Goal: Task Accomplishment & Management: Use online tool/utility

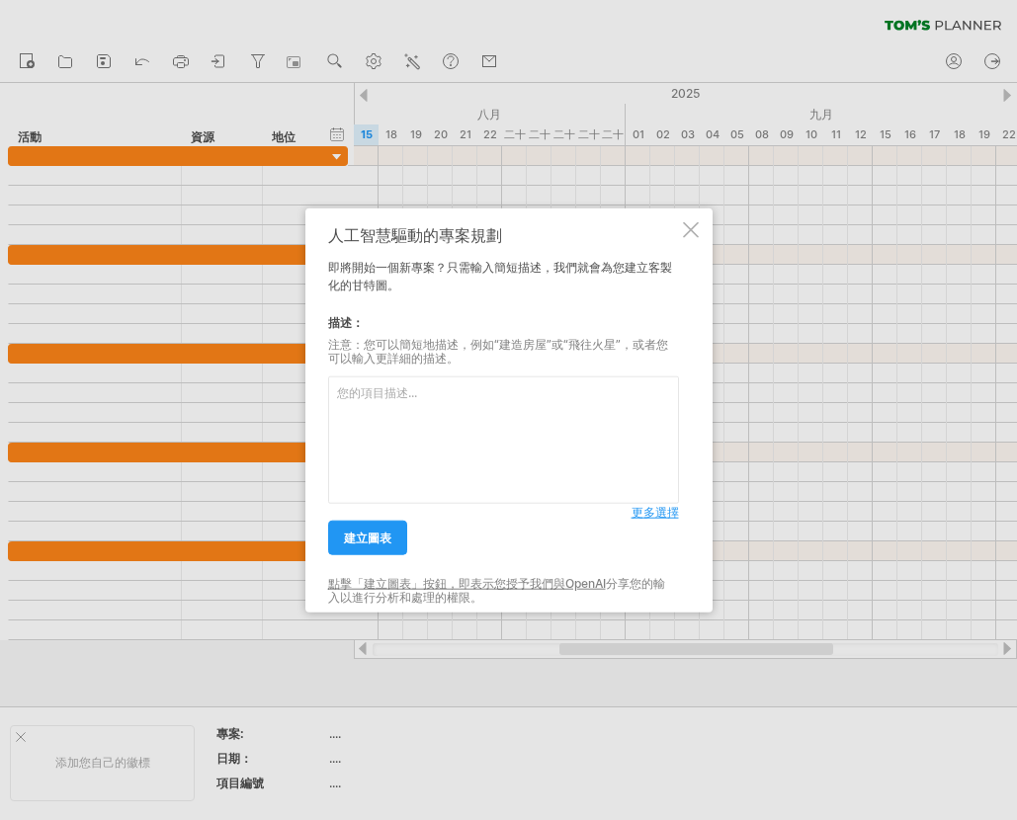
click at [52, 320] on div at bounding box center [508, 410] width 1017 height 820
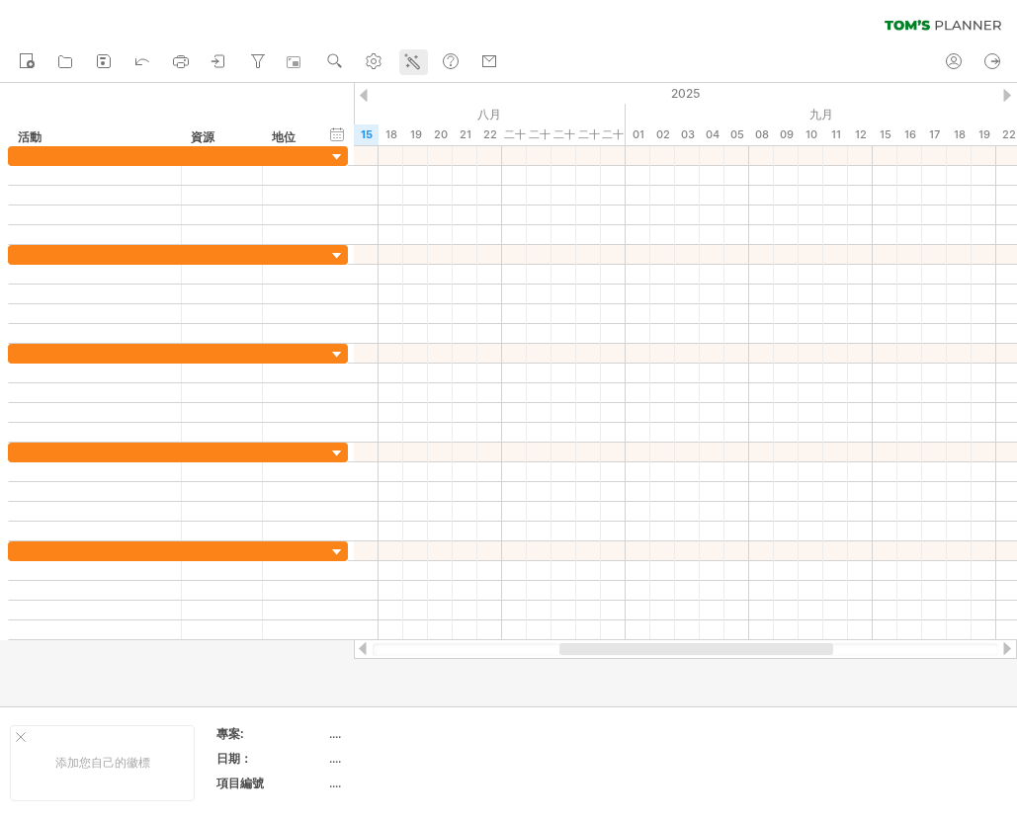
click at [404, 52] on icon at bounding box center [412, 61] width 20 height 20
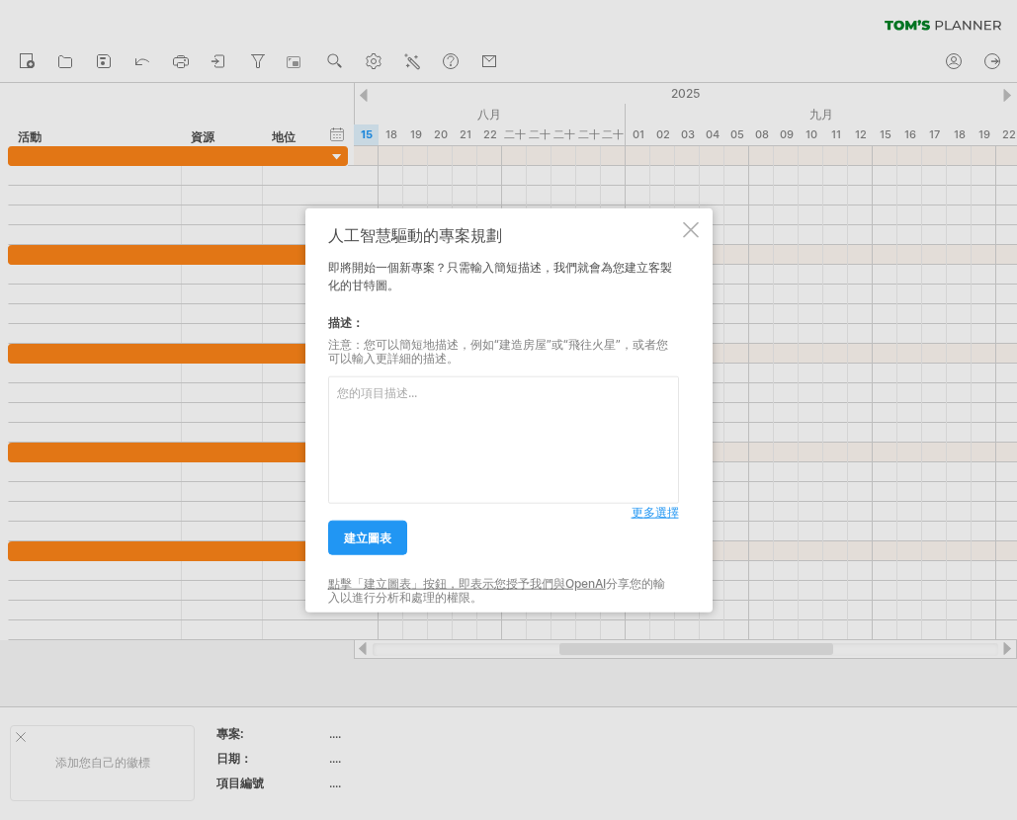
drag, startPoint x: 410, startPoint y: 369, endPoint x: 404, endPoint y: 378, distance: 10.7
click at [409, 371] on div "更多選擇" at bounding box center [503, 435] width 351 height 137
click at [380, 388] on textarea at bounding box center [503, 441] width 351 height 128
drag, startPoint x: 379, startPoint y: 389, endPoint x: 346, endPoint y: 394, distance: 33.0
paste textarea "54 & 60“塑膠蛇弓握把 - 材料變更與規格統一"
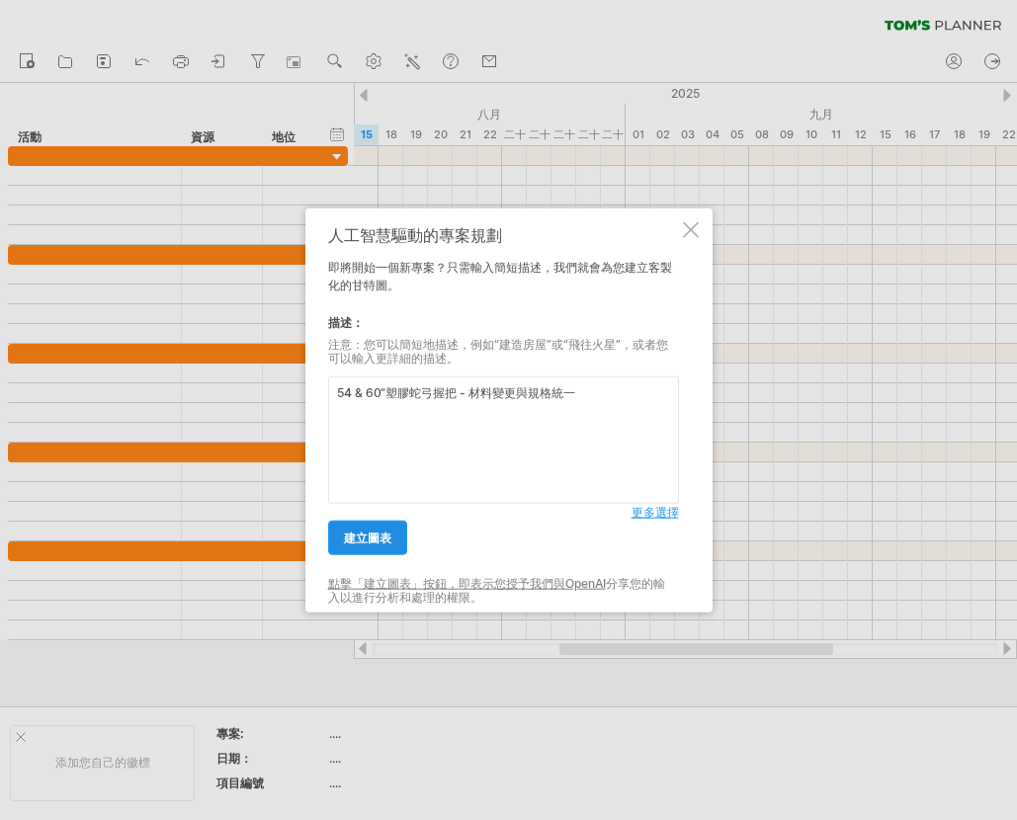
type textarea "54 & 60“塑膠蛇弓握把 - 材料變更與規格統一"
click at [388, 535] on font "建立圖表" at bounding box center [367, 538] width 47 height 15
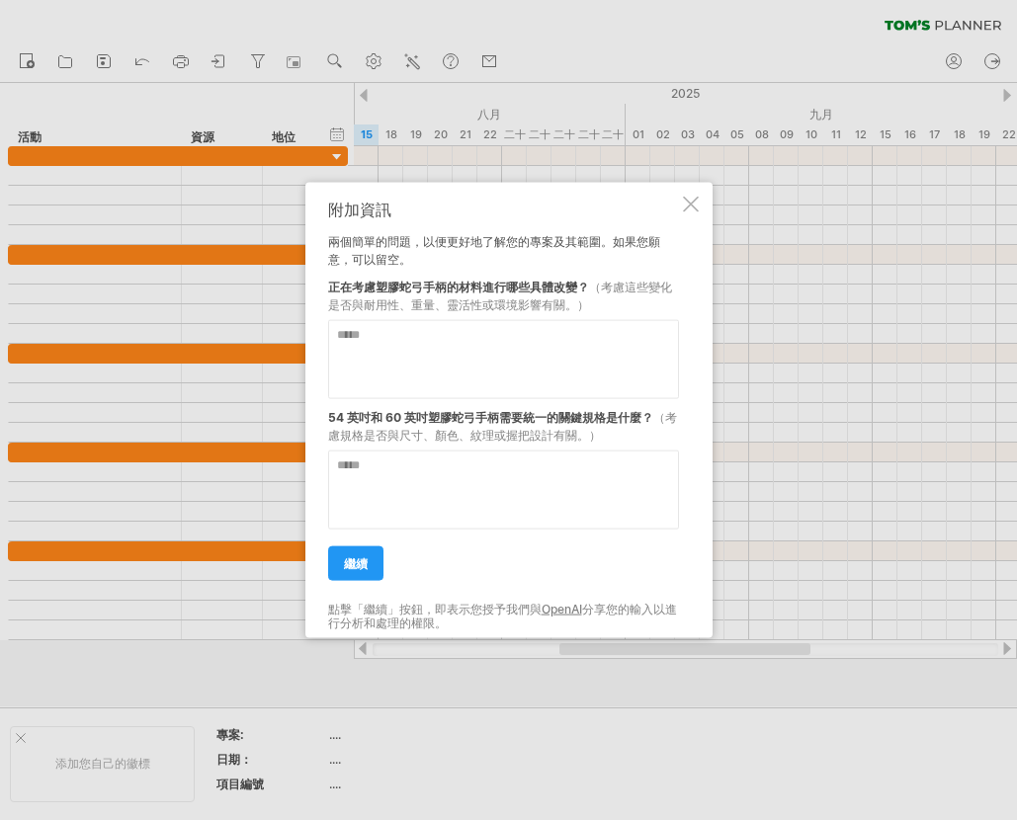
click at [386, 351] on textarea at bounding box center [503, 359] width 351 height 79
click at [412, 341] on textarea at bounding box center [503, 359] width 351 height 79
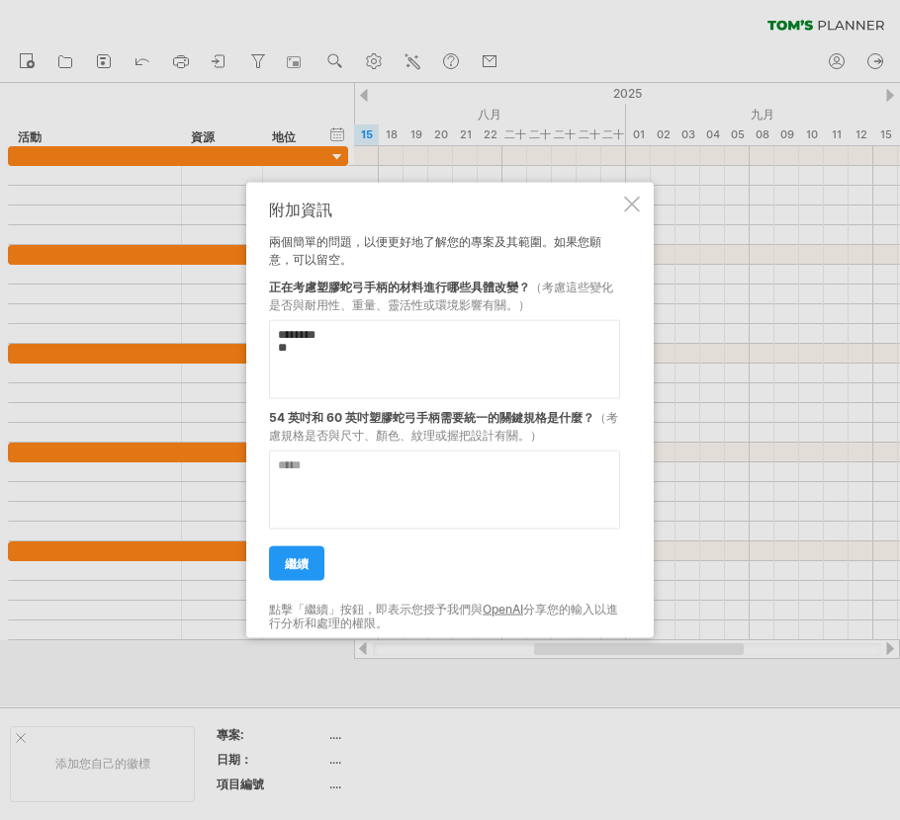
paste textarea "****"
click at [361, 360] on textarea "******** ******" at bounding box center [444, 359] width 351 height 79
click at [290, 356] on textarea "******** ******" at bounding box center [444, 359] width 351 height 79
click at [381, 338] on textarea "******** ******" at bounding box center [444, 359] width 351 height 79
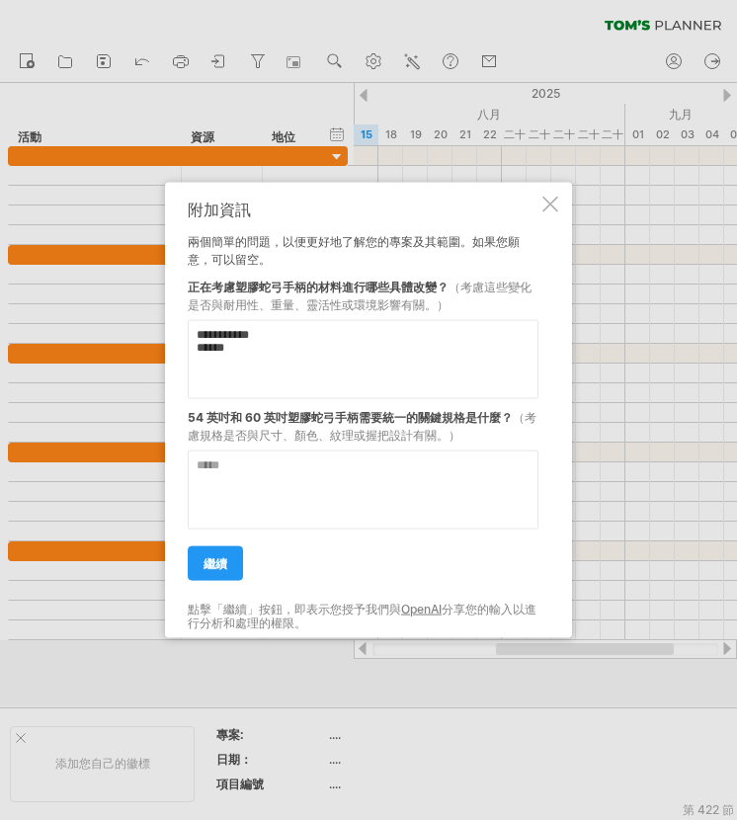
click at [286, 351] on textarea "**********" at bounding box center [363, 359] width 351 height 79
click at [227, 372] on textarea "**********" at bounding box center [363, 359] width 351 height 79
click at [246, 367] on textarea "**********" at bounding box center [363, 359] width 351 height 79
paste textarea "******"
click at [213, 391] on textarea "**********" at bounding box center [363, 359] width 351 height 79
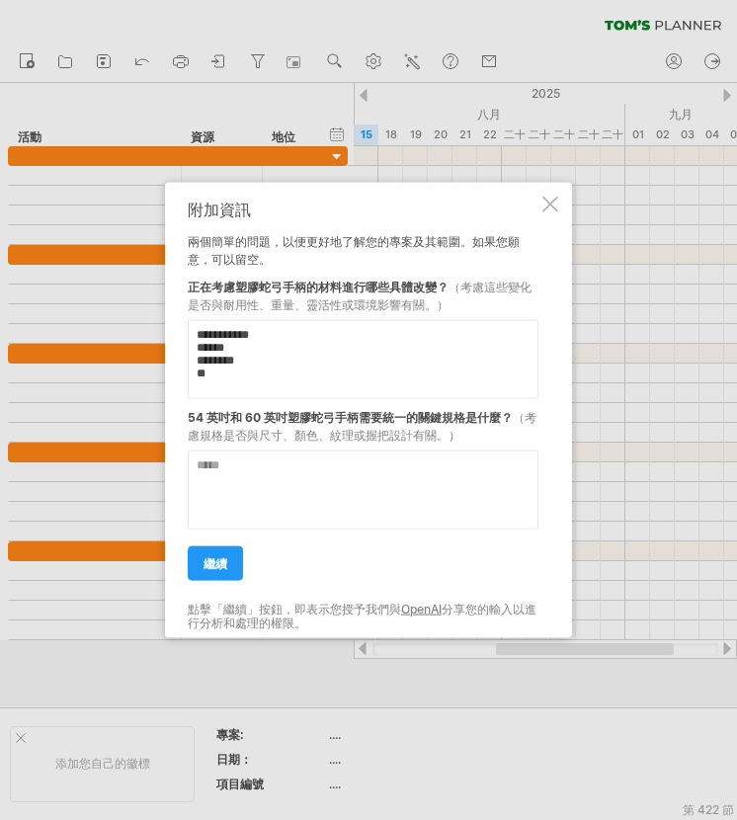
paste textarea "**********"
click at [338, 388] on textarea "**********" at bounding box center [363, 359] width 351 height 79
click at [241, 388] on textarea "**********" at bounding box center [363, 359] width 351 height 79
paste textarea "******"
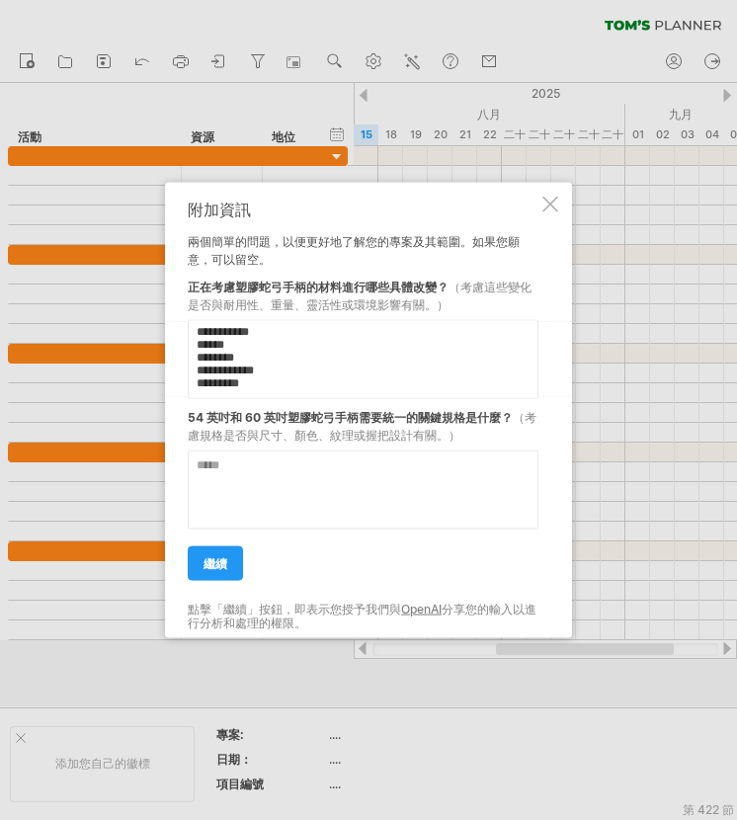
scroll to position [30, 0]
click at [251, 387] on textarea "**********" at bounding box center [363, 359] width 351 height 79
paste textarea "*******"
click at [269, 387] on textarea "**********" at bounding box center [363, 359] width 351 height 79
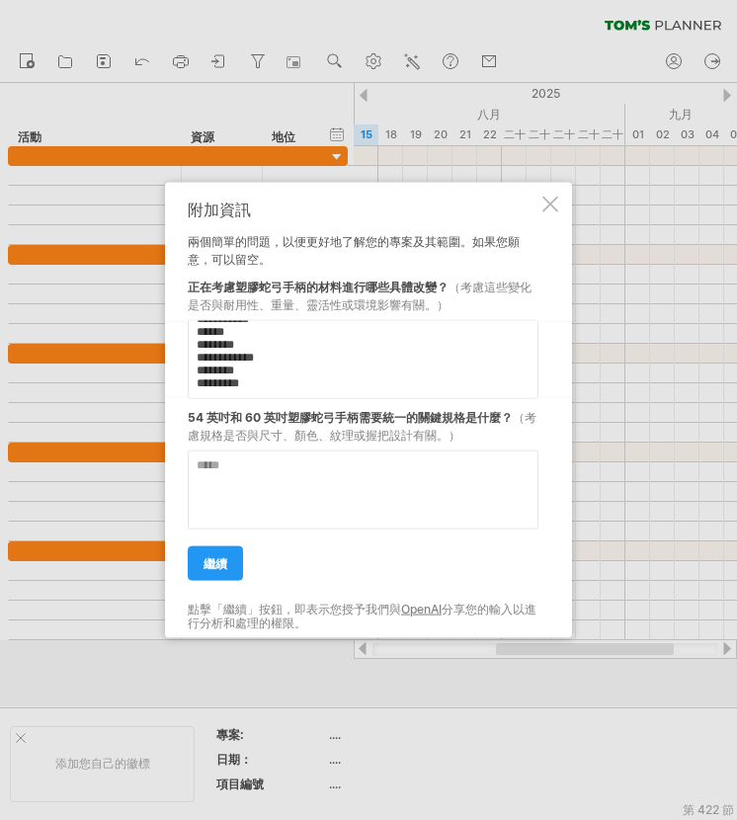
click at [210, 393] on textarea "**********" at bounding box center [363, 359] width 351 height 79
click at [269, 386] on textarea "**********" at bounding box center [363, 359] width 351 height 79
click at [265, 393] on textarea "**********" at bounding box center [363, 359] width 351 height 79
click at [292, 391] on textarea "**********" at bounding box center [363, 359] width 351 height 79
click at [374, 391] on textarea "**********" at bounding box center [363, 359] width 351 height 79
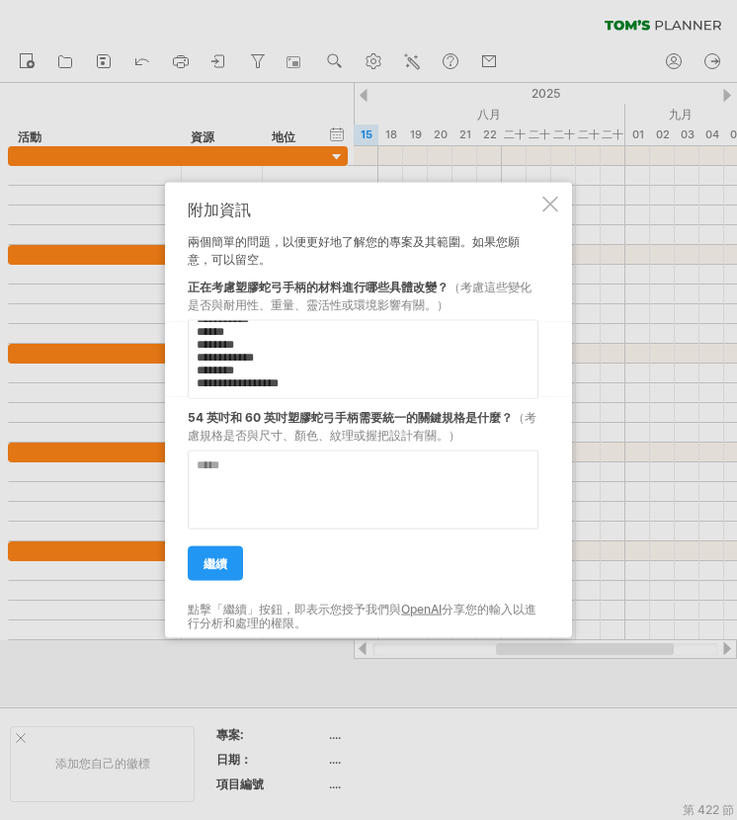
scroll to position [46, 0]
click at [250, 392] on textarea "**********" at bounding box center [363, 359] width 351 height 79
paste textarea "*********"
click at [341, 393] on textarea "**********" at bounding box center [363, 359] width 351 height 79
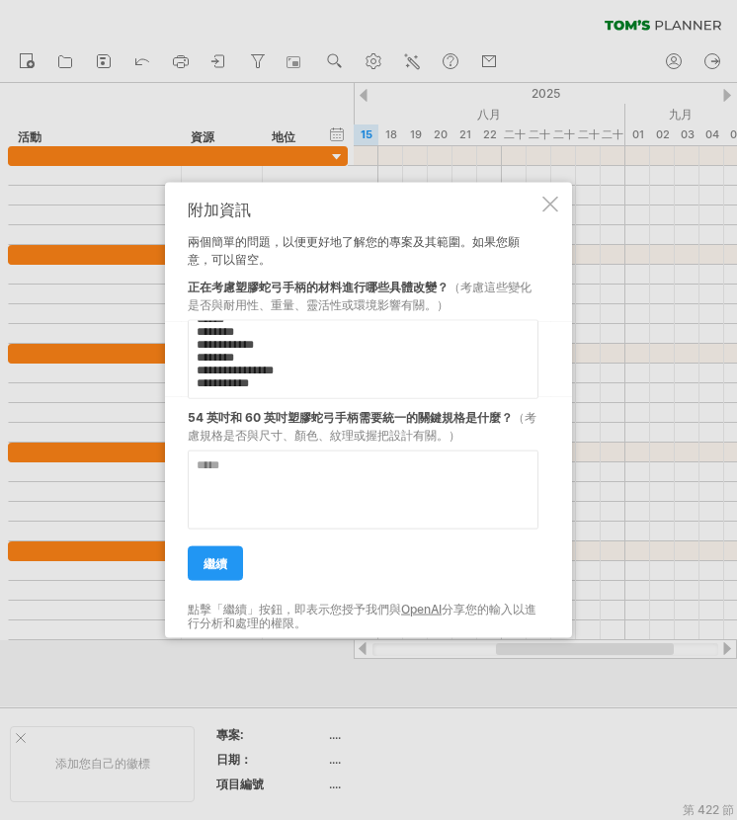
drag, startPoint x: 268, startPoint y: 391, endPoint x: 319, endPoint y: 396, distance: 51.6
click at [270, 390] on textarea "**********" at bounding box center [363, 359] width 351 height 79
drag, startPoint x: 296, startPoint y: 395, endPoint x: 343, endPoint y: 395, distance: 47.4
click at [297, 394] on textarea "**********" at bounding box center [363, 359] width 351 height 79
click at [312, 386] on textarea "**********" at bounding box center [363, 359] width 351 height 79
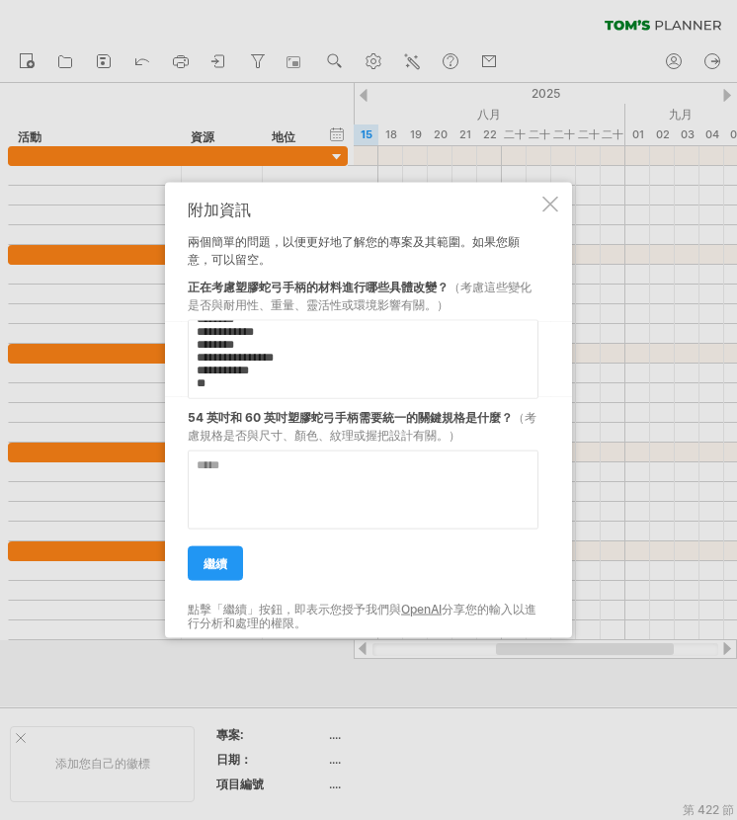
paste textarea "*******"
click at [303, 386] on textarea "**********" at bounding box center [363, 359] width 351 height 79
paste textarea "********"
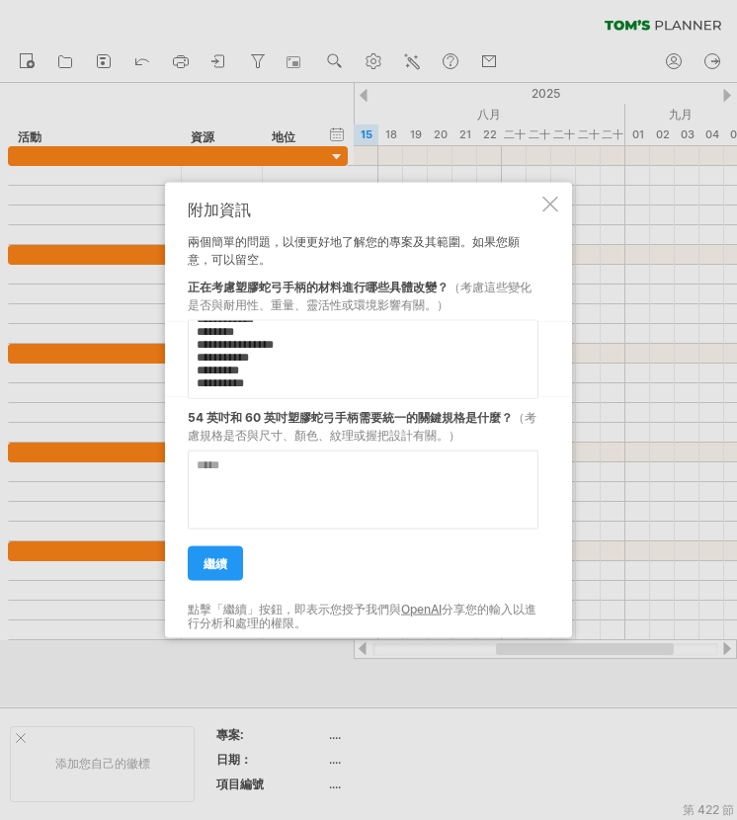
scroll to position [82, 0]
click at [192, 374] on textarea "**********" at bounding box center [363, 359] width 351 height 79
drag, startPoint x: 293, startPoint y: 385, endPoint x: 154, endPoint y: 301, distance: 161.4
click at [154, 301] on div "嘗試造訪 [DOMAIN_NAME] 再次連接... 0% 清除過濾器 新的" at bounding box center [368, 410] width 737 height 820
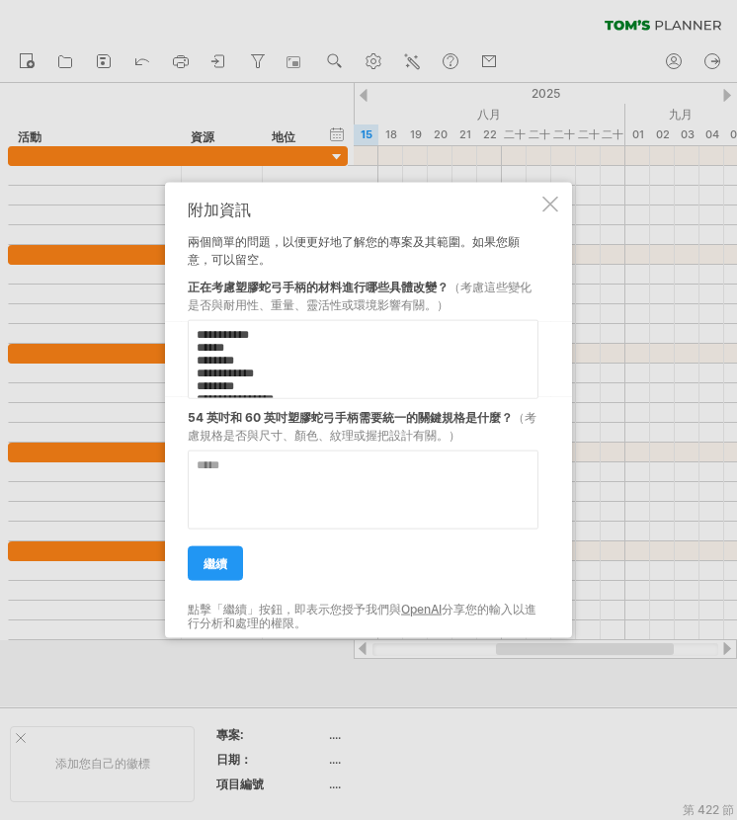
paste textarea "**********"
type textarea "**********"
click at [339, 520] on textarea at bounding box center [363, 490] width 351 height 79
paste textarea "**********"
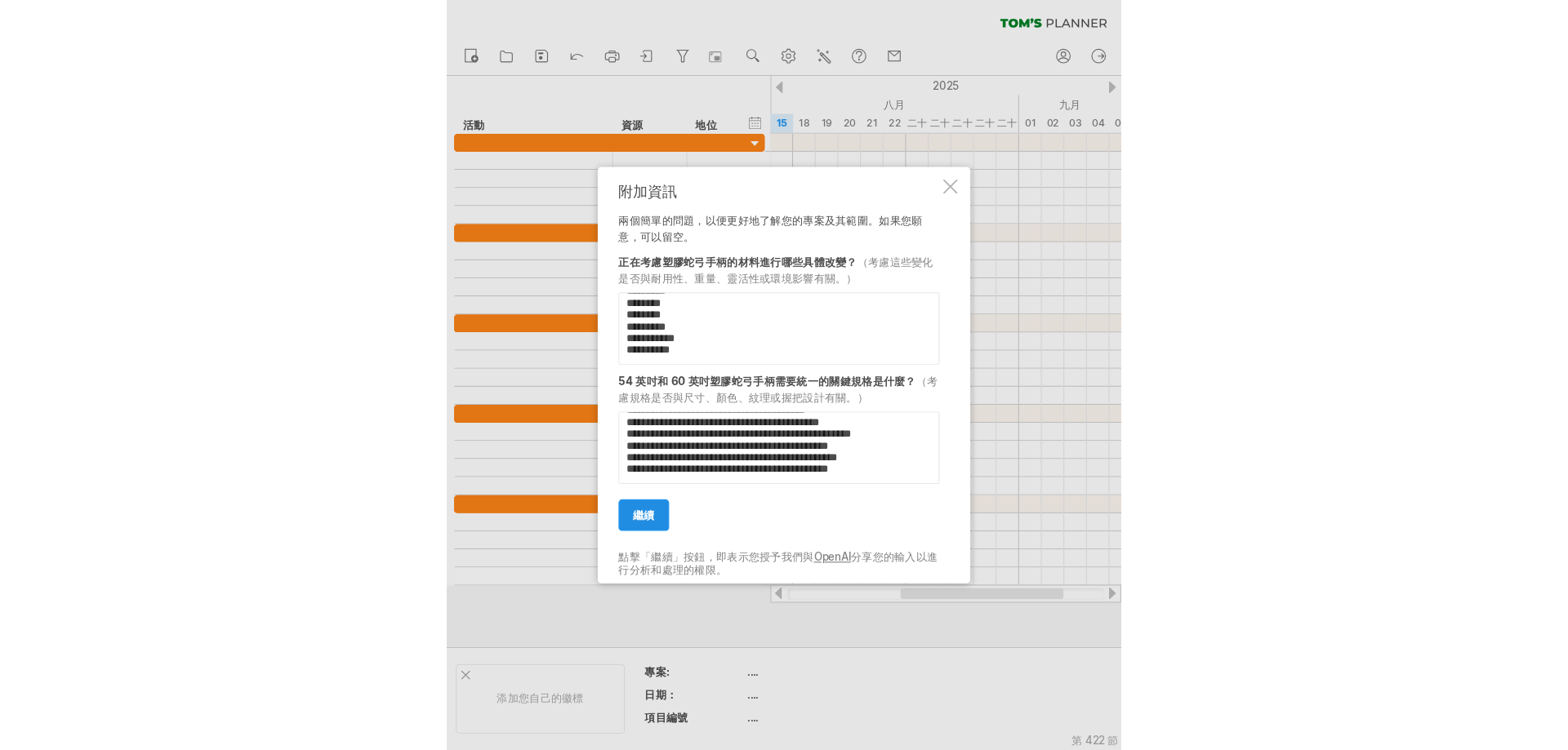
scroll to position [311, 0]
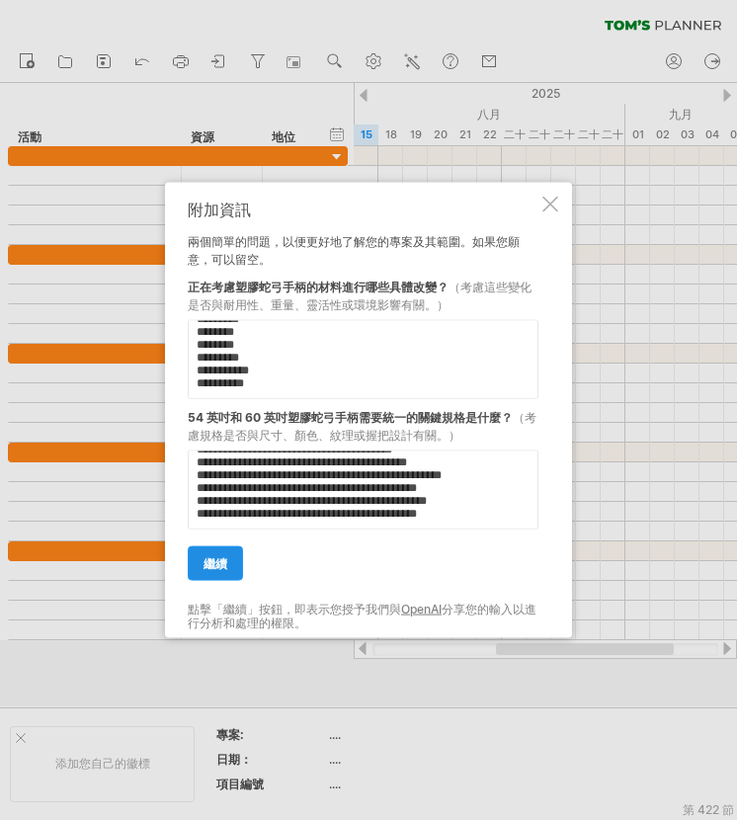
type textarea "**********"
drag, startPoint x: 219, startPoint y: 560, endPoint x: 560, endPoint y: 572, distance: 341.2
click at [219, 559] on font "繼續" at bounding box center [216, 564] width 24 height 15
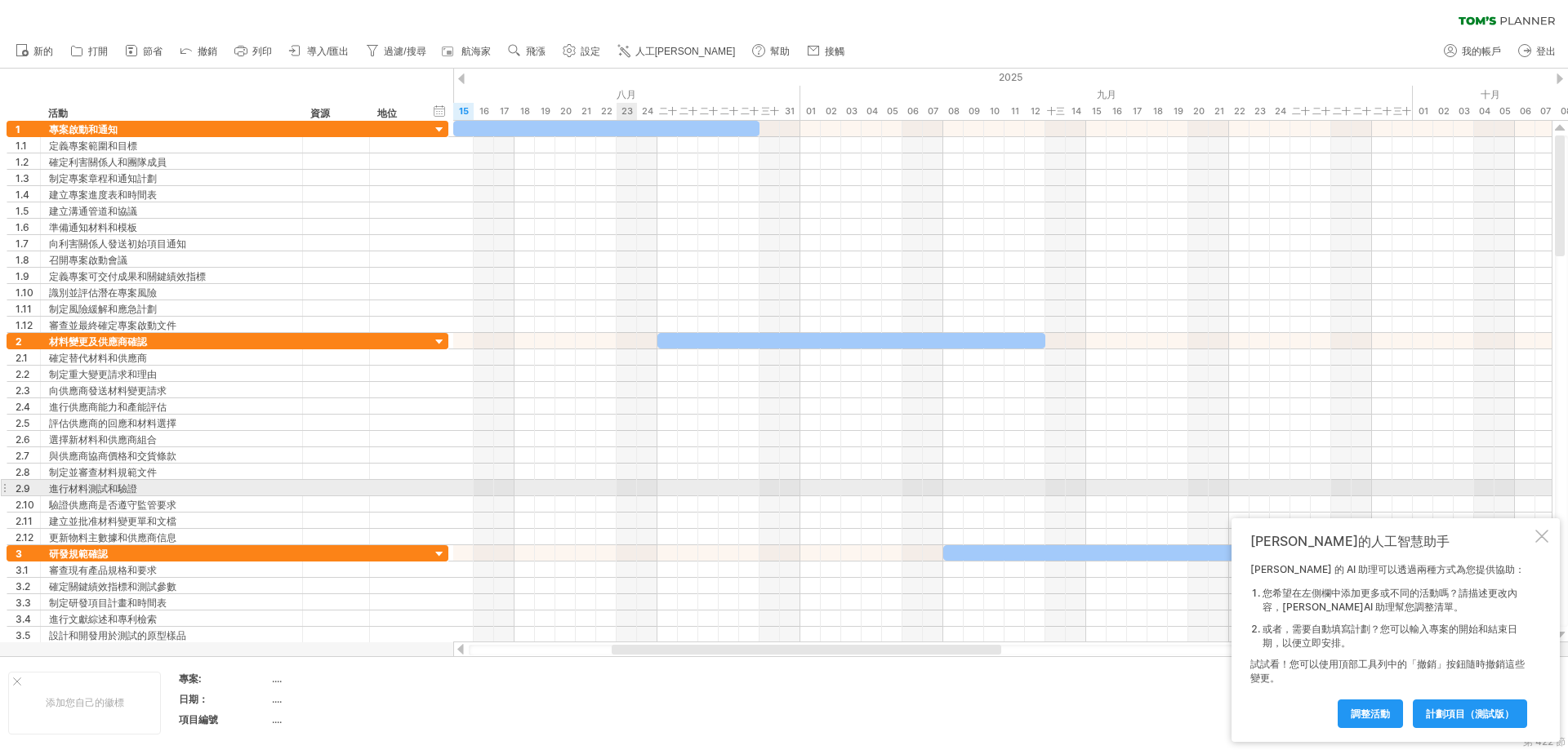
click at [633, 488] on div at bounding box center [1002, 488] width 1098 height 17
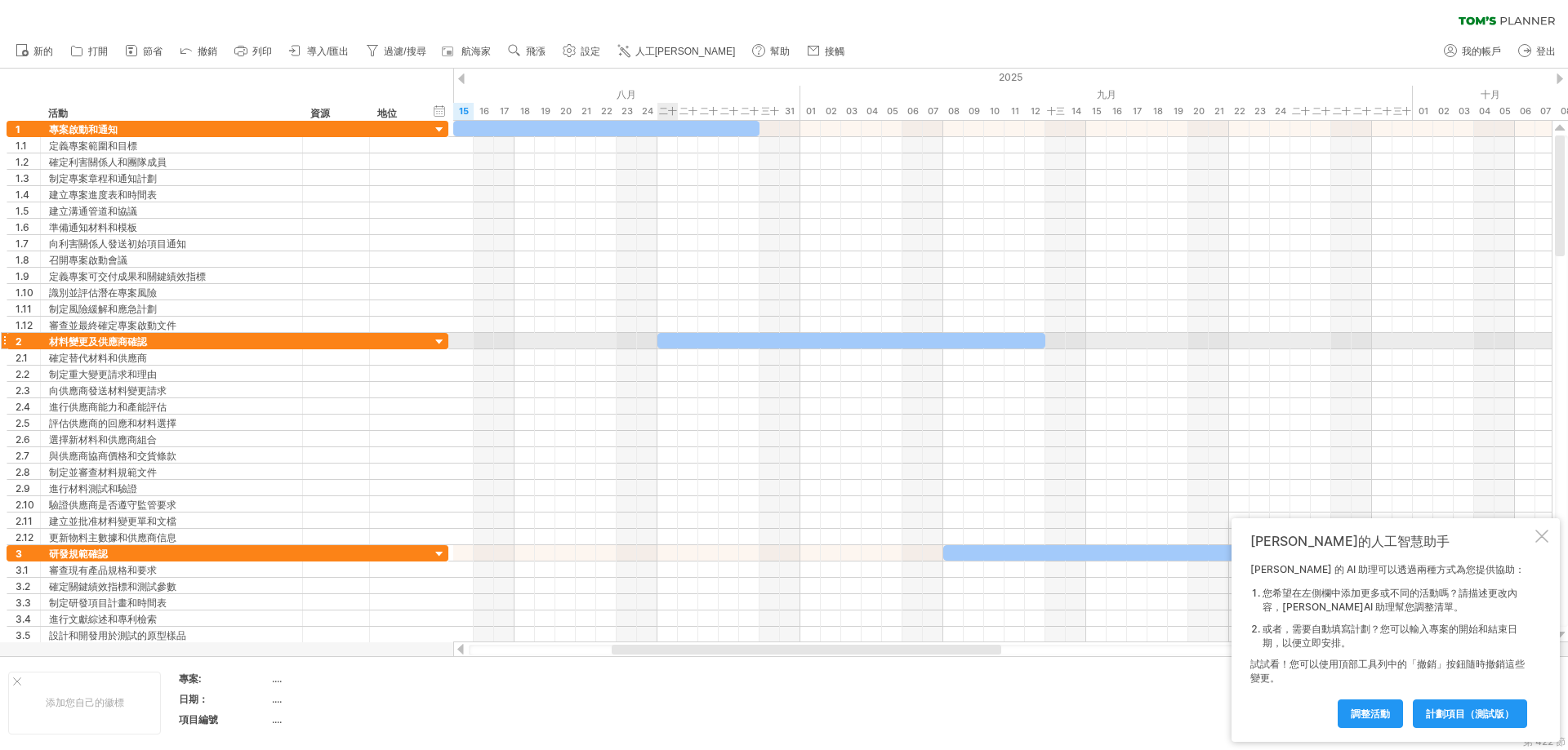
click at [674, 341] on div at bounding box center [852, 340] width 388 height 16
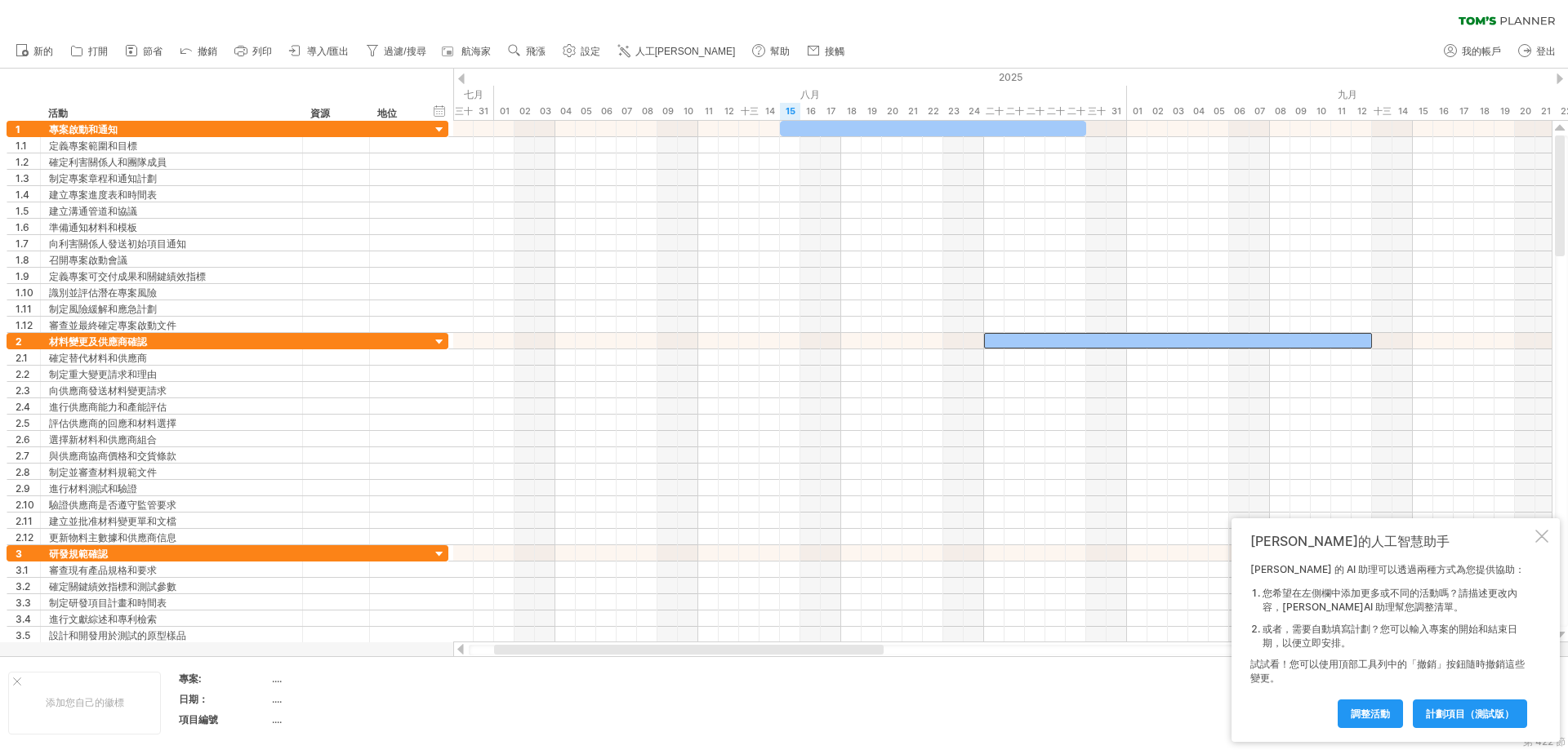
drag, startPoint x: 964, startPoint y: 648, endPoint x: 847, endPoint y: 653, distance: 117.1
click at [847, 653] on div at bounding box center [688, 650] width 389 height 10
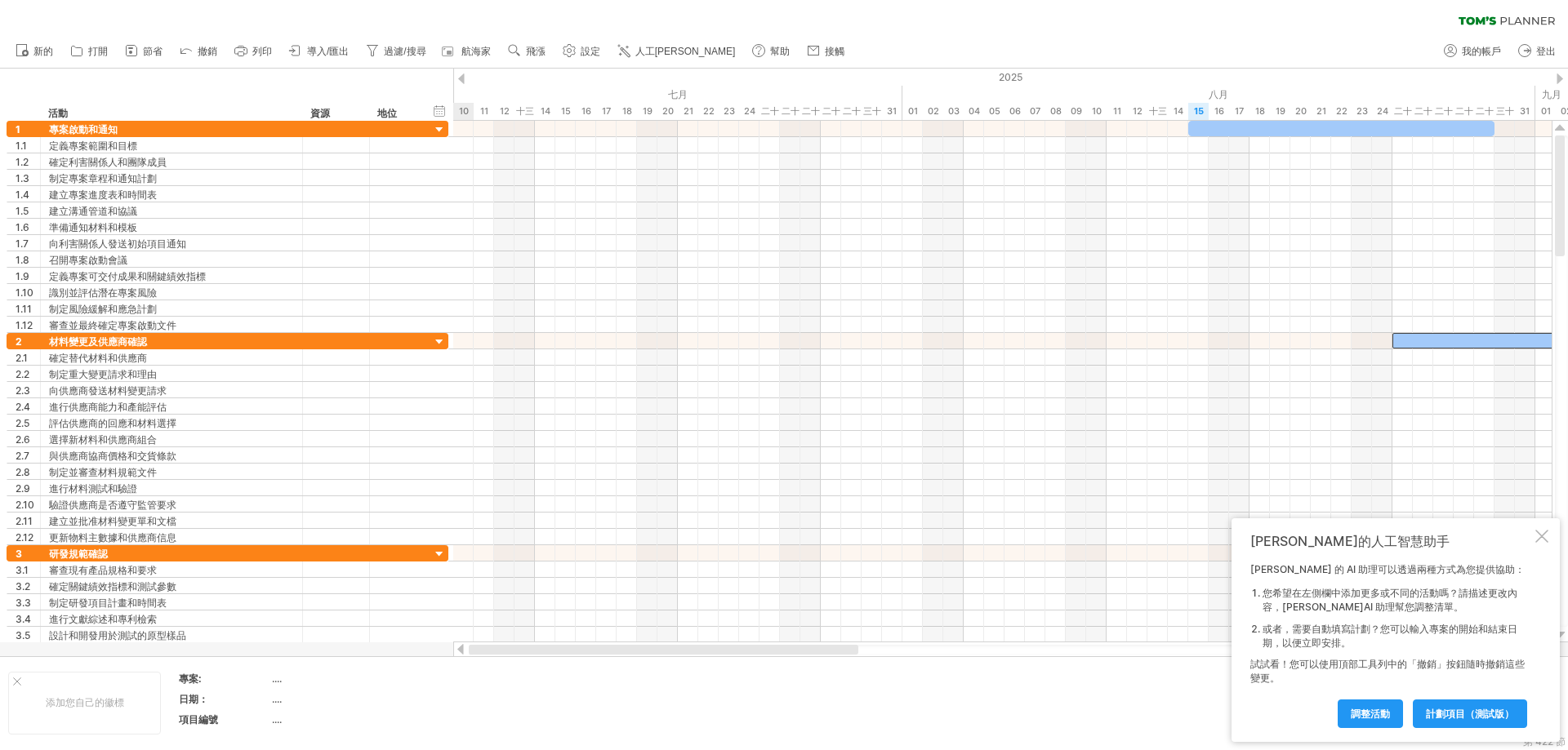
drag, startPoint x: 844, startPoint y: 655, endPoint x: 783, endPoint y: 661, distance: 61.3
click at [783, 661] on div "嘗試造訪 [DOMAIN_NAME] 再次連接... 0% 清除過濾器 新的" at bounding box center [784, 375] width 1568 height 750
drag, startPoint x: 668, startPoint y: 654, endPoint x: 574, endPoint y: 655, distance: 94.0
click at [574, 655] on div at bounding box center [1002, 650] width 1068 height 11
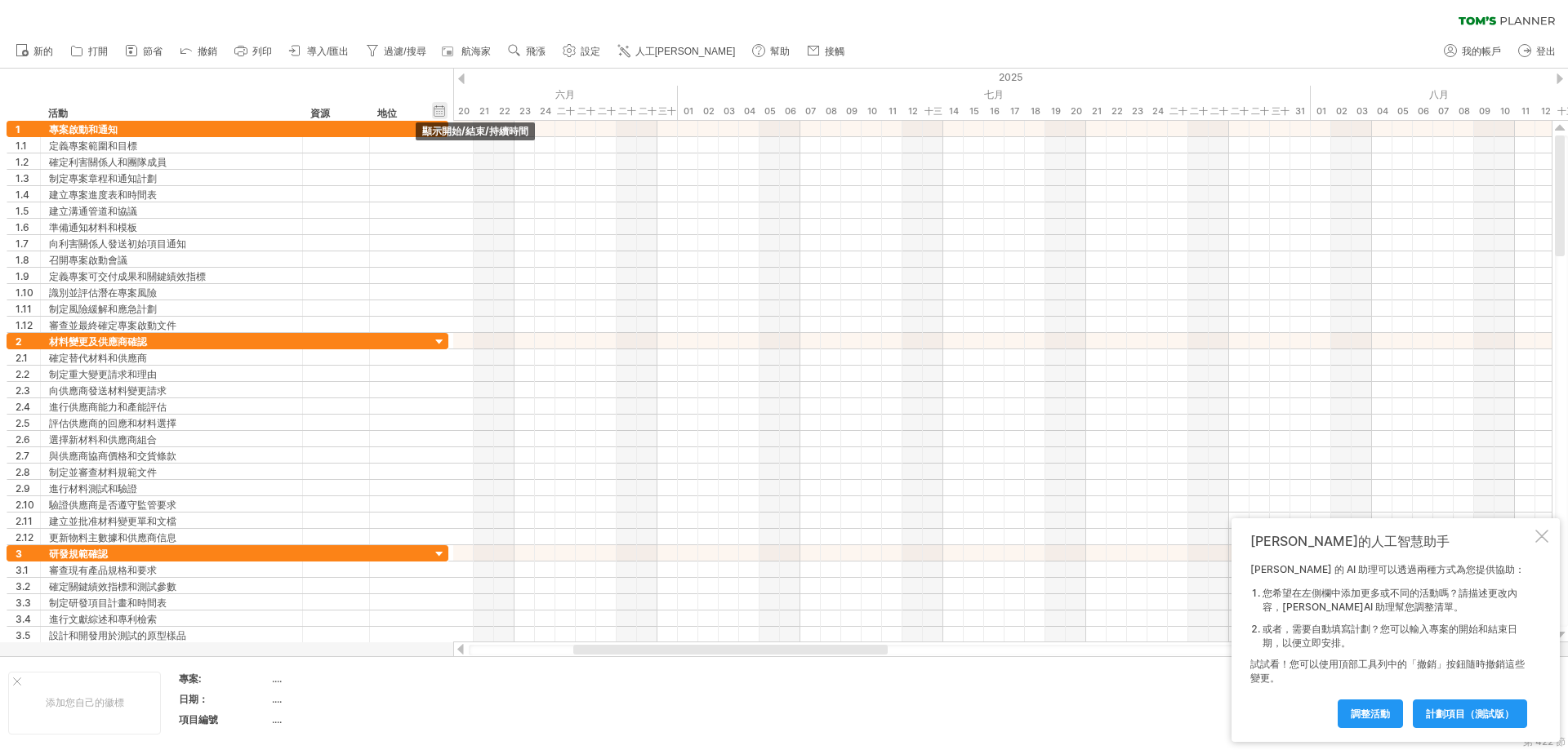
click at [436, 109] on div "隱藏開始/結束/持續時間 顯示開始/結束/持續時間" at bounding box center [440, 111] width 16 height 17
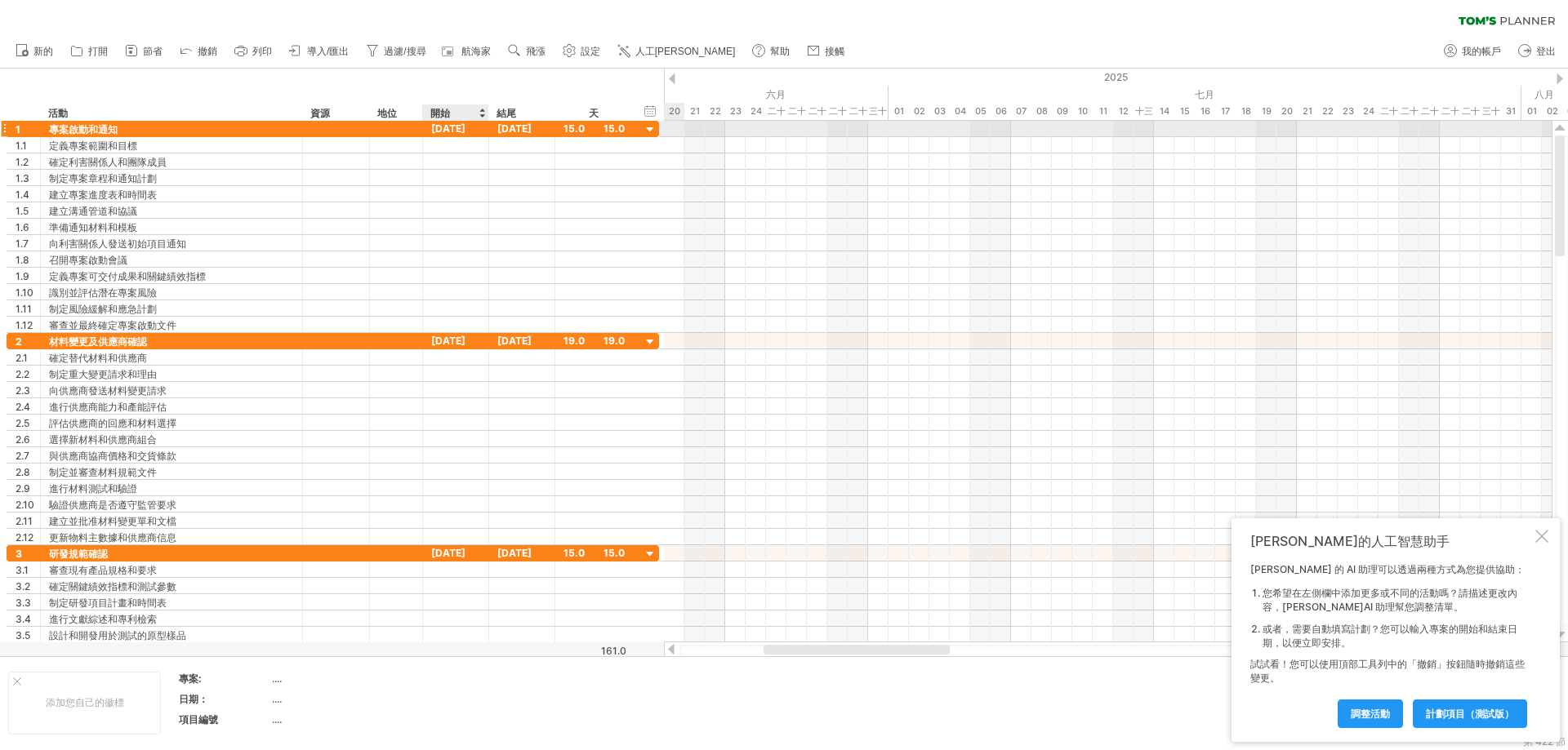
click at [457, 132] on font "[DATE]" at bounding box center [449, 128] width 35 height 12
click at [527, 128] on font "[DATE]" at bounding box center [515, 128] width 35 height 12
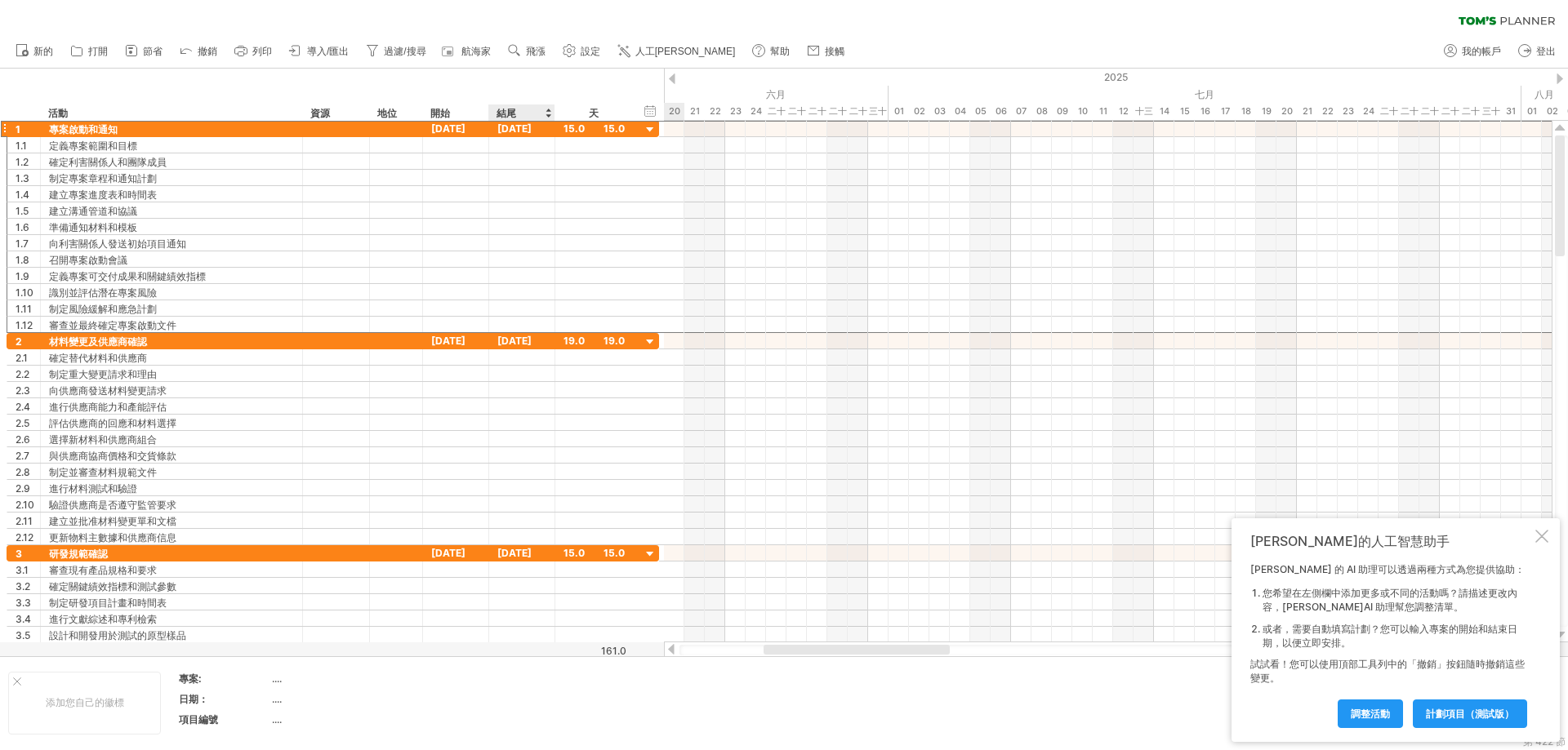
click at [547, 111] on div at bounding box center [548, 113] width 7 height 17
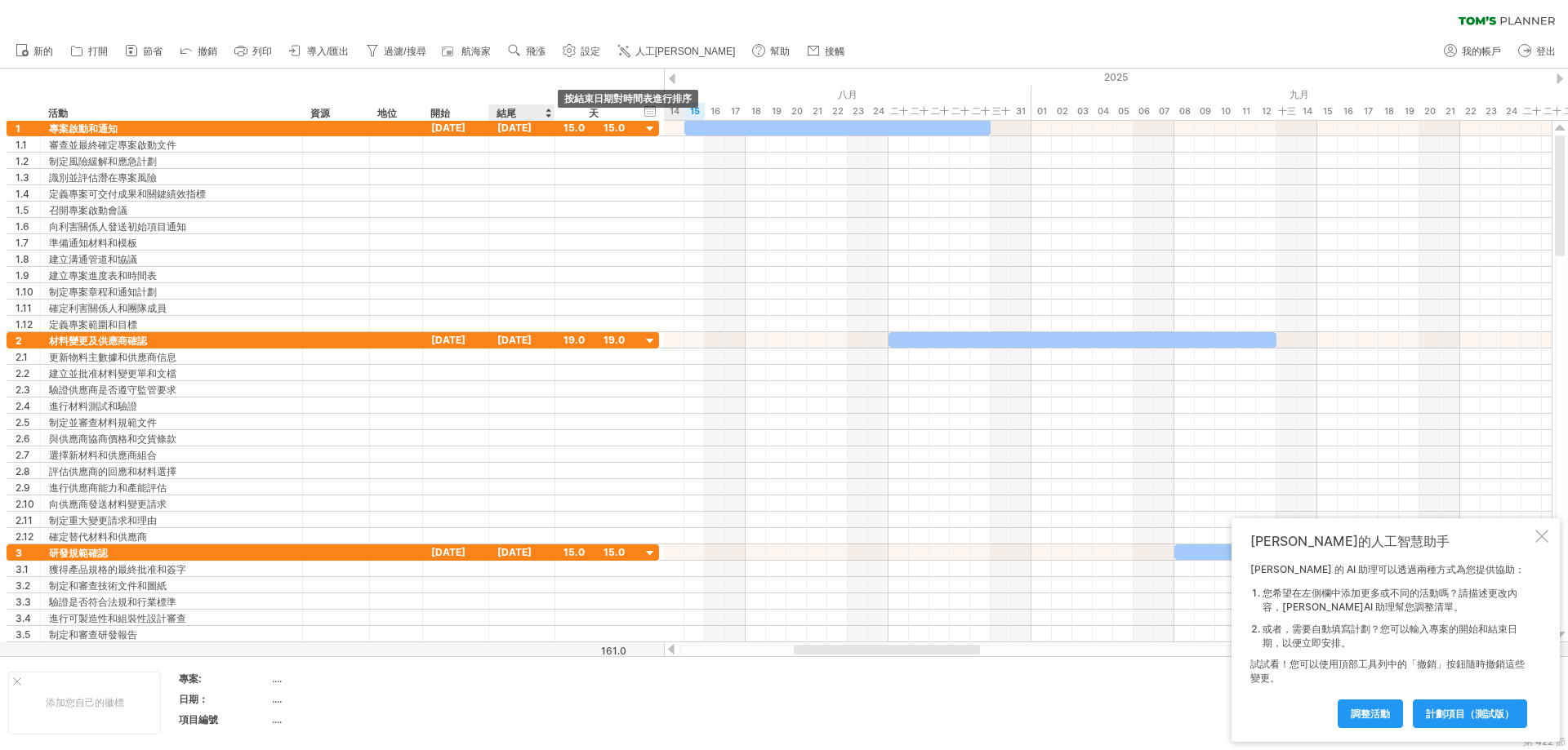
click at [547, 111] on div at bounding box center [548, 113] width 7 height 17
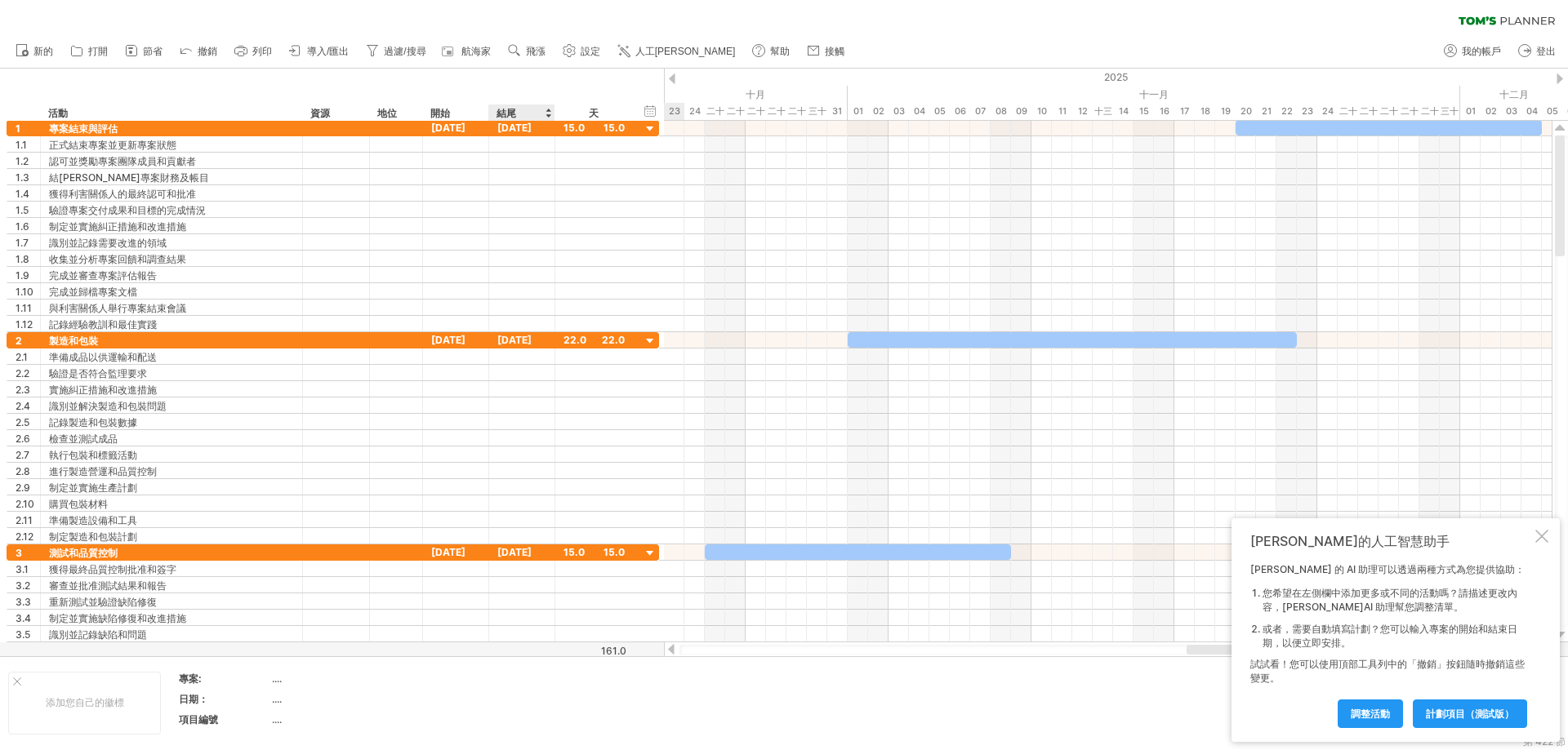
click at [547, 111] on div at bounding box center [548, 113] width 7 height 17
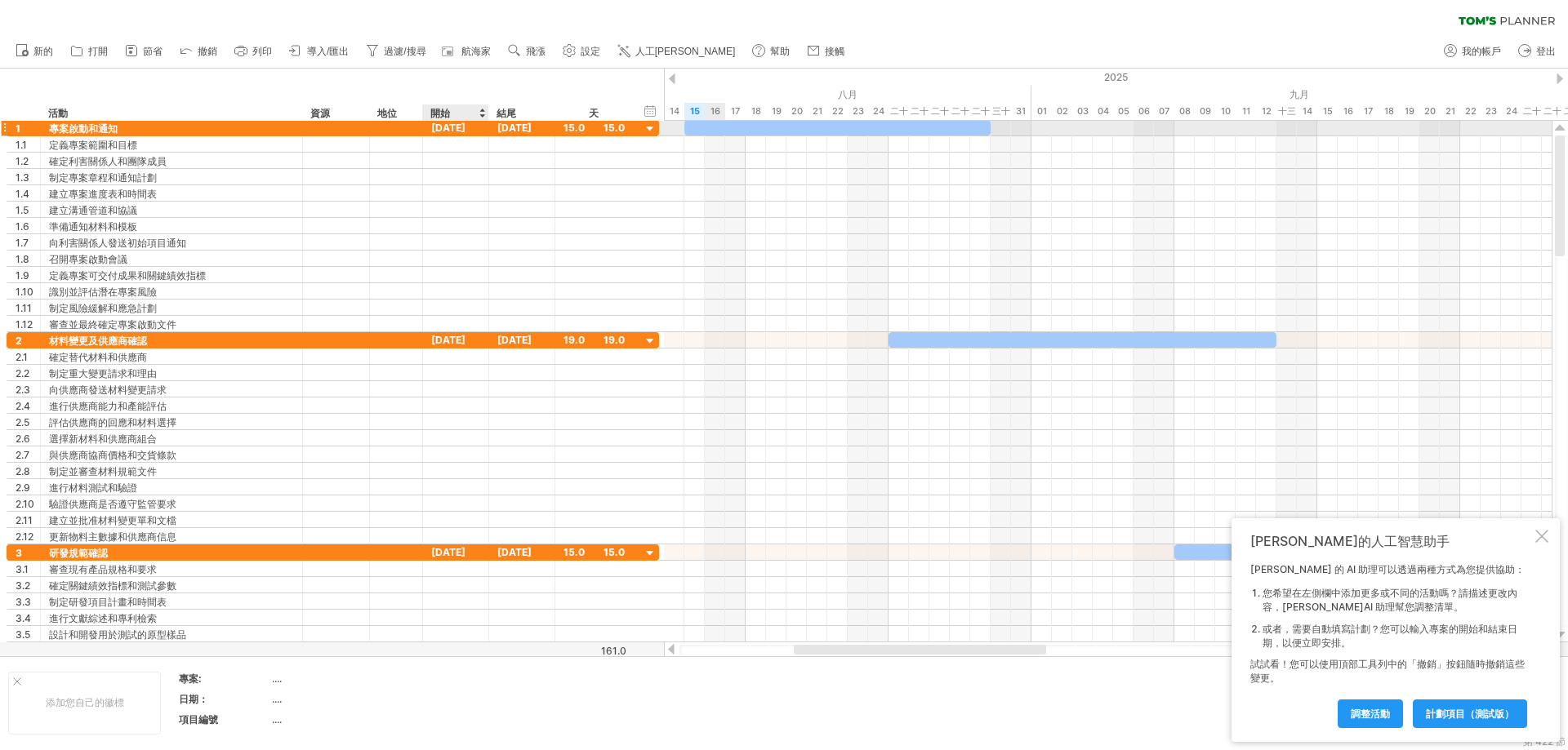
click at [453, 129] on font "[DATE]" at bounding box center [449, 127] width 35 height 12
click at [452, 128] on font "[DATE]" at bounding box center [449, 127] width 35 height 12
drag, startPoint x: 1362, startPoint y: 710, endPoint x: 865, endPoint y: 439, distance: 566.1
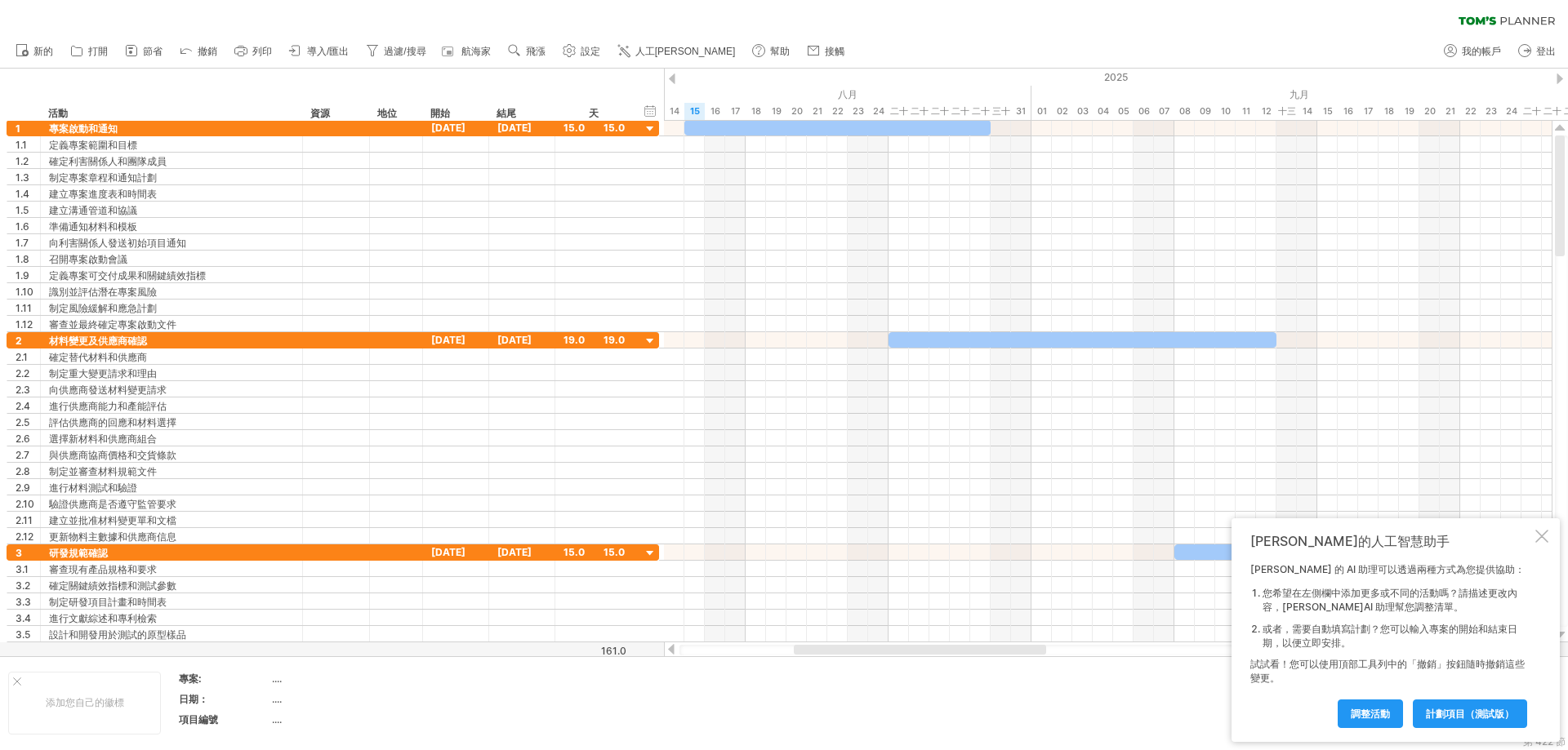
click at [943, 676] on font "調整活動" at bounding box center [1370, 714] width 39 height 12
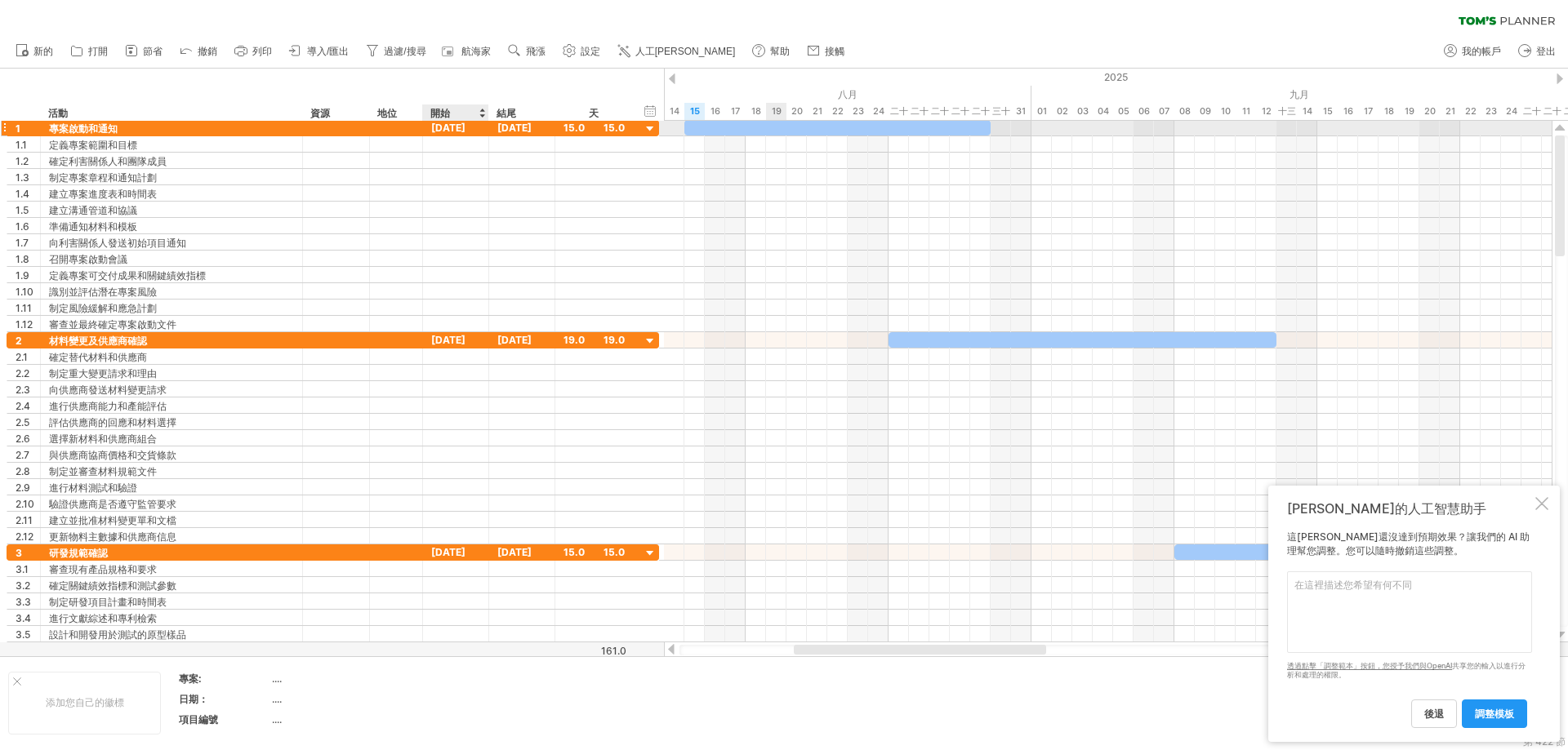
click at [460, 129] on font "[DATE]" at bounding box center [449, 127] width 35 height 12
click at [943, 676] on link "後退" at bounding box center [1433, 714] width 45 height 29
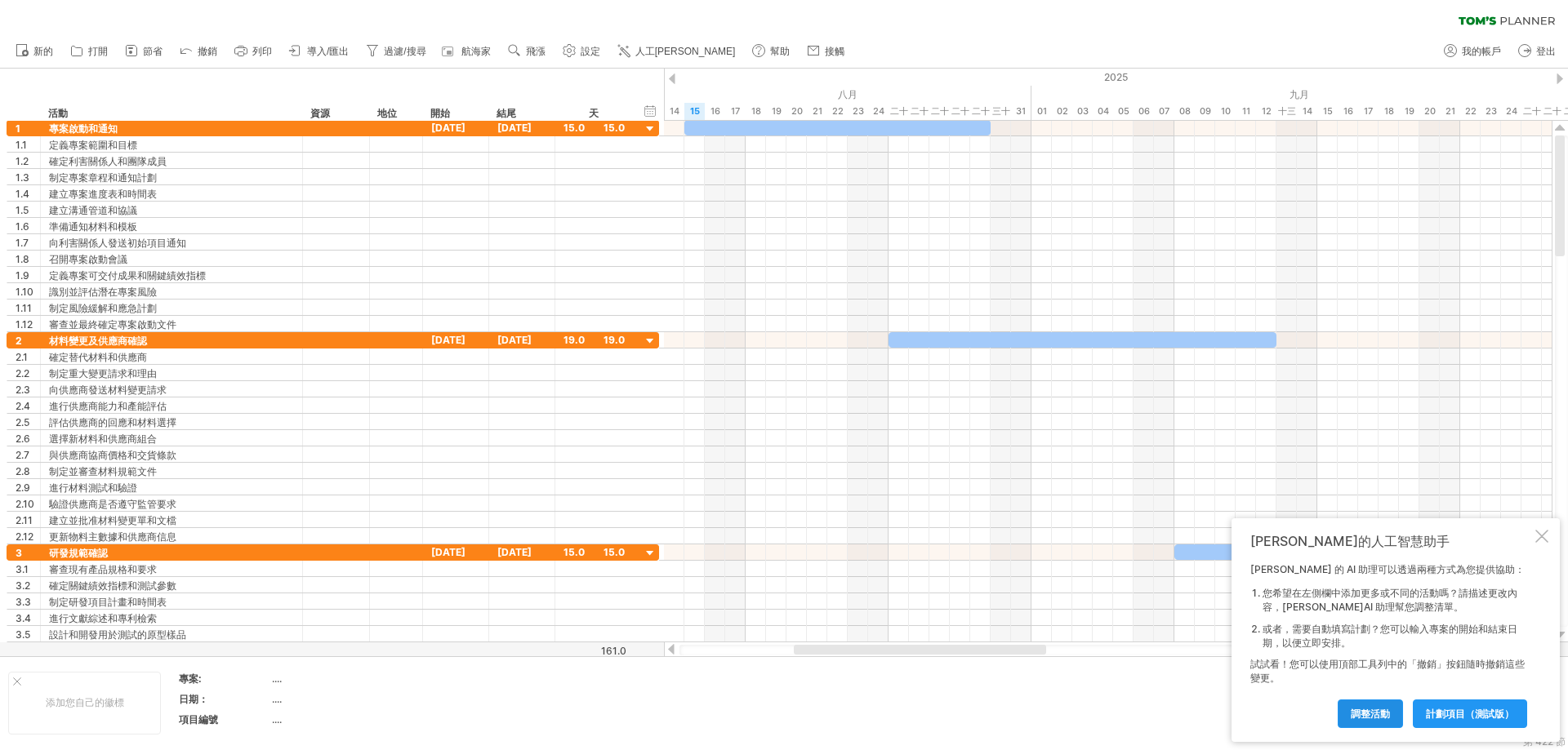
click at [943, 676] on font "調整活動" at bounding box center [1370, 714] width 39 height 12
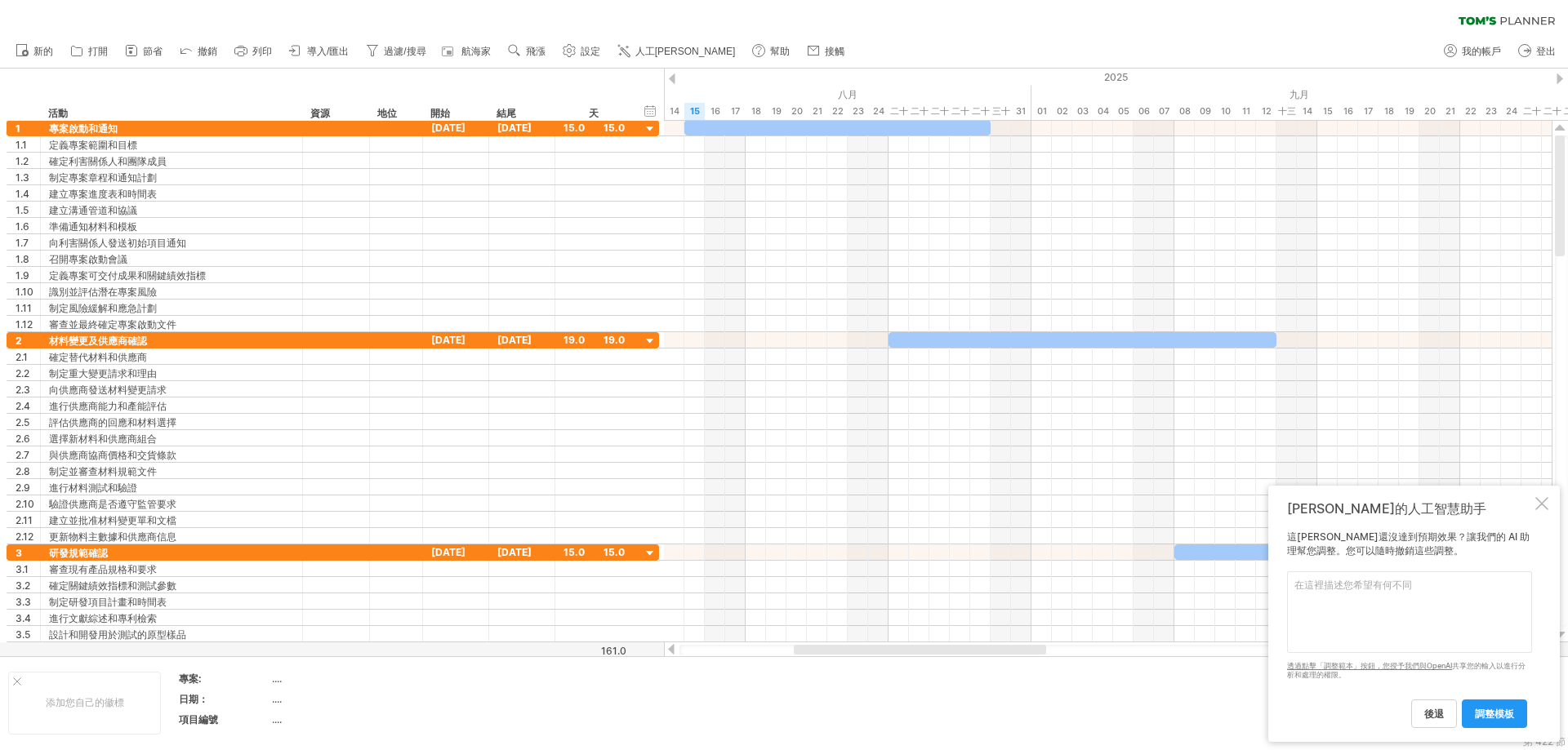
click at [943, 676] on font "調整模板" at bounding box center [1494, 714] width 39 height 12
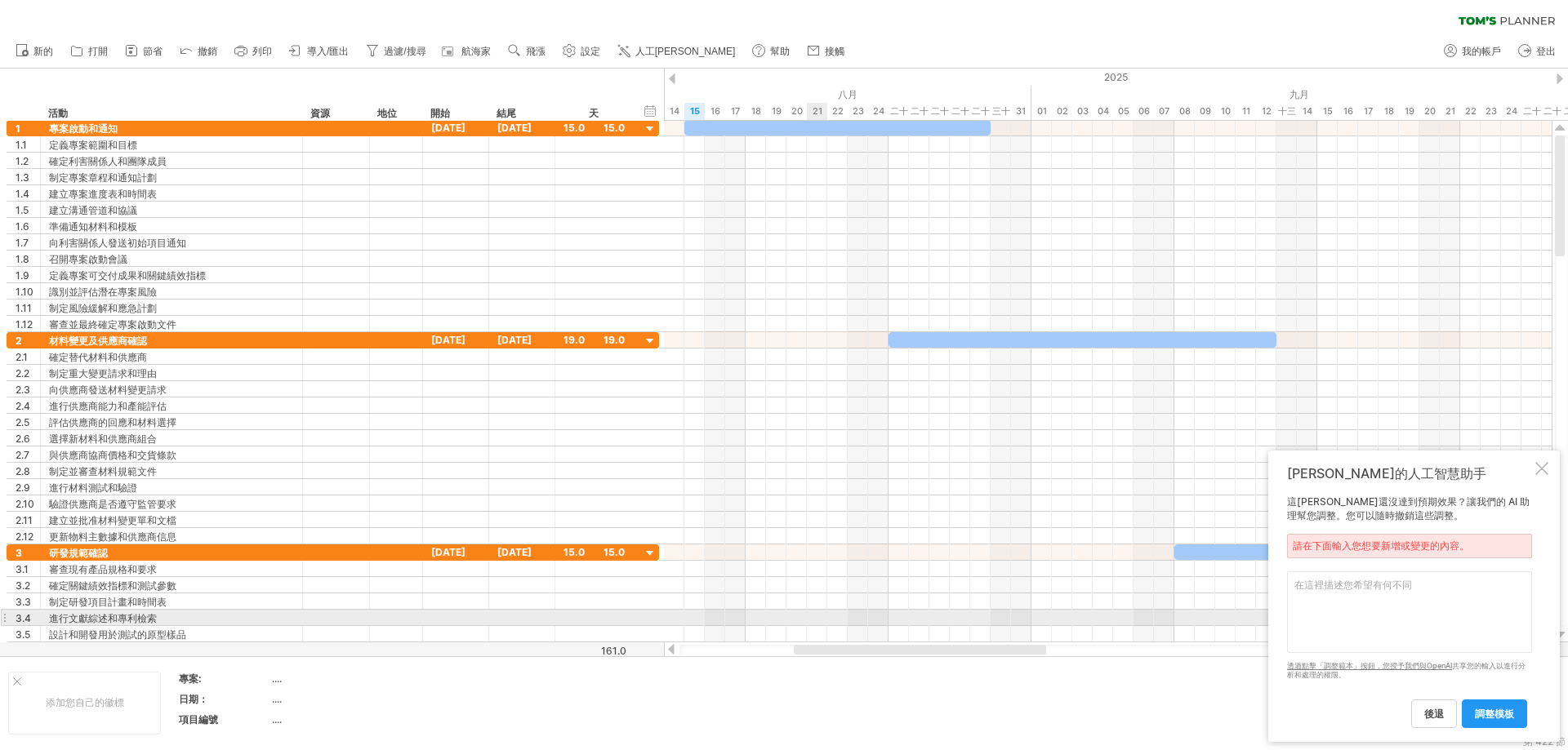
click at [816, 608] on div at bounding box center [1108, 602] width 887 height 17
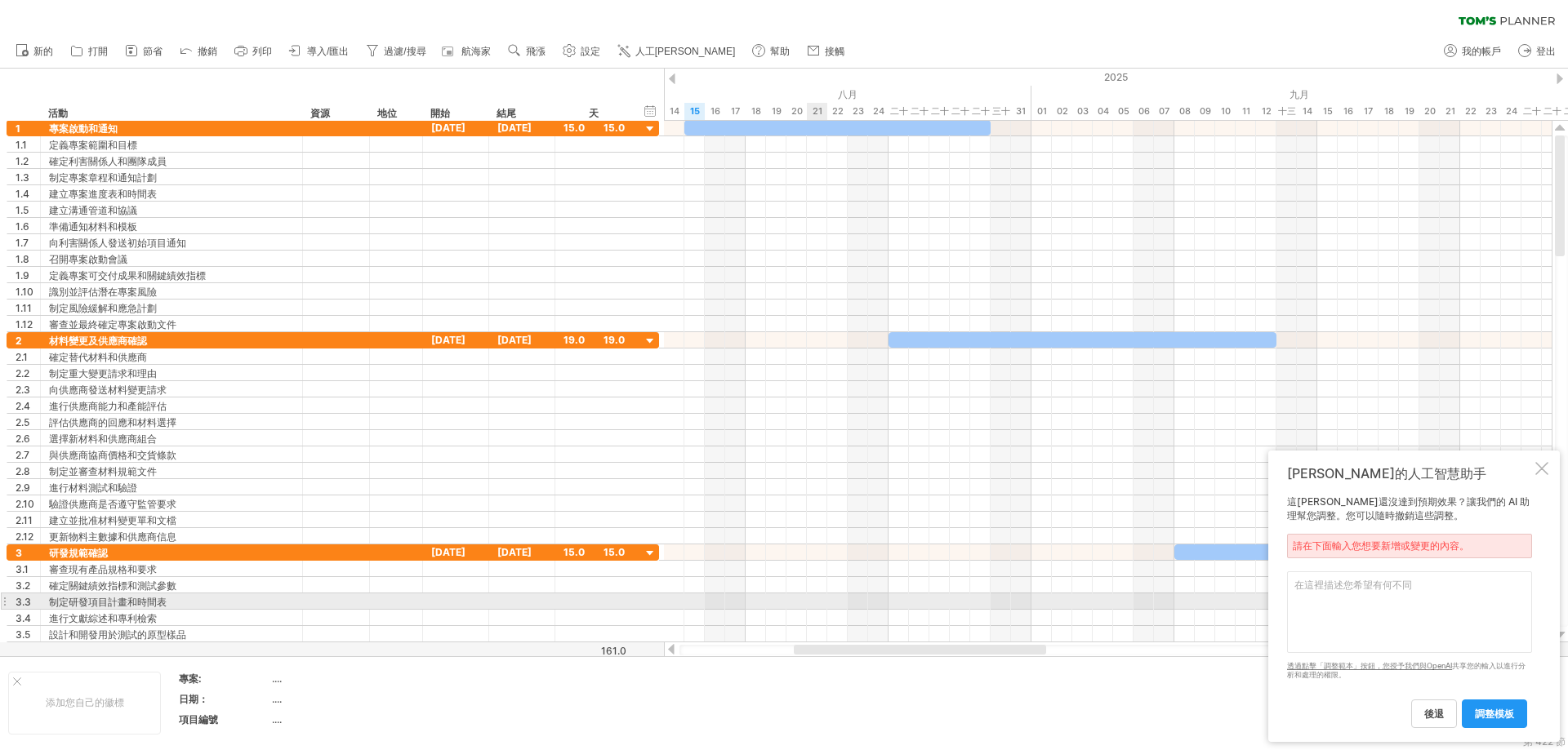
click at [943, 609] on textarea at bounding box center [1409, 612] width 245 height 82
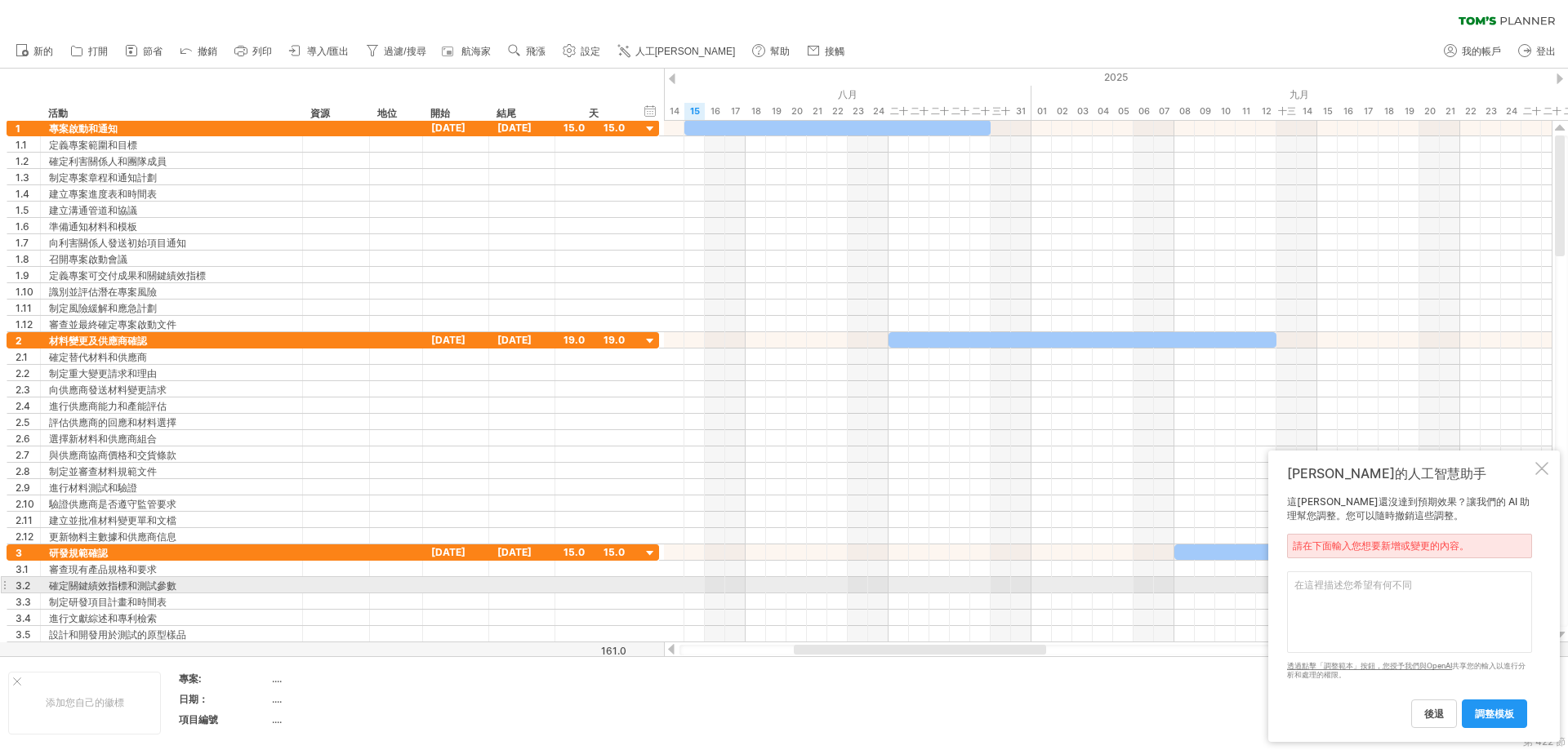
click at [943, 588] on textarea at bounding box center [1409, 612] width 245 height 82
click at [943, 586] on textarea at bounding box center [1409, 612] width 245 height 82
paste textarea "LOR ip dolo sita cons ad 2 elitseddoei 0657/9/73 8481/4/71 tempori U3751L1 6 et…"
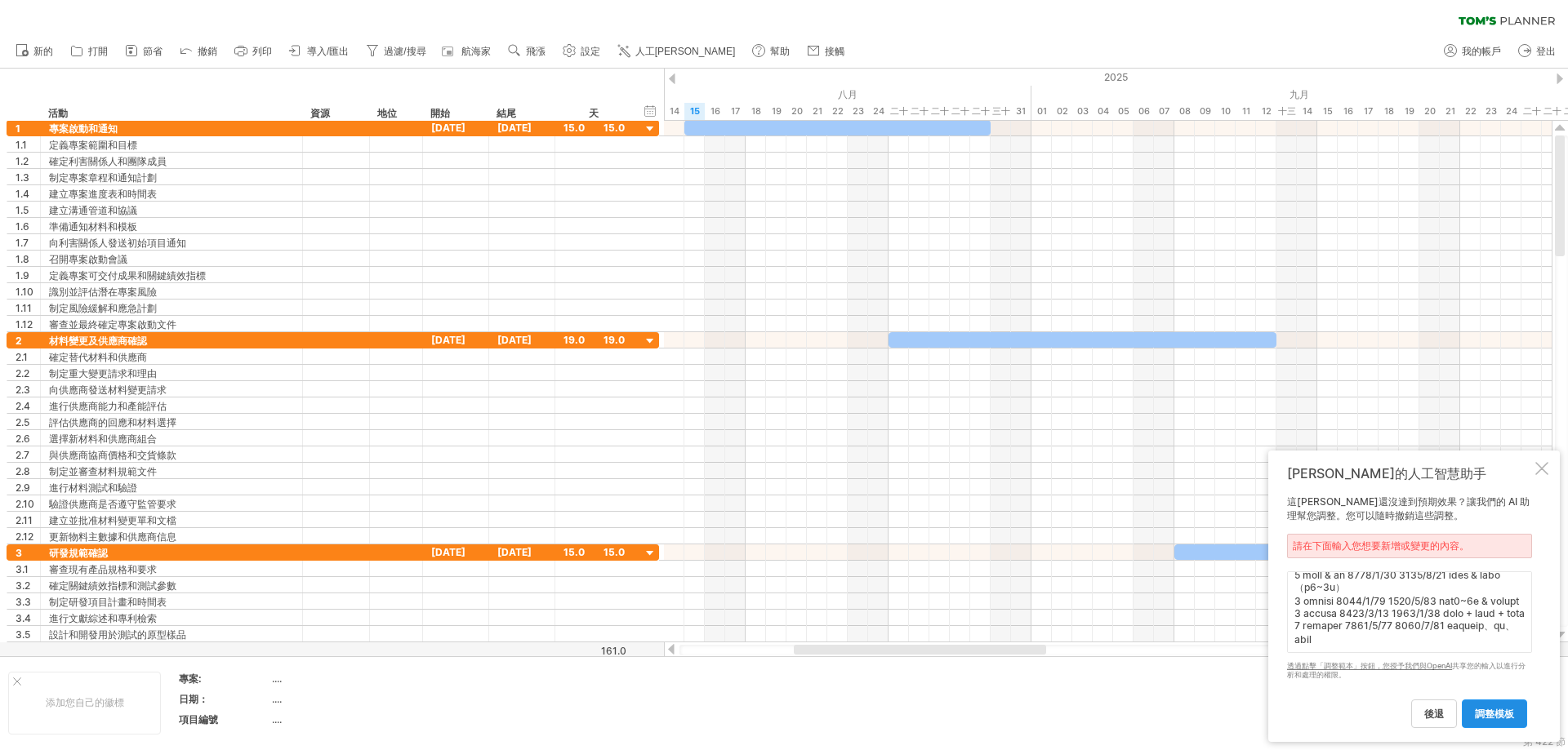
type textarea "LOR ip dolo sita cons ad 7 elitseddoei 9604/1/23 8888/7/95 tempori U9308L3 3 et…"
click at [943, 676] on font "調整模板" at bounding box center [1494, 714] width 39 height 12
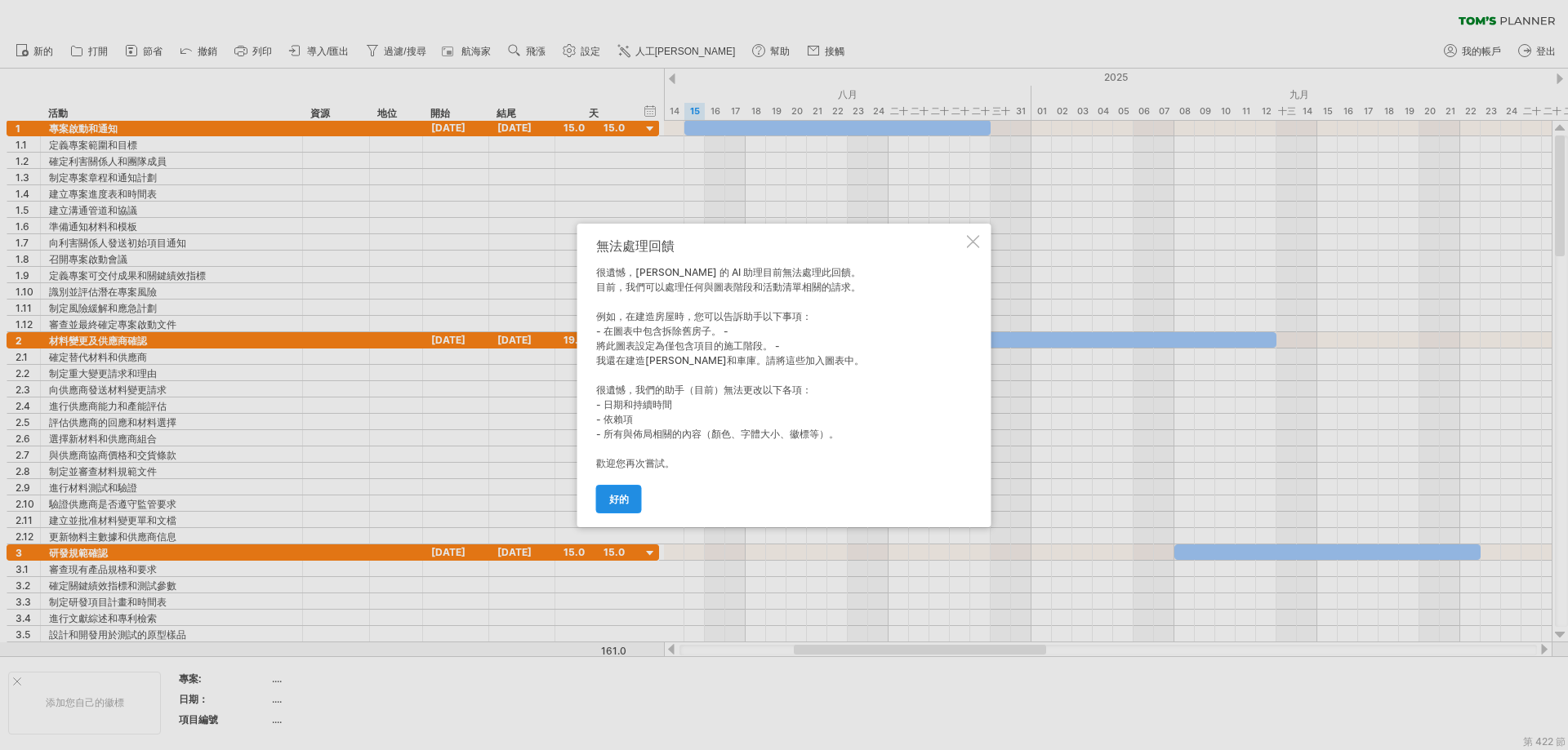
click at [619, 491] on link "好的" at bounding box center [619, 499] width 45 height 29
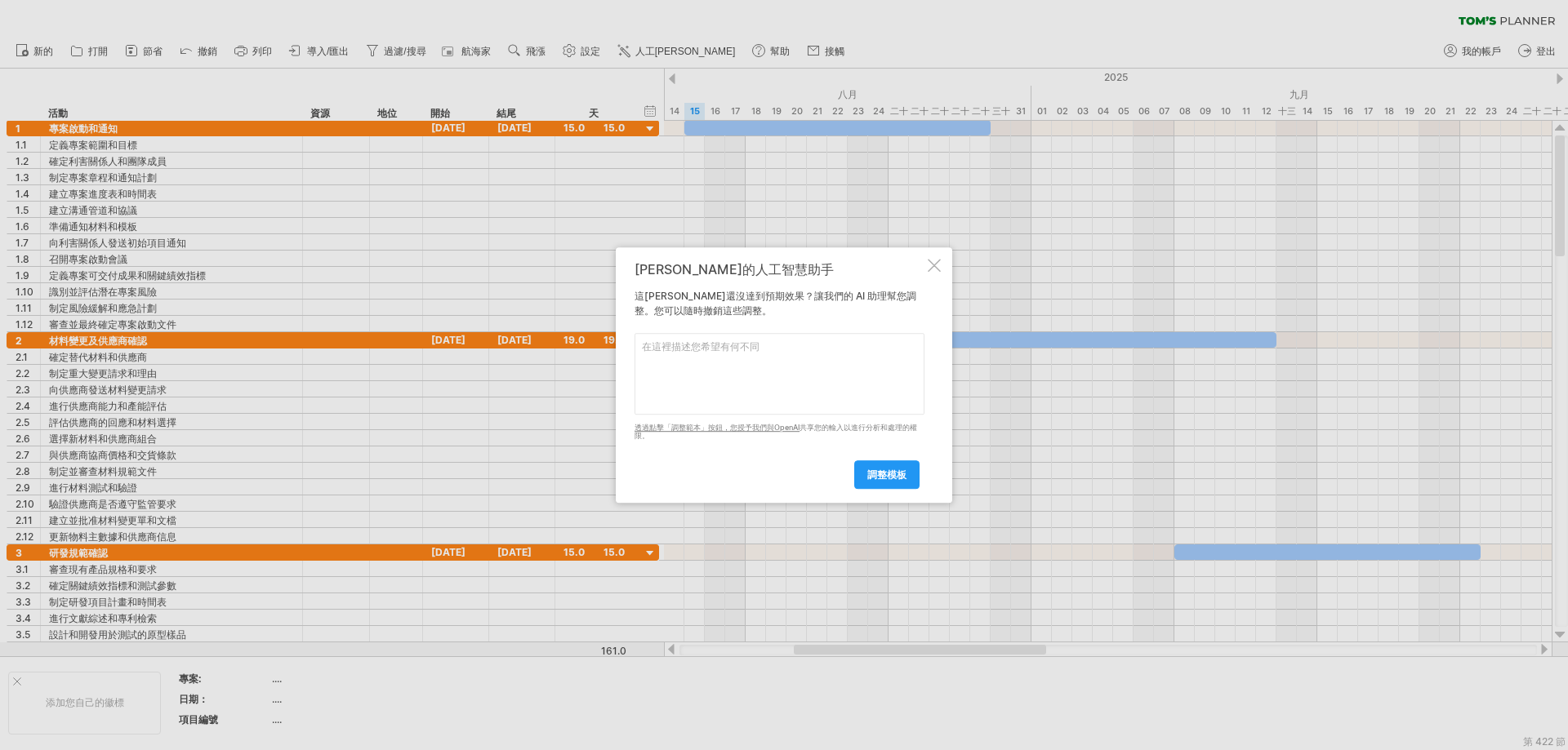
click at [934, 270] on div at bounding box center [934, 265] width 13 height 13
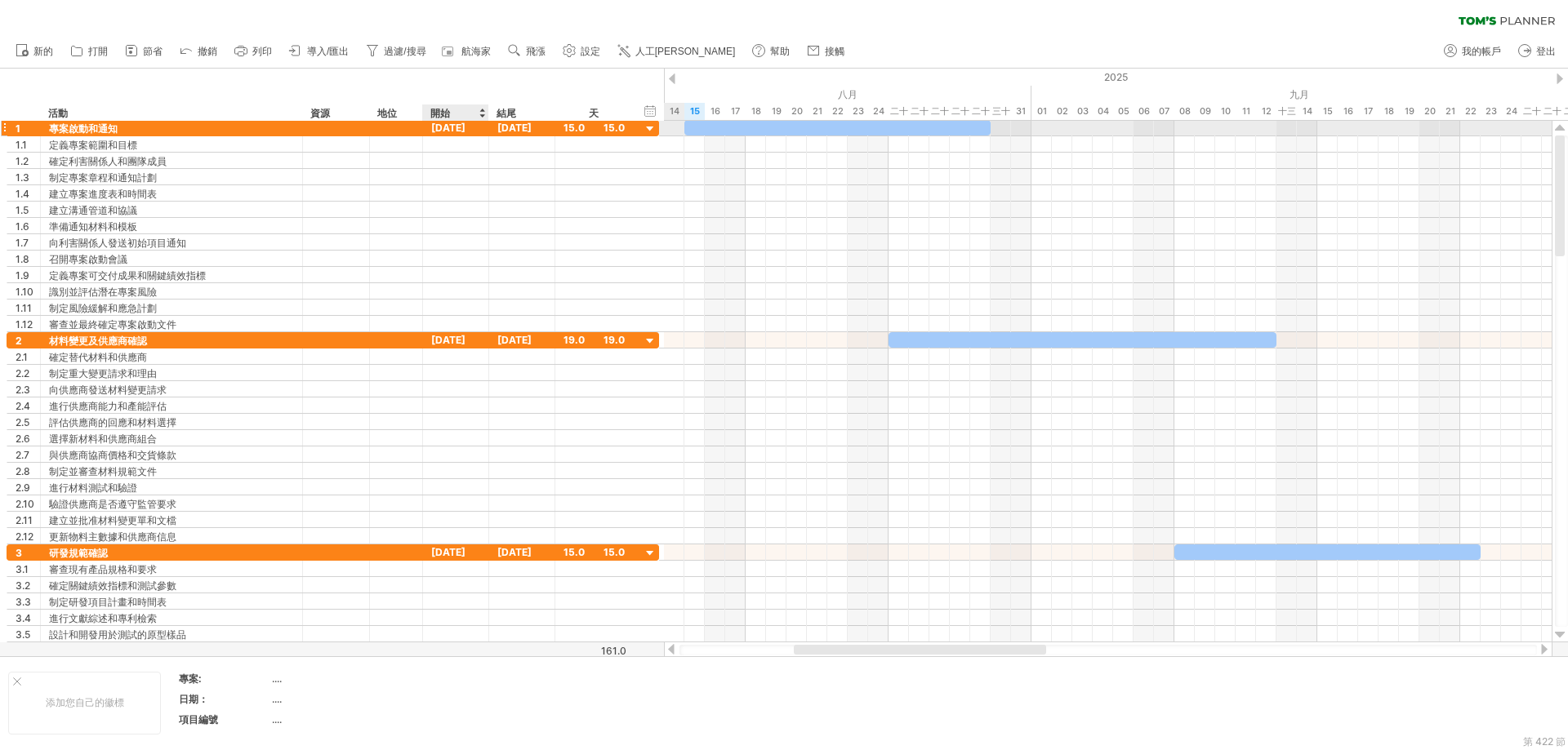
click at [461, 126] on font "[DATE]" at bounding box center [449, 127] width 35 height 12
click at [460, 126] on font "[DATE]" at bounding box center [449, 127] width 35 height 12
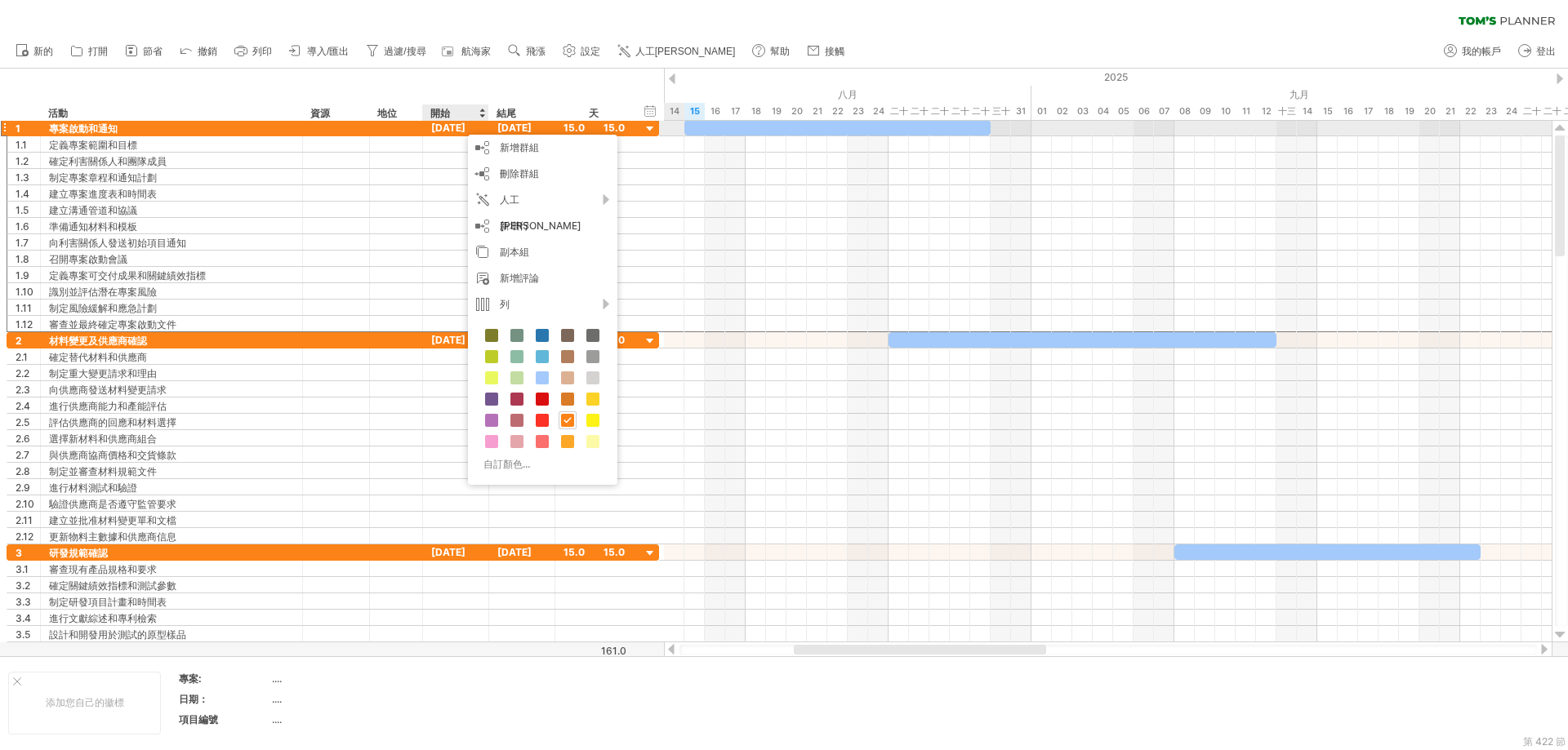
click at [456, 123] on font "[DATE]" at bounding box center [449, 127] width 35 height 12
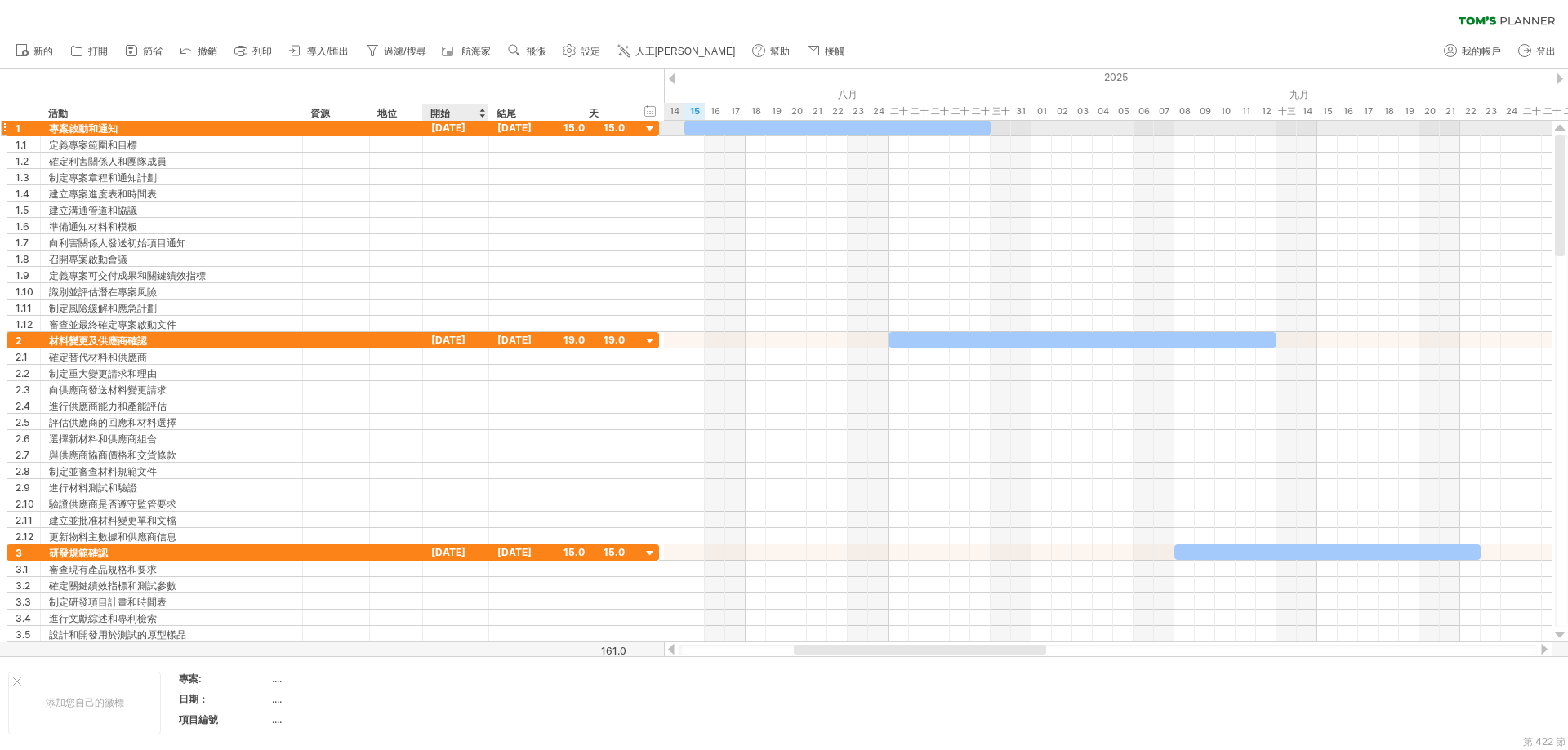
click at [456, 123] on font "[DATE]" at bounding box center [449, 127] width 35 height 12
click at [449, 115] on font "開始" at bounding box center [440, 112] width 20 height 12
click at [447, 121] on div "嘗試造訪 [DOMAIN_NAME] 再次連接... 0% 清除過濾器 新的" at bounding box center [784, 375] width 1568 height 750
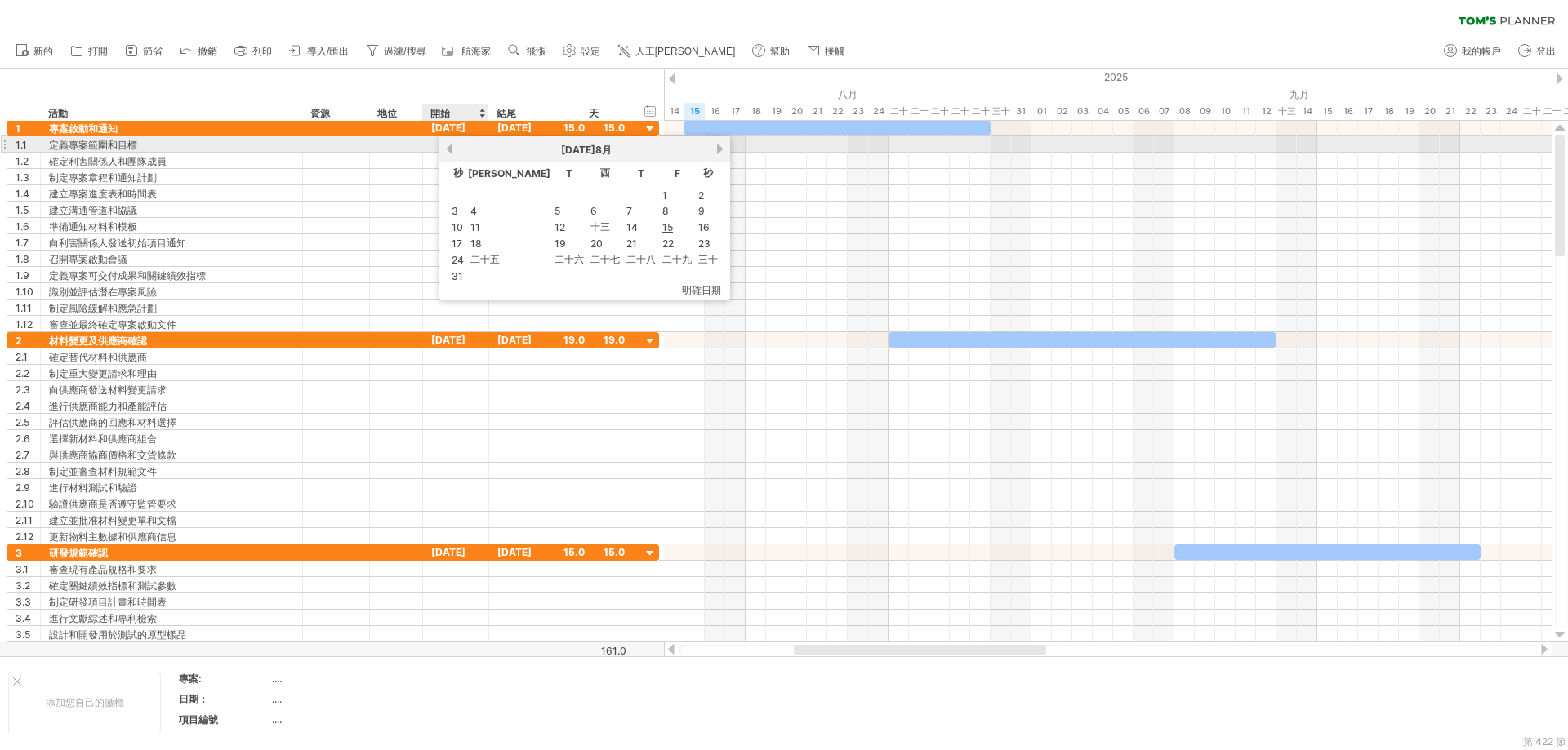
click at [452, 146] on link "以前的" at bounding box center [449, 149] width 12 height 12
click at [452, 146] on link "previous" at bounding box center [449, 149] width 12 height 12
click at [452, 146] on link "以前的" at bounding box center [449, 149] width 12 height 12
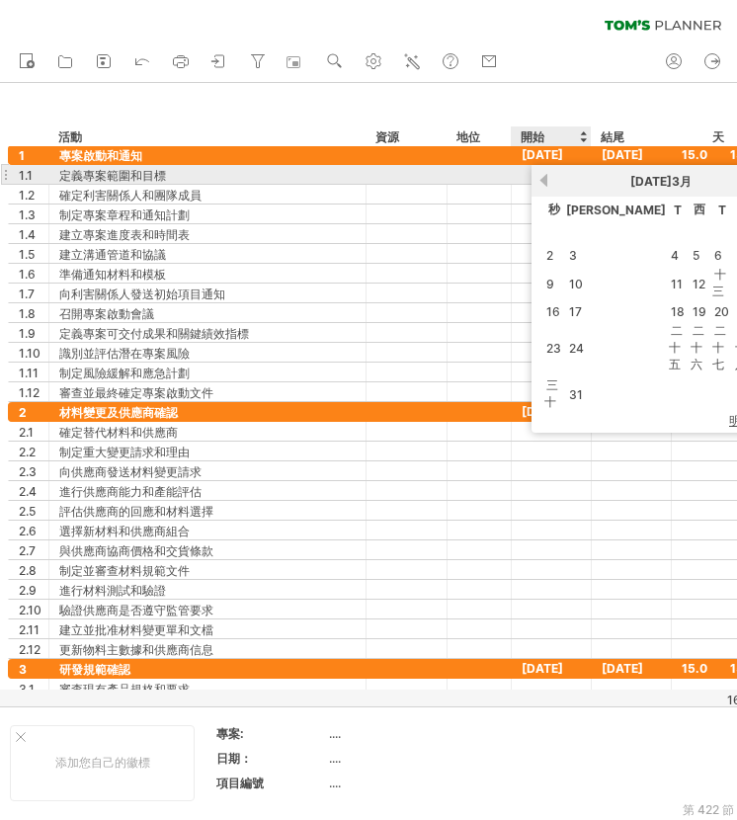
click at [544, 181] on link "以前的" at bounding box center [544, 180] width 15 height 15
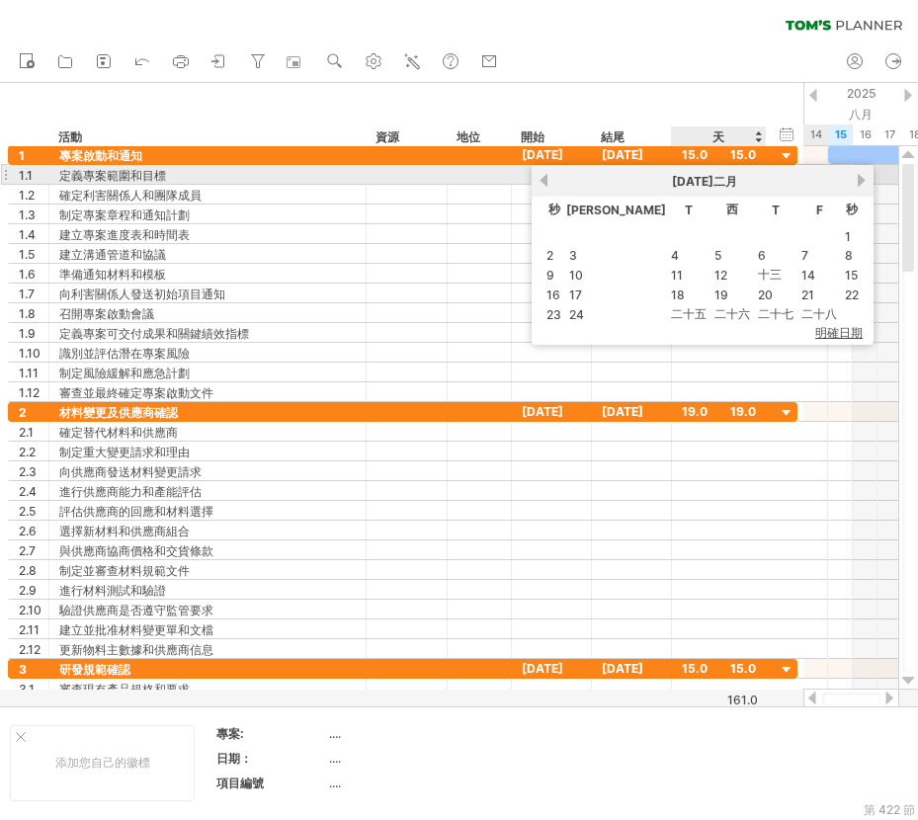
click at [854, 175] on link "下一個" at bounding box center [861, 180] width 15 height 15
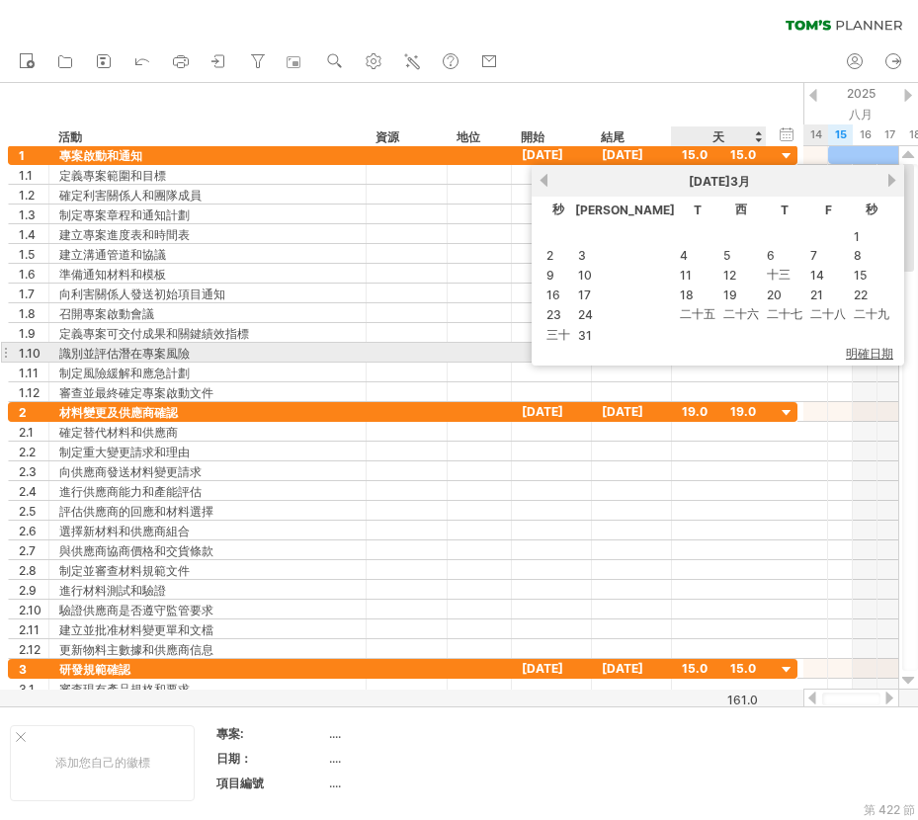
click at [846, 357] on font "明確日期" at bounding box center [869, 353] width 47 height 15
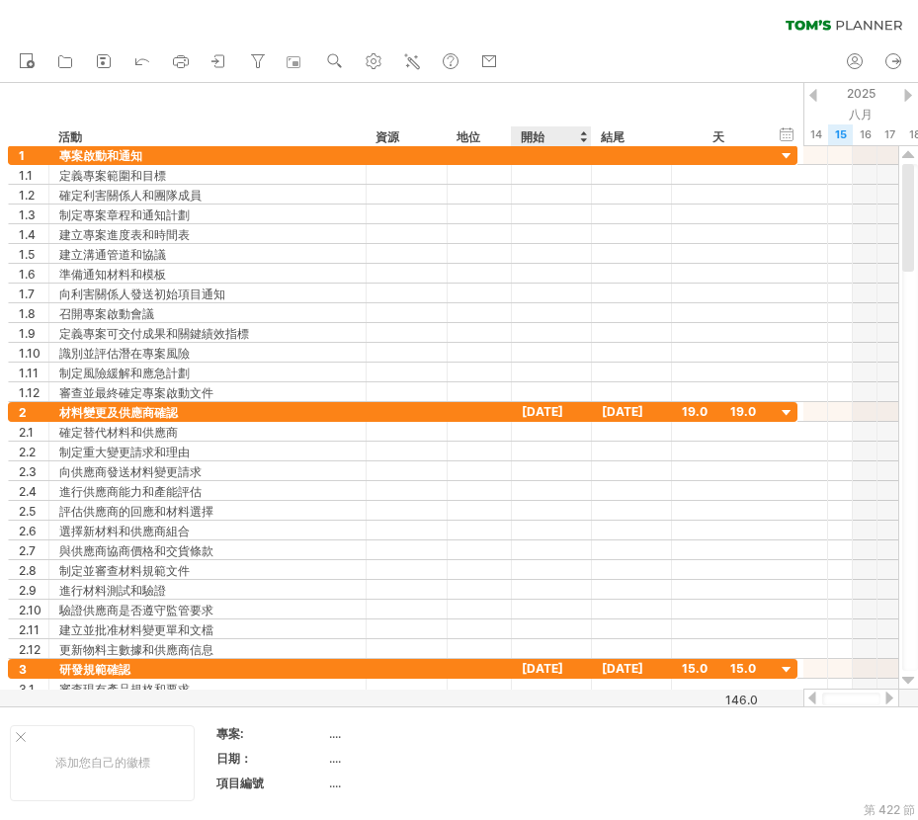
click at [527, 134] on font "開始" at bounding box center [533, 136] width 24 height 15
click at [910, 95] on div at bounding box center [908, 95] width 8 height 13
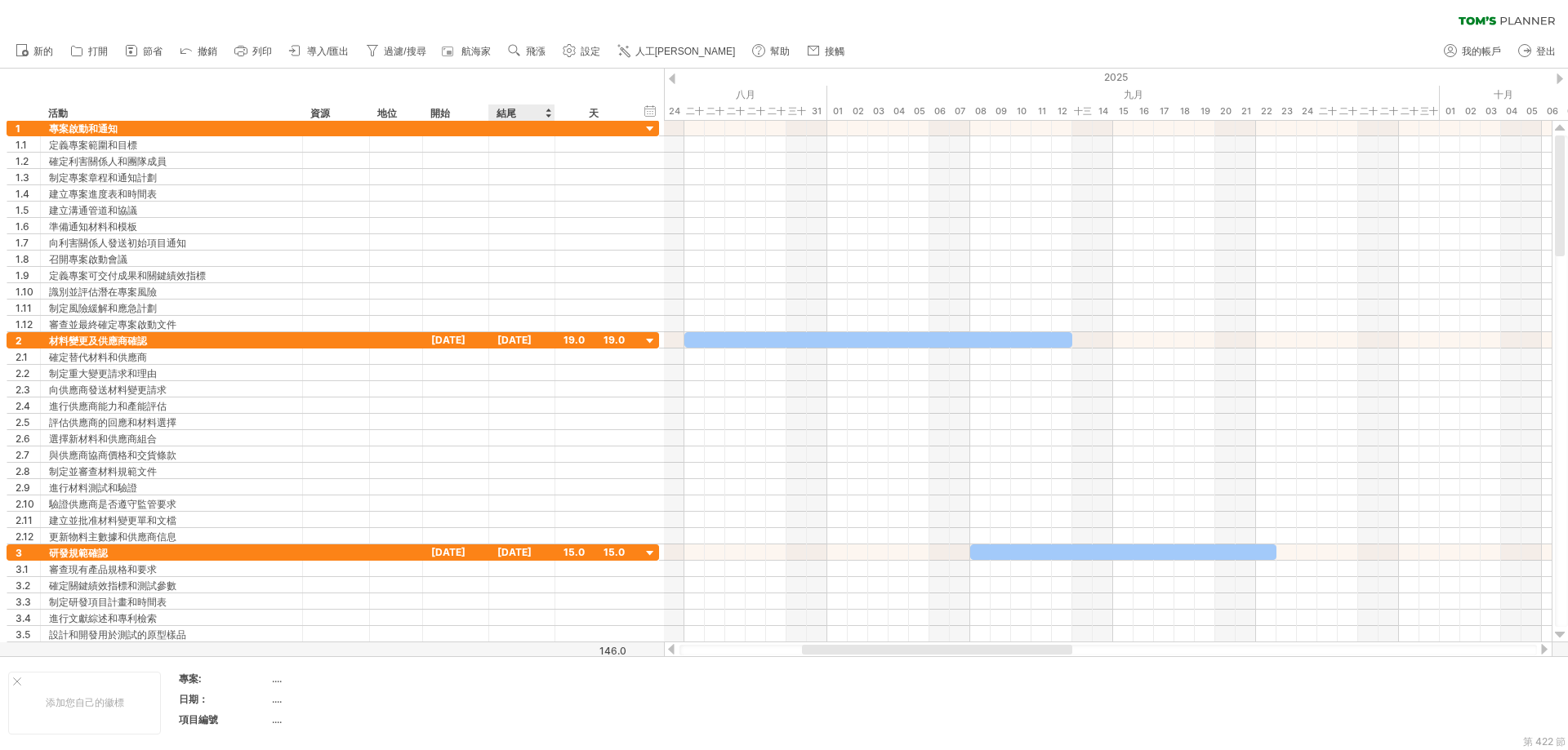
click at [509, 111] on font "結尾" at bounding box center [506, 112] width 20 height 12
click at [441, 114] on font "開始" at bounding box center [440, 112] width 20 height 12
click at [480, 115] on div at bounding box center [482, 113] width 7 height 17
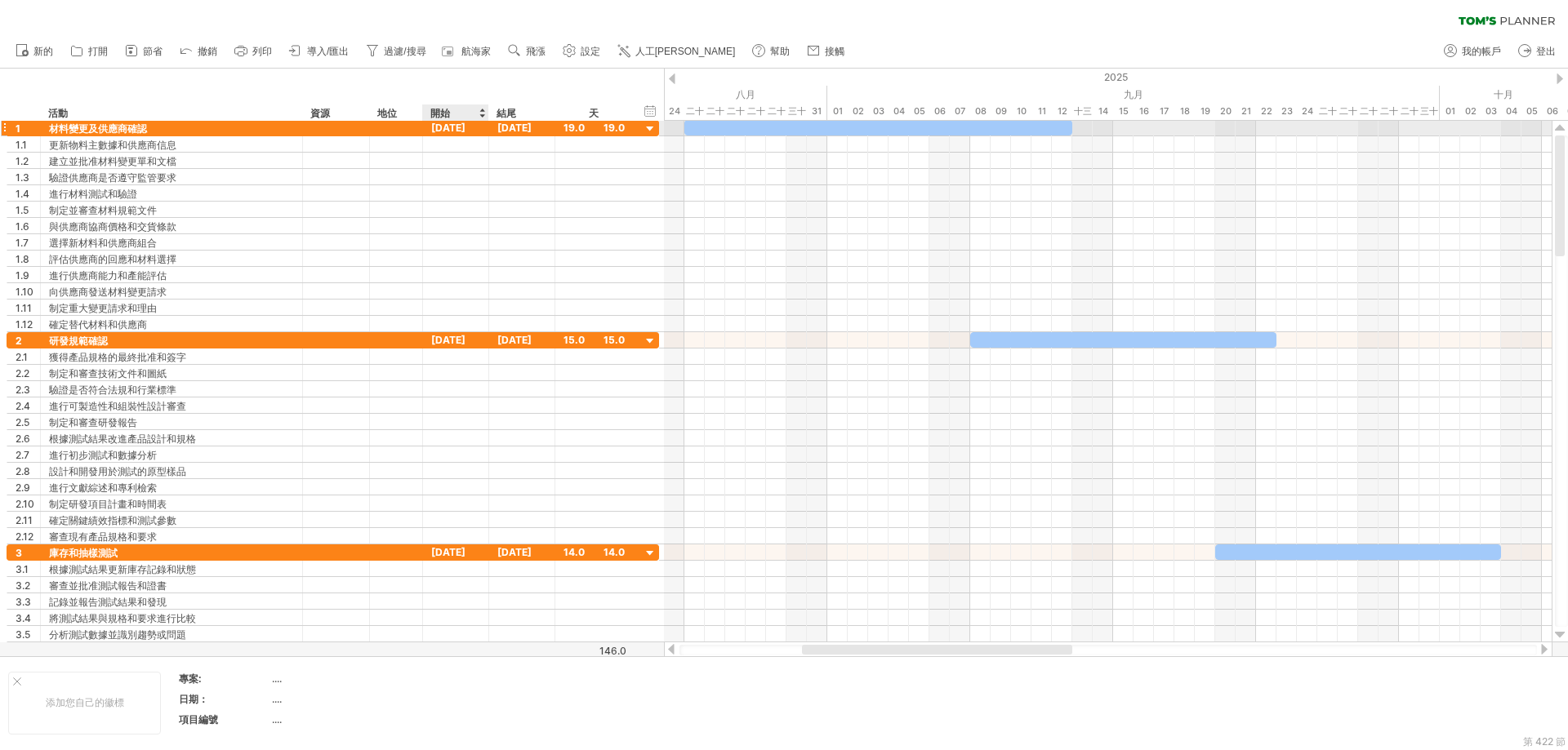
click at [455, 130] on font "[DATE]" at bounding box center [449, 127] width 35 height 12
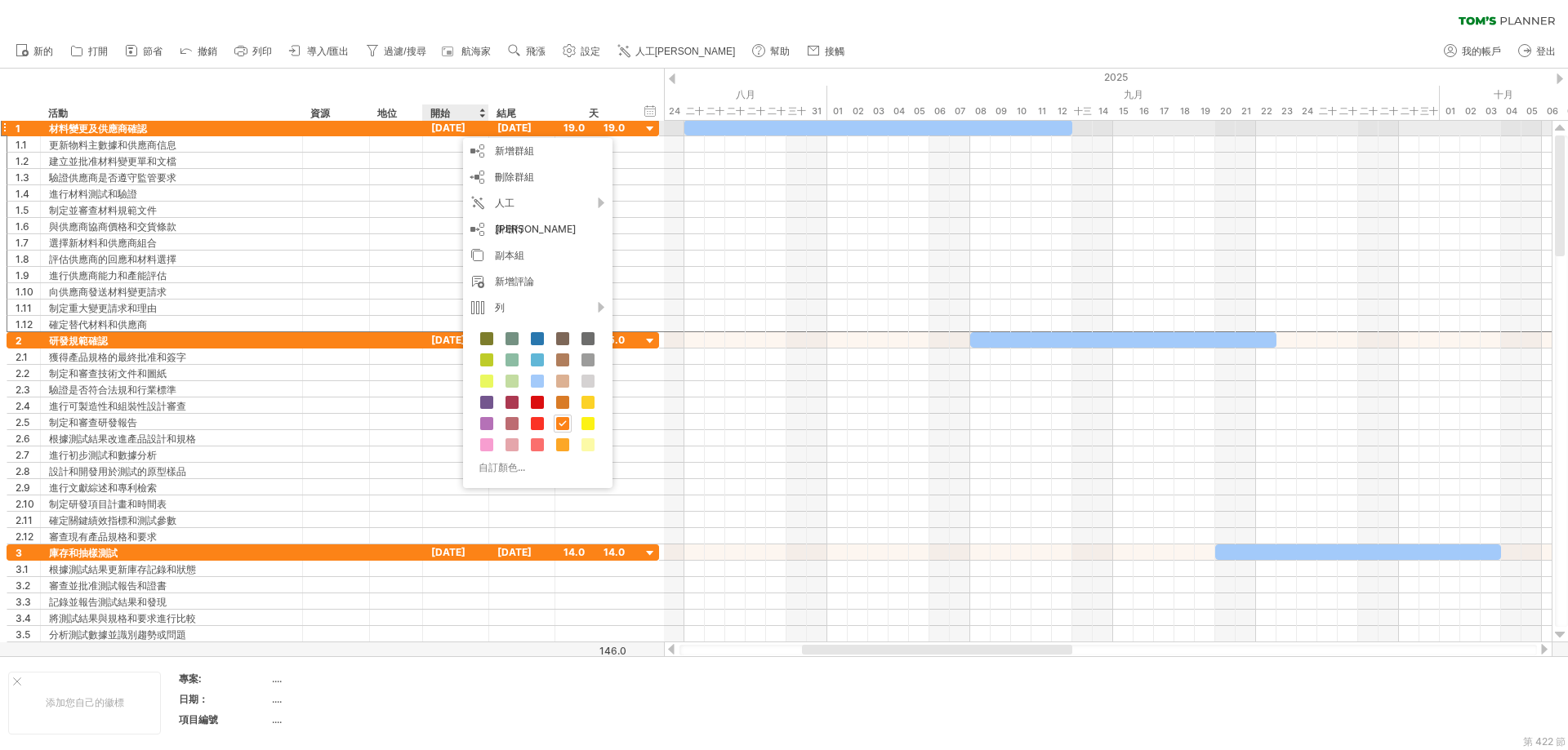
click at [456, 131] on font "[DATE]" at bounding box center [449, 127] width 35 height 12
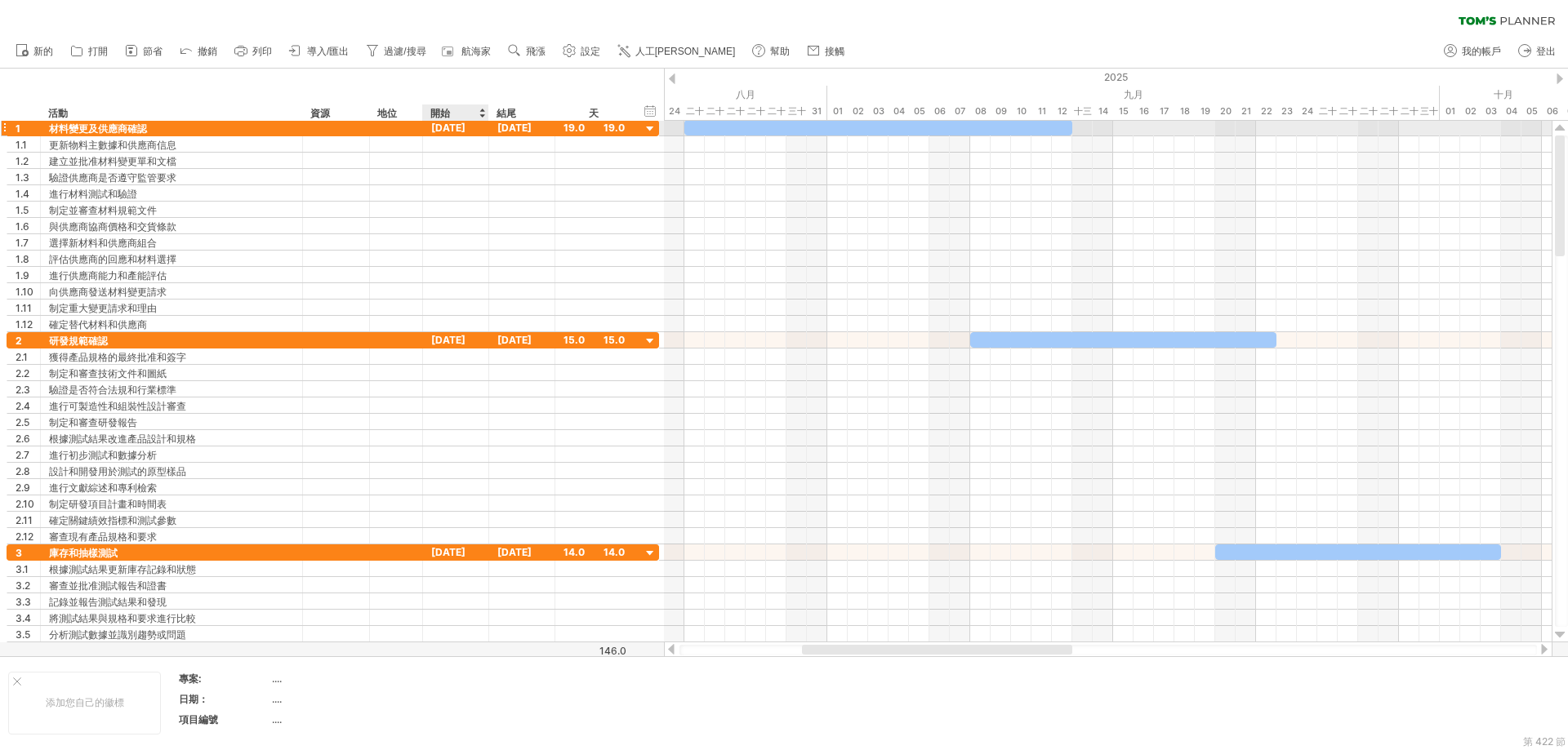
click at [442, 124] on font "[DATE]" at bounding box center [449, 127] width 35 height 12
click at [437, 113] on font "開始" at bounding box center [440, 112] width 20 height 12
click at [438, 129] on font "[DATE]" at bounding box center [449, 127] width 35 height 12
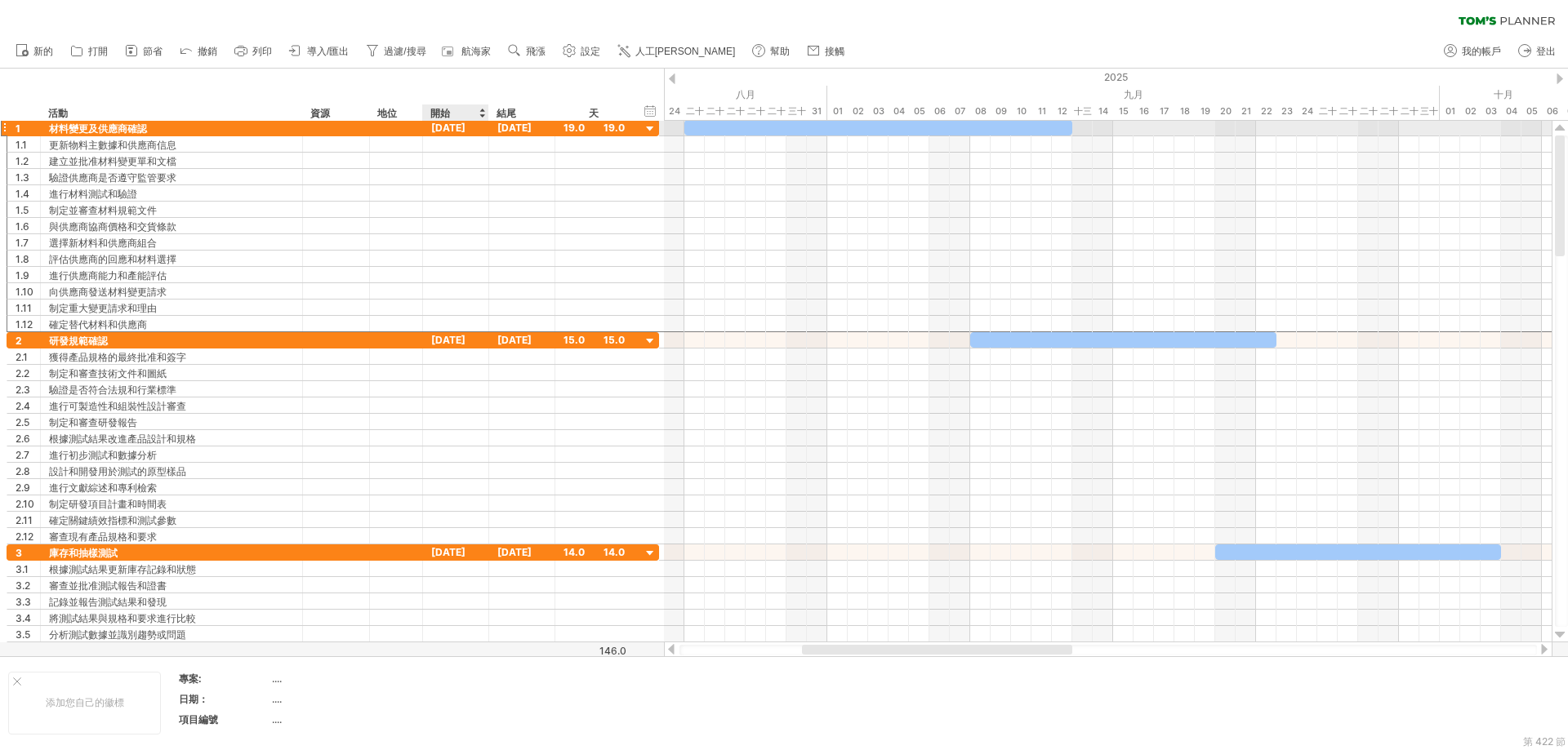
click at [438, 129] on font "[DATE]" at bounding box center [449, 127] width 35 height 12
click at [439, 129] on font "[DATE]" at bounding box center [449, 127] width 35 height 12
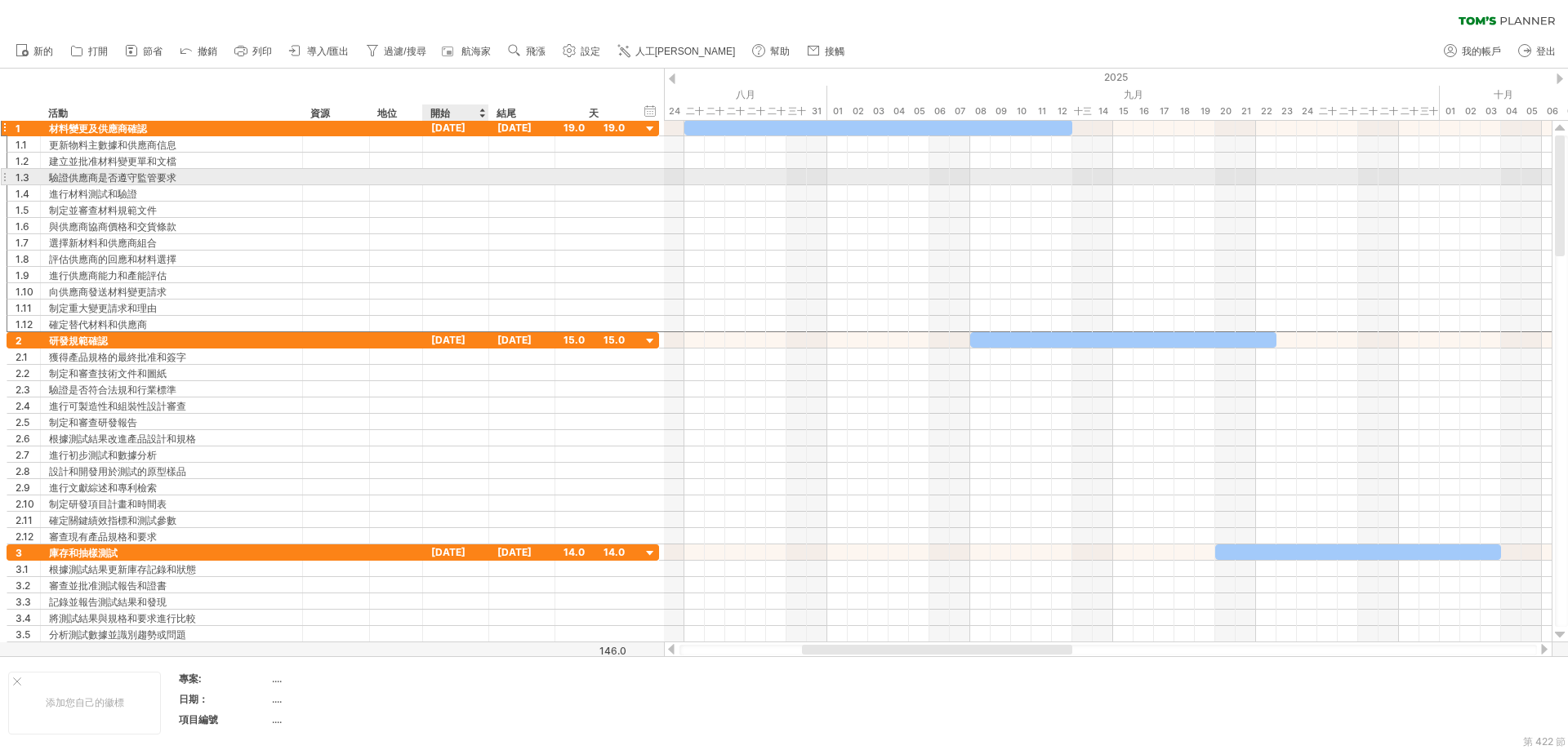
click at [448, 184] on div "**********" at bounding box center [333, 178] width 653 height 17
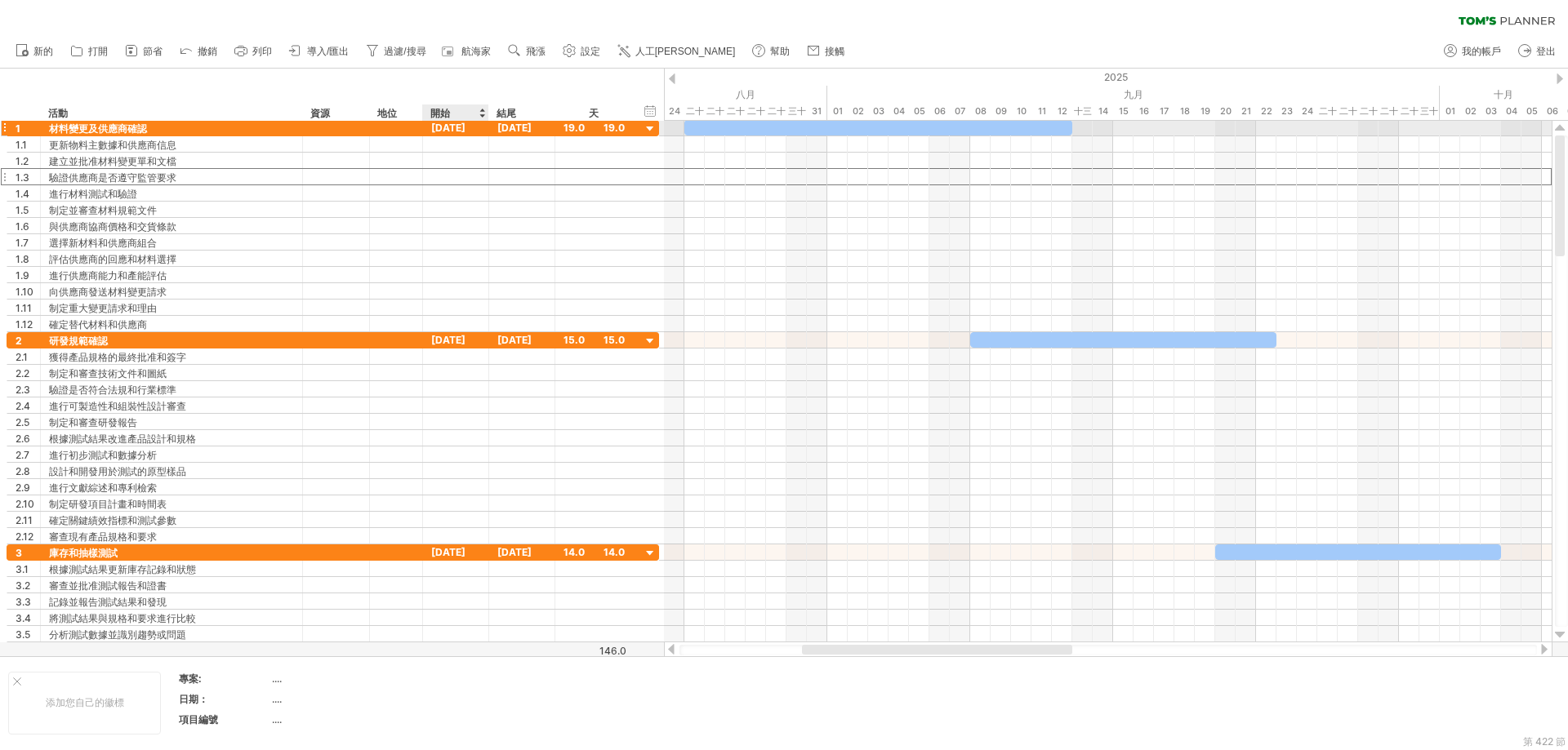
click at [459, 125] on font "[DATE]" at bounding box center [449, 127] width 35 height 12
click at [457, 131] on font "[DATE]" at bounding box center [449, 127] width 35 height 12
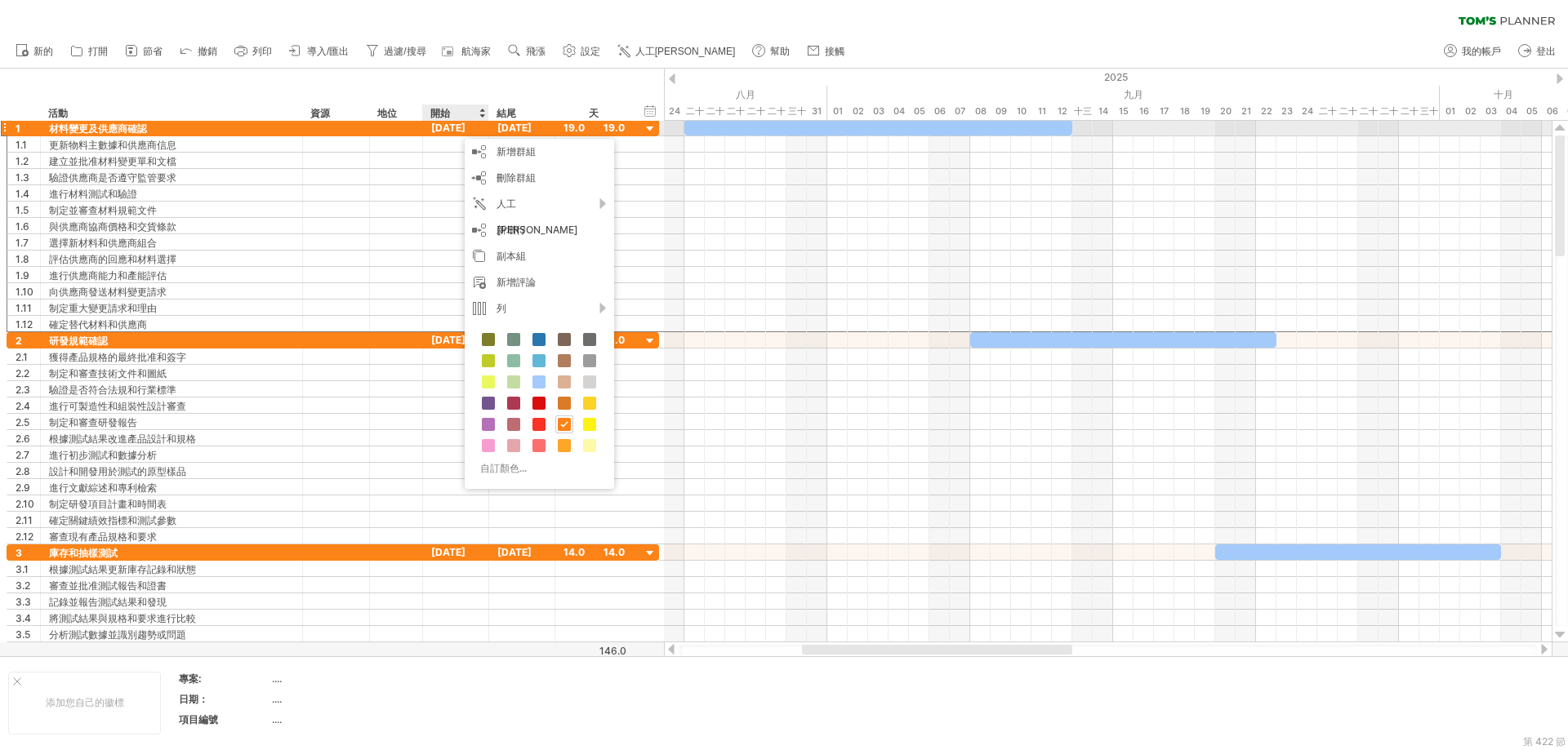
click at [457, 131] on font "[DATE]" at bounding box center [449, 127] width 35 height 12
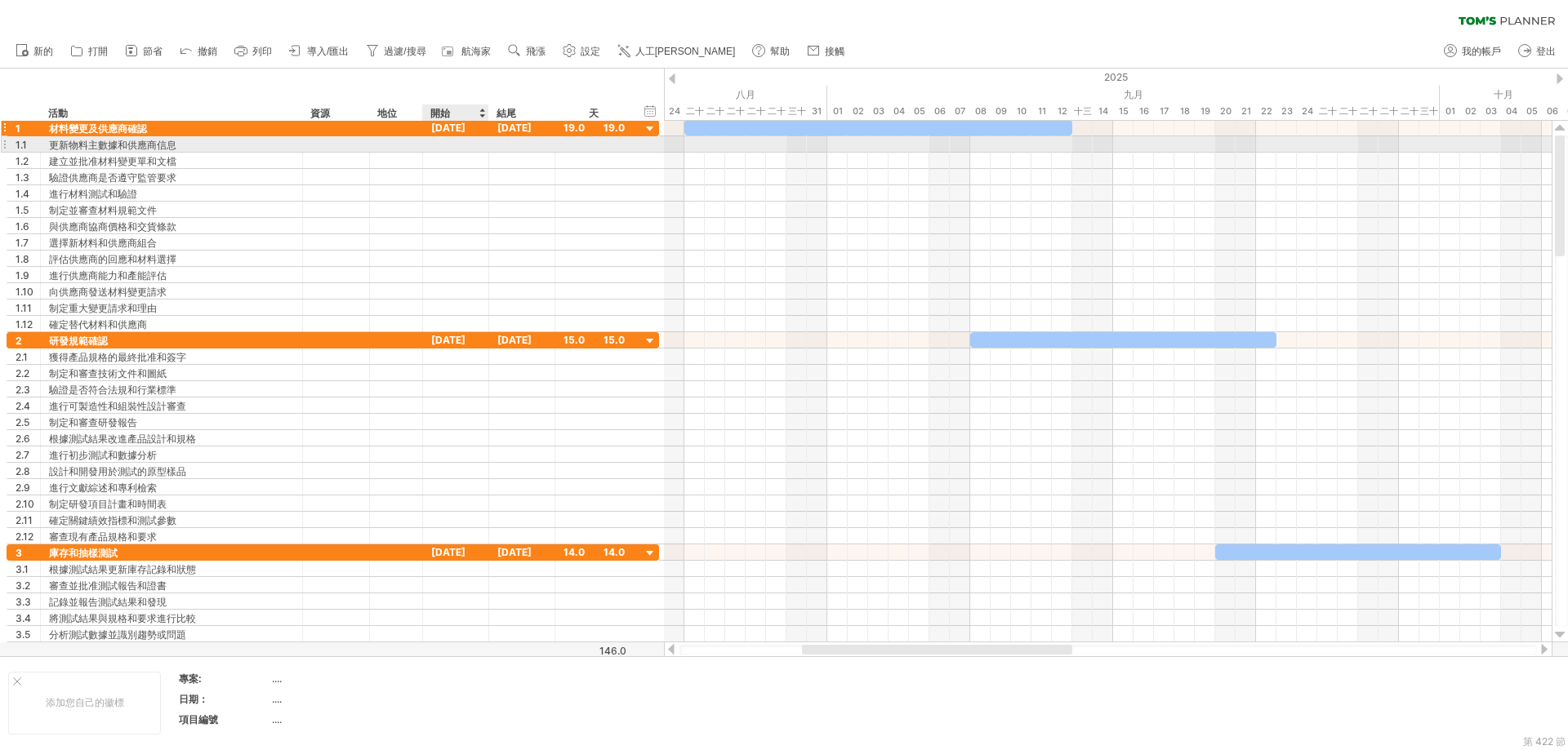
click at [465, 130] on font "[DATE]" at bounding box center [449, 127] width 35 height 12
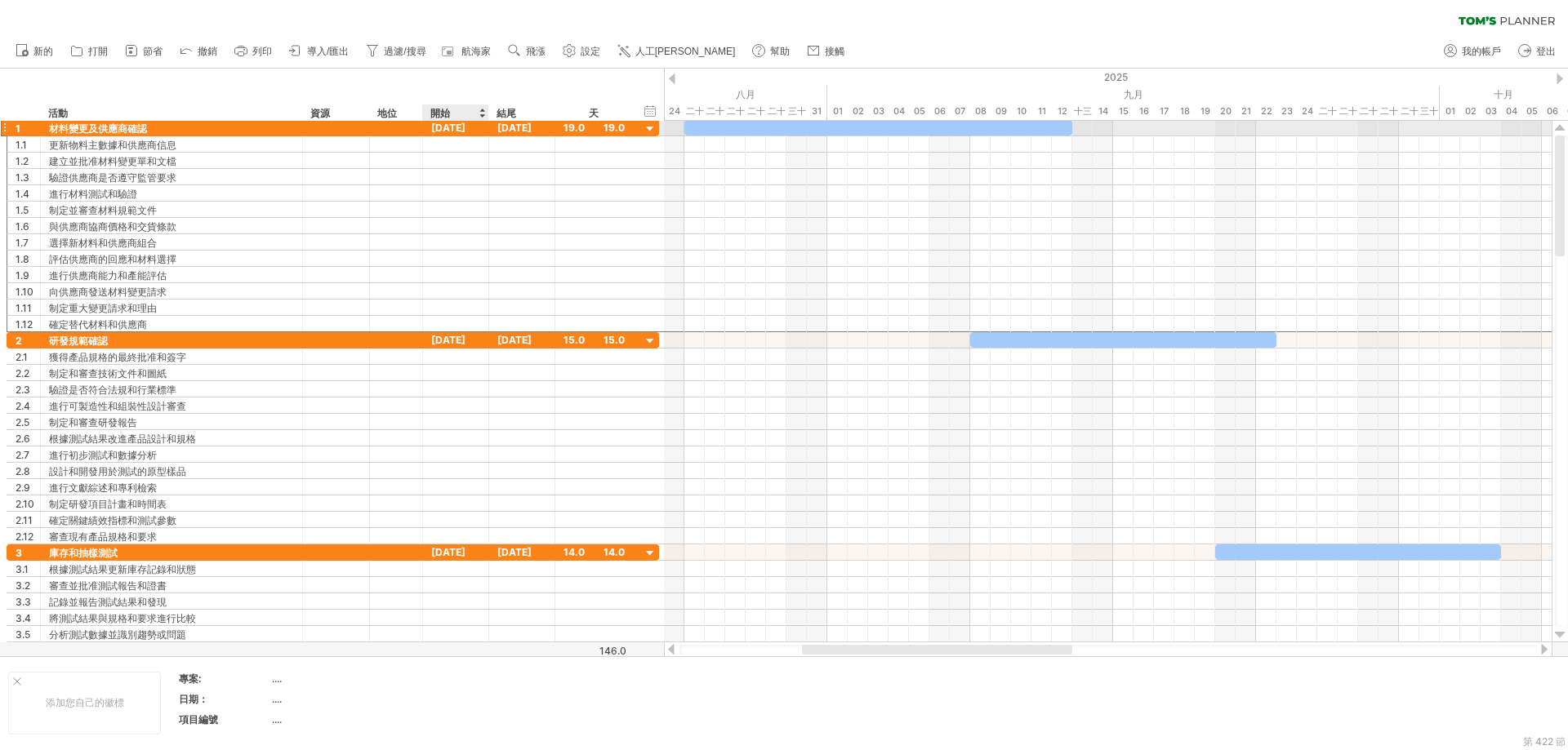
click at [465, 130] on font "[DATE]" at bounding box center [449, 127] width 35 height 12
click at [481, 107] on div at bounding box center [482, 113] width 7 height 17
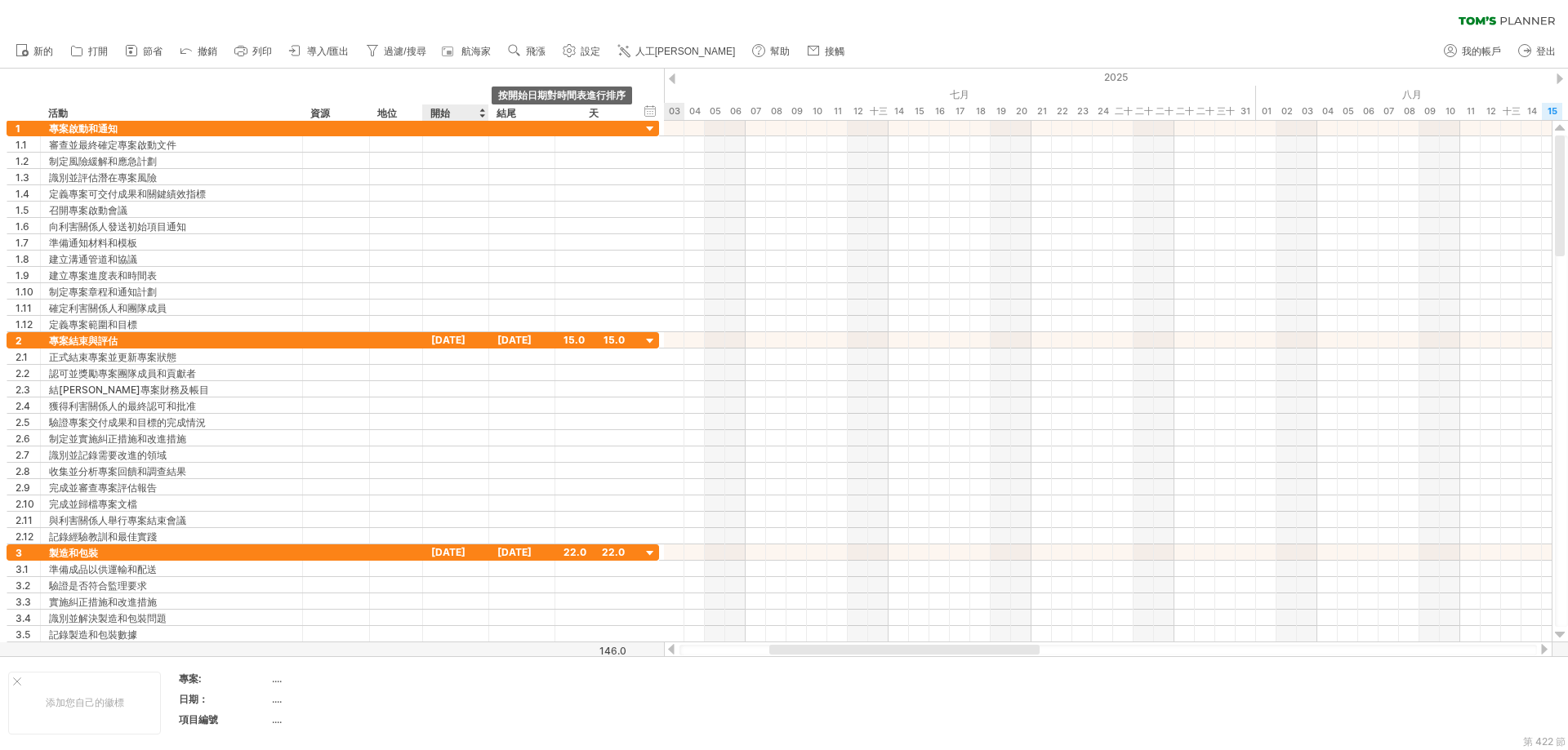
click at [483, 111] on div at bounding box center [482, 113] width 7 height 17
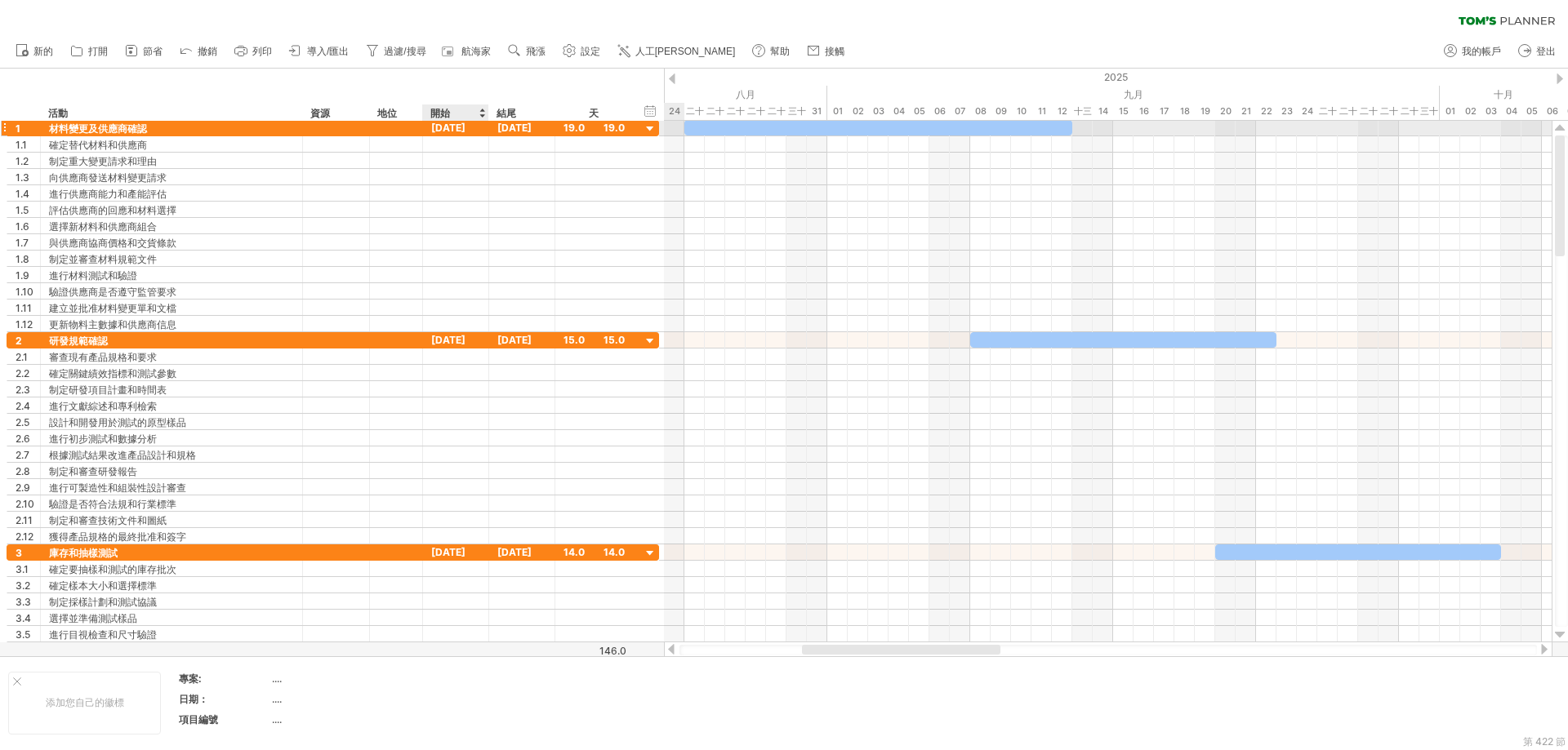
click at [449, 129] on font "[DATE]" at bounding box center [449, 127] width 35 height 12
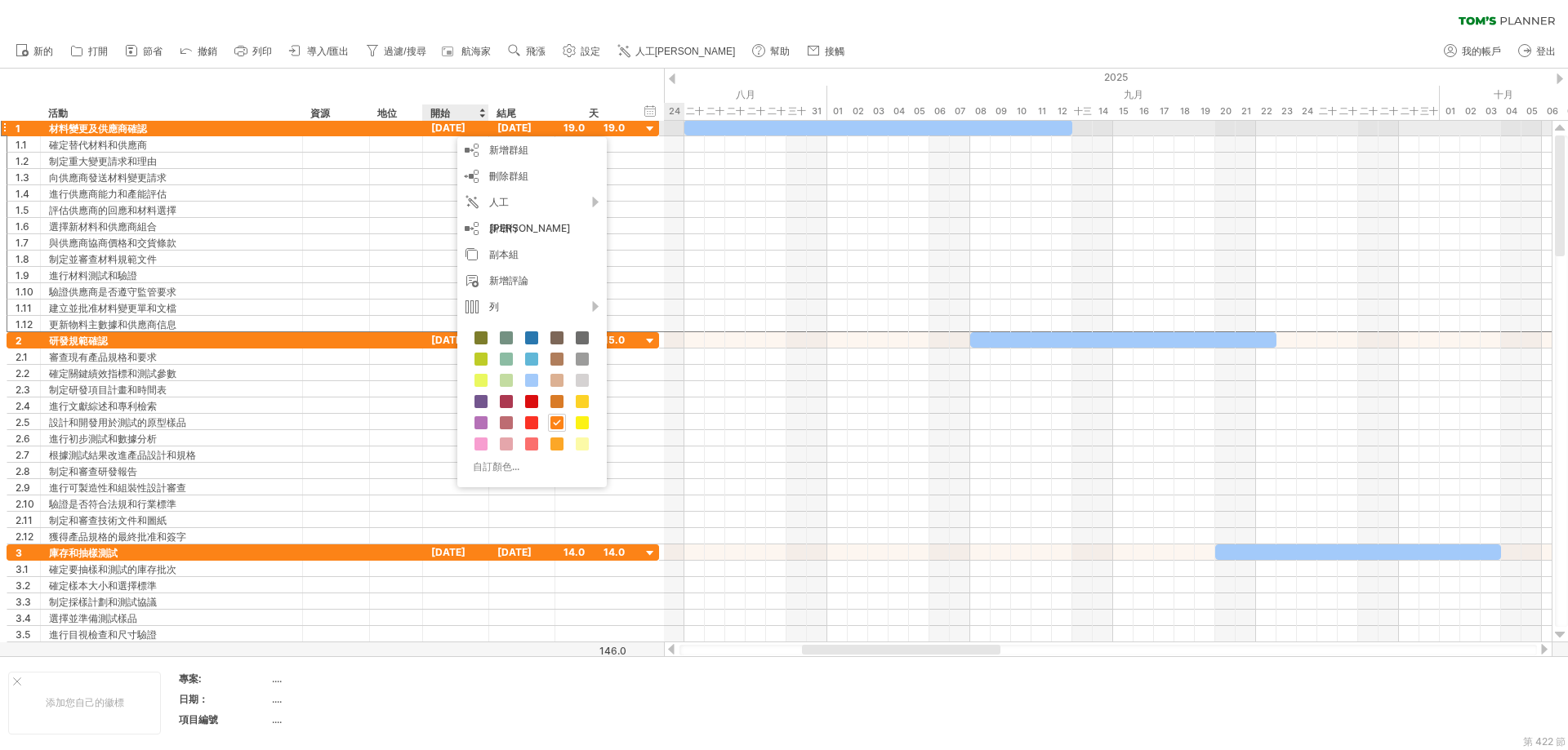
click at [449, 129] on font "[DATE]" at bounding box center [449, 127] width 35 height 12
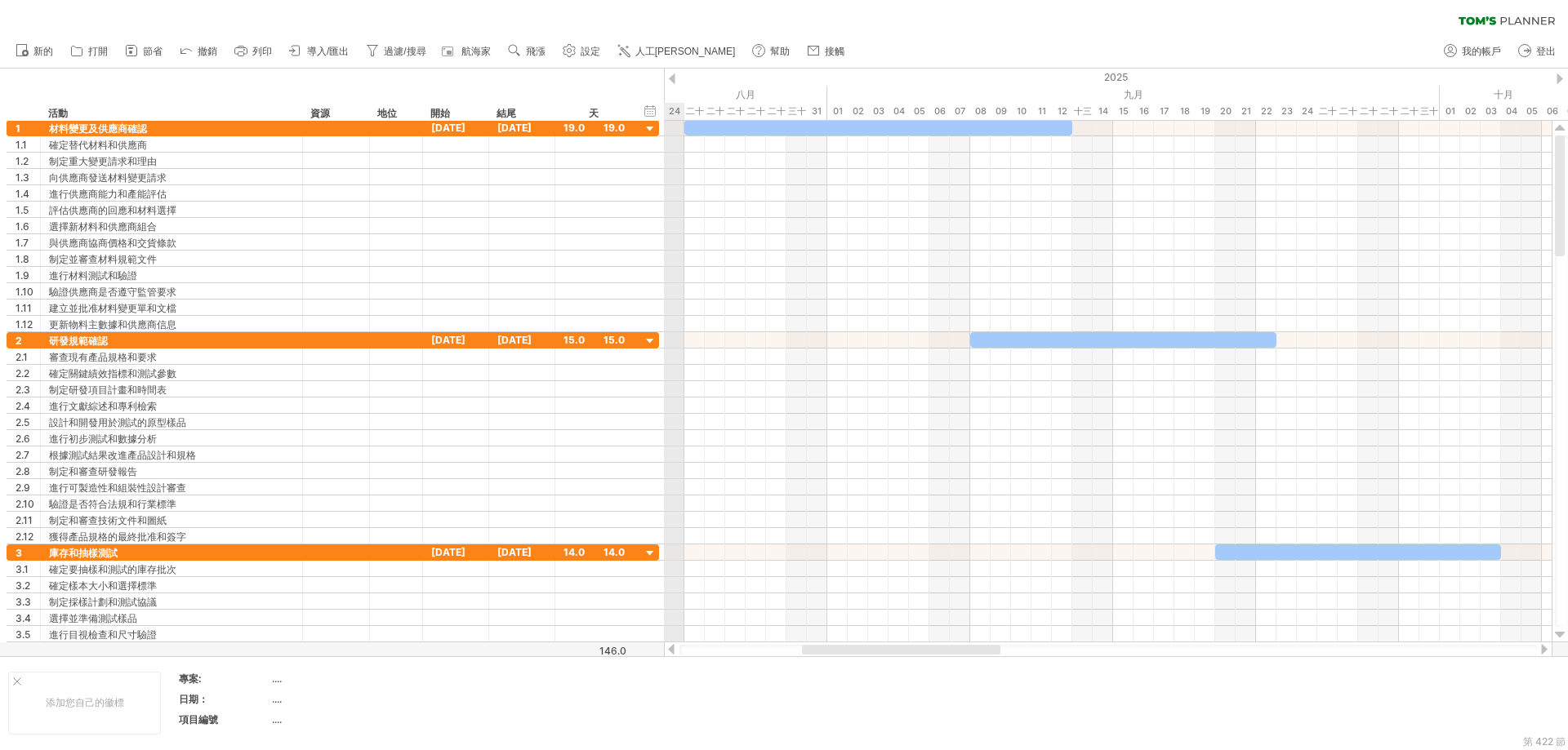
click at [671, 81] on div at bounding box center [672, 78] width 7 height 11
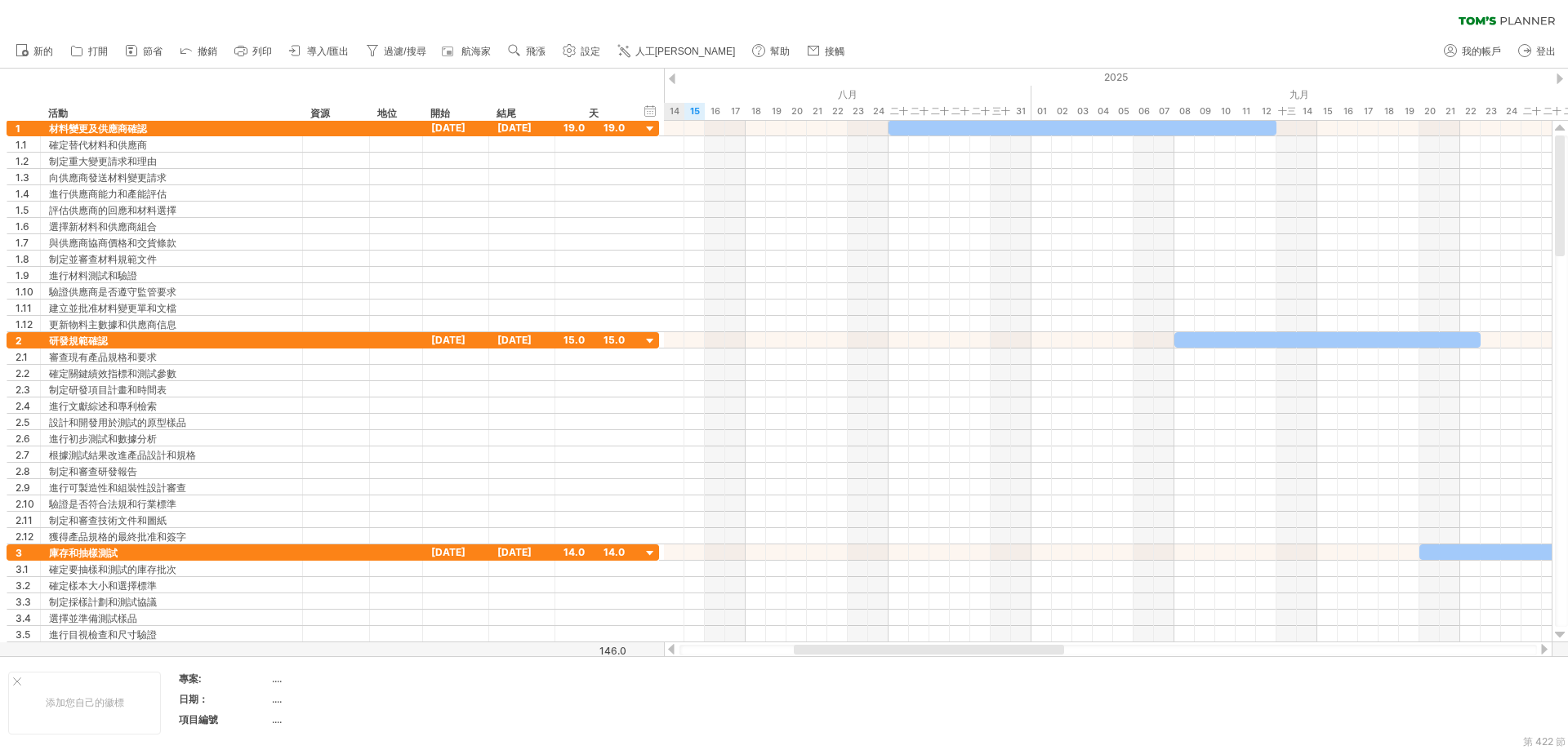
click at [671, 81] on div at bounding box center [672, 78] width 7 height 11
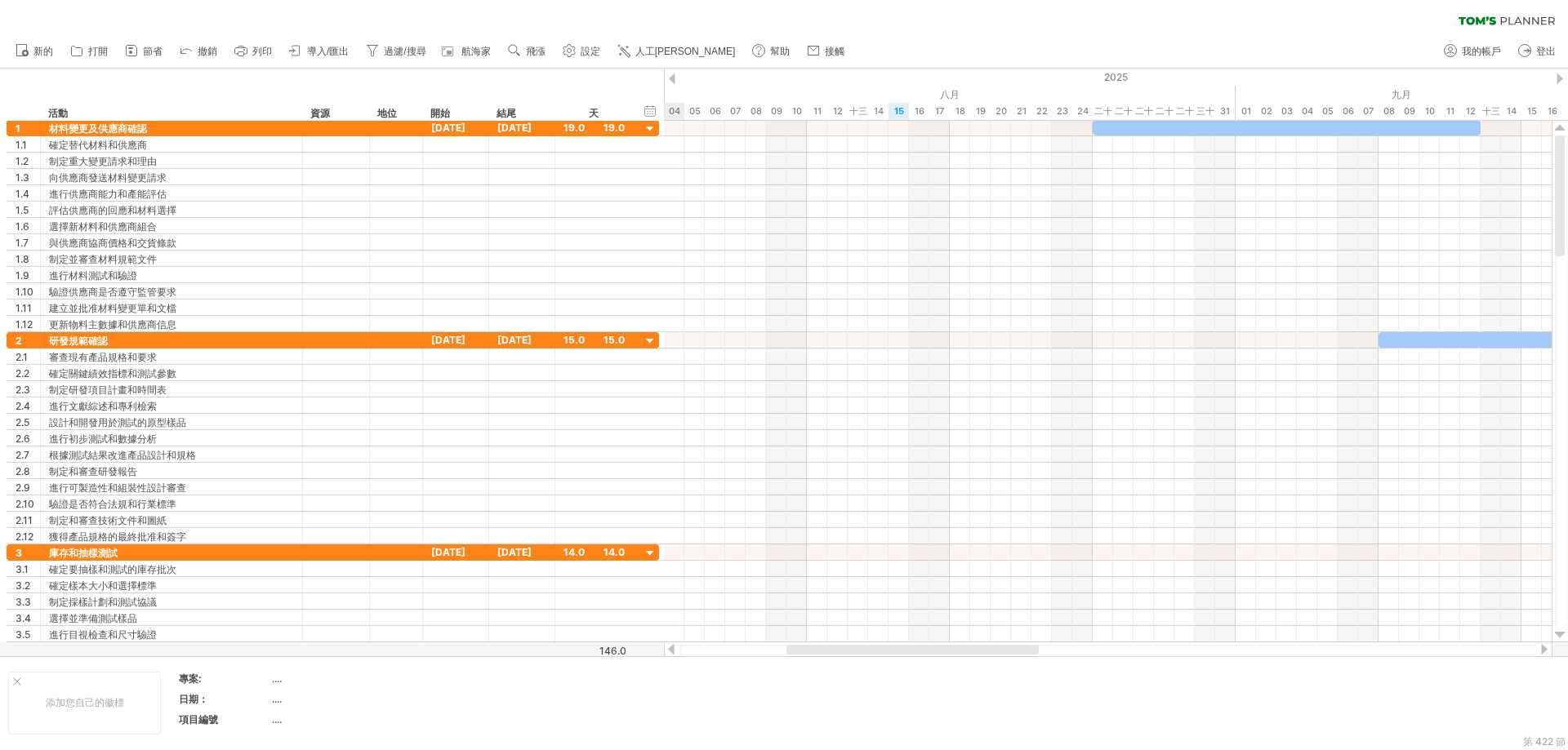
click at [671, 81] on div at bounding box center [672, 78] width 7 height 11
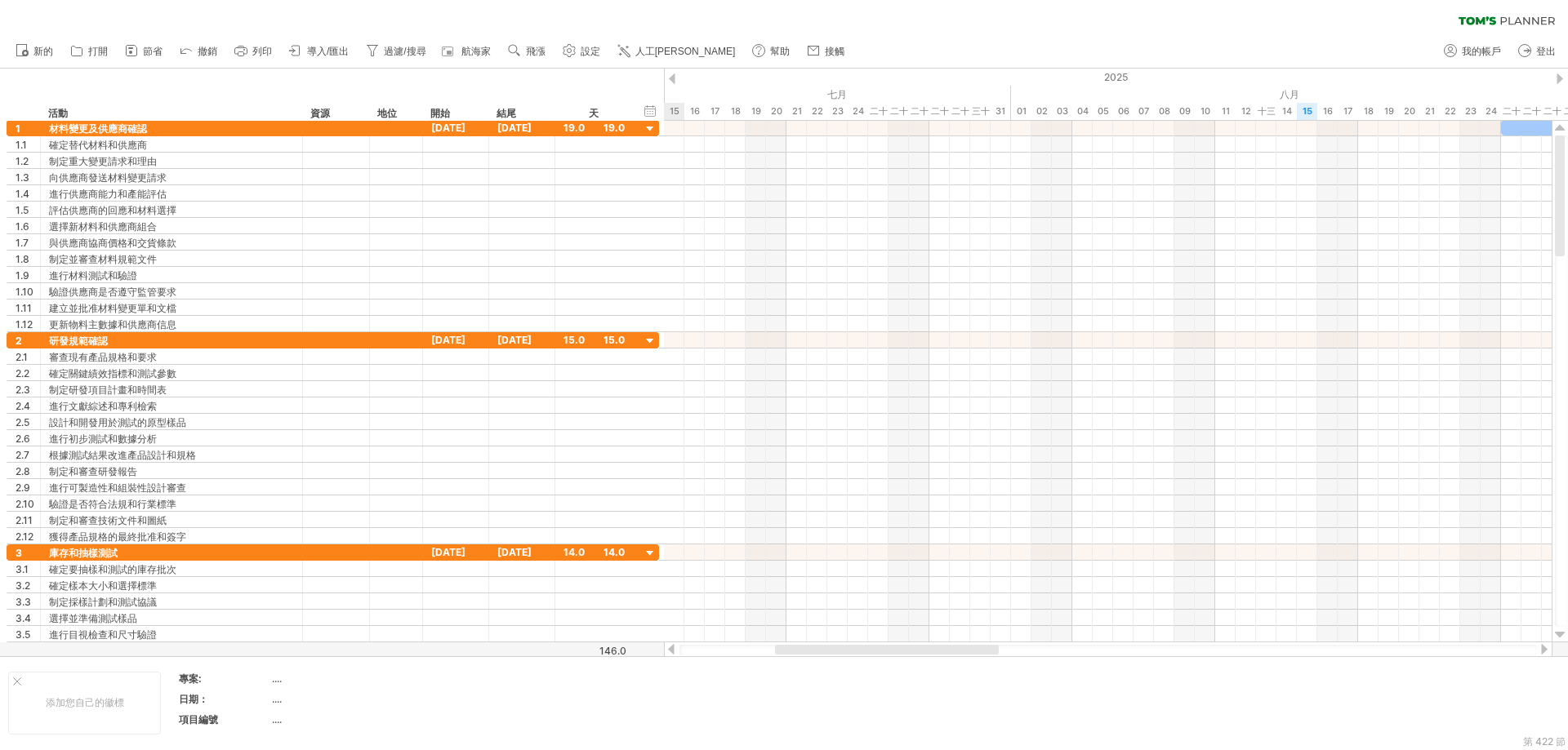
click at [671, 81] on div at bounding box center [672, 78] width 7 height 11
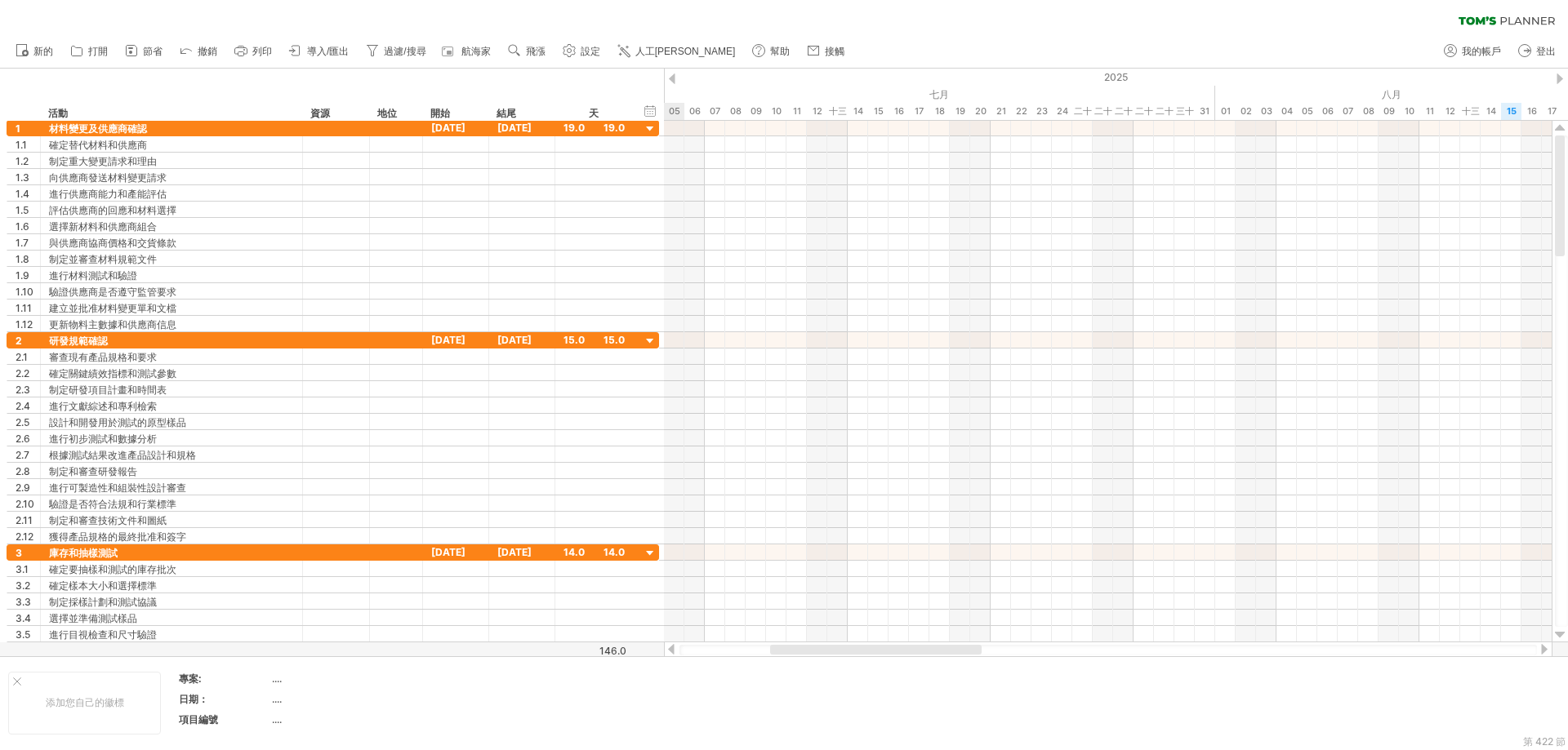
click at [671, 81] on div at bounding box center [672, 78] width 7 height 11
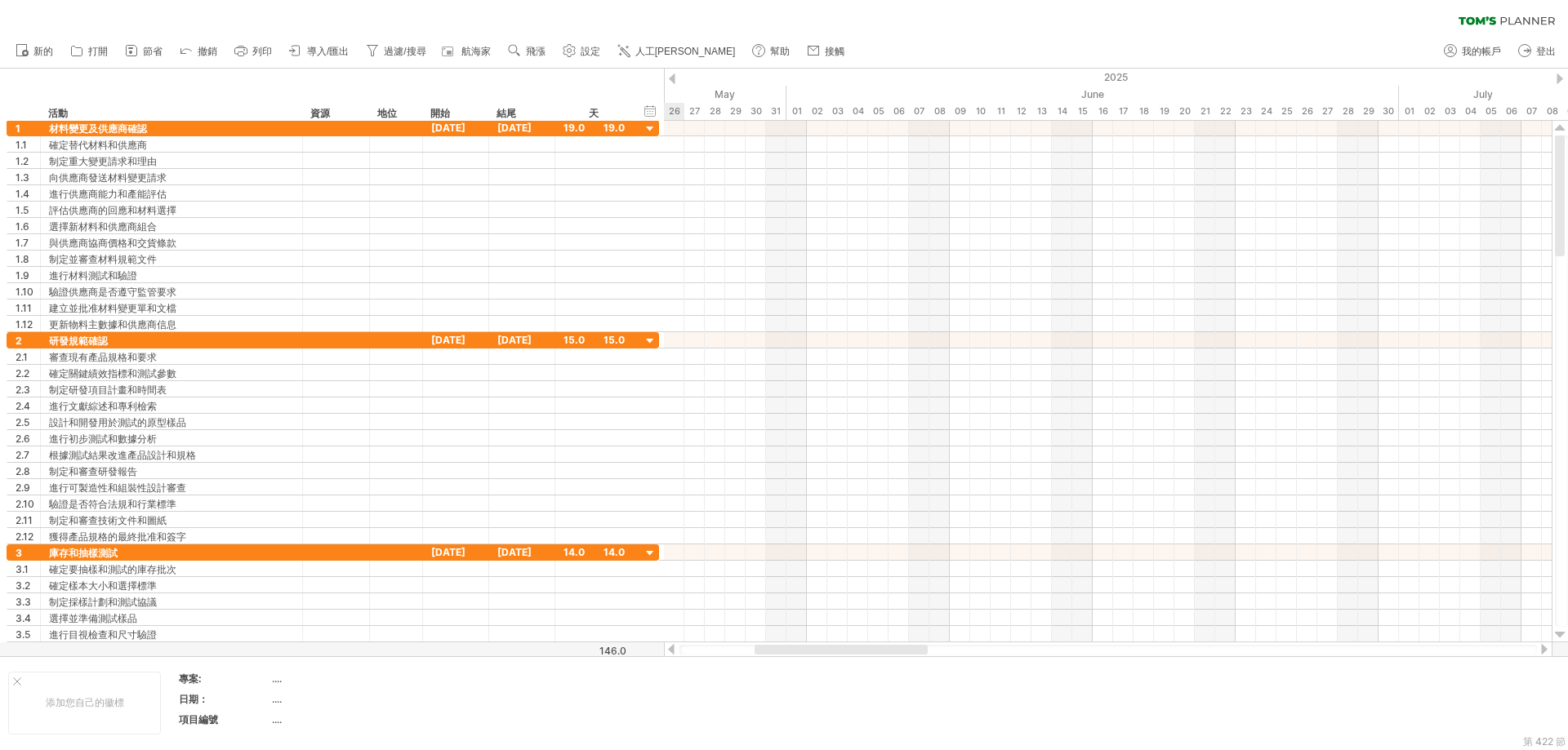
click at [671, 81] on div at bounding box center [672, 78] width 7 height 11
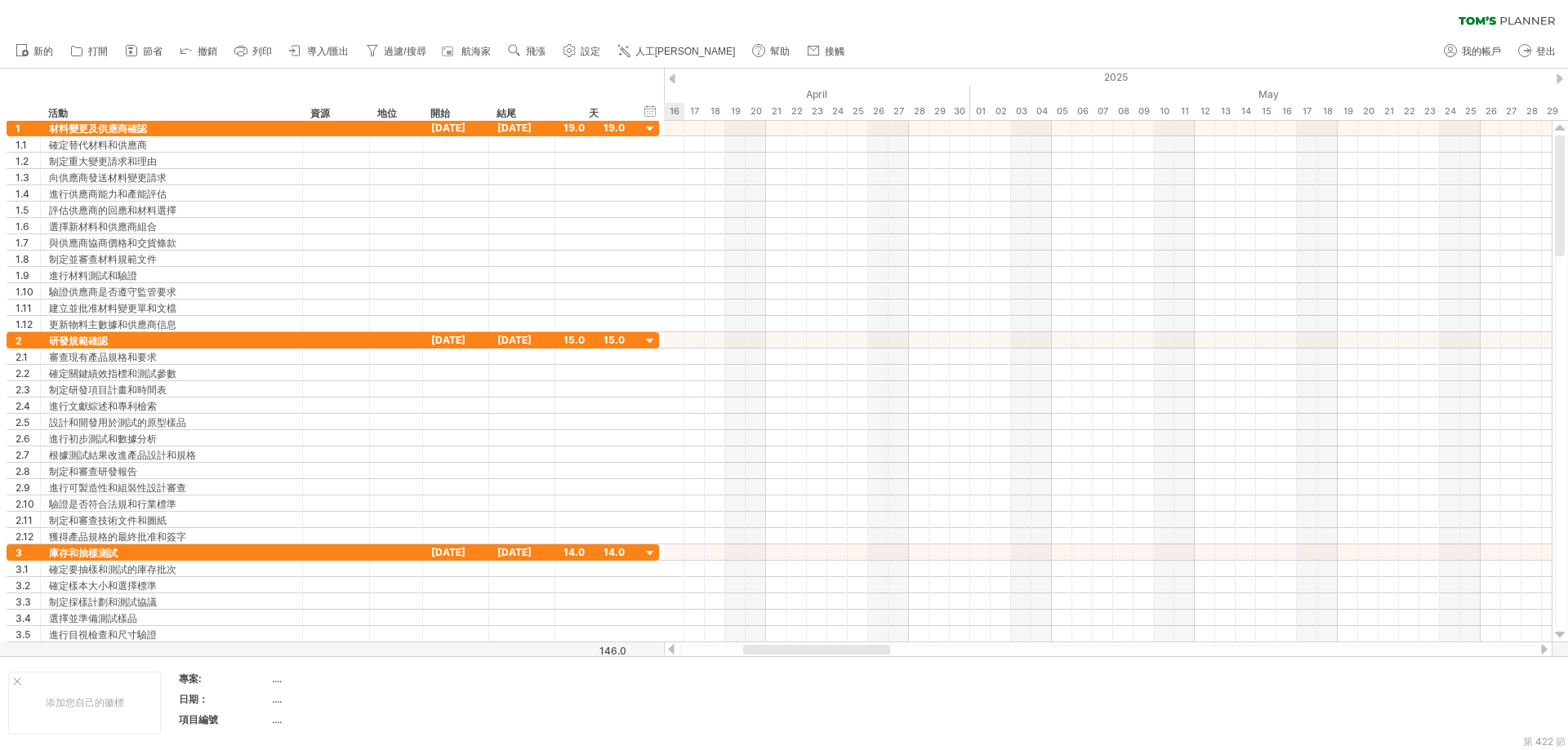
click at [671, 81] on div at bounding box center [672, 78] width 7 height 11
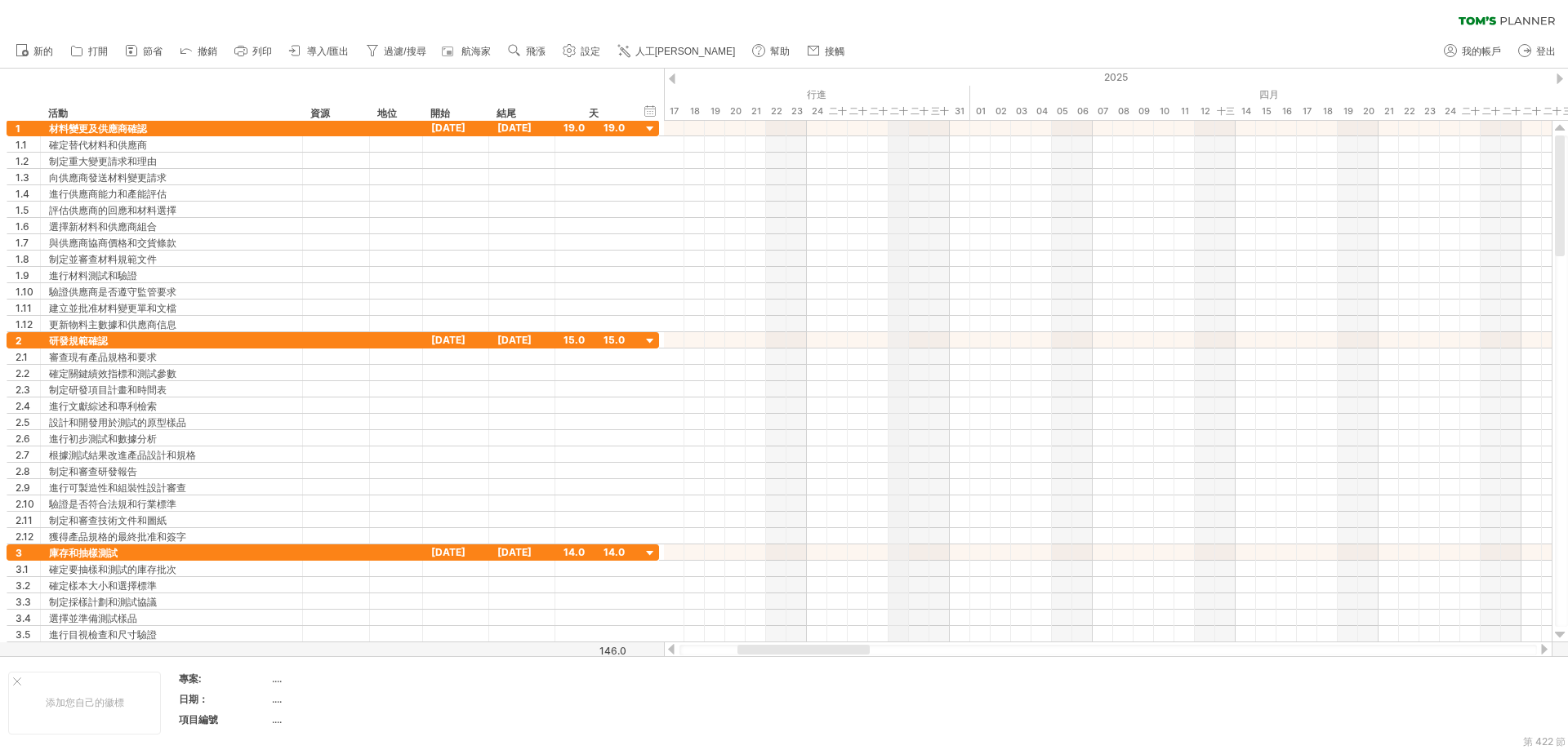
click at [900, 117] on div "二十八" at bounding box center [898, 112] width 21 height 17
click at [899, 125] on div at bounding box center [1108, 128] width 887 height 17
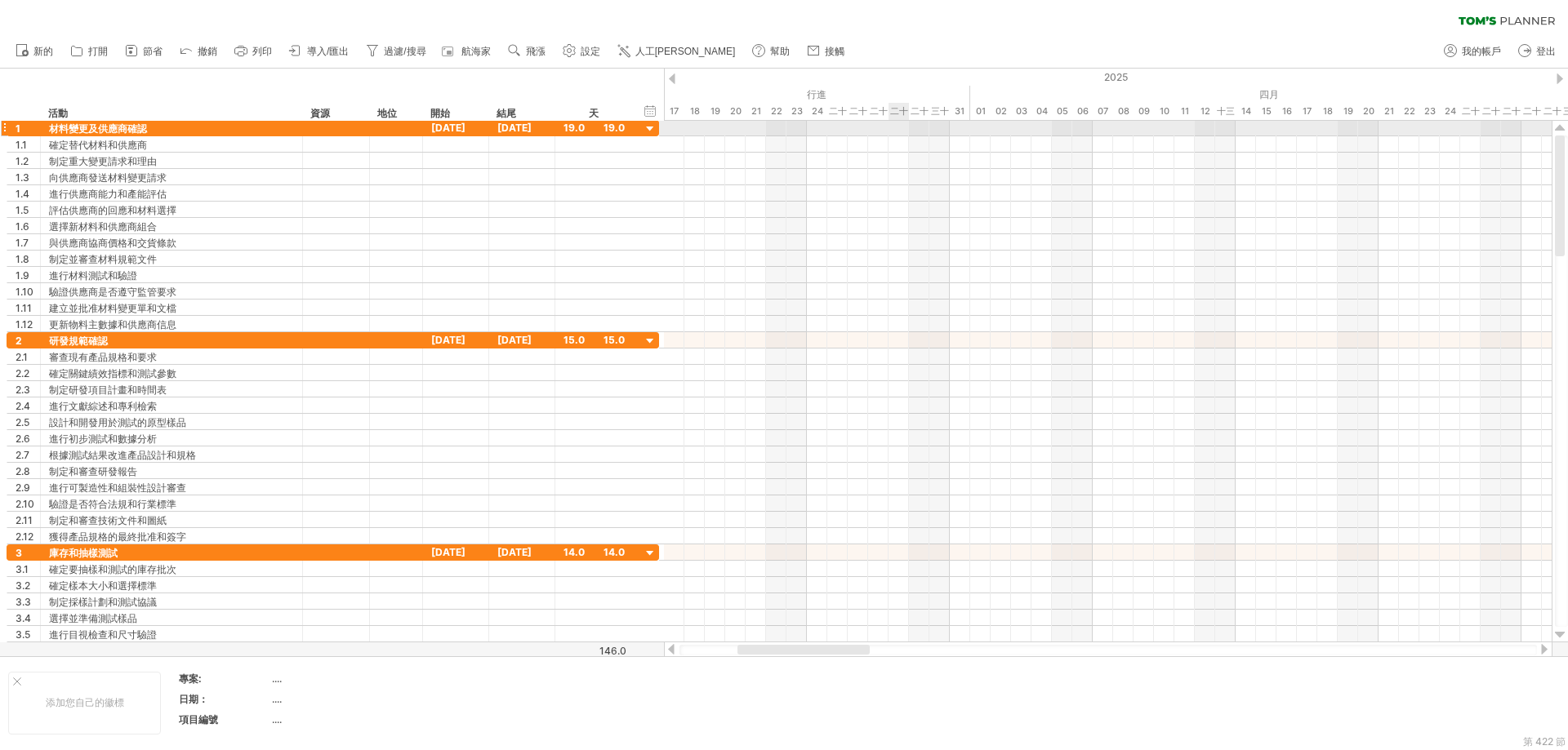
click at [899, 125] on div at bounding box center [1108, 128] width 887 height 17
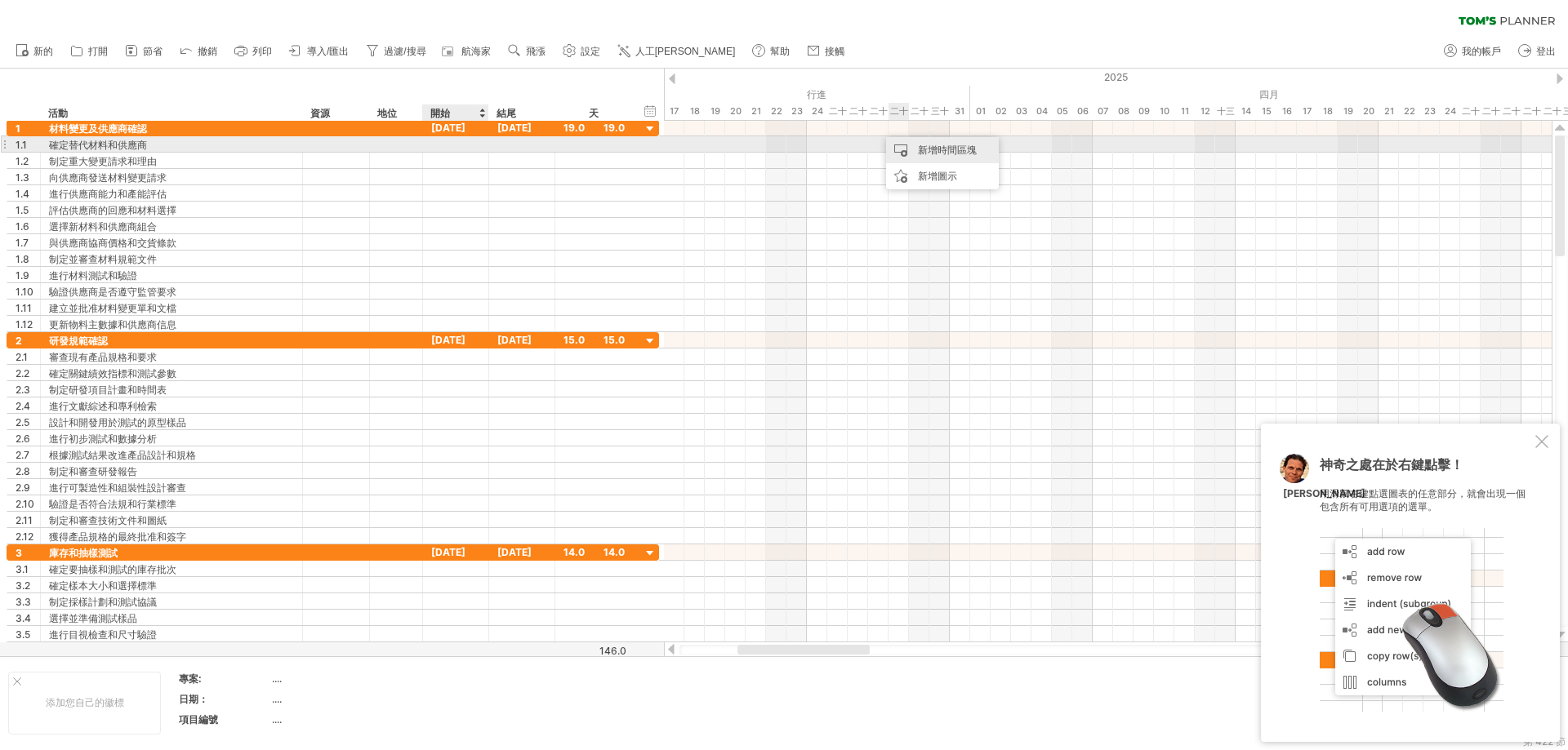
click at [924, 147] on font "新增時間區塊" at bounding box center [947, 150] width 59 height 12
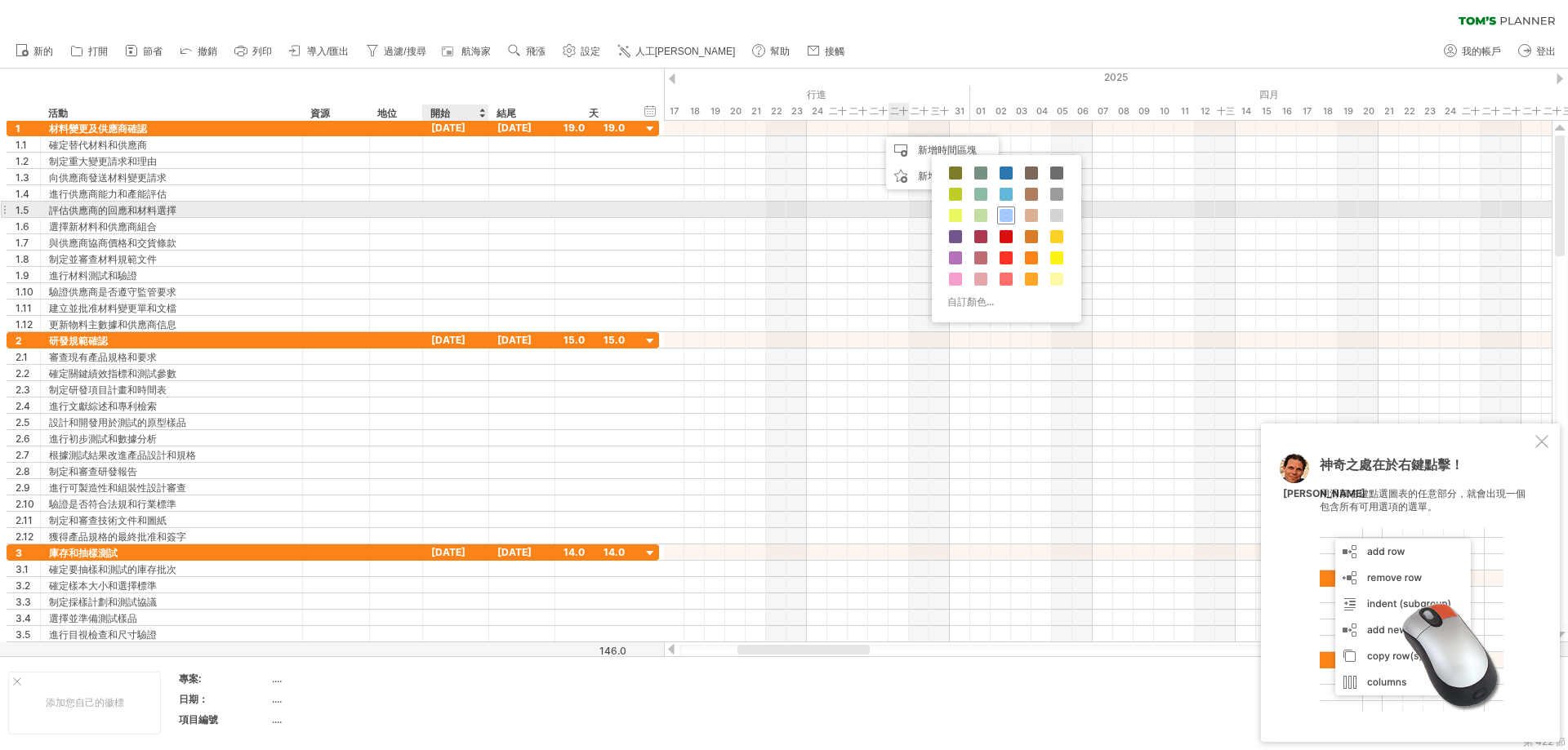
click at [943, 213] on span at bounding box center [1006, 216] width 13 height 13
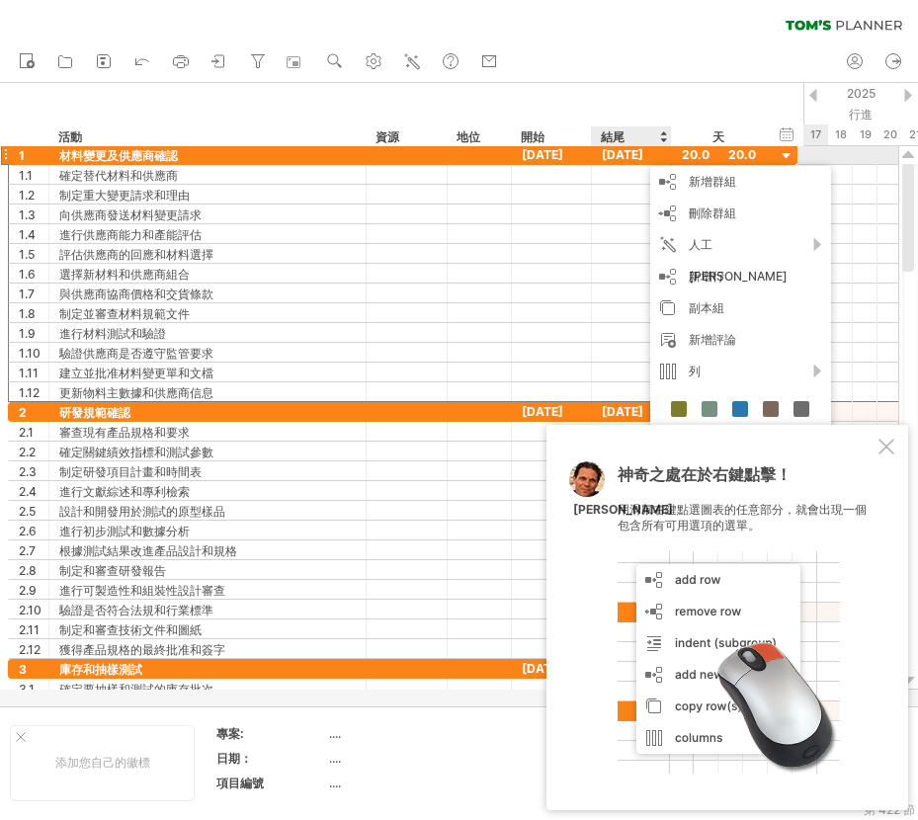
click at [619, 152] on font "[DATE]" at bounding box center [623, 154] width 42 height 15
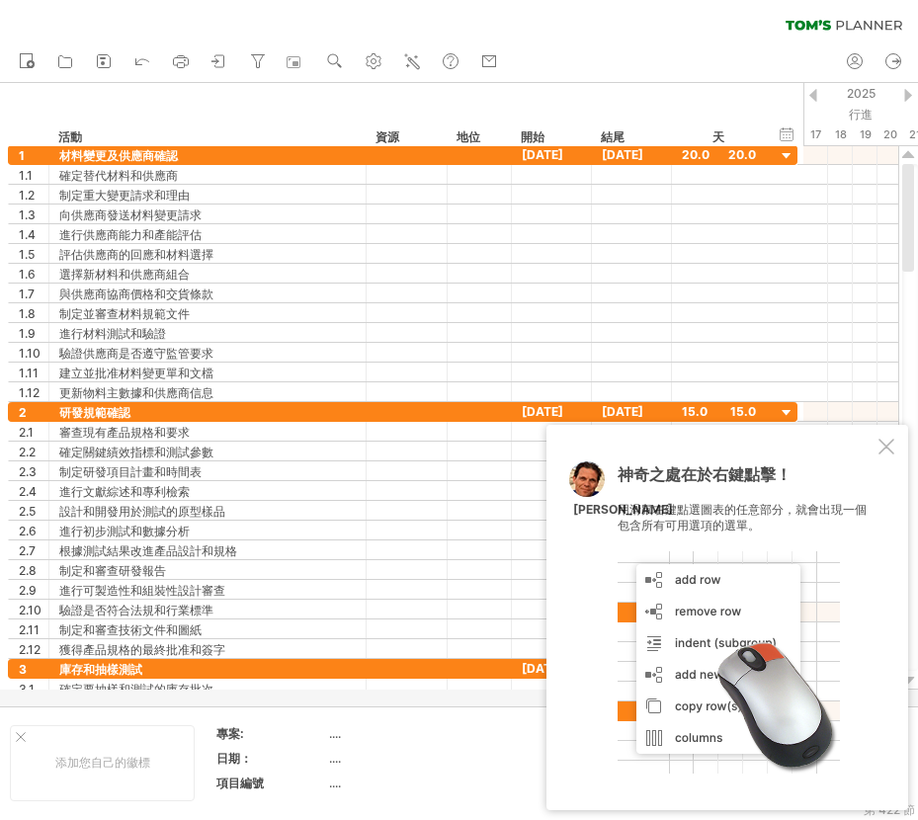
click at [815, 93] on div at bounding box center [814, 95] width 8 height 13
click at [814, 93] on div at bounding box center [814, 95] width 8 height 13
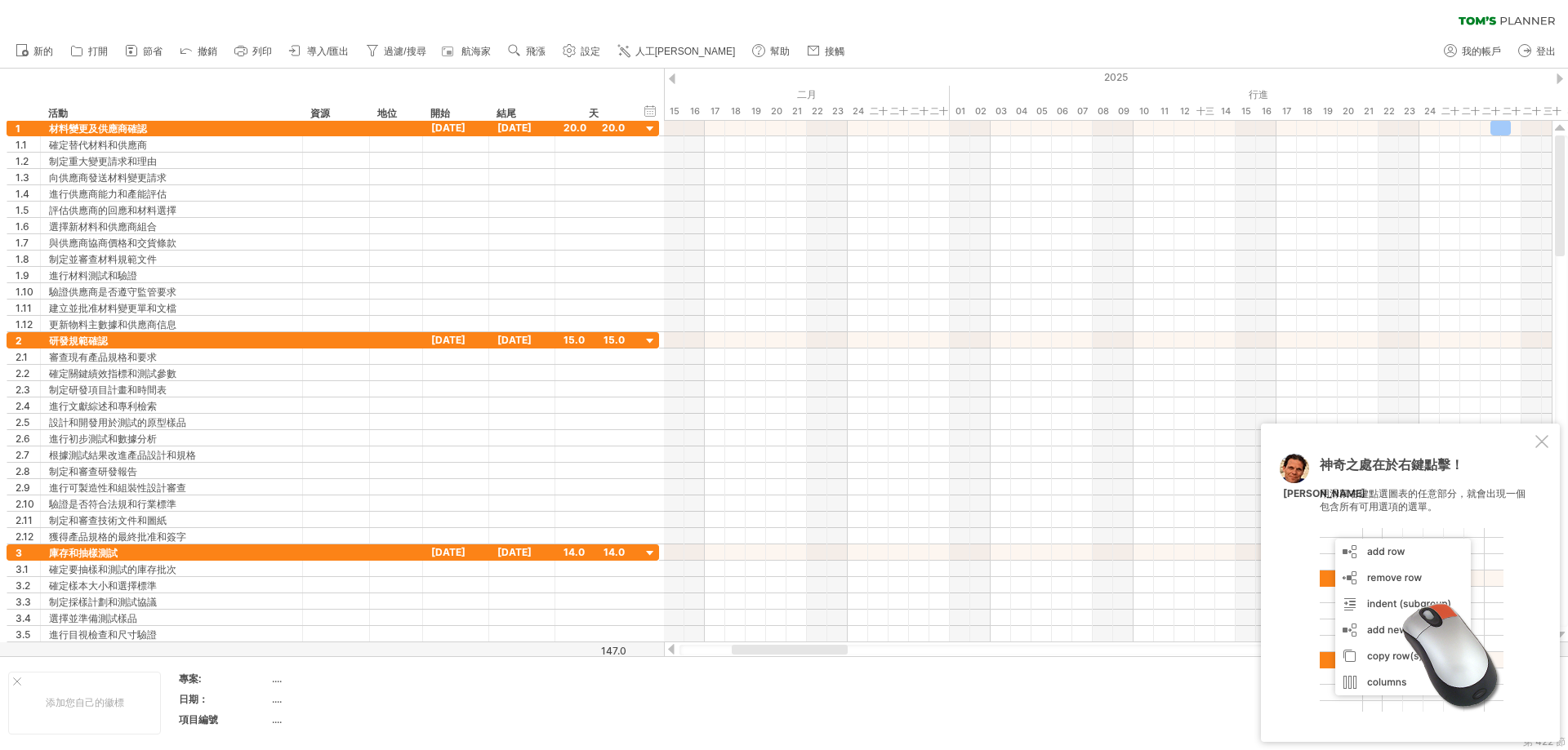
click at [943, 78] on div at bounding box center [1560, 78] width 7 height 11
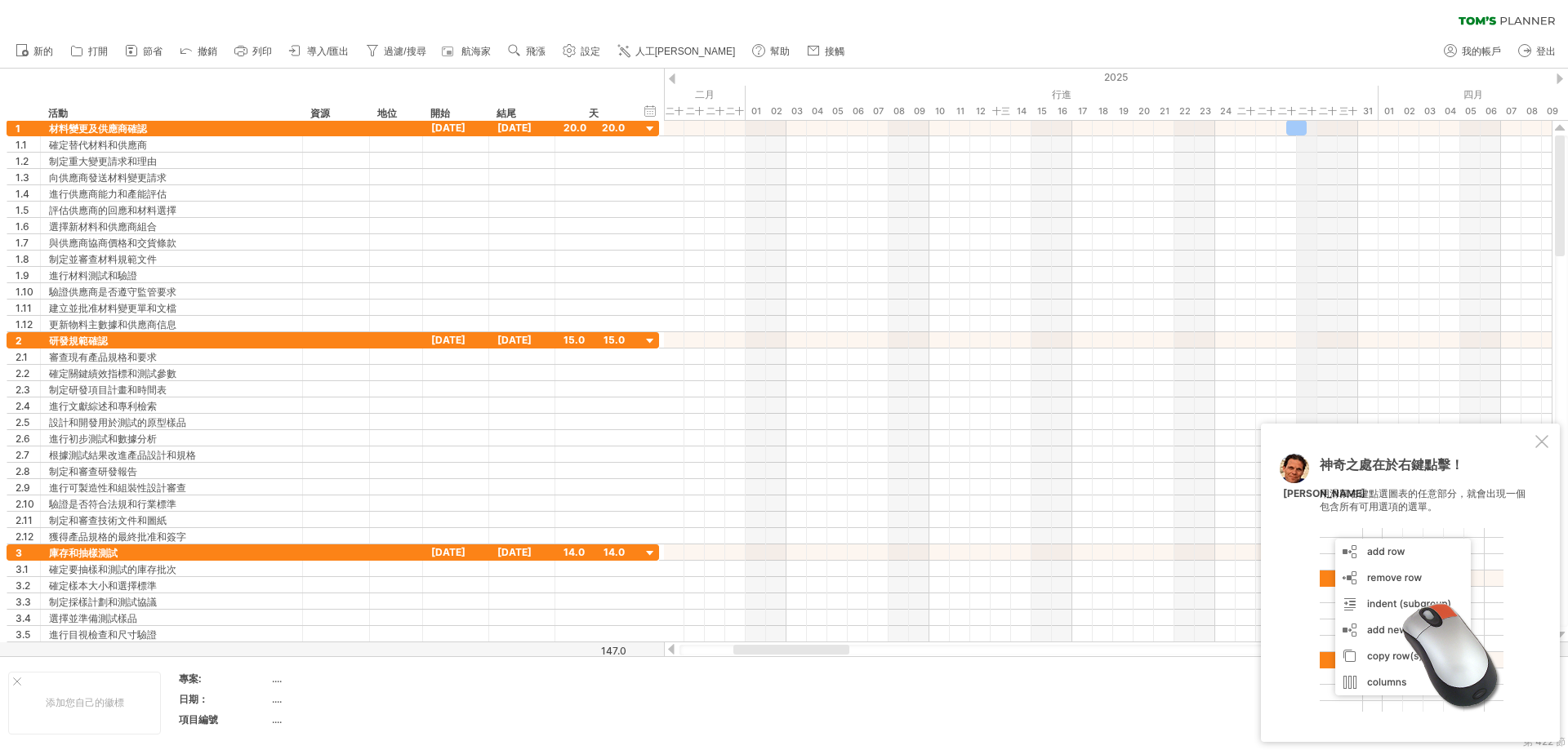
click at [943, 111] on font "二十八" at bounding box center [1308, 120] width 18 height 29
click at [943, 125] on span at bounding box center [1307, 127] width 7 height 16
click at [943, 130] on div at bounding box center [1108, 128] width 887 height 17
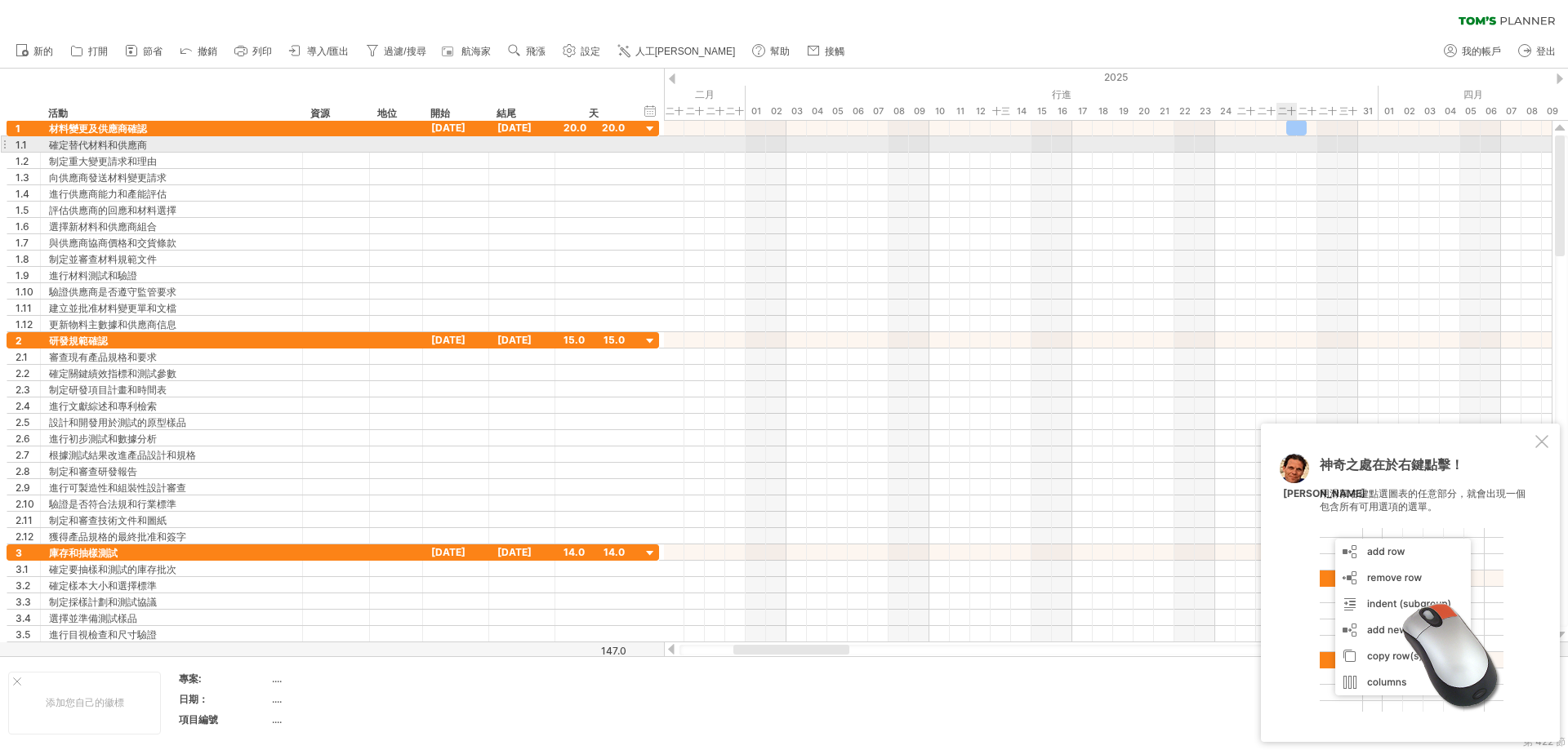
click at [943, 143] on div at bounding box center [1108, 145] width 887 height 17
click at [943, 148] on div at bounding box center [1108, 145] width 887 height 17
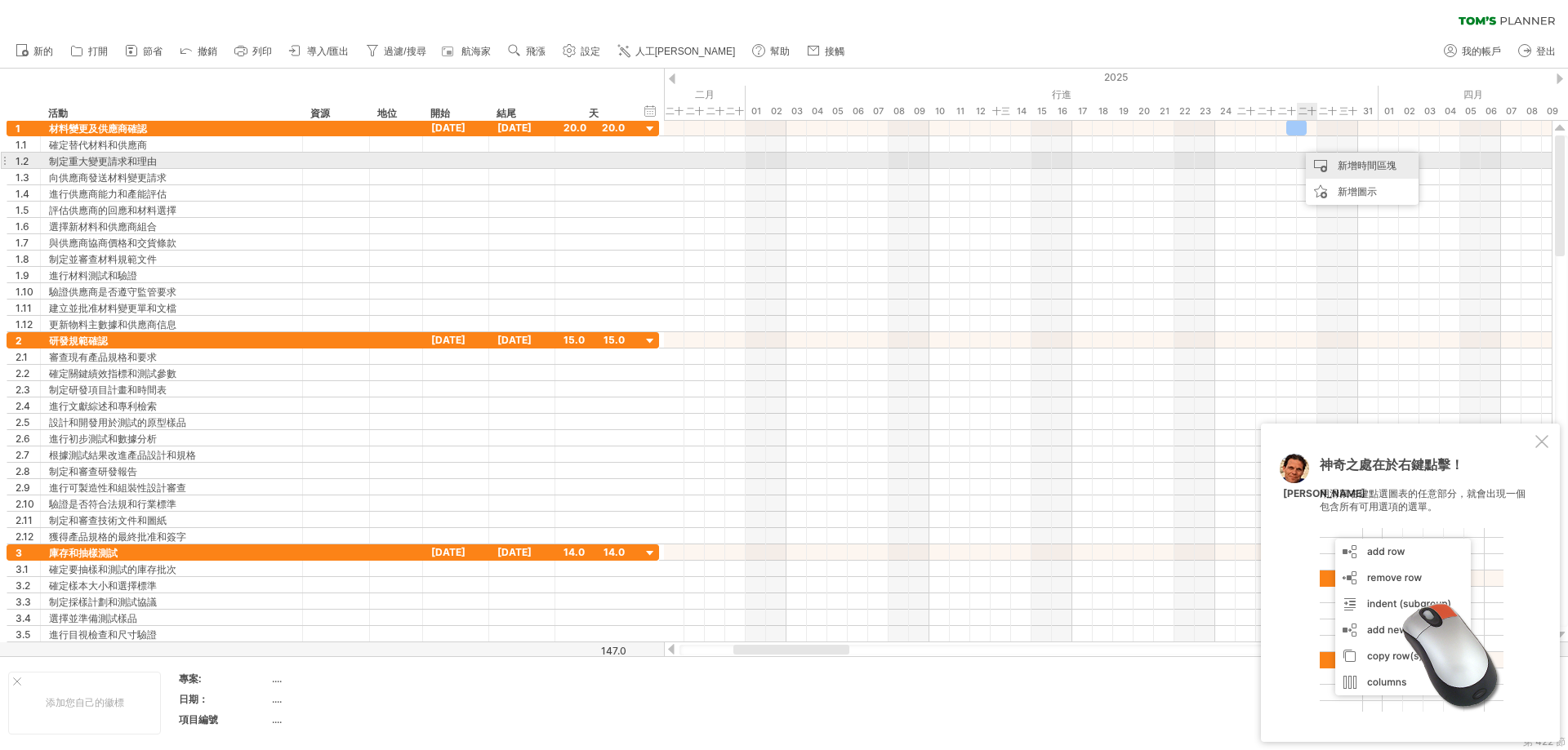
click at [943, 167] on font "新增時間區塊" at bounding box center [1366, 165] width 59 height 12
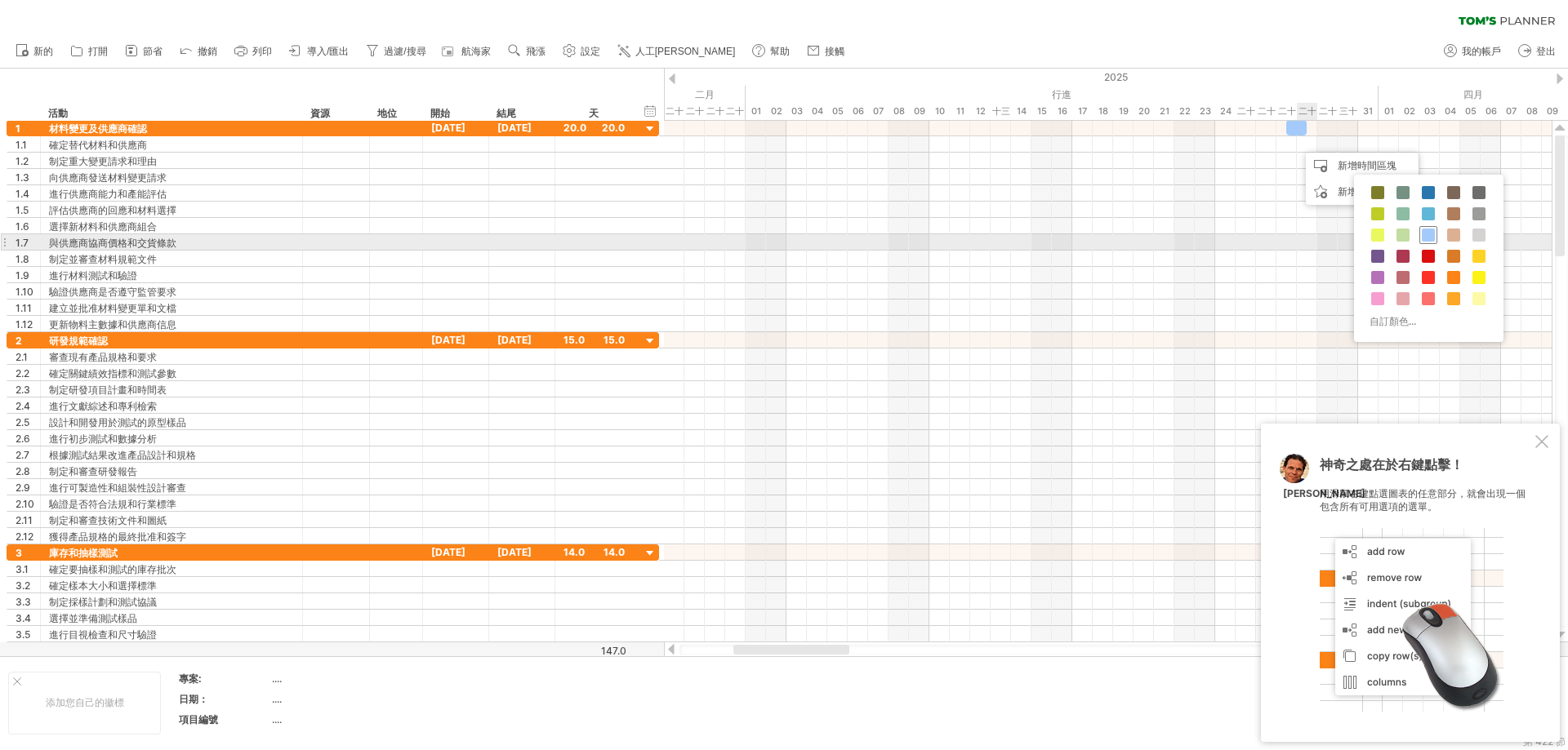
click at [943, 235] on span at bounding box center [1428, 235] width 13 height 13
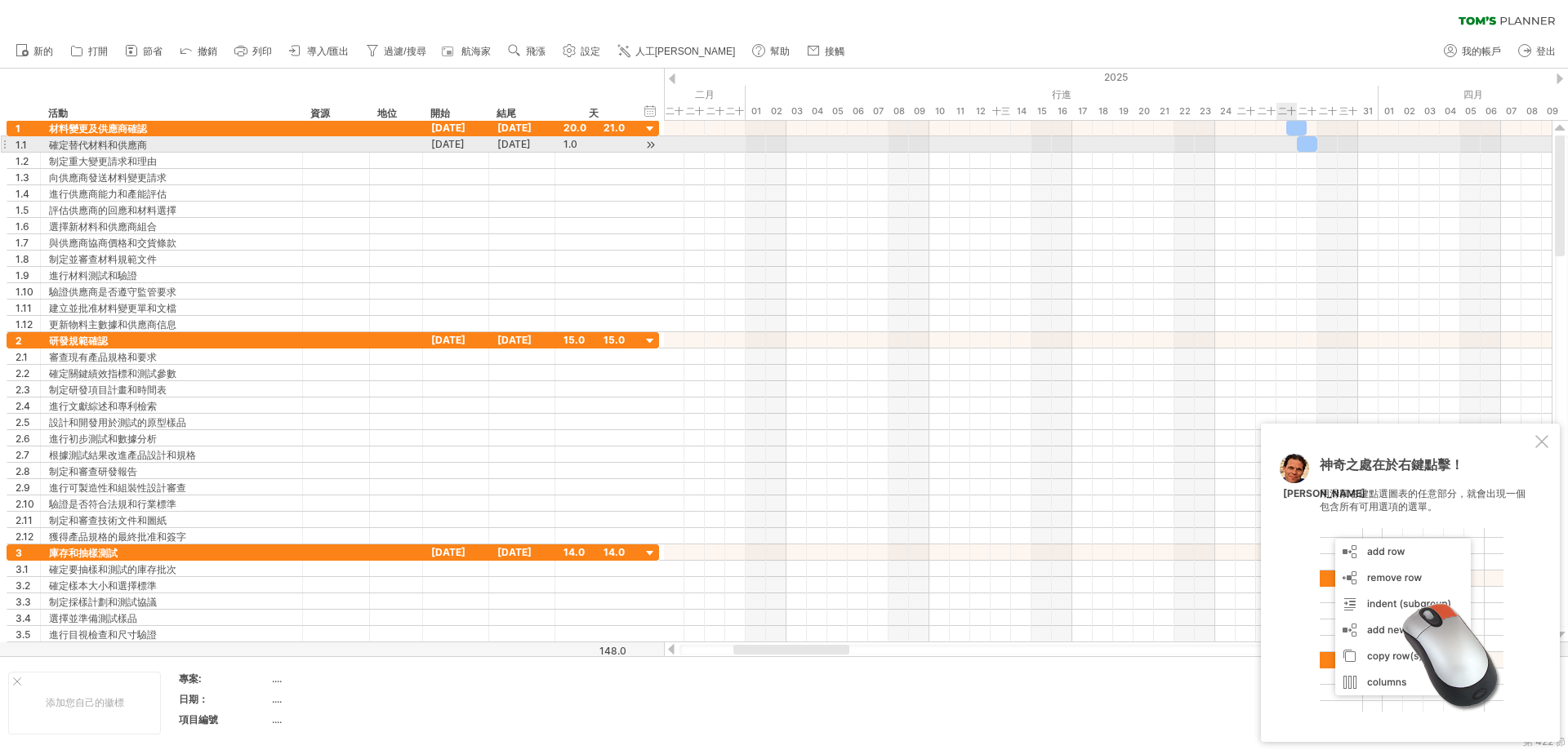
click at [943, 144] on div at bounding box center [1108, 145] width 887 height 17
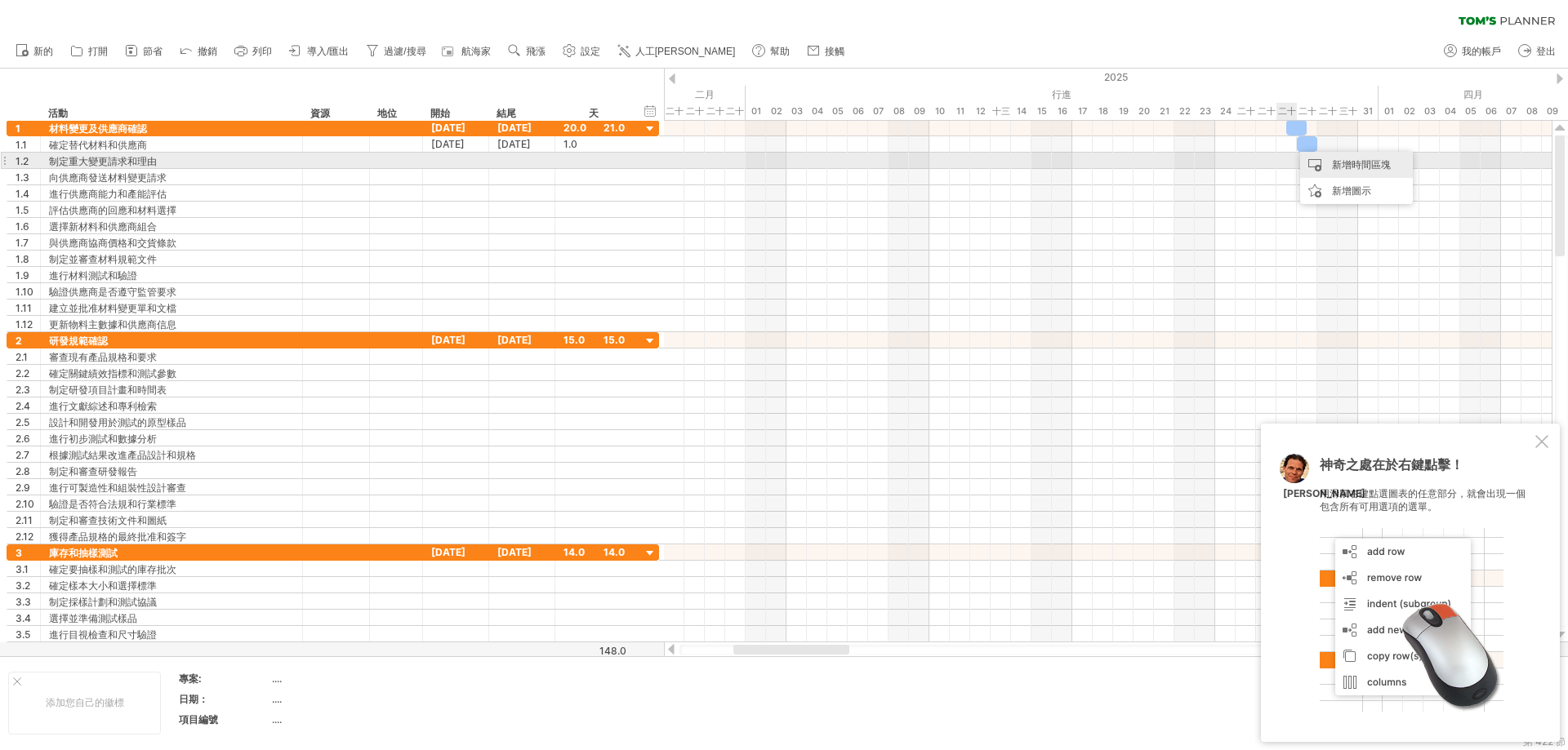
click at [943, 164] on font "新增時間區塊" at bounding box center [1361, 164] width 59 height 12
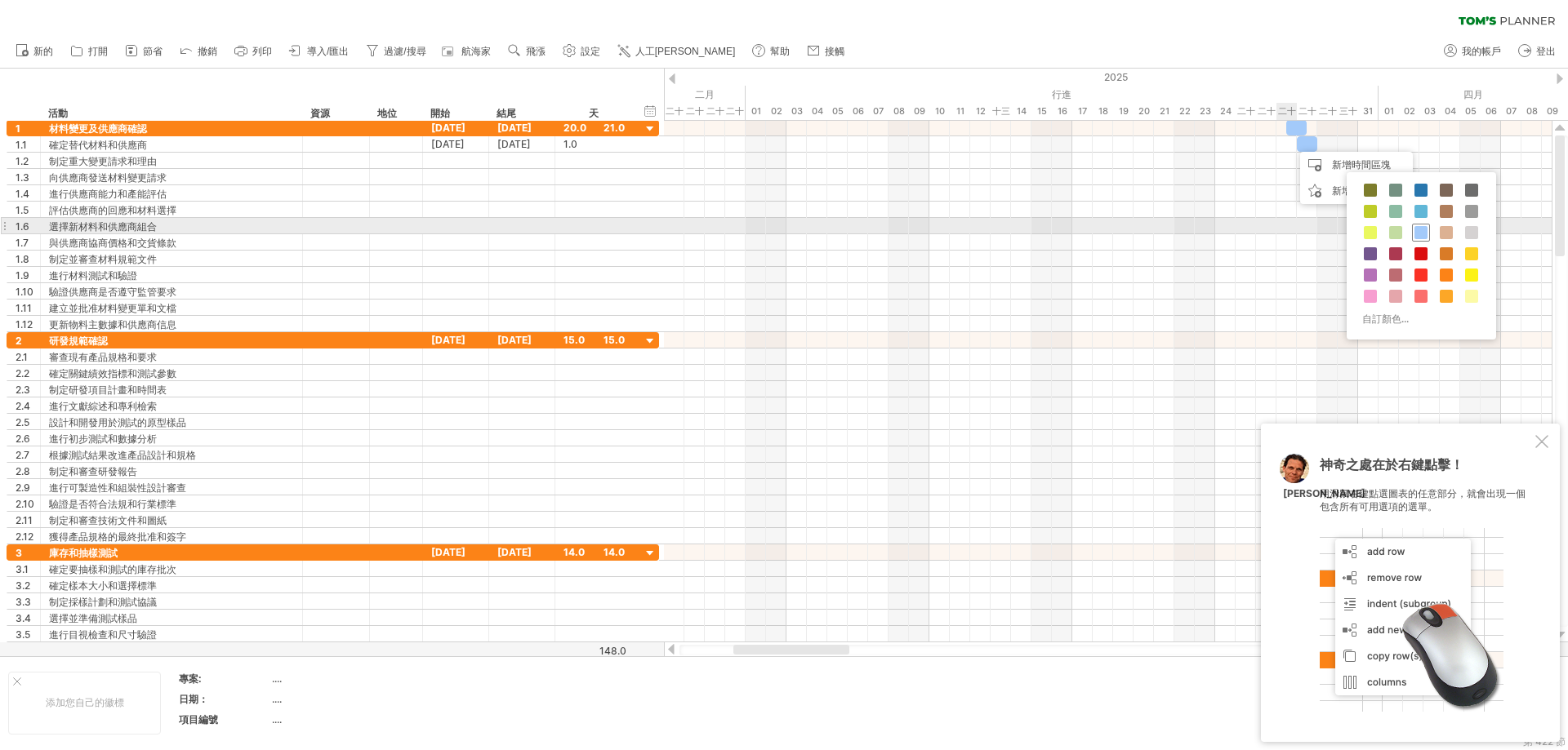
click at [943, 232] on span at bounding box center [1421, 233] width 13 height 13
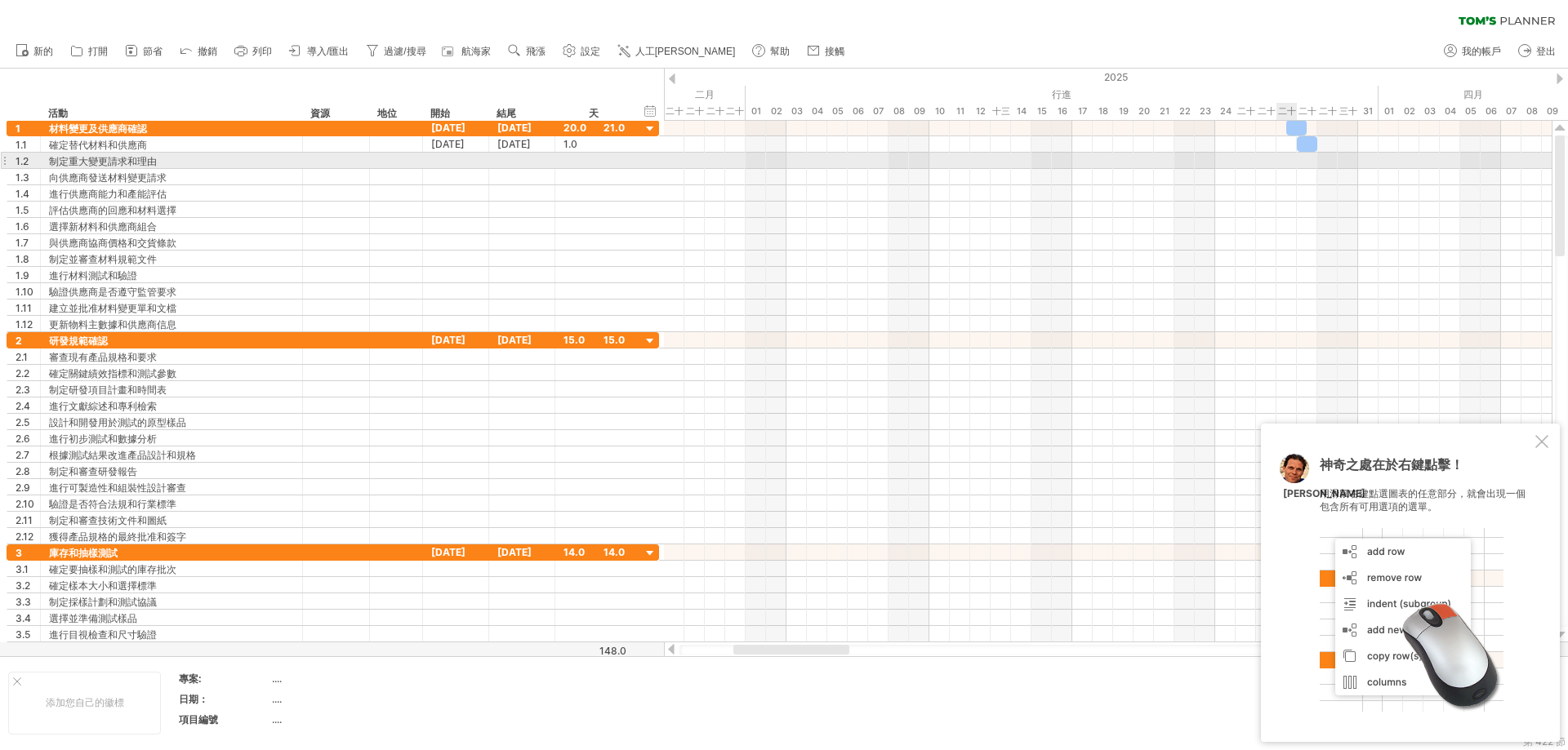
click at [943, 160] on div at bounding box center [1108, 161] width 887 height 17
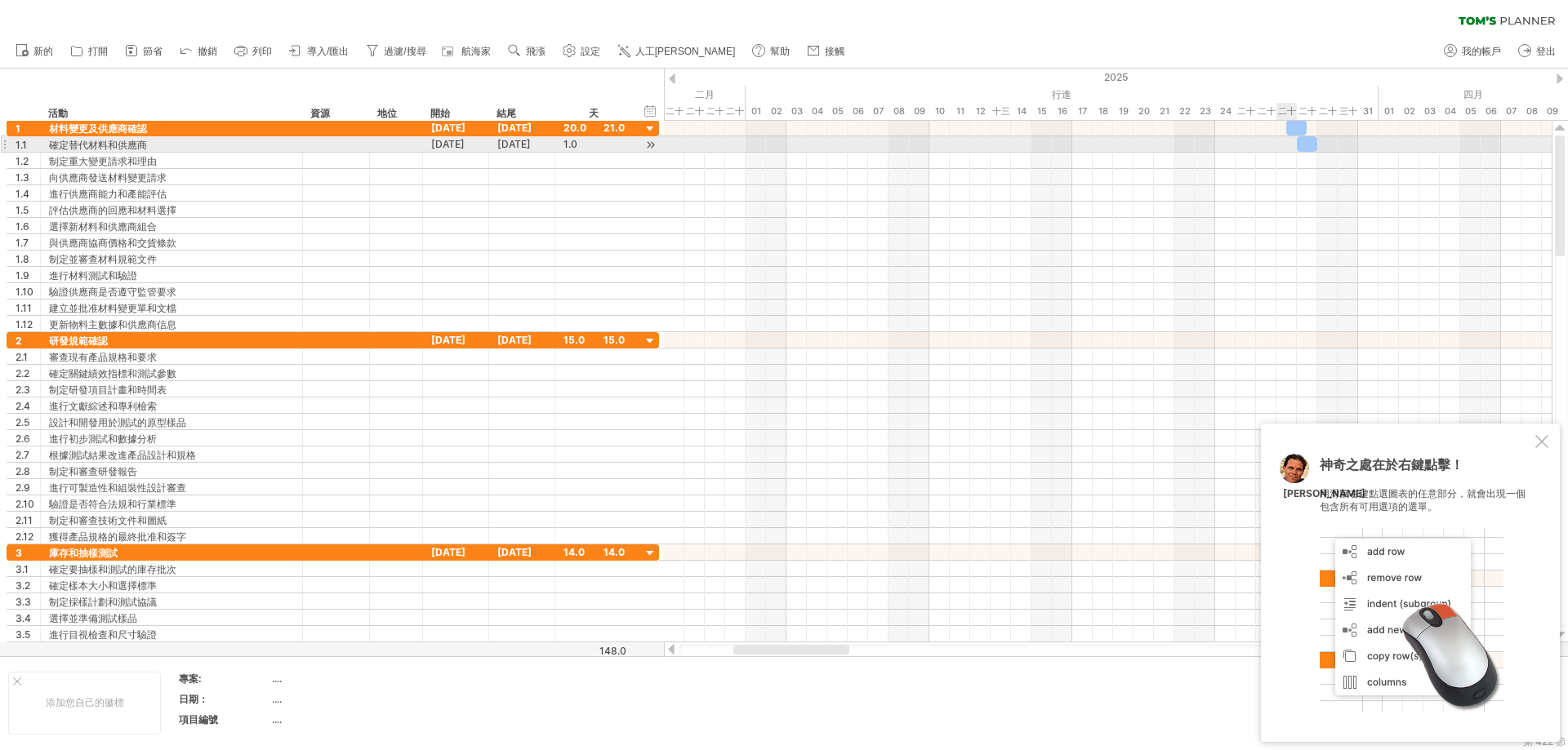
click at [943, 145] on div at bounding box center [1108, 145] width 887 height 17
click at [943, 141] on div at bounding box center [1307, 144] width 21 height 16
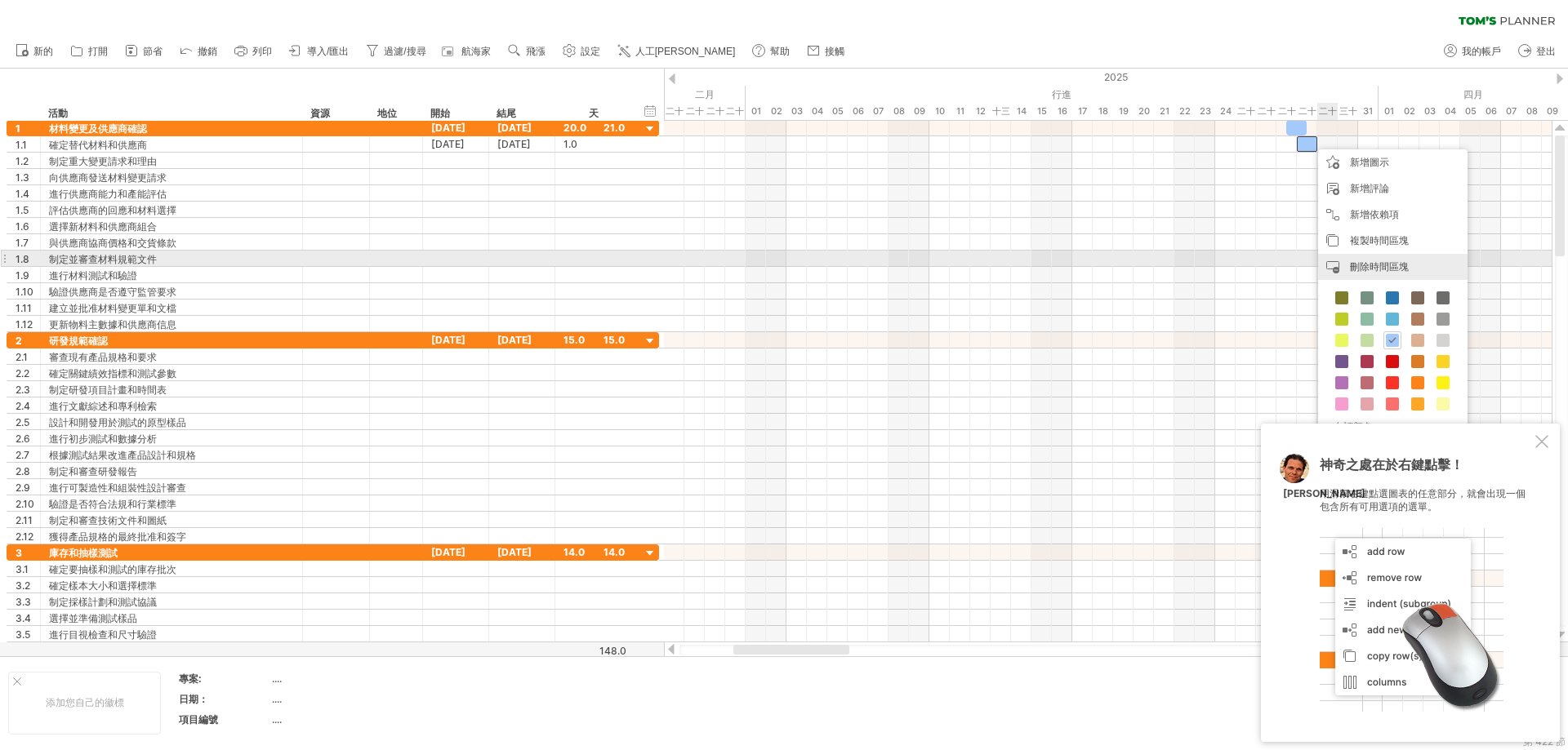
click at [943, 263] on font "刪除時間區塊" at bounding box center [1379, 266] width 59 height 12
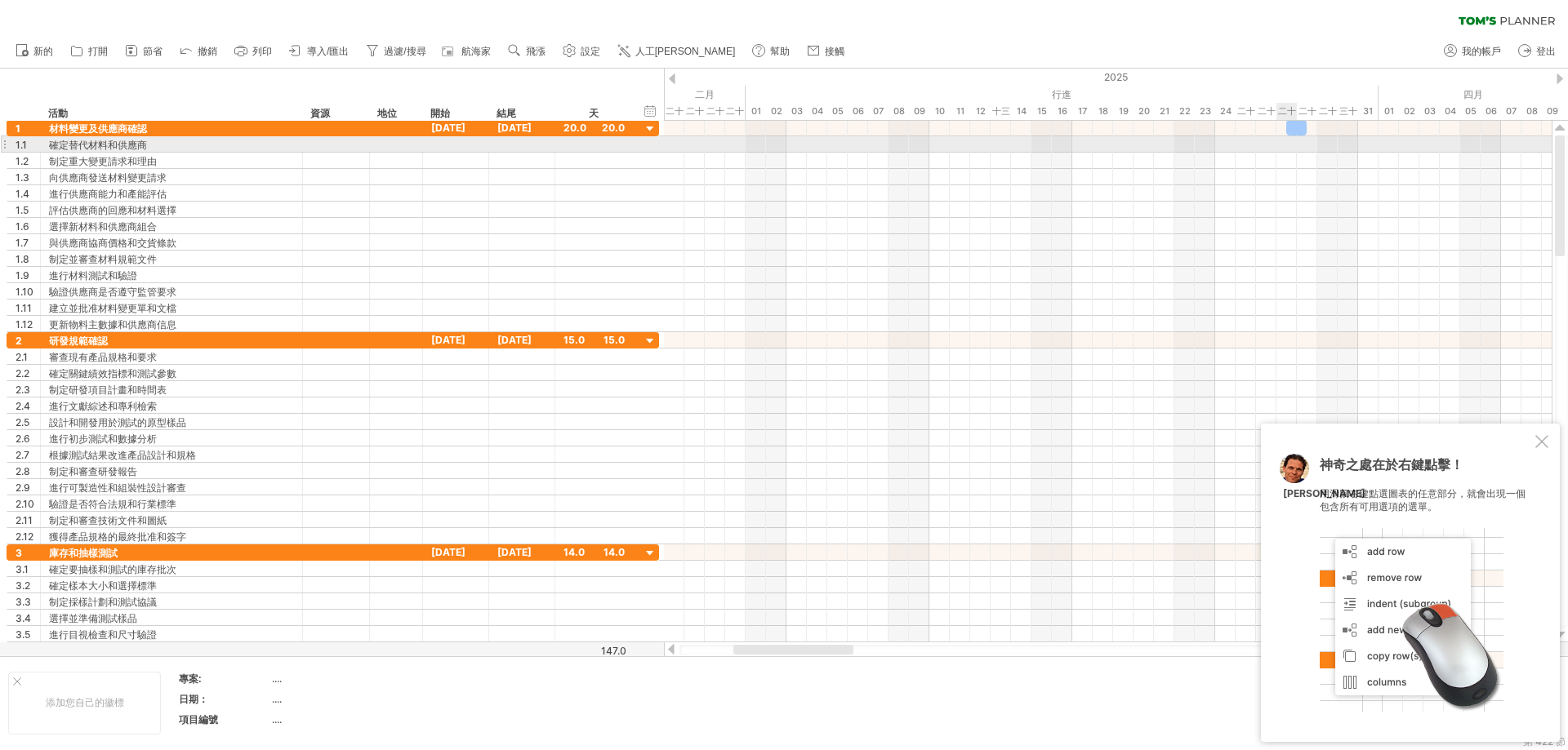
click at [943, 146] on div at bounding box center [1108, 145] width 887 height 17
drag, startPoint x: 1290, startPoint y: 146, endPoint x: 1291, endPoint y: 135, distance: 11.0
click at [943, 145] on div at bounding box center [1108, 145] width 887 height 17
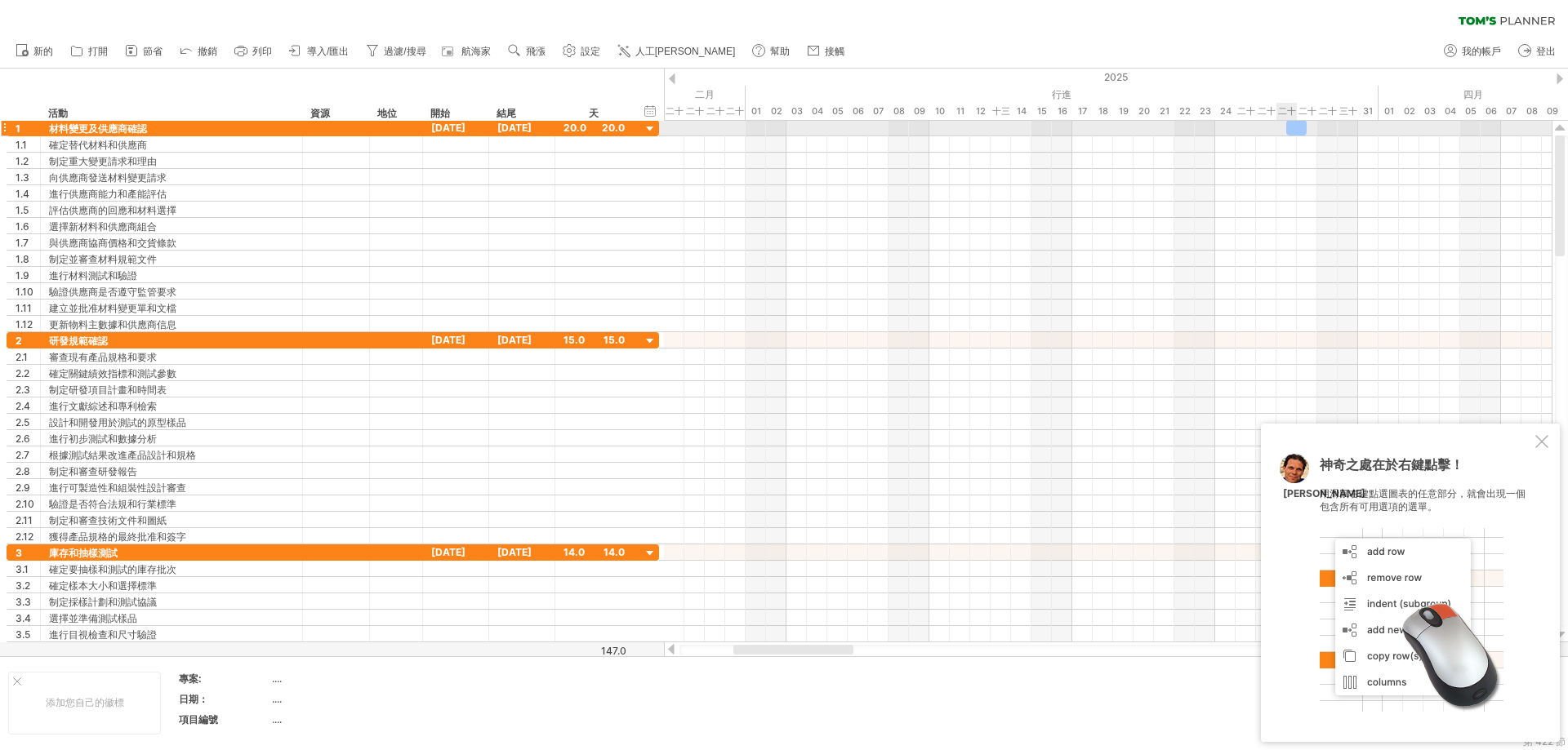
click at [943, 130] on div at bounding box center [1296, 127] width 21 height 16
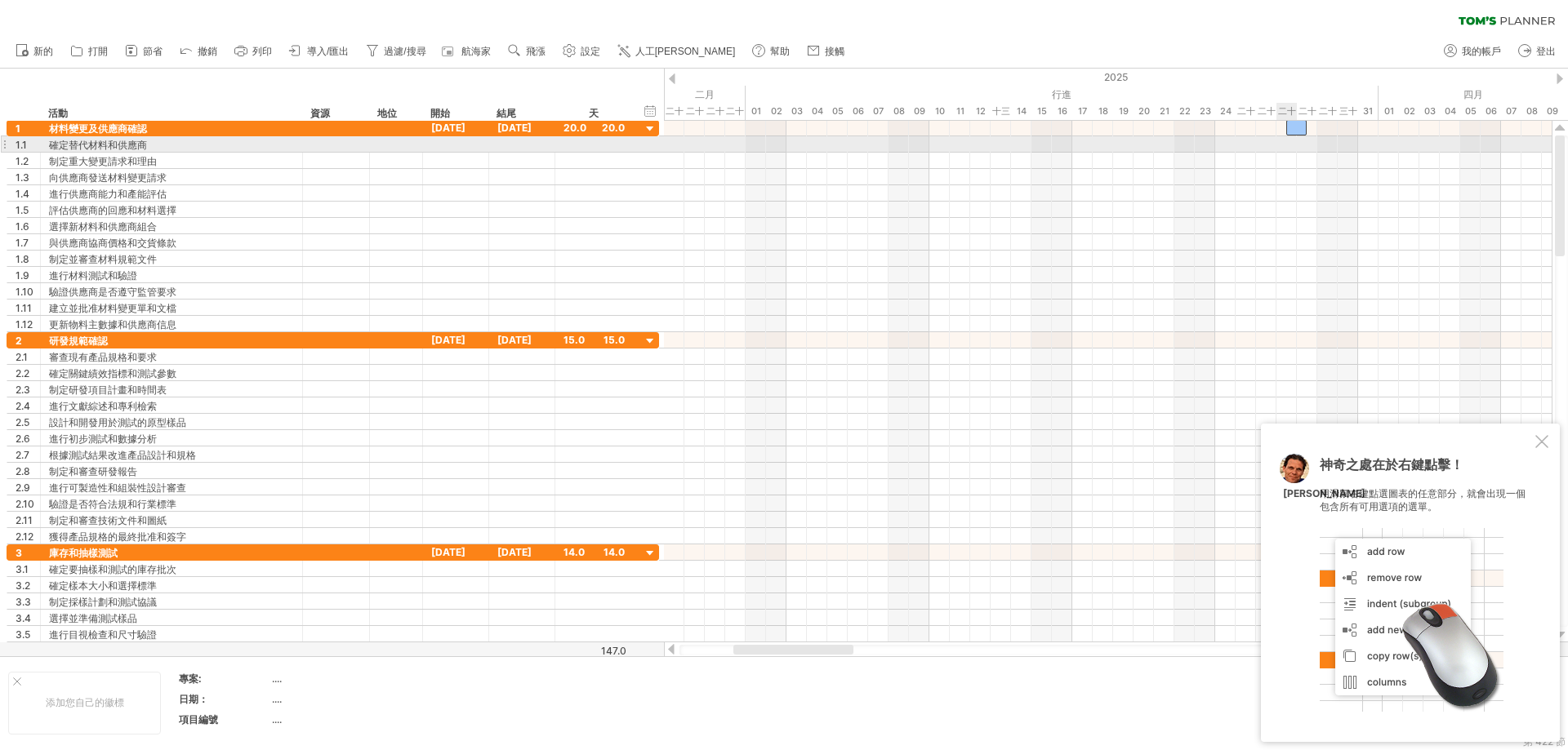
click at [943, 145] on div at bounding box center [1108, 145] width 887 height 17
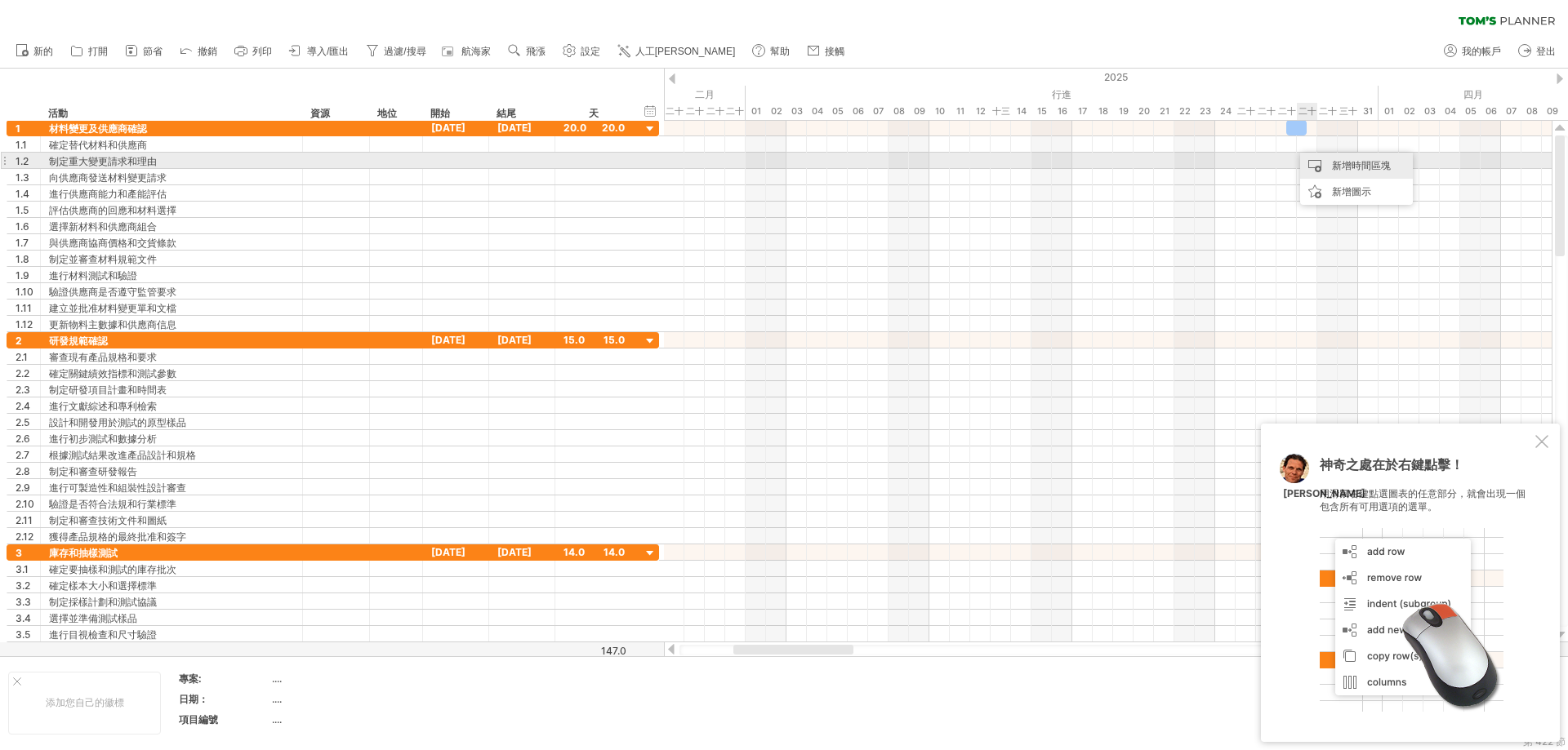
click at [943, 164] on div "新增時間區塊" at bounding box center [1357, 166] width 112 height 26
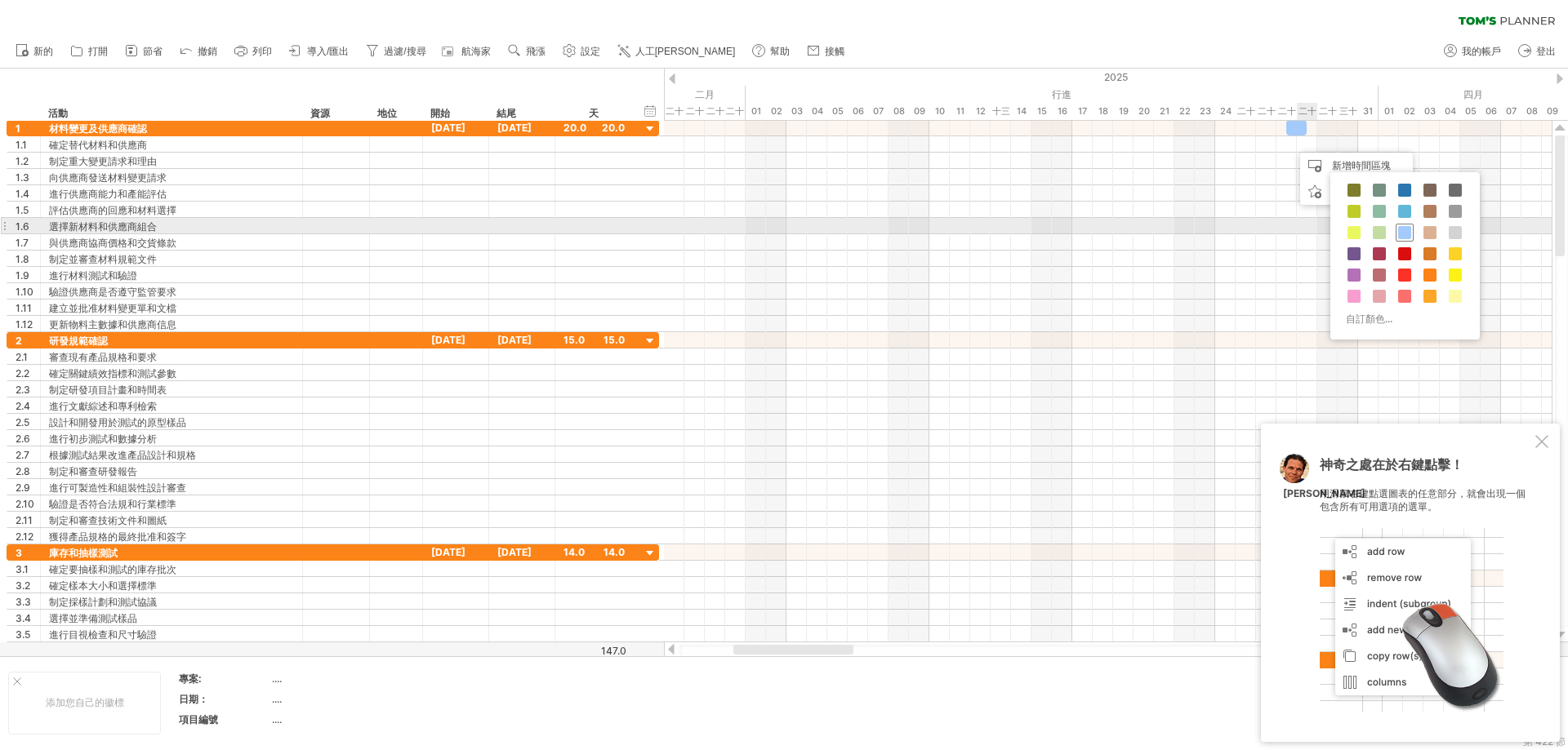
click at [943, 229] on span at bounding box center [1404, 233] width 13 height 13
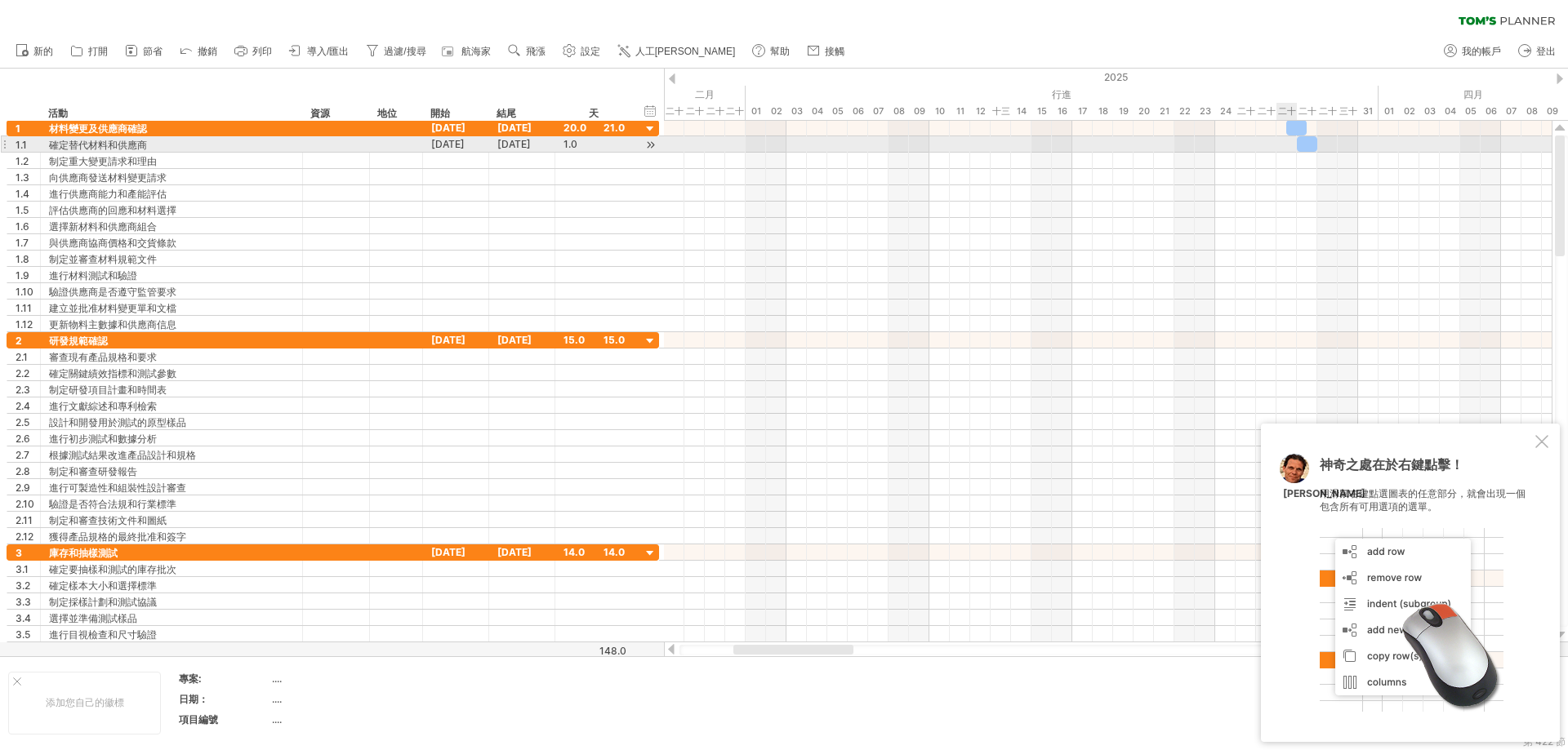
click at [943, 145] on div at bounding box center [1108, 145] width 887 height 17
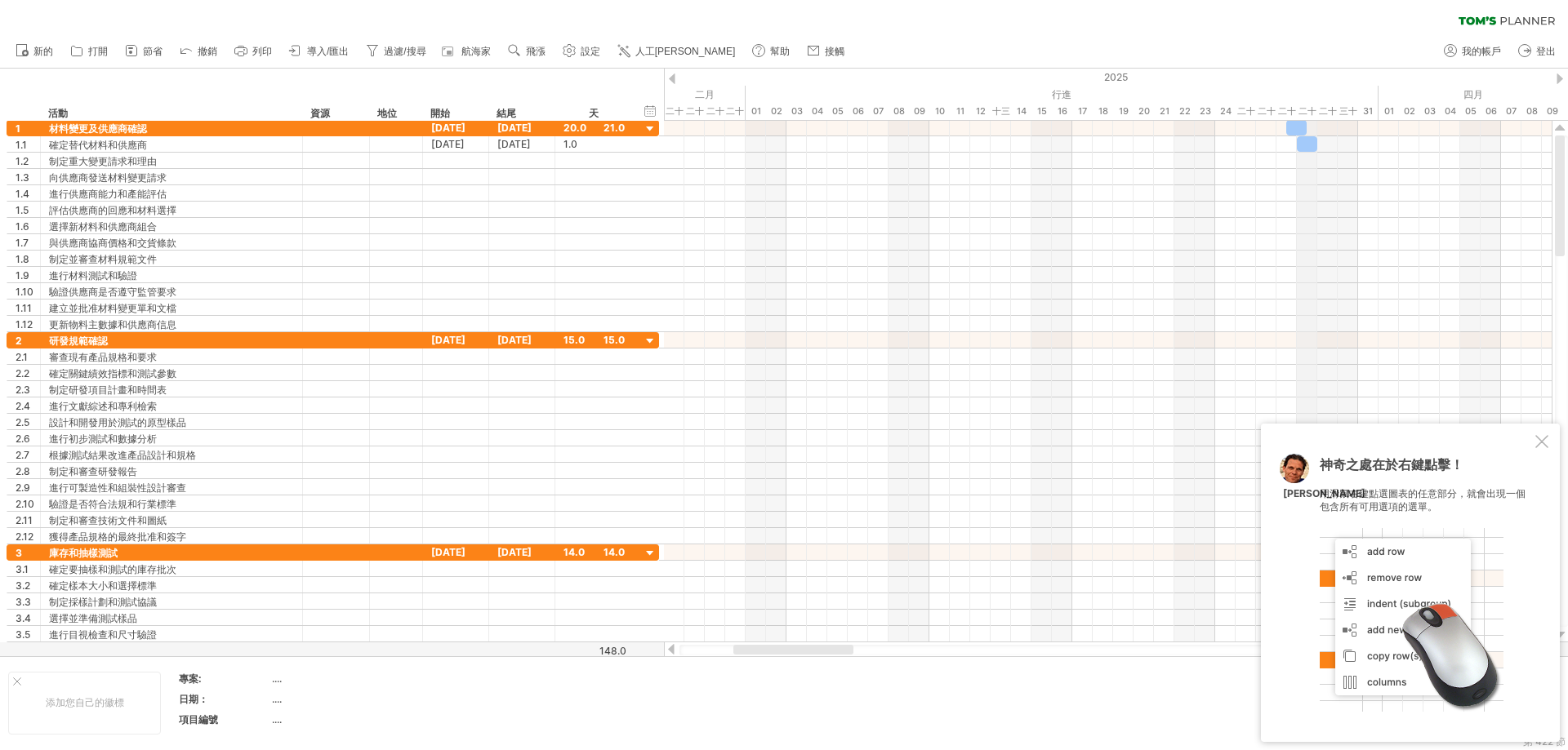
click at [943, 108] on font "二十八" at bounding box center [1308, 120] width 18 height 29
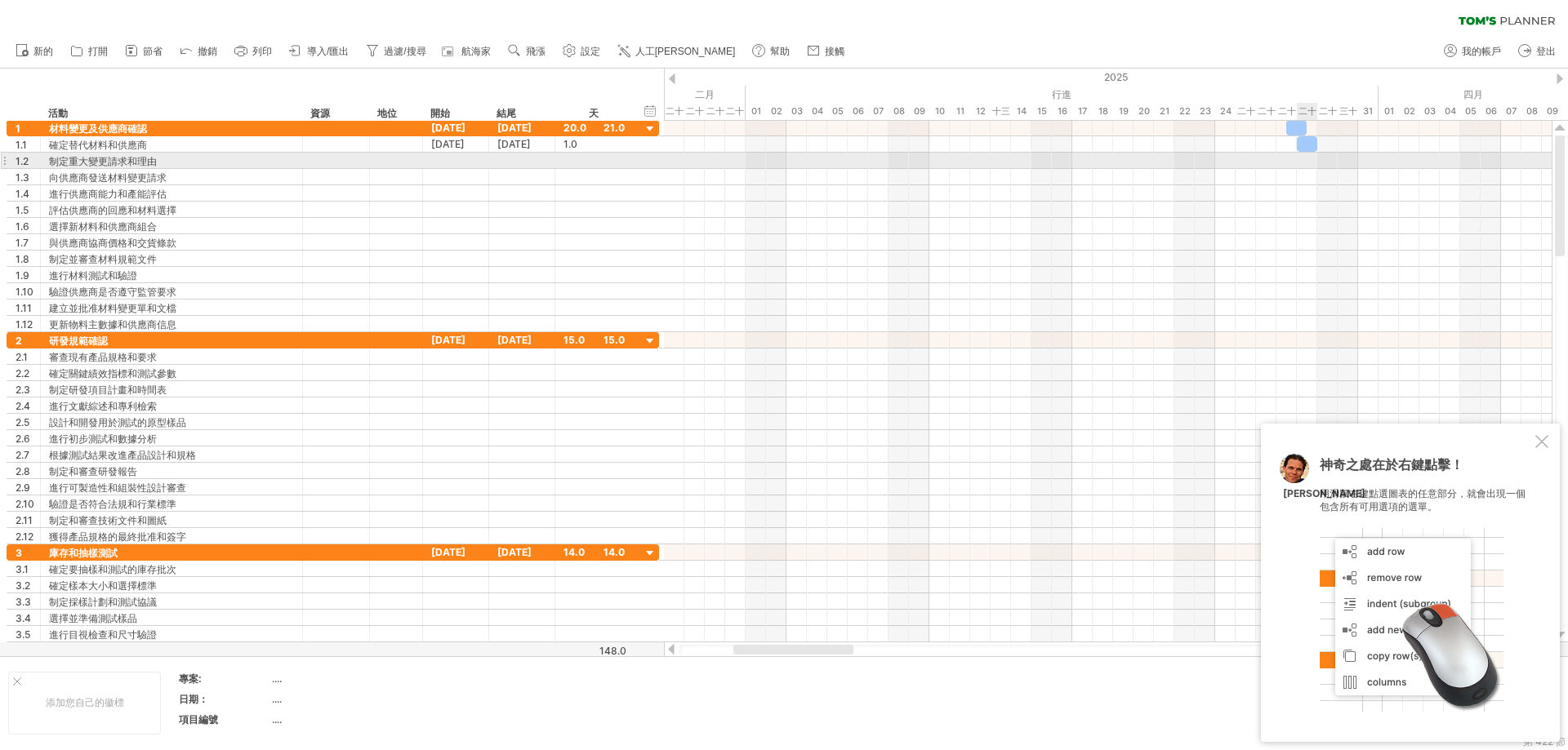
click at [943, 165] on div at bounding box center [1108, 161] width 887 height 17
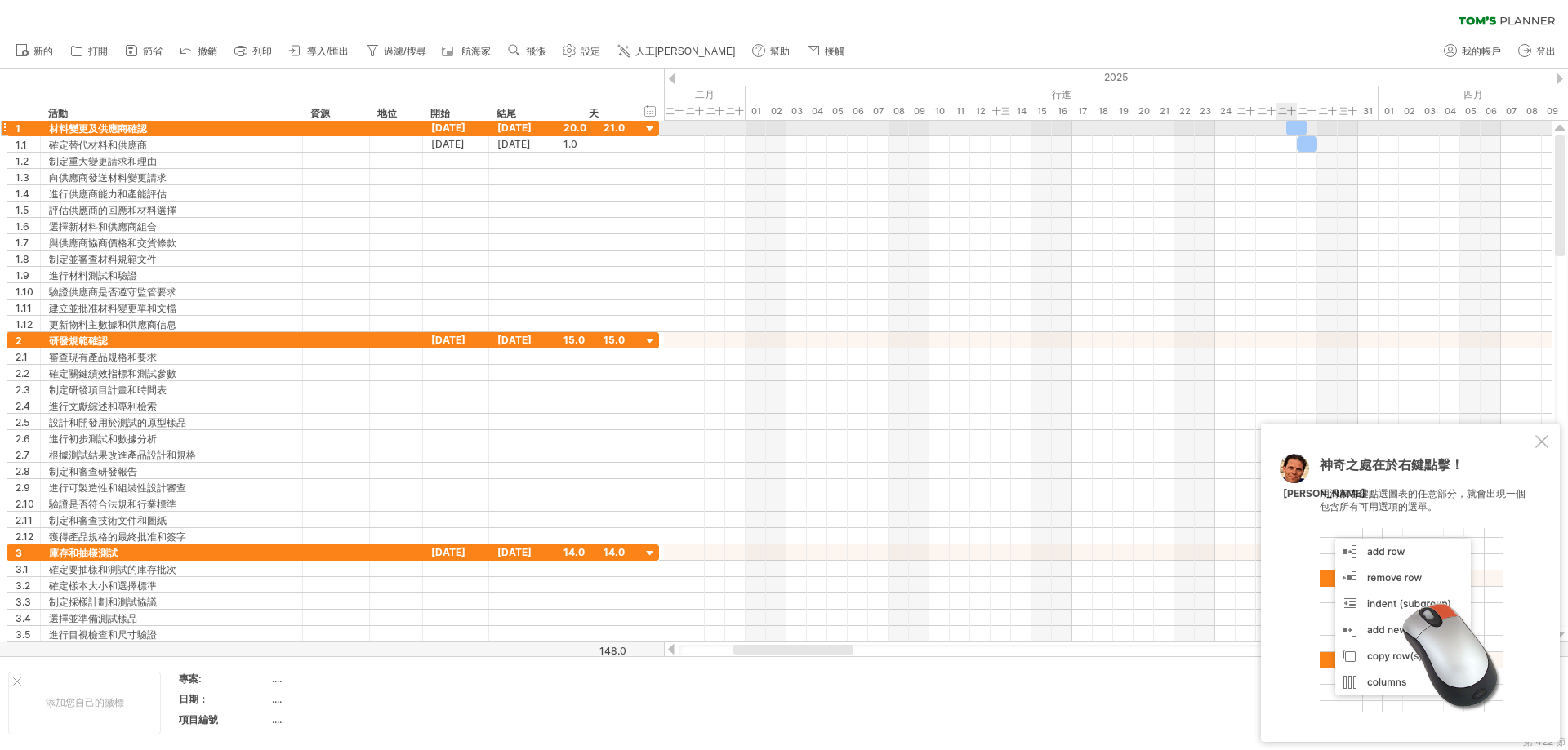
click at [943, 120] on div "嘗試造訪 [DOMAIN_NAME] 再次連接... 0% 清除過濾器 新的" at bounding box center [784, 375] width 1568 height 750
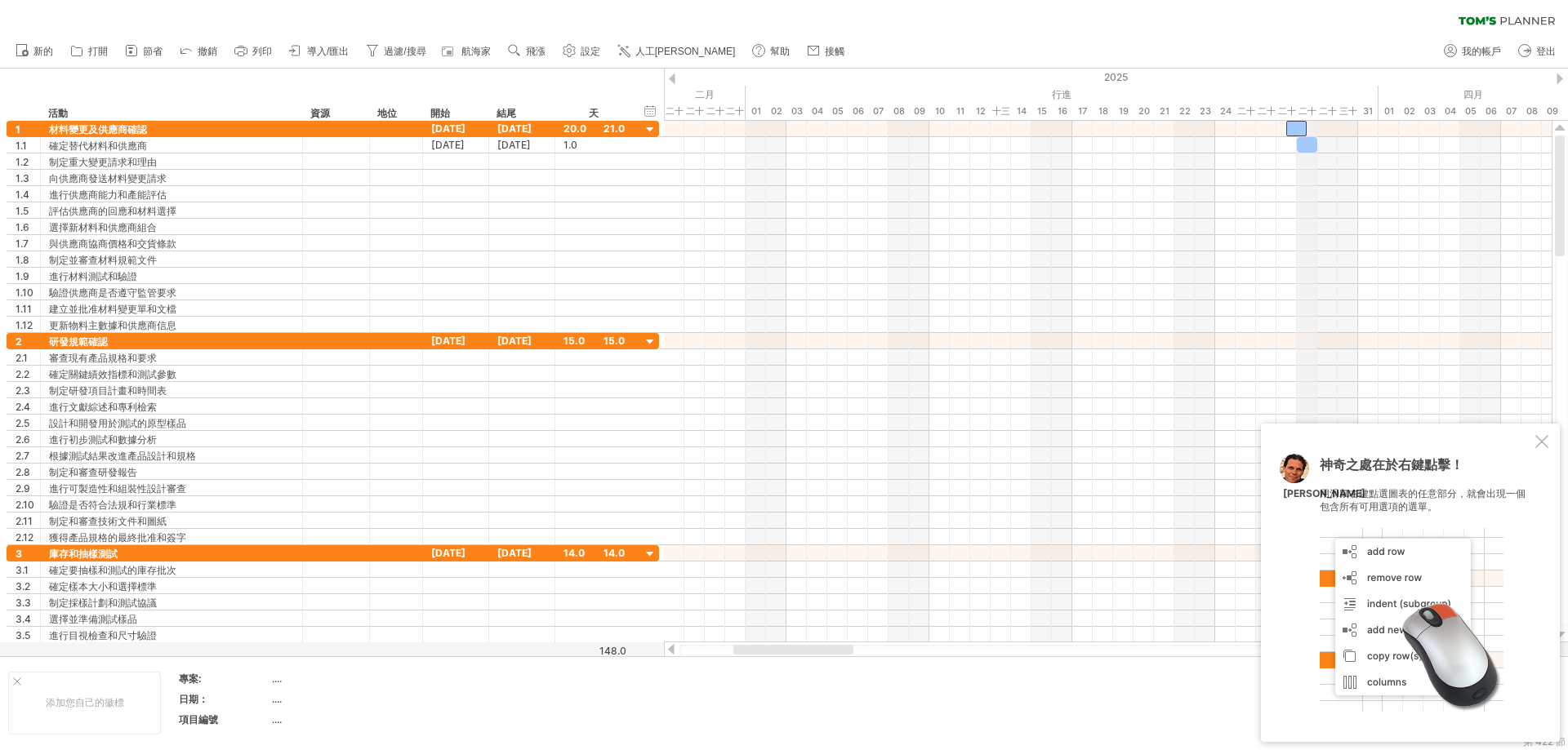
click at [943, 105] on div "二十八" at bounding box center [1307, 112] width 21 height 17
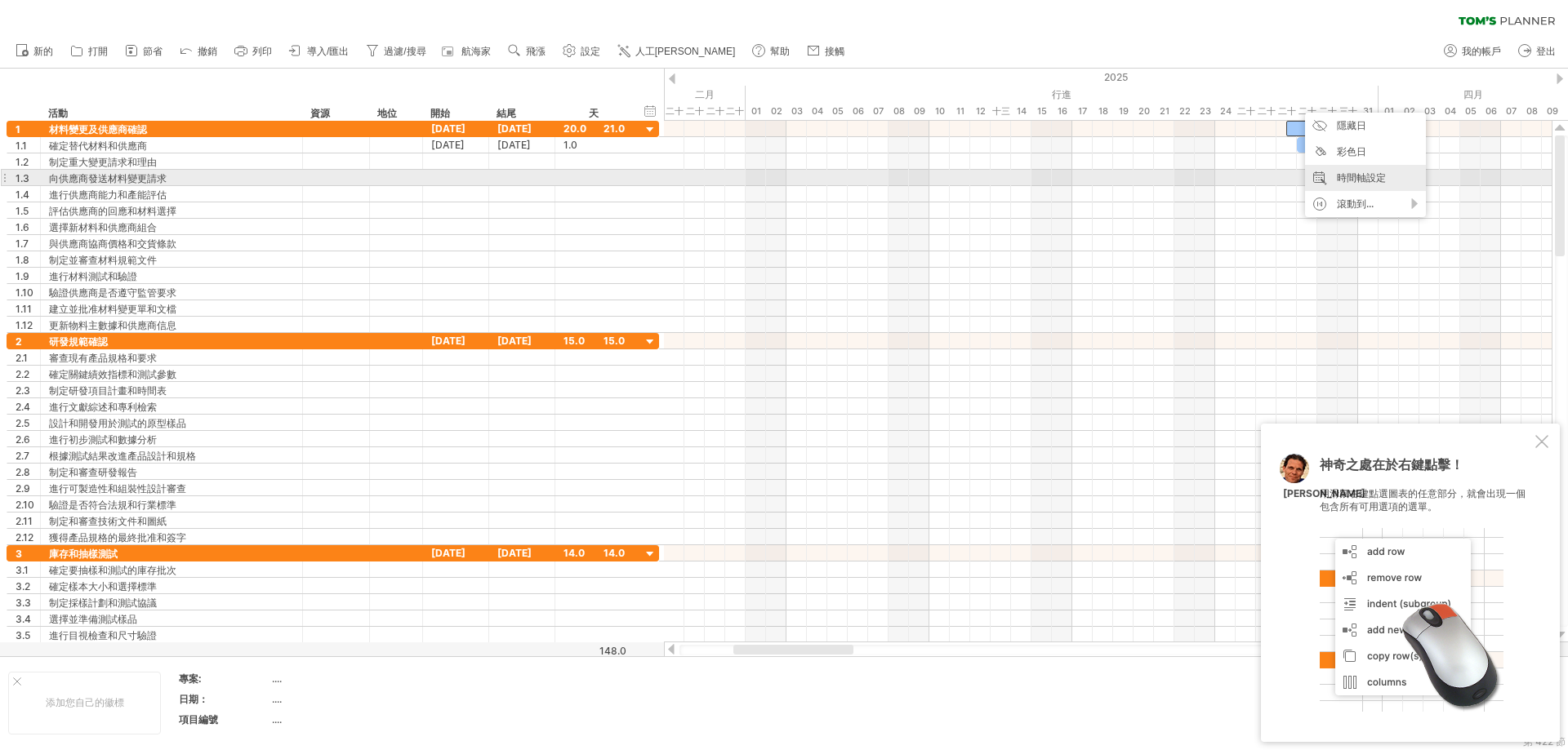
click at [943, 180] on font "時間軸設定" at bounding box center [1361, 178] width 49 height 12
select select "*"
select select "**"
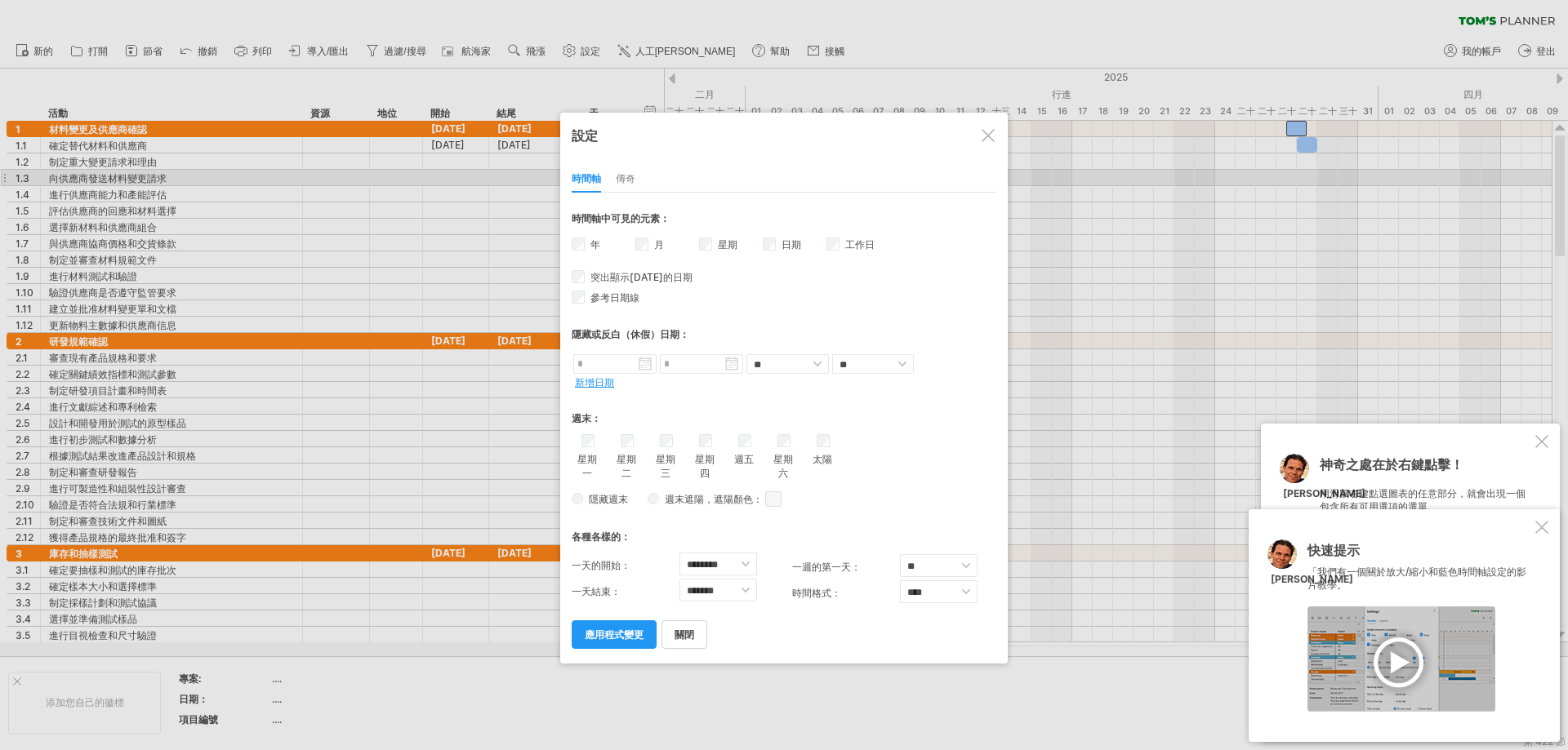
click at [943, 120] on div at bounding box center [784, 375] width 1568 height 750
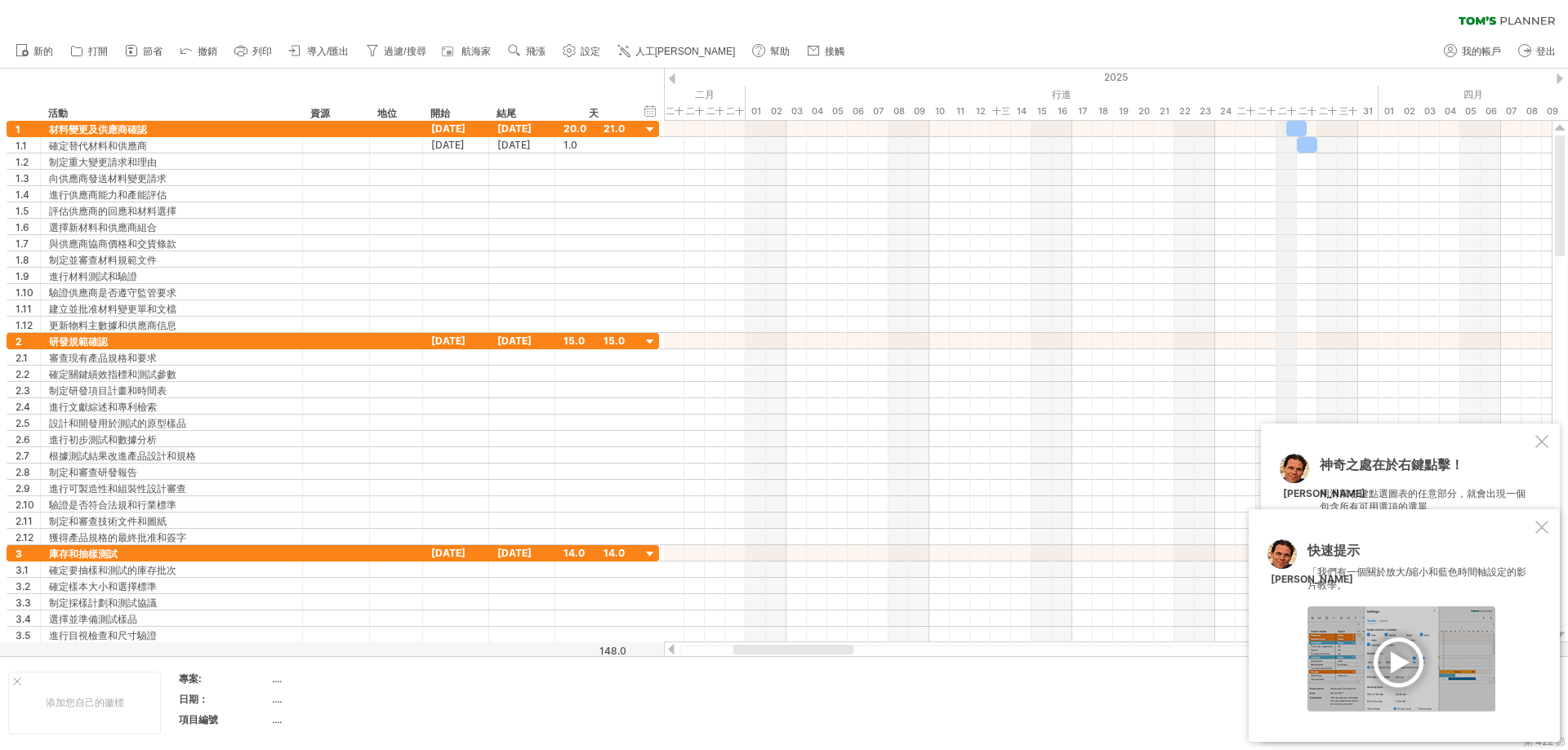
click at [943, 103] on div "二十七" at bounding box center [1286, 112] width 21 height 17
click at [943, 109] on font "二十七" at bounding box center [1287, 120] width 18 height 29
click at [943, 108] on font "二十五" at bounding box center [1247, 120] width 18 height 29
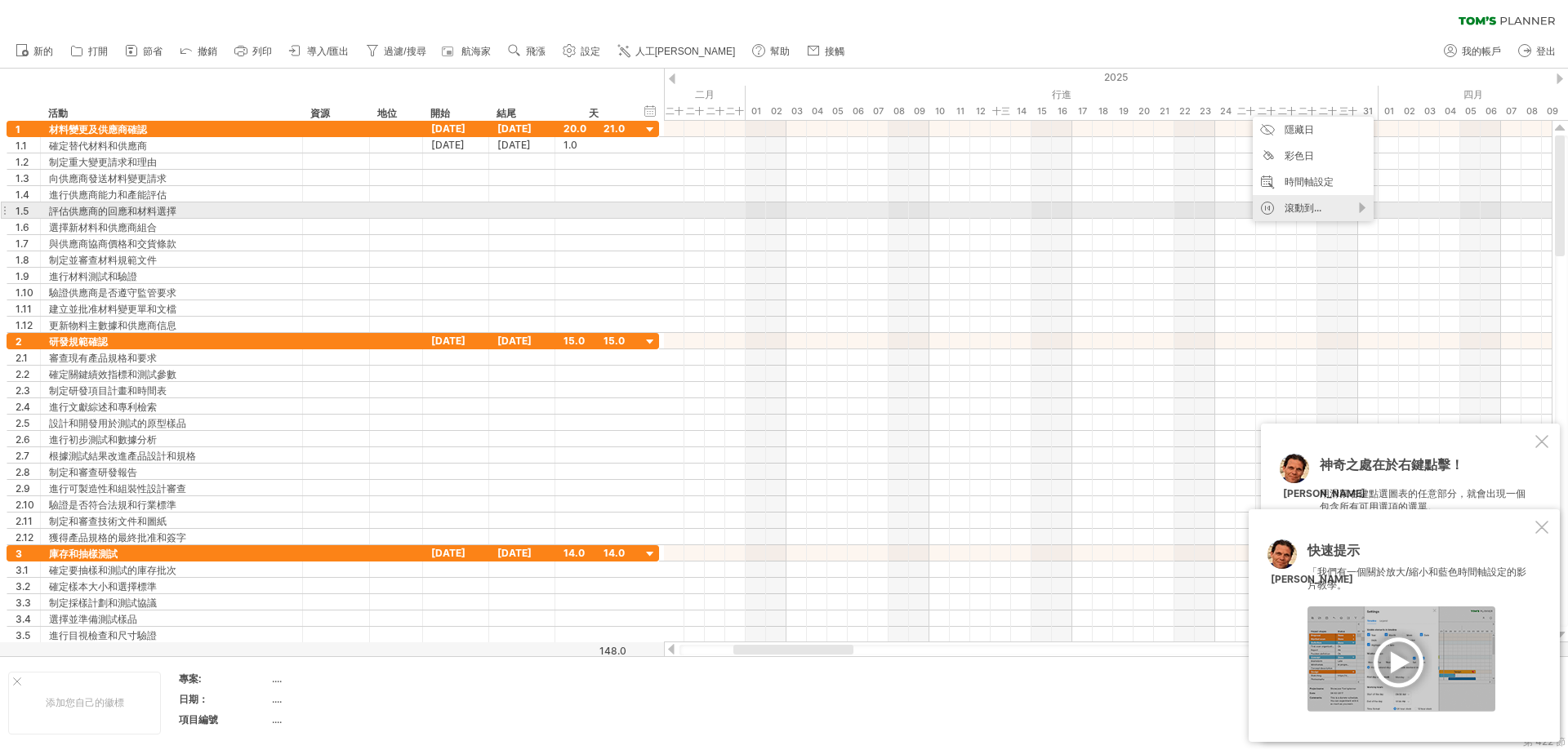
click at [943, 207] on font "滾動到..." at bounding box center [1303, 207] width 36 height 12
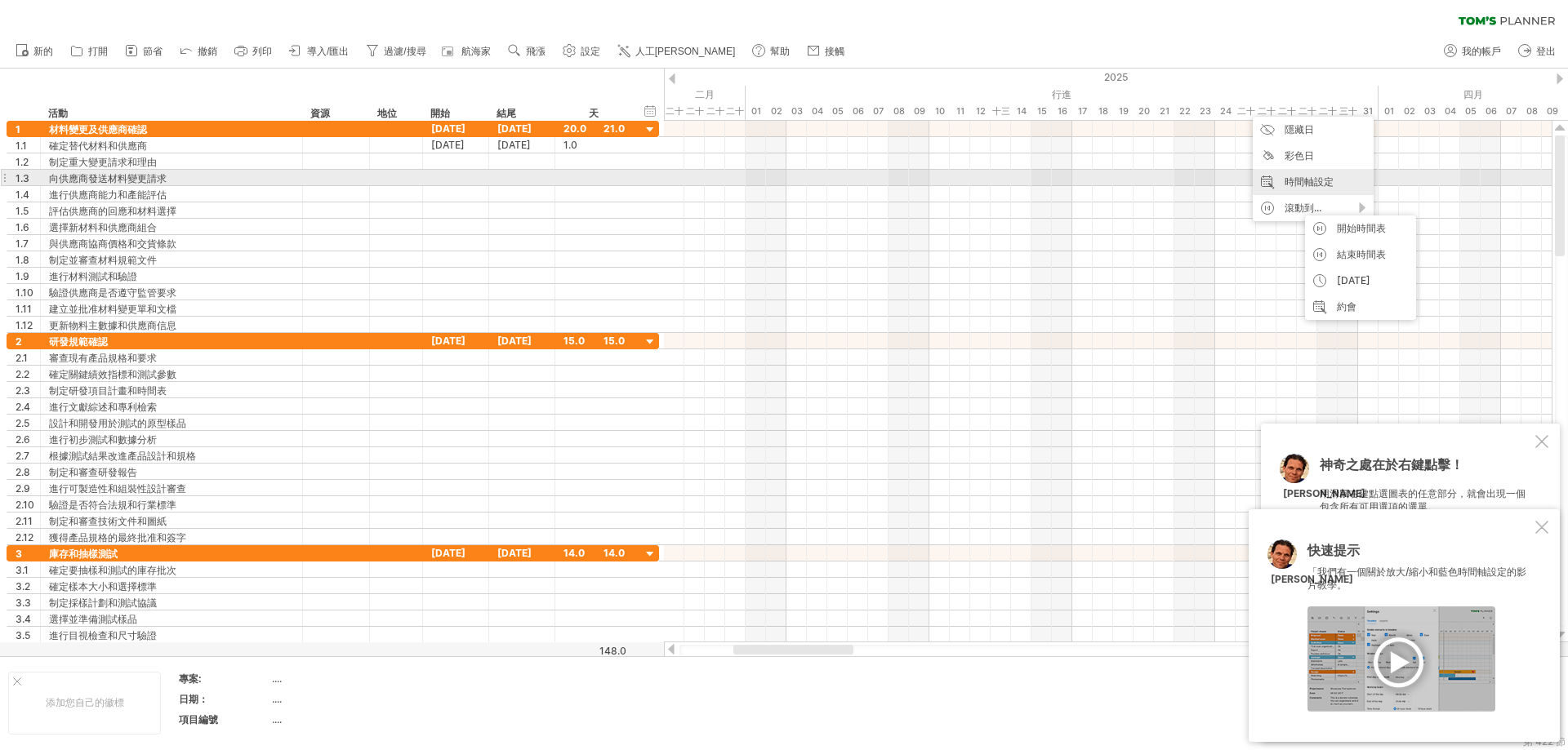
click at [943, 181] on font "時間軸設定" at bounding box center [1309, 182] width 49 height 12
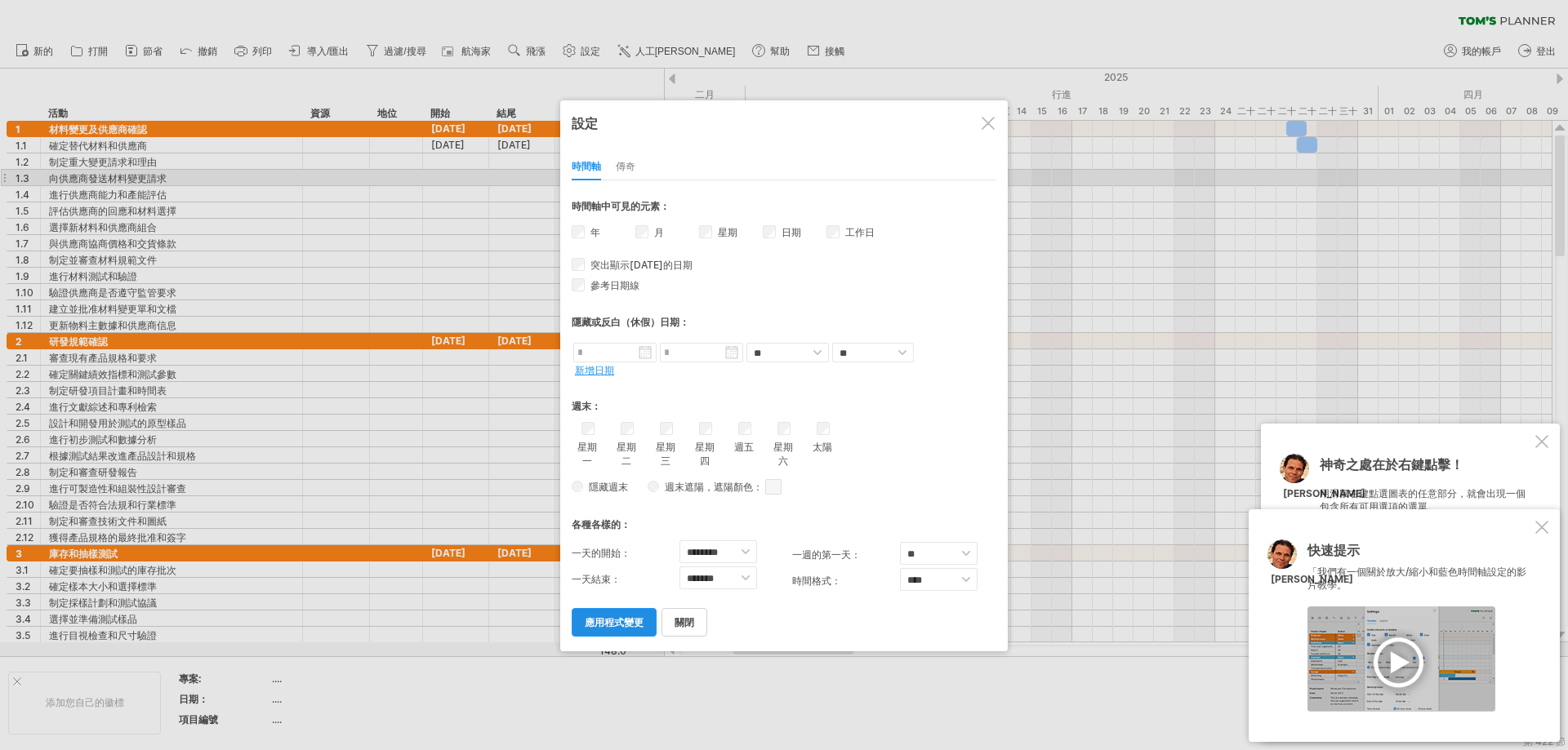
click at [620, 622] on font "應用程式變更" at bounding box center [614, 622] width 59 height 12
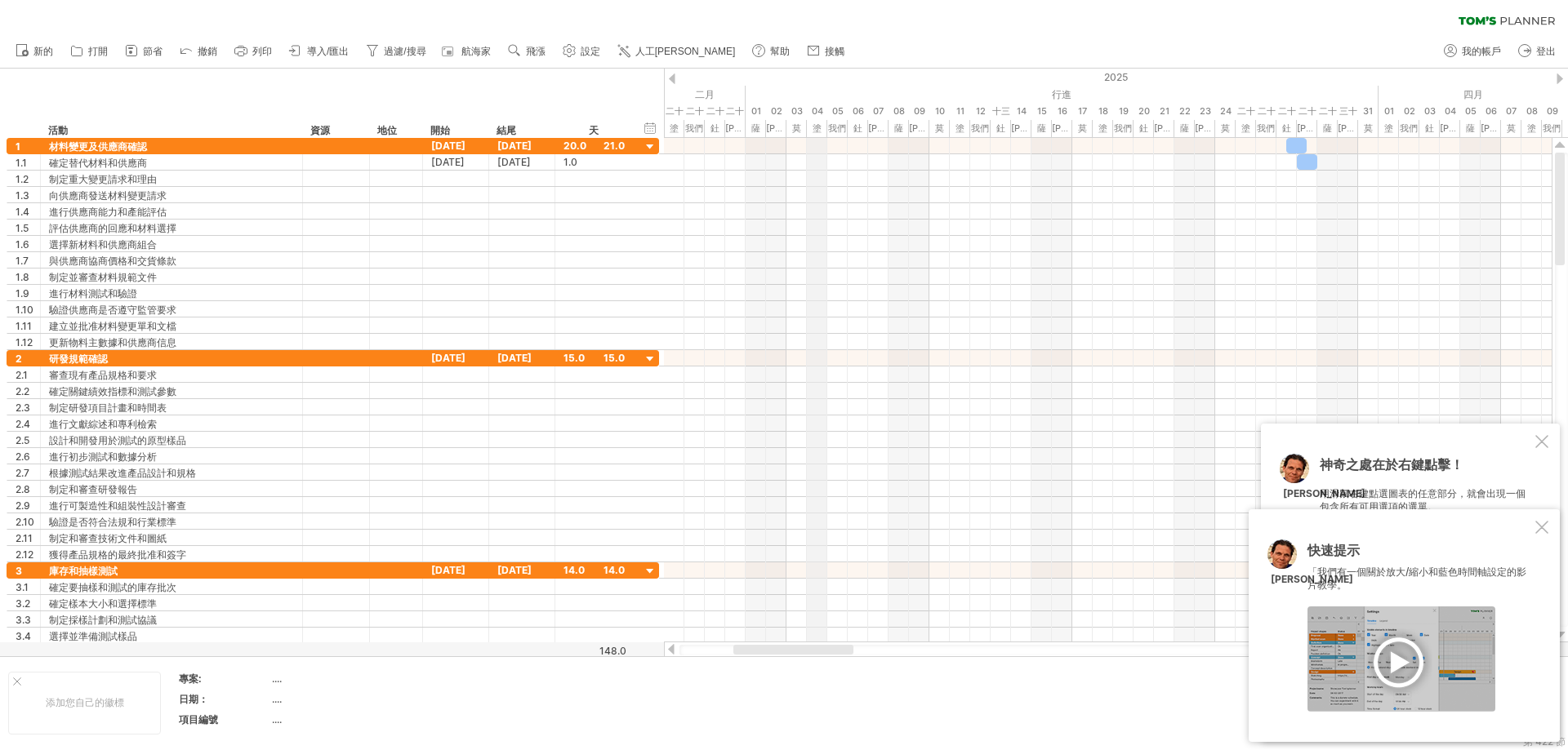
click at [821, 127] on div "塗" at bounding box center [817, 128] width 21 height 17
click at [200, 49] on font "撤銷" at bounding box center [207, 51] width 20 height 12
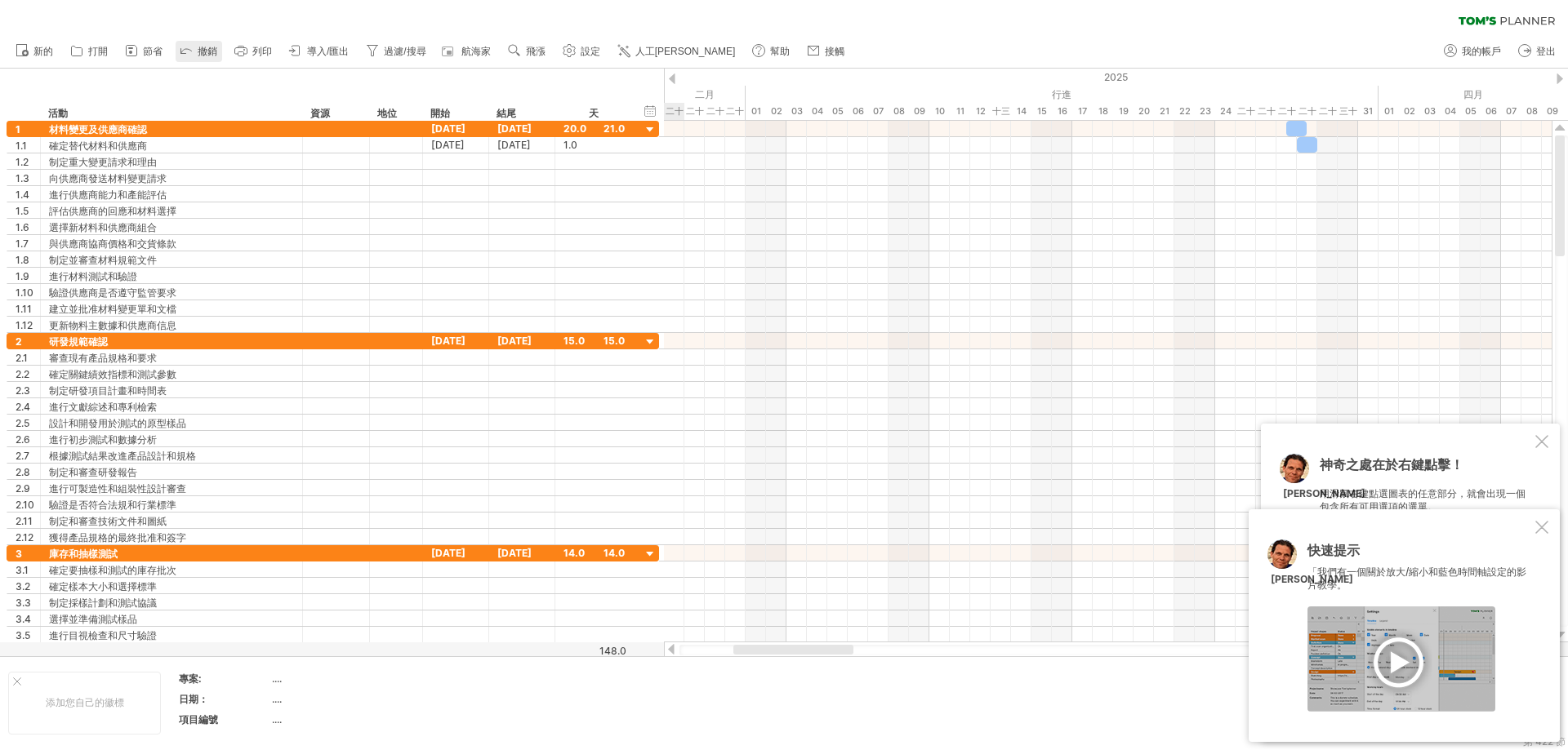
click at [200, 49] on font "撤銷" at bounding box center [207, 51] width 20 height 12
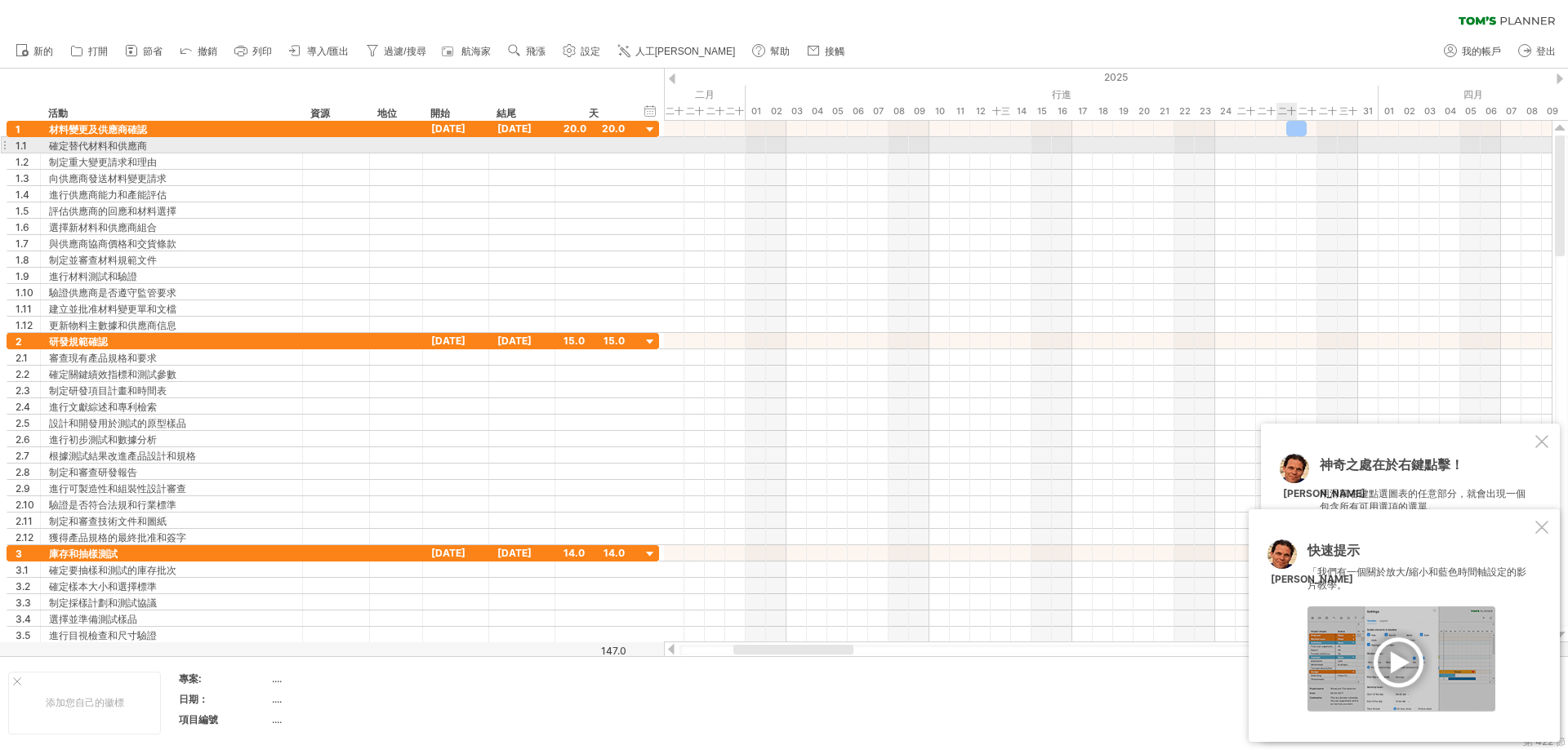
click at [943, 140] on div at bounding box center [1108, 145] width 887 height 17
click at [943, 147] on div at bounding box center [1108, 145] width 887 height 17
click at [943, 134] on div at bounding box center [1296, 128] width 21 height 16
click at [943, 147] on div at bounding box center [1108, 145] width 887 height 17
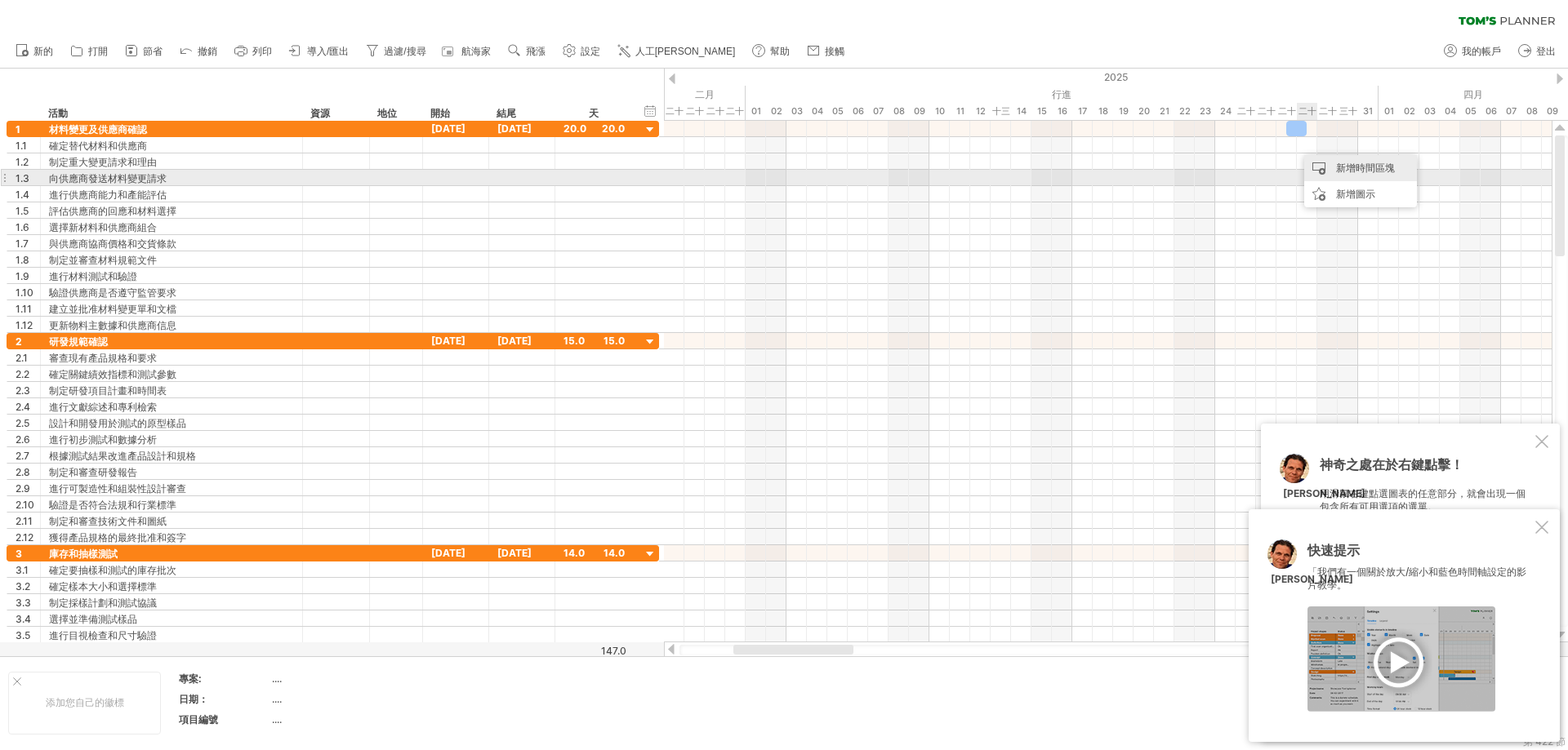
click at [943, 170] on font "新增時間區塊" at bounding box center [1365, 168] width 59 height 12
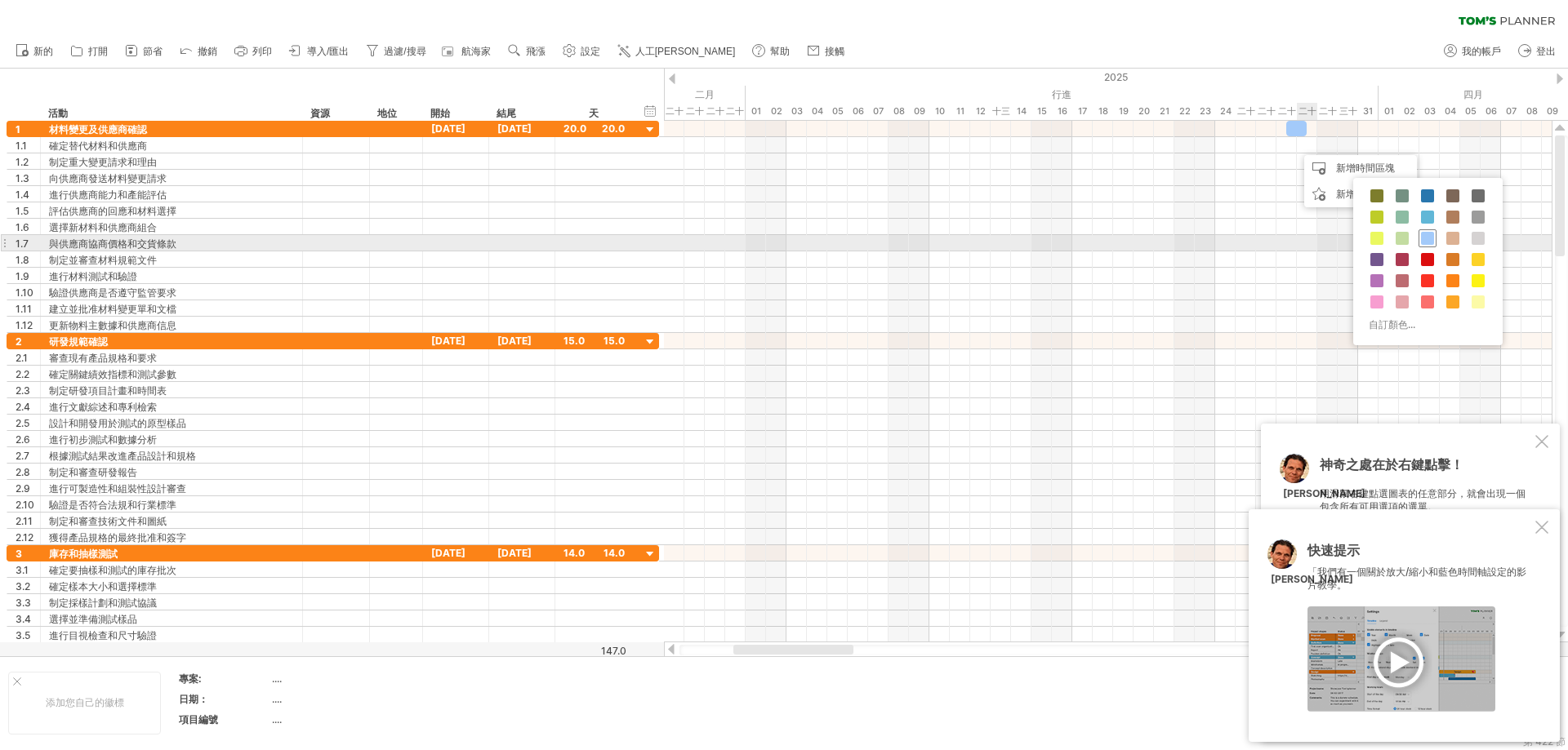
click at [943, 243] on span at bounding box center [1428, 239] width 13 height 13
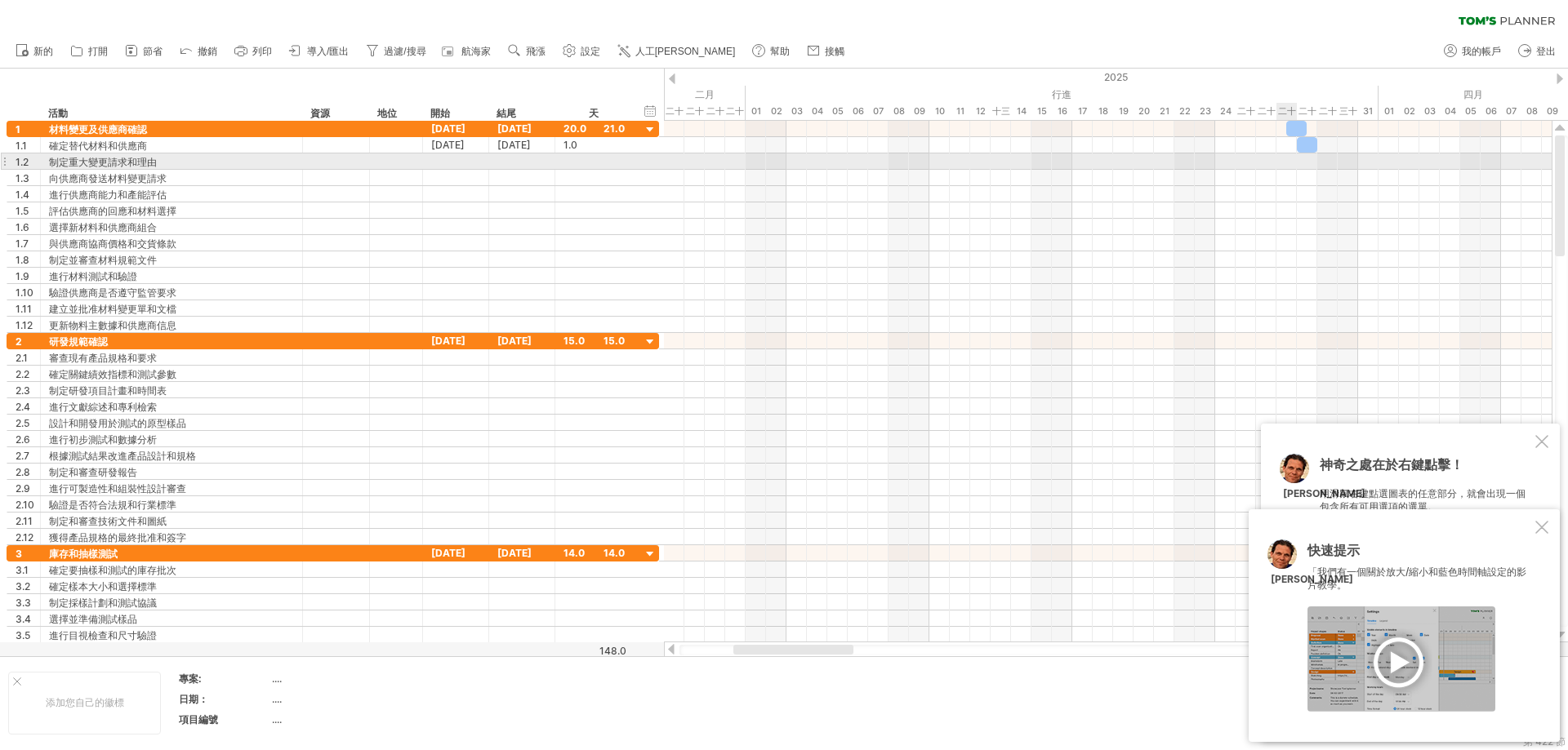
click at [943, 159] on div at bounding box center [1108, 162] width 887 height 17
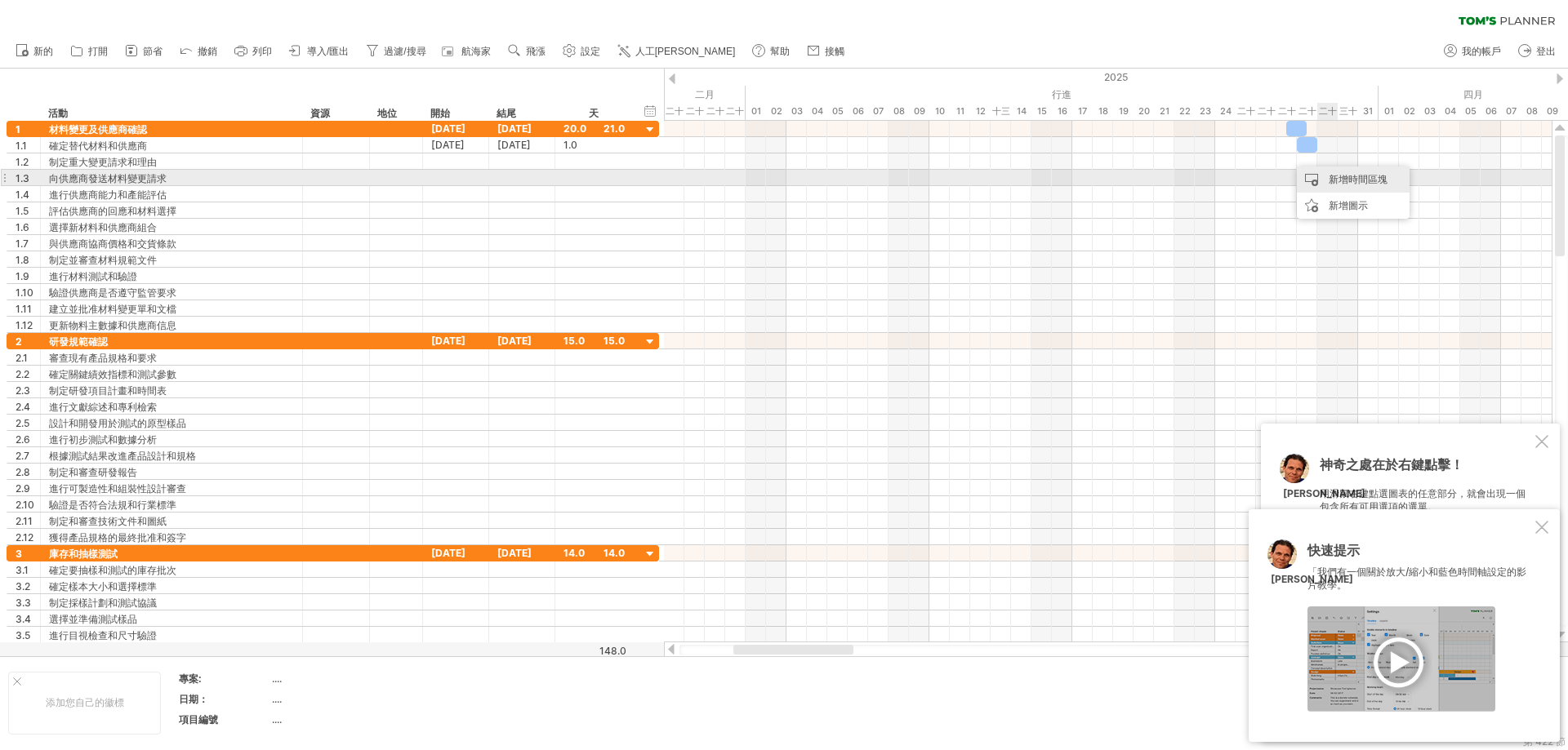
click at [943, 181] on font "新增時間區塊" at bounding box center [1357, 179] width 59 height 12
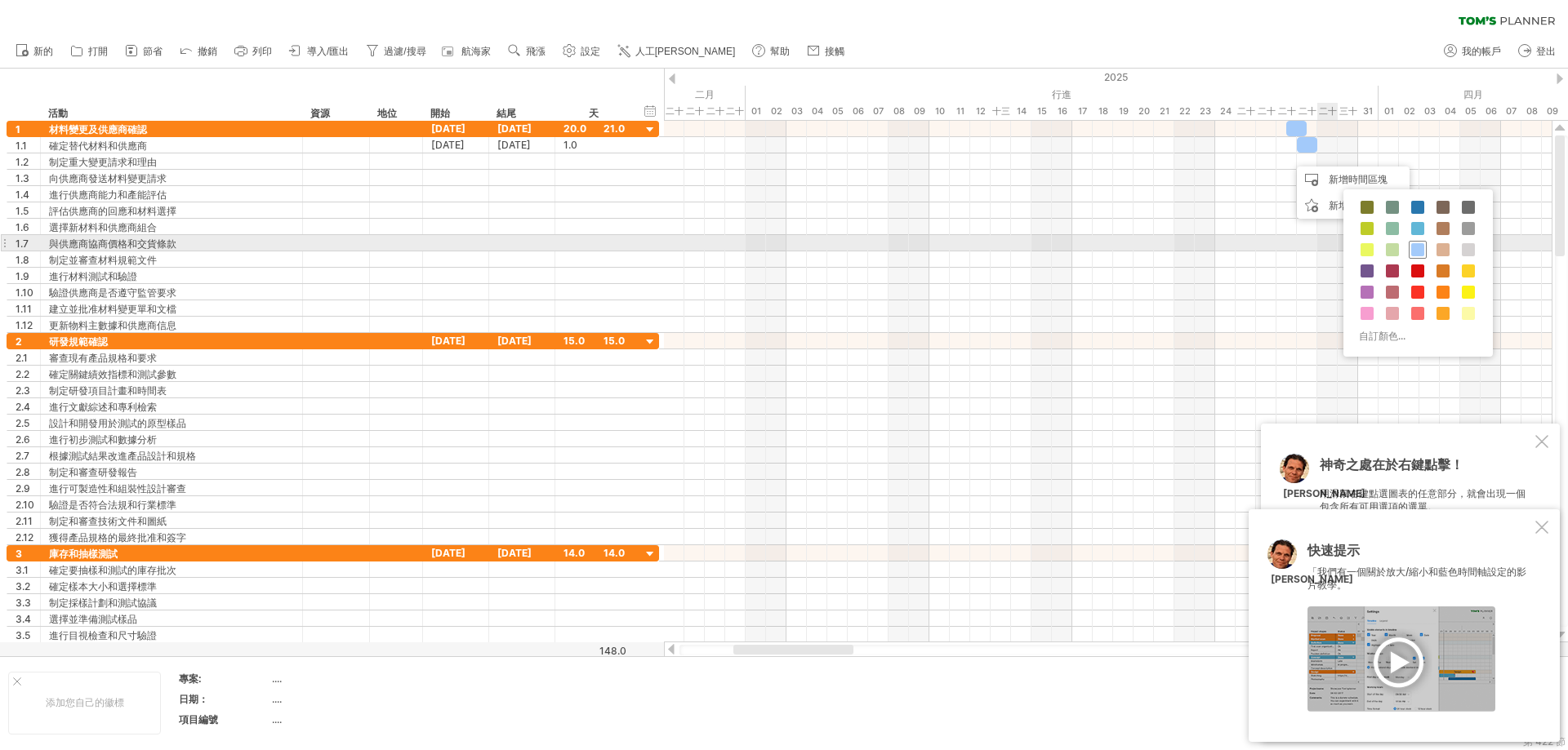
drag, startPoint x: 1418, startPoint y: 247, endPoint x: 1397, endPoint y: 242, distance: 21.6
click at [943, 247] on span at bounding box center [1418, 250] width 13 height 13
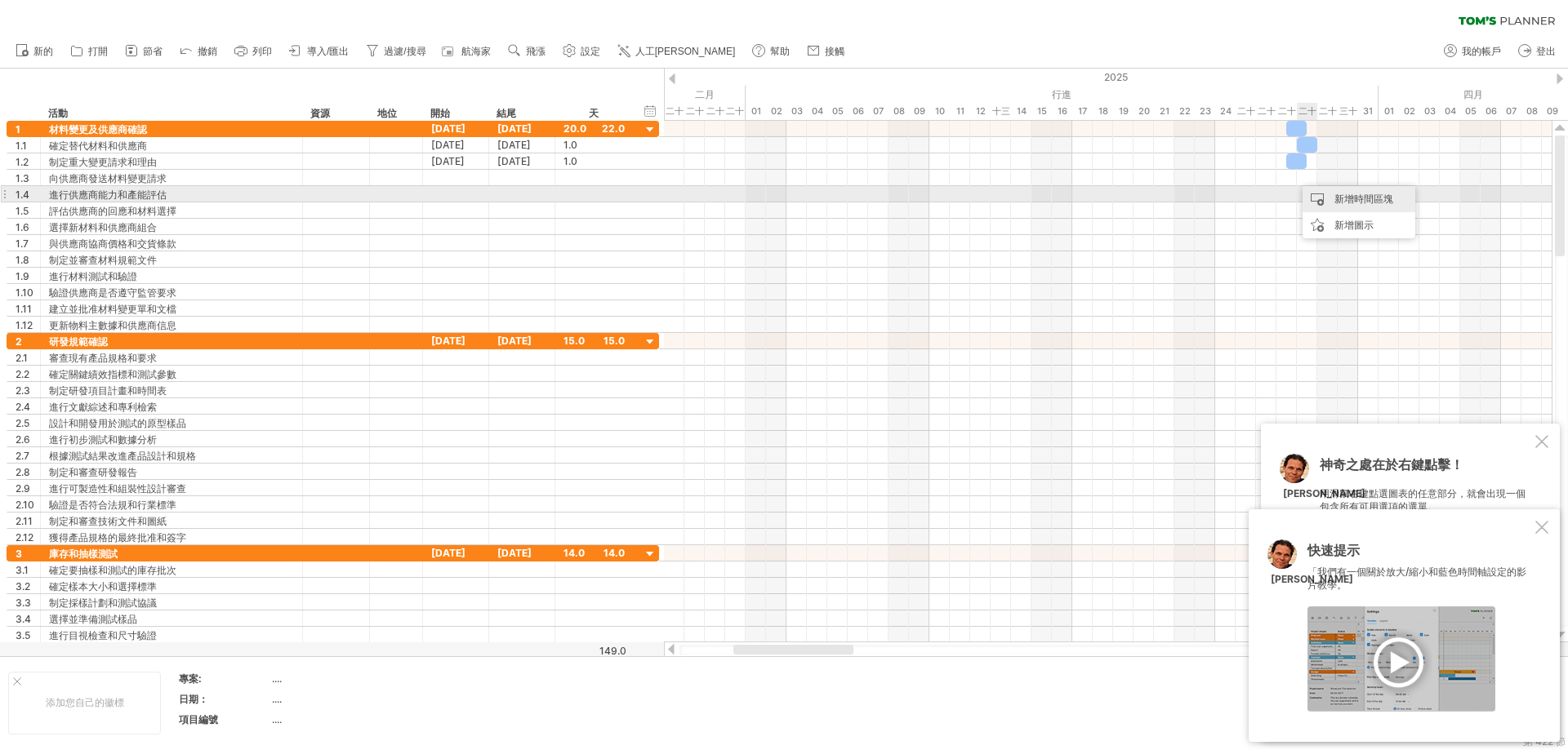
click at [943, 200] on font "新增時間區塊" at bounding box center [1363, 198] width 59 height 12
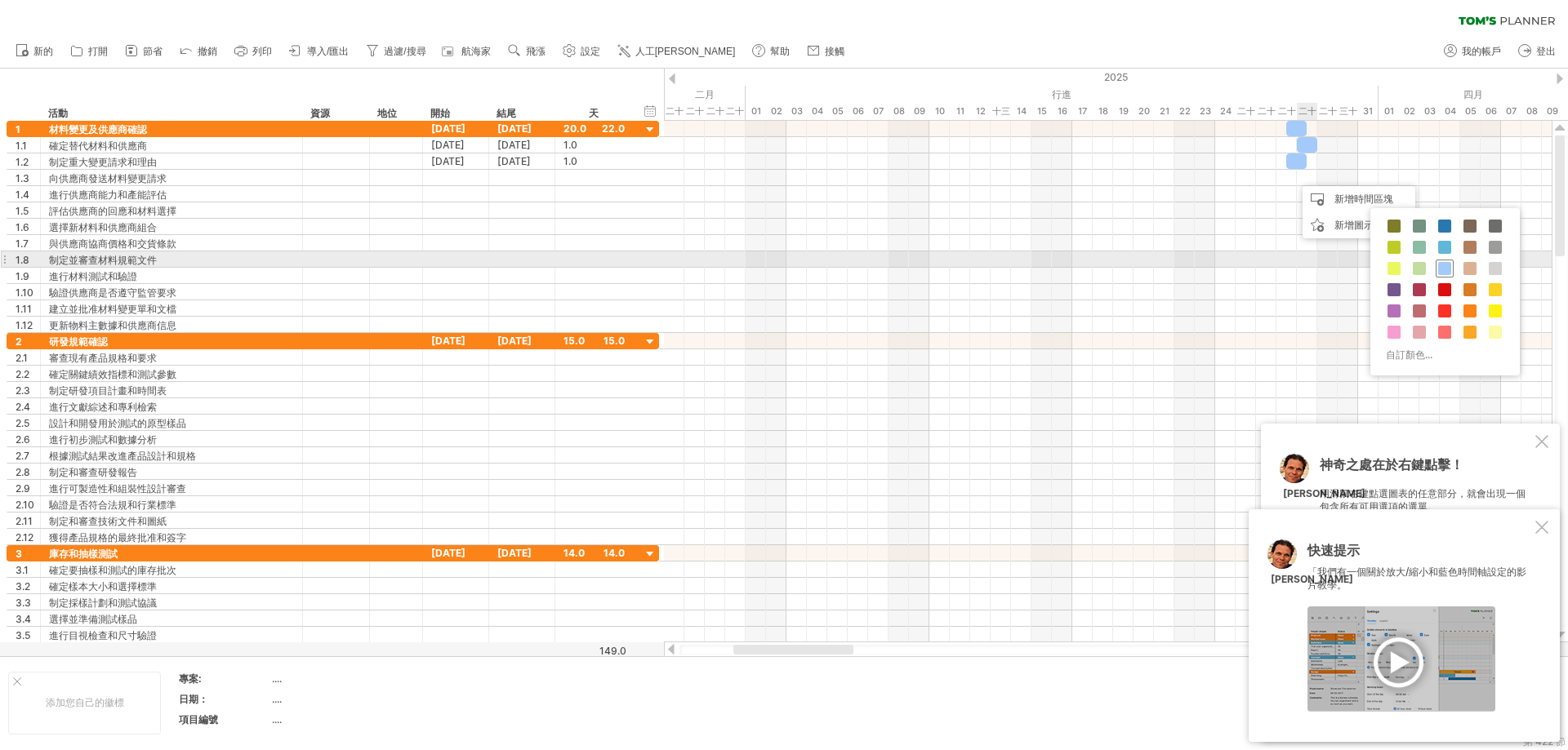
drag, startPoint x: 1443, startPoint y: 268, endPoint x: 1350, endPoint y: 219, distance: 105.1
click at [943, 268] on span at bounding box center [1445, 268] width 13 height 13
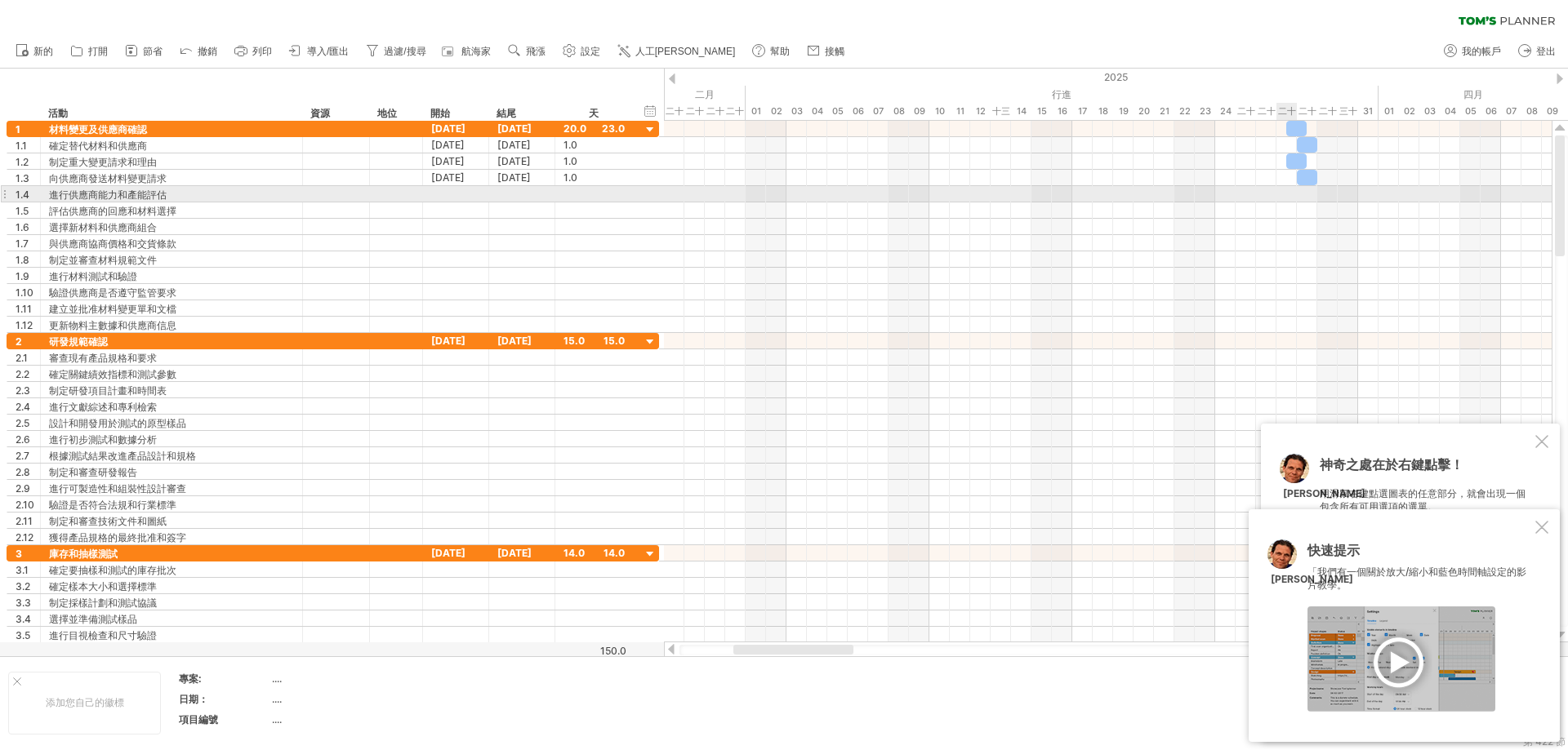
click at [943, 187] on div at bounding box center [1108, 194] width 887 height 17
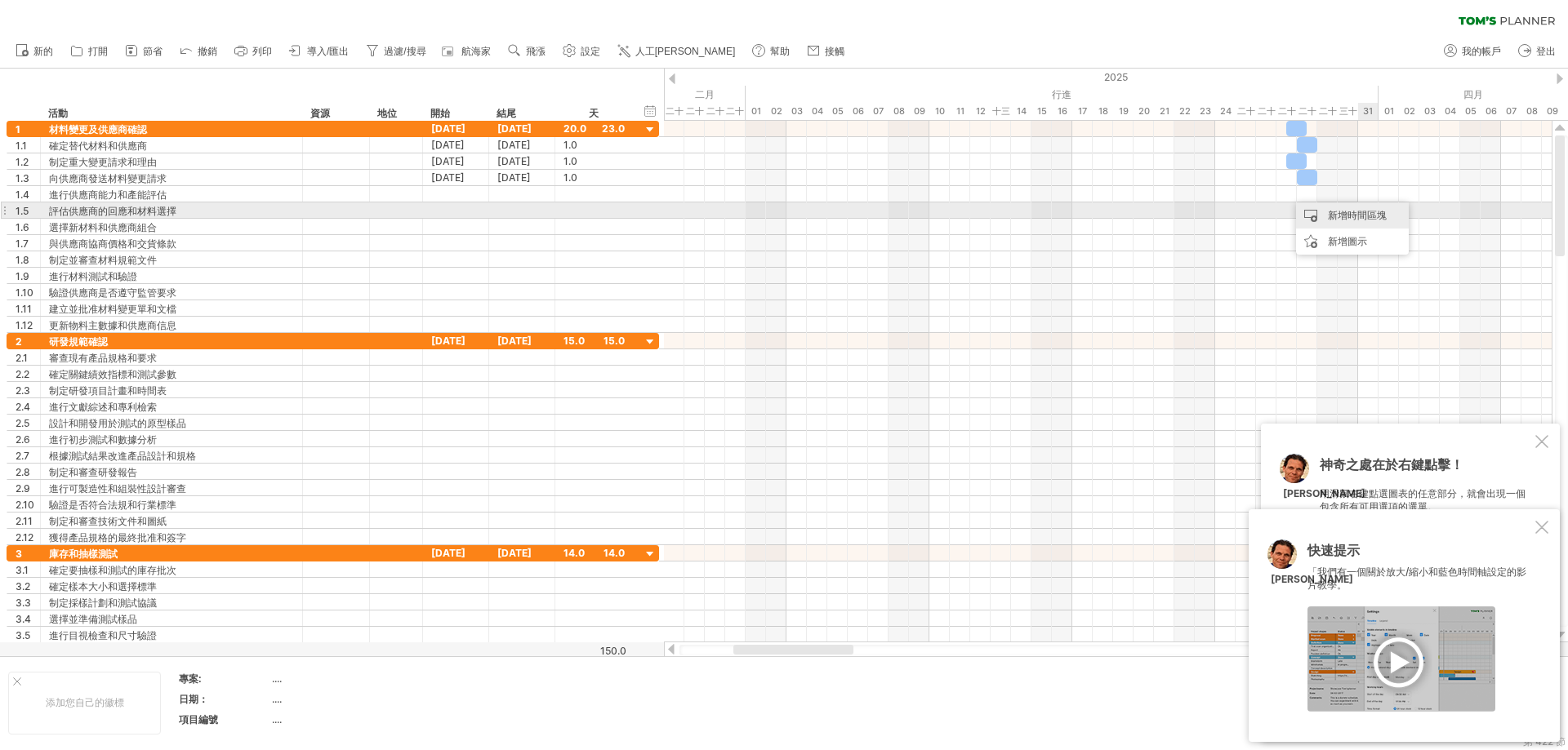
click at [943, 216] on font "新增時間區塊" at bounding box center [1357, 215] width 59 height 12
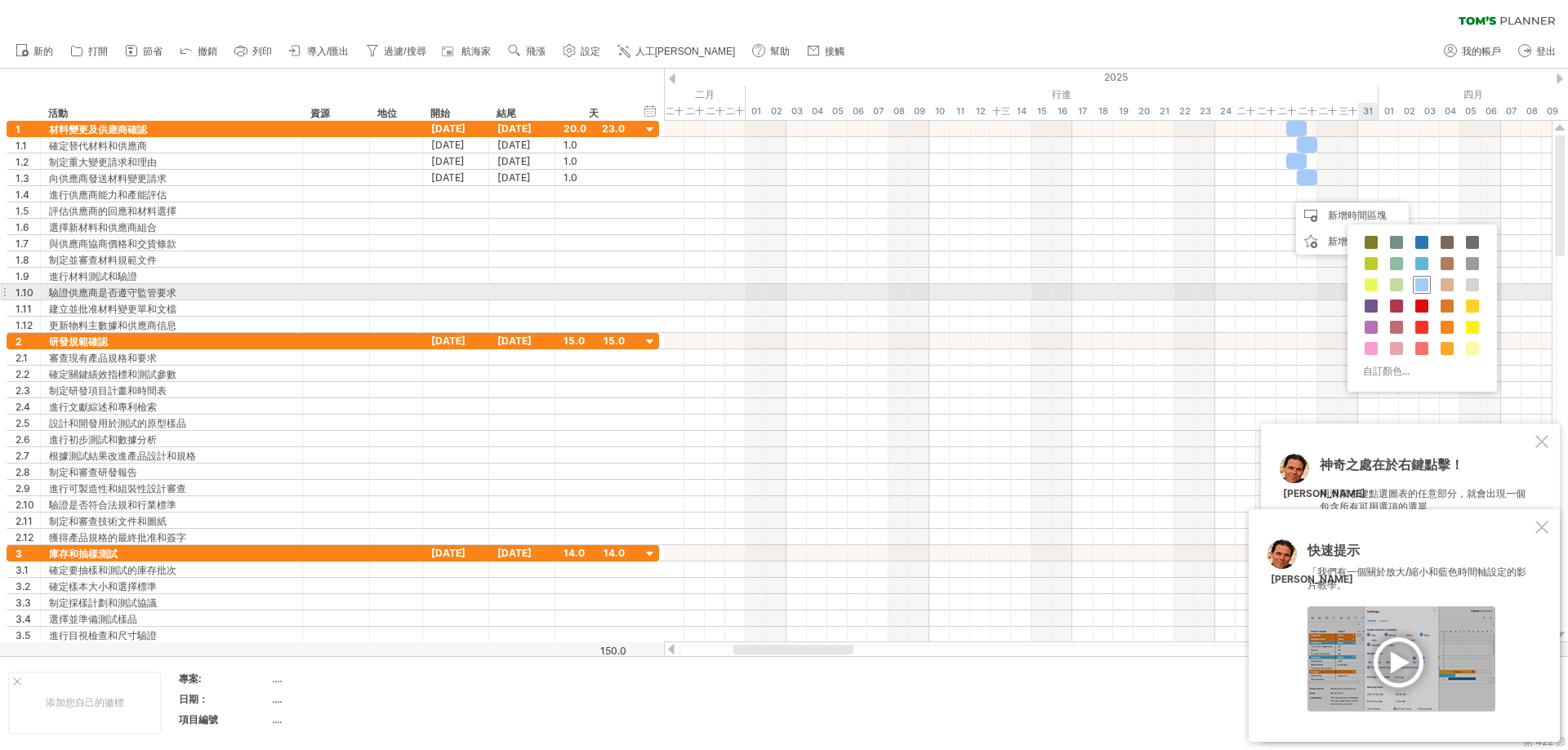
click at [943, 287] on div at bounding box center [1422, 285] width 18 height 18
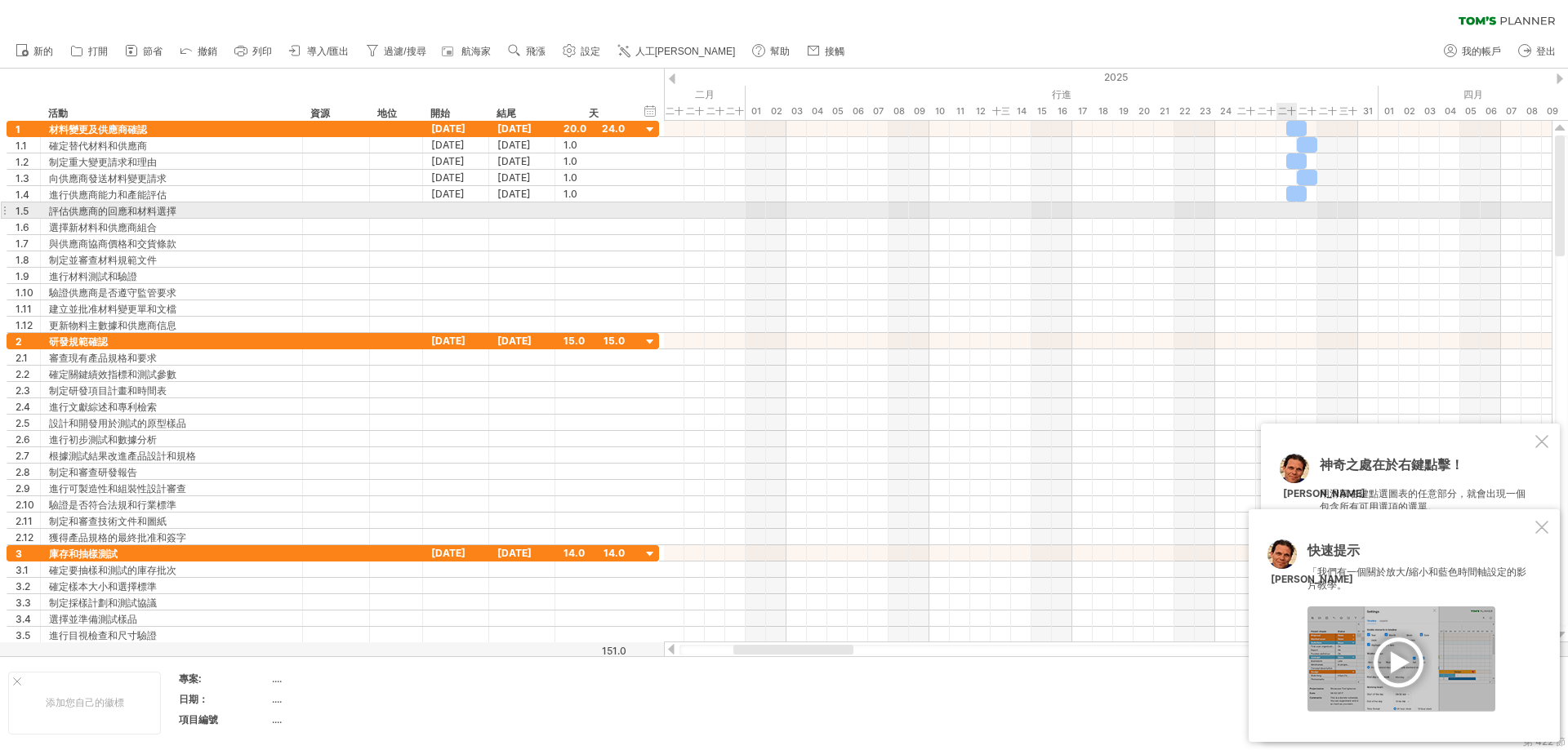
click at [943, 207] on div at bounding box center [1108, 211] width 887 height 17
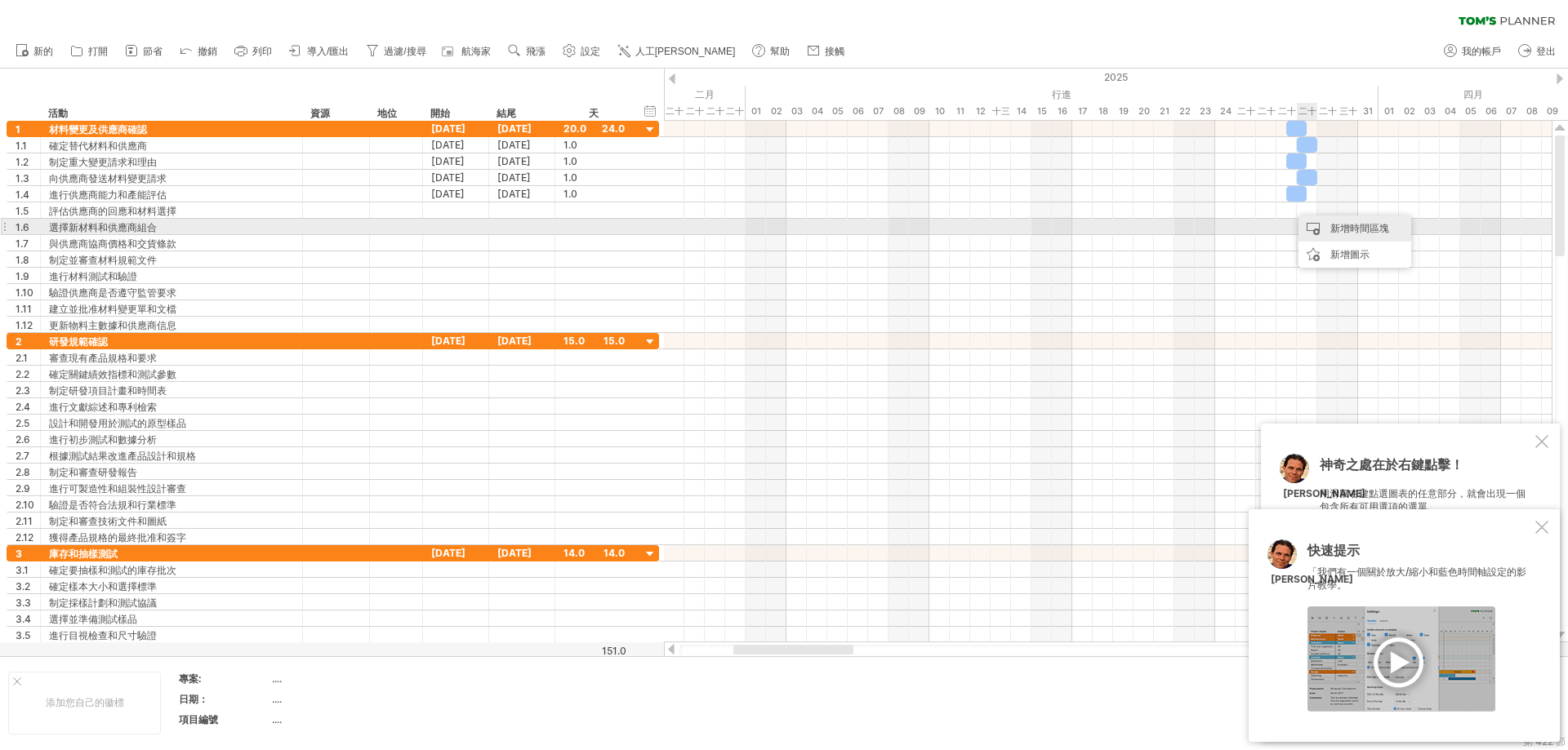
click at [943, 228] on font "新增時間區塊" at bounding box center [1359, 228] width 59 height 12
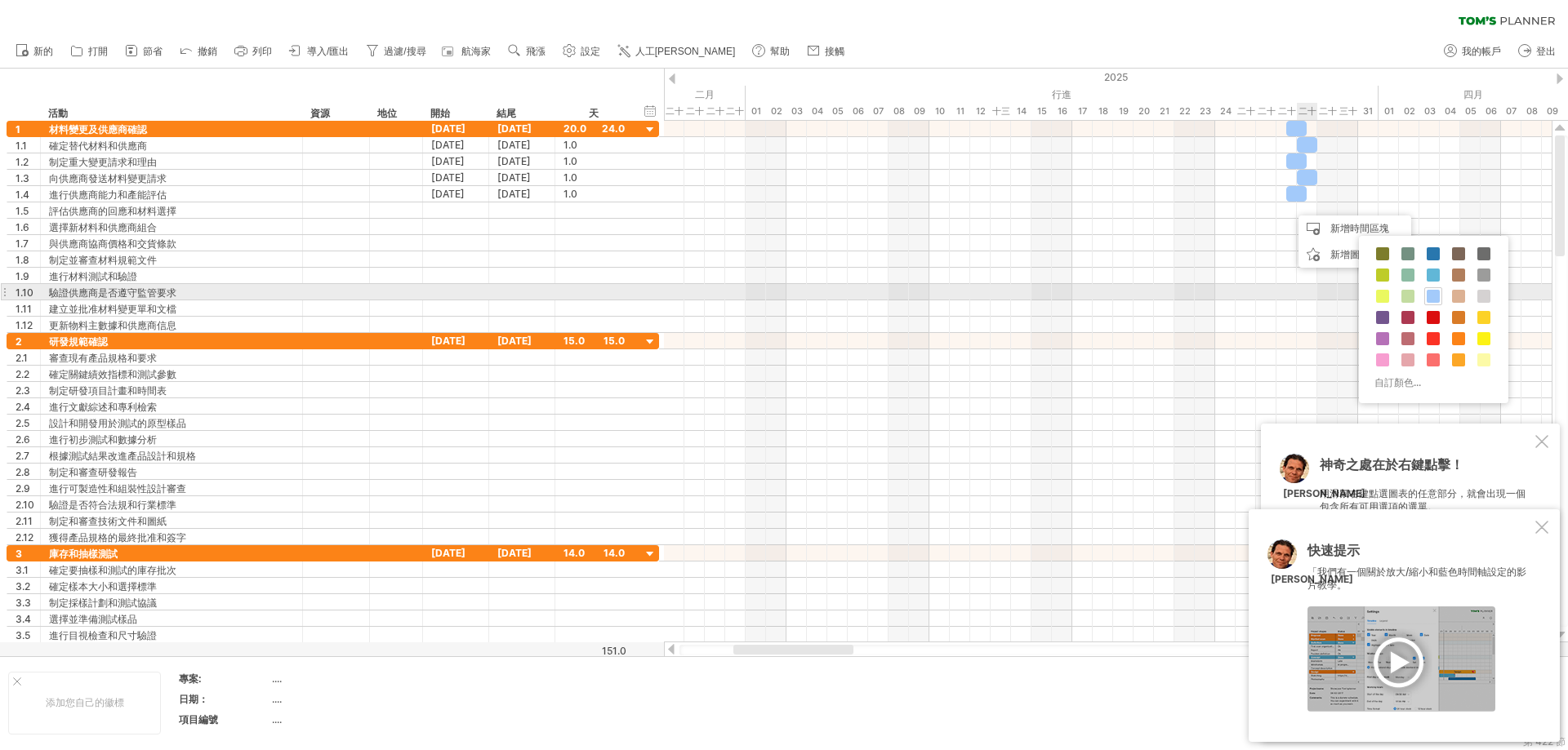
click at [943, 287] on div "自訂顏色..." at bounding box center [1433, 320] width 150 height 168
click at [943, 293] on span at bounding box center [1433, 297] width 13 height 13
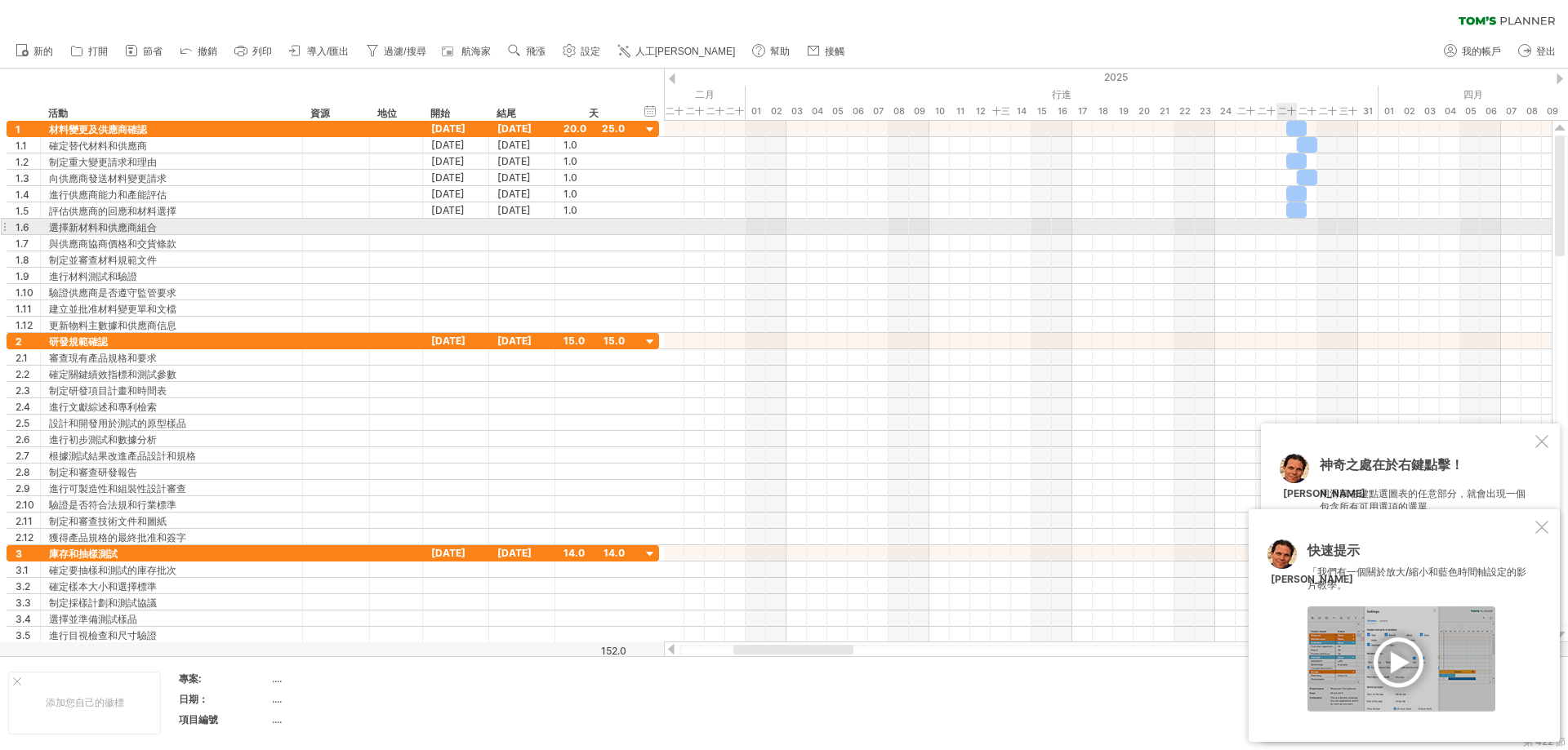
click at [943, 227] on div at bounding box center [1108, 227] width 887 height 17
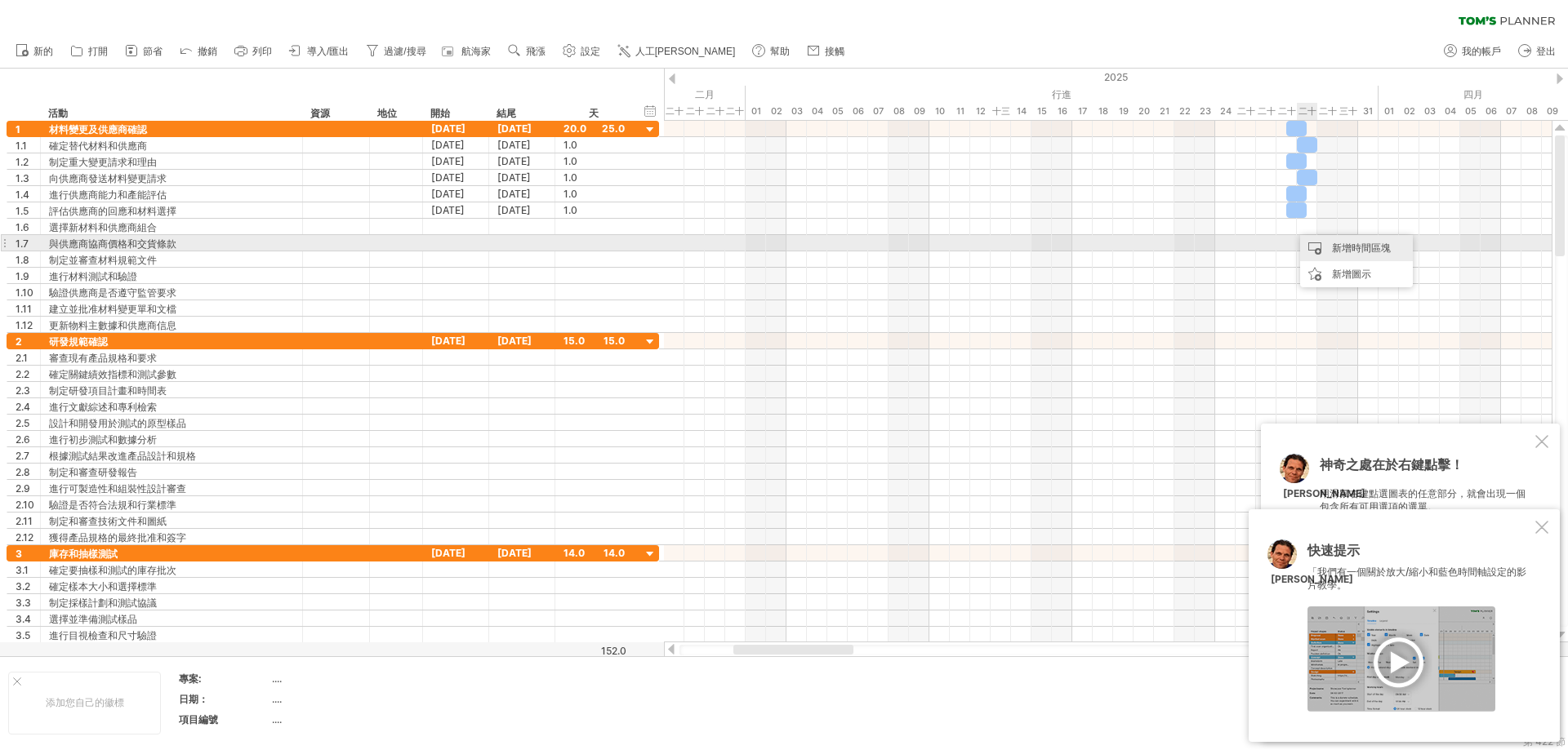
click at [943, 243] on font "新增時間區塊" at bounding box center [1361, 248] width 59 height 12
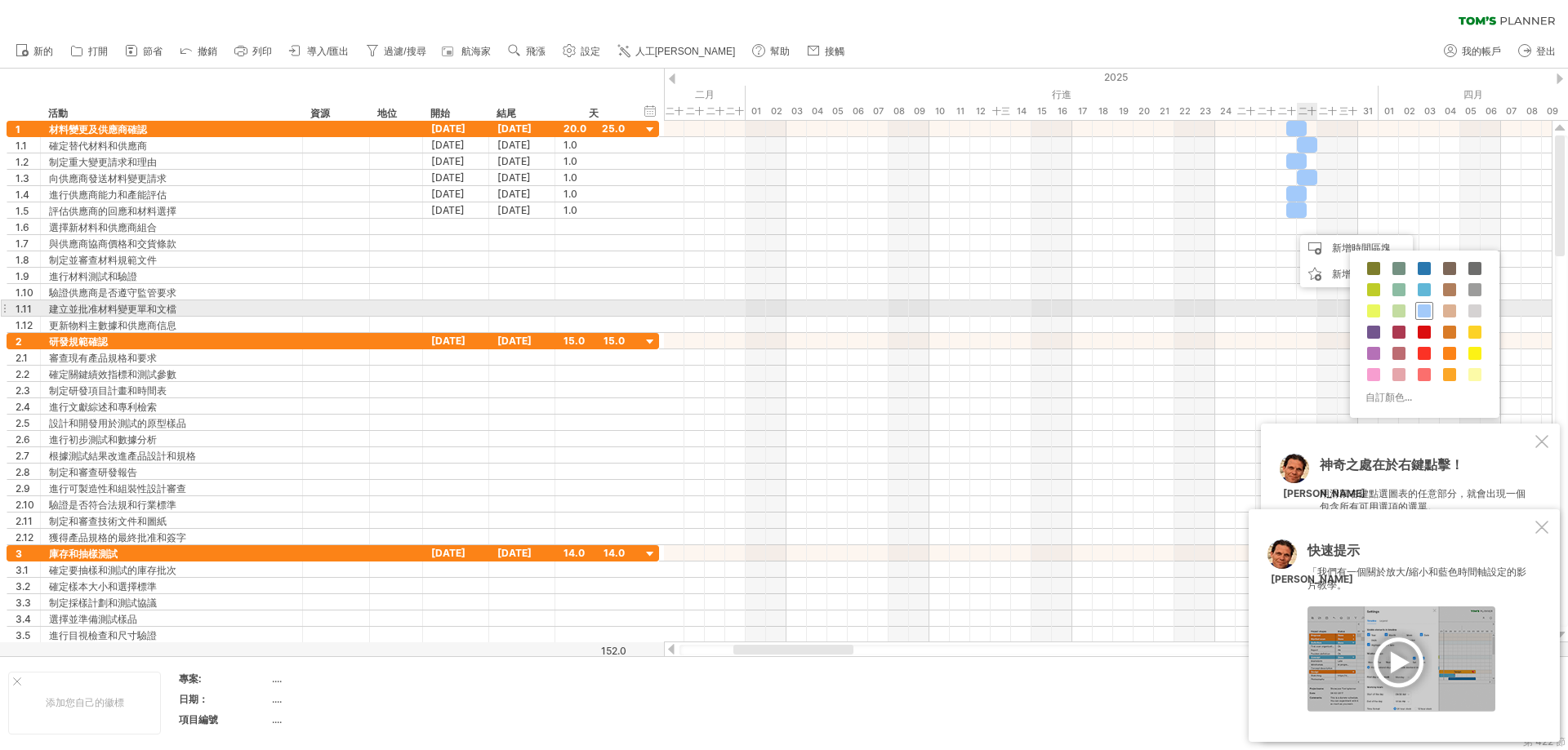
drag, startPoint x: 1428, startPoint y: 308, endPoint x: 1369, endPoint y: 277, distance: 66.6
click at [943, 308] on span at bounding box center [1424, 311] width 13 height 13
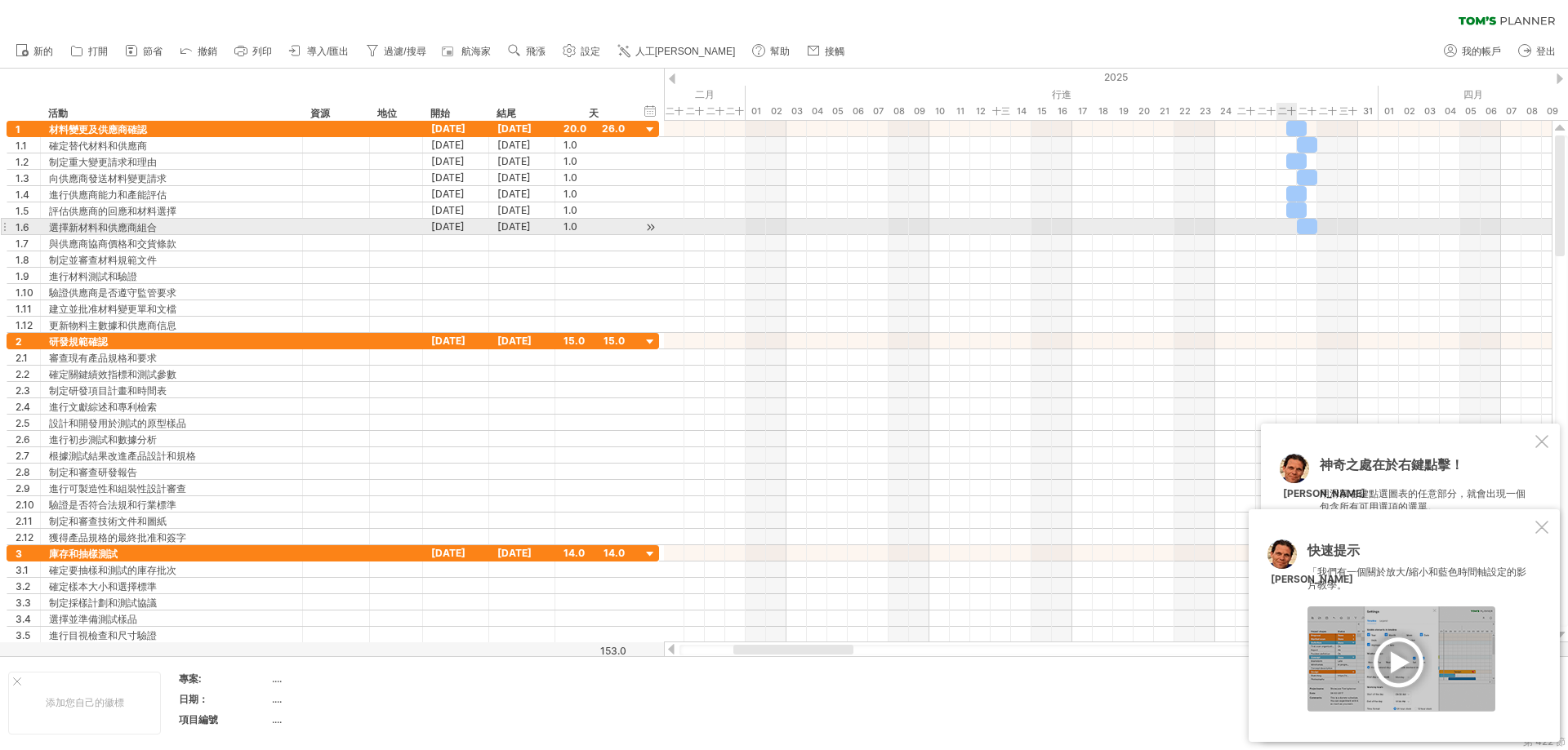
click at [943, 228] on div at bounding box center [1108, 227] width 887 height 17
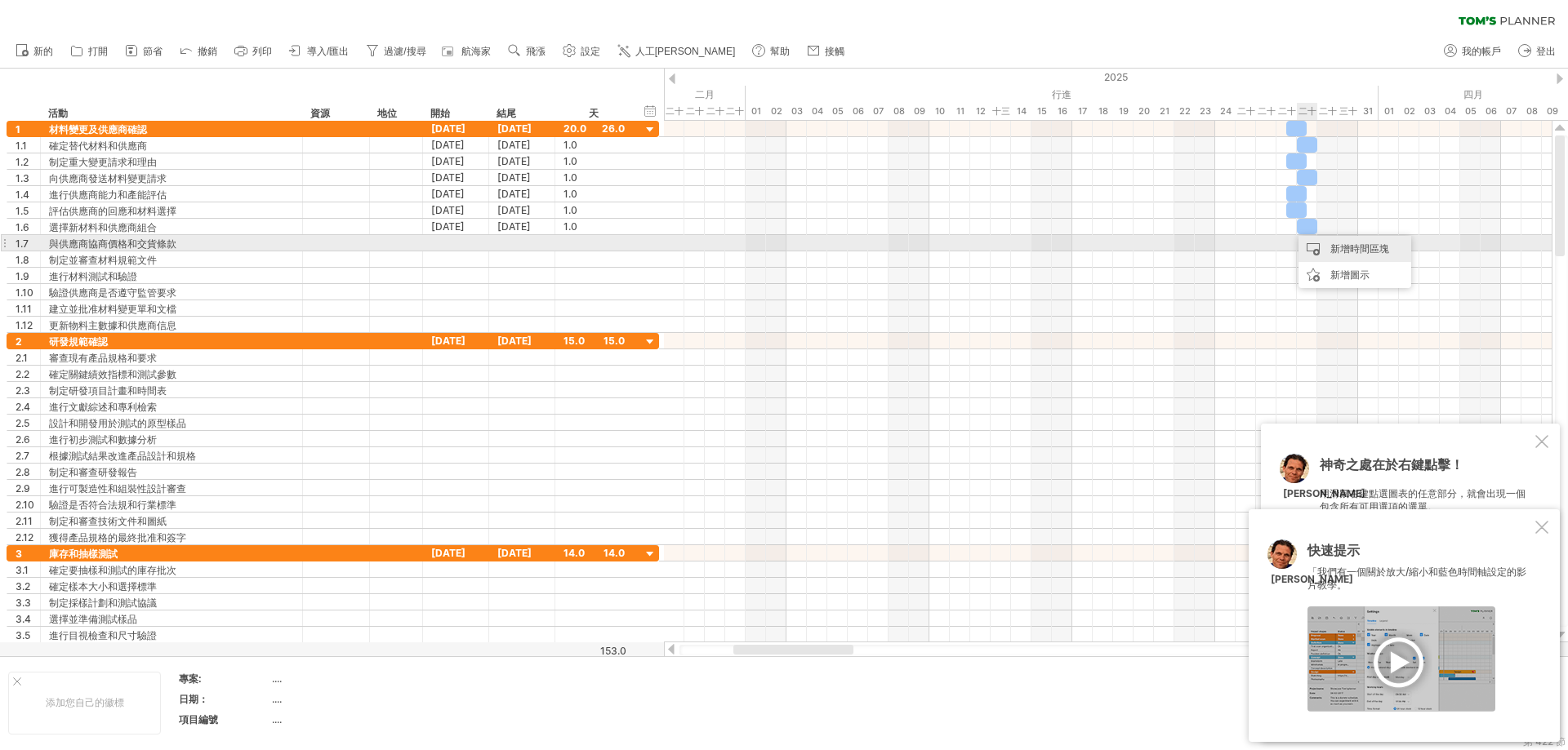
click at [943, 249] on font "新增時間區塊" at bounding box center [1359, 249] width 59 height 12
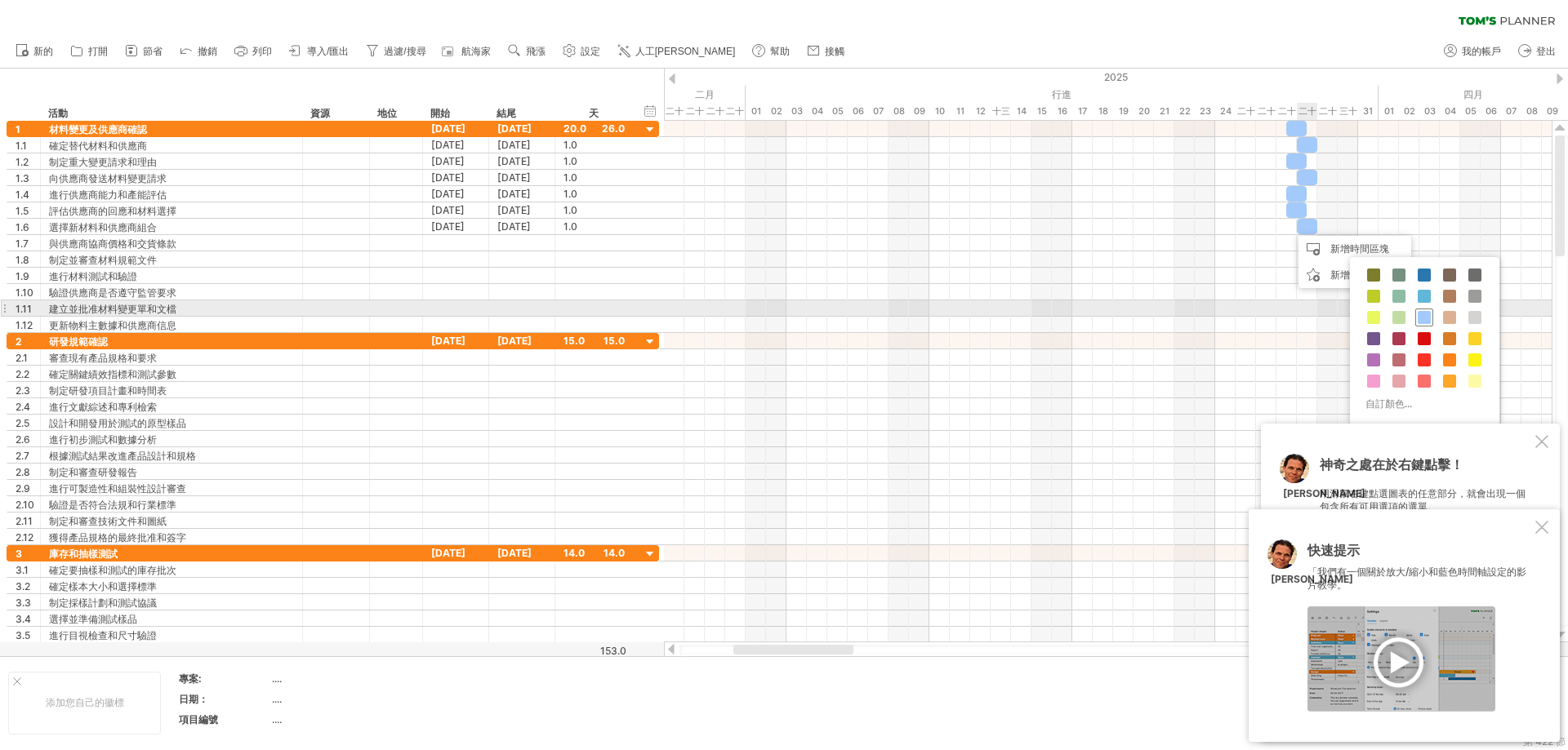
drag, startPoint x: 1421, startPoint y: 316, endPoint x: 1411, endPoint y: 312, distance: 10.8
click at [943, 316] on span at bounding box center [1424, 318] width 13 height 13
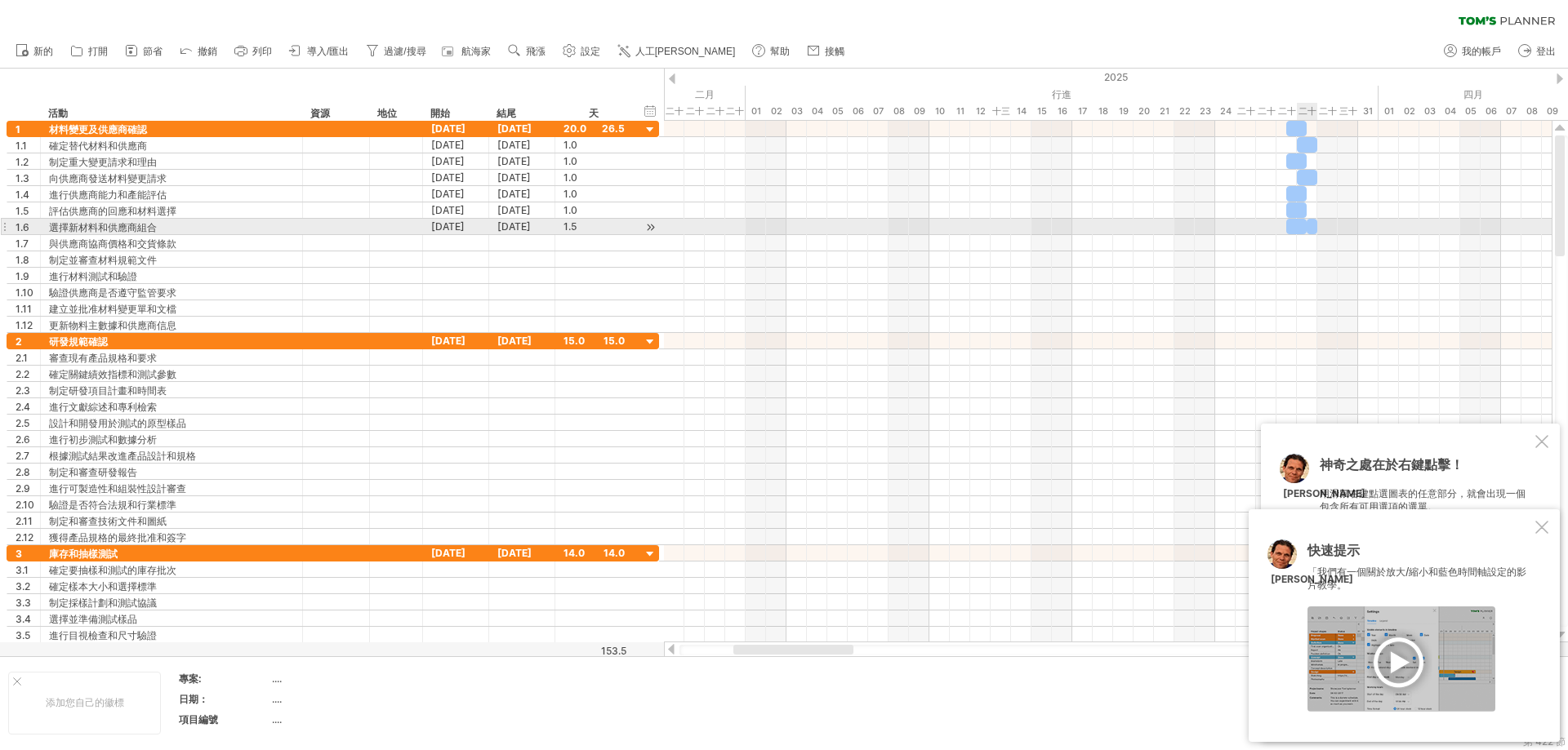
click at [943, 226] on div at bounding box center [1312, 226] width 11 height 16
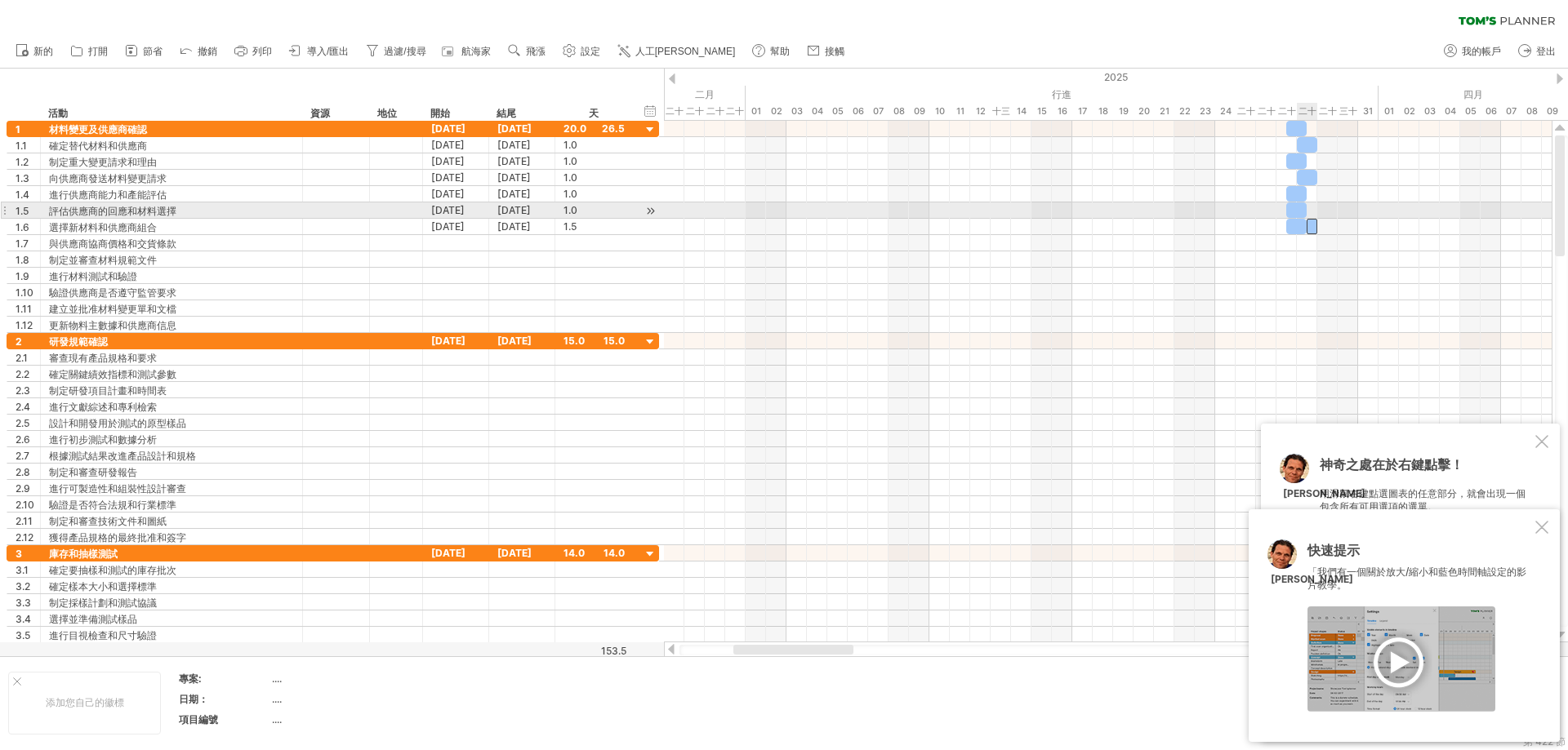
click at [943, 210] on div at bounding box center [1108, 211] width 887 height 17
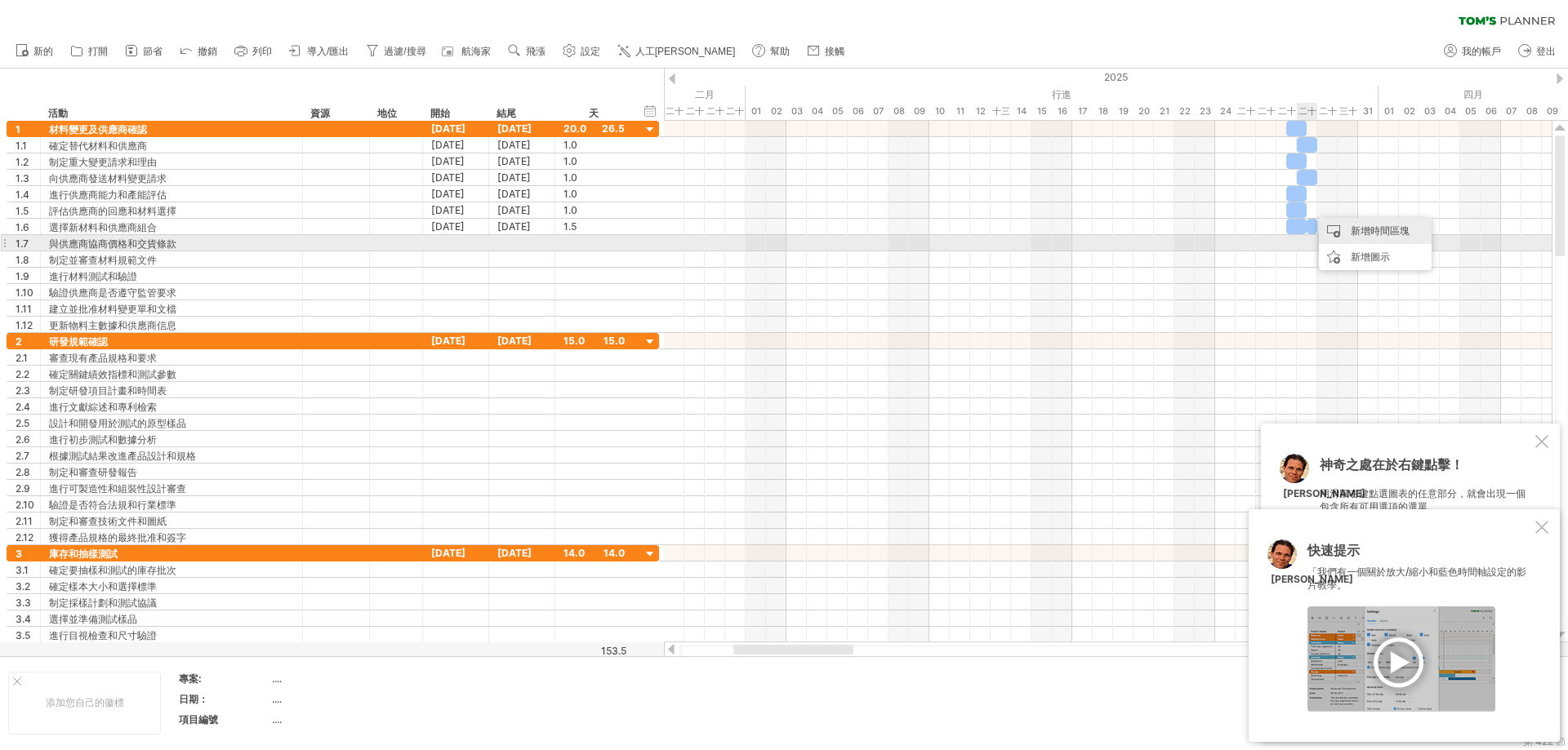
click at [943, 231] on div "新增時間區塊" at bounding box center [1375, 231] width 112 height 26
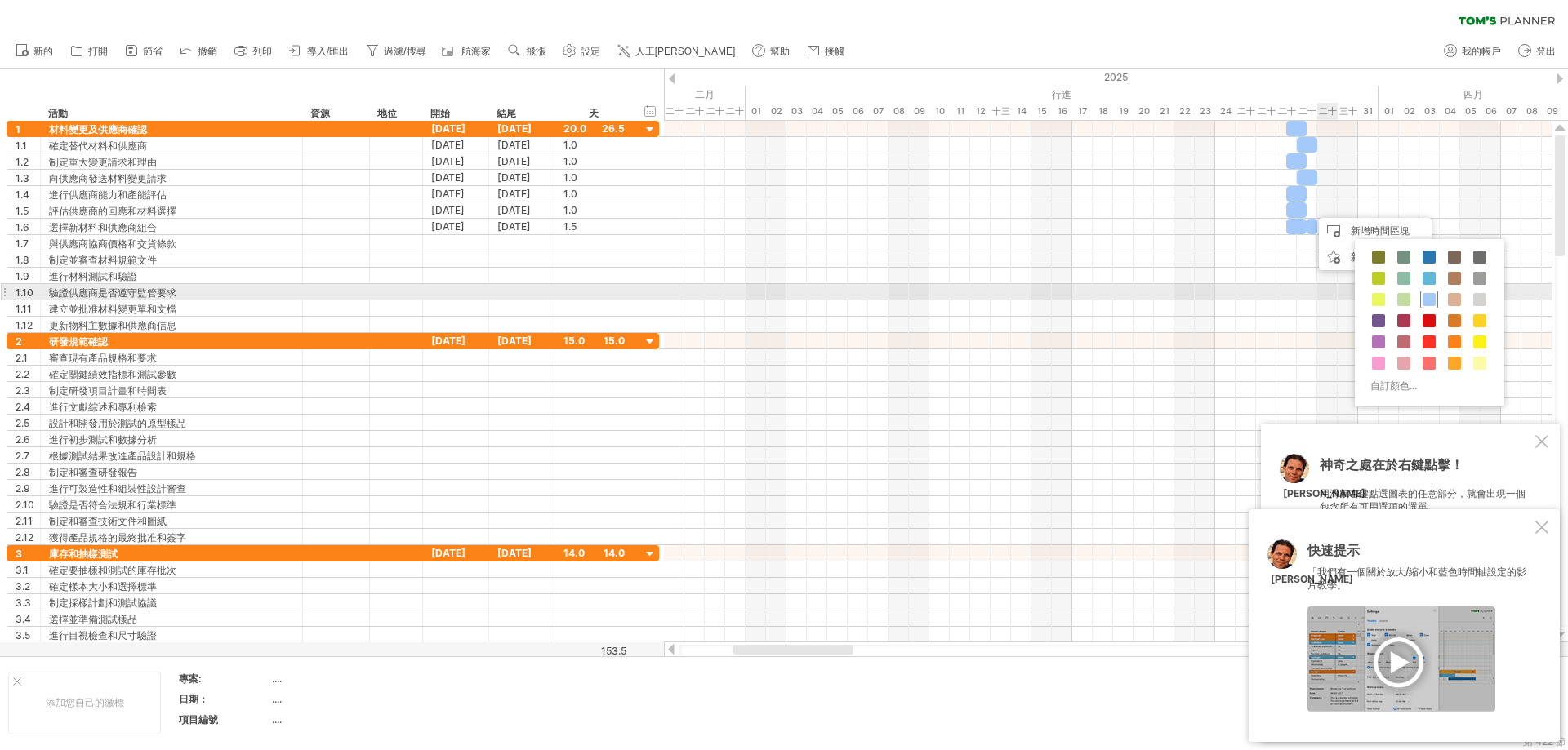
drag, startPoint x: 1426, startPoint y: 297, endPoint x: 1351, endPoint y: 230, distance: 100.6
click at [943, 295] on span at bounding box center [1429, 300] width 13 height 13
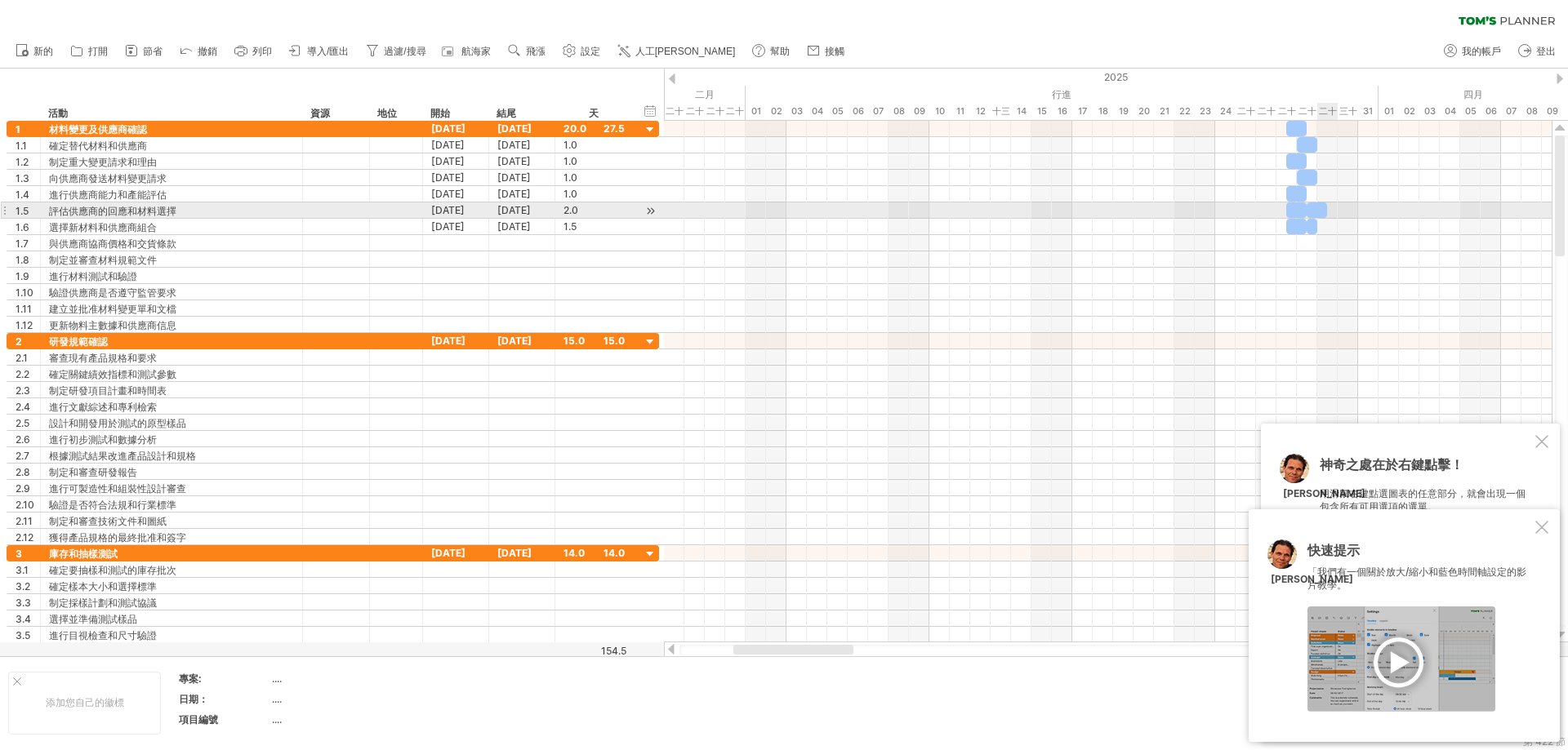
click at [943, 211] on div at bounding box center [1317, 210] width 21 height 16
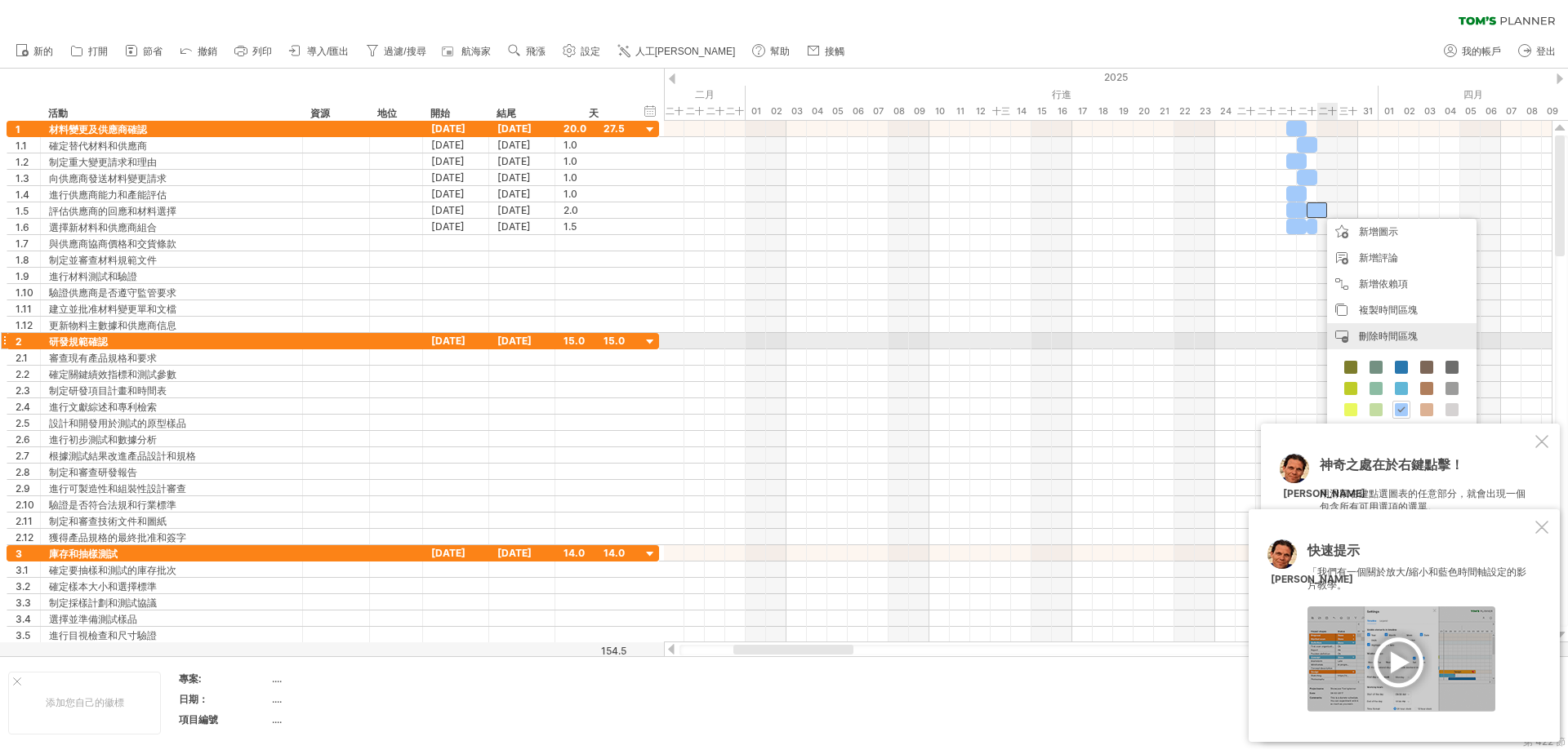
click at [943, 334] on font "刪除時間區塊" at bounding box center [1388, 335] width 59 height 12
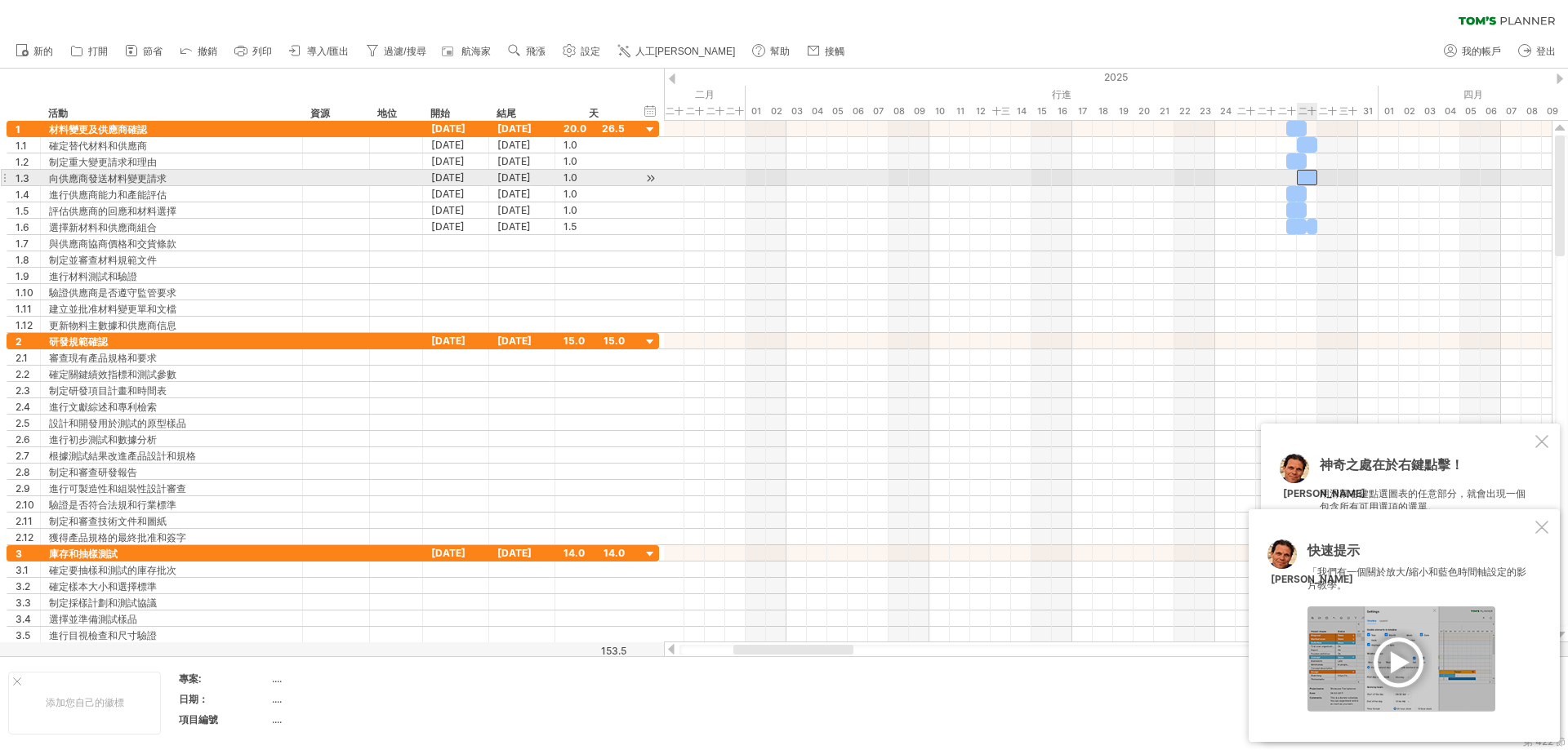
click at [943, 177] on div at bounding box center [1307, 178] width 21 height 16
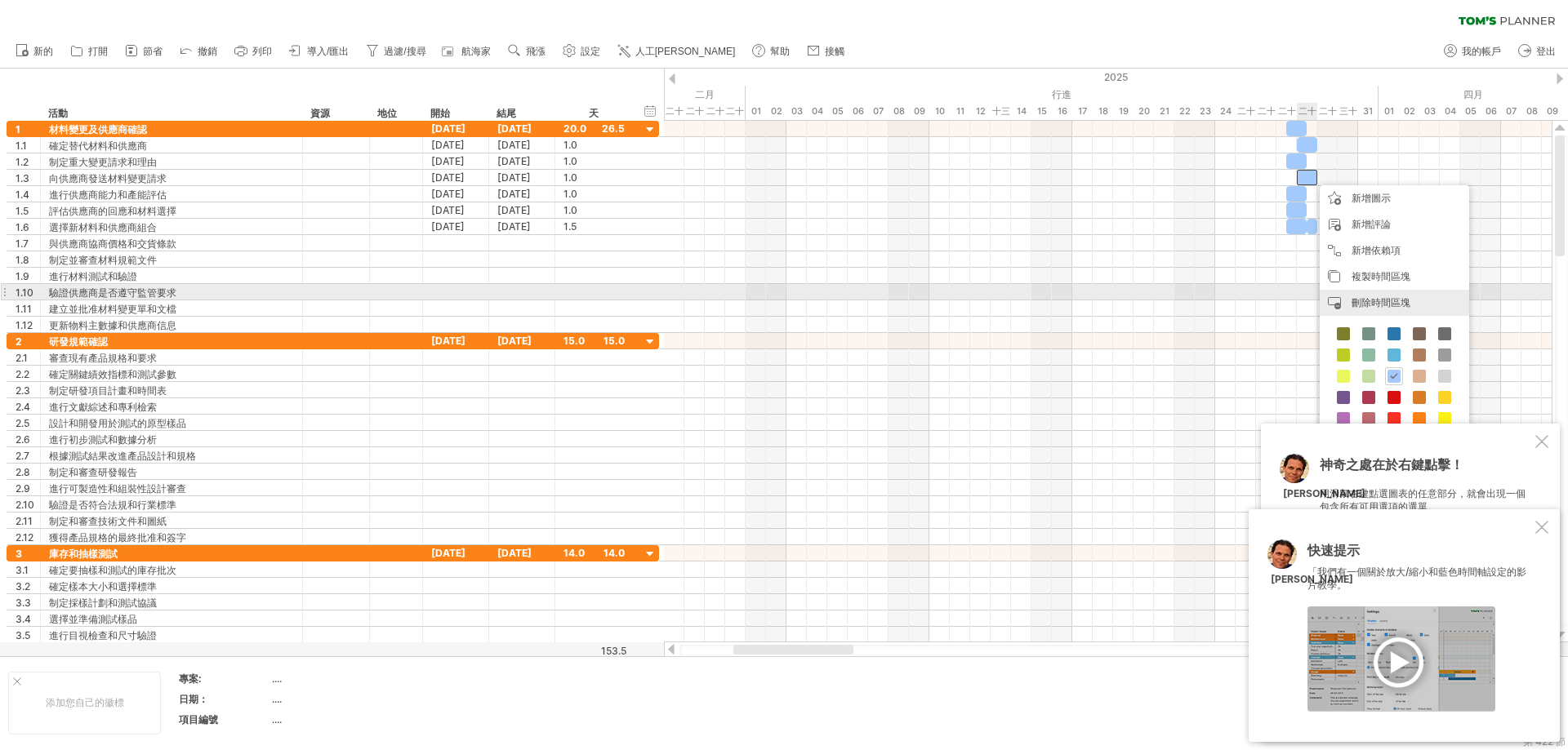
click at [943, 297] on font "刪除時間區塊" at bounding box center [1380, 302] width 59 height 12
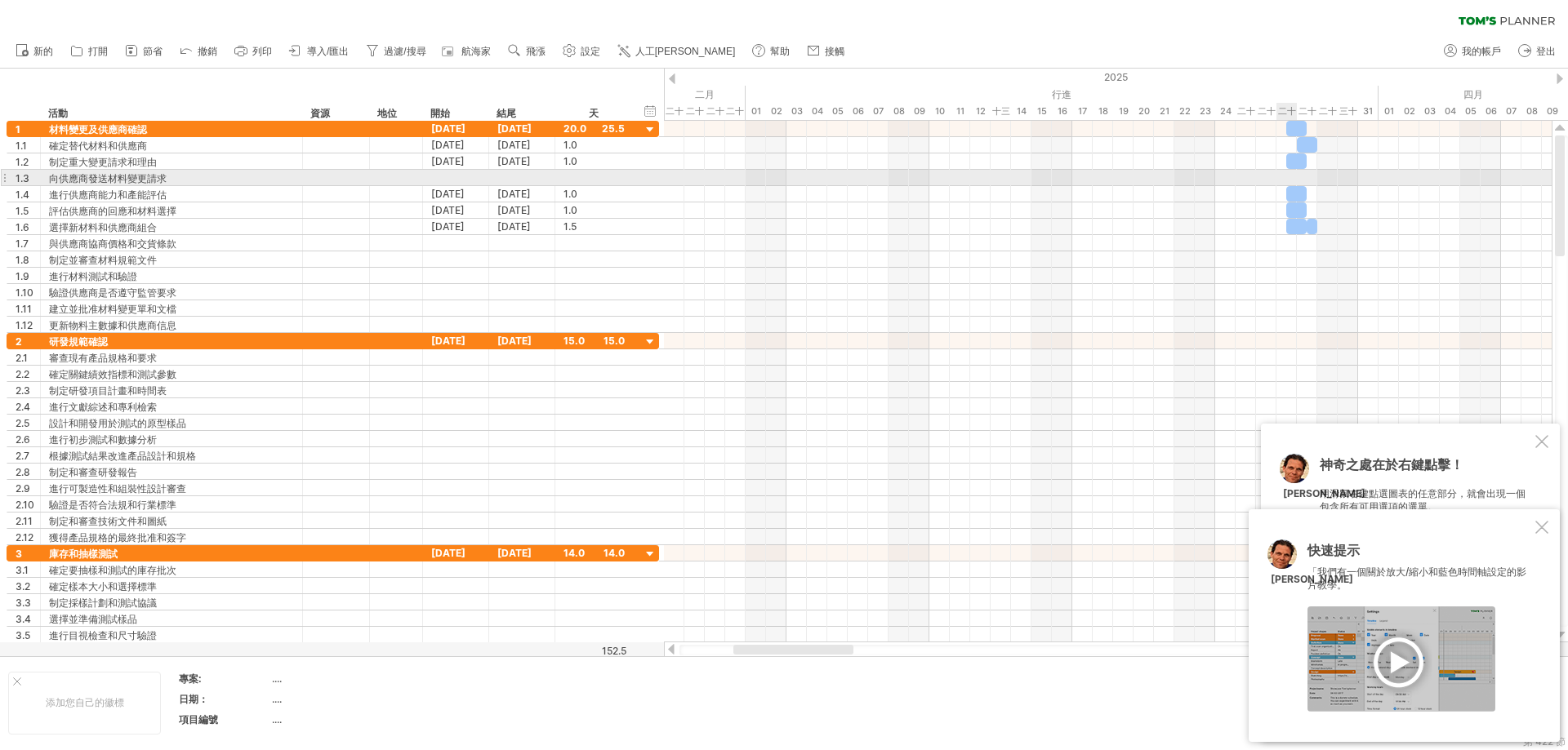
click at [943, 178] on div at bounding box center [1108, 178] width 887 height 17
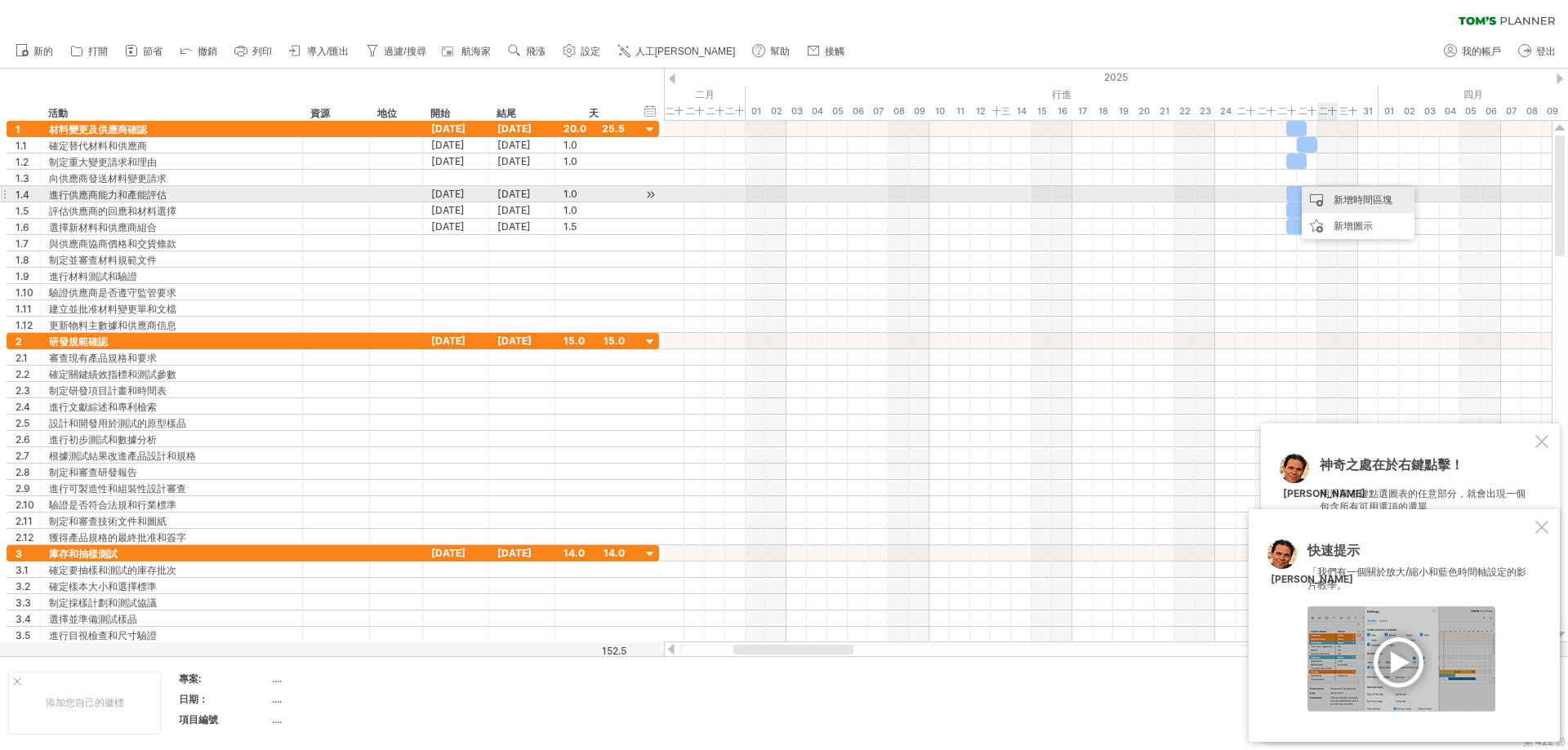
click at [943, 201] on font "新增時間區塊" at bounding box center [1362, 199] width 59 height 12
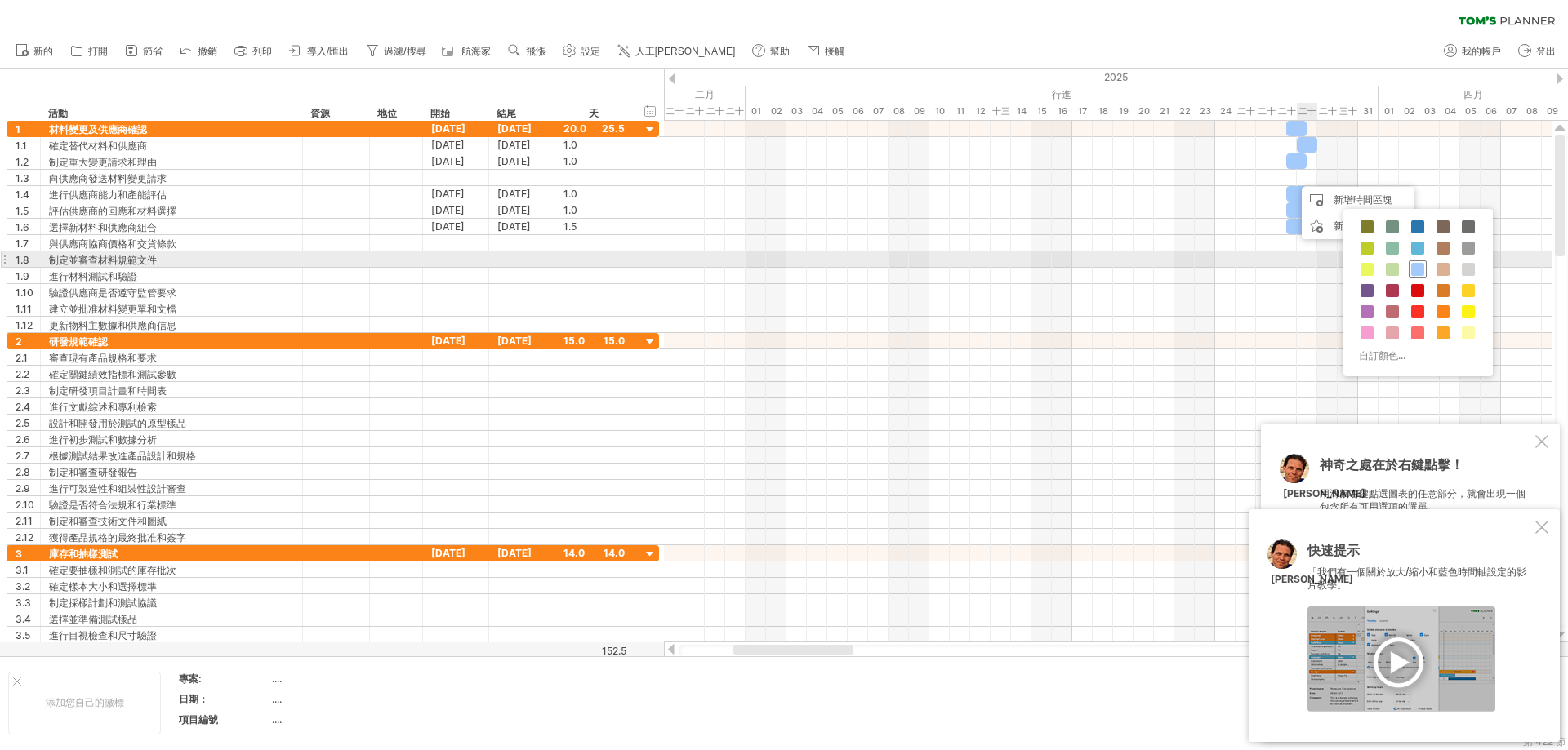
click at [943, 264] on span at bounding box center [1418, 269] width 13 height 13
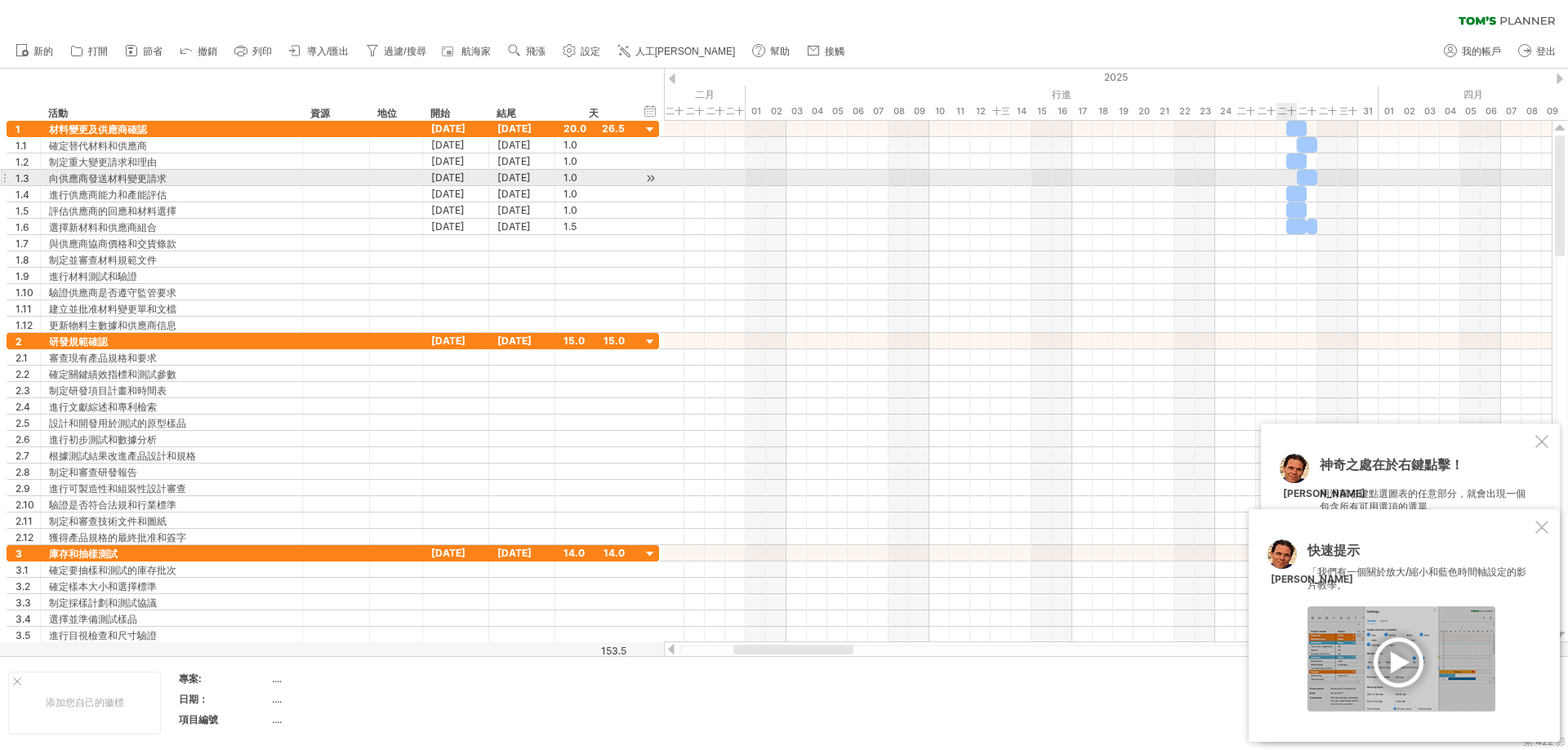
click at [943, 180] on div at bounding box center [1108, 178] width 887 height 17
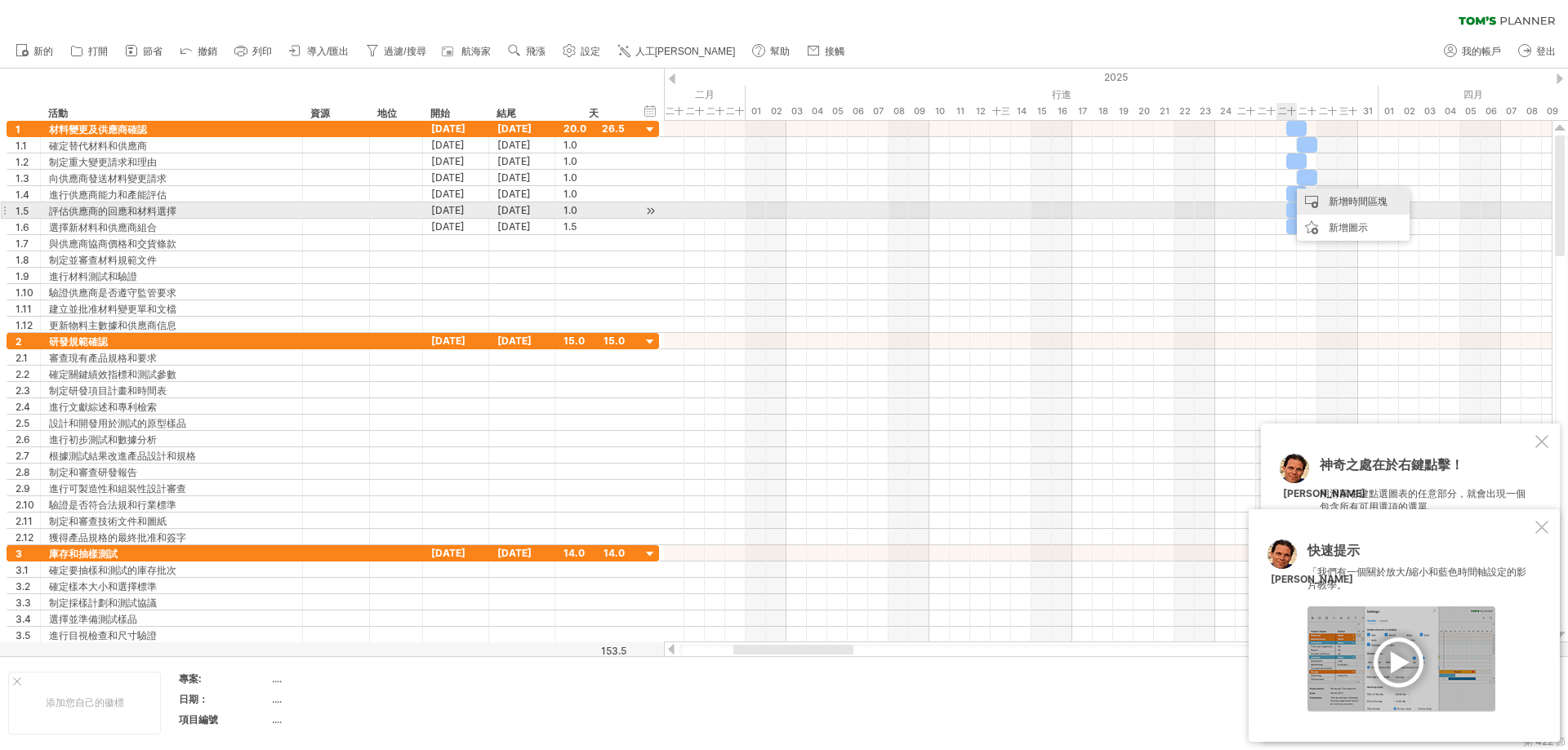
click at [943, 206] on font "新增時間區塊" at bounding box center [1357, 201] width 59 height 12
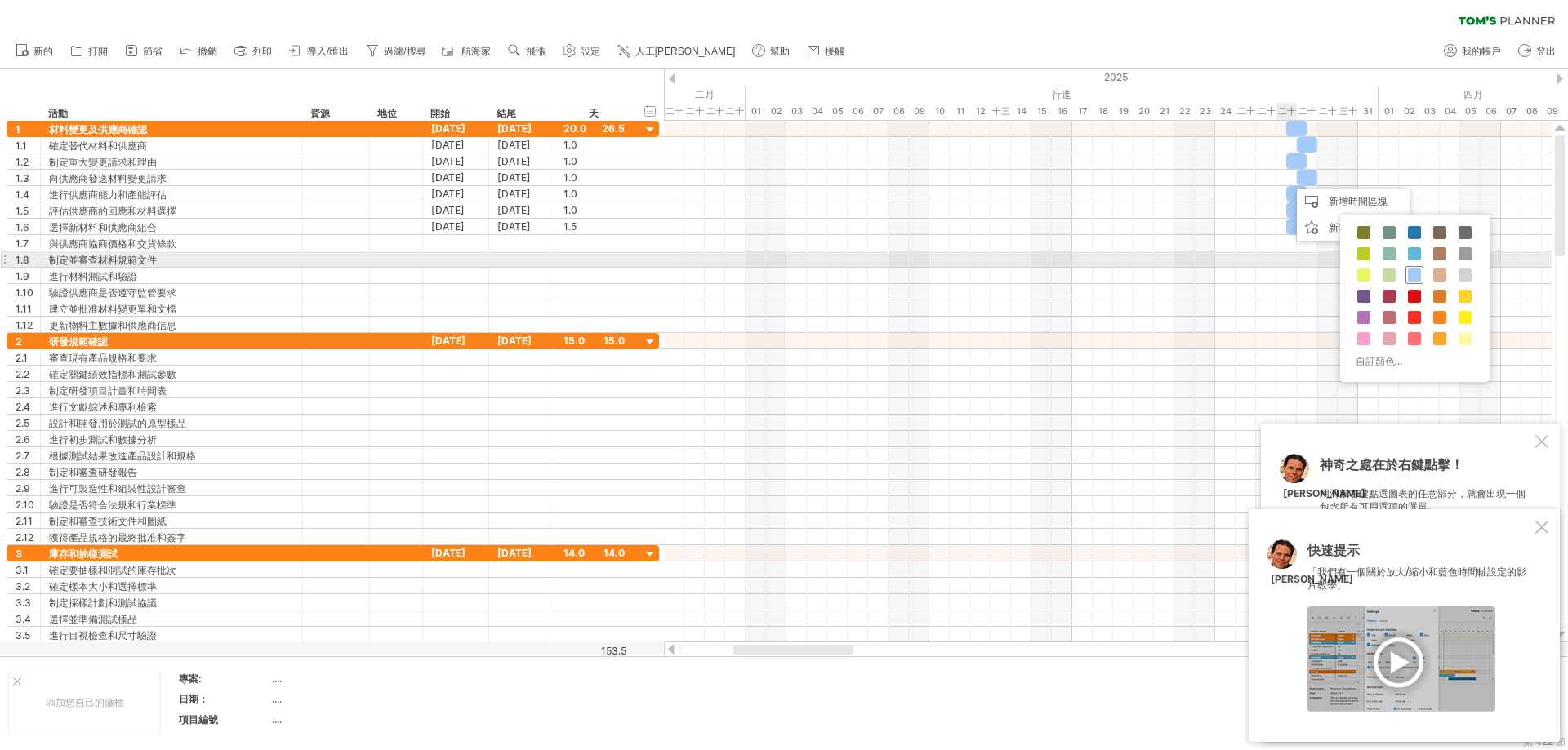
click at [943, 266] on div at bounding box center [1414, 275] width 18 height 18
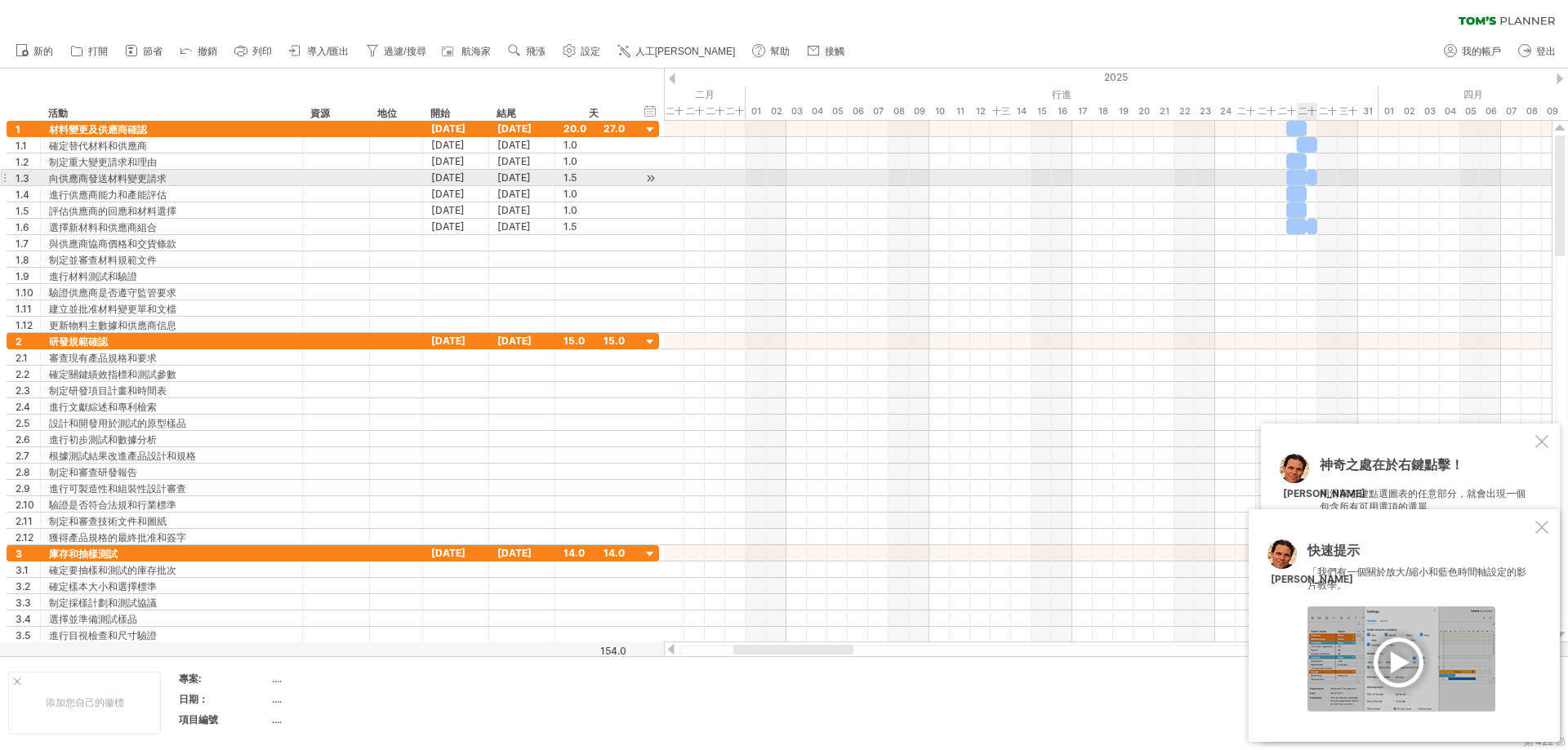
click at [943, 177] on div at bounding box center [1312, 178] width 11 height 16
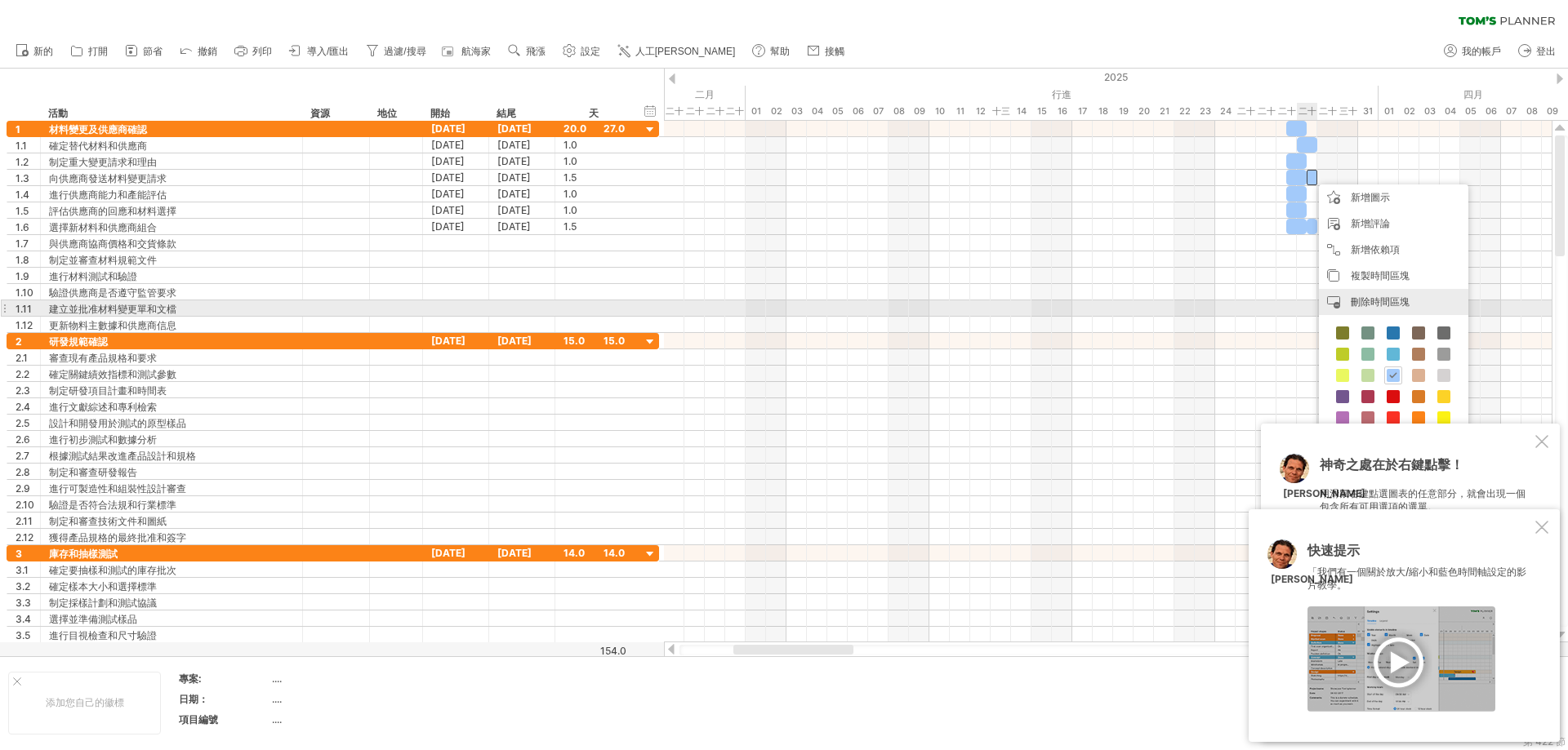
click at [943, 301] on font "刪除時間區塊" at bounding box center [1380, 301] width 59 height 12
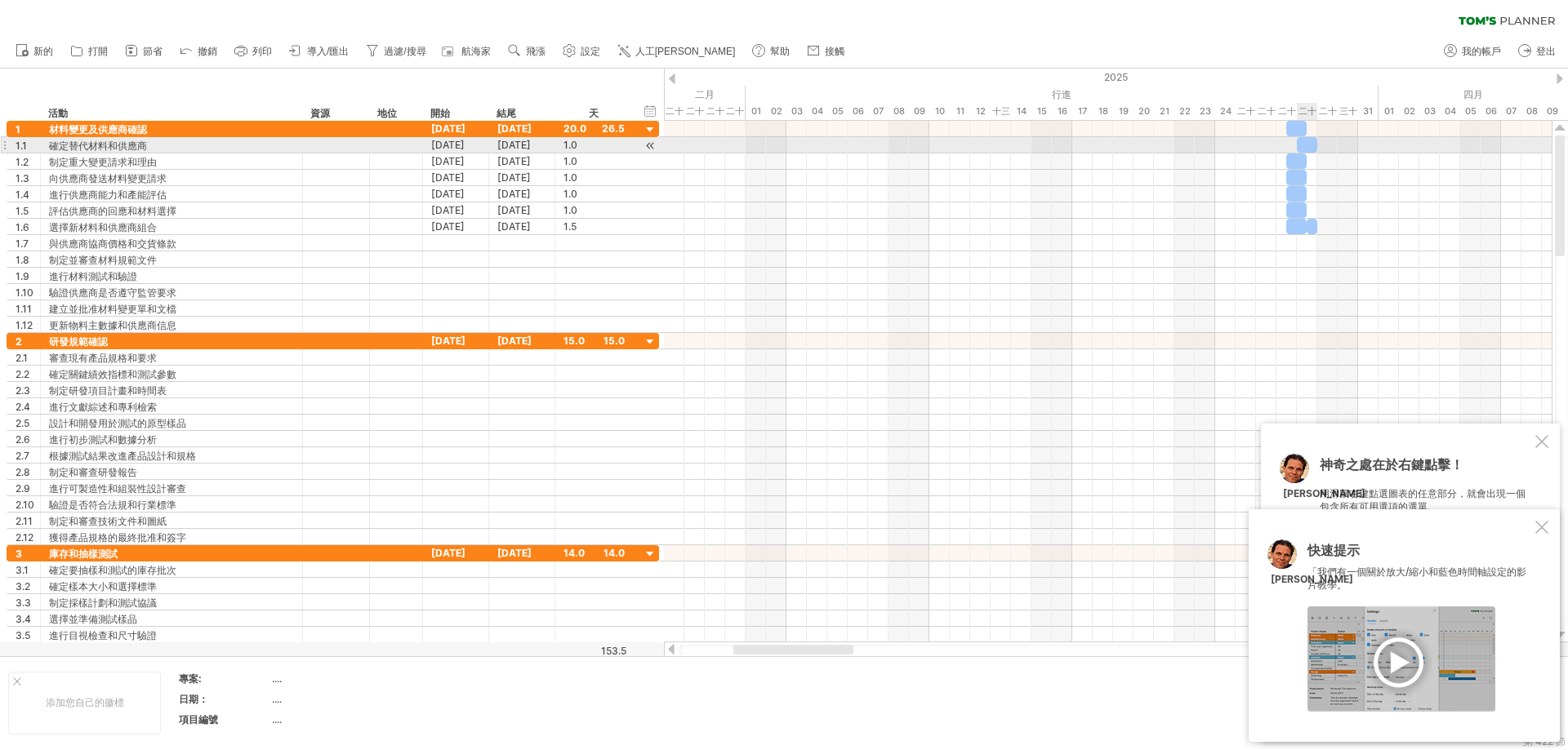
click at [943, 150] on div at bounding box center [1307, 145] width 21 height 16
click at [943, 147] on span at bounding box center [1297, 145] width 7 height 16
click at [943, 145] on div at bounding box center [1108, 145] width 887 height 17
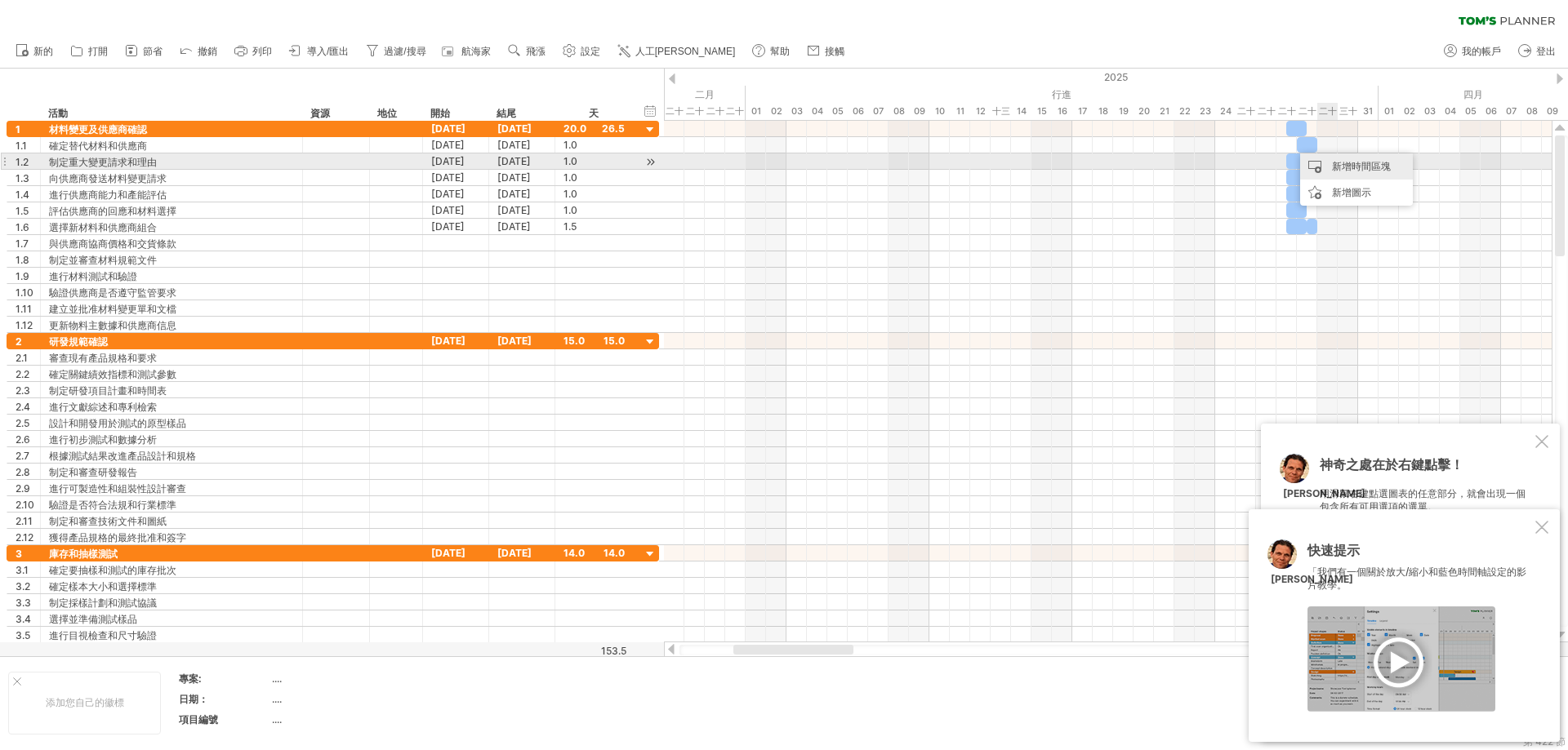
click at [943, 166] on div "新增時間區塊" at bounding box center [1357, 167] width 112 height 26
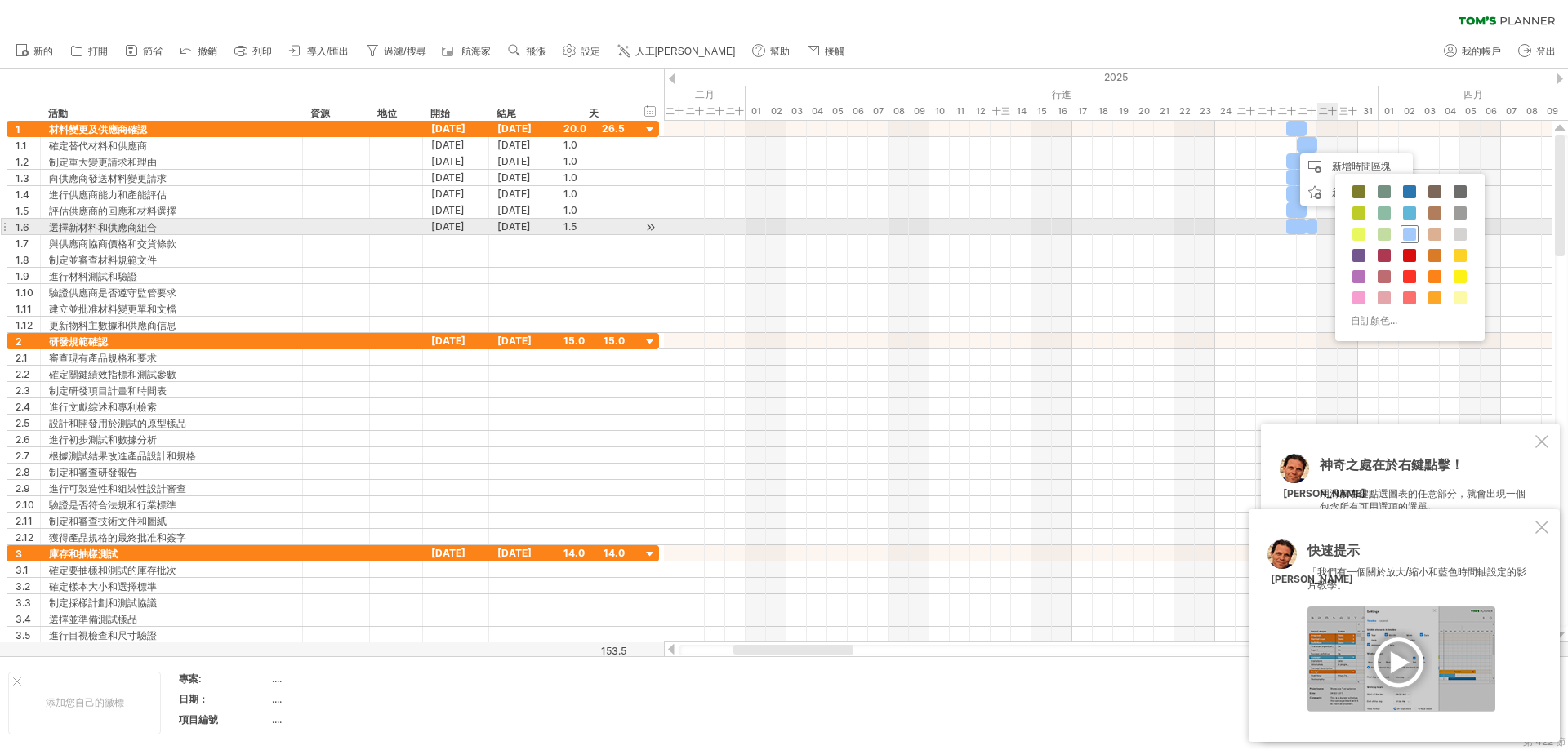
drag, startPoint x: 1405, startPoint y: 230, endPoint x: 1393, endPoint y: 218, distance: 17.0
click at [943, 230] on span at bounding box center [1409, 235] width 13 height 13
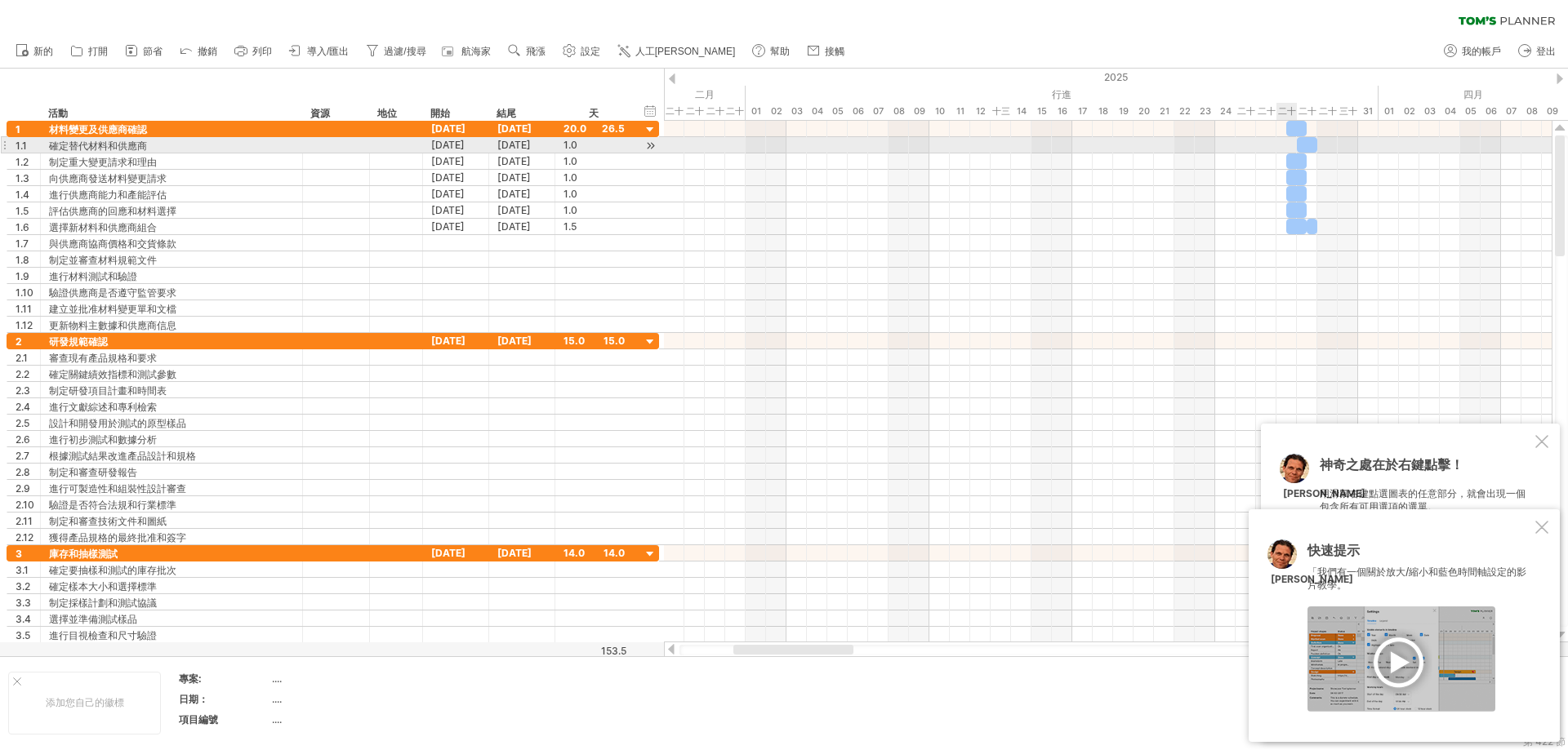
click at [943, 148] on div at bounding box center [1108, 145] width 887 height 17
click at [943, 143] on div at bounding box center [1307, 145] width 21 height 16
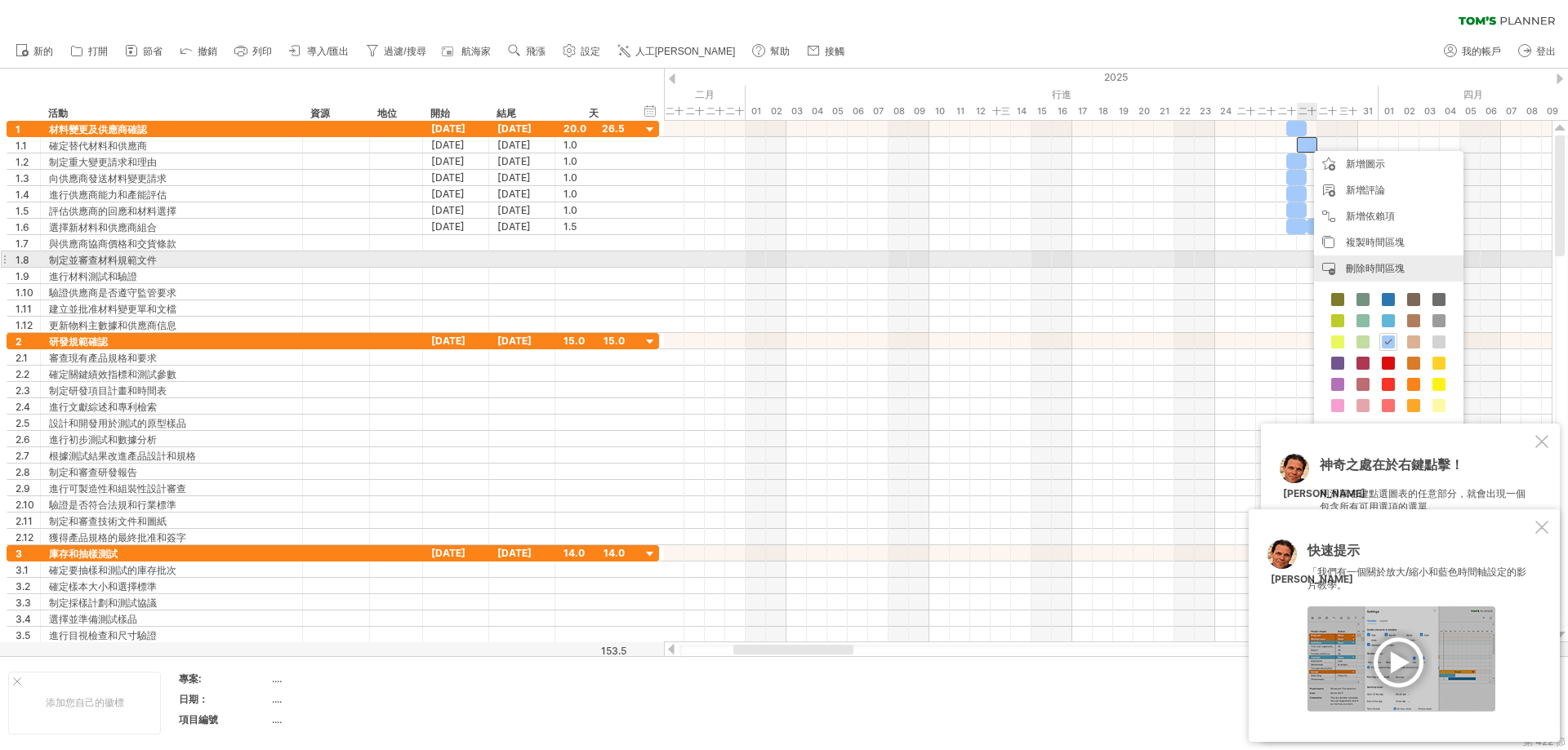
drag, startPoint x: 1369, startPoint y: 265, endPoint x: 1310, endPoint y: 159, distance: 121.3
click at [943, 263] on font "刪除時間區塊" at bounding box center [1375, 268] width 59 height 12
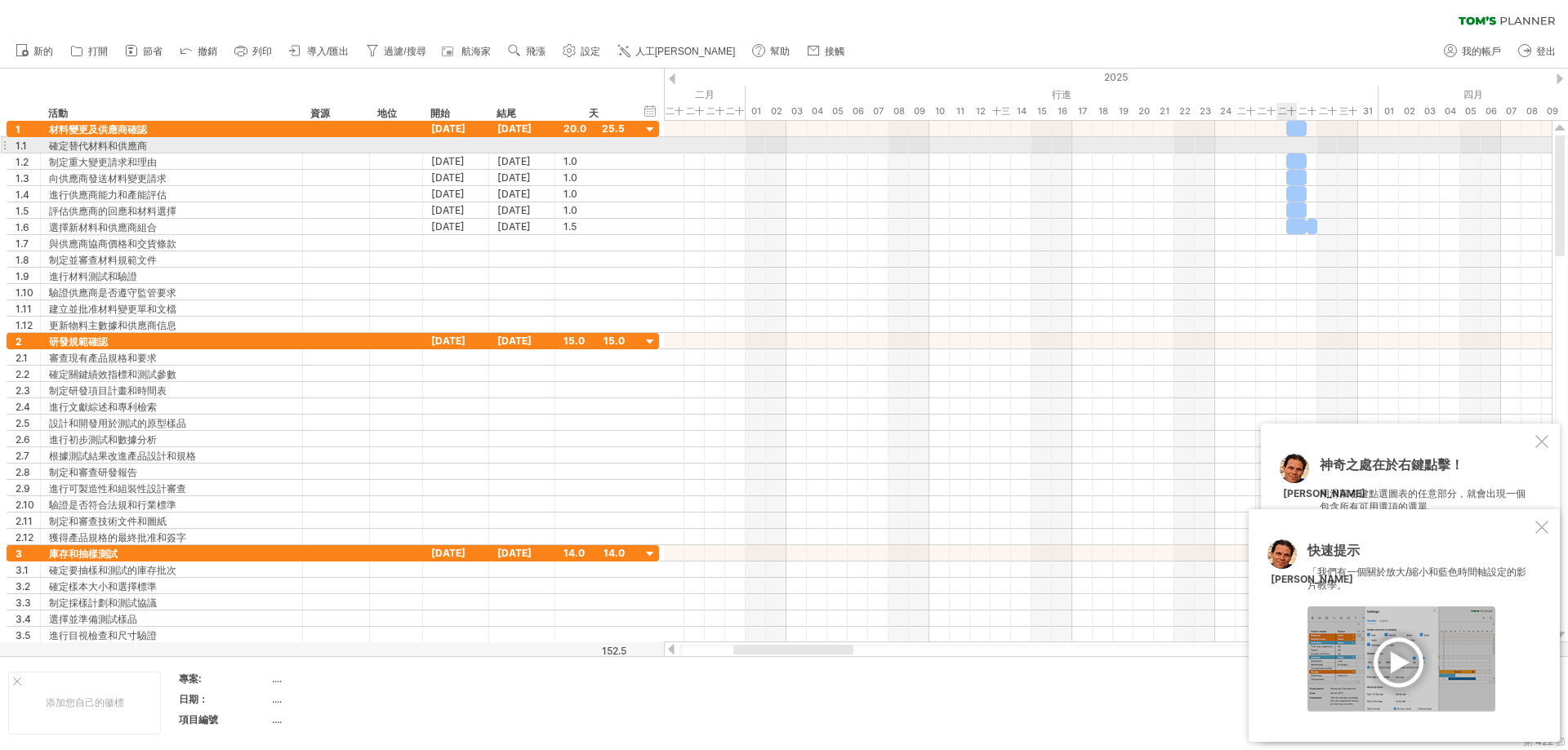
click at [943, 145] on div at bounding box center [1108, 145] width 887 height 17
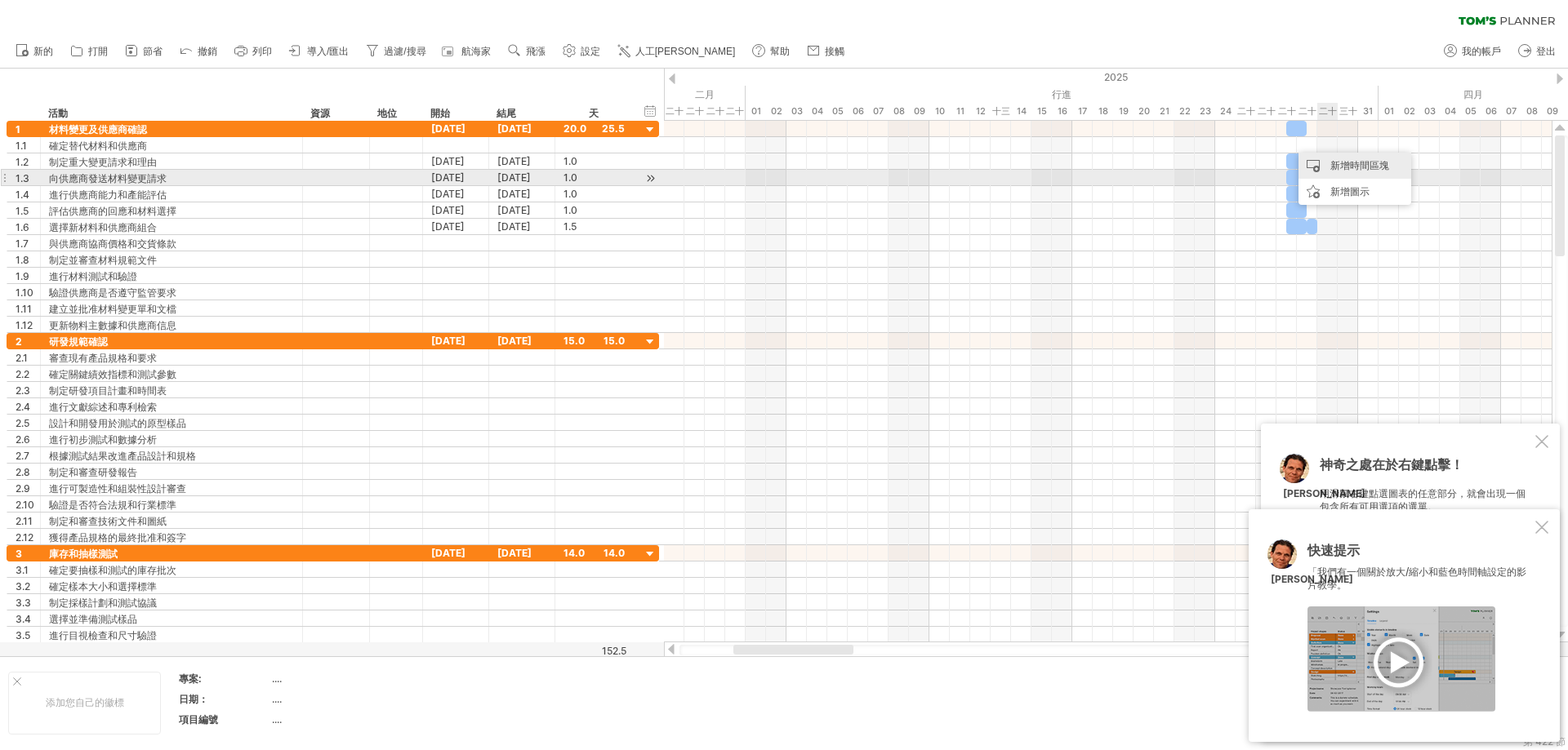
click at [943, 167] on font "新增時間區塊" at bounding box center [1359, 165] width 59 height 12
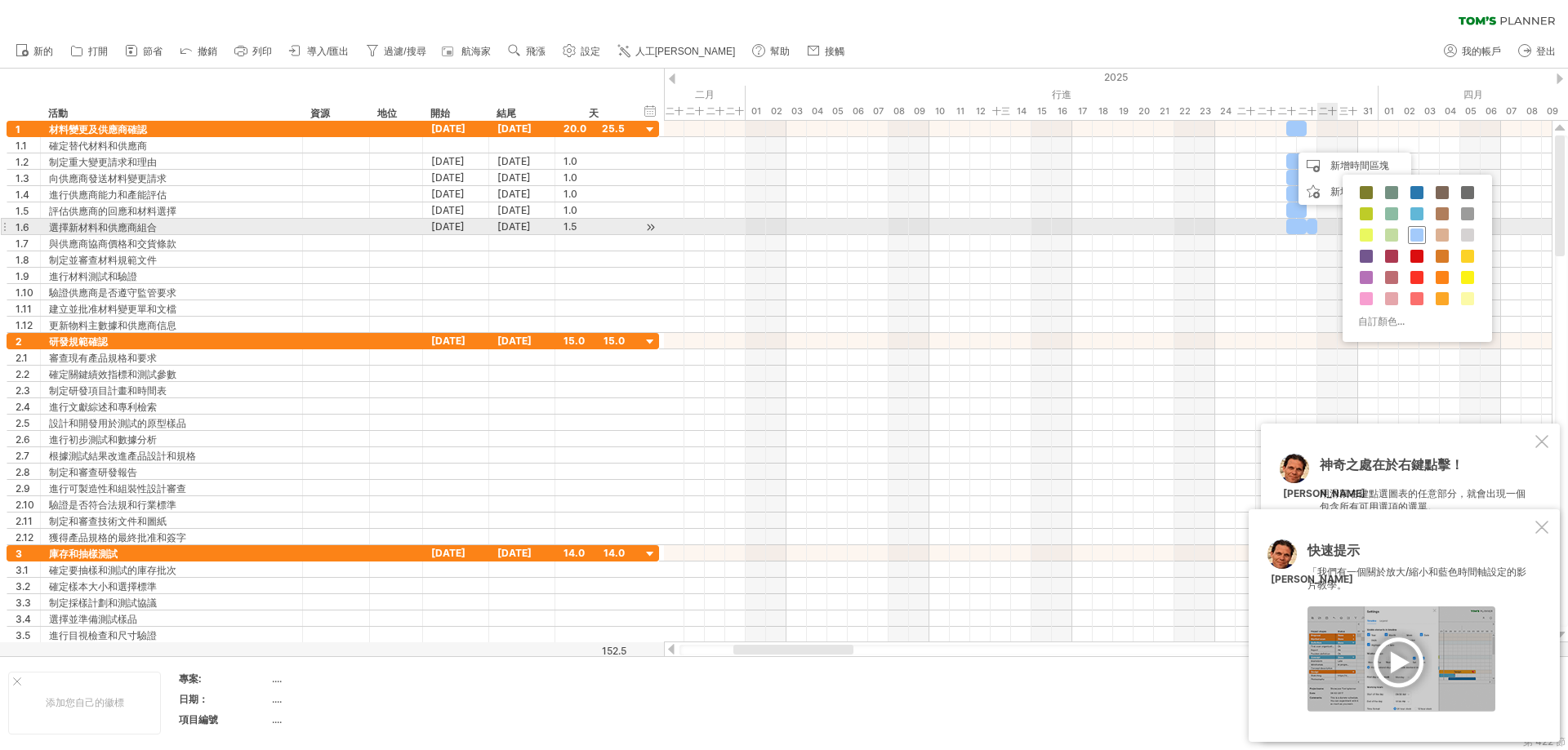
click at [943, 230] on span at bounding box center [1417, 235] width 13 height 13
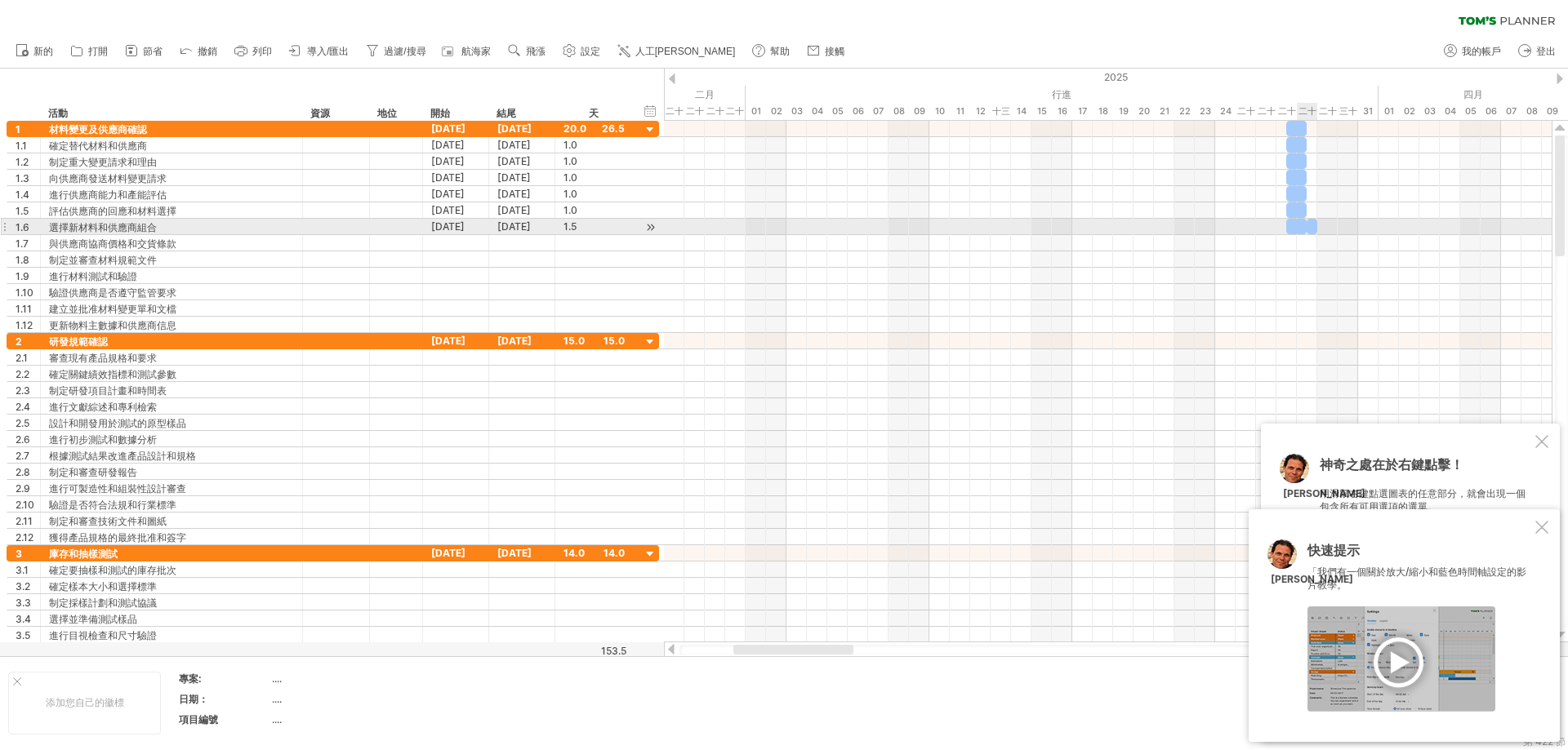
click at [943, 228] on span at bounding box center [1317, 226] width 7 height 16
click at [943, 232] on div at bounding box center [1312, 226] width 11 height 16
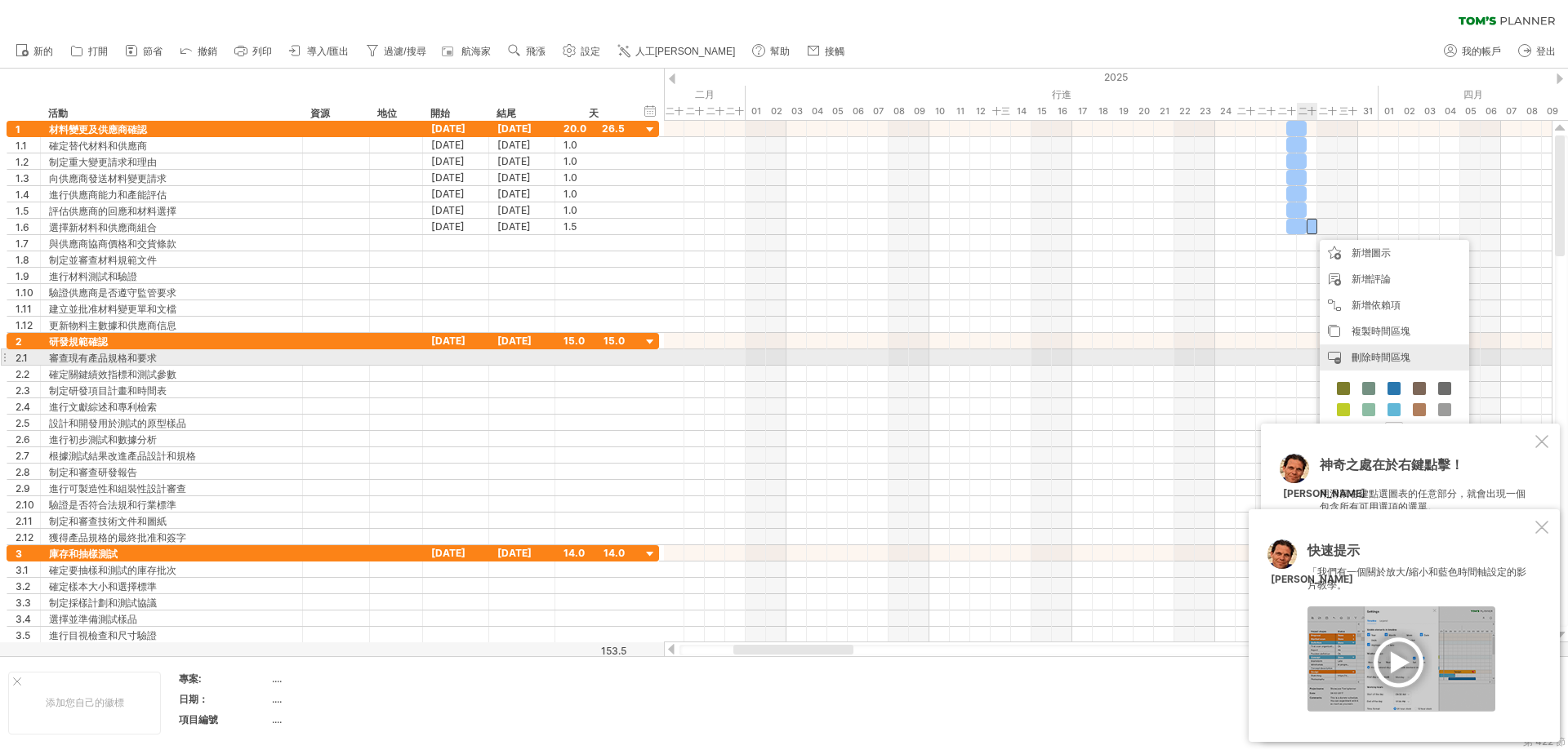
click at [943, 357] on font "刪除時間區塊" at bounding box center [1380, 357] width 59 height 12
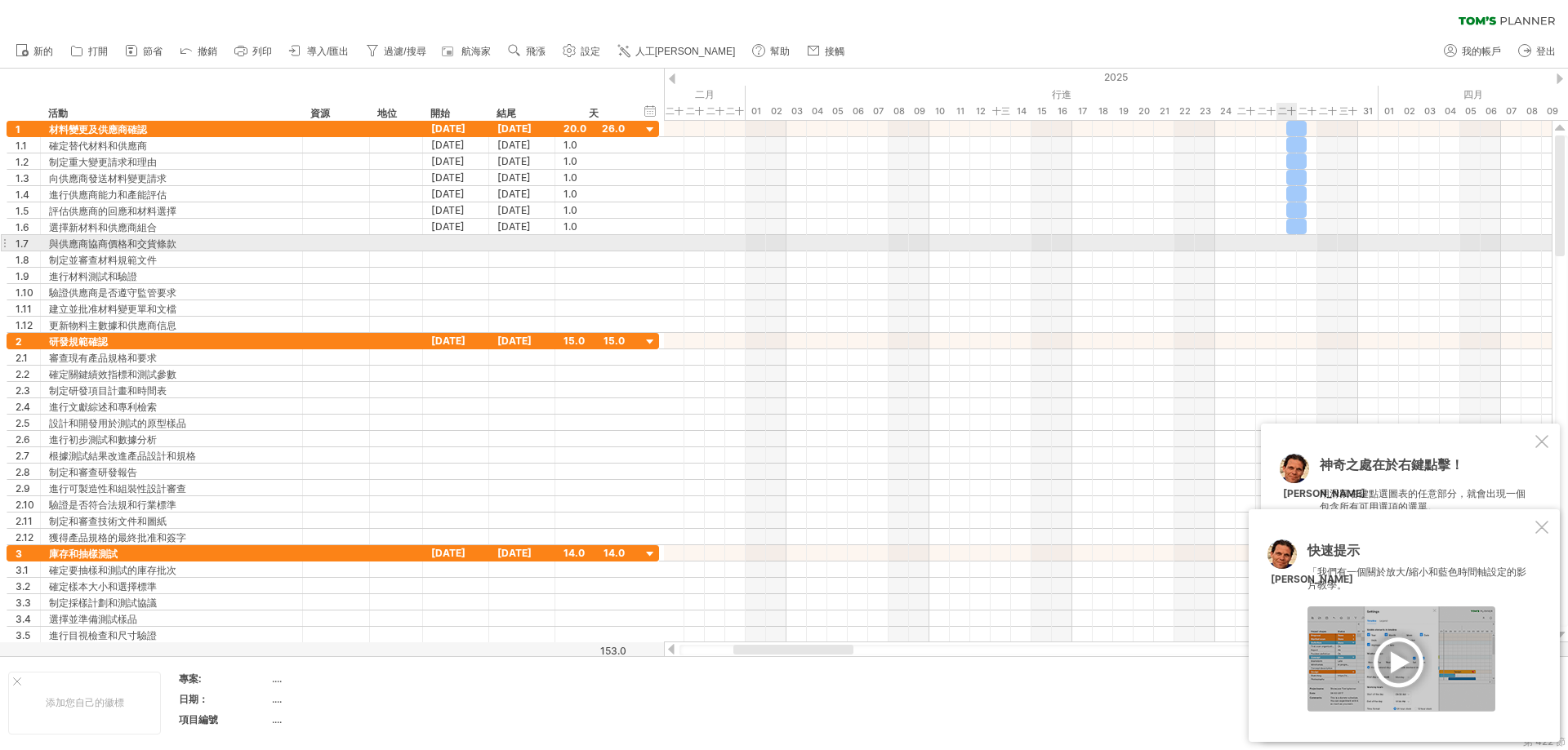
click at [943, 242] on div at bounding box center [1108, 244] width 887 height 17
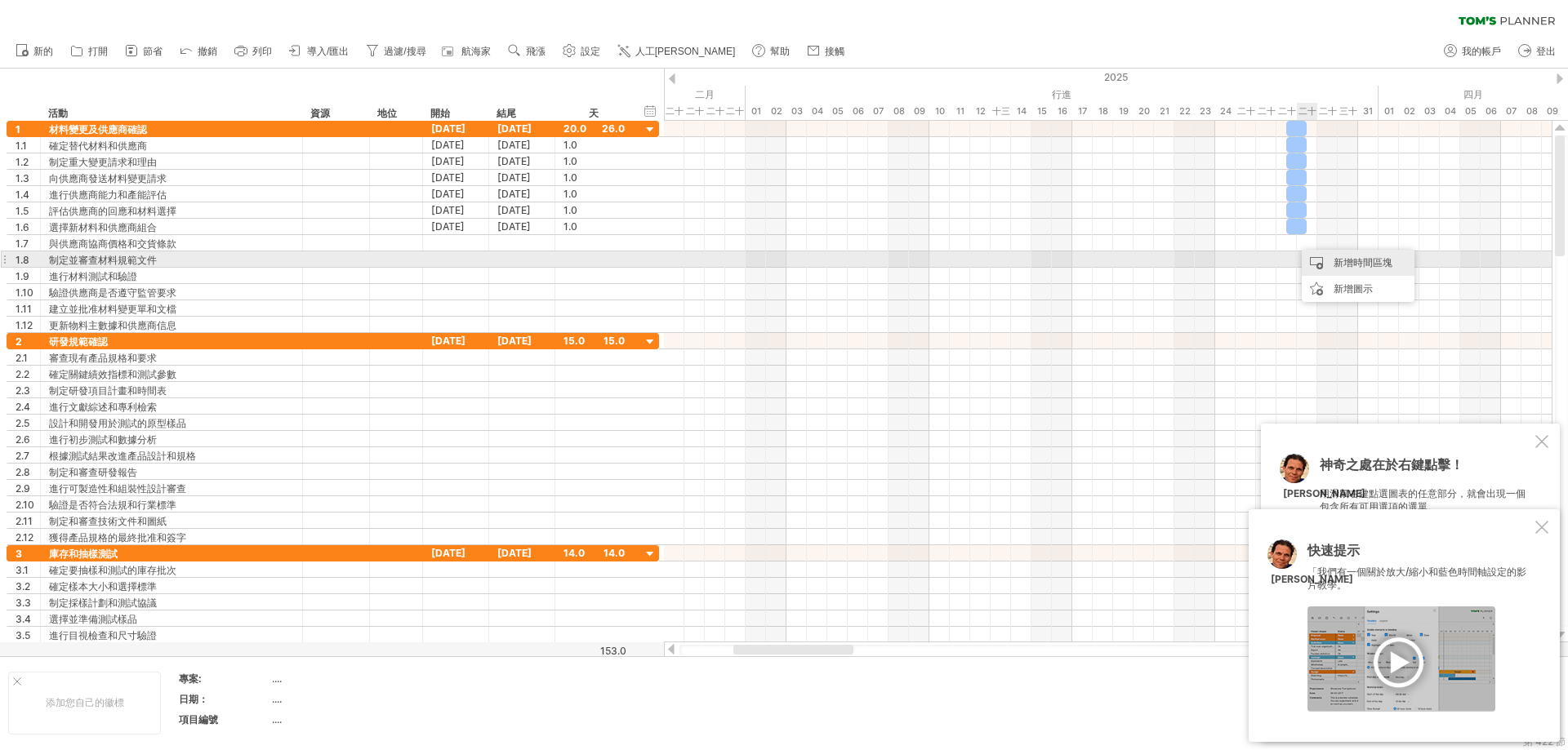
click at [943, 259] on div "新增時間區塊" at bounding box center [1358, 263] width 112 height 26
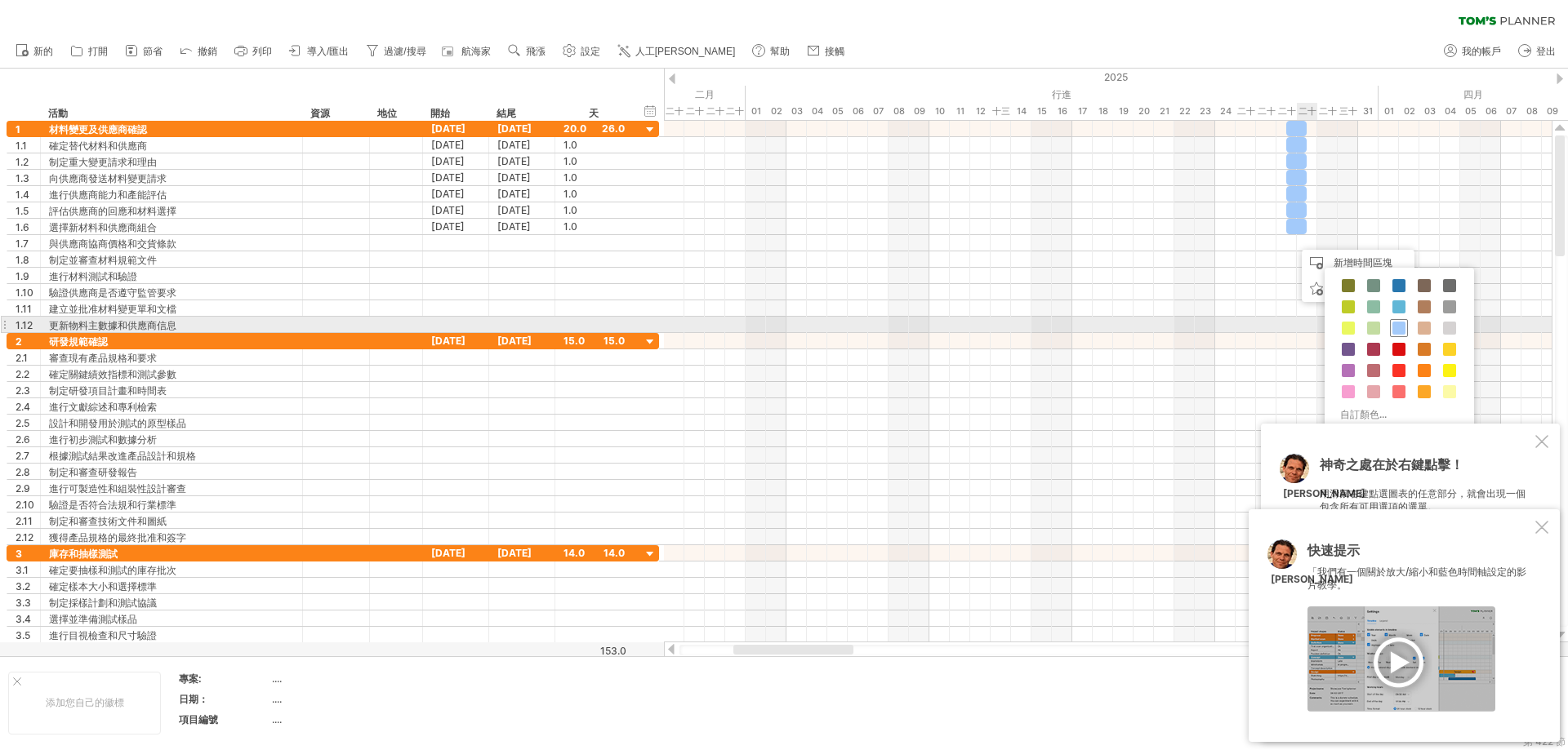
click at [943, 325] on span at bounding box center [1399, 328] width 13 height 13
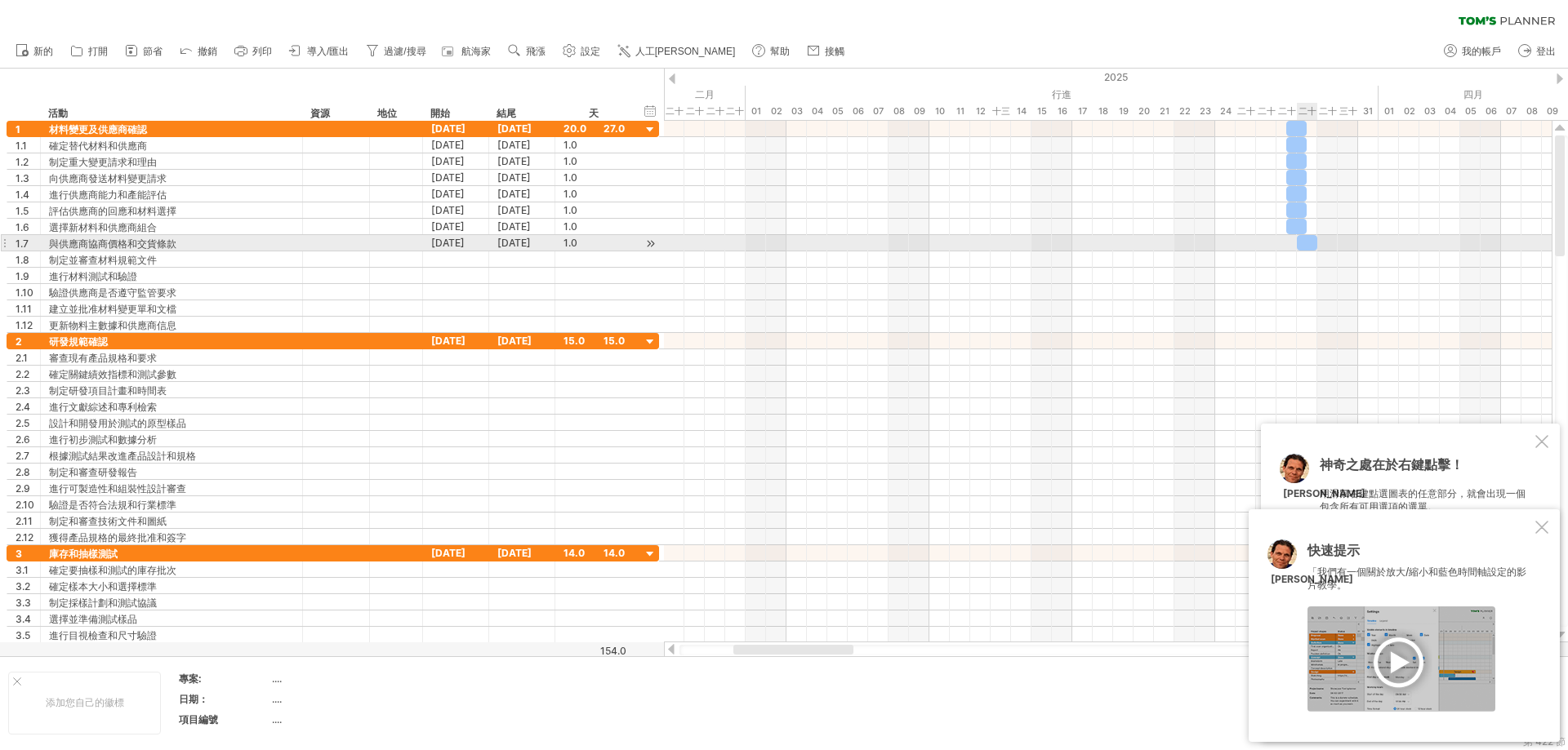
click at [943, 246] on div at bounding box center [1307, 243] width 21 height 16
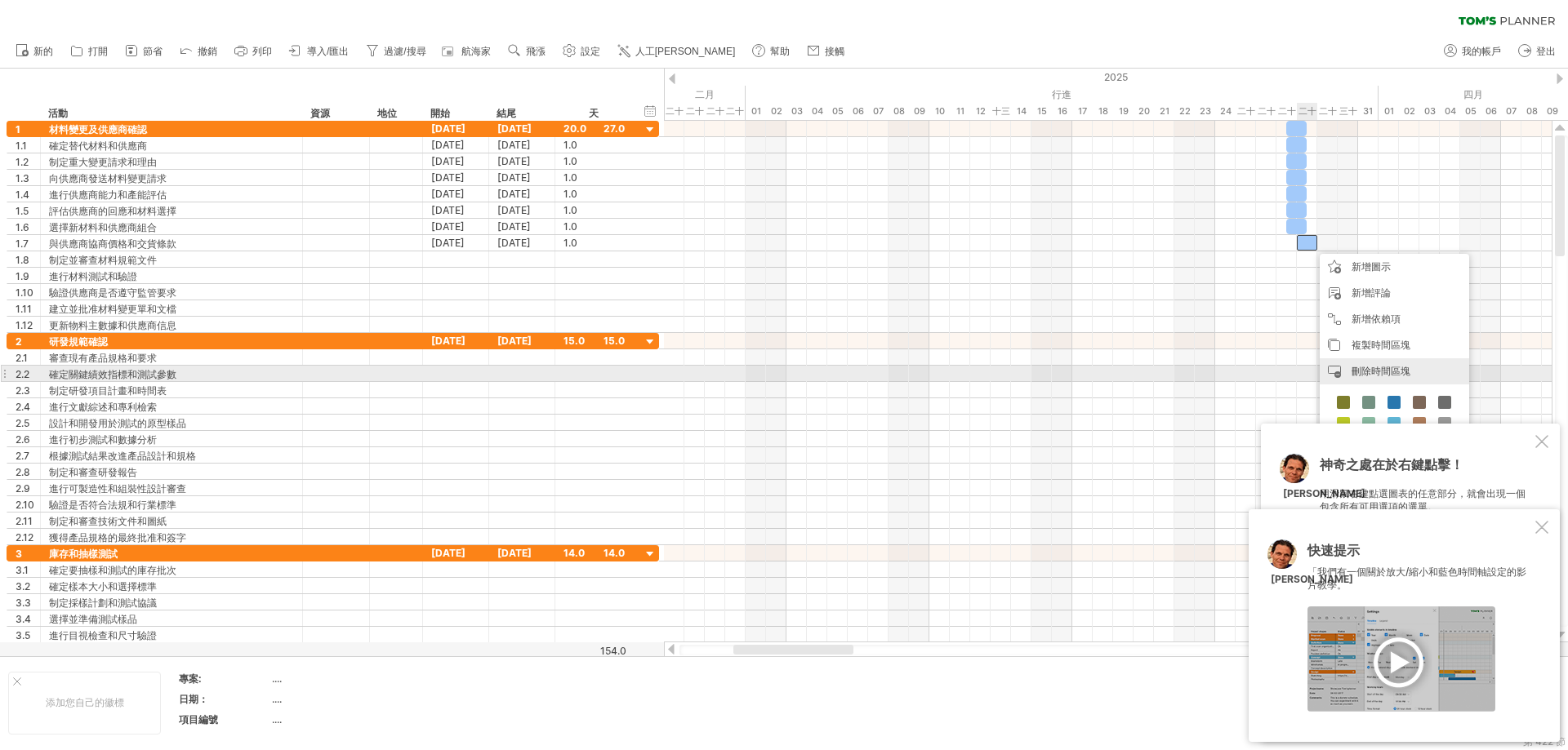
click at [943, 368] on font "刪除時間區塊" at bounding box center [1380, 371] width 59 height 12
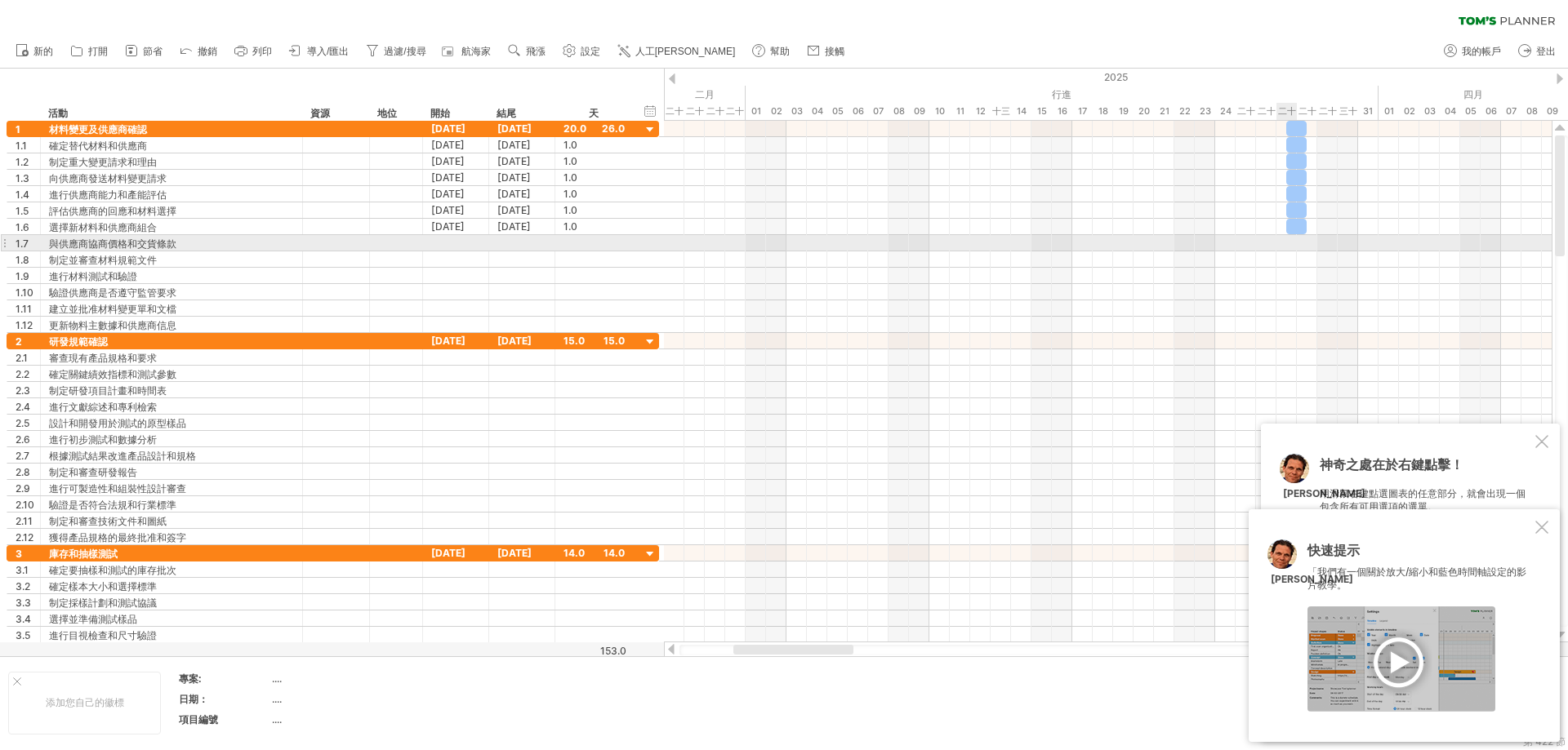
click at [943, 242] on div at bounding box center [1108, 244] width 887 height 17
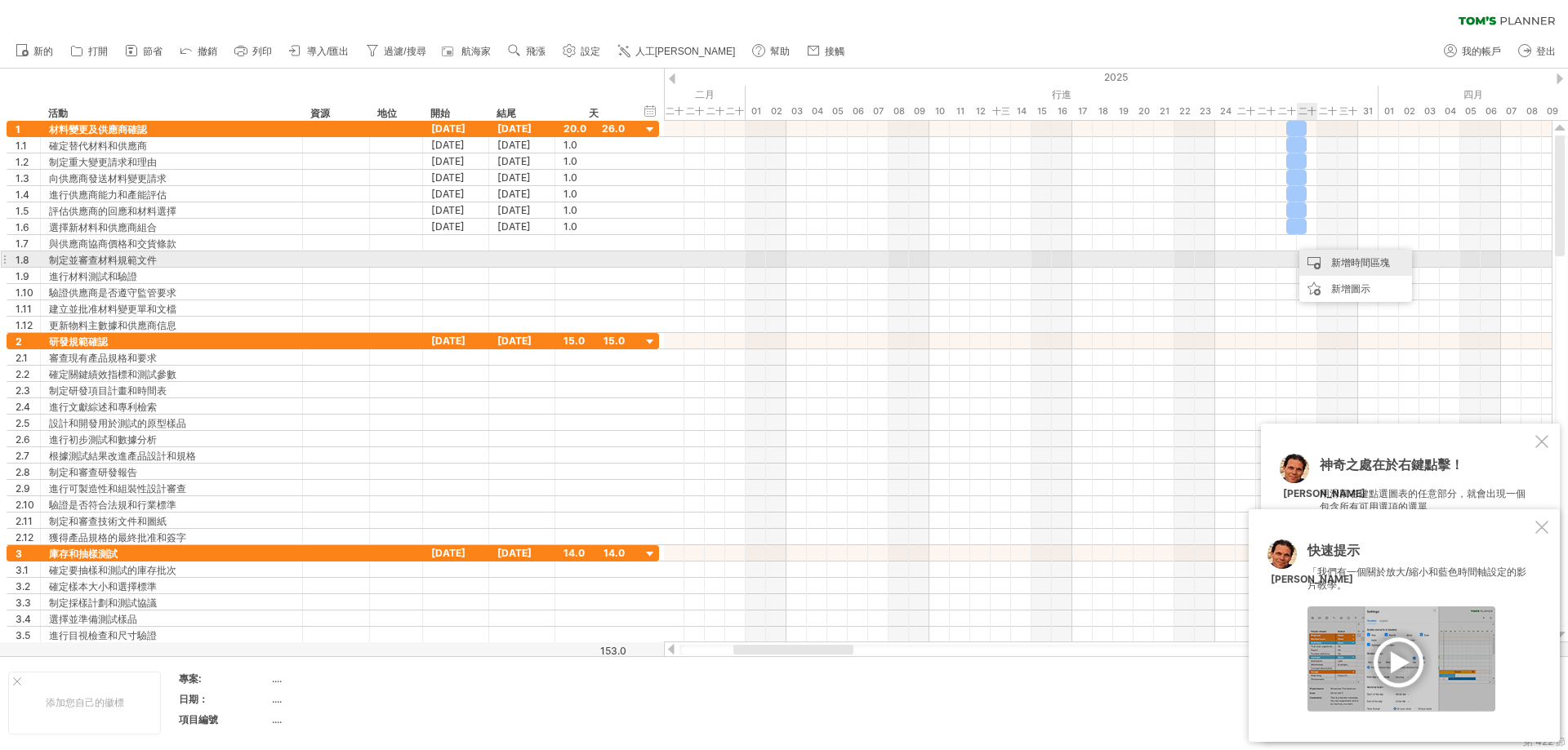
click at [943, 257] on div "新增時間區塊" at bounding box center [1356, 263] width 112 height 26
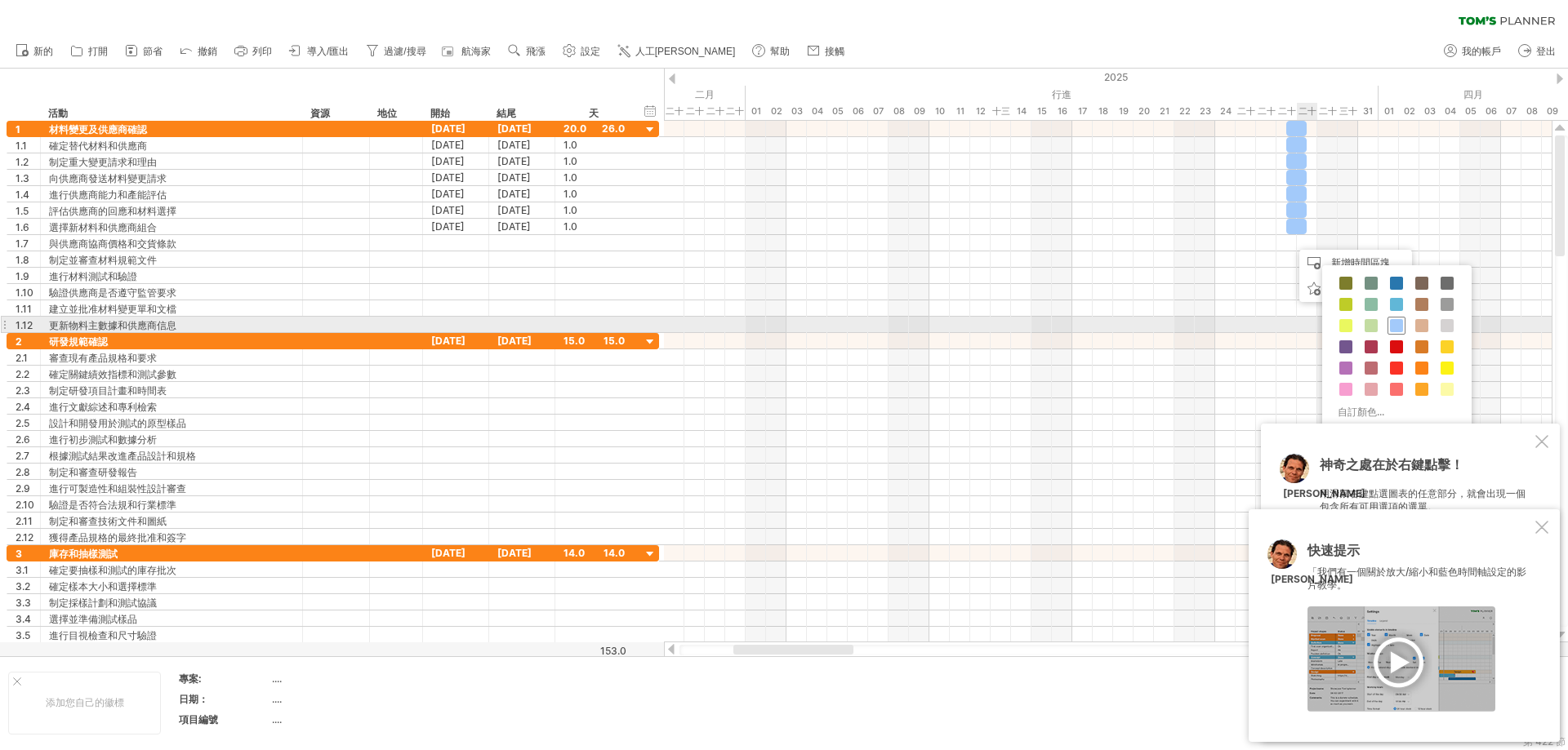
click at [943, 327] on span at bounding box center [1396, 325] width 13 height 13
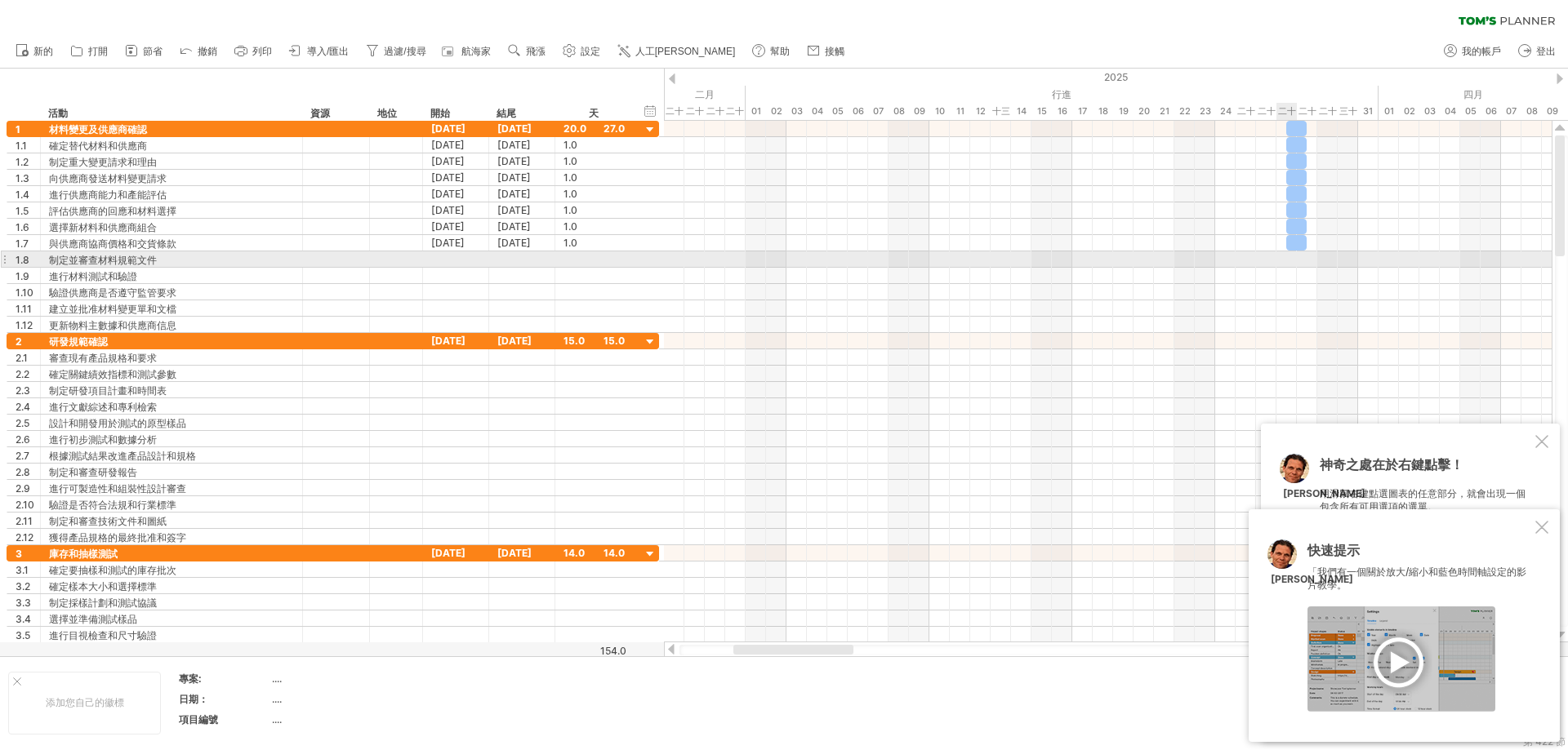
click at [943, 255] on div at bounding box center [1108, 259] width 887 height 17
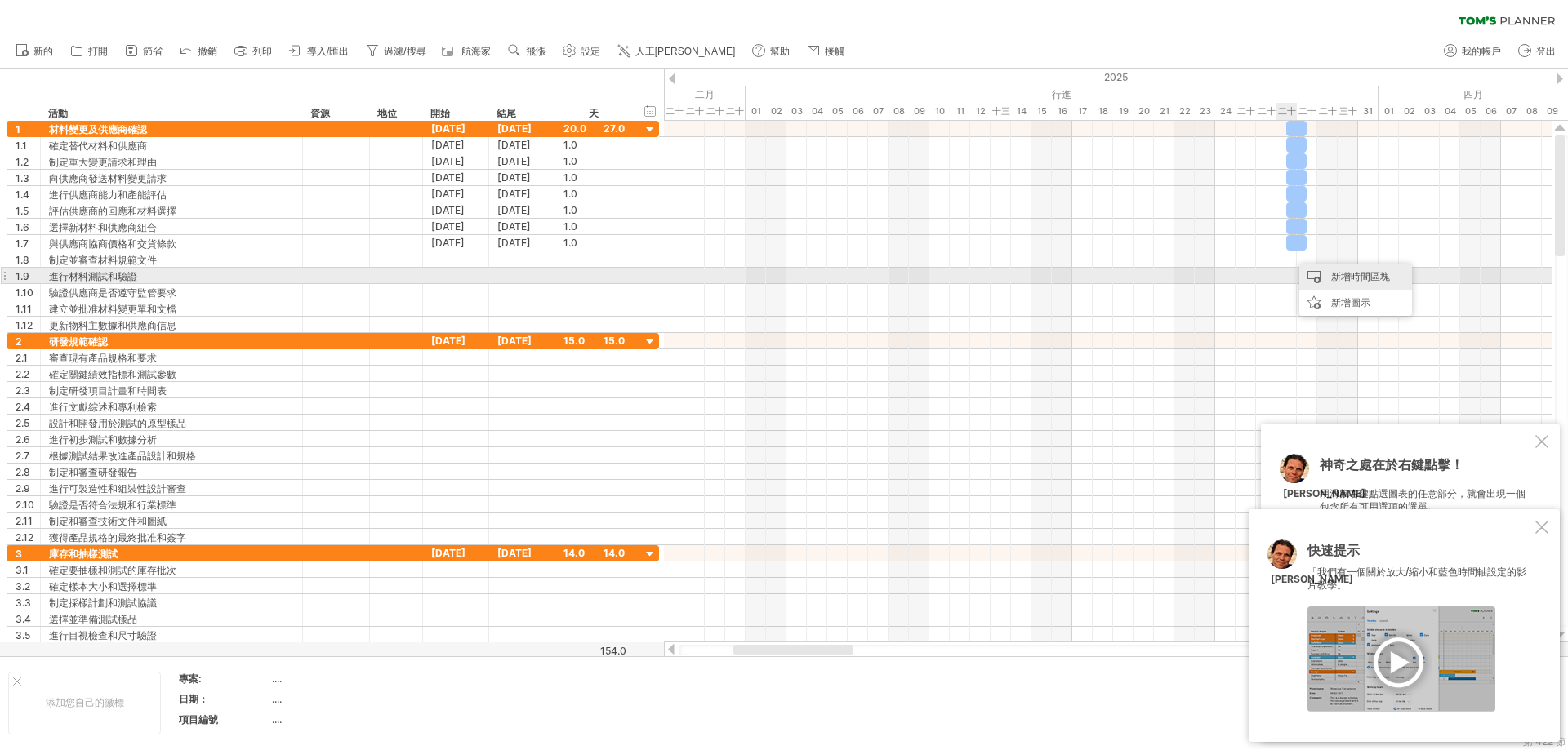
click at [943, 274] on div "新增時間區塊" at bounding box center [1356, 277] width 112 height 26
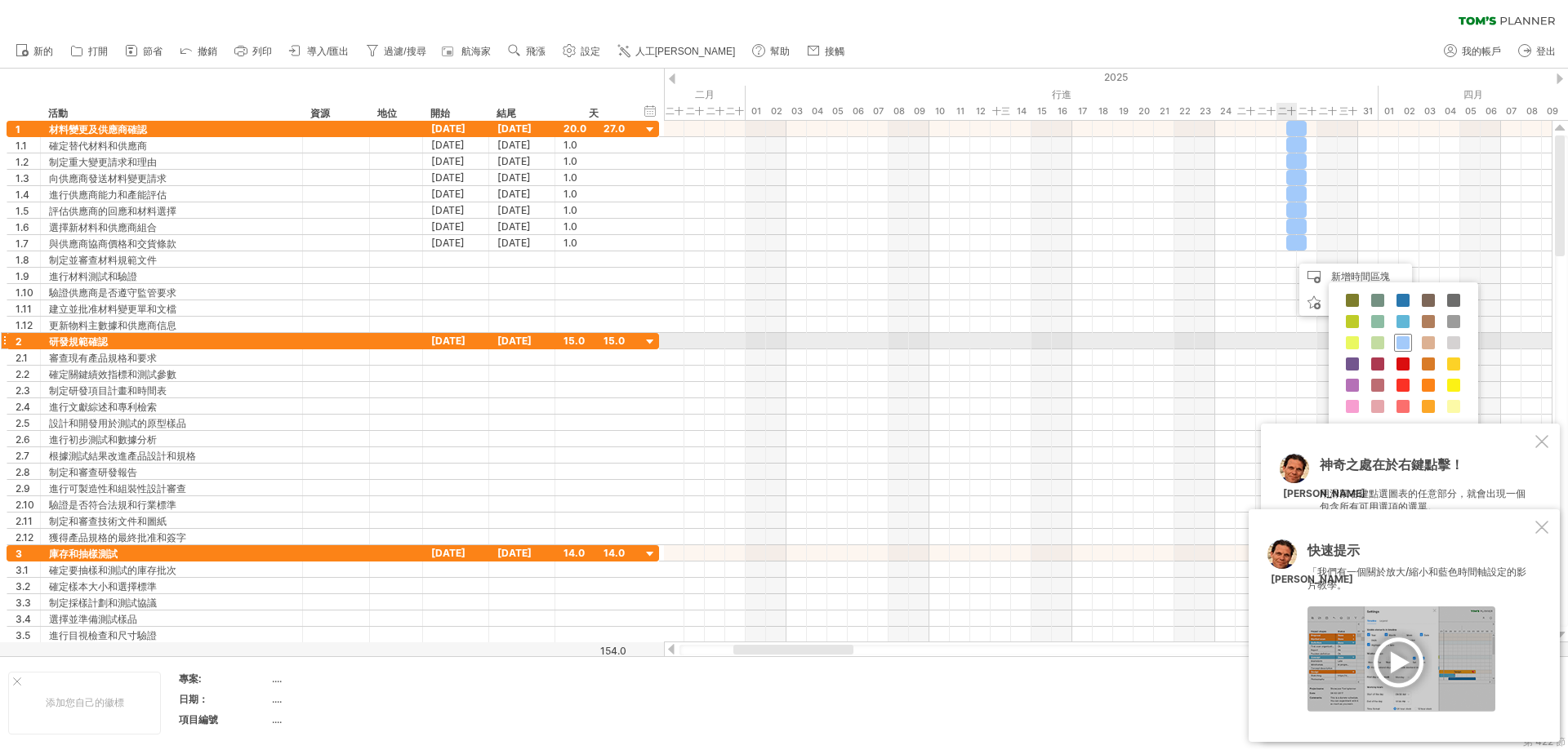
click at [943, 343] on span at bounding box center [1403, 343] width 13 height 13
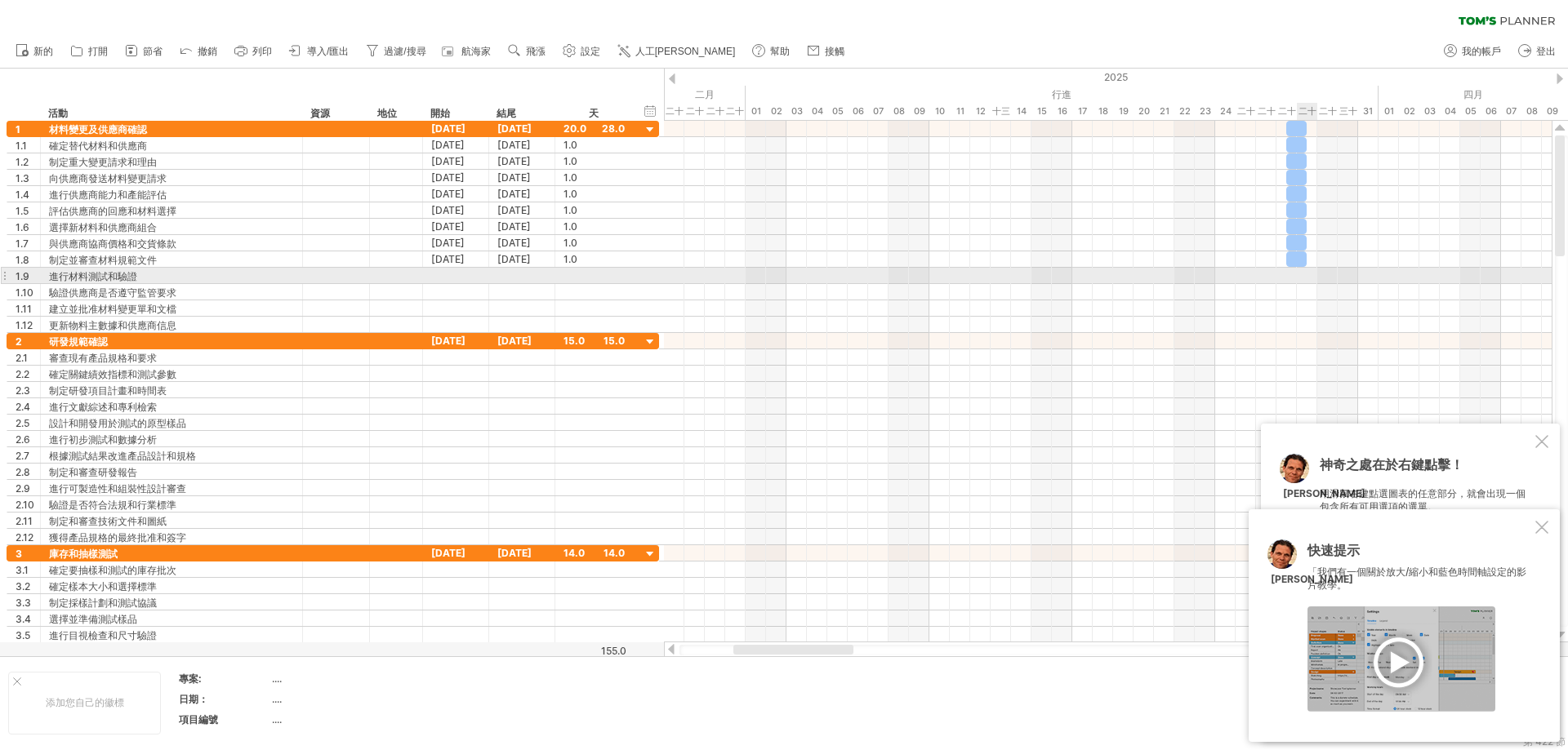
click at [943, 273] on div at bounding box center [1108, 276] width 887 height 17
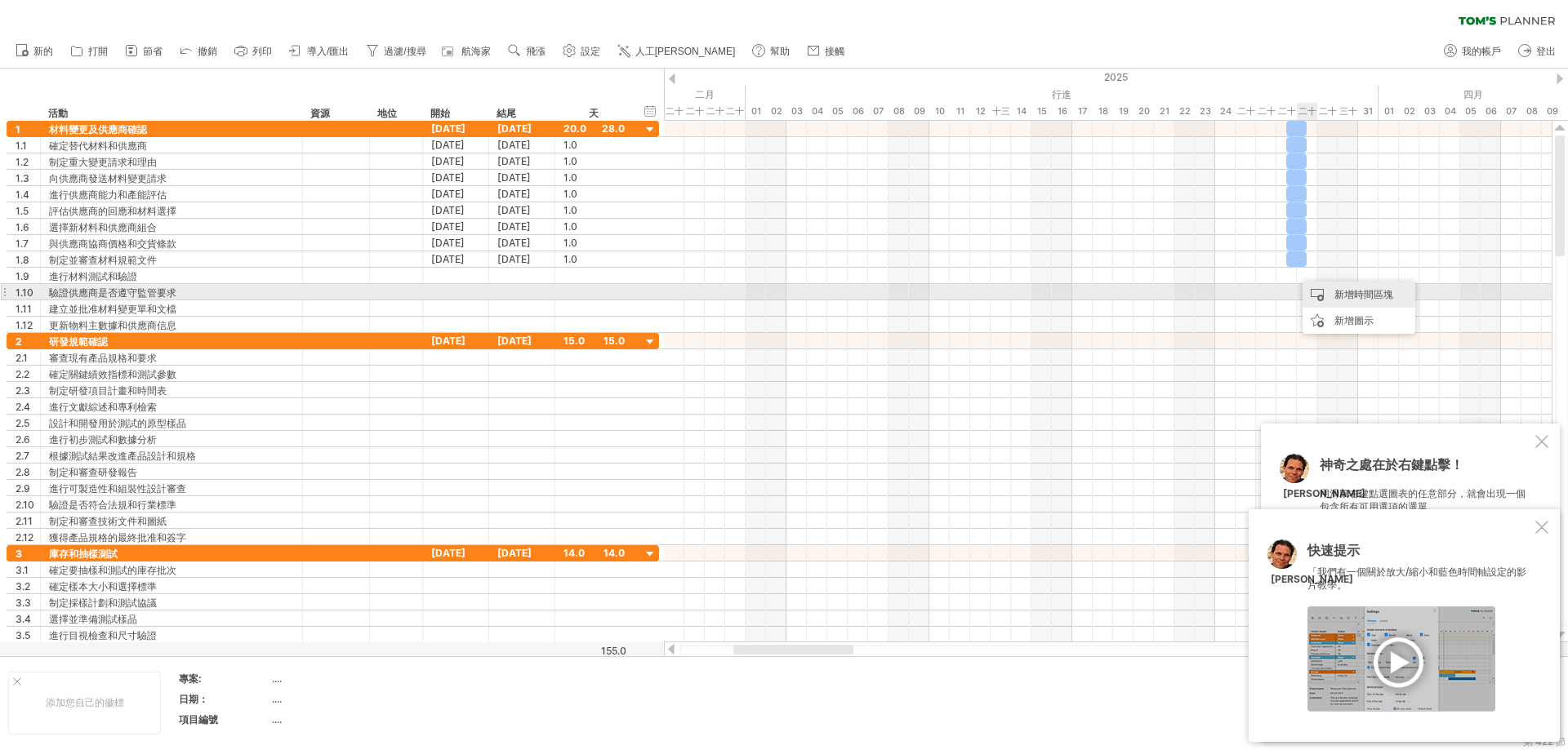
click at [943, 292] on font "新增時間區塊" at bounding box center [1363, 294] width 59 height 12
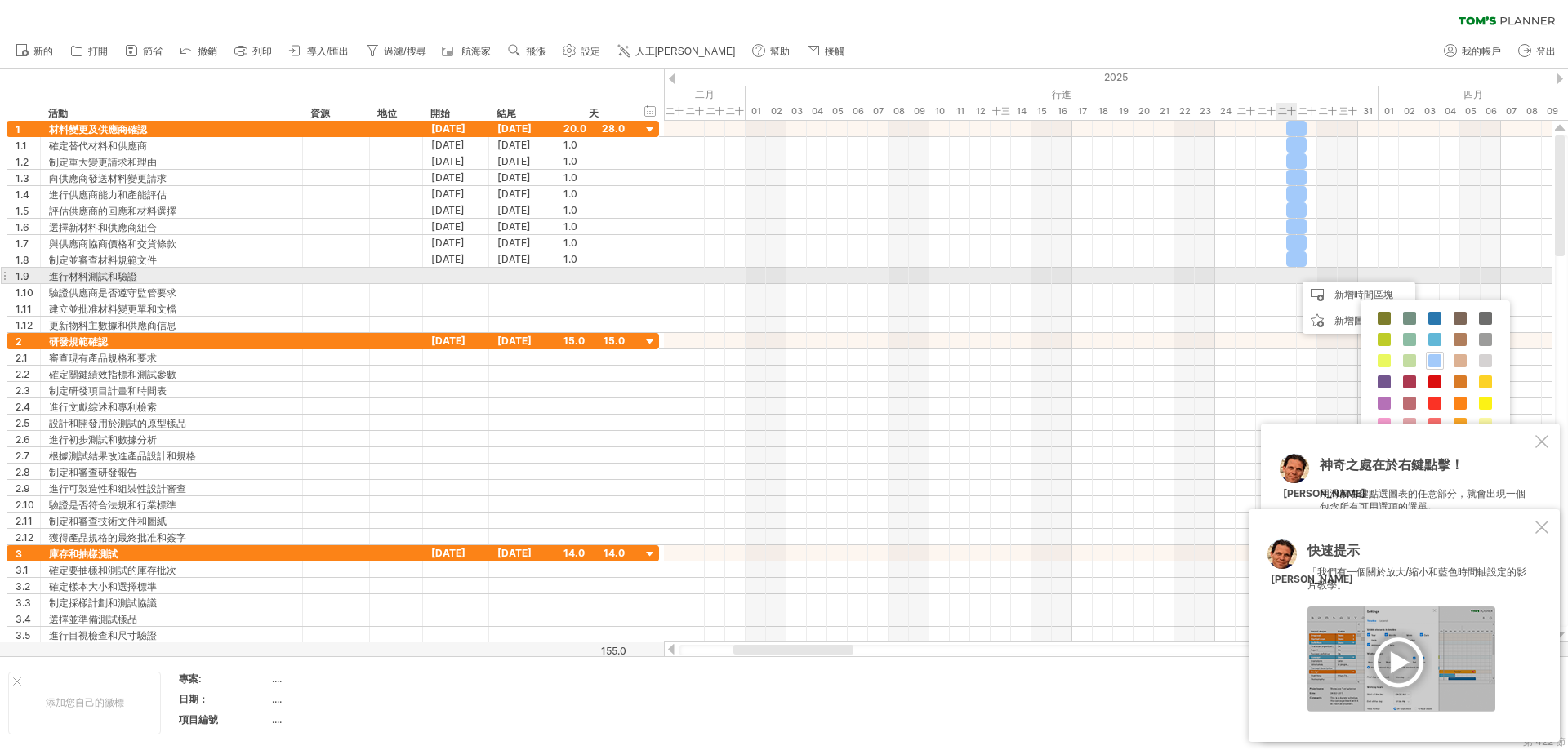
click at [943, 279] on div at bounding box center [1108, 276] width 887 height 17
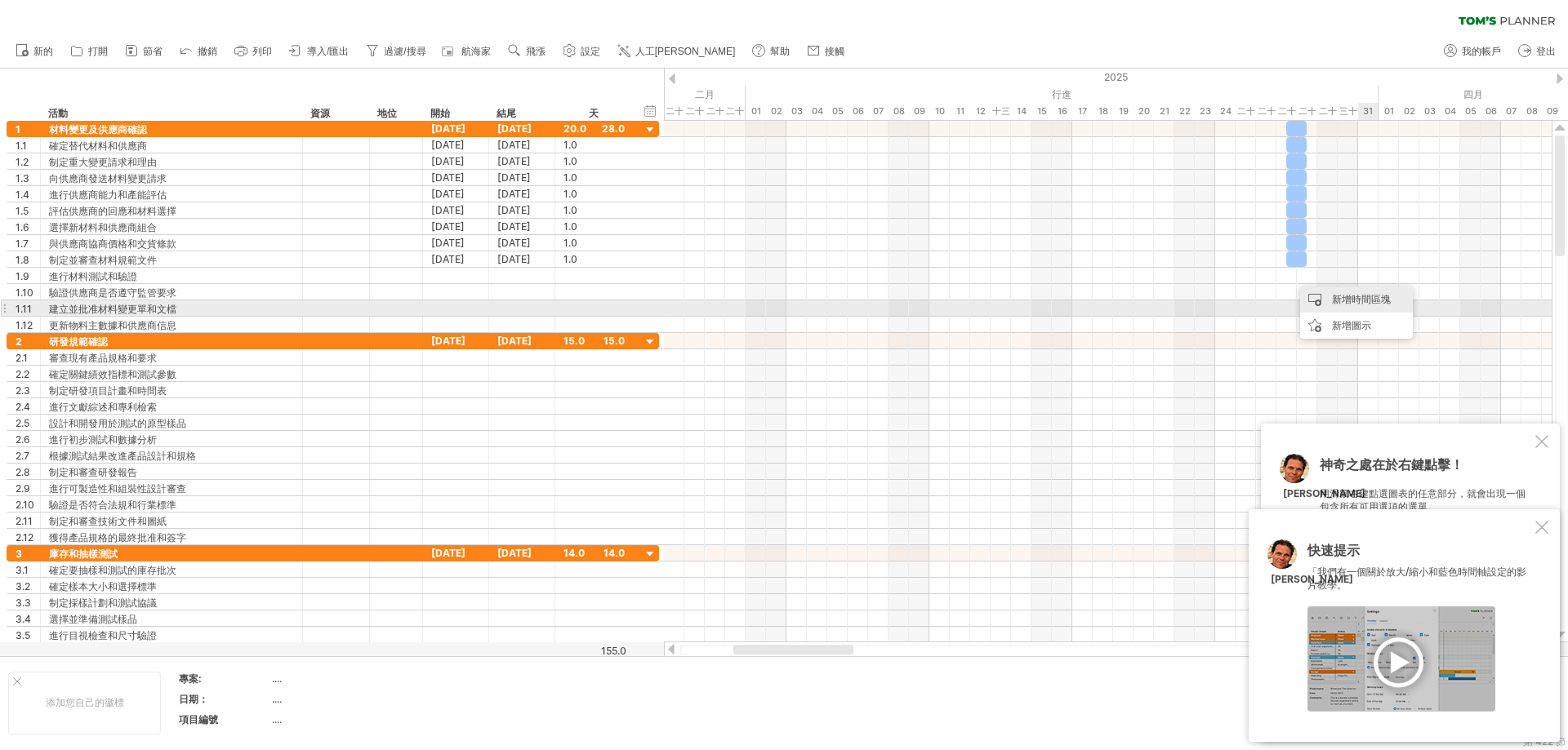
click at [943, 299] on font "新增時間區塊" at bounding box center [1361, 299] width 59 height 12
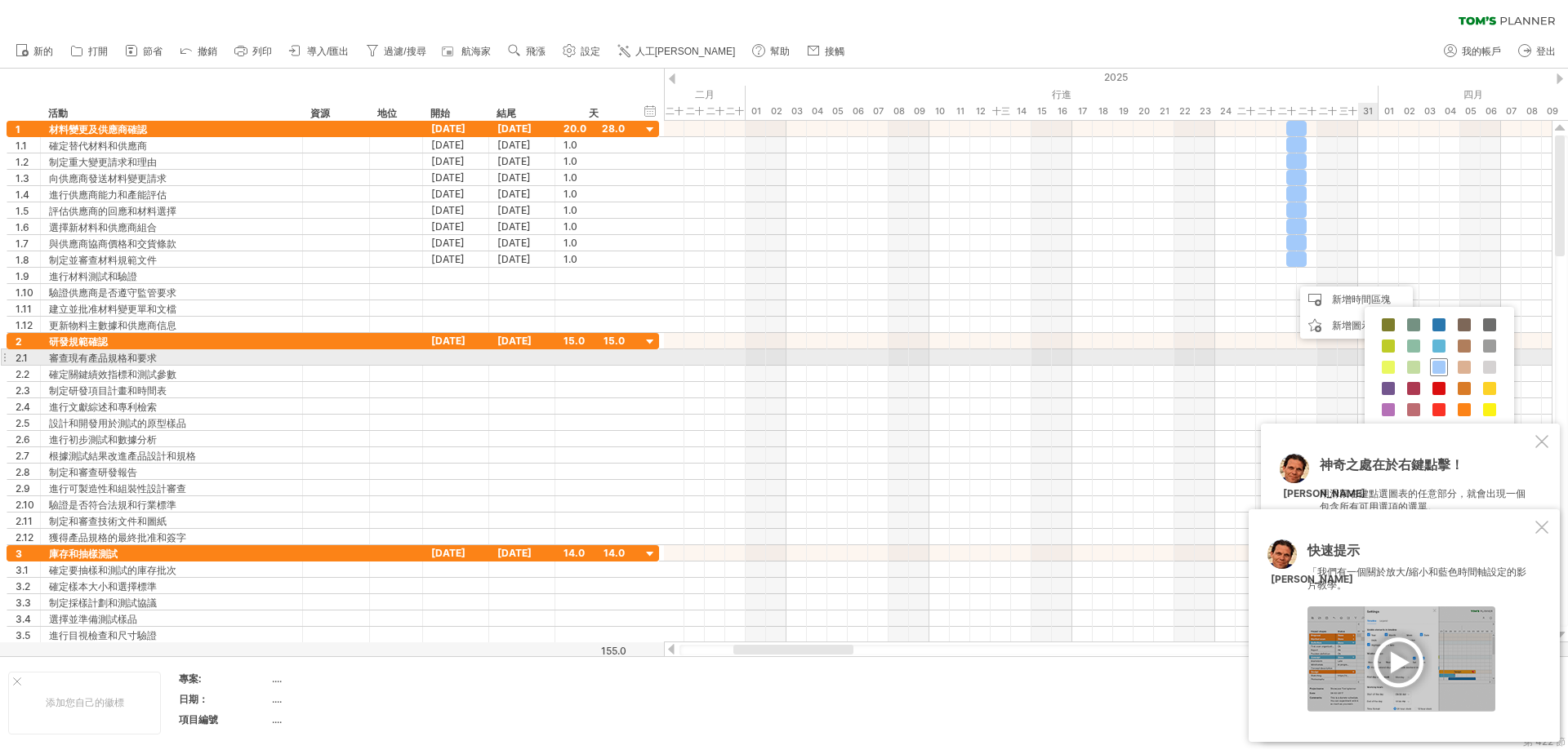
drag, startPoint x: 1433, startPoint y: 363, endPoint x: 1362, endPoint y: 339, distance: 74.9
click at [943, 363] on span at bounding box center [1439, 368] width 13 height 13
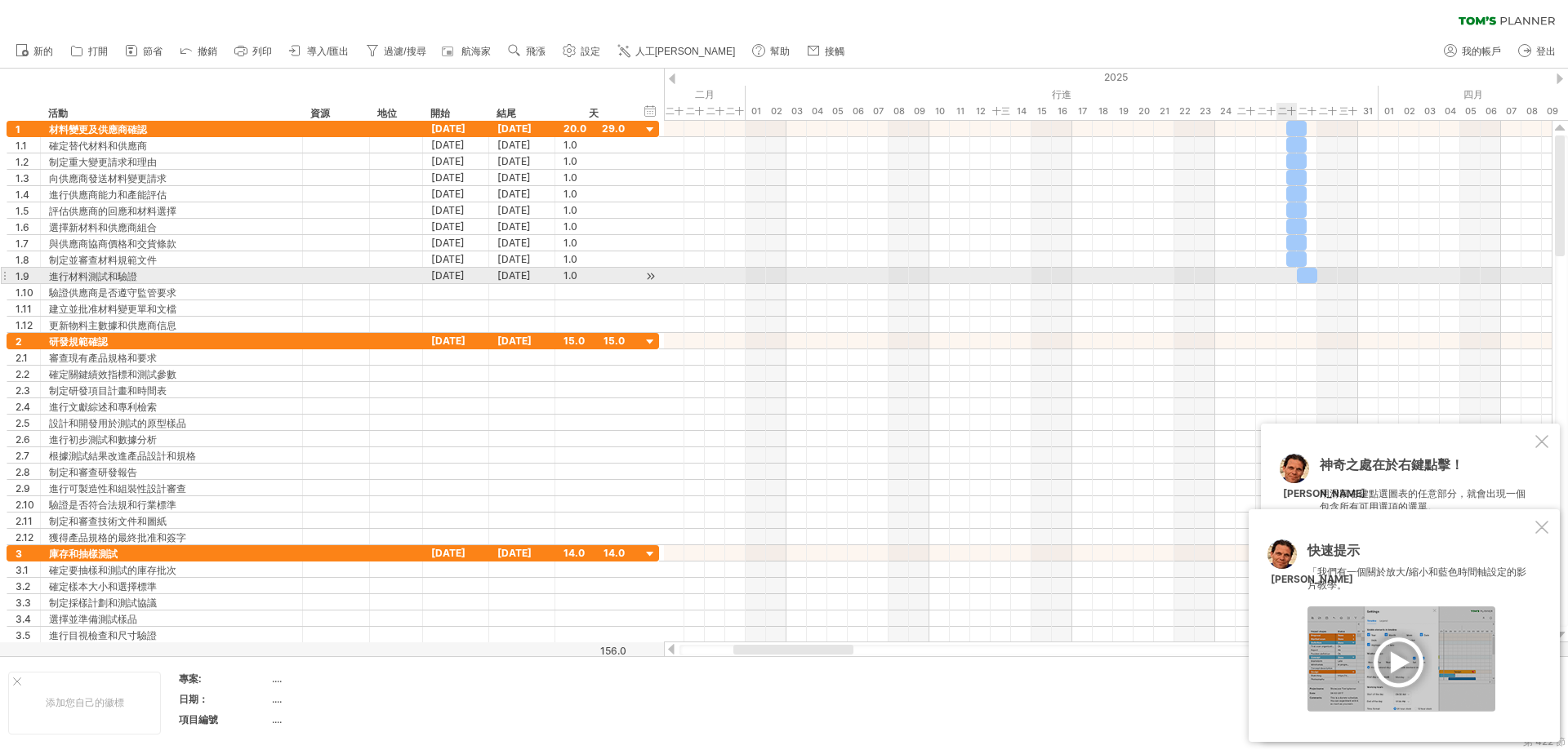
click at [943, 275] on div at bounding box center [1108, 276] width 887 height 17
click at [943, 271] on span at bounding box center [1297, 275] width 7 height 16
click at [943, 273] on div at bounding box center [1307, 275] width 21 height 16
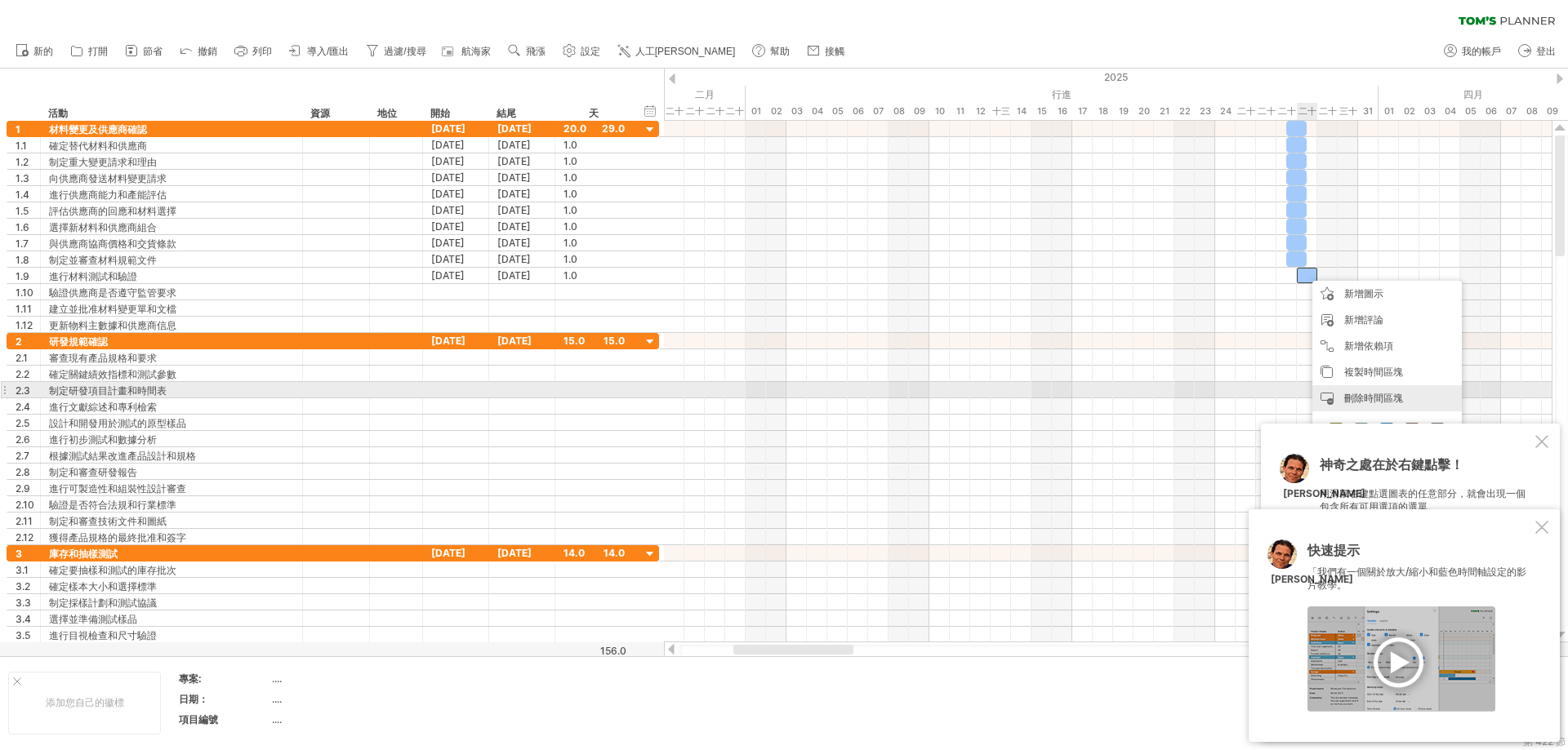
drag, startPoint x: 1371, startPoint y: 396, endPoint x: 1327, endPoint y: 320, distance: 87.8
click at [943, 394] on font "刪除時間區塊" at bounding box center [1373, 397] width 59 height 12
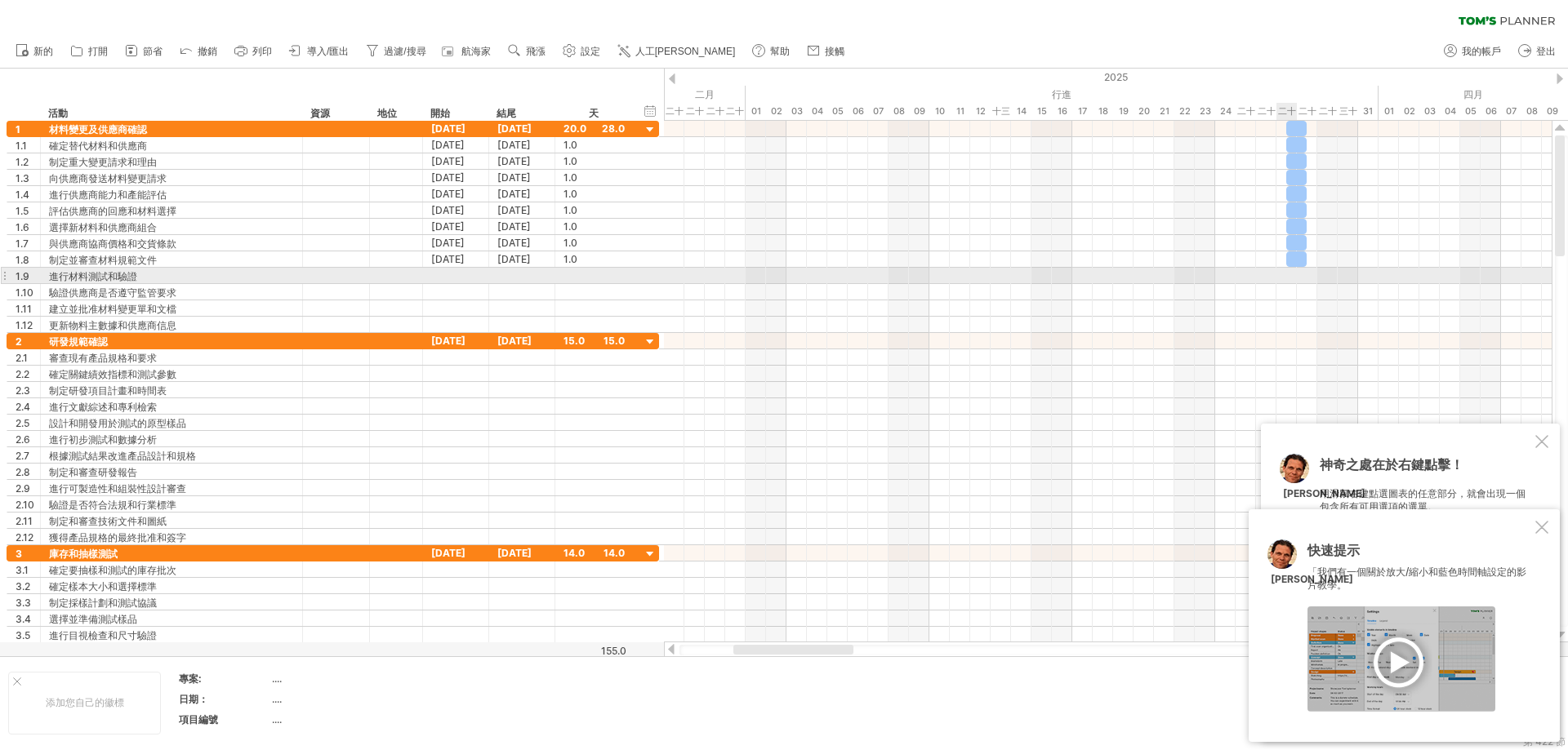
click at [943, 273] on div at bounding box center [1108, 276] width 887 height 17
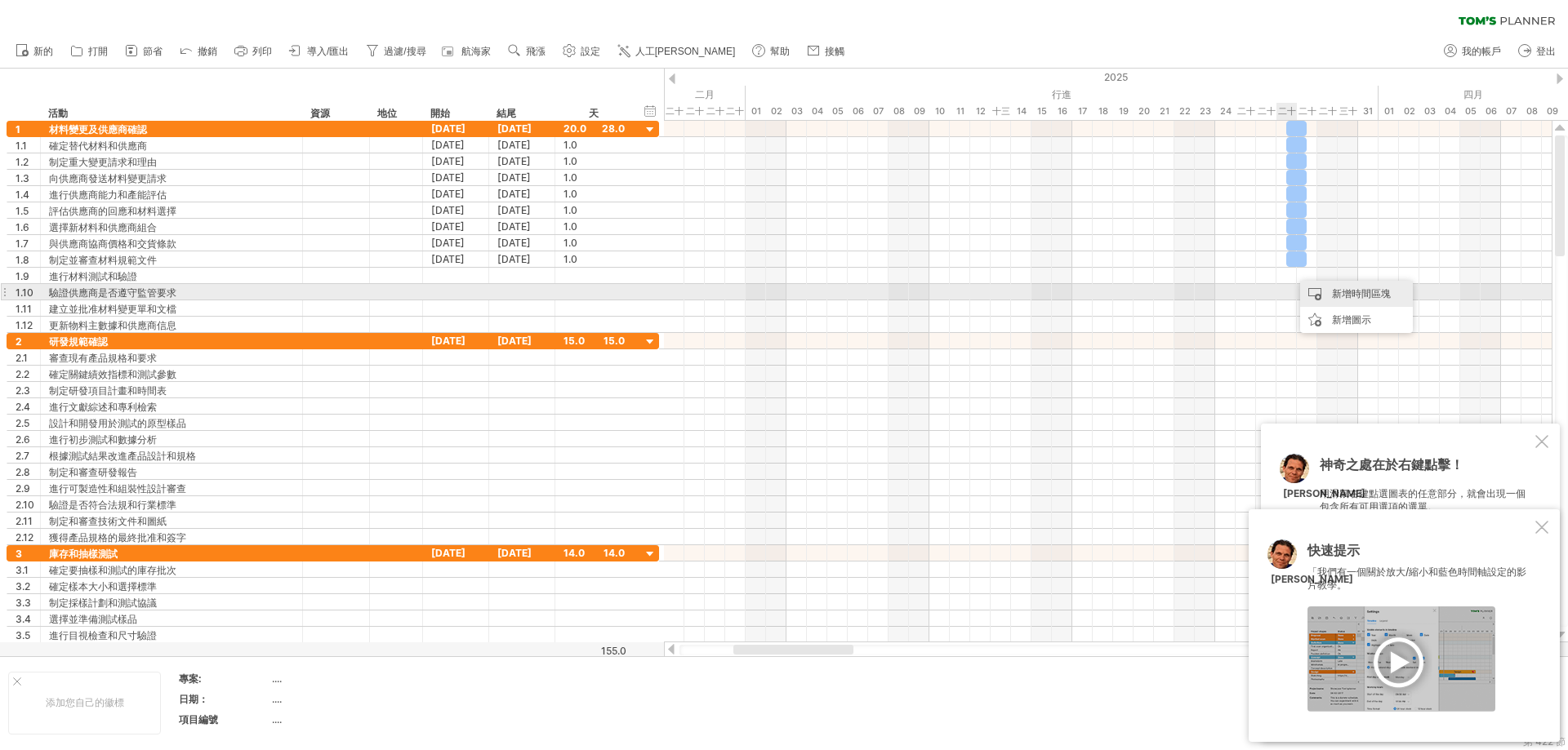
click at [943, 298] on div "新增時間區塊" at bounding box center [1357, 294] width 112 height 26
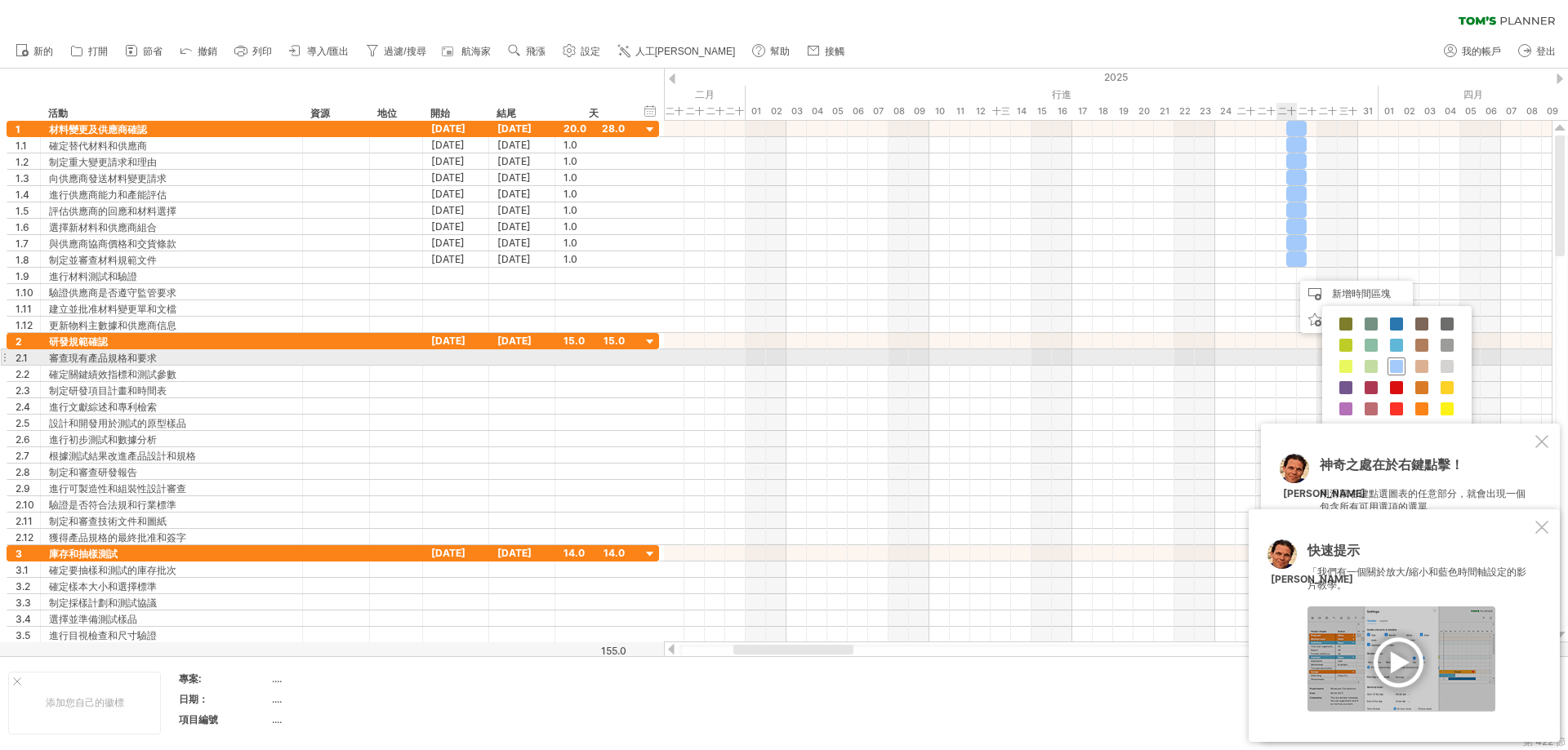
click at [943, 363] on div at bounding box center [1396, 367] width 18 height 18
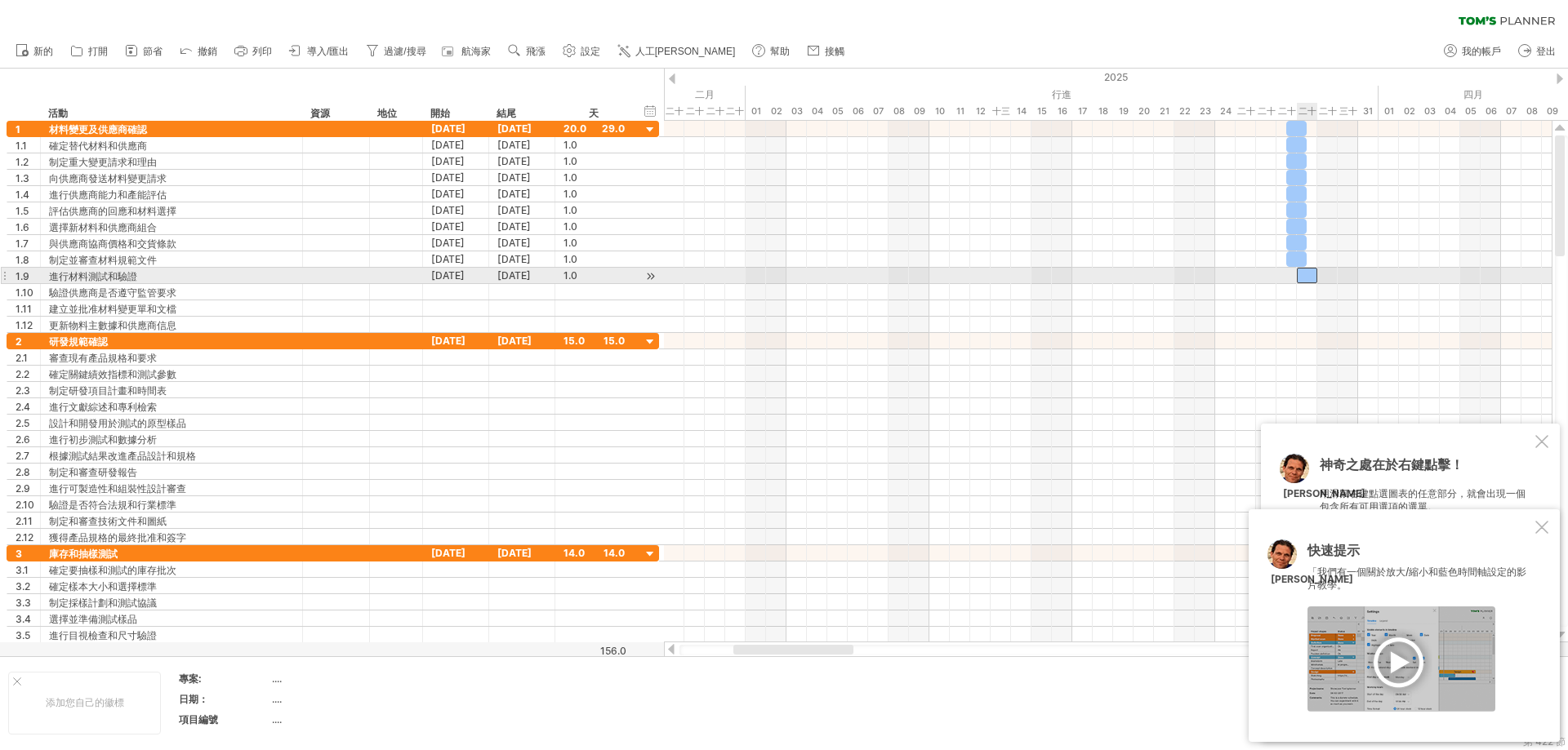
click at [943, 275] on div at bounding box center [1307, 275] width 21 height 16
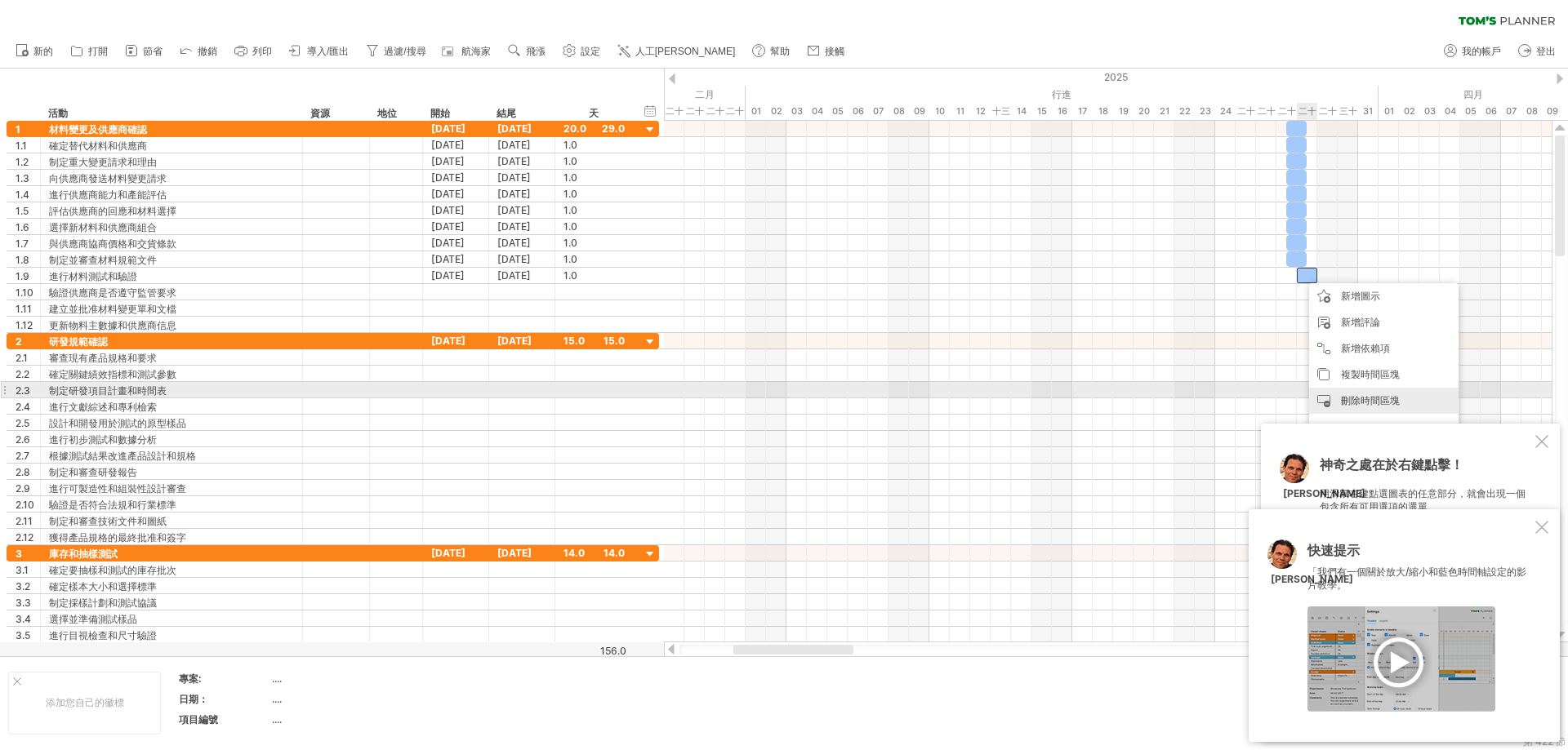
click at [943, 394] on font "刪除時間區塊" at bounding box center [1370, 400] width 59 height 12
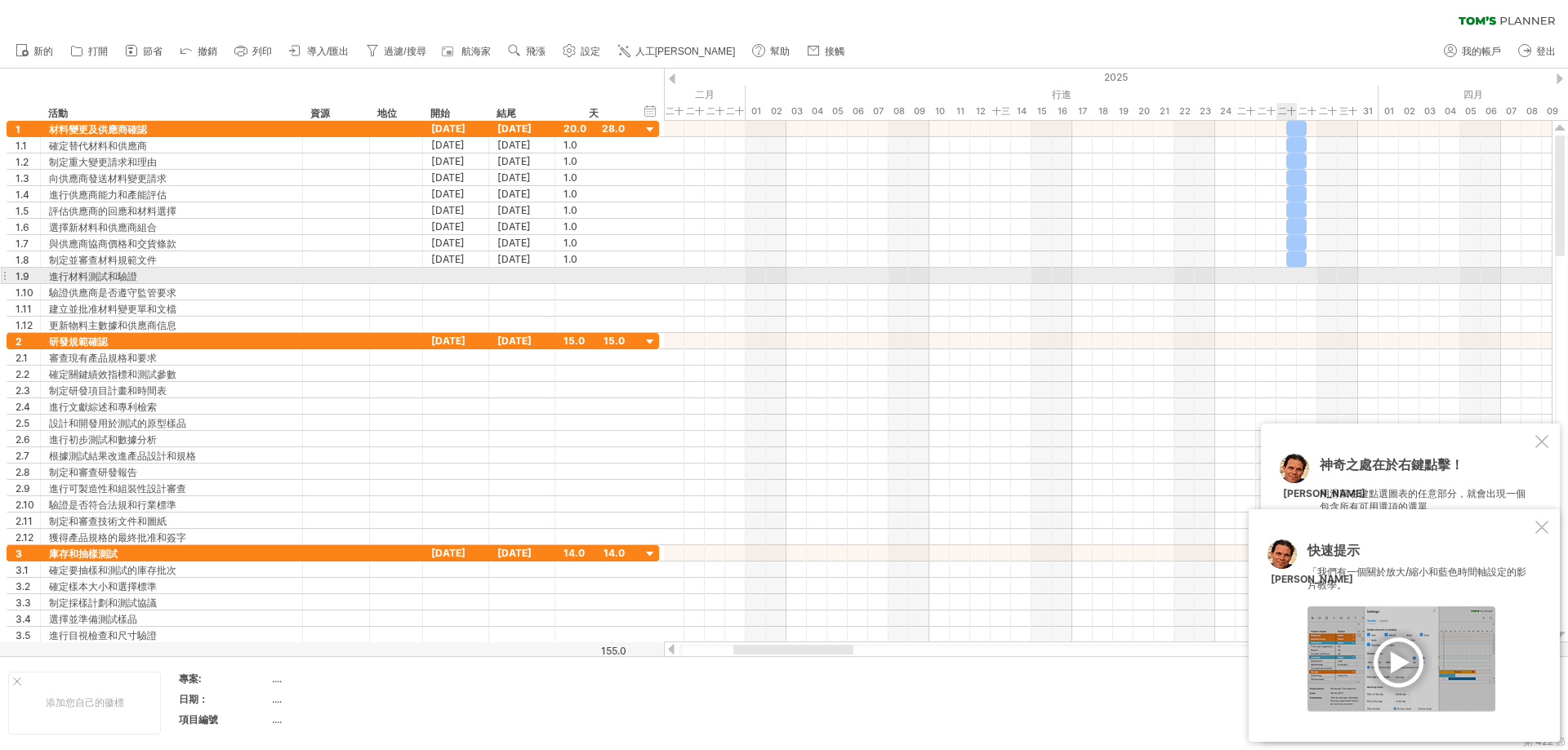
click at [943, 277] on div at bounding box center [1108, 276] width 887 height 17
click at [943, 275] on div at bounding box center [1108, 276] width 887 height 17
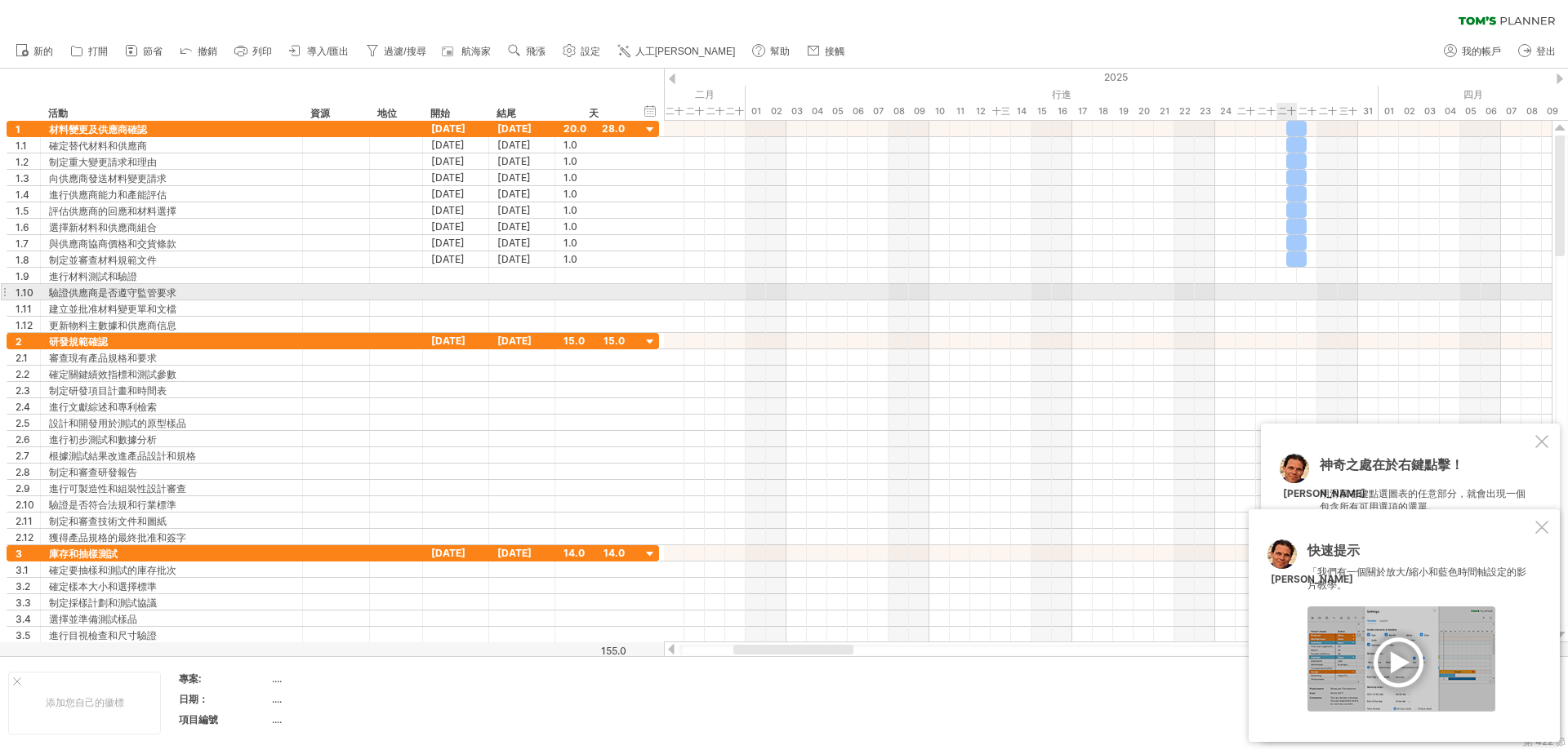
click at [943, 292] on div at bounding box center [1108, 292] width 887 height 17
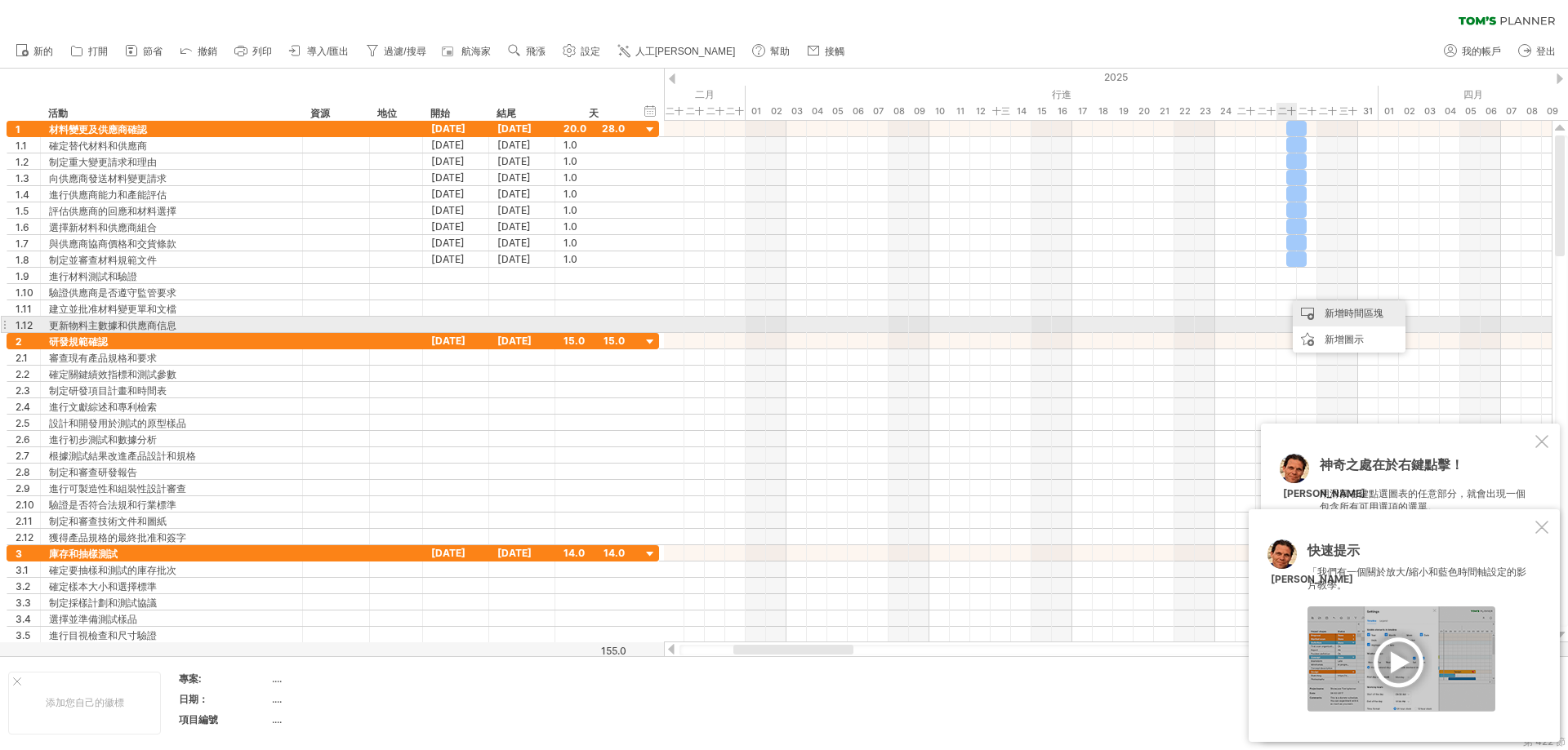
click at [943, 316] on div "新增時間區塊" at bounding box center [1349, 314] width 112 height 26
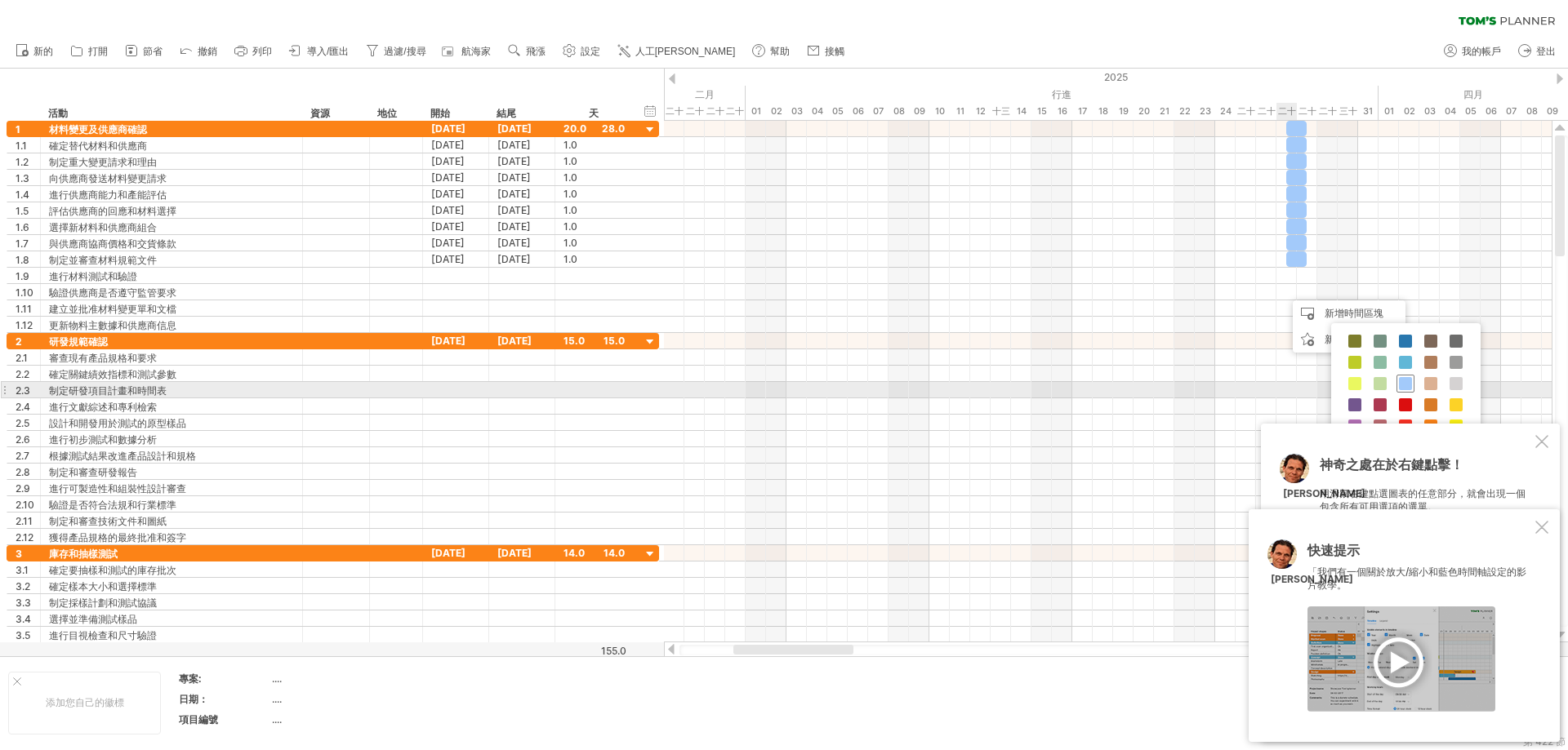
click at [943, 383] on span at bounding box center [1405, 384] width 13 height 13
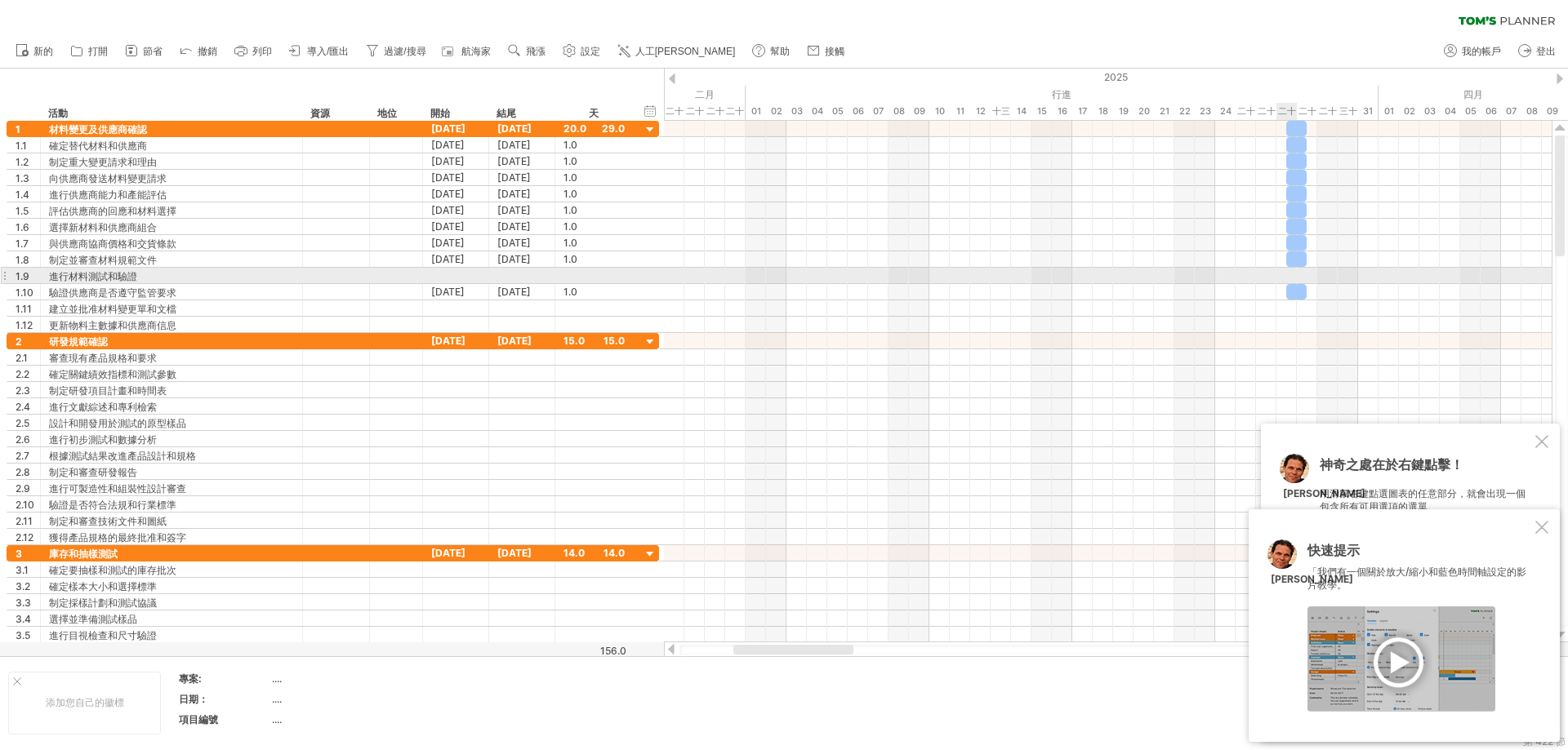
click at [943, 273] on div at bounding box center [1108, 276] width 887 height 17
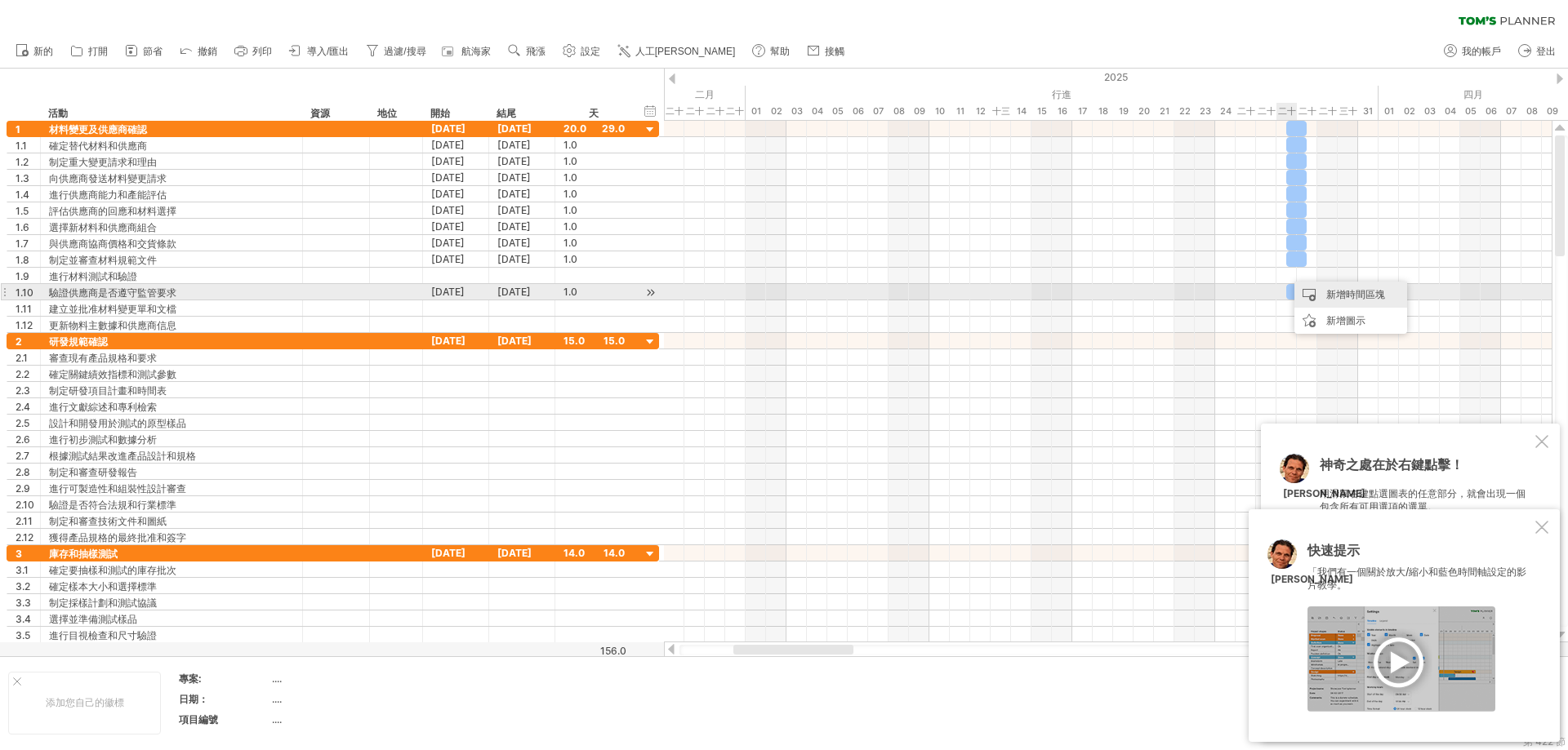
click at [943, 292] on div "新增時間區塊" at bounding box center [1351, 295] width 112 height 26
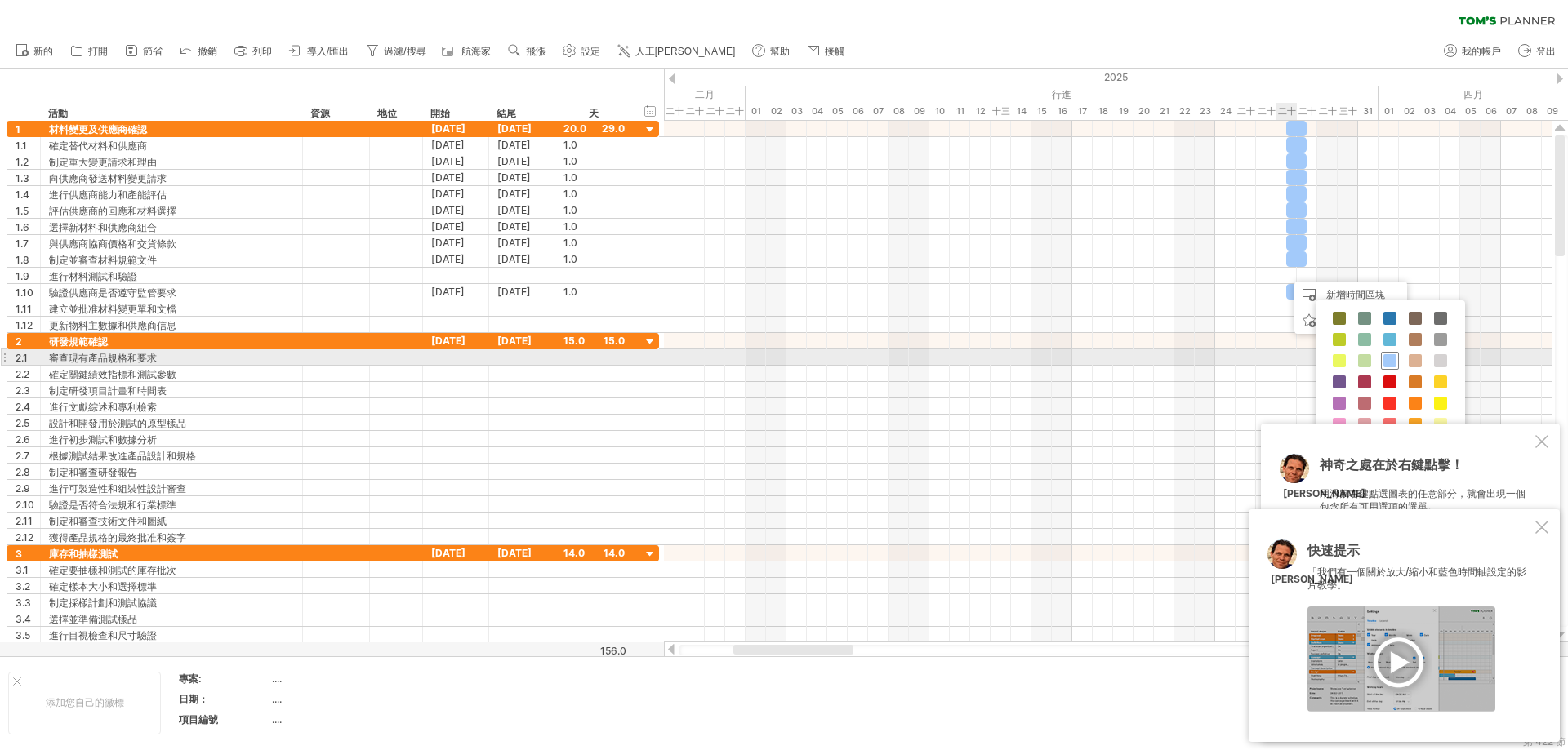
click at [943, 360] on span at bounding box center [1390, 361] width 13 height 13
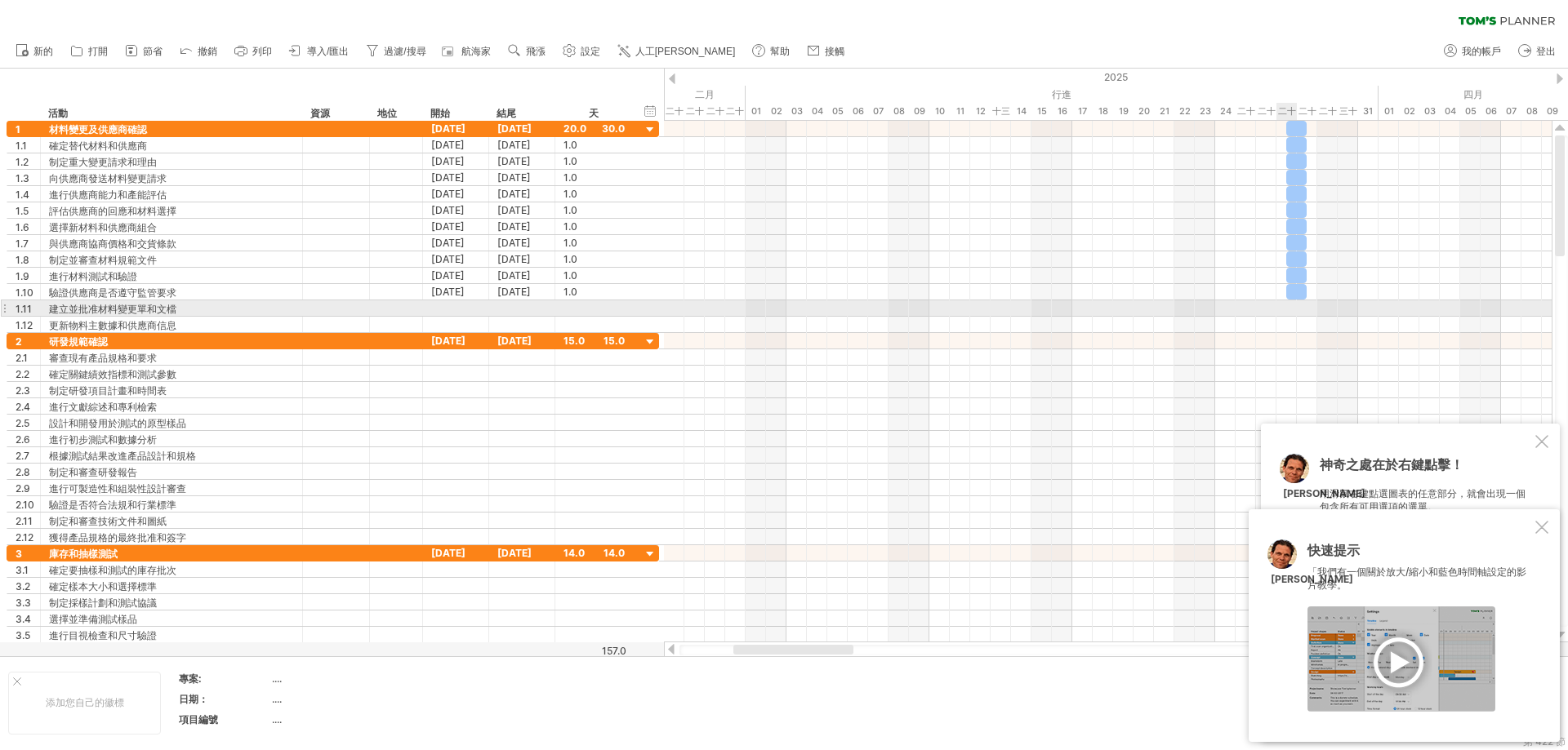
click at [943, 306] on div at bounding box center [1108, 309] width 887 height 17
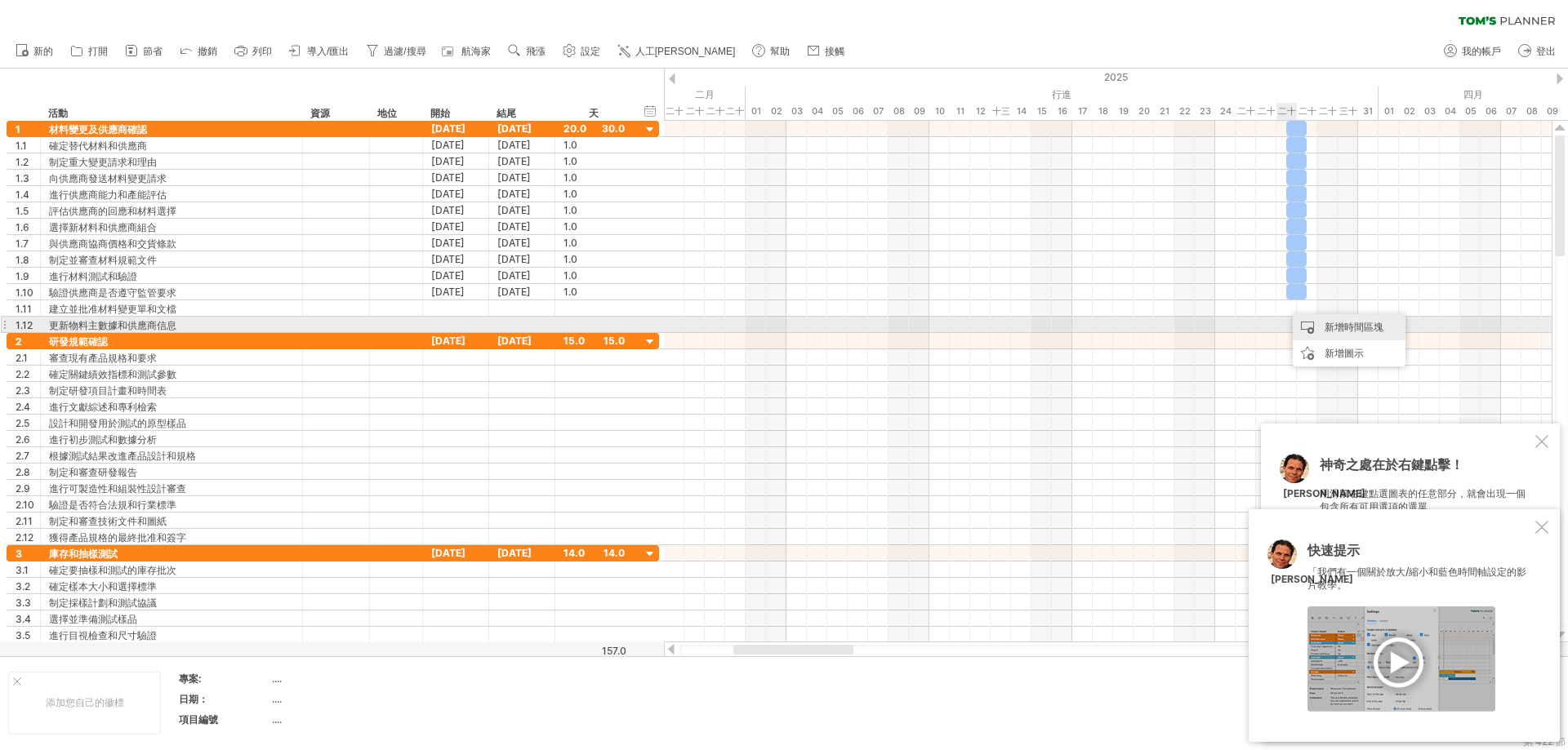
click at [943, 325] on font "新增時間區塊" at bounding box center [1353, 326] width 59 height 12
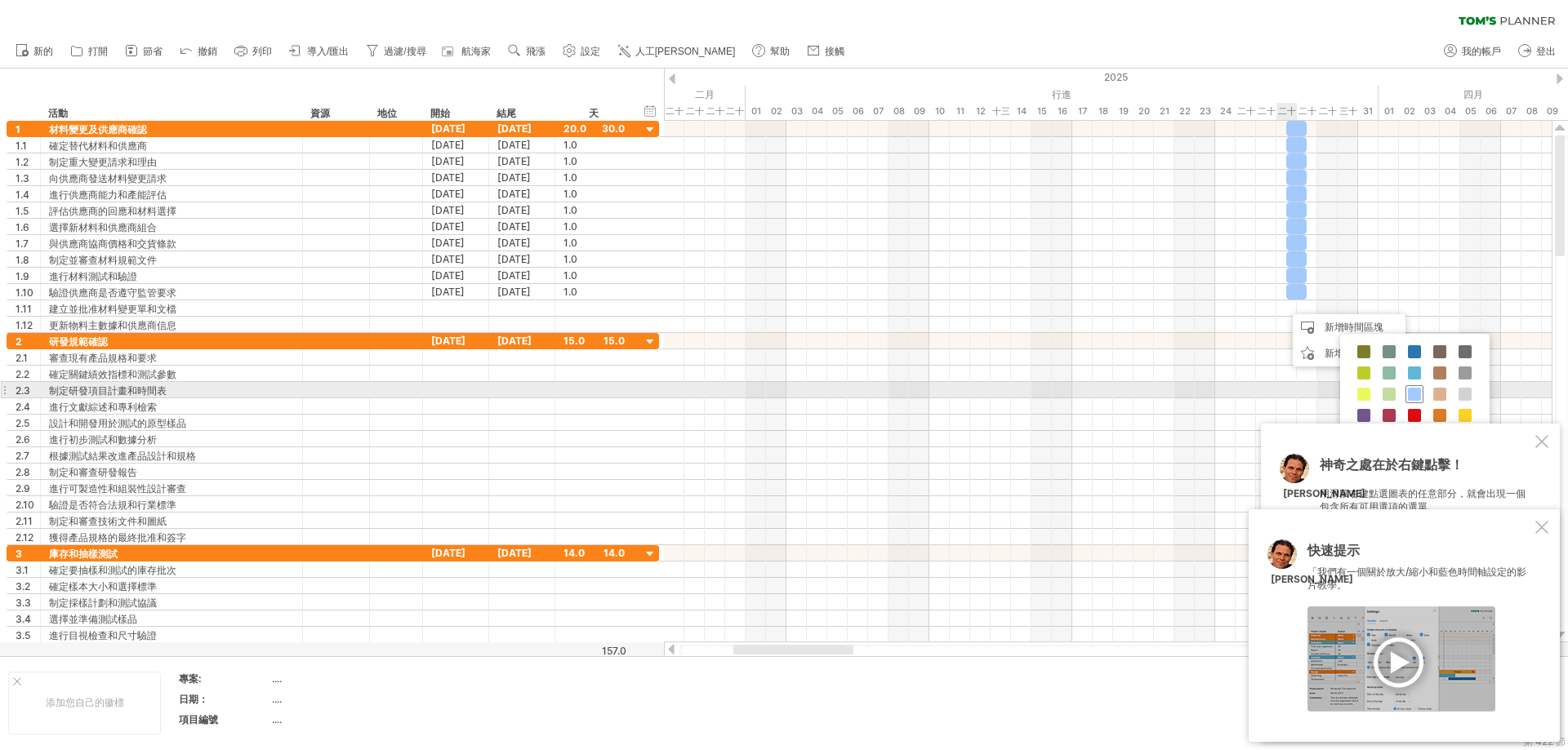
click at [943, 396] on span at bounding box center [1414, 395] width 13 height 13
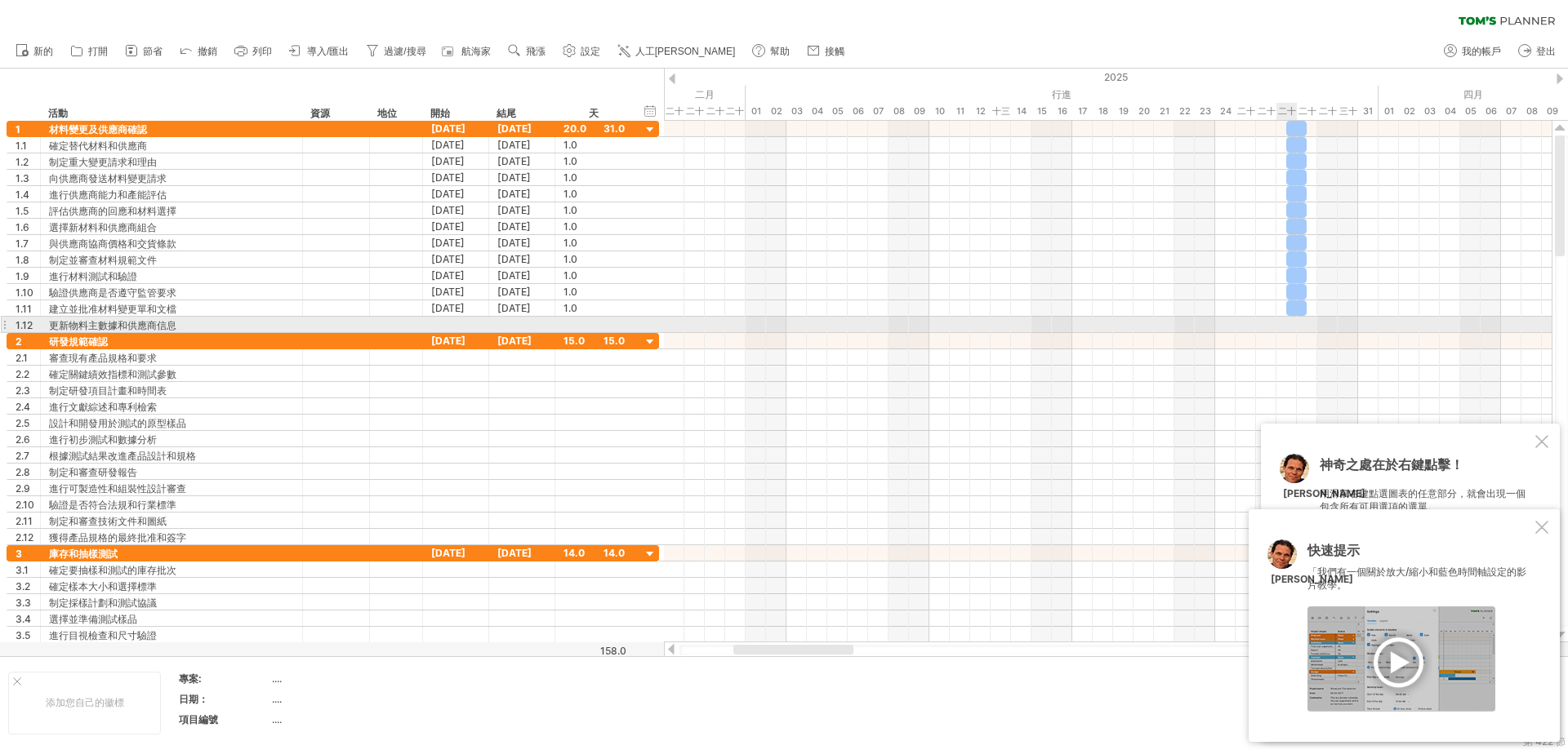
click at [943, 322] on div at bounding box center [1108, 325] width 887 height 17
click at [943, 320] on div at bounding box center [1108, 325] width 887 height 17
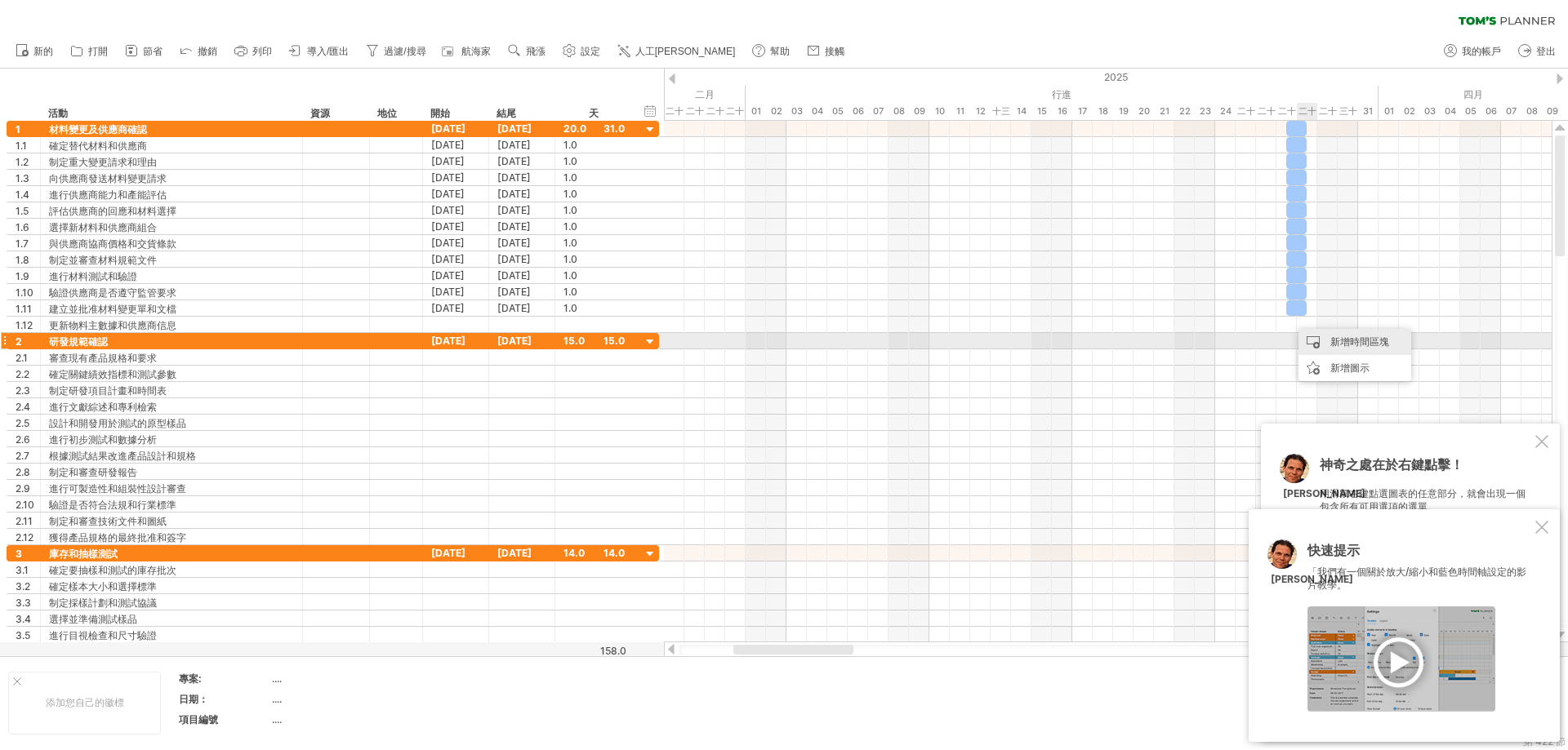
click at [943, 343] on font "新增時間區塊" at bounding box center [1359, 341] width 59 height 12
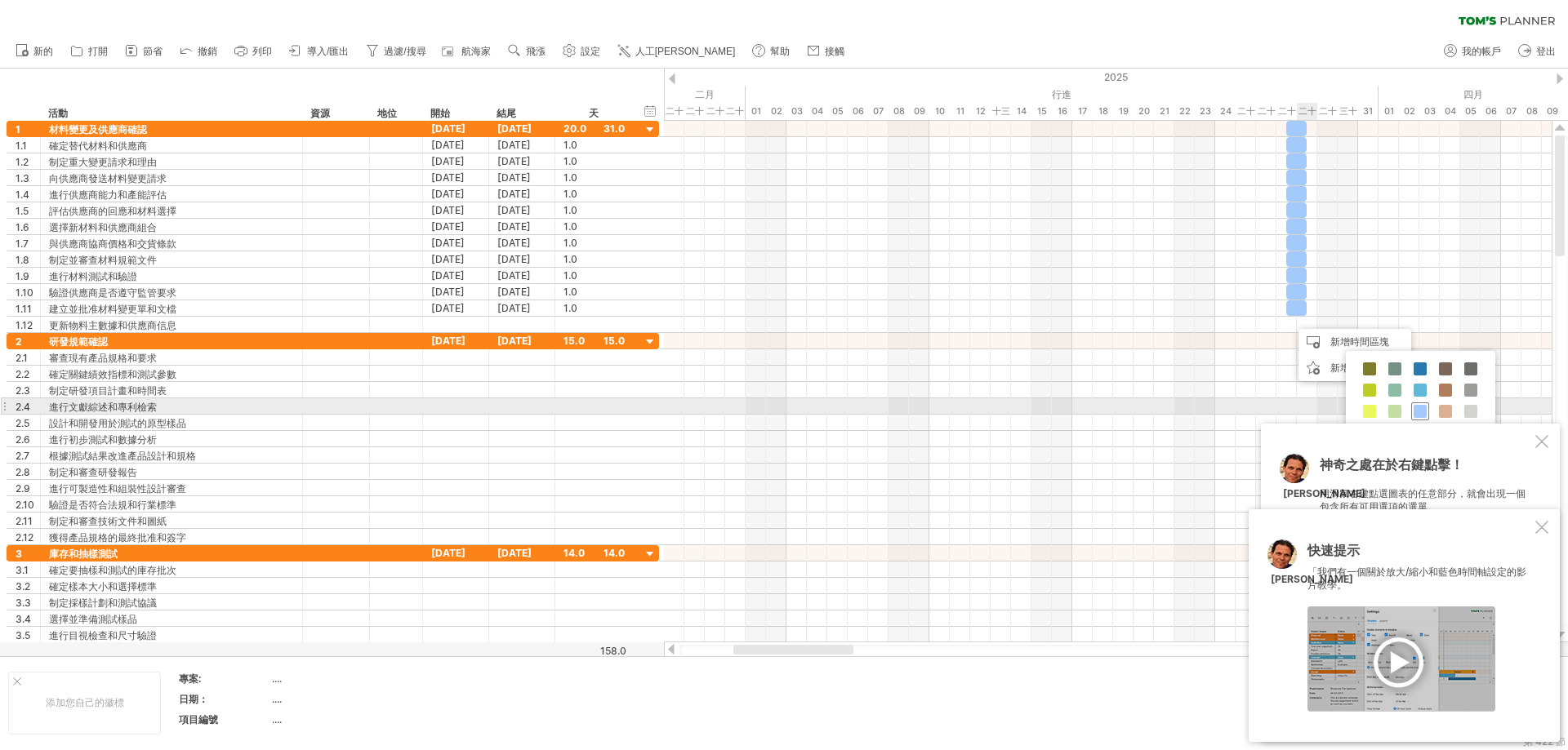
click at [943, 412] on span at bounding box center [1420, 411] width 13 height 13
click at [943, 411] on div at bounding box center [1108, 406] width 887 height 17
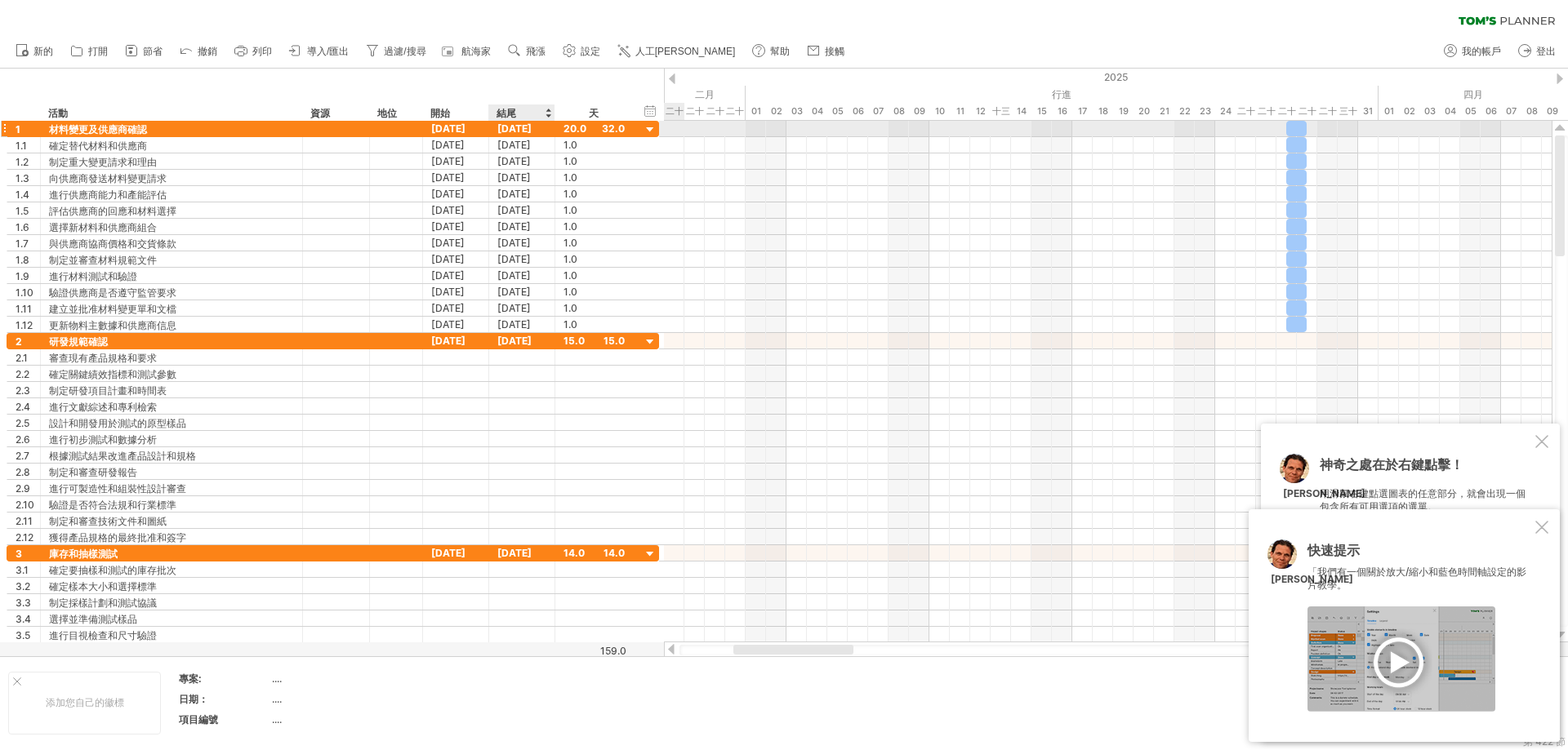
click at [530, 127] on font "[DATE]" at bounding box center [515, 128] width 35 height 12
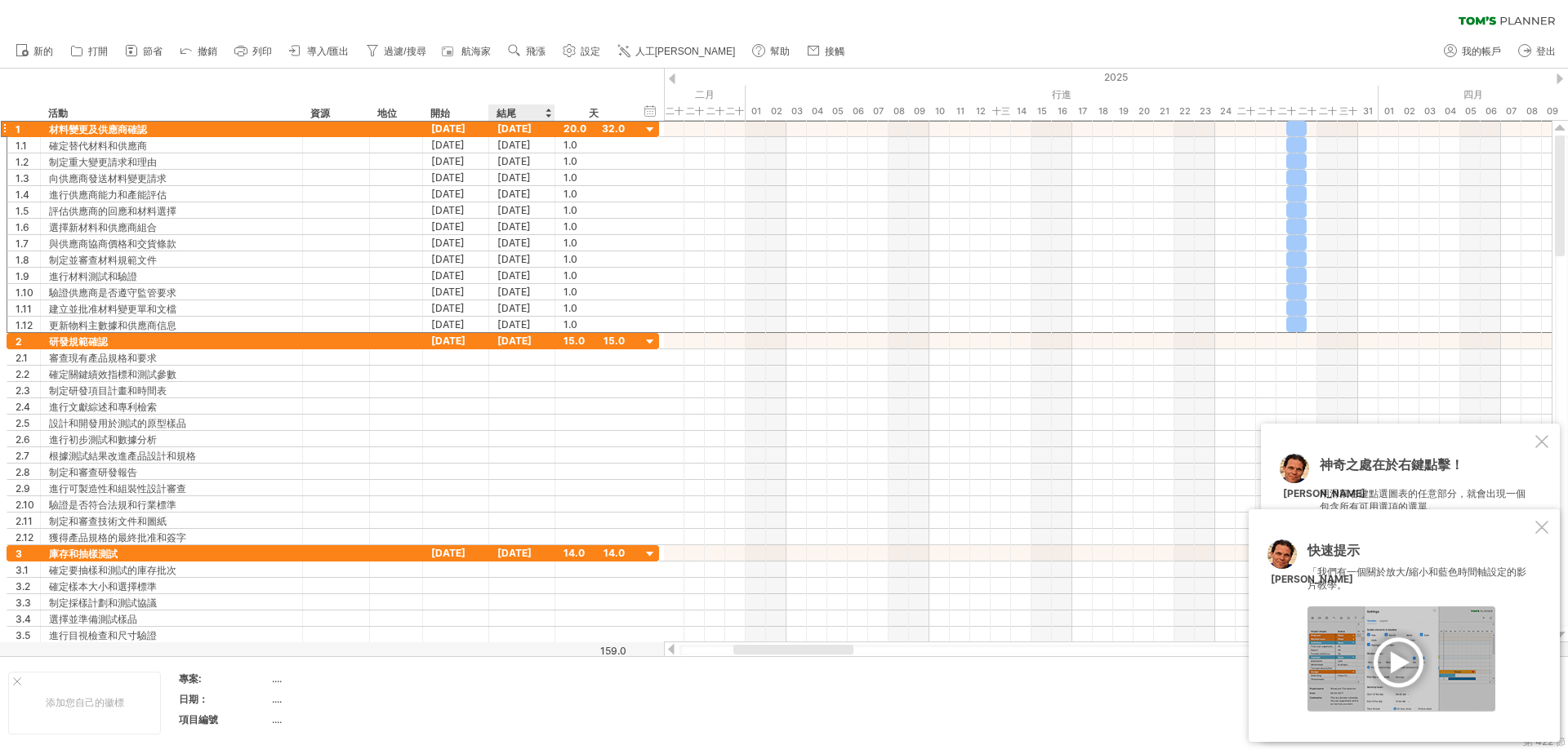
click at [506, 113] on font "結尾" at bounding box center [506, 112] width 20 height 12
click at [507, 124] on font "[DATE]" at bounding box center [515, 128] width 35 height 12
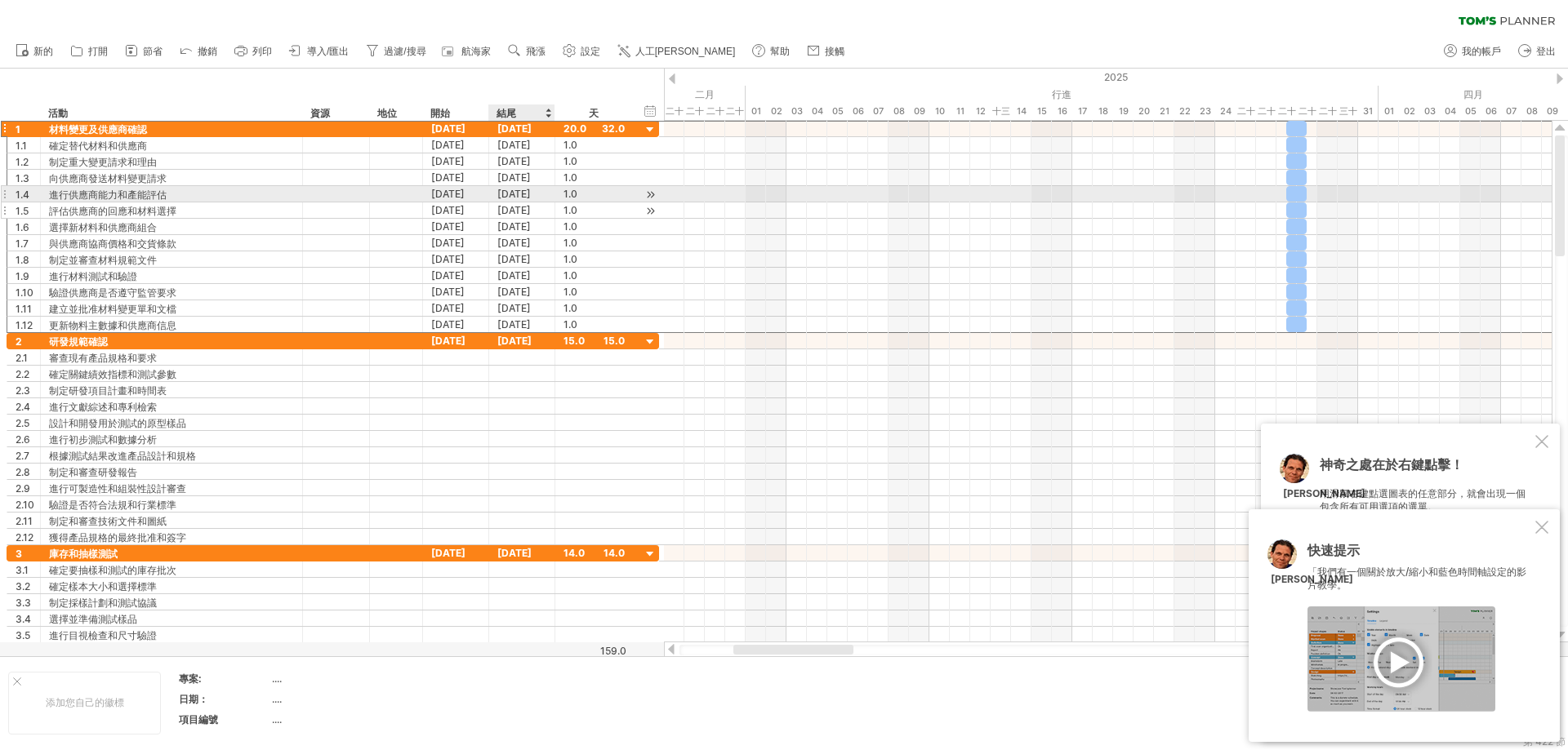
click at [515, 217] on div "[DATE]" at bounding box center [522, 210] width 66 height 16
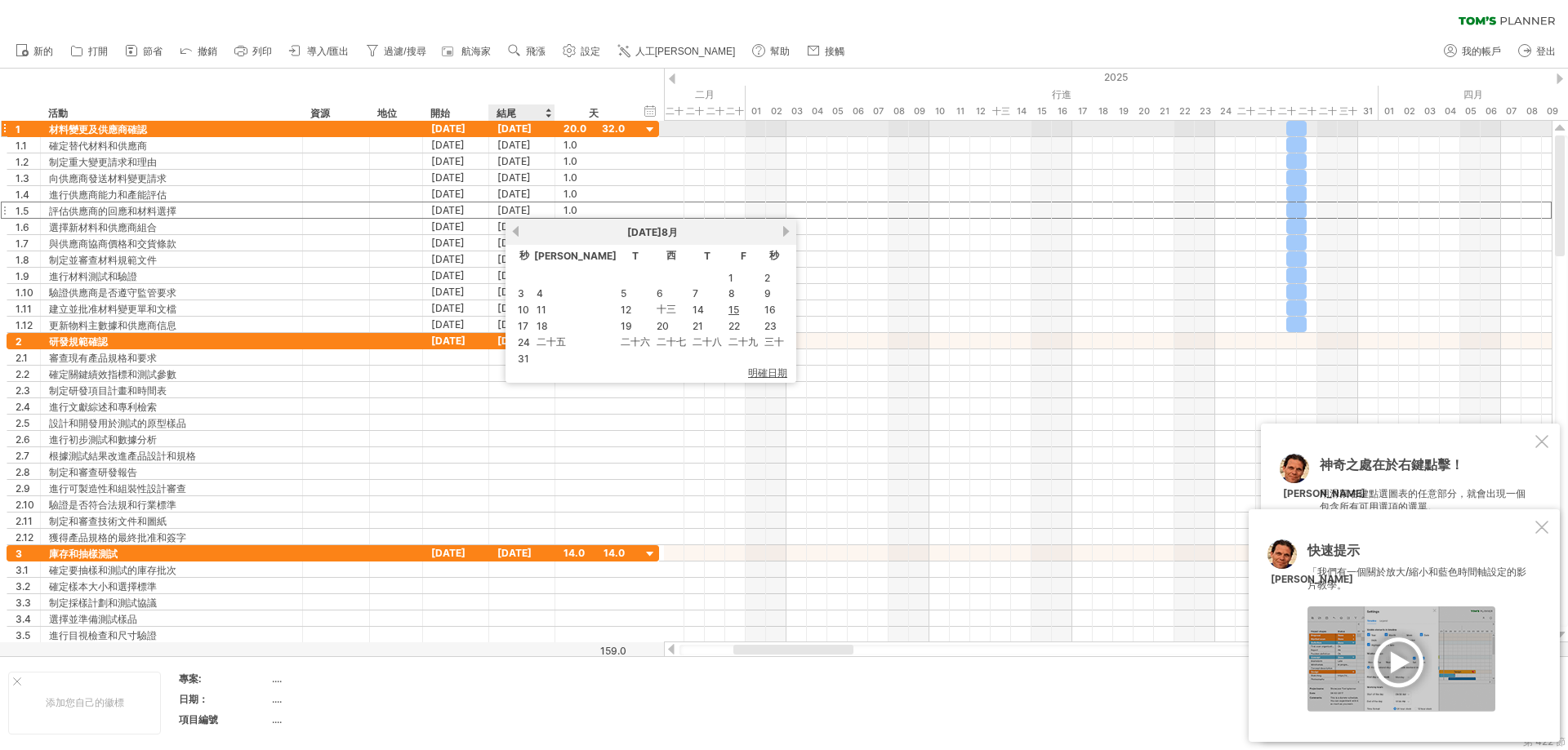
click at [516, 128] on font "[DATE]" at bounding box center [515, 128] width 35 height 12
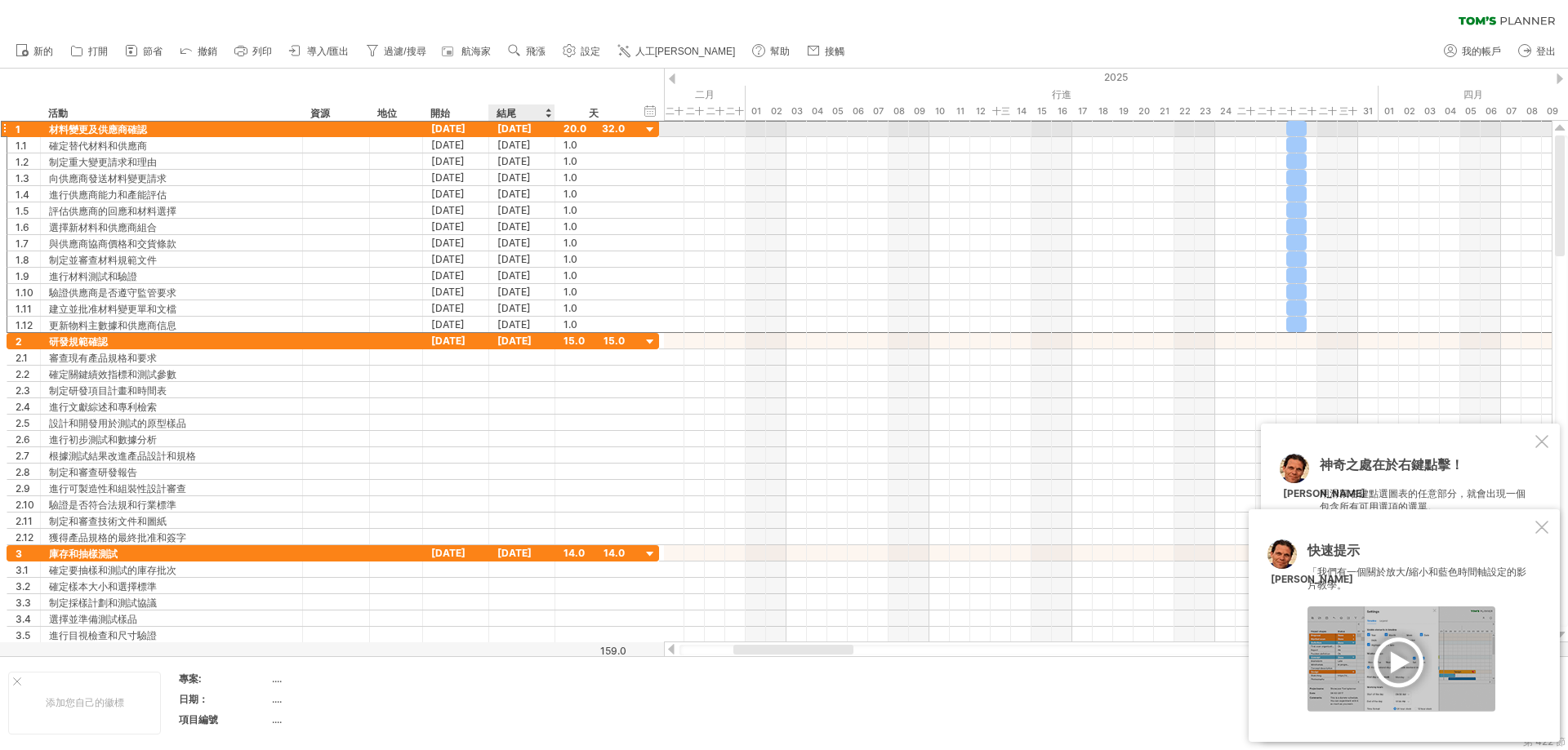
click at [516, 126] on font "[DATE]" at bounding box center [515, 128] width 35 height 12
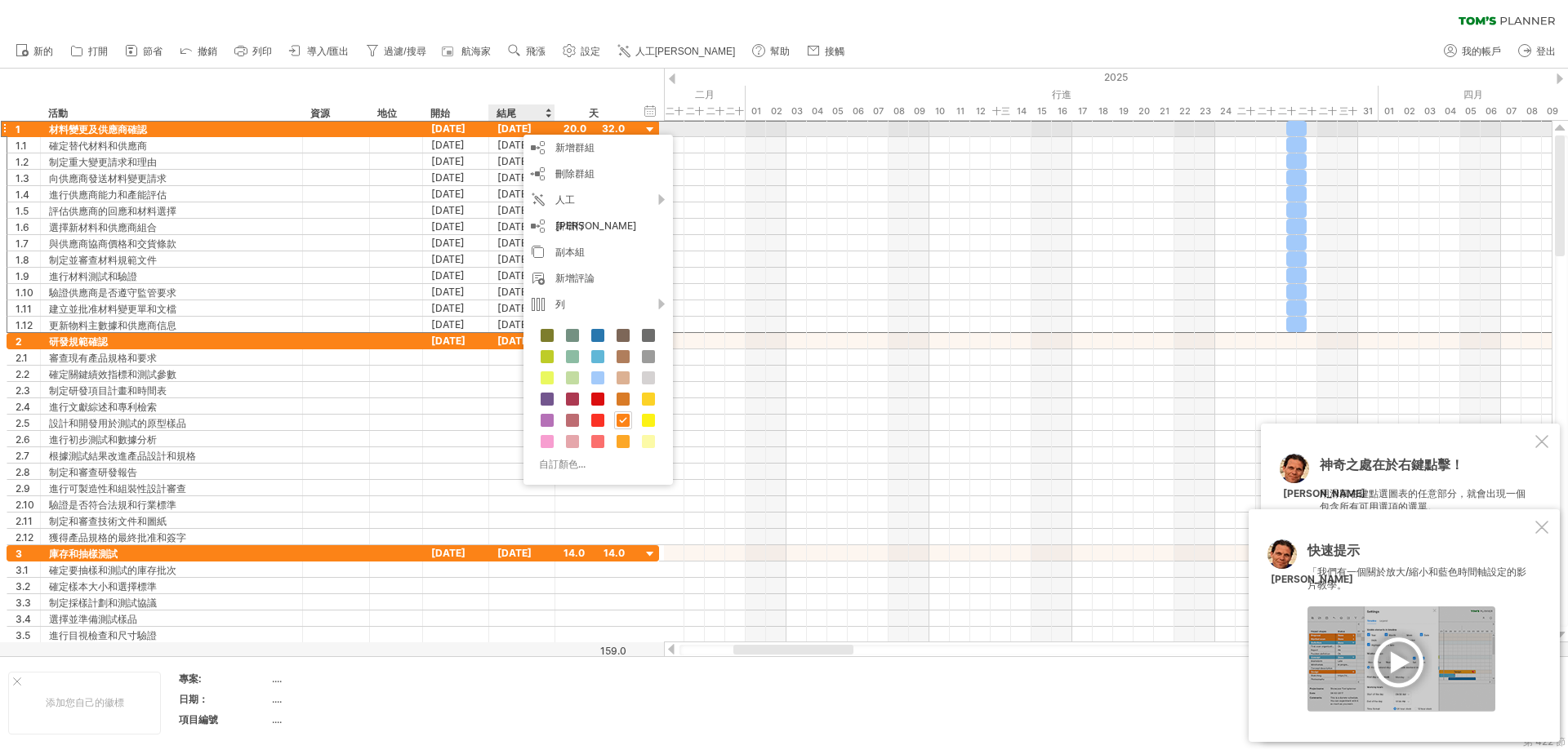
click at [566, 125] on font "20.0" at bounding box center [575, 128] width 23 height 12
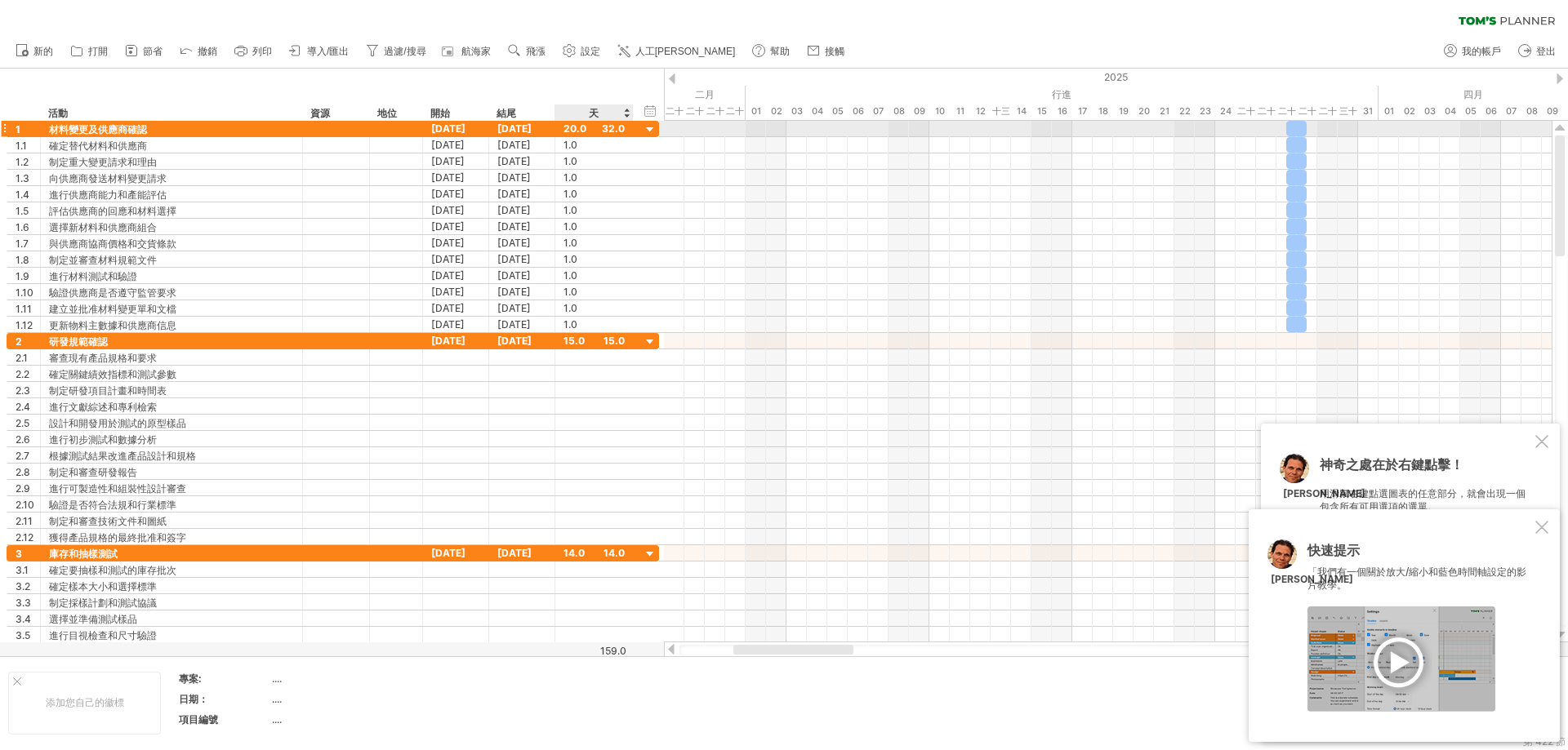
click at [572, 125] on font "20.0" at bounding box center [575, 128] width 23 height 12
click at [571, 126] on font "20.0" at bounding box center [575, 128] width 23 height 12
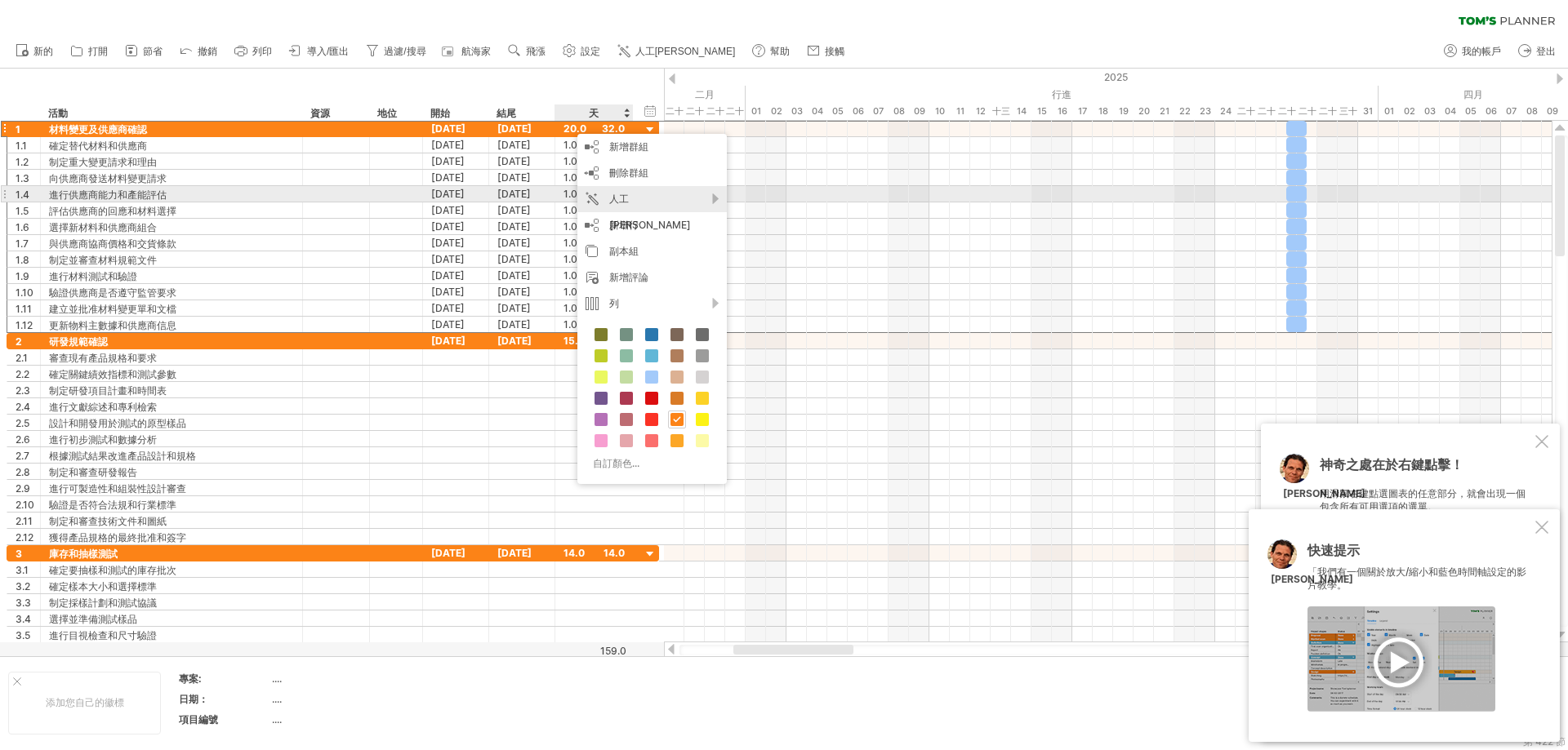
click at [660, 199] on font "人工[PERSON_NAME]" at bounding box center [649, 211] width 82 height 38
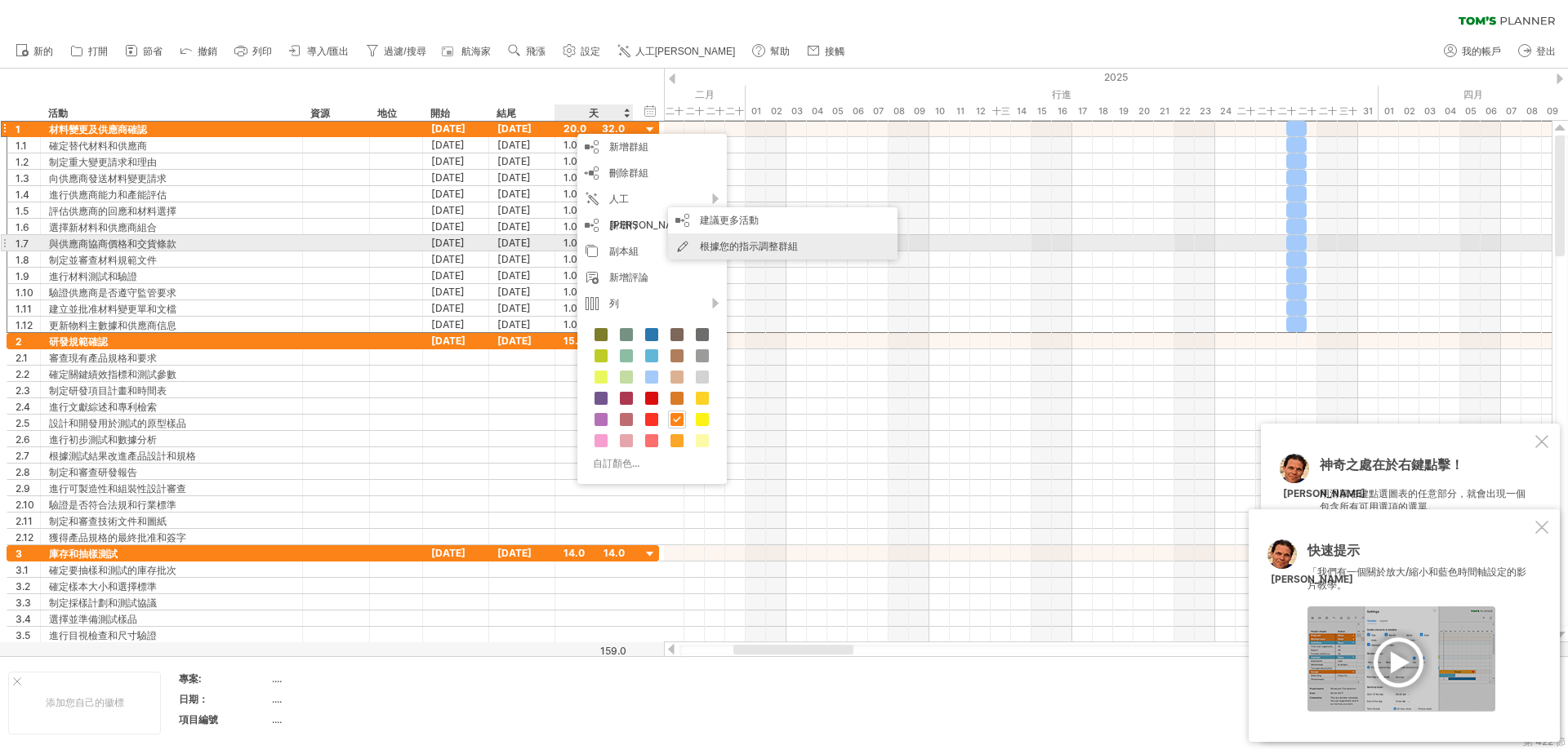
click at [710, 244] on font "根據您的指示調整群組" at bounding box center [748, 246] width 98 height 12
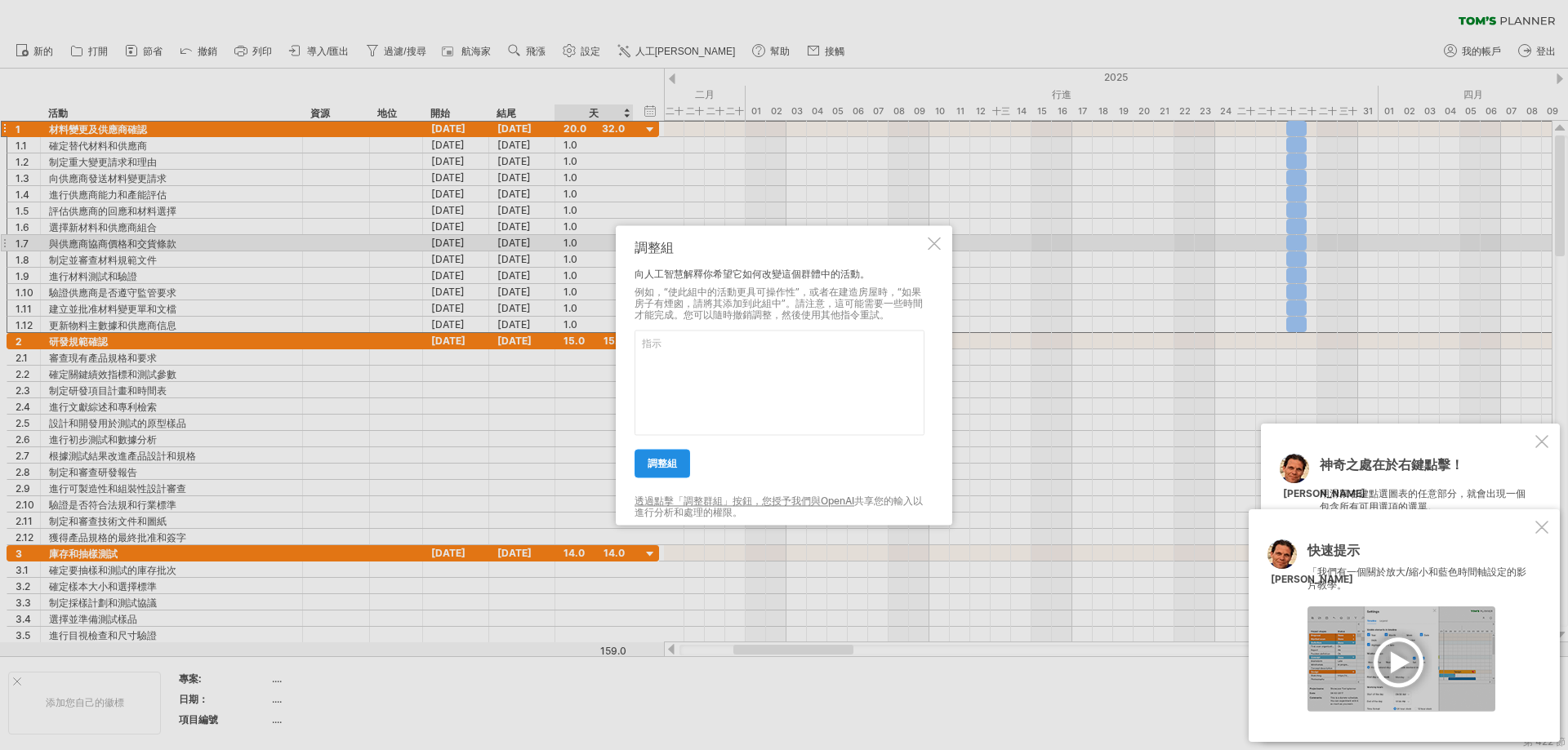
click at [672, 466] on font "調整組" at bounding box center [663, 463] width 30 height 12
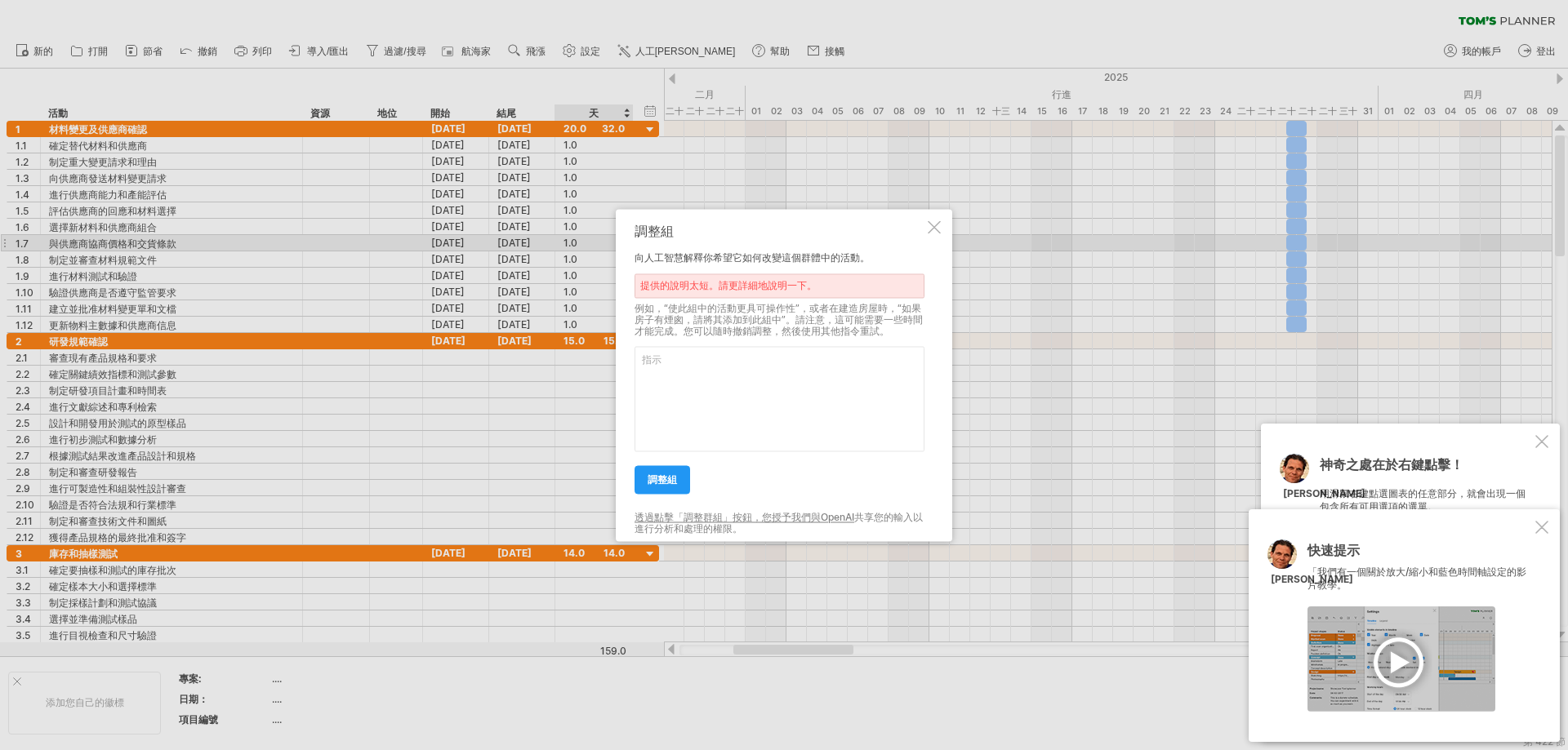
click at [763, 292] on div "提供的說明太短。請更詳細地說明一下。" at bounding box center [779, 286] width 290 height 25
click at [687, 386] on textarea at bounding box center [779, 399] width 290 height 106
type textarea "請修改開始時間"
click at [660, 477] on font "調整組" at bounding box center [663, 479] width 30 height 12
click at [672, 477] on font "調整組" at bounding box center [663, 479] width 30 height 12
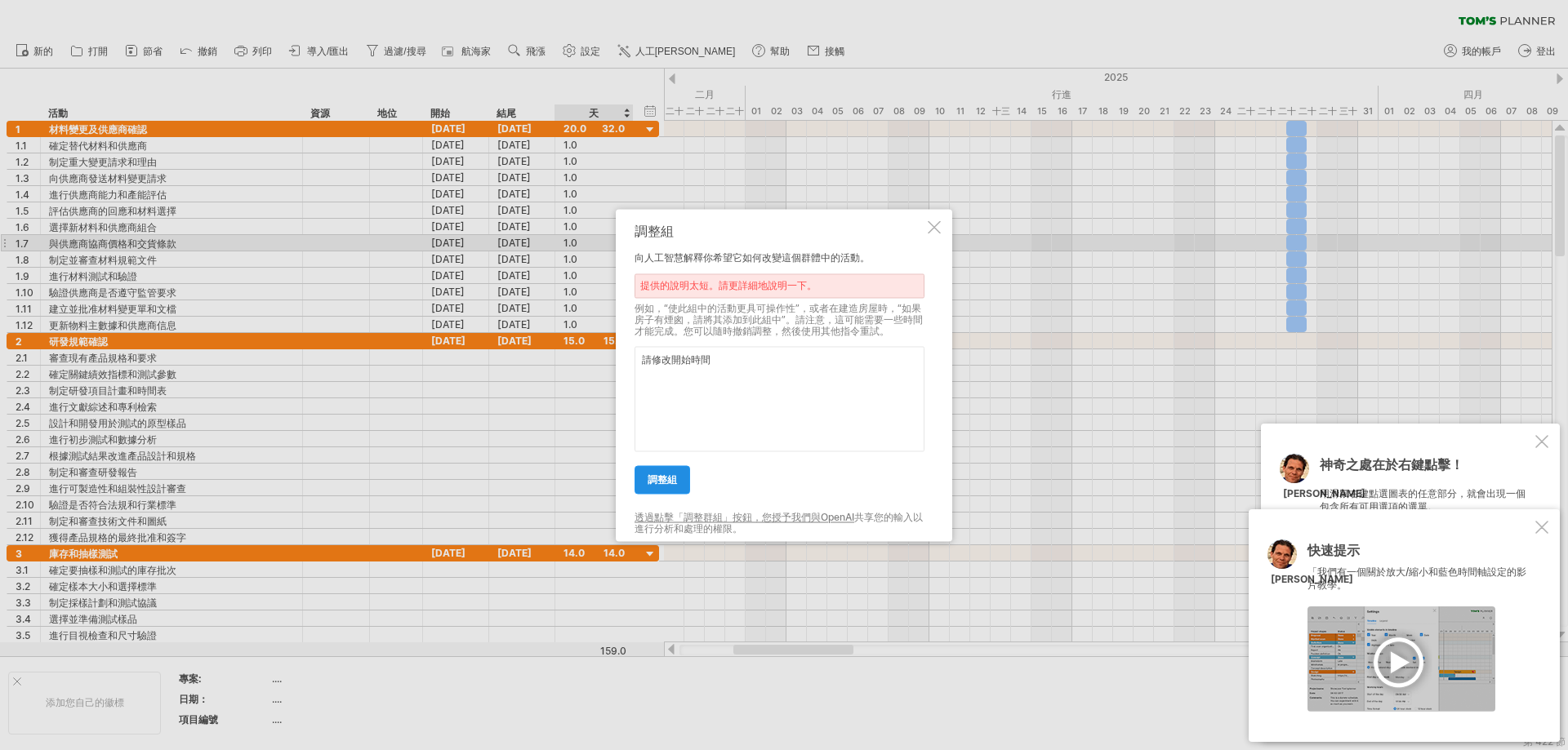
click at [674, 477] on font "調整組" at bounding box center [663, 479] width 30 height 12
click at [674, 477] on link "調整組" at bounding box center [662, 486] width 55 height 29
click at [534, 123] on div at bounding box center [784, 375] width 1568 height 750
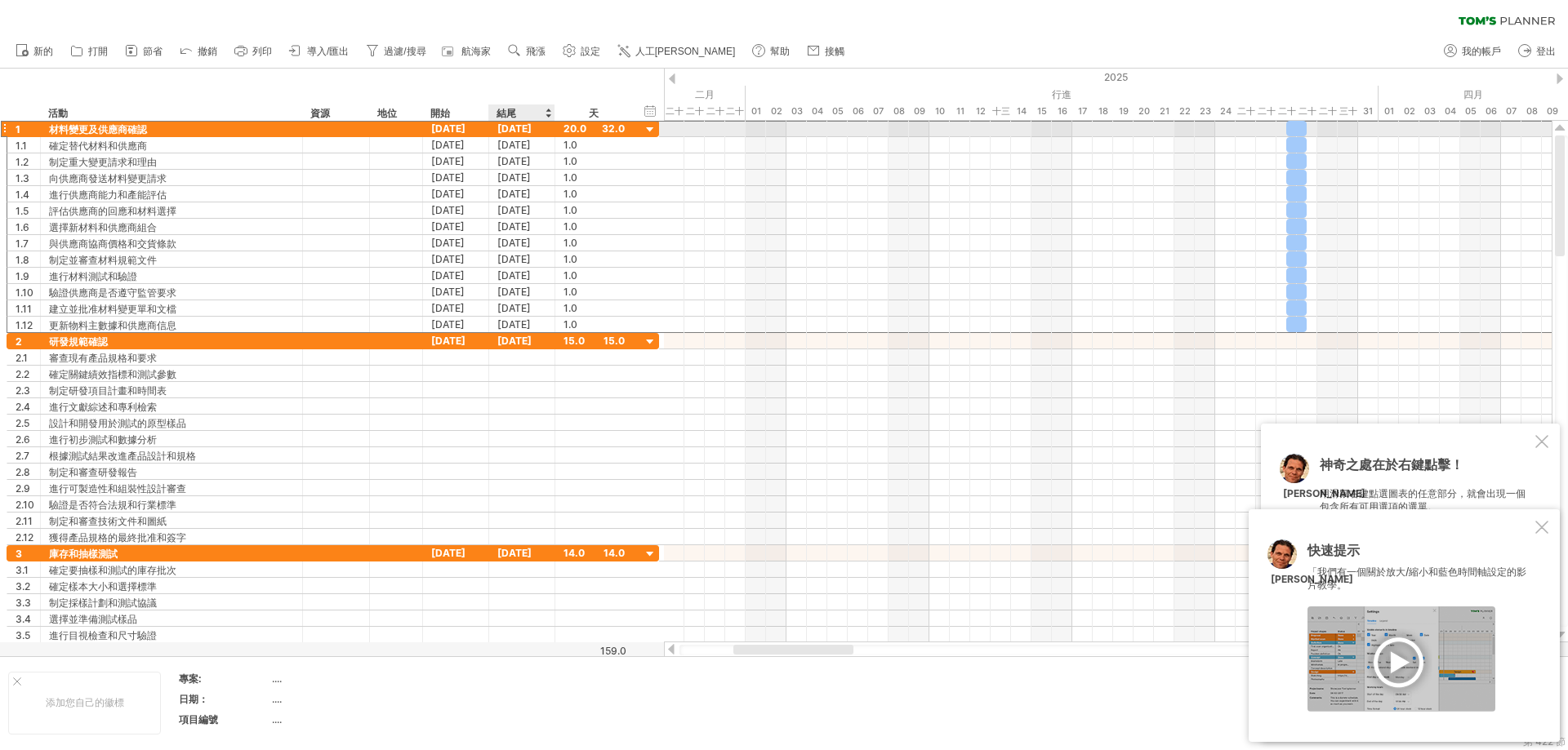
click at [531, 123] on font "[DATE]" at bounding box center [515, 128] width 35 height 12
click at [531, 125] on font "[DATE]" at bounding box center [515, 128] width 35 height 12
click at [531, 126] on font "[DATE]" at bounding box center [515, 128] width 35 height 12
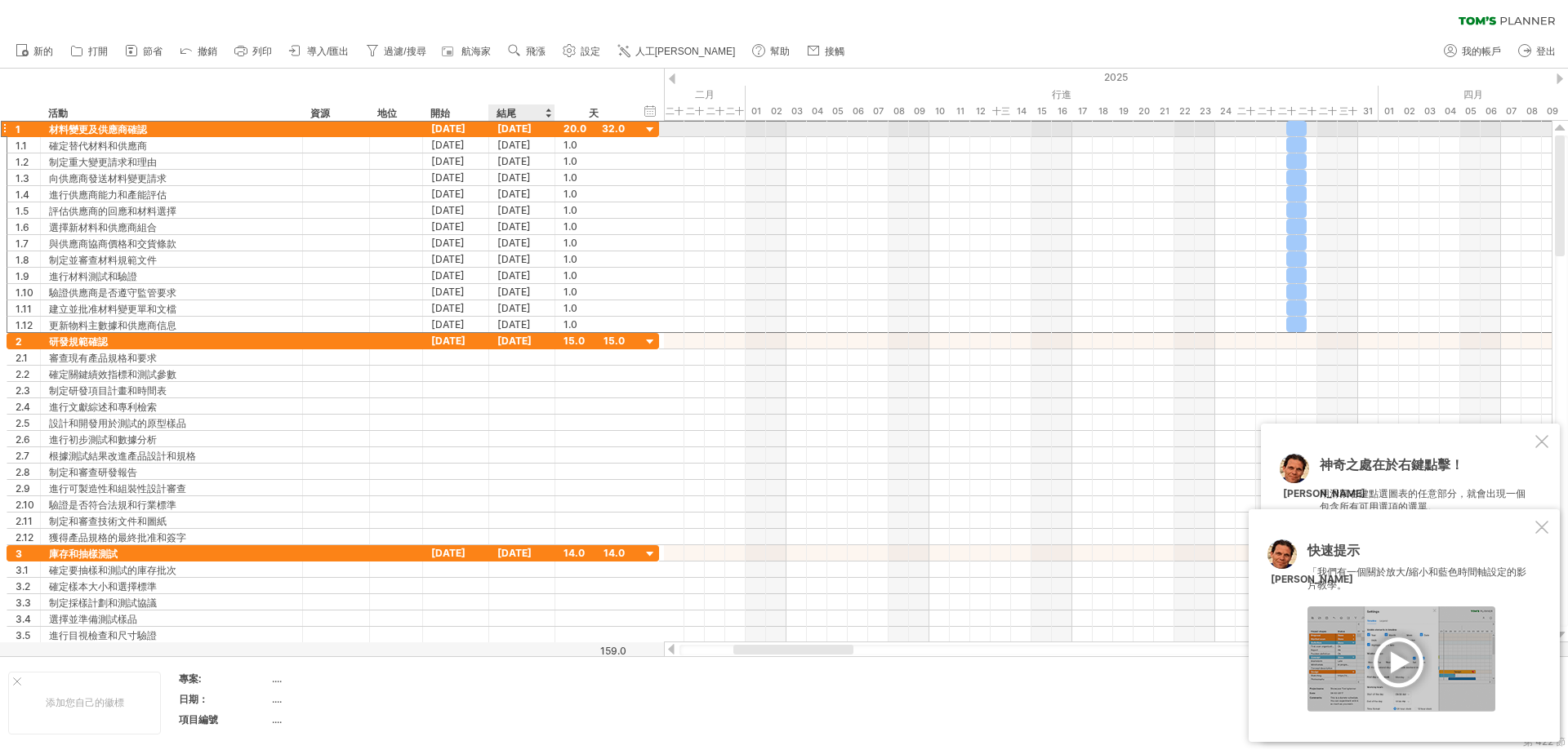
drag, startPoint x: 531, startPoint y: 126, endPoint x: 561, endPoint y: 129, distance: 30.1
click at [531, 126] on font "[DATE]" at bounding box center [515, 128] width 35 height 12
click at [566, 128] on font "20.0" at bounding box center [575, 128] width 23 height 12
click at [615, 129] on div "20.0" at bounding box center [594, 128] width 61 height 16
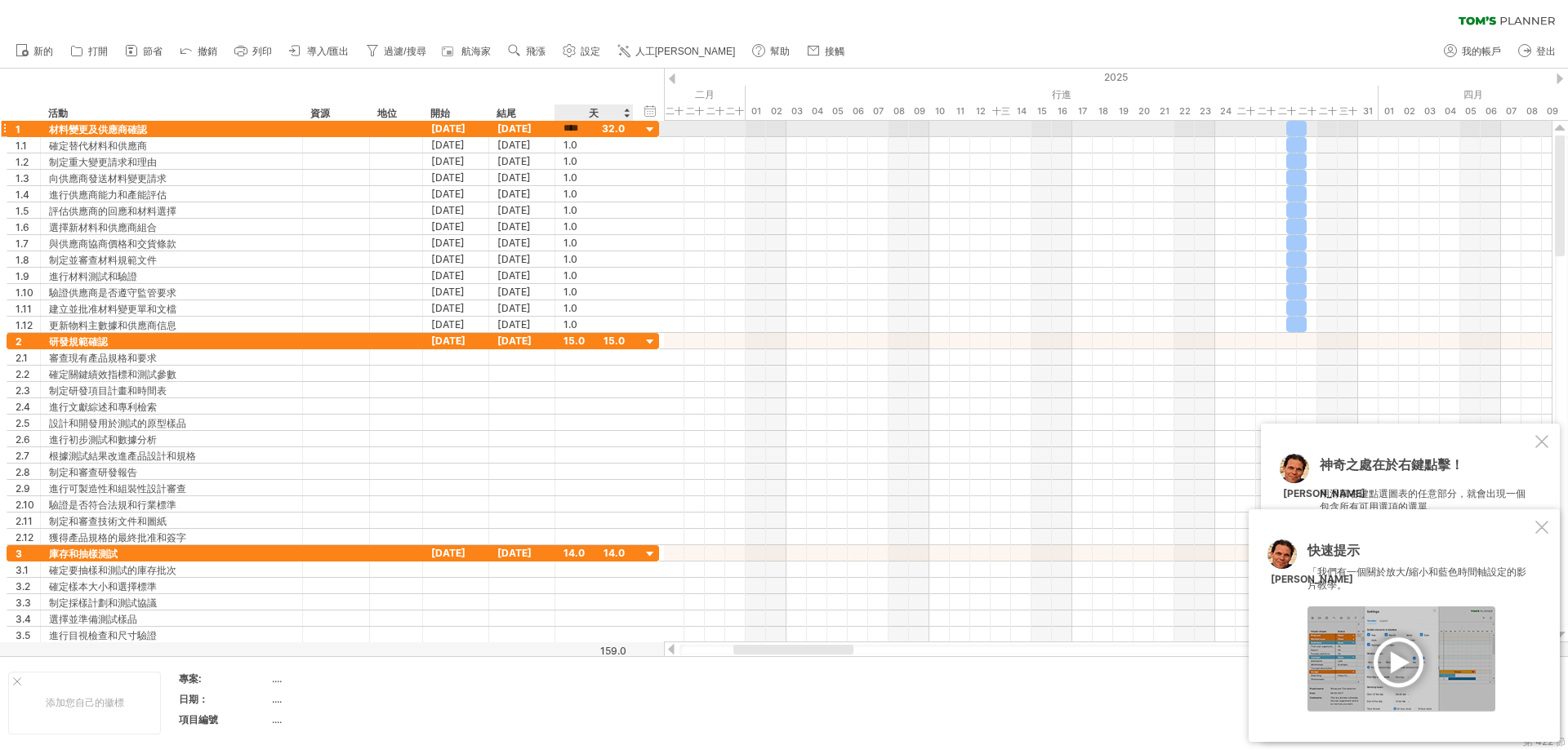
click at [577, 132] on input "****" at bounding box center [579, 128] width 31 height 16
click at [608, 128] on div "****" at bounding box center [594, 128] width 61 height 16
click at [495, 126] on div "[DATE]" at bounding box center [522, 128] width 66 height 16
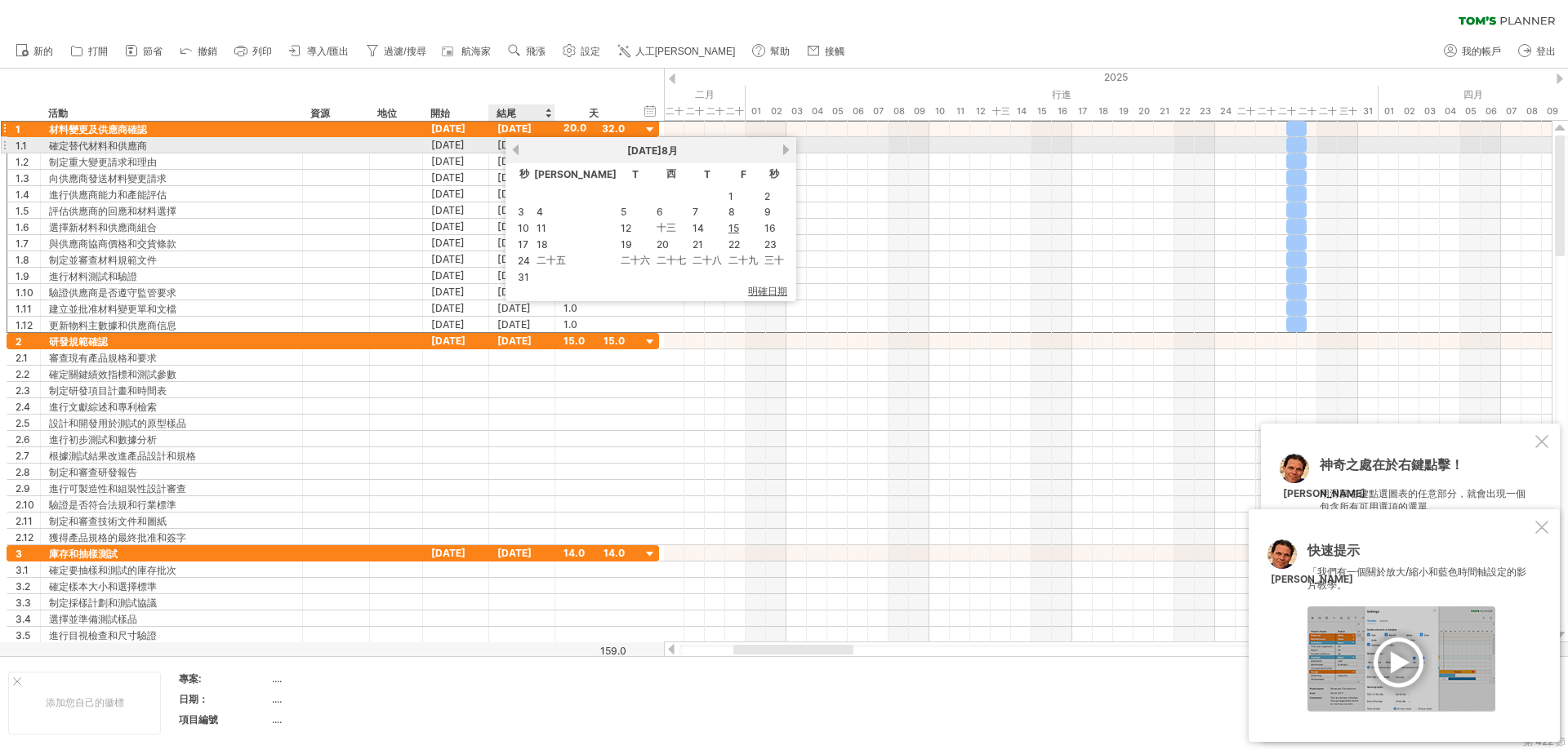
click at [516, 146] on link "以前的" at bounding box center [516, 150] width 12 height 12
click at [516, 146] on link "previous" at bounding box center [516, 150] width 12 height 12
click at [516, 146] on link "以前的" at bounding box center [516, 150] width 12 height 12
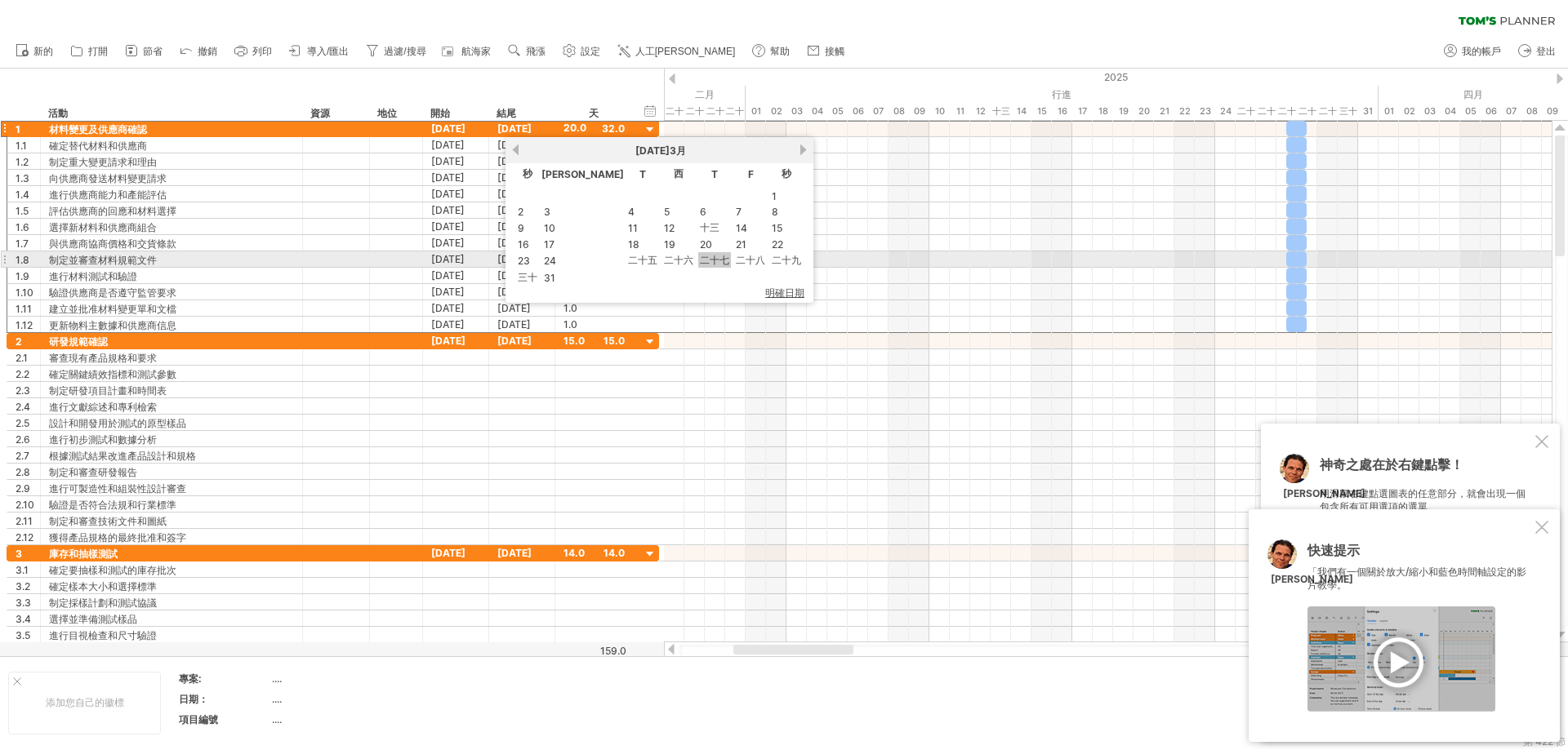
click at [700, 259] on font "二十七" at bounding box center [715, 259] width 30 height 12
click at [648, 259] on div at bounding box center [650, 259] width 16 height 17
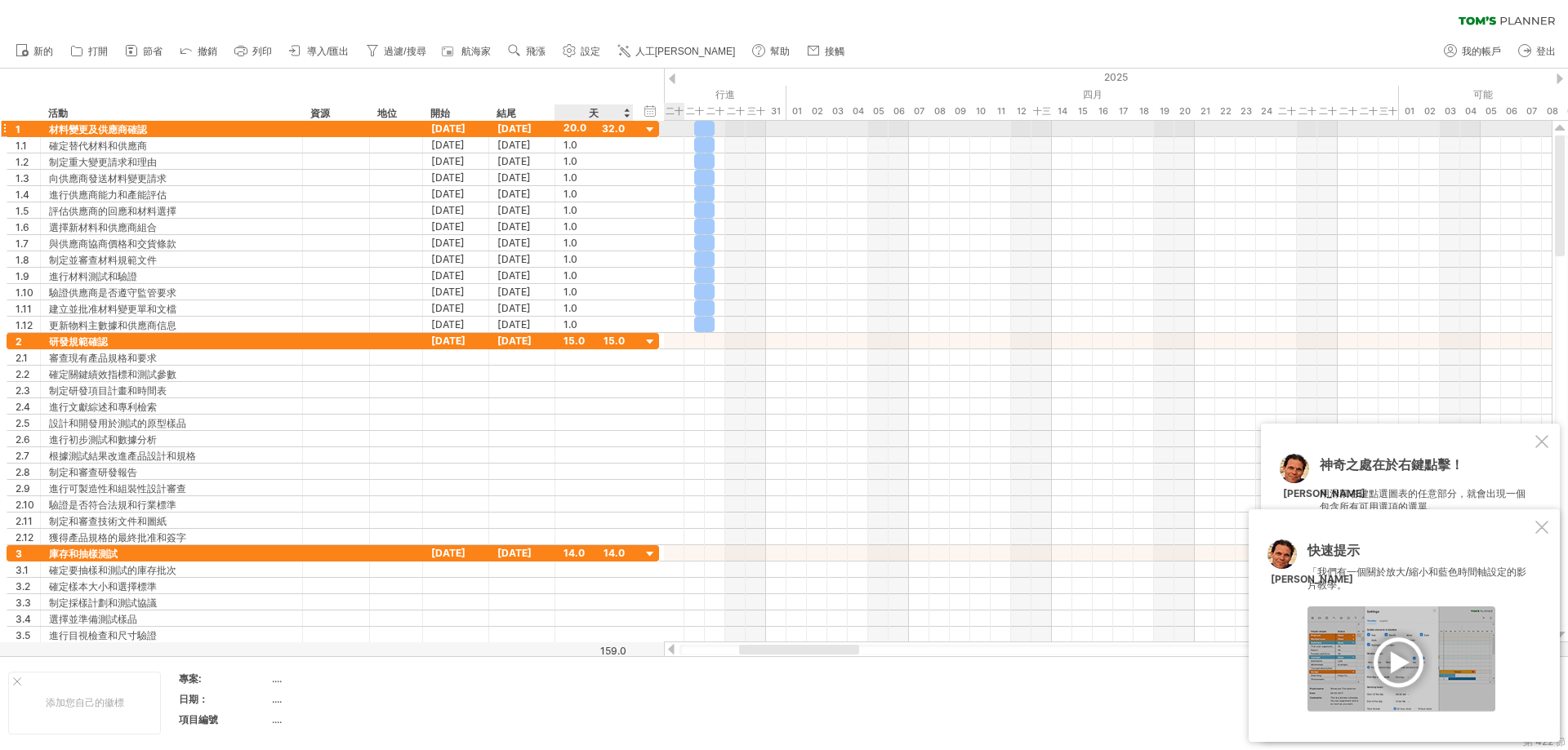
click at [577, 129] on font "20.0" at bounding box center [575, 127] width 23 height 12
click at [530, 128] on font "[DATE]" at bounding box center [515, 128] width 35 height 12
click at [530, 127] on font "[DATE]" at bounding box center [515, 128] width 35 height 12
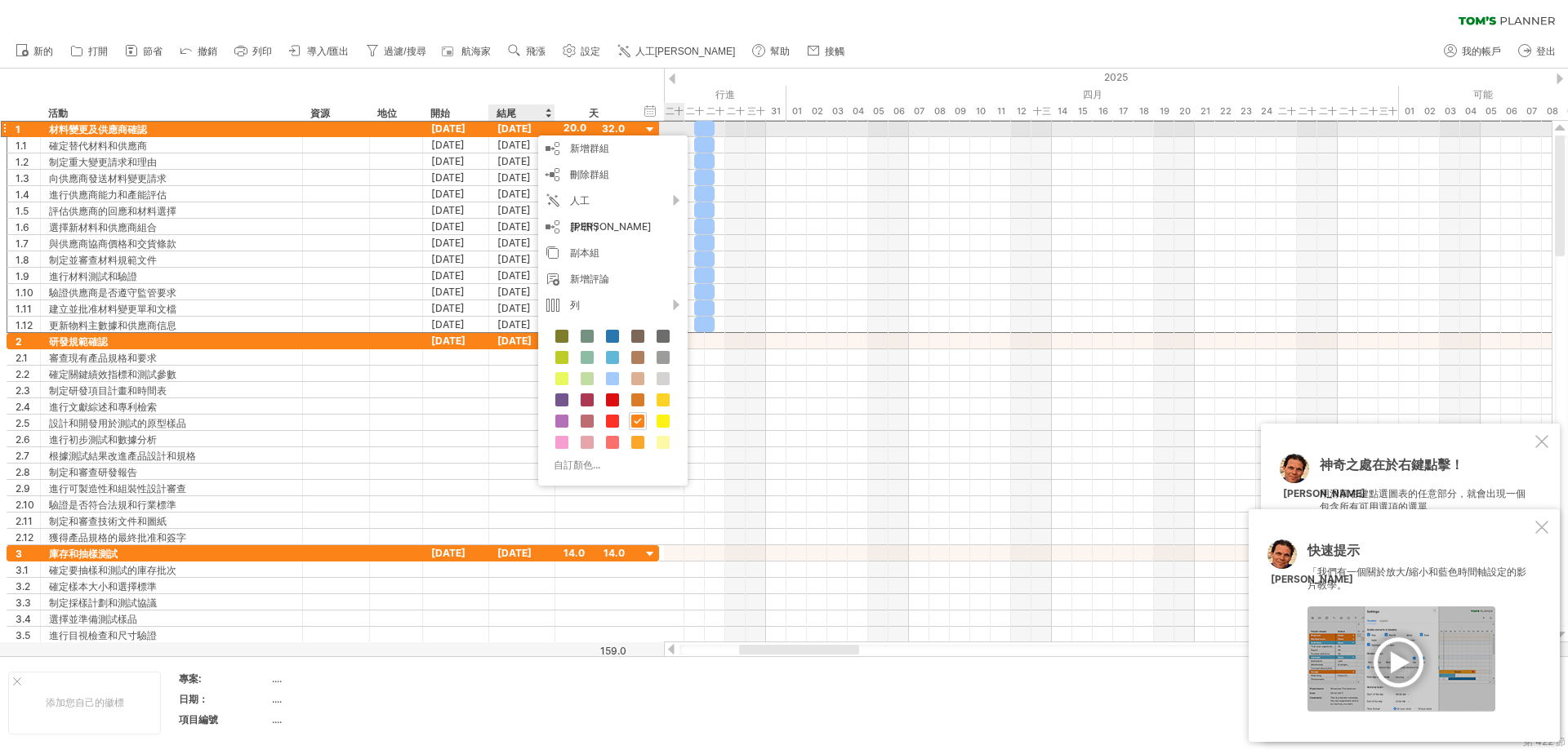
click at [530, 127] on font "[DATE]" at bounding box center [515, 128] width 35 height 12
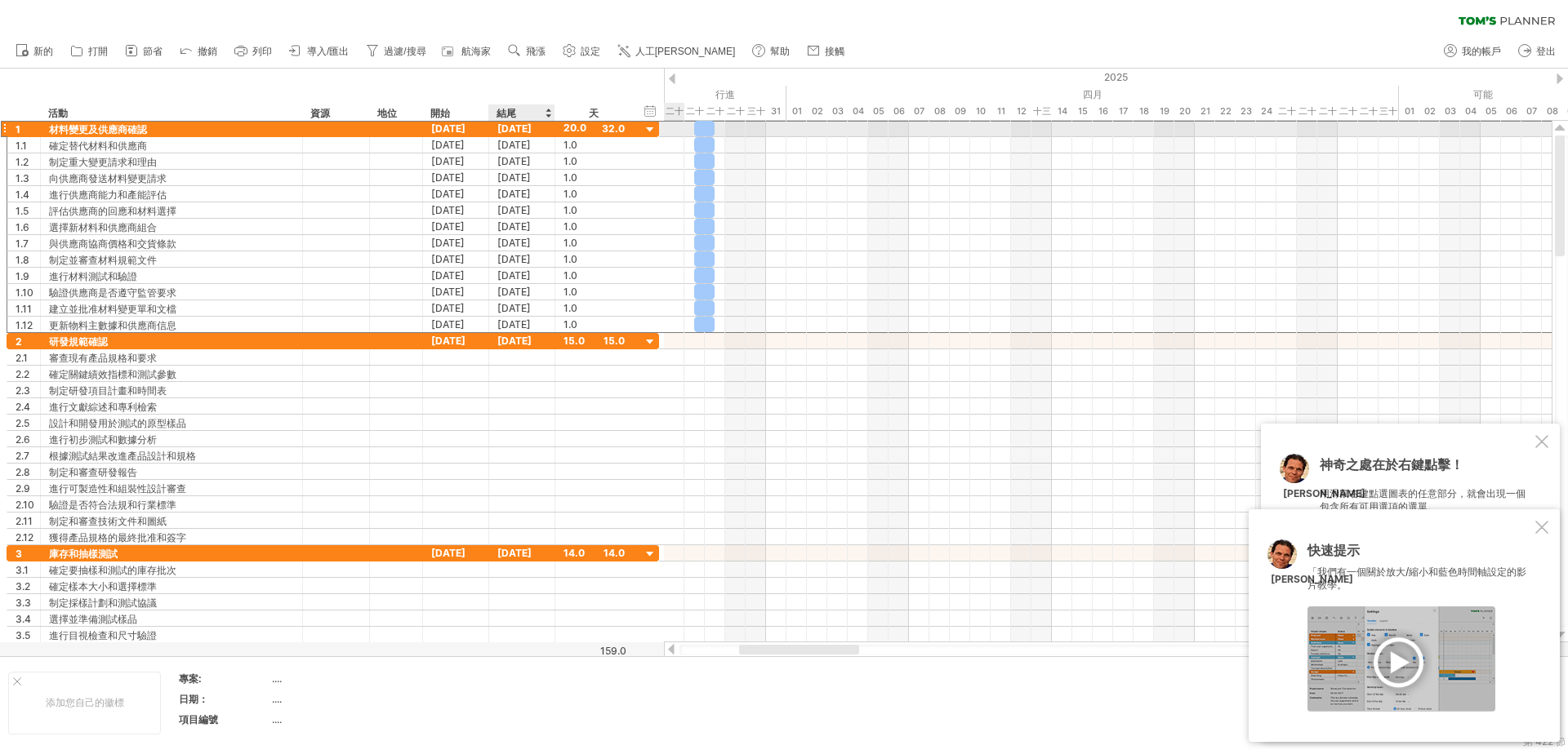
click at [530, 127] on font "[DATE]" at bounding box center [515, 128] width 35 height 12
click at [567, 127] on font "20.0" at bounding box center [575, 127] width 23 height 12
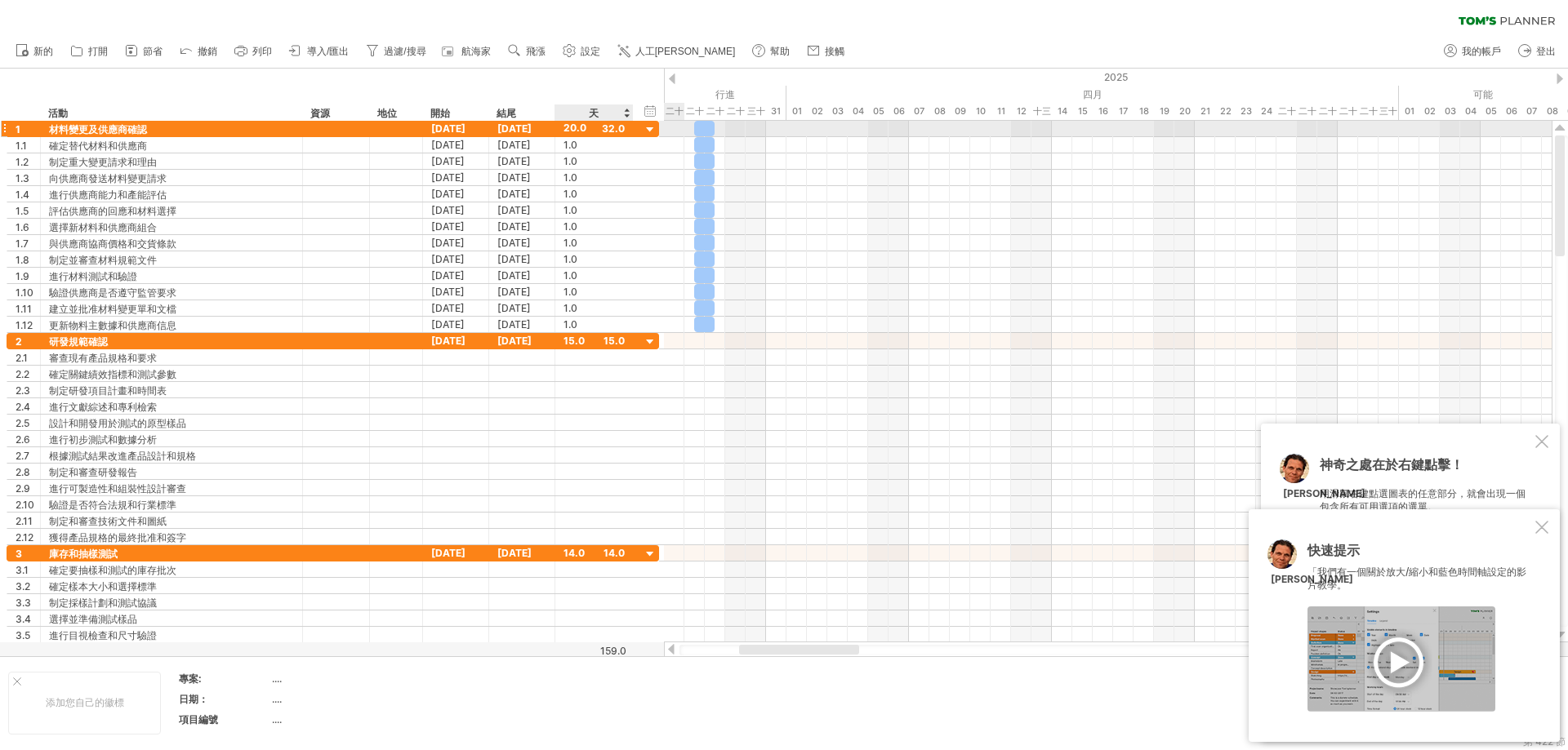
click at [623, 131] on div "20.0" at bounding box center [594, 128] width 61 height 16
click at [623, 131] on div "****" at bounding box center [594, 128] width 61 height 16
click at [649, 127] on div at bounding box center [650, 130] width 16 height 16
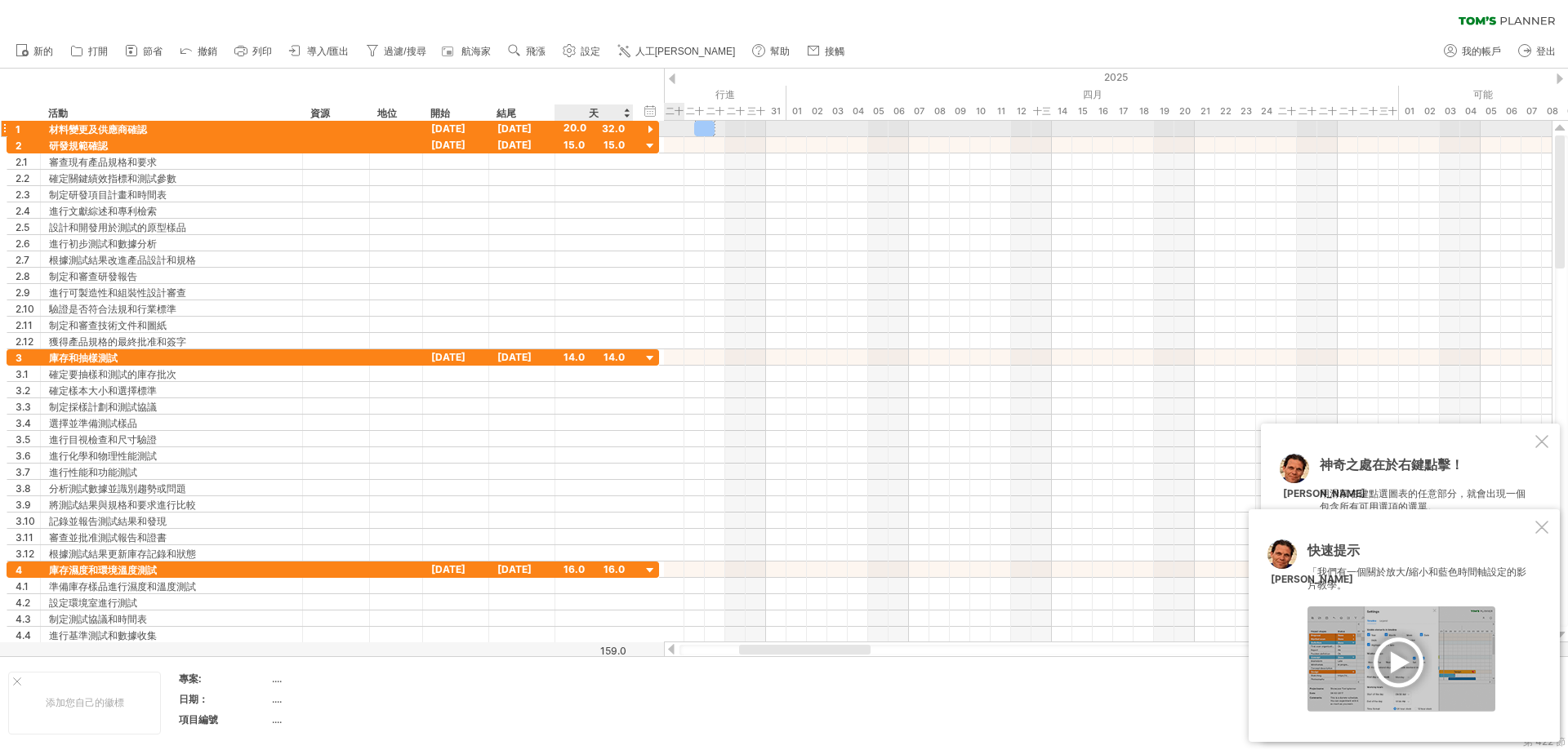
click at [649, 127] on div at bounding box center [650, 130] width 16 height 16
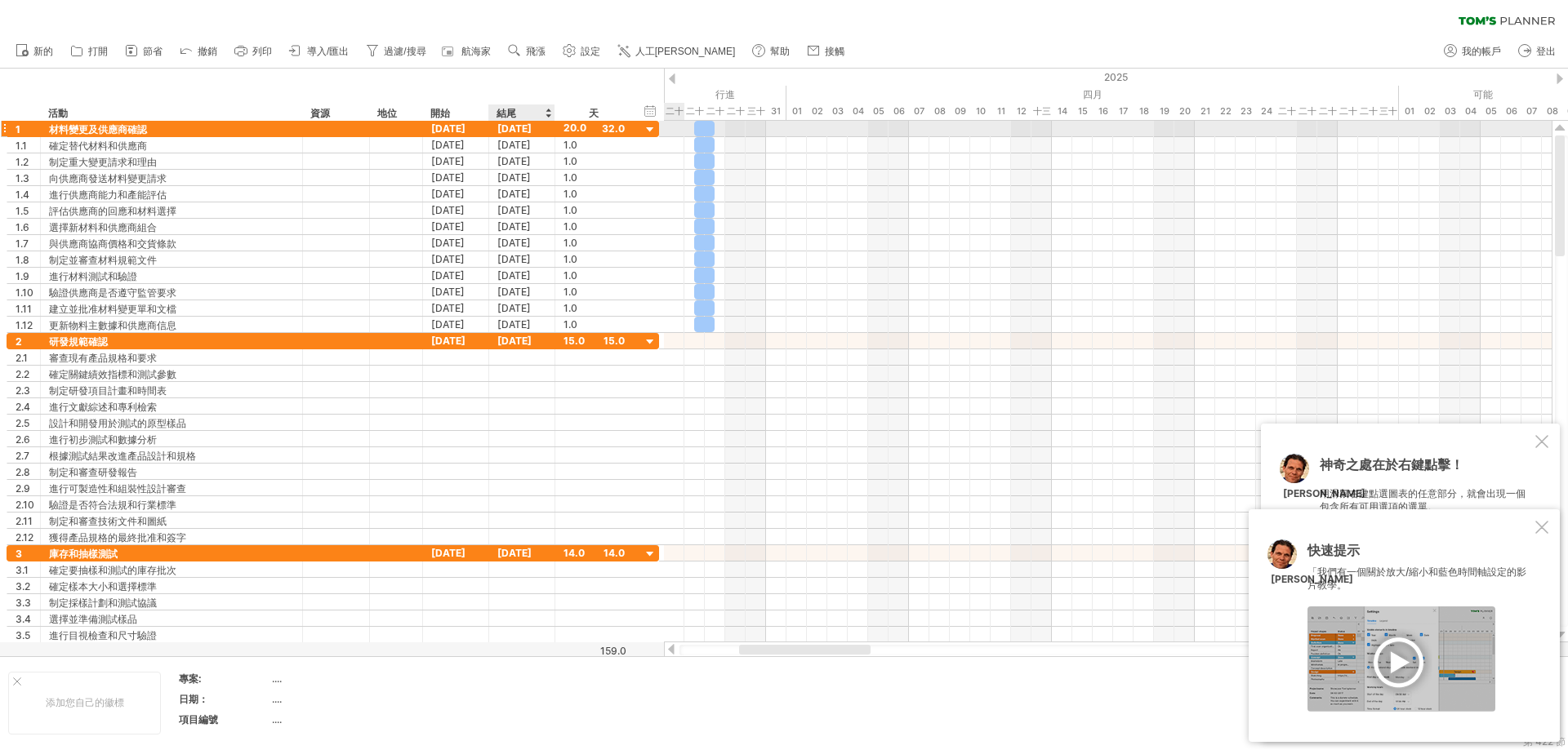
click at [520, 126] on font "[DATE]" at bounding box center [515, 128] width 35 height 12
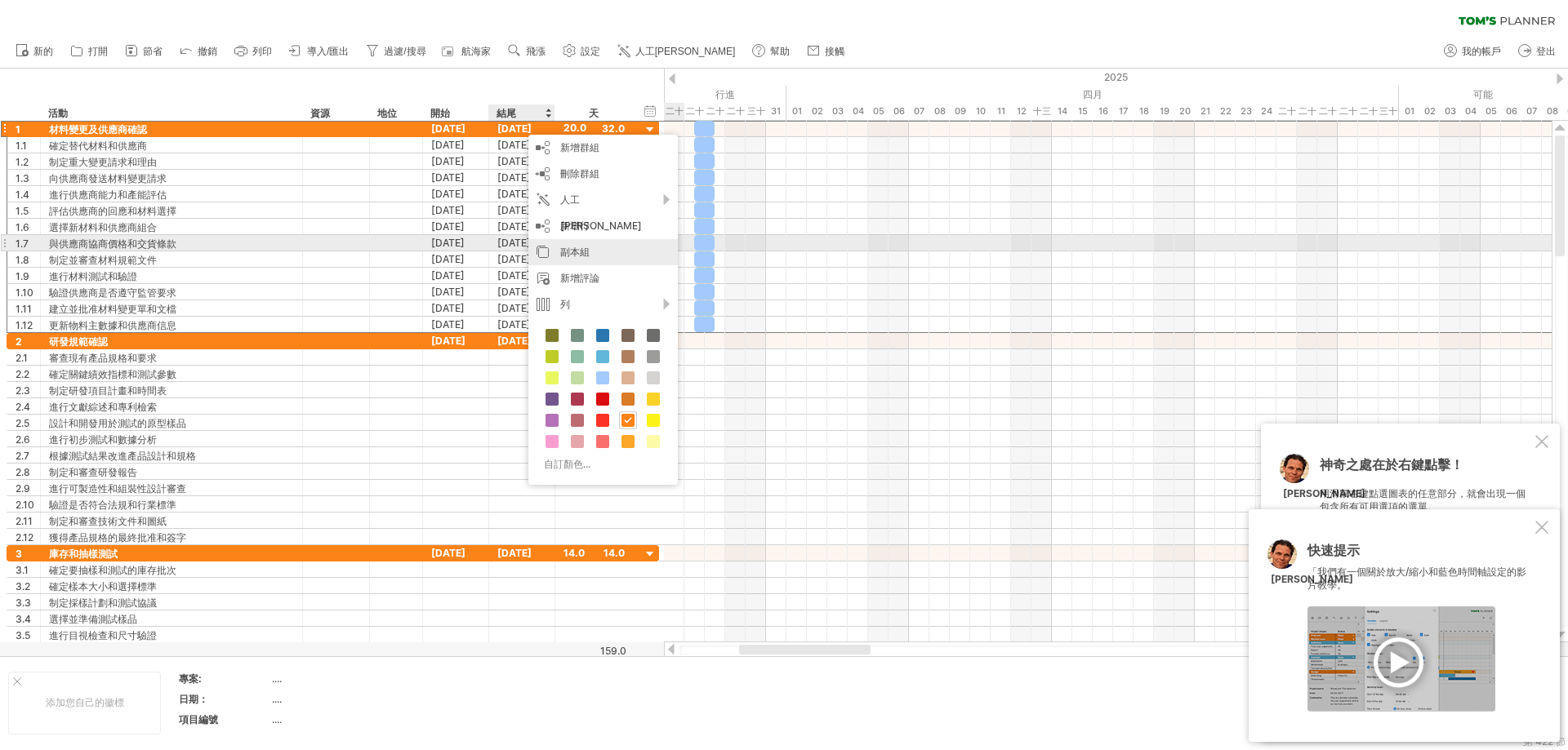
click at [582, 249] on font "副本組" at bounding box center [575, 252] width 30 height 12
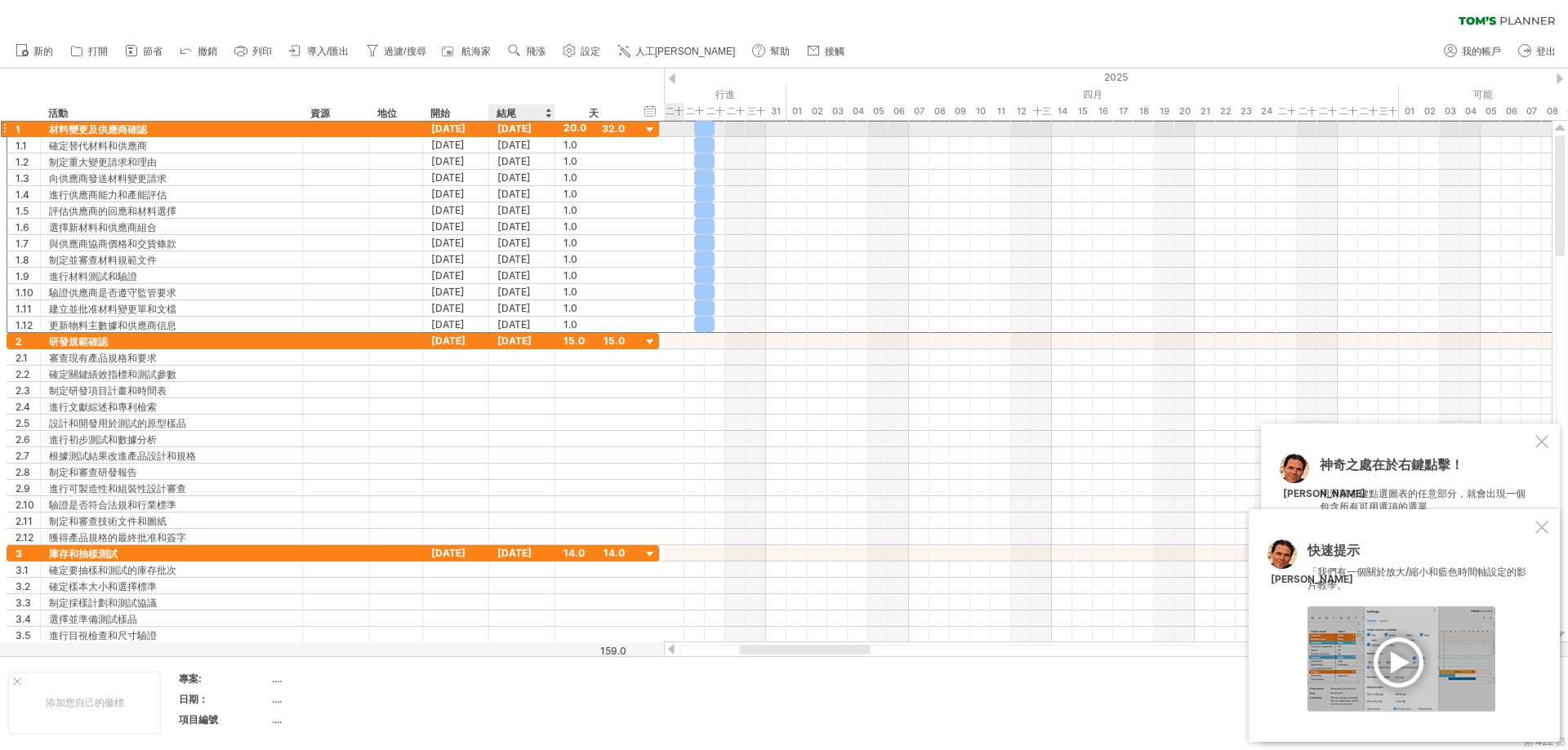
click at [522, 132] on font "[DATE]" at bounding box center [515, 128] width 35 height 12
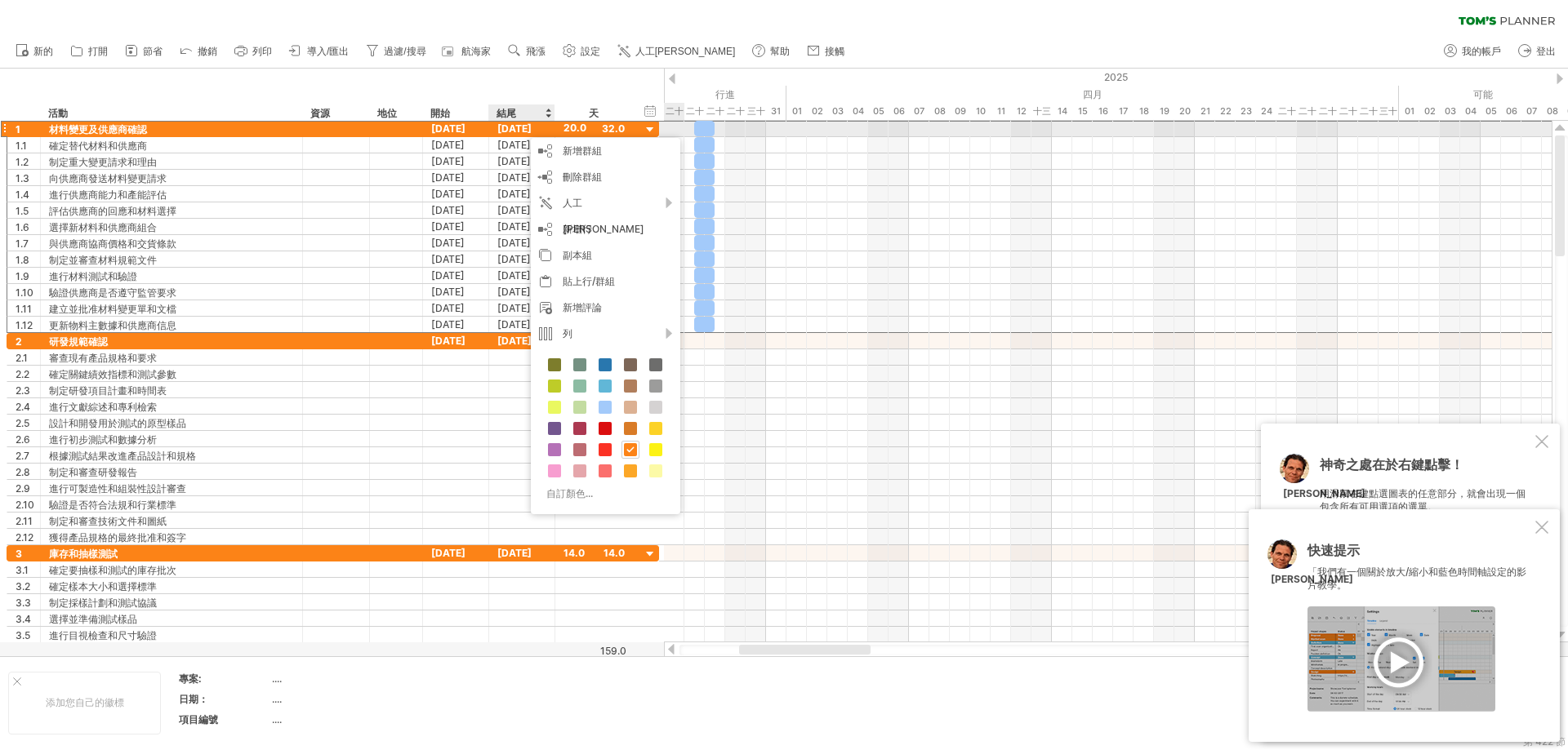
click at [526, 125] on font "[DATE]" at bounding box center [515, 128] width 35 height 12
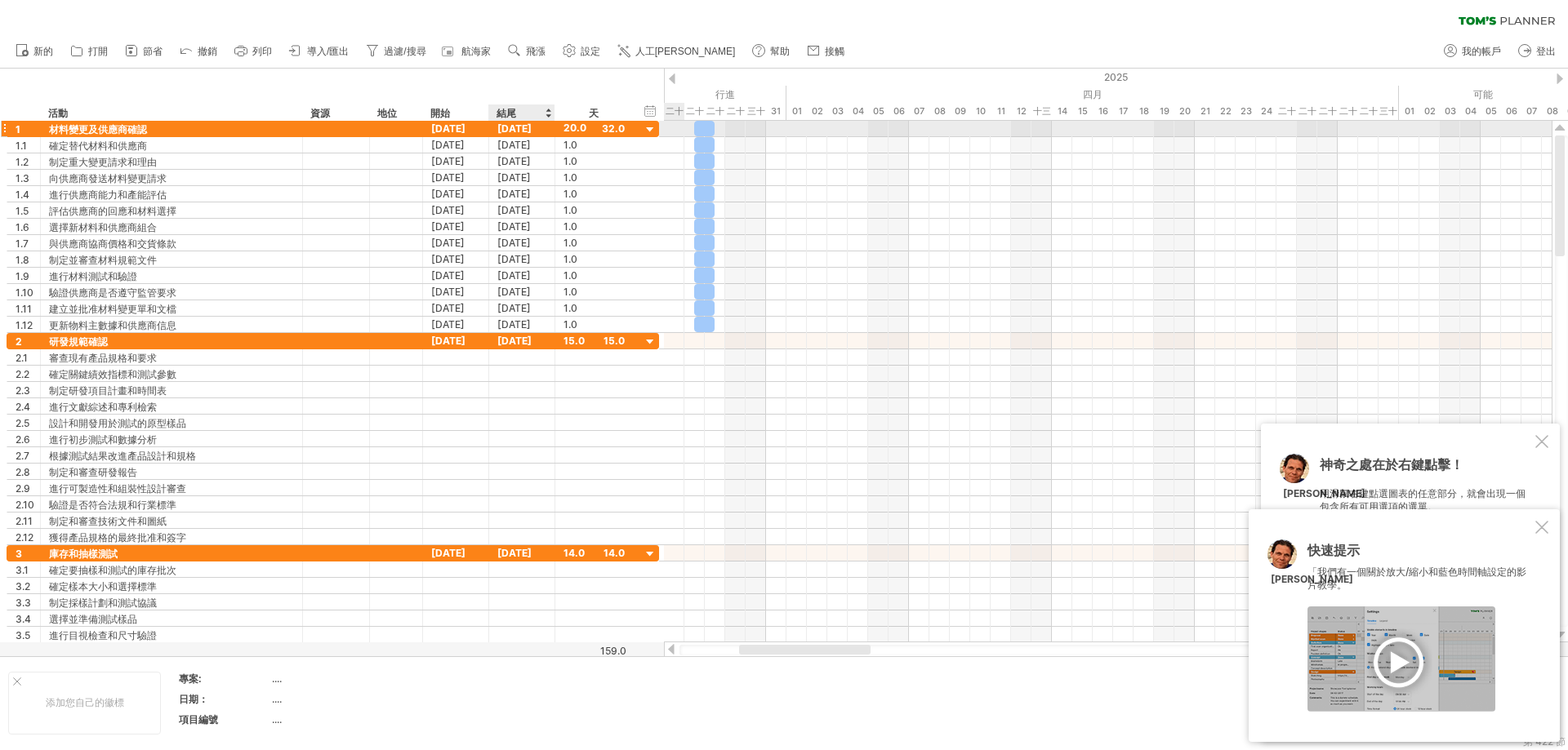
click at [524, 125] on font "[DATE]" at bounding box center [515, 128] width 35 height 12
click at [943, 663] on div at bounding box center [1401, 659] width 188 height 106
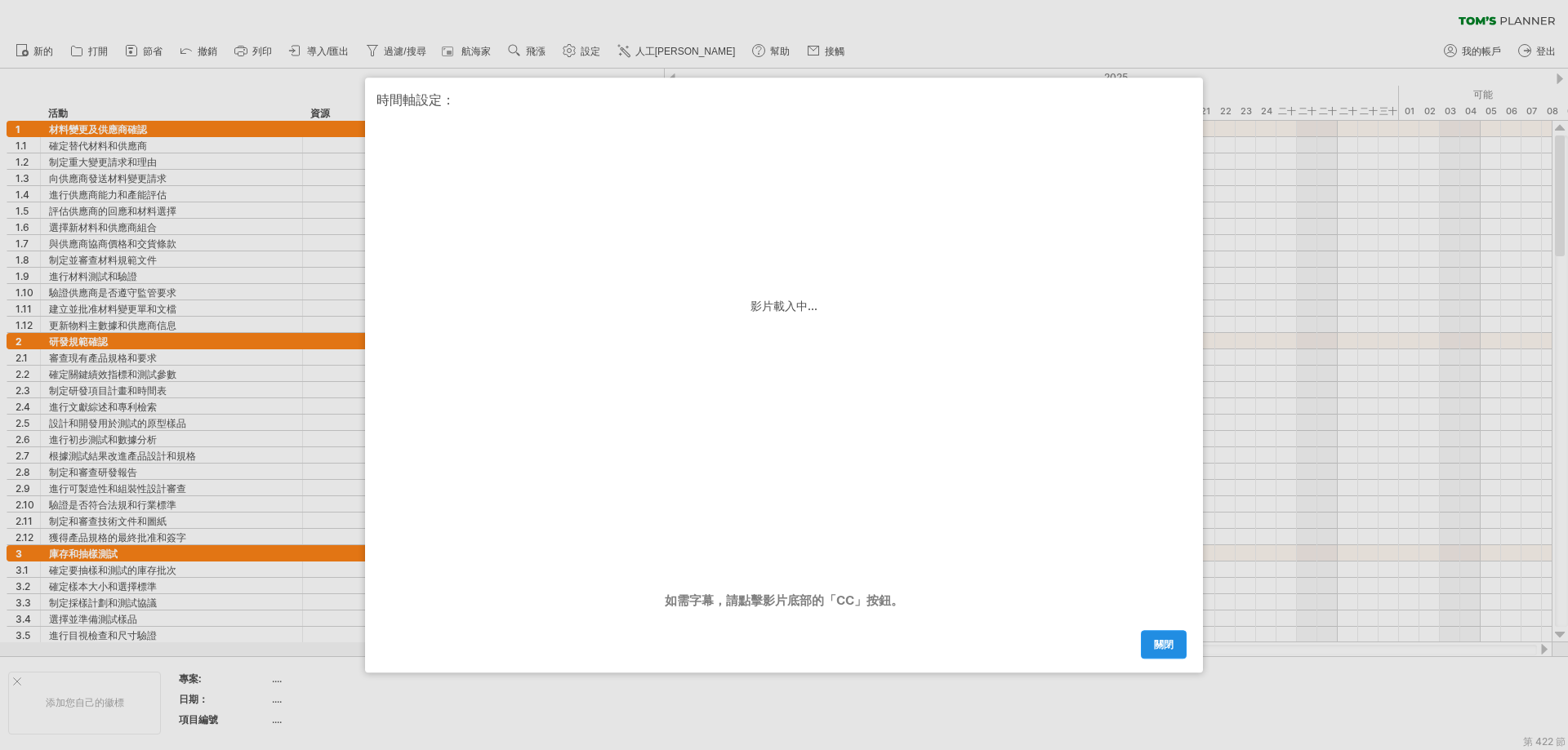
click at [943, 649] on font "關閉" at bounding box center [1164, 644] width 20 height 12
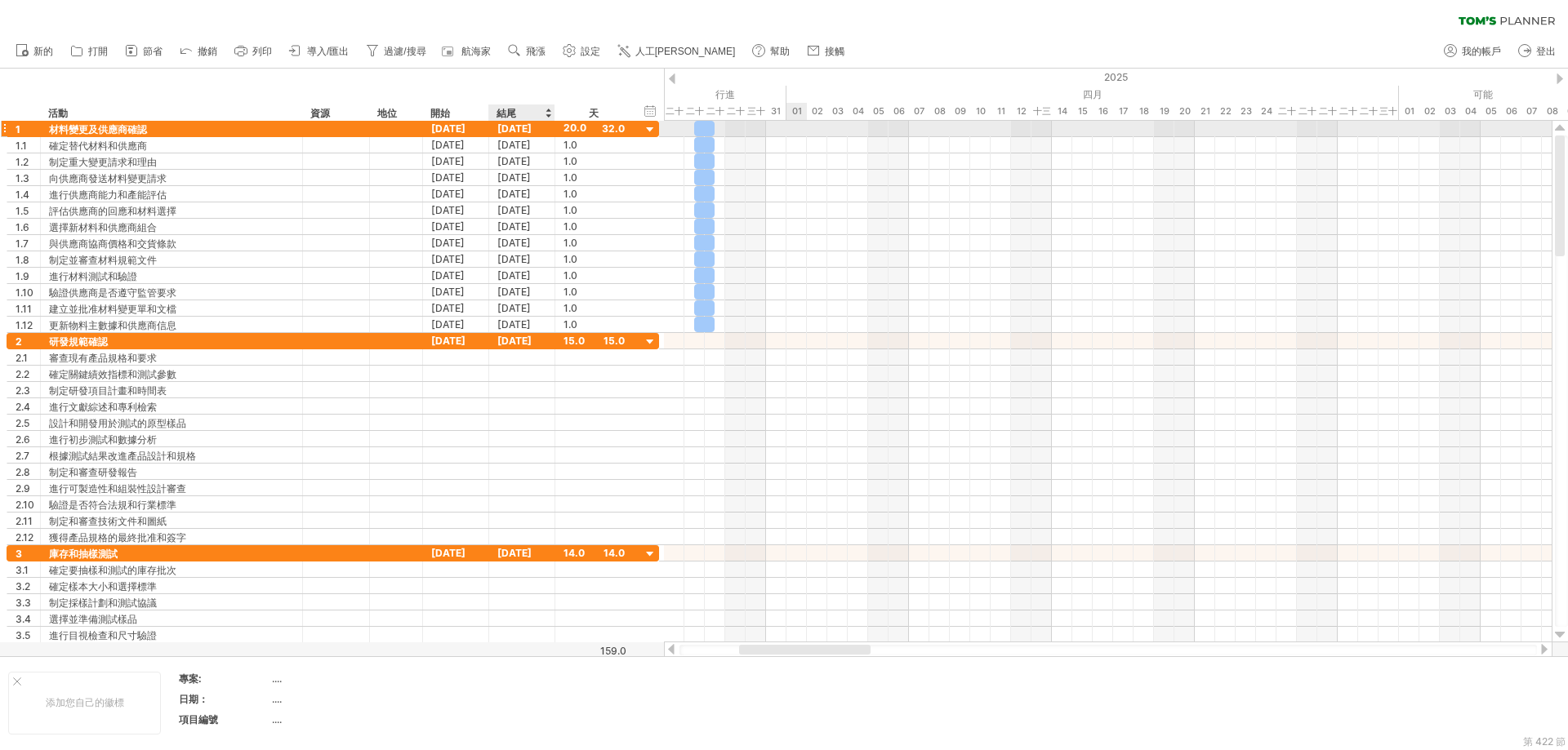
click at [523, 126] on font "[DATE]" at bounding box center [515, 128] width 35 height 12
click at [522, 47] on use at bounding box center [515, 50] width 17 height 17
click at [549, 117] on font "天" at bounding box center [544, 120] width 10 height 12
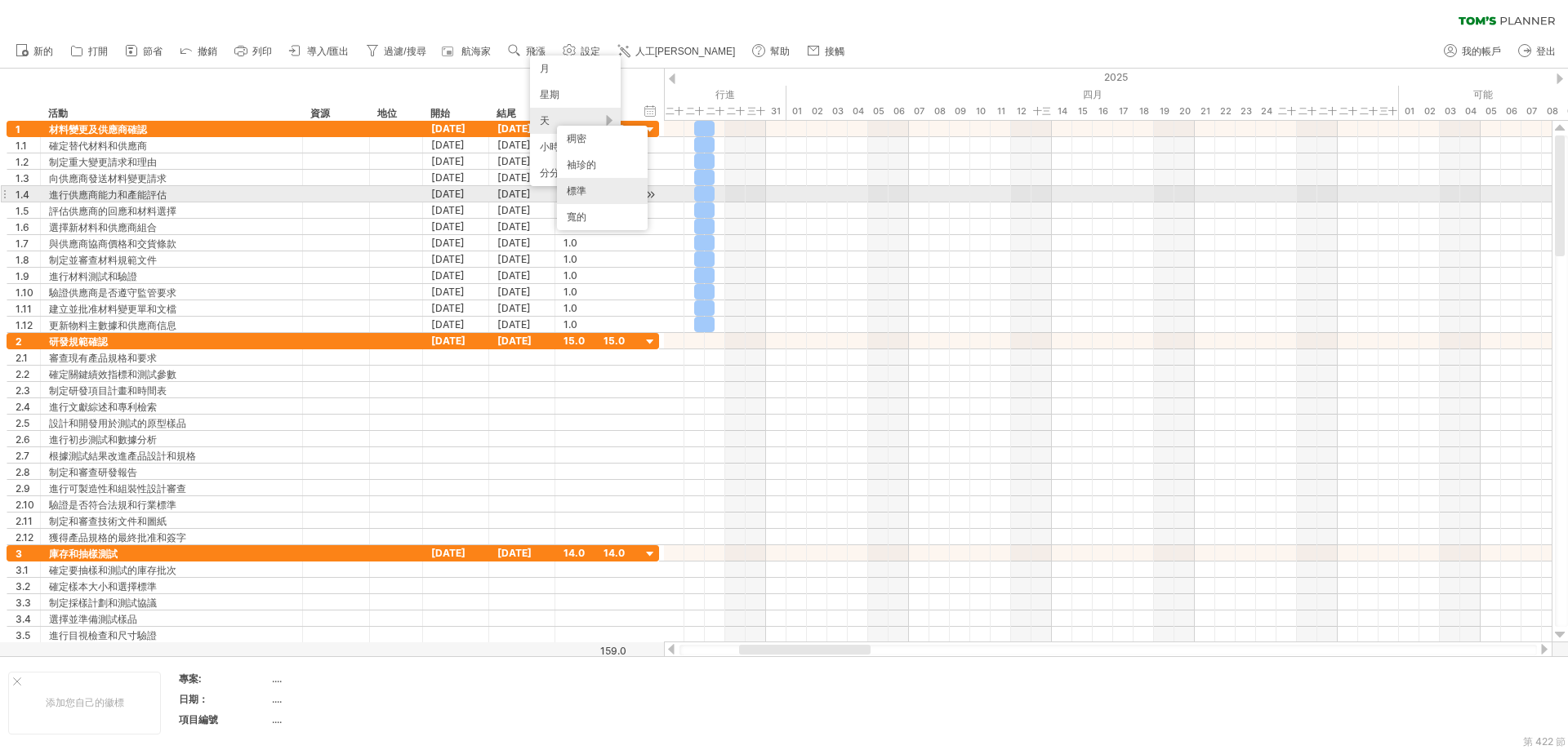
click at [590, 190] on div "標準" at bounding box center [602, 191] width 91 height 26
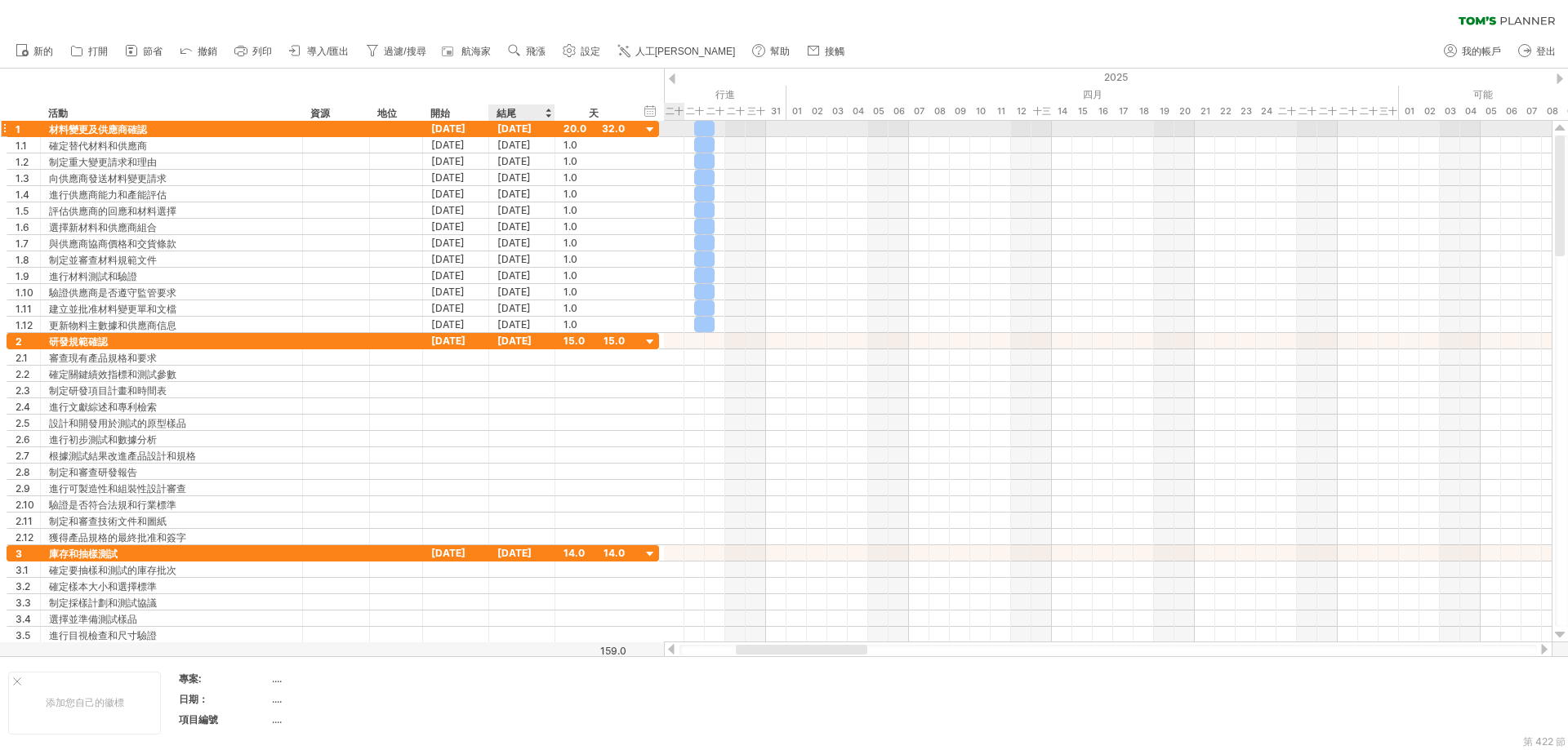
click at [521, 131] on font "[DATE]" at bounding box center [515, 128] width 35 height 12
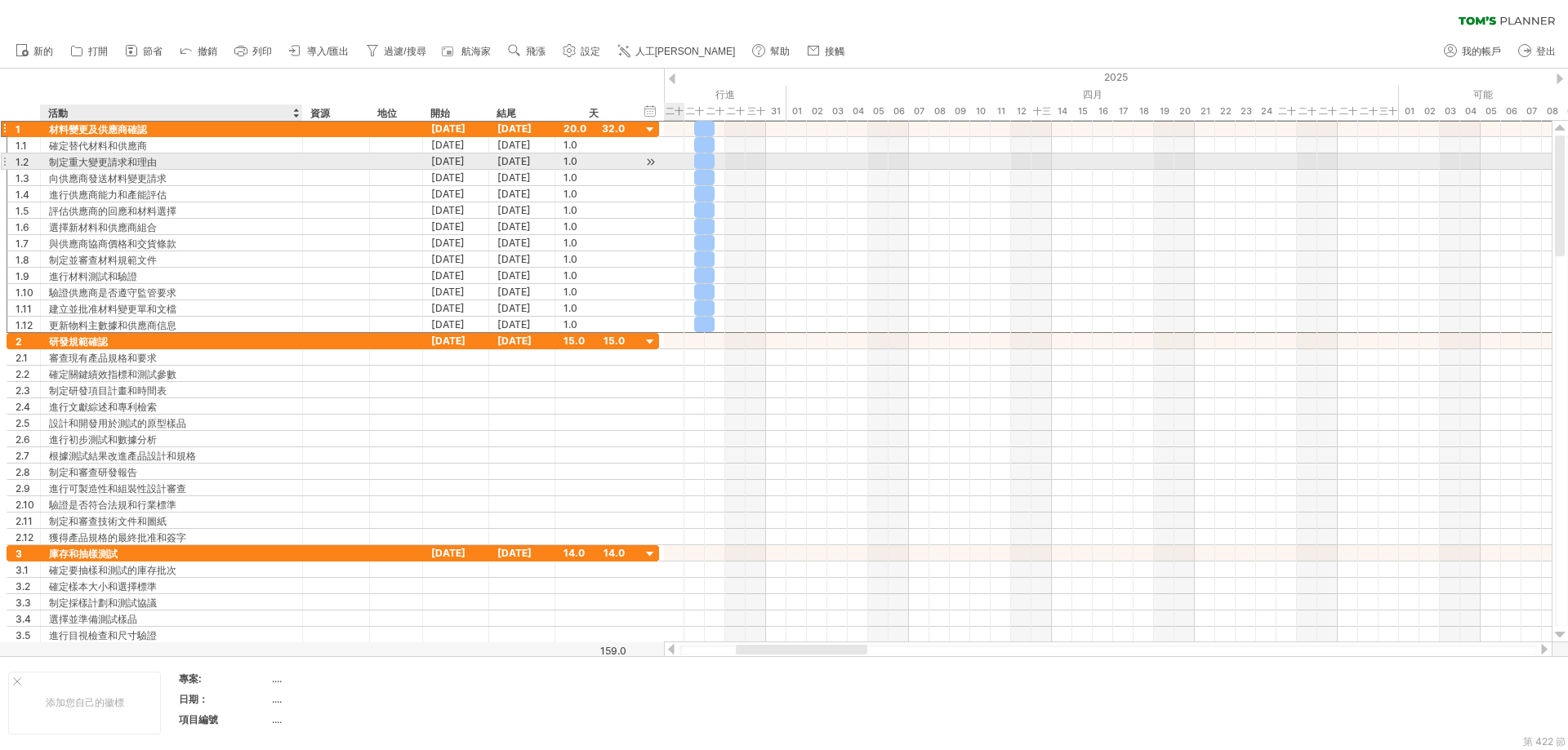
click at [139, 163] on font "制定重大變更請求和理由" at bounding box center [102, 162] width 107 height 12
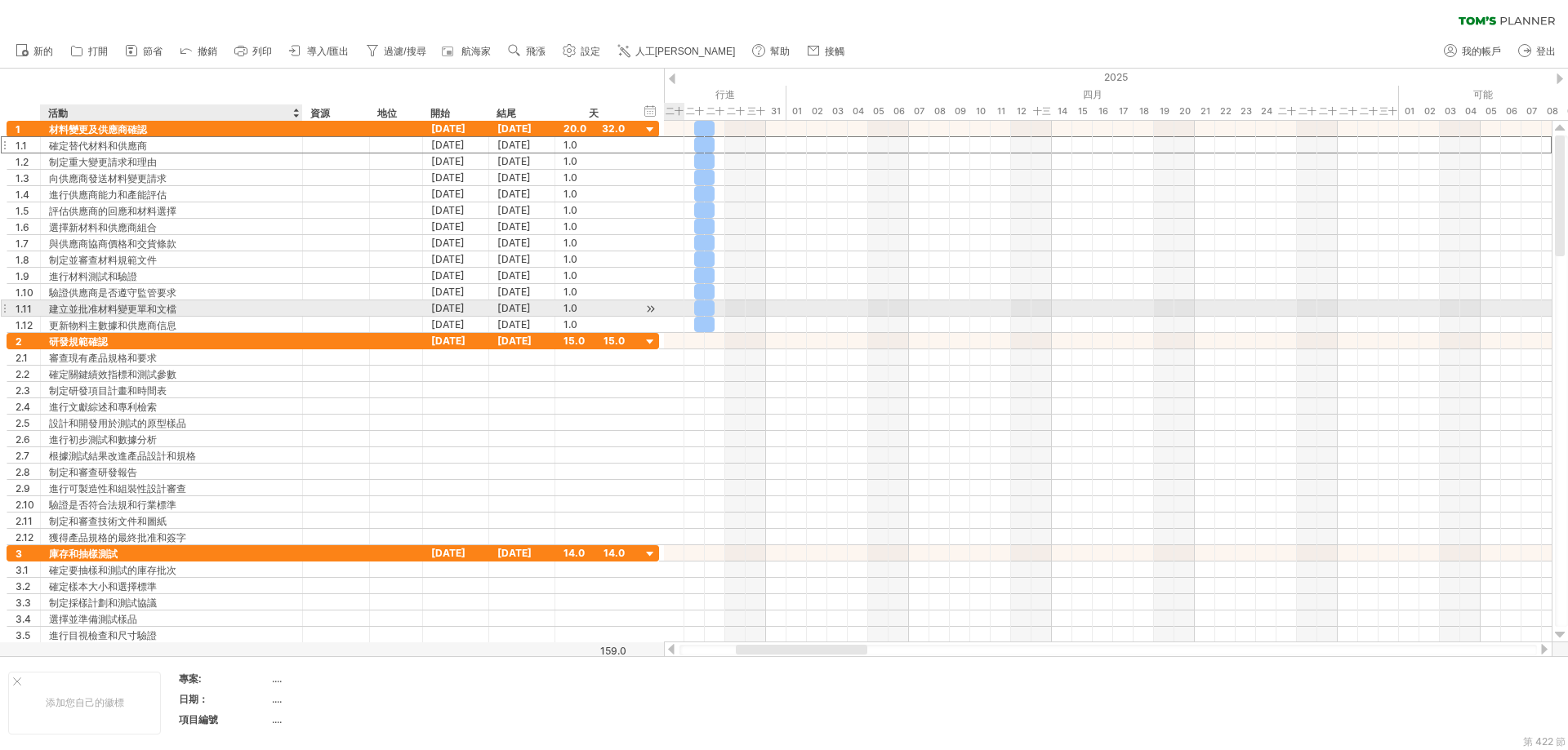
drag, startPoint x: 26, startPoint y: 145, endPoint x: 107, endPoint y: 313, distance: 186.5
click at [107, 313] on div "**********" at bounding box center [333, 226] width 653 height 212
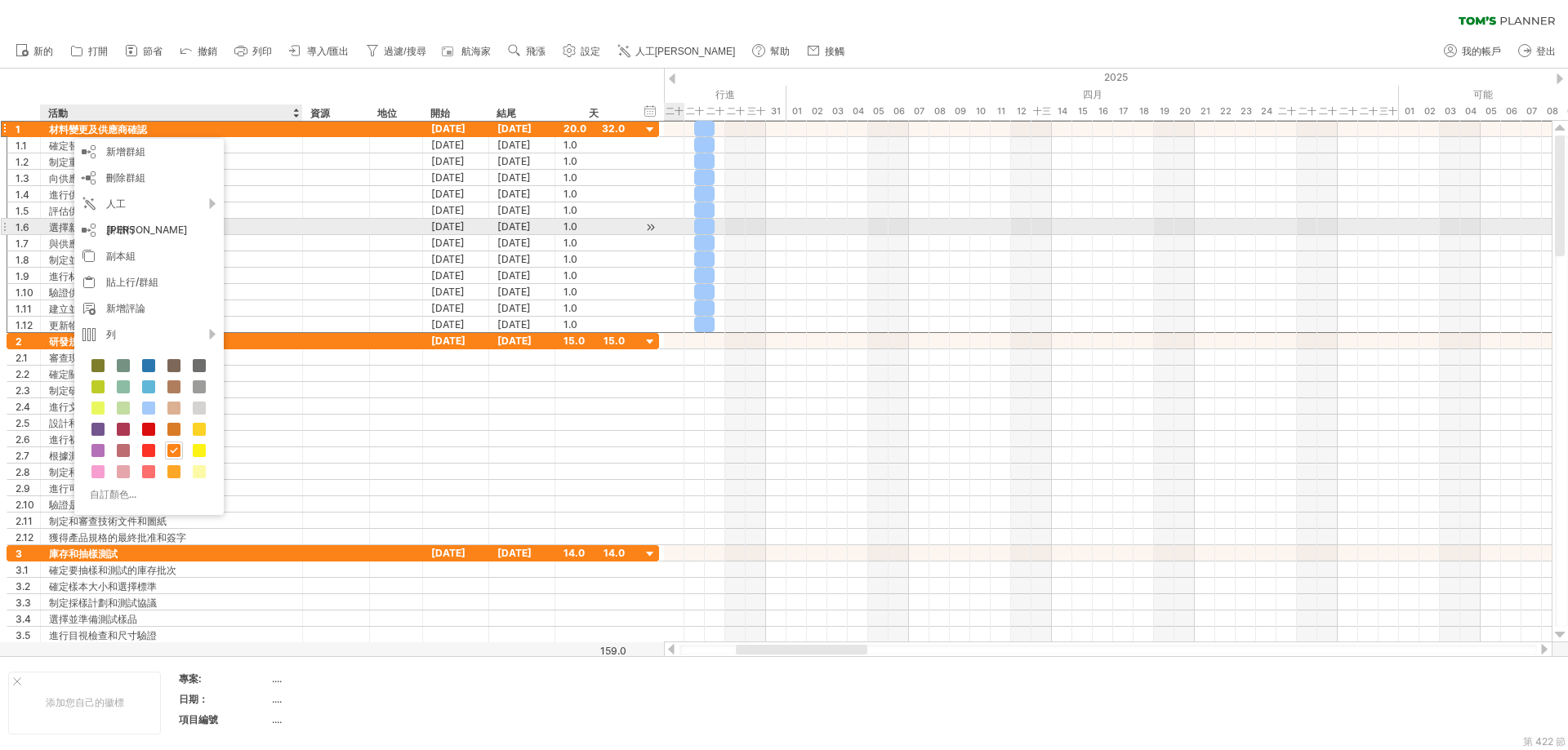
click at [290, 233] on div "選擇新材料和供應商組合" at bounding box center [171, 226] width 245 height 16
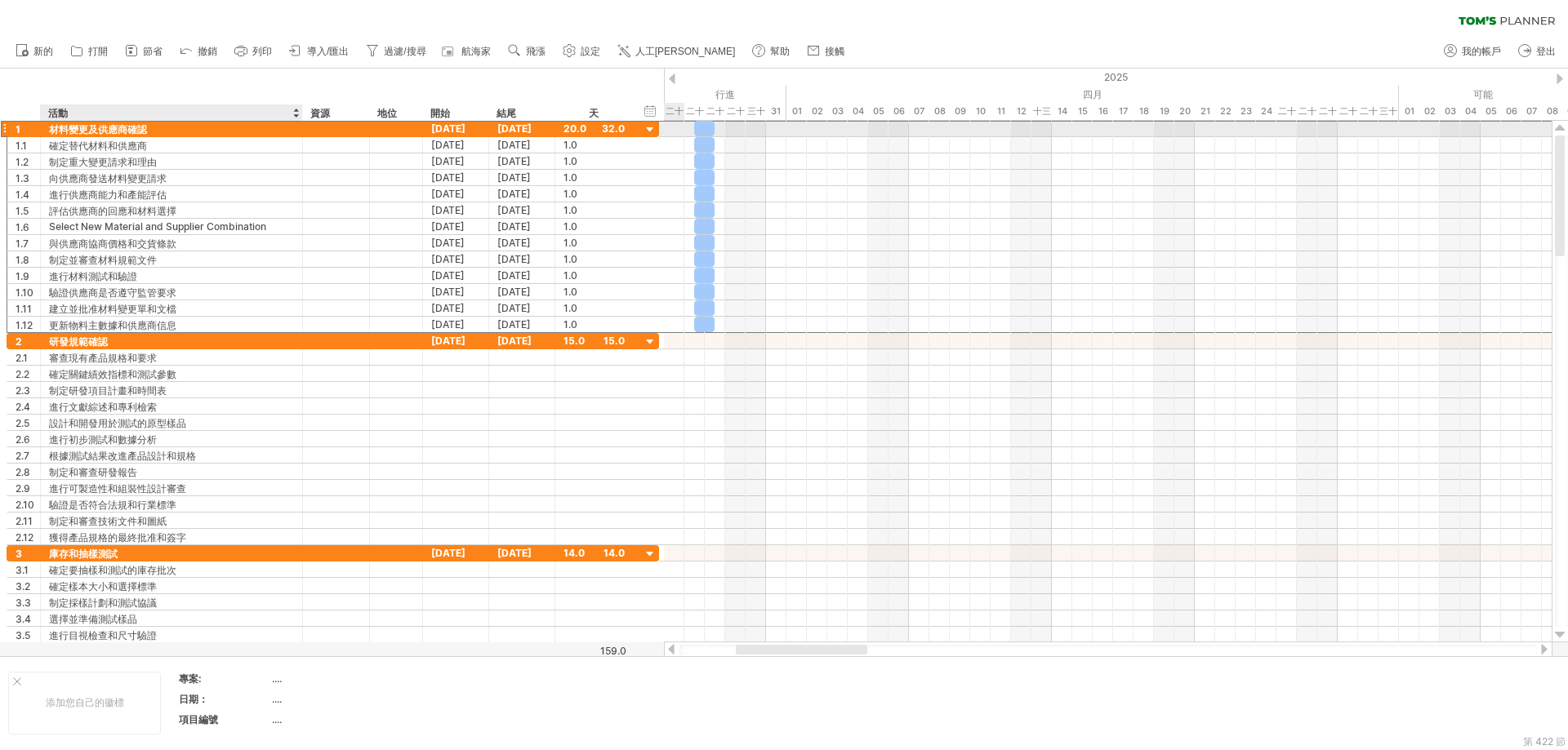
click at [83, 127] on font "材料變更及供應商確認" at bounding box center [97, 129] width 98 height 12
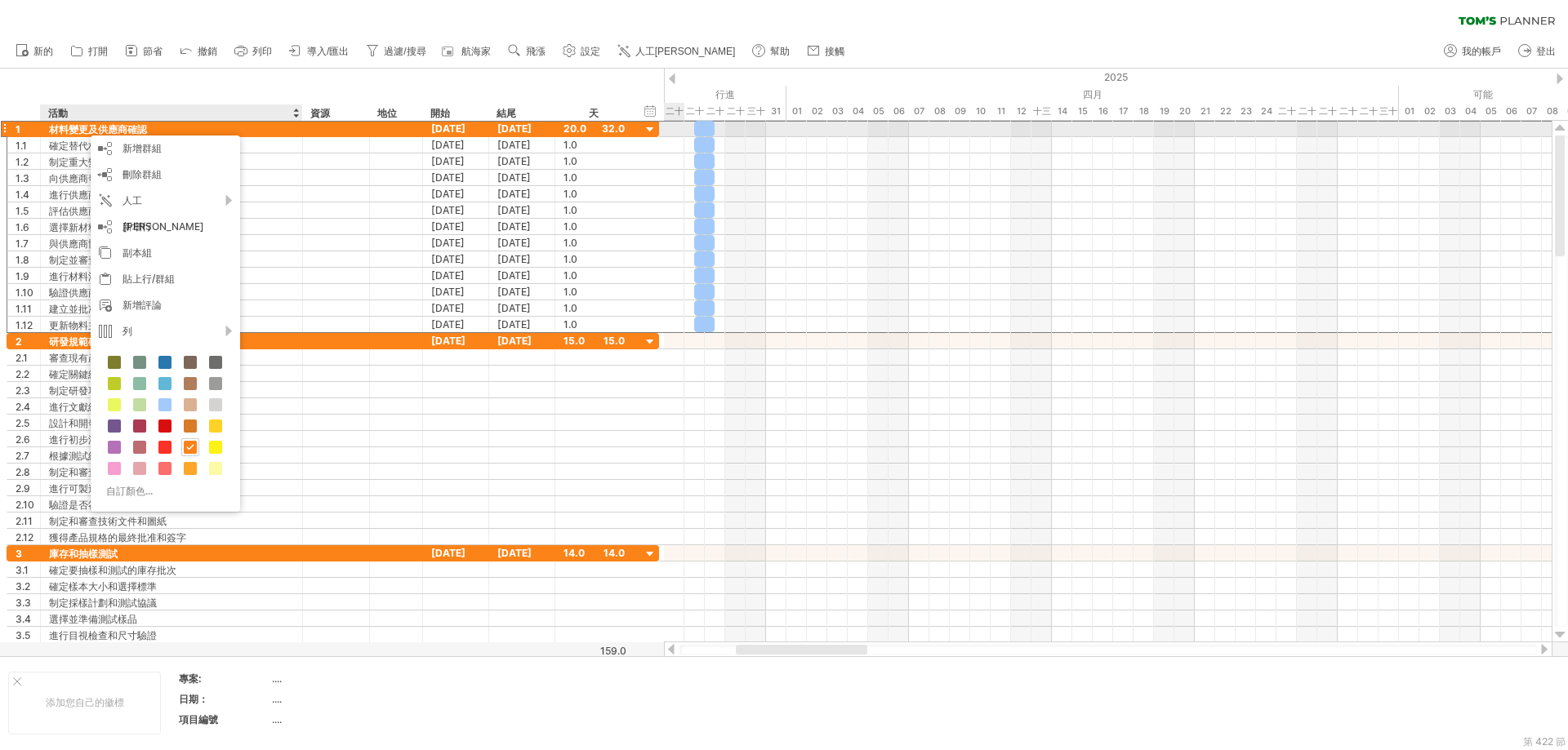
click at [83, 127] on font "材料變更及供應商確認" at bounding box center [97, 129] width 98 height 12
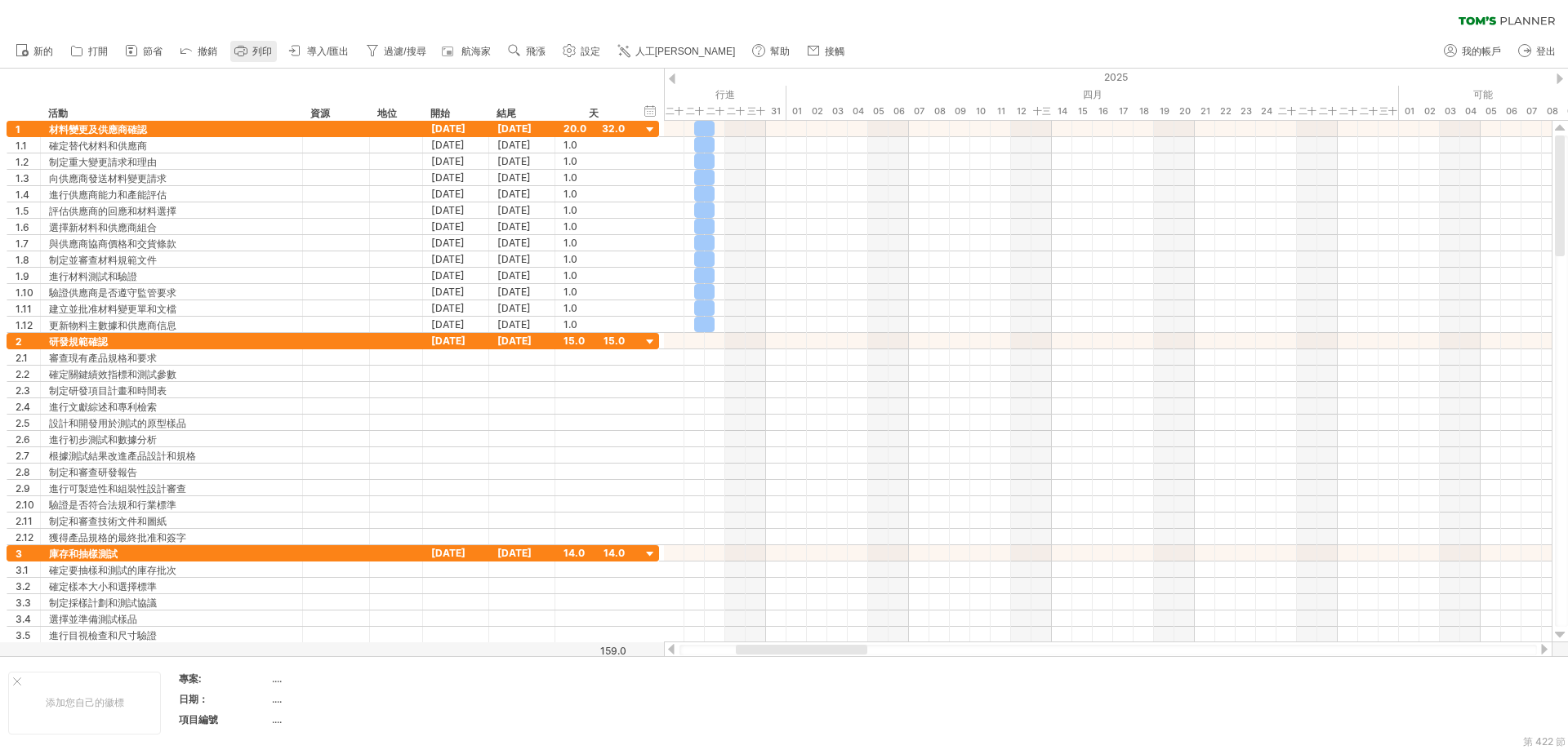
click at [252, 47] on font "列印" at bounding box center [262, 51] width 20 height 12
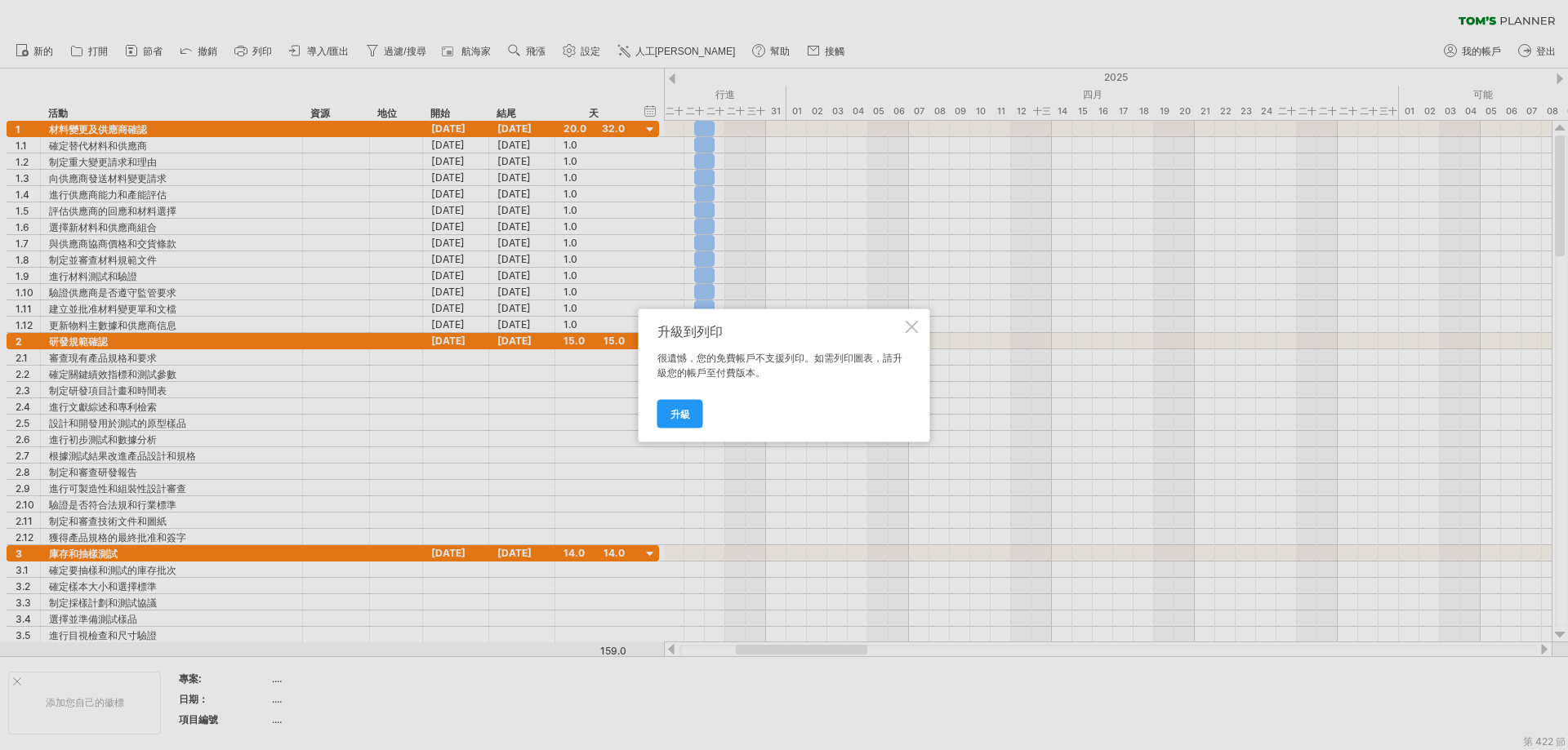
click at [913, 322] on div at bounding box center [912, 326] width 13 height 13
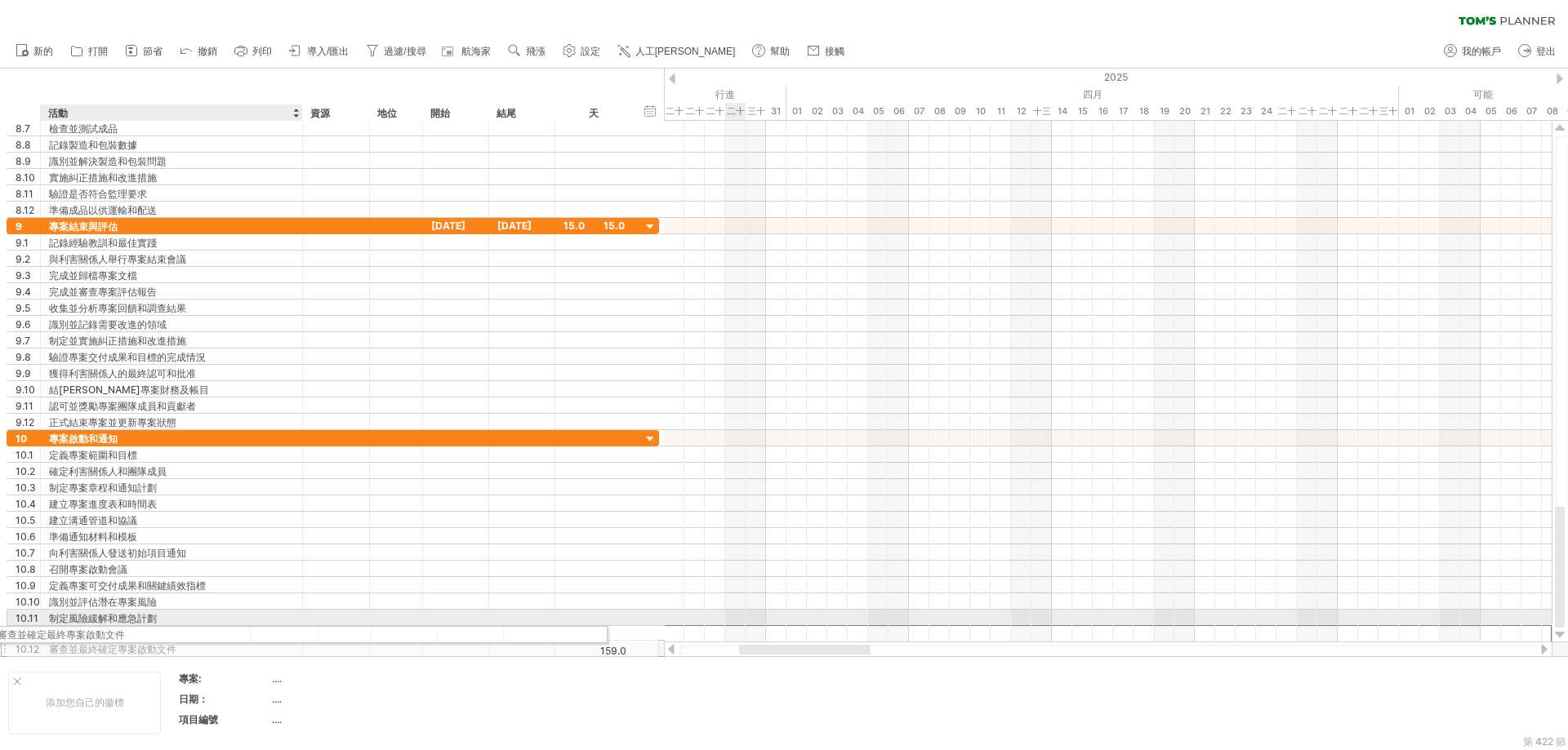
drag, startPoint x: 251, startPoint y: 630, endPoint x: 138, endPoint y: 632, distance: 113.0
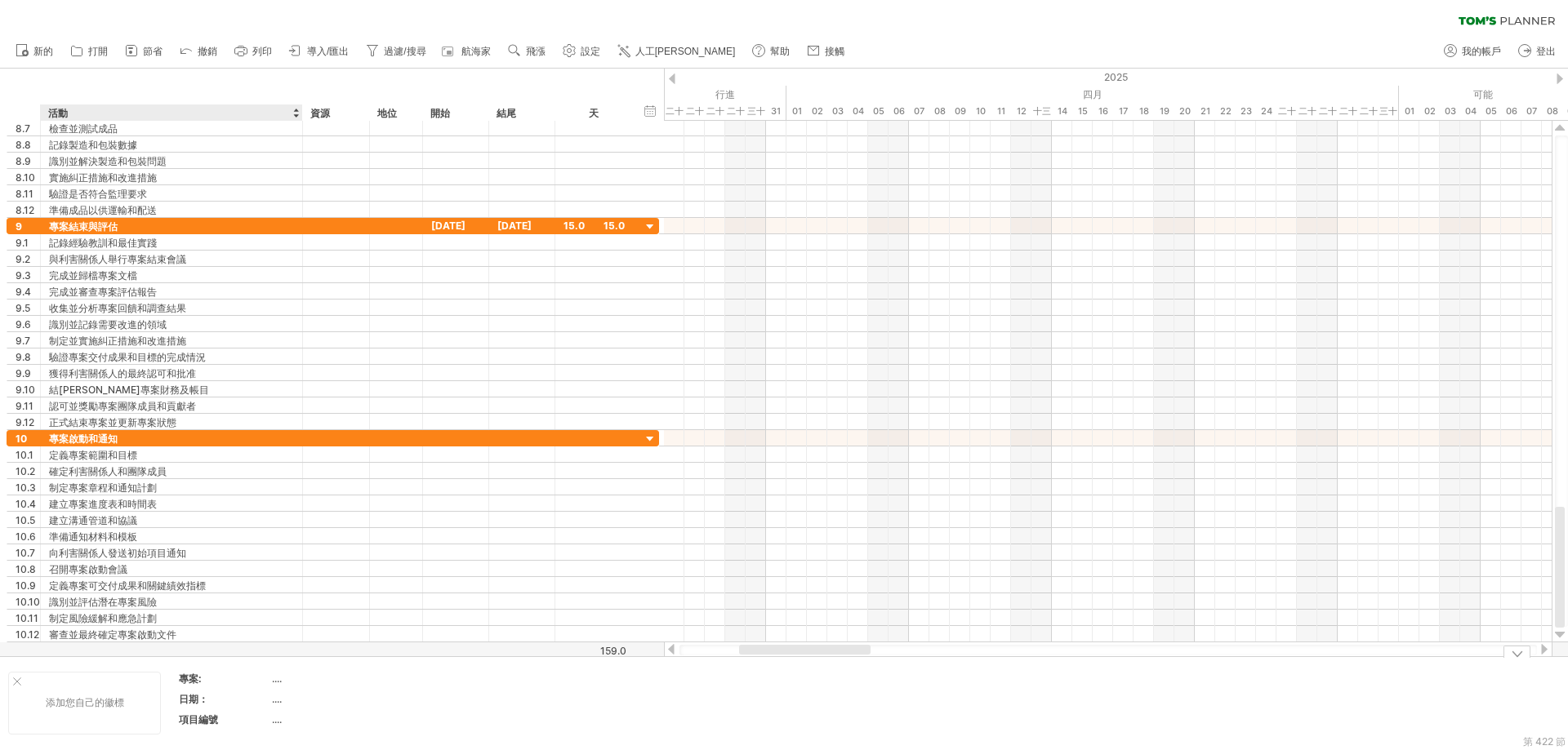
click at [129, 676] on div "添加您自己的徽標" at bounding box center [84, 704] width 153 height 63
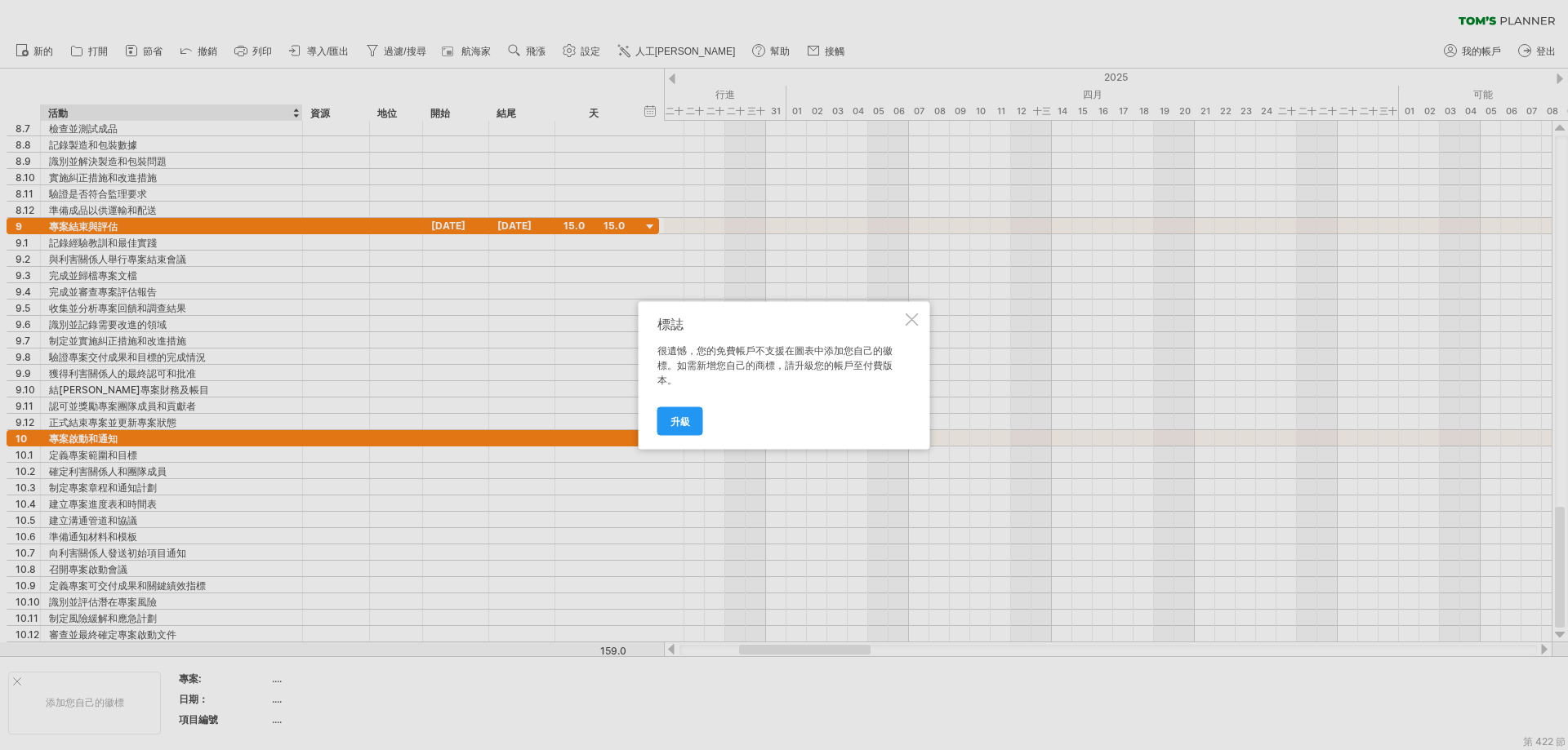
click at [904, 318] on div "標誌 很遺憾，您的免費帳戶不支援在圖表中添加您自己的徽標。如需新增您自己的商標，請升級您的帳戶至付費版本。 升級" at bounding box center [784, 375] width 292 height 148
click at [919, 316] on div "標誌 很遺憾，您的免費帳戶不支援在圖表中添加您自己的徽標。如需新增您自己的商標，請升級您的帳戶至付費版本。 升級" at bounding box center [784, 375] width 292 height 148
click at [921, 320] on div "標誌 很遺憾，您的免費帳戶不支援在圖表中添加您自己的徽標。如需新增您自己的商標，請升級您的帳戶至付費版本。 升級" at bounding box center [784, 375] width 292 height 148
click at [916, 320] on div at bounding box center [912, 320] width 13 height 13
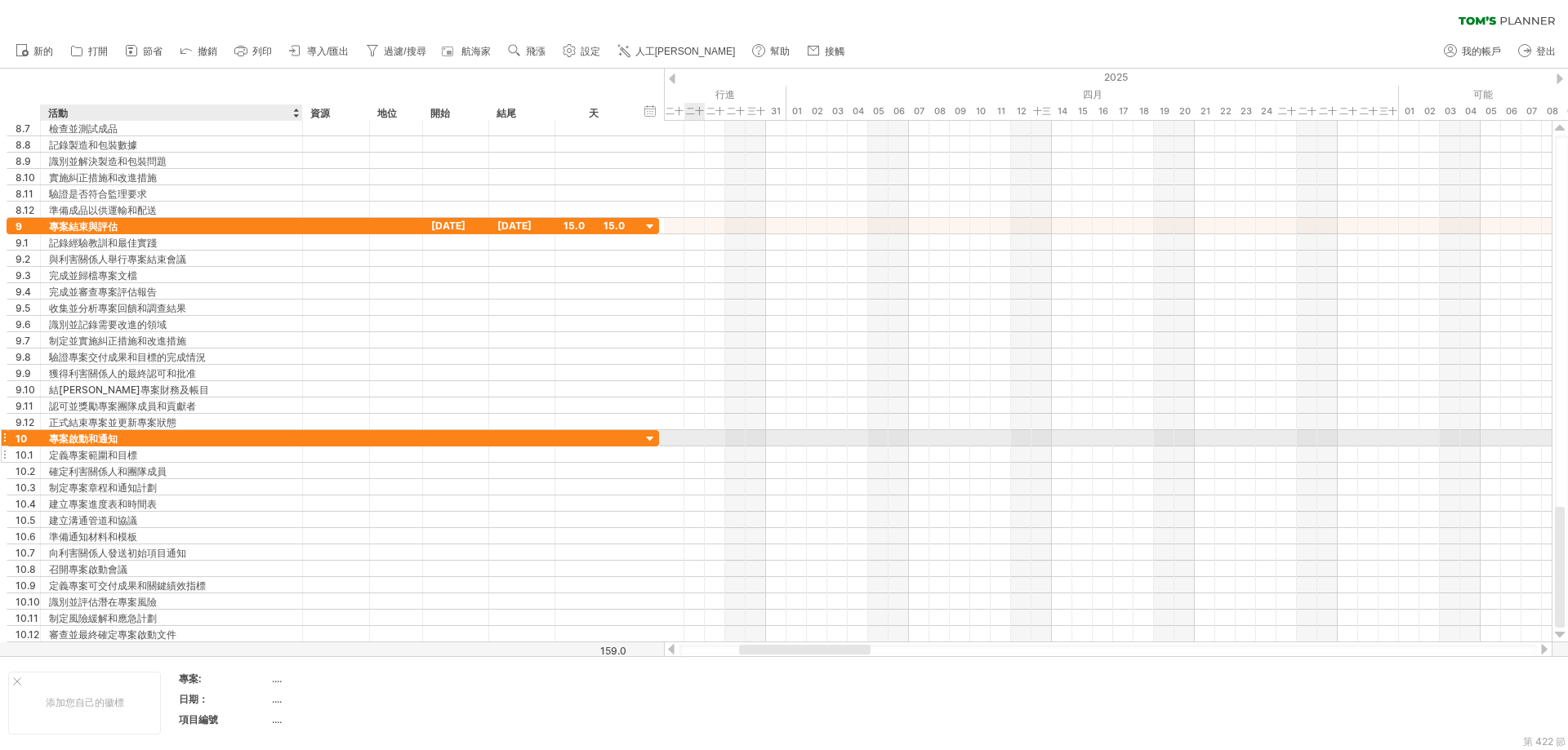
click at [145, 452] on div "定義專案範圍和目標" at bounding box center [171, 454] width 245 height 16
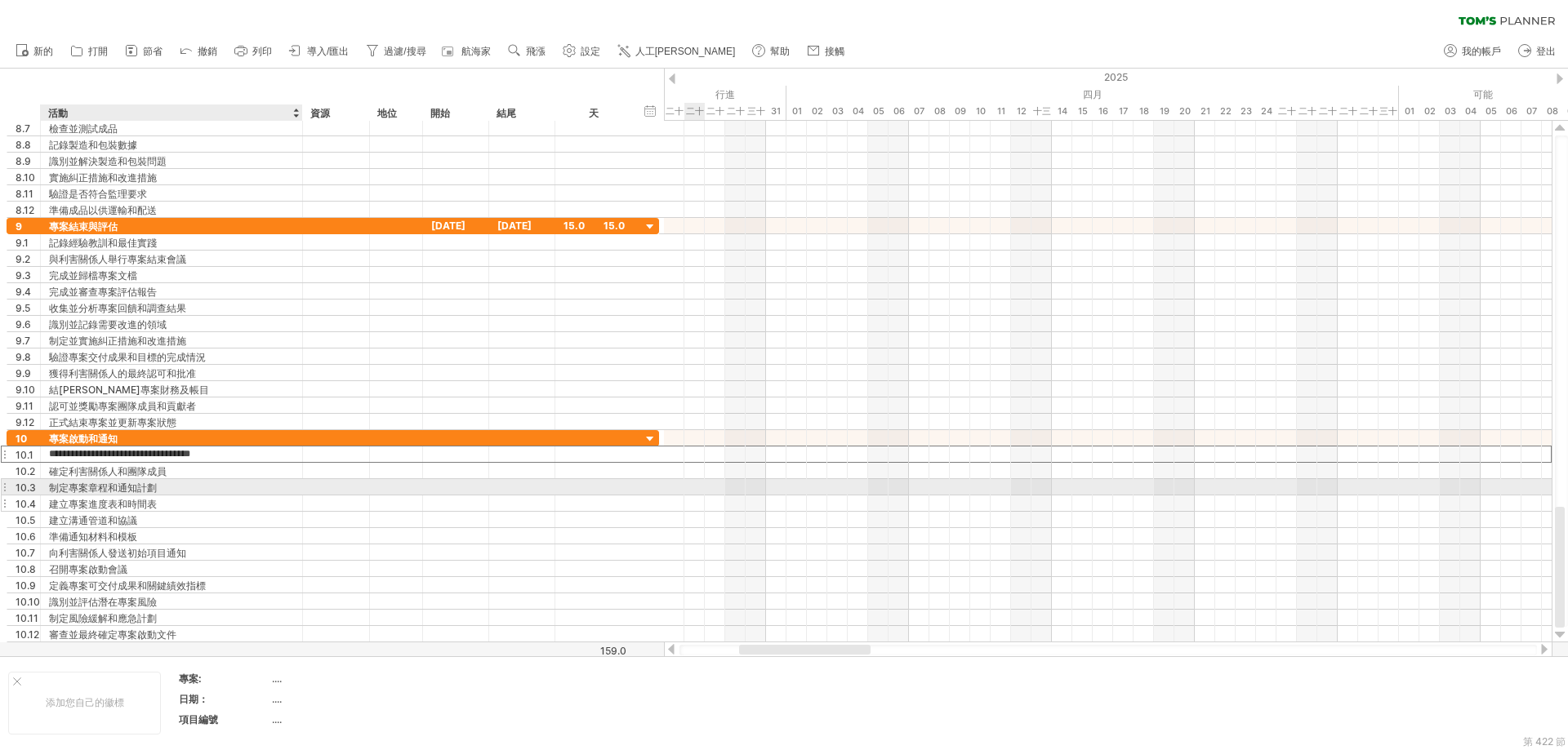
click at [251, 496] on div "建立專案進度表和時間表" at bounding box center [171, 503] width 245 height 16
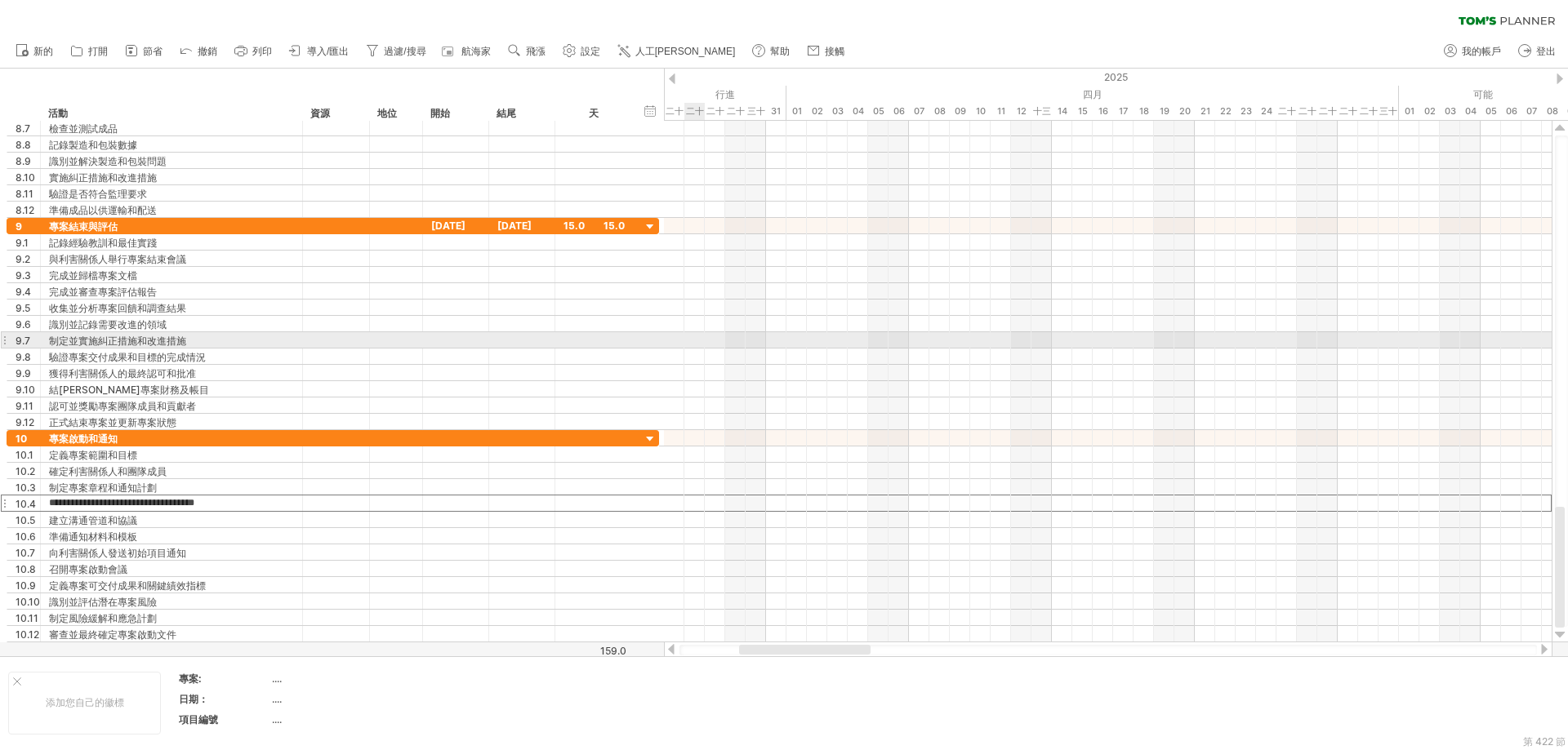
click at [848, 291] on div at bounding box center [1108, 292] width 887 height 17
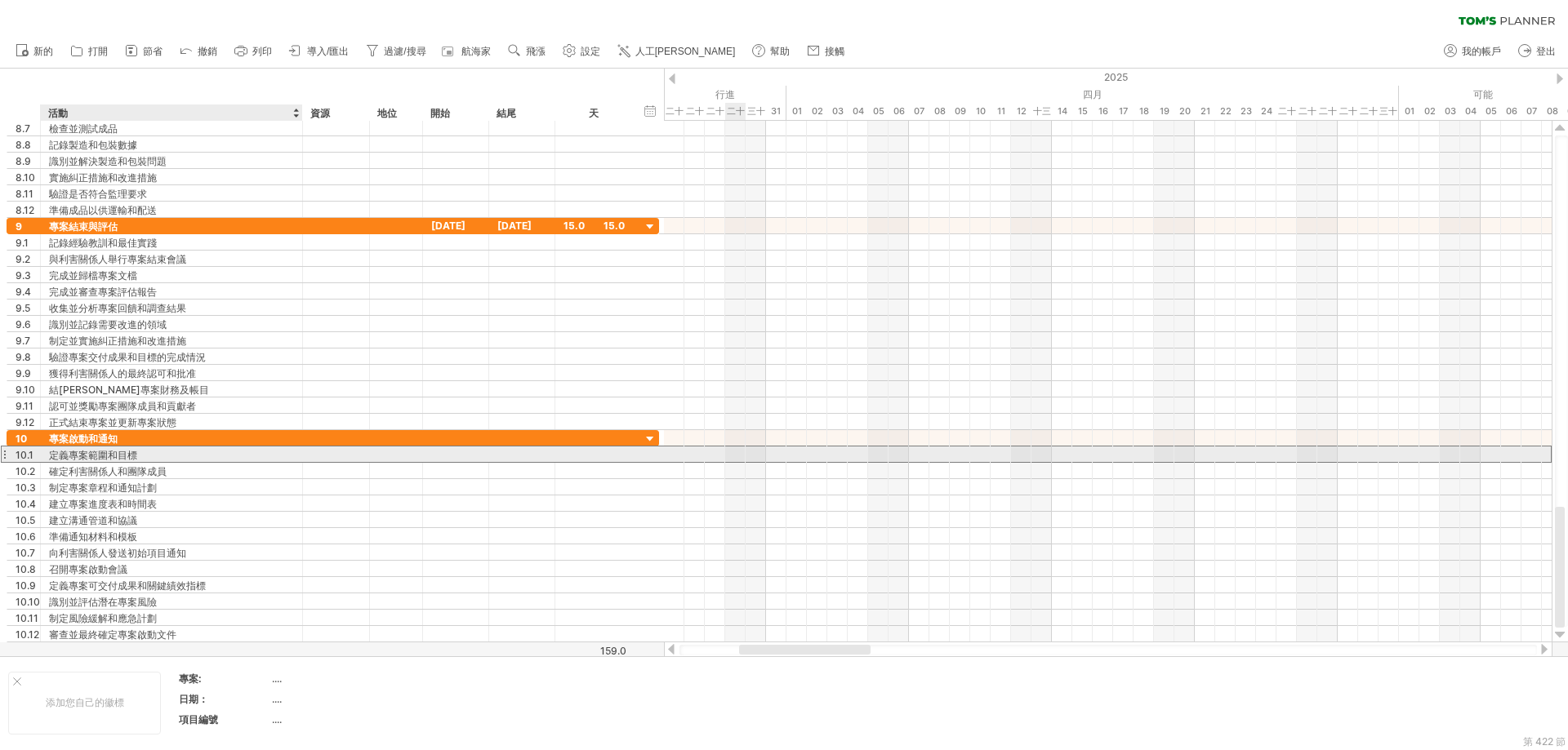
drag, startPoint x: 172, startPoint y: 457, endPoint x: 107, endPoint y: 455, distance: 65.0
click at [107, 455] on div "定義專案範圍和目標" at bounding box center [171, 454] width 245 height 16
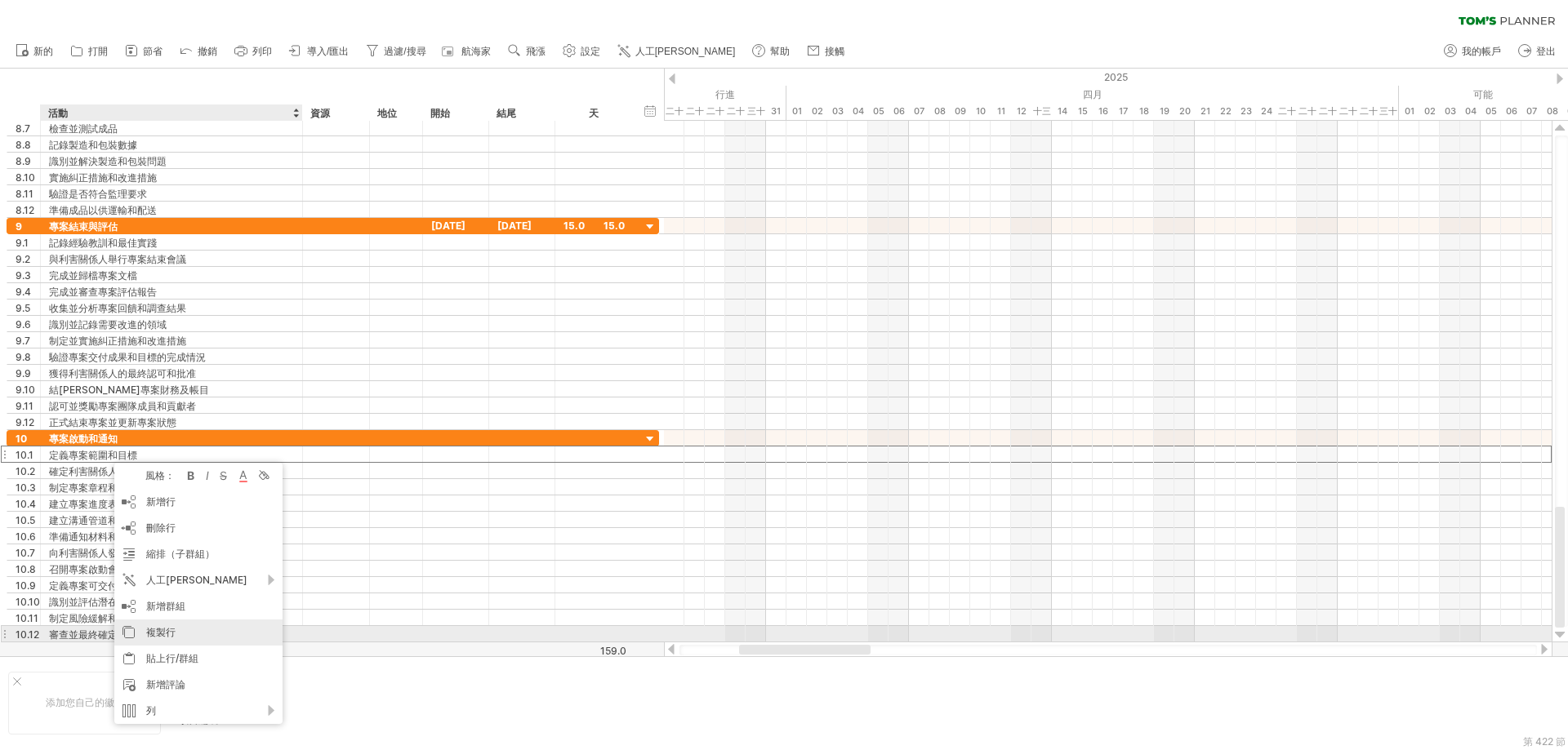
click at [180, 636] on div "複製行" at bounding box center [198, 633] width 169 height 26
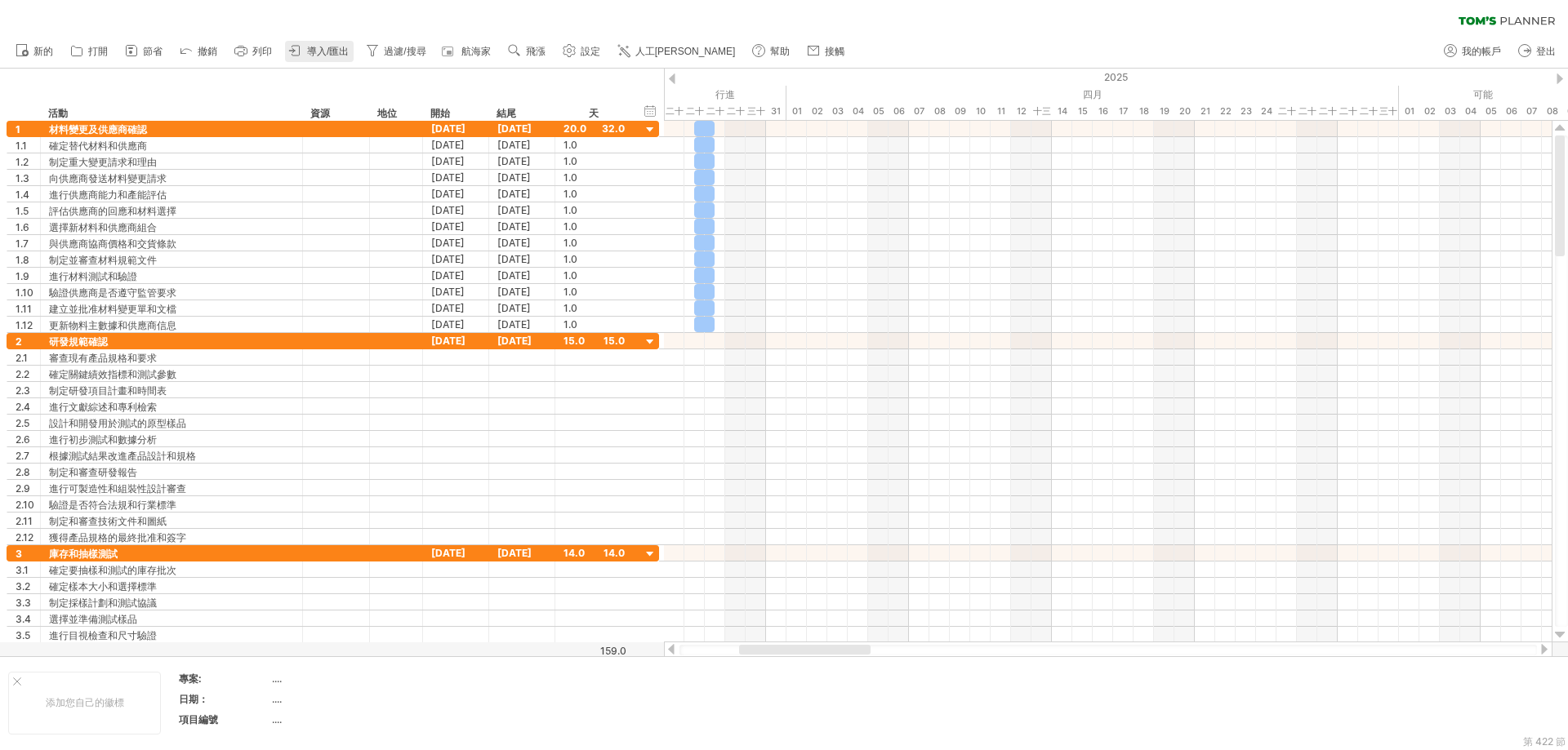
click at [326, 44] on link "導入/匯出" at bounding box center [319, 51] width 69 height 21
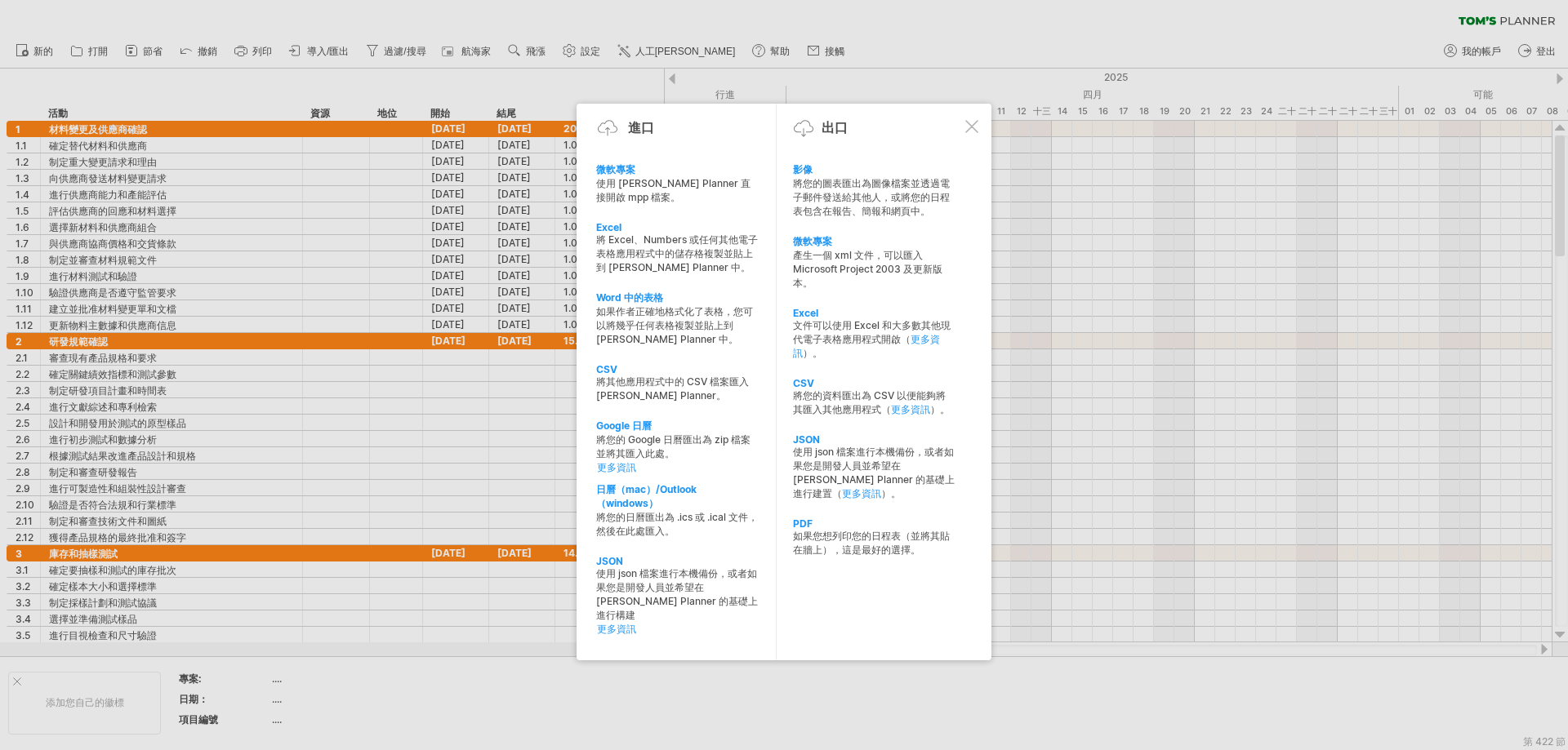
click at [612, 226] on font "Excel" at bounding box center [609, 227] width 26 height 12
type textarea "**********"
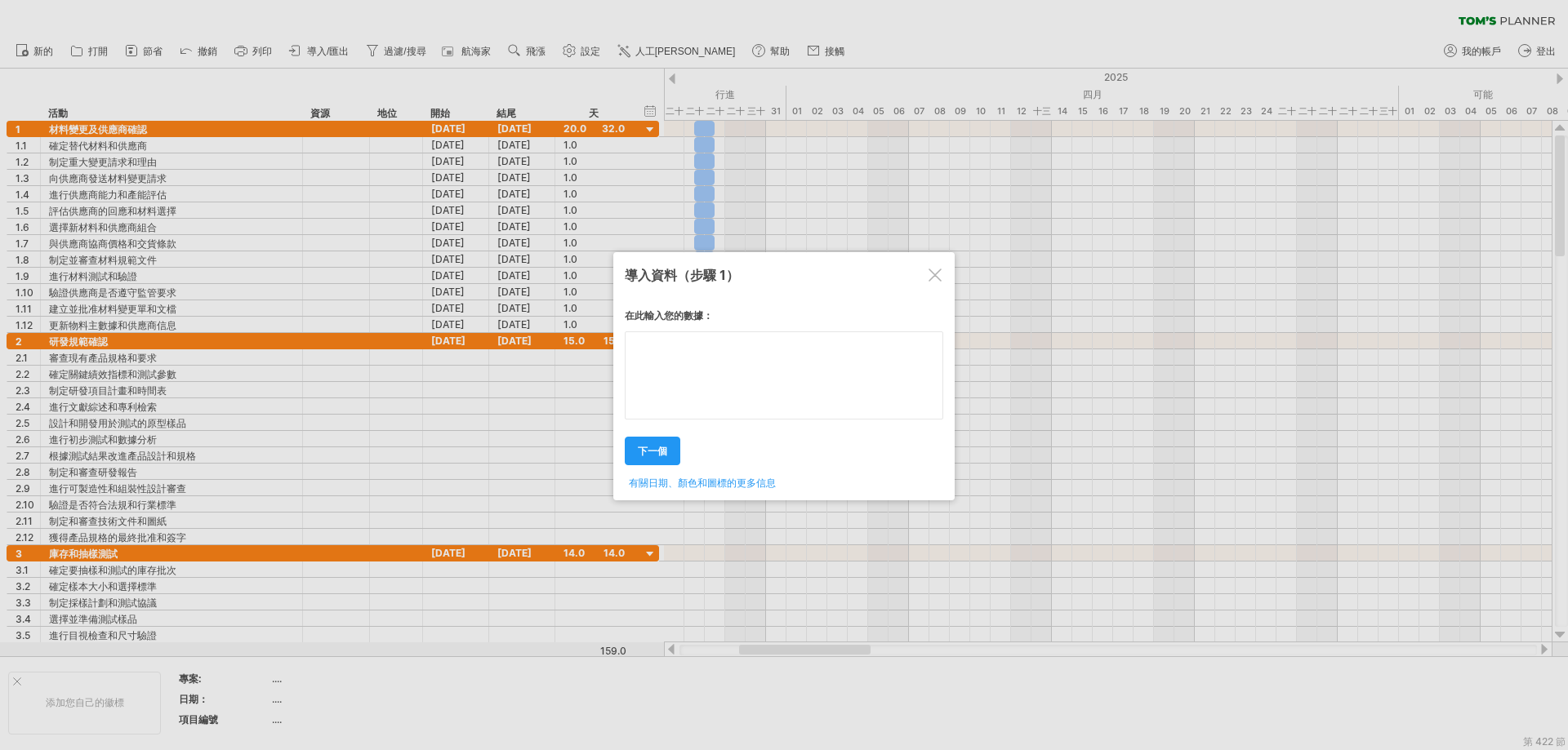
click at [740, 356] on textarea at bounding box center [784, 375] width 319 height 88
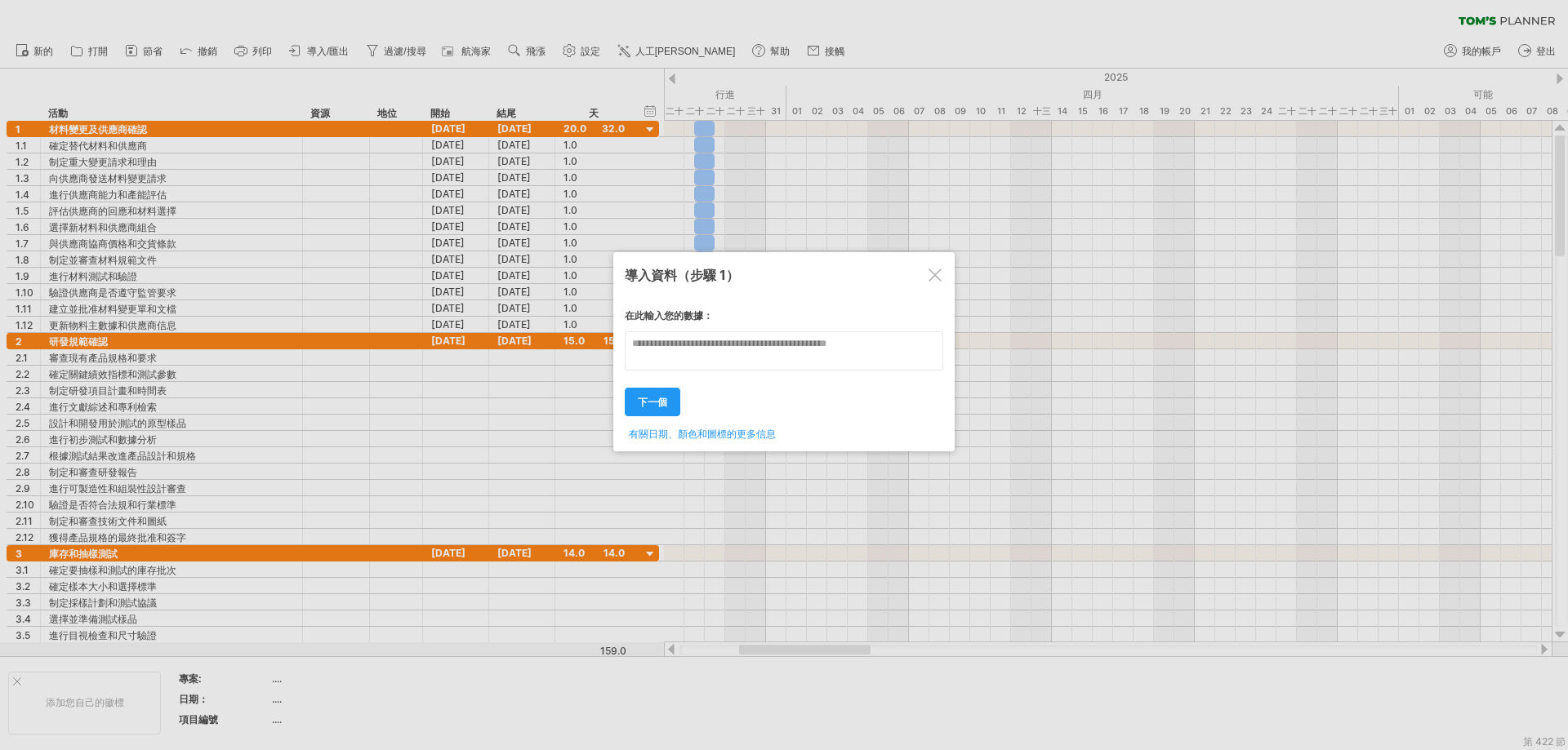
click at [938, 272] on div at bounding box center [935, 275] width 13 height 13
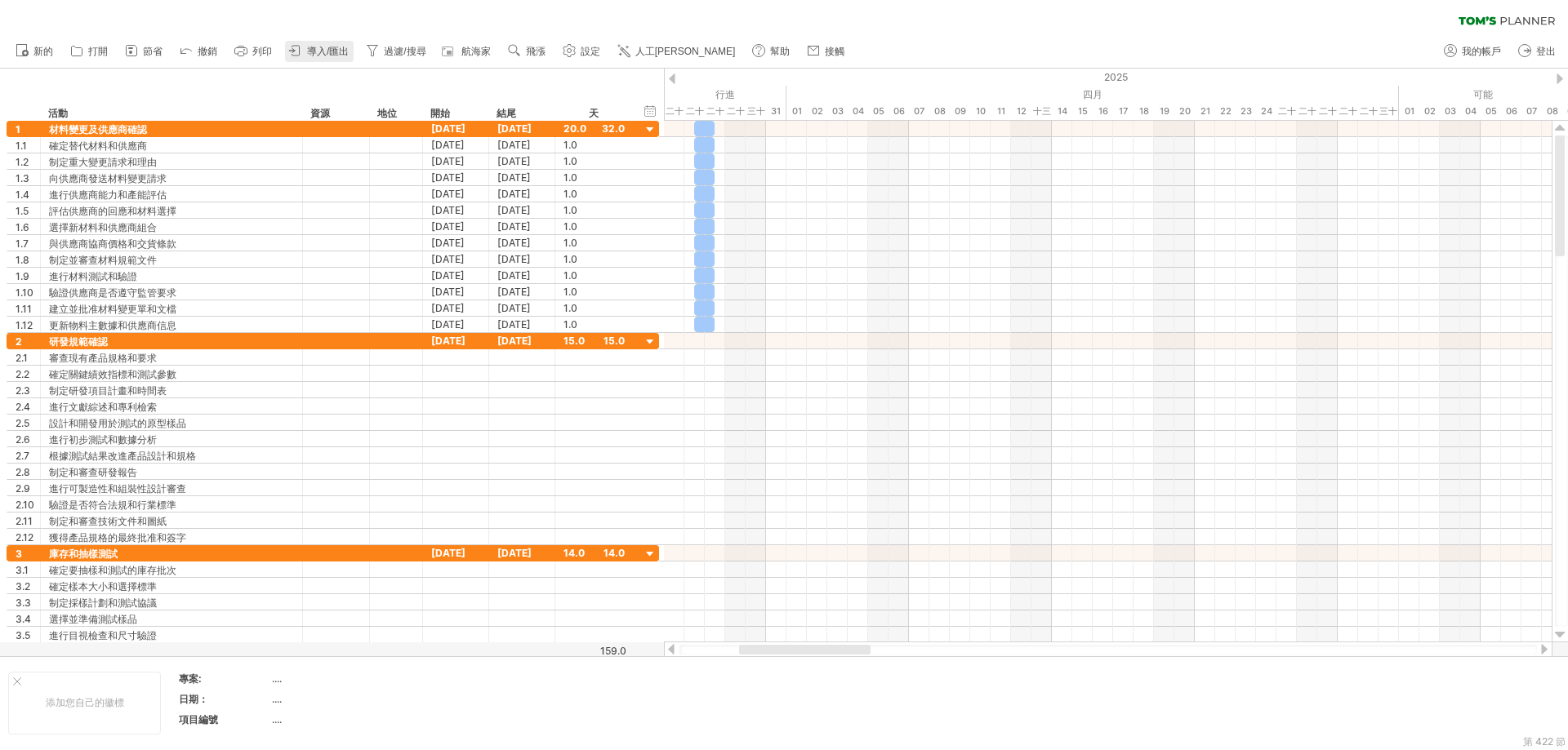
click at [338, 54] on font "導入/匯出" at bounding box center [328, 51] width 41 height 12
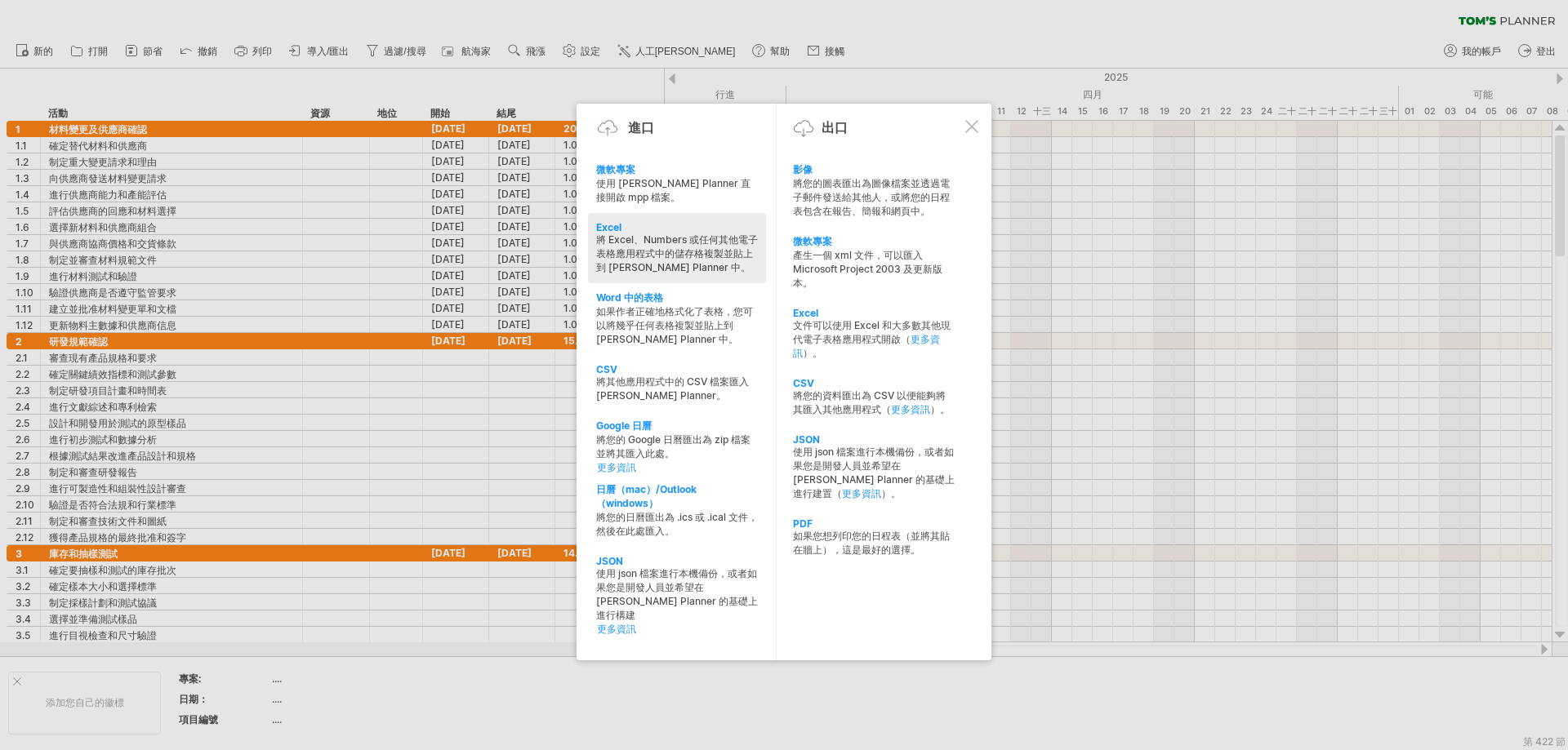
click at [644, 240] on font "將 Excel、Numbers 或任何其他電子表格應用程式中的儲存格複製並貼上到 [PERSON_NAME] Planner 中。" at bounding box center [677, 254] width 162 height 40
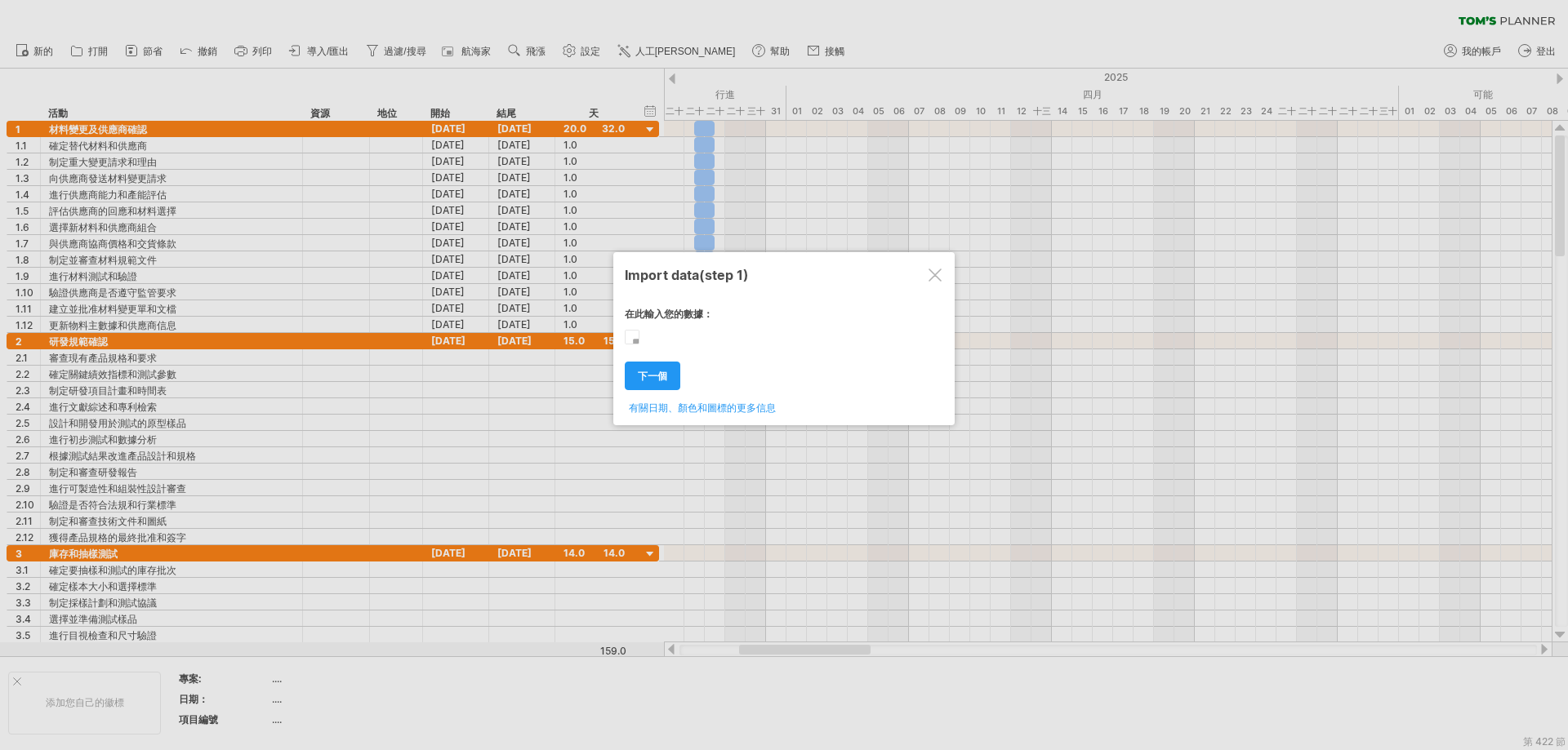
type textarea "**********"
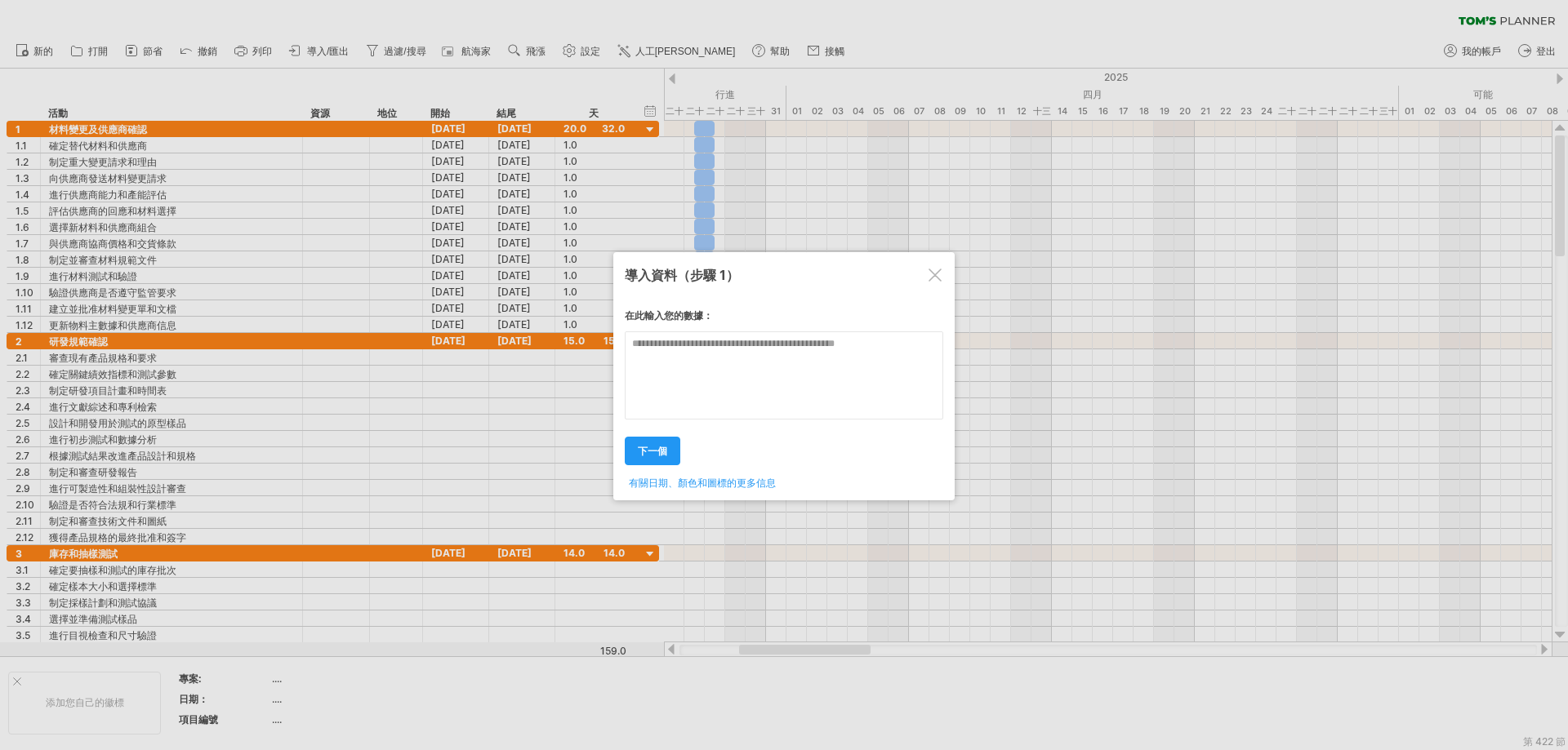
click at [763, 387] on div "在此輸入您的數據： Your data: Weekend days ' mon tue 下一個" at bounding box center [784, 394] width 319 height 193
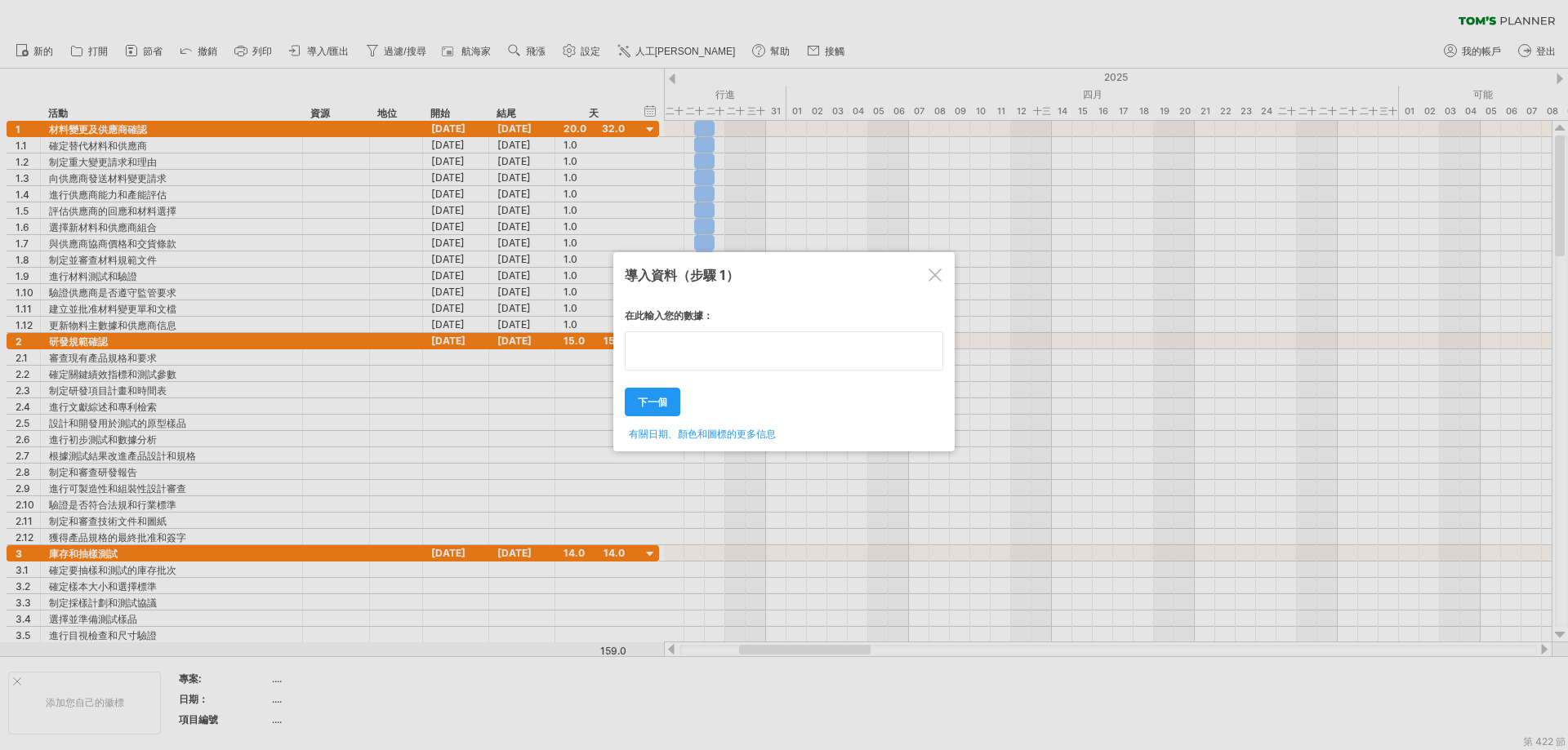
paste textarea "**********"
type textarea "**********"
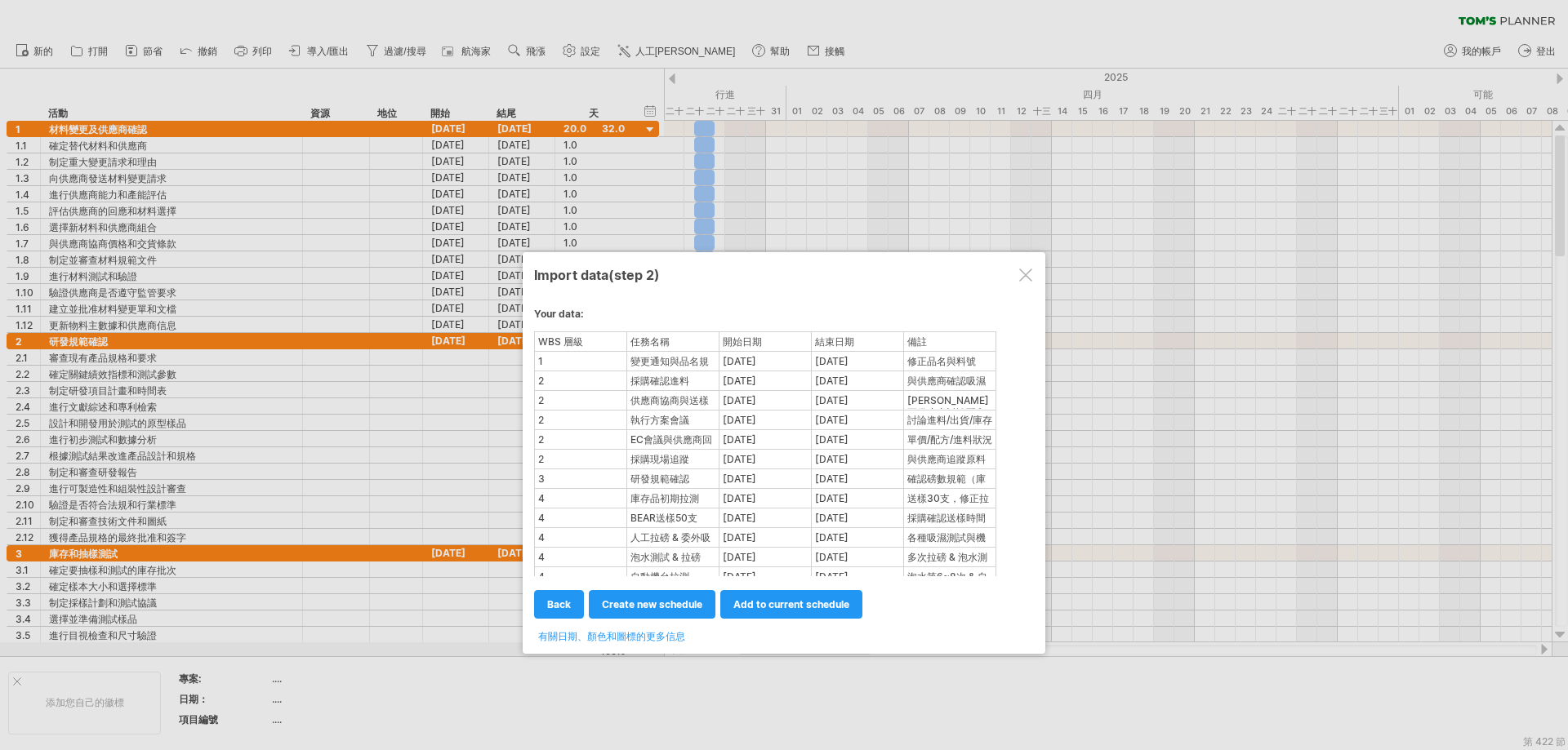
click at [665, 403] on div "供應商協商與送樣討論" at bounding box center [672, 400] width 90 height 17
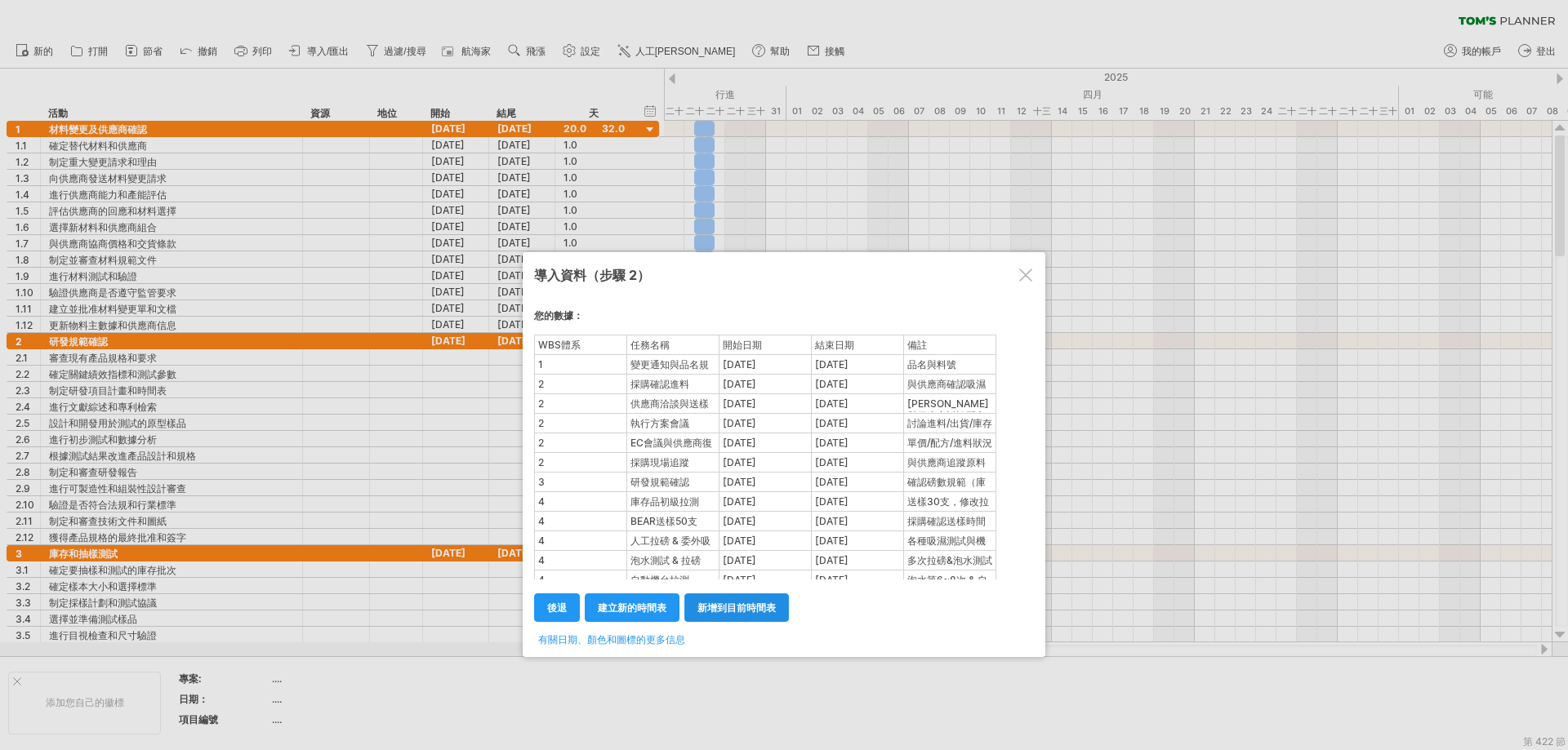
click at [715, 609] on font "新增到目前時間表" at bounding box center [736, 608] width 78 height 12
select select "********"
select select "*********"
select select "*******"
select select "********"
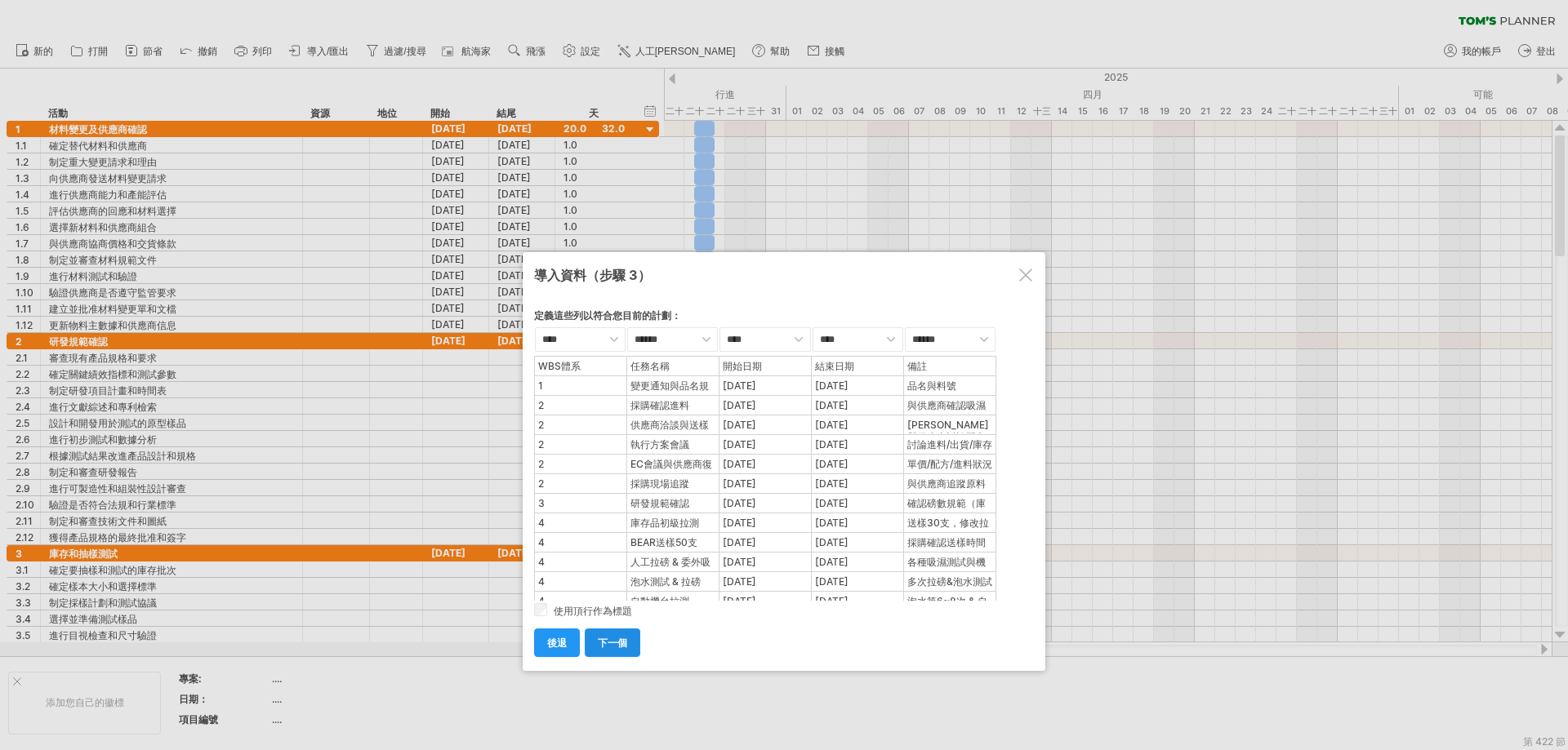
click at [617, 655] on link "下一個" at bounding box center [612, 643] width 55 height 29
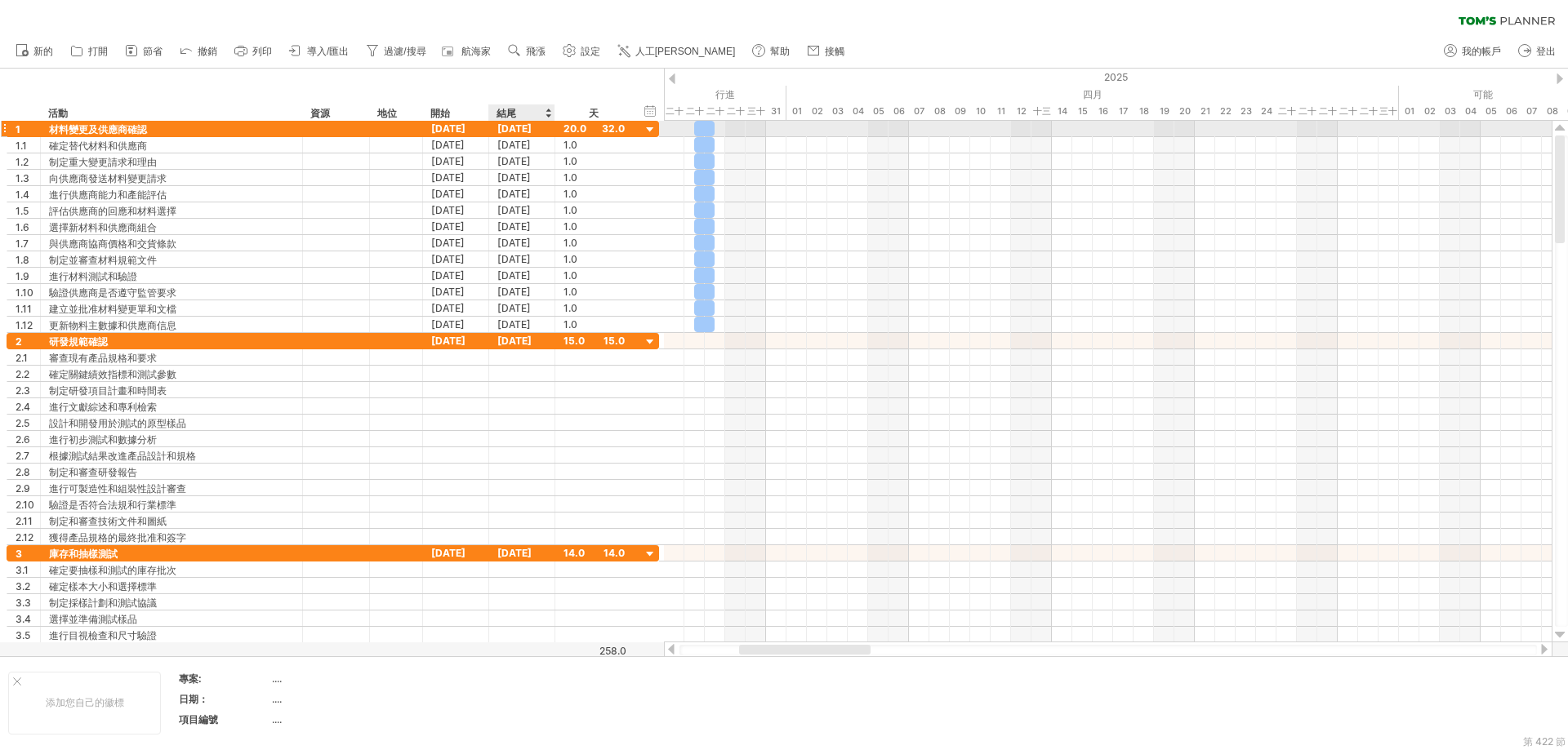
click at [511, 125] on font "[DATE]" at bounding box center [515, 128] width 35 height 12
click at [577, 122] on font "20.0" at bounding box center [575, 128] width 23 height 12
click at [651, 127] on div at bounding box center [650, 130] width 16 height 16
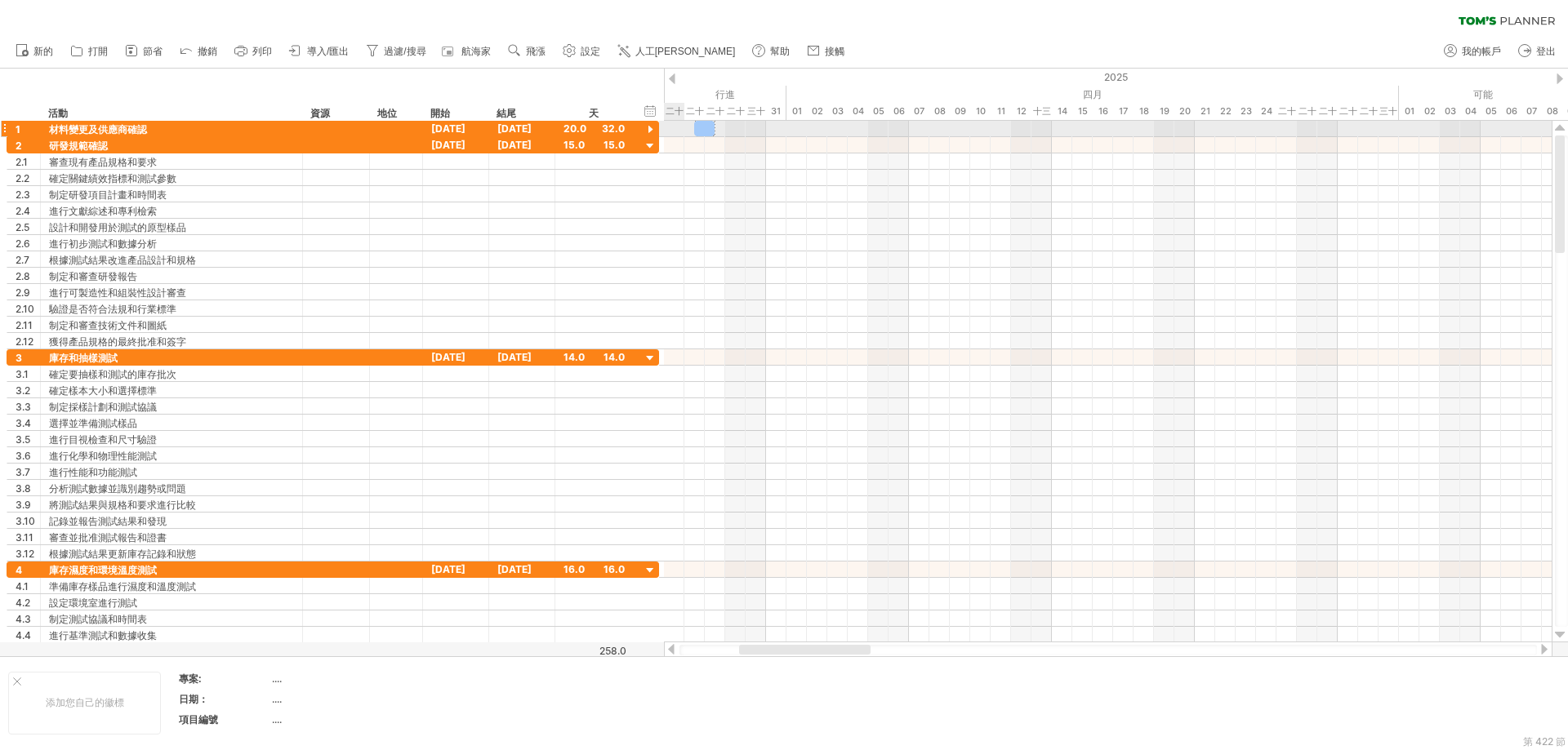
click at [651, 127] on div at bounding box center [650, 130] width 16 height 16
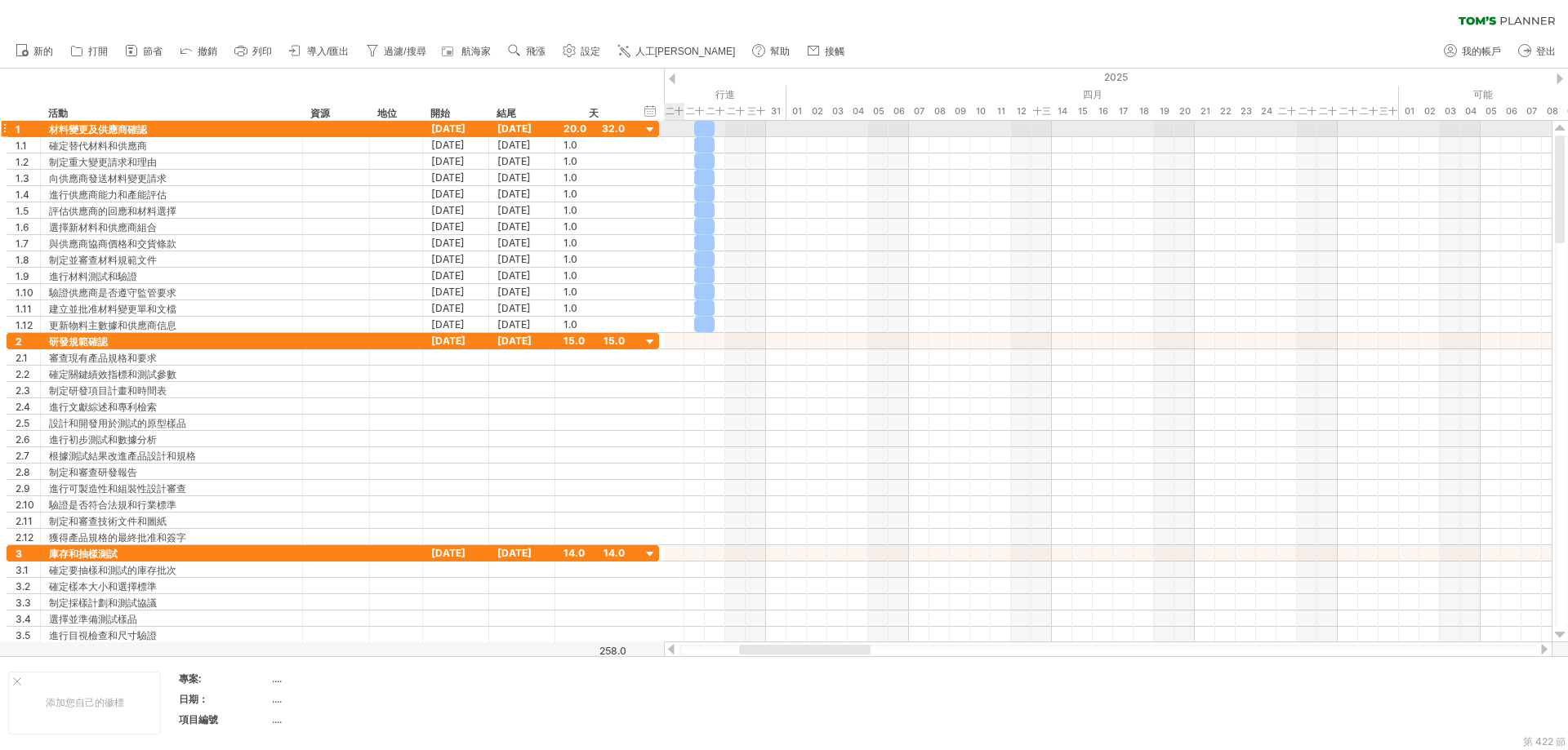
click at [651, 127] on div at bounding box center [650, 130] width 16 height 16
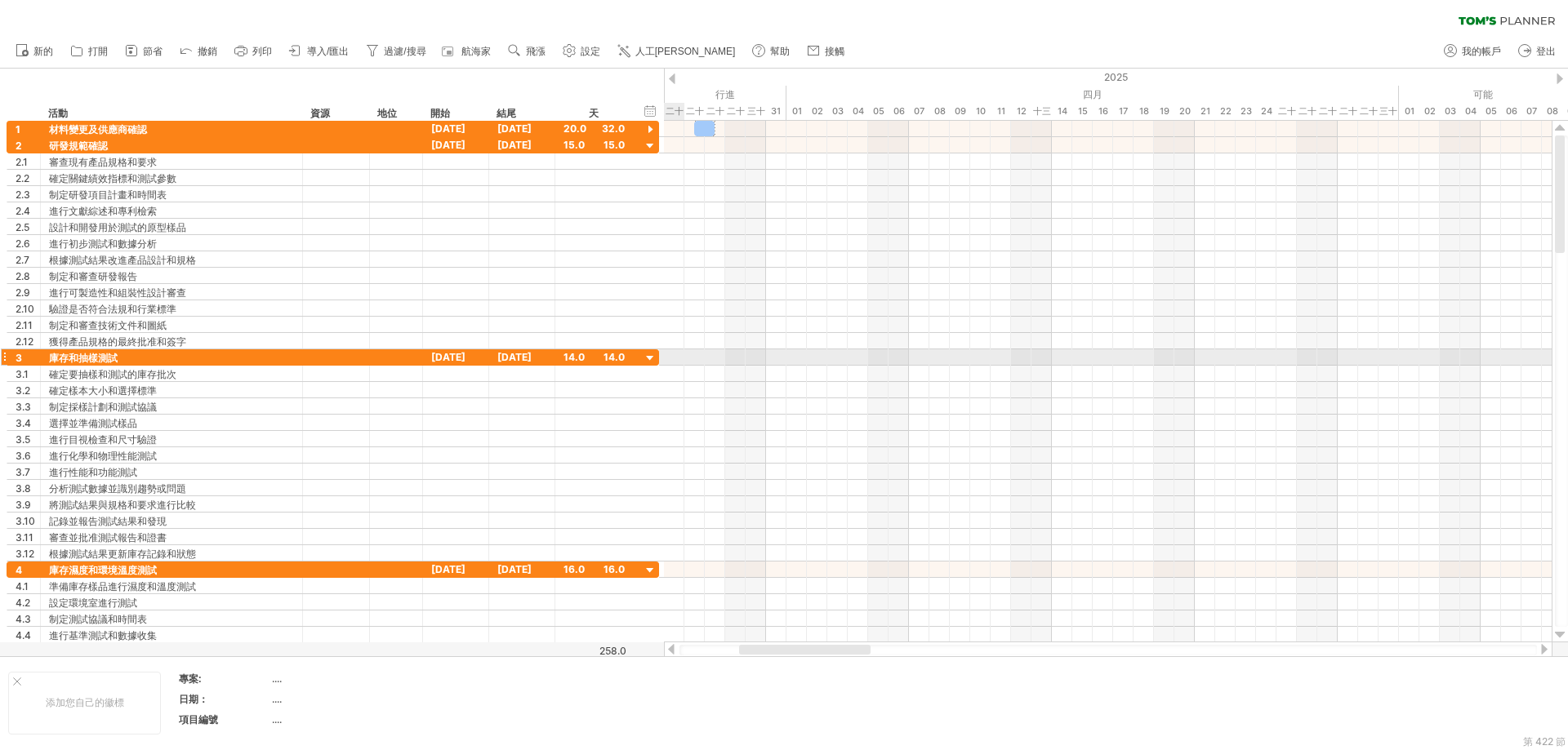
click at [644, 354] on div at bounding box center [650, 358] width 16 height 16
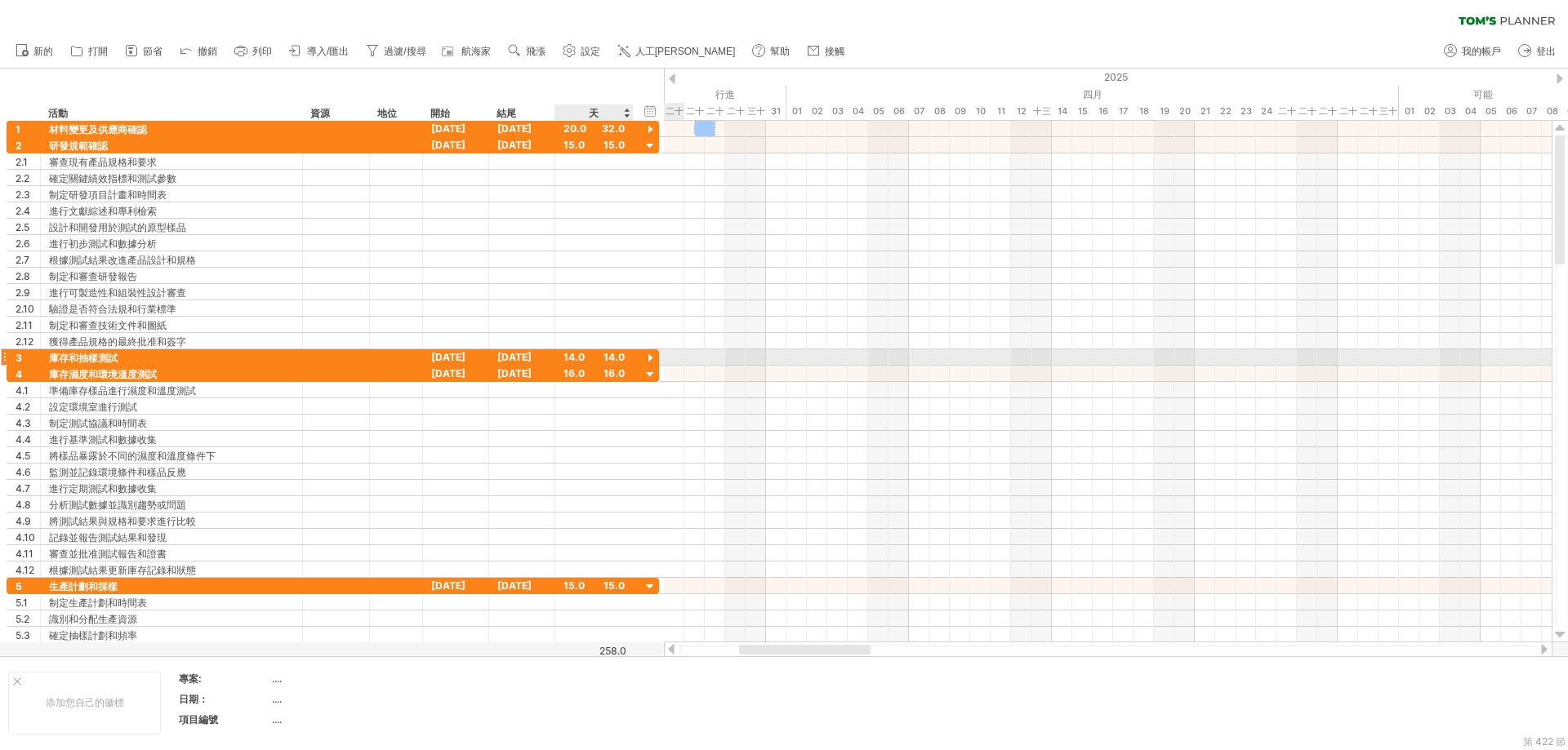
click at [649, 363] on div at bounding box center [650, 358] width 16 height 16
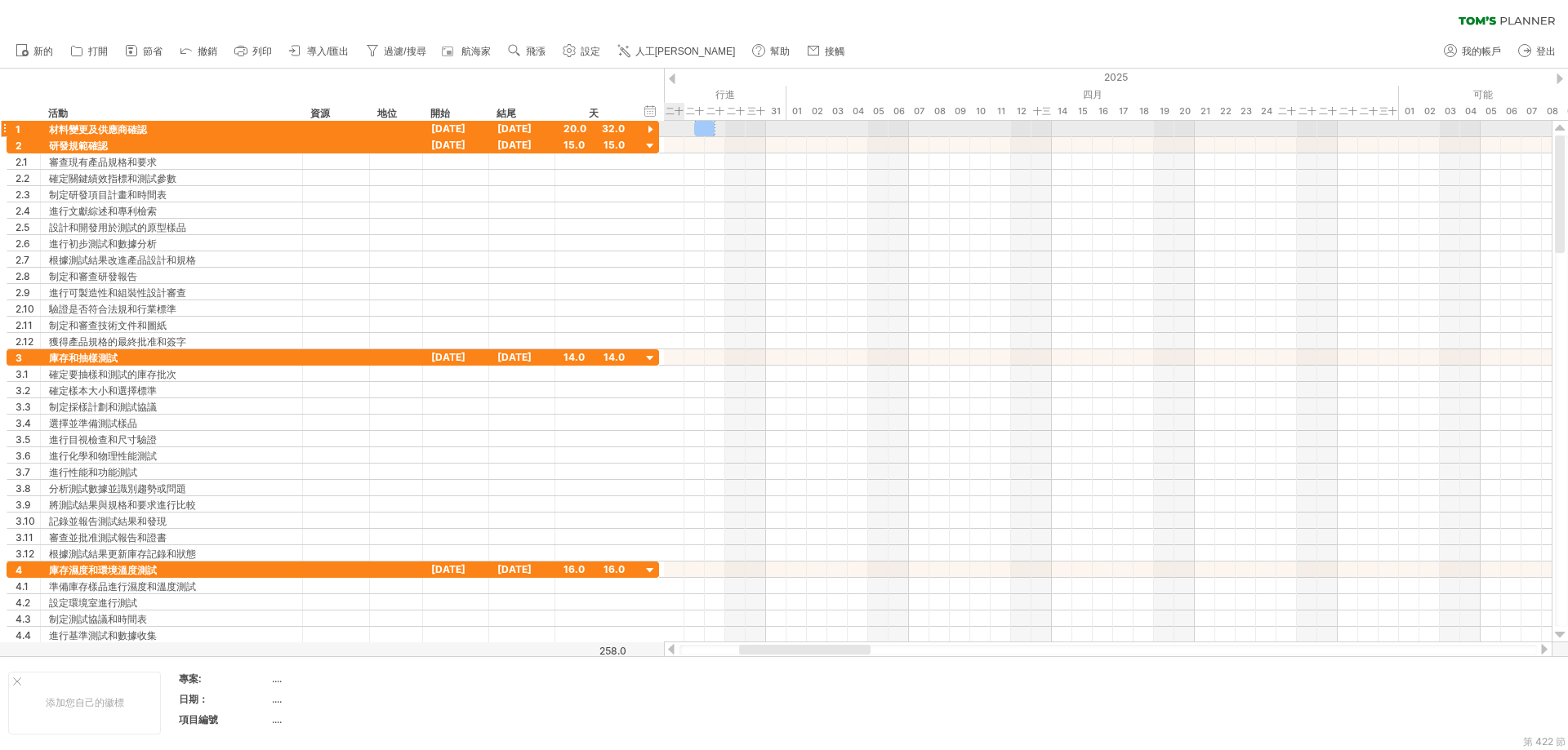
click at [651, 131] on div at bounding box center [650, 130] width 16 height 16
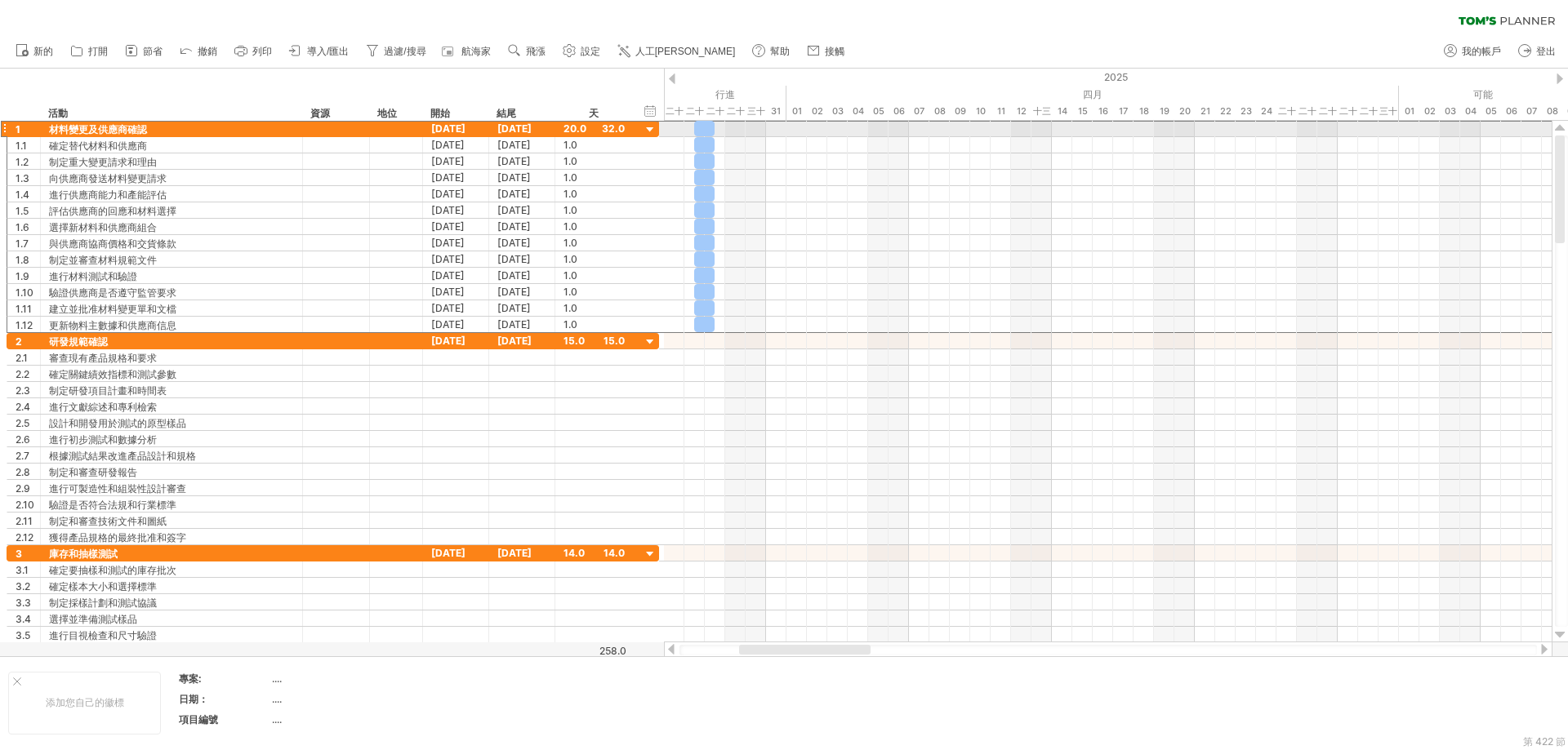
click at [5, 128] on div at bounding box center [4, 128] width 7 height 17
click at [273, 130] on div "材料變更及供應商確認" at bounding box center [171, 128] width 245 height 16
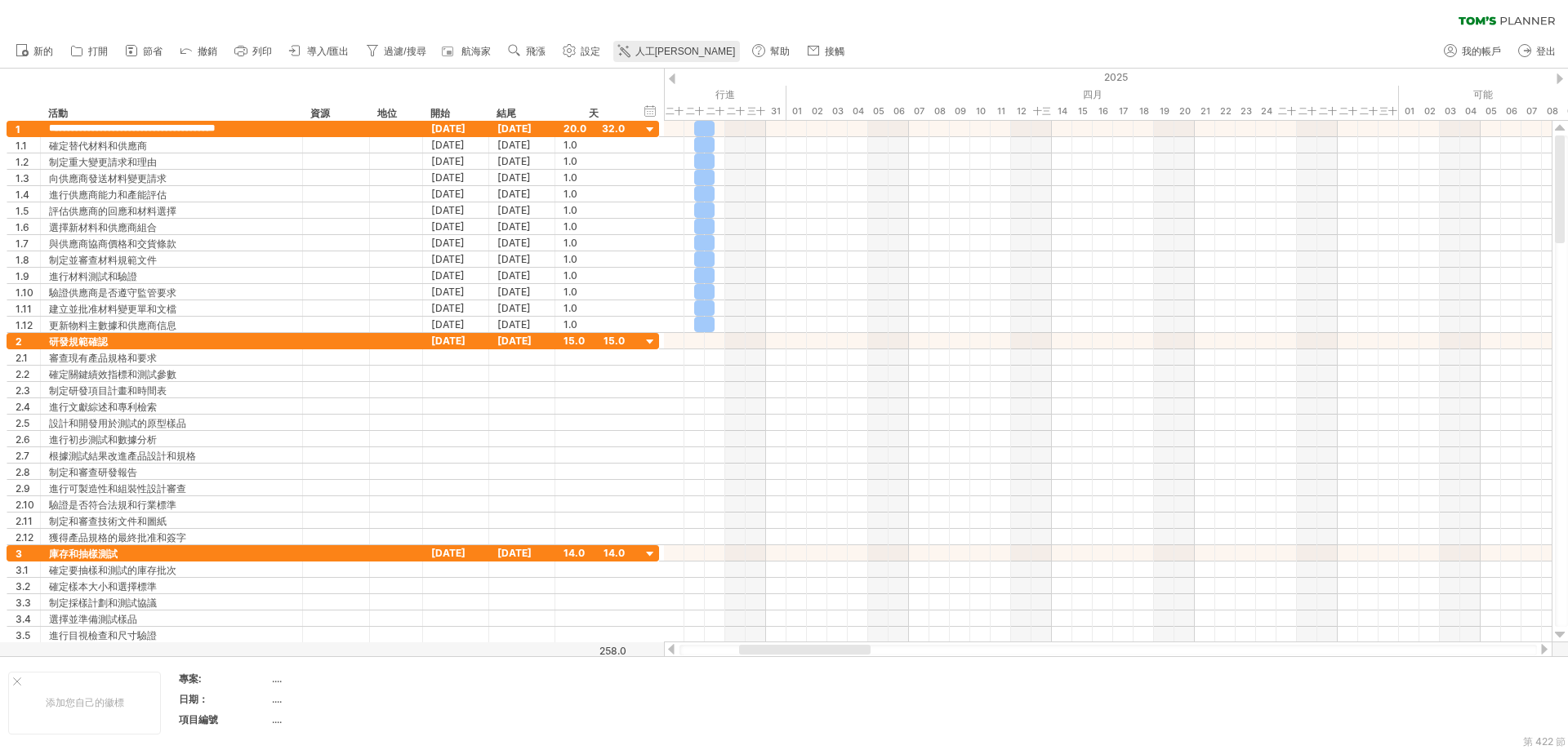
click at [634, 48] on link "人工[PERSON_NAME]" at bounding box center [677, 51] width 127 height 21
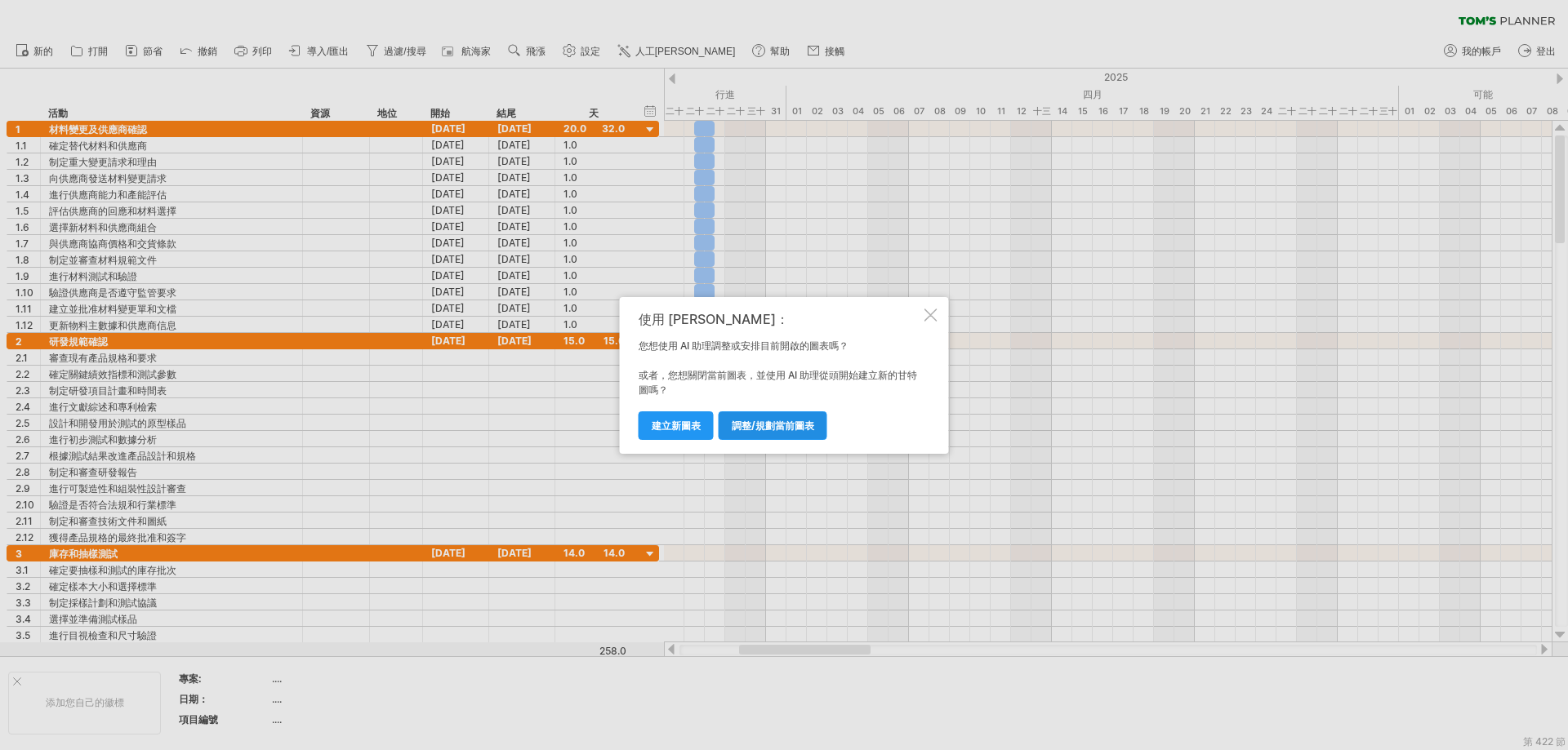
click at [774, 428] on font "調整/規劃當前圖表" at bounding box center [773, 425] width 83 height 12
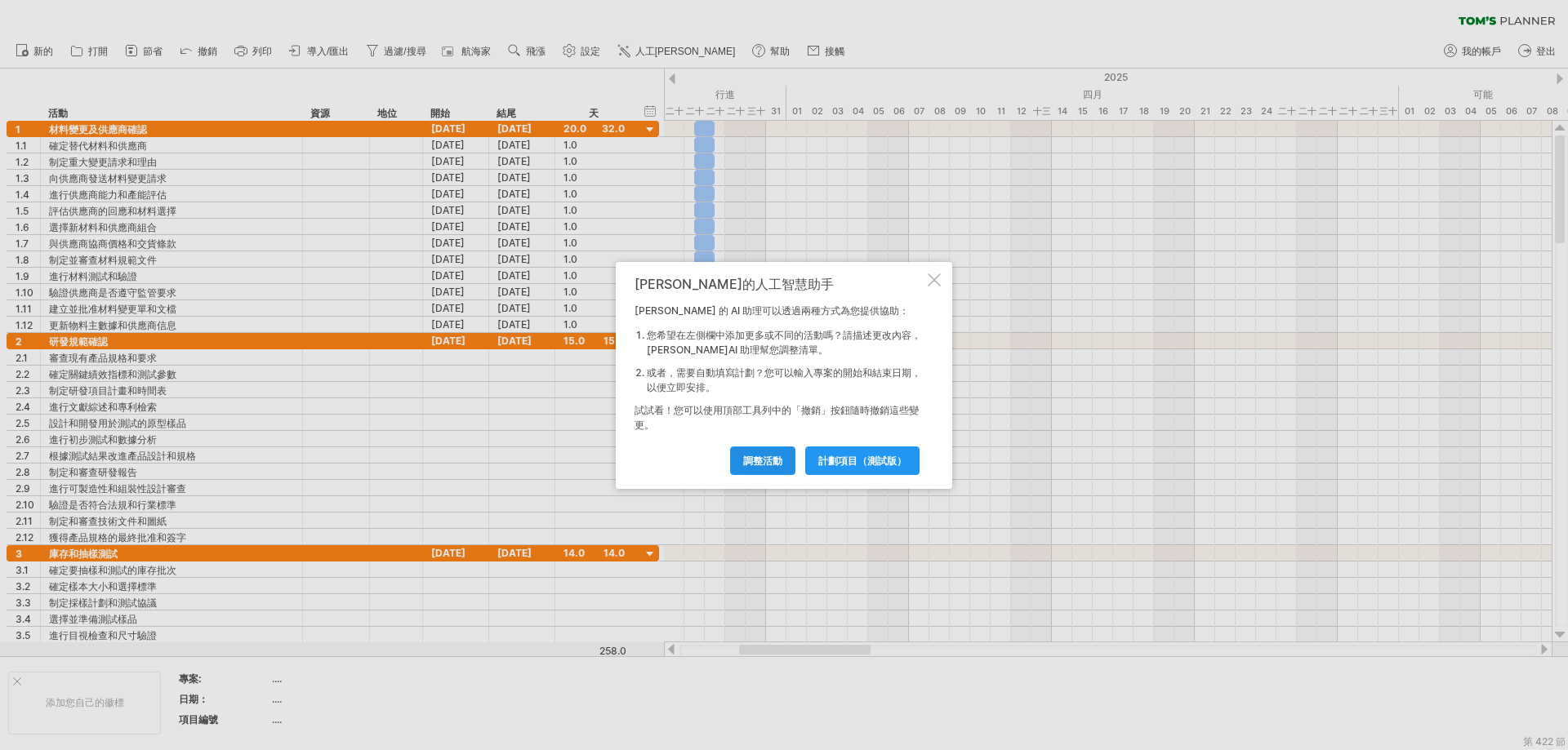
click at [772, 460] on font "調整活動" at bounding box center [763, 461] width 39 height 12
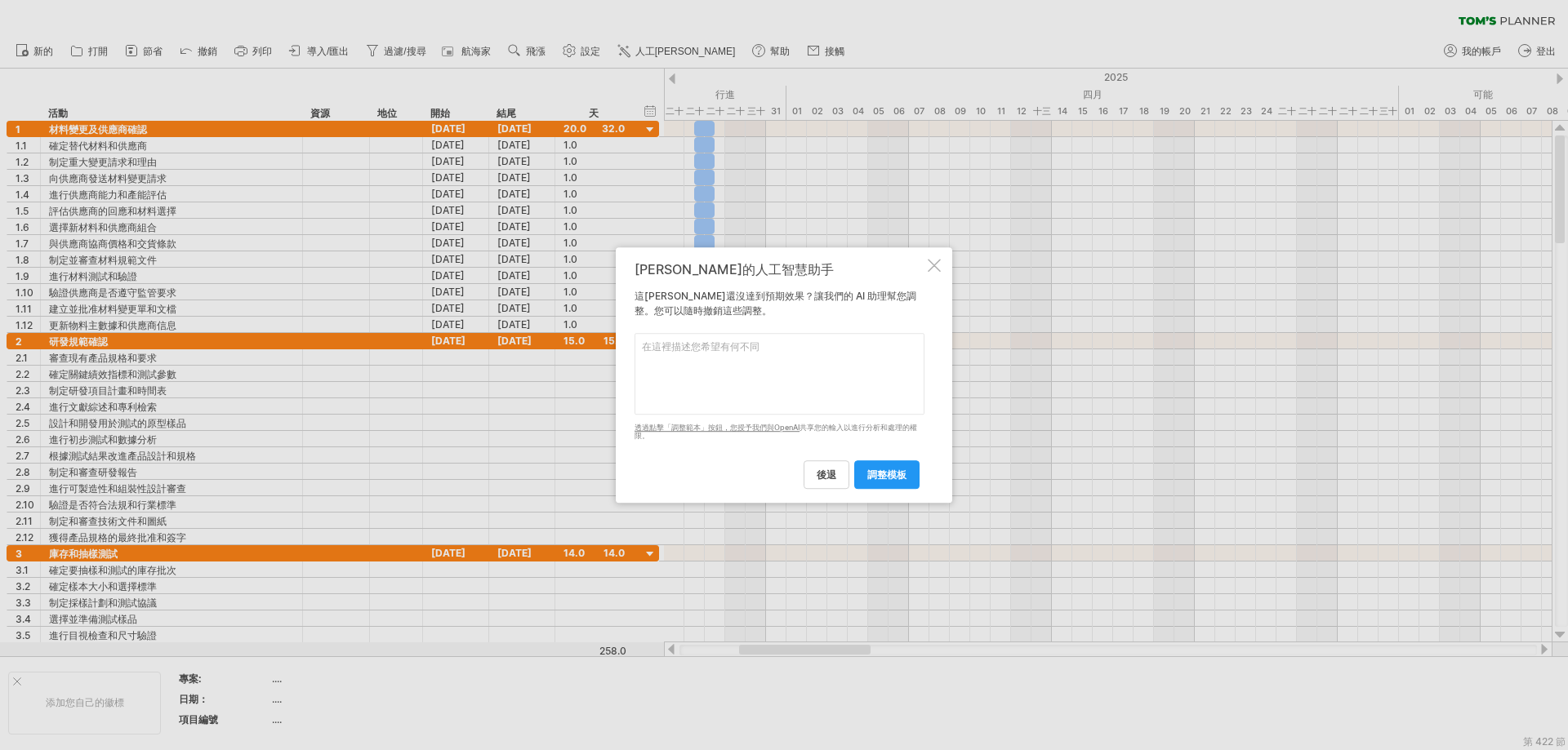
click at [708, 349] on textarea at bounding box center [779, 373] width 290 height 82
type textarea "ㄑ"
type textarea "日期變更"
click at [896, 473] on font "調整模板" at bounding box center [886, 474] width 39 height 12
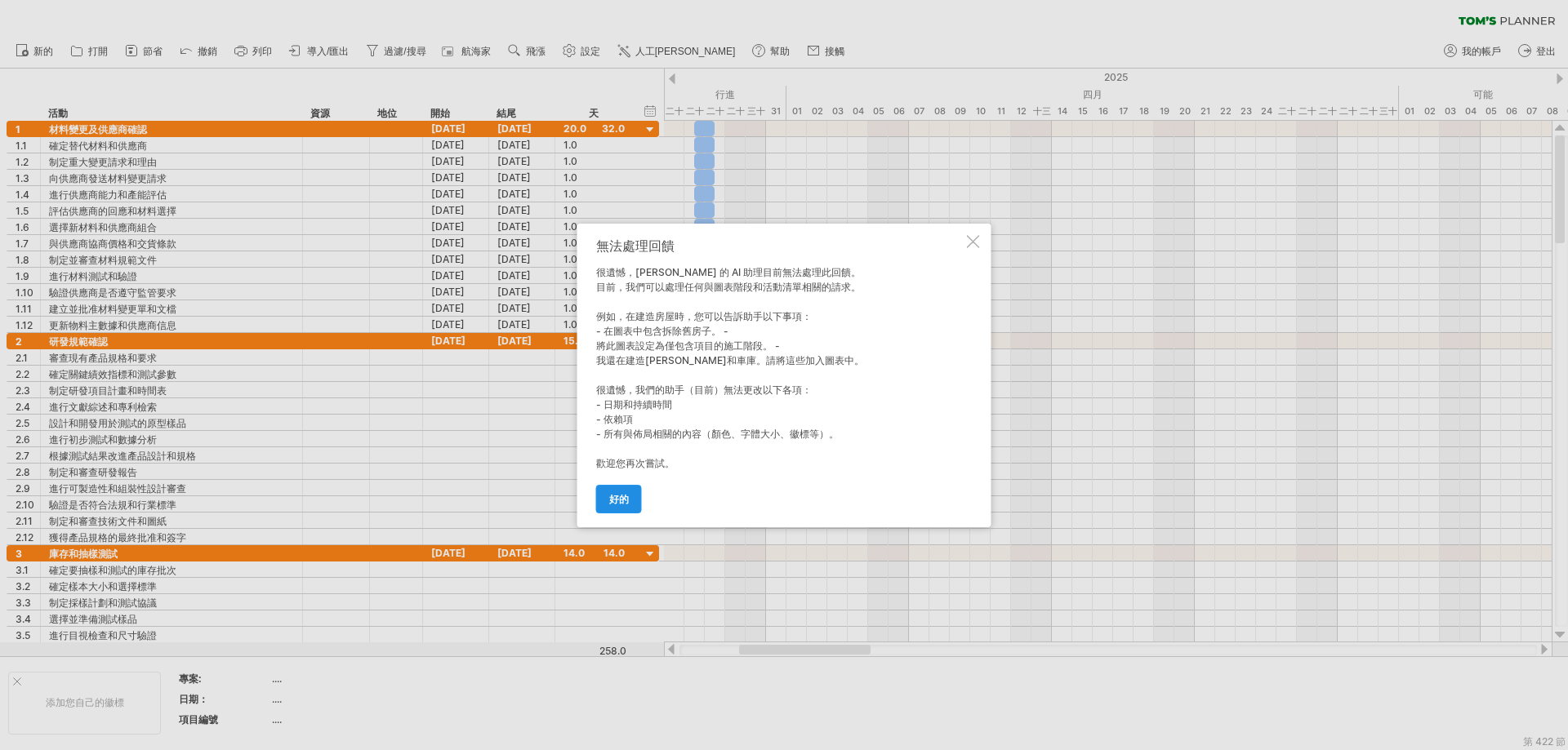
click at [624, 504] on font "好的" at bounding box center [619, 499] width 20 height 12
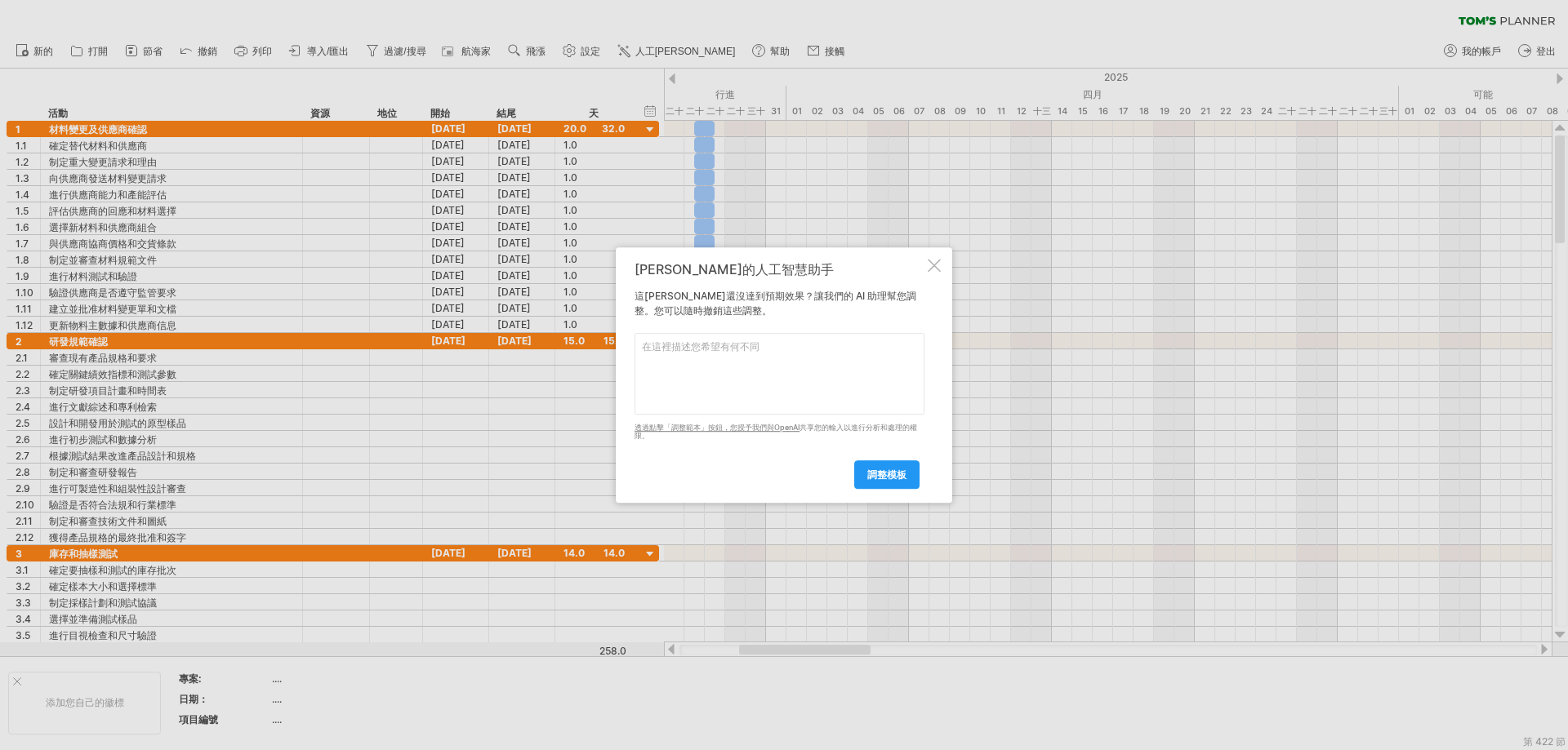
click at [928, 265] on div at bounding box center [934, 265] width 13 height 13
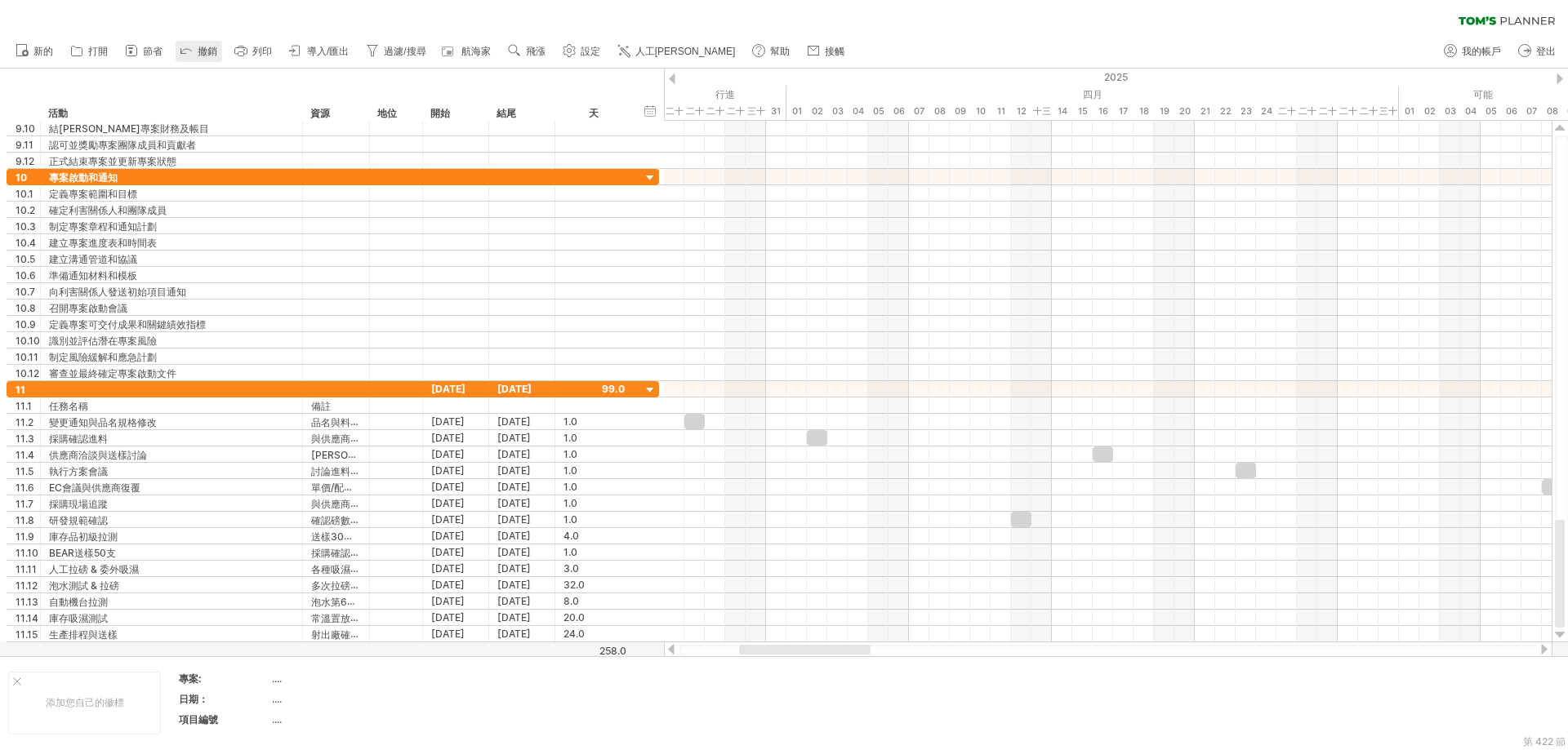
click at [209, 51] on font "撤銷" at bounding box center [207, 51] width 20 height 12
click at [204, 51] on font "撤銷" at bounding box center [207, 51] width 20 height 12
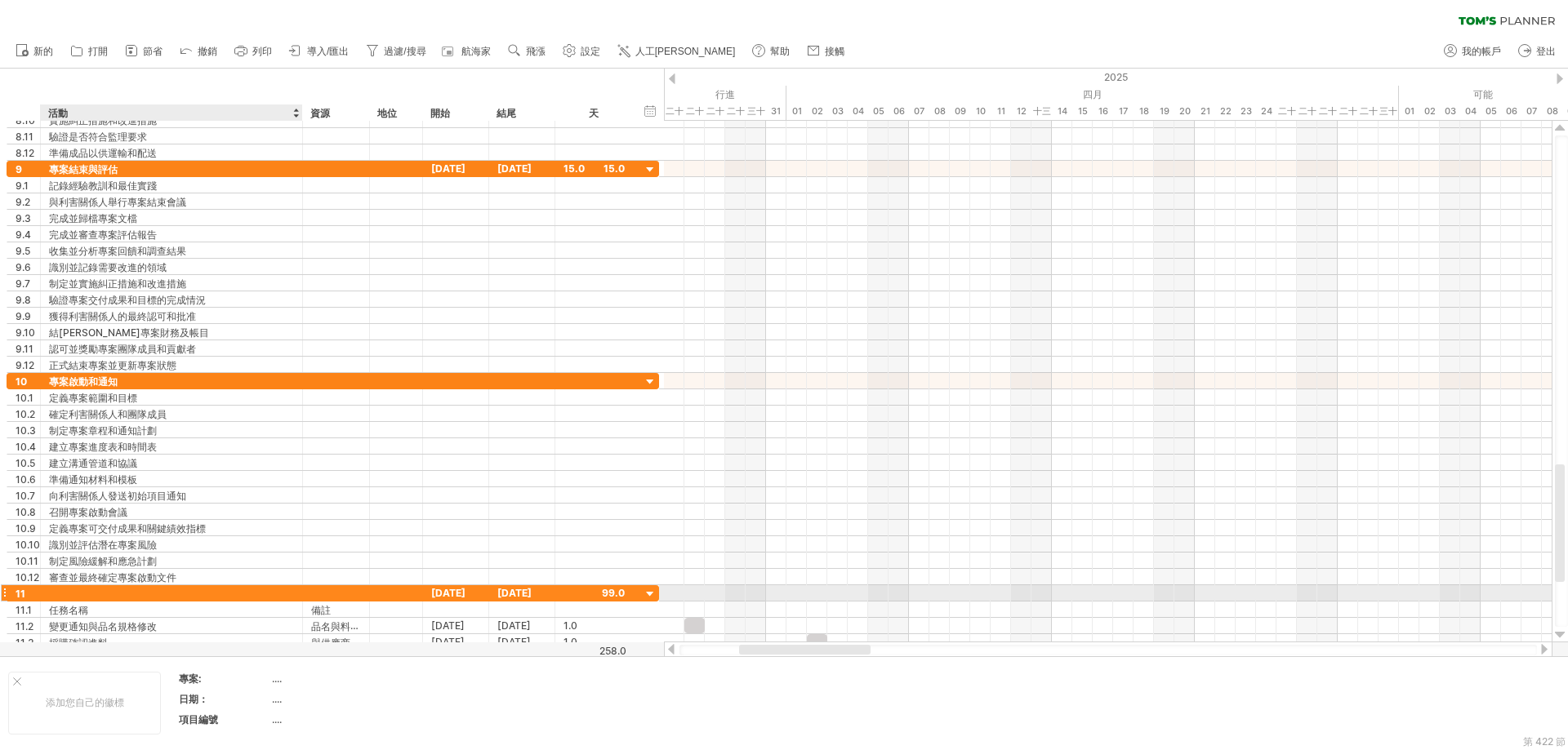
click at [187, 590] on div at bounding box center [171, 593] width 245 height 16
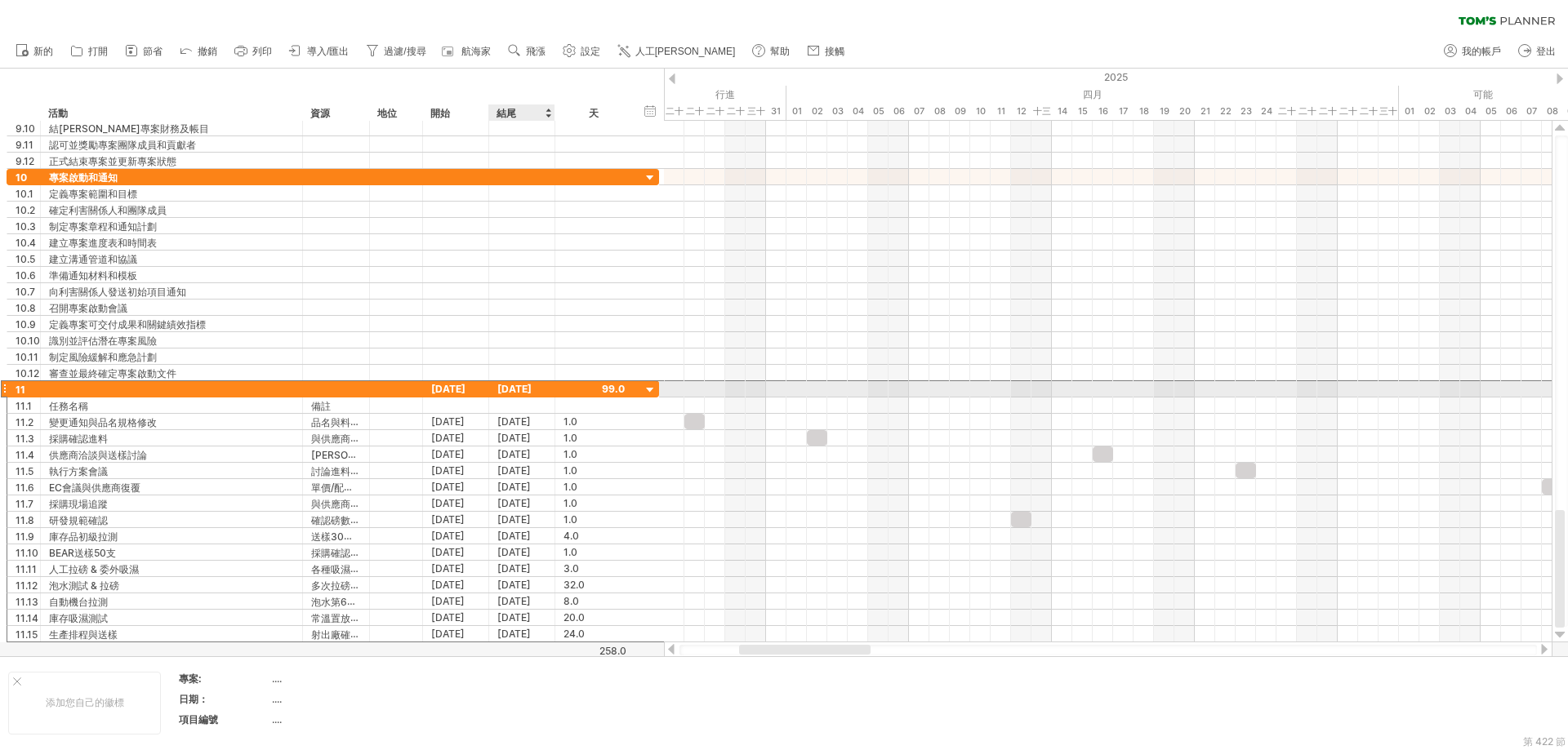
click at [511, 390] on font "[DATE]" at bounding box center [515, 389] width 35 height 12
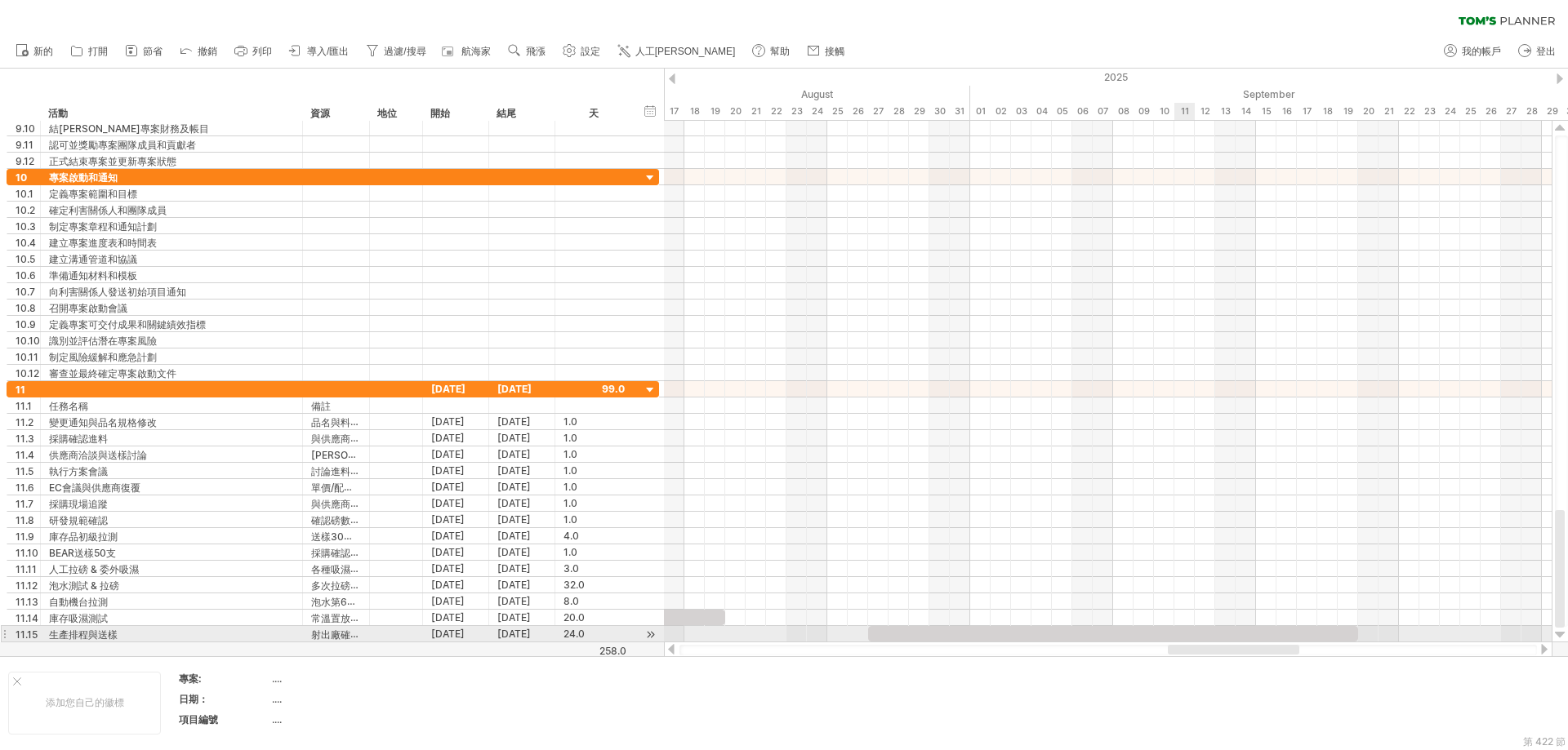
drag, startPoint x: 765, startPoint y: 649, endPoint x: 1194, endPoint y: 633, distance: 429.3
click at [943, 633] on div "嘗試造訪 [DOMAIN_NAME] 再次連接... 0% 清除過濾器 新的" at bounding box center [784, 375] width 1568 height 750
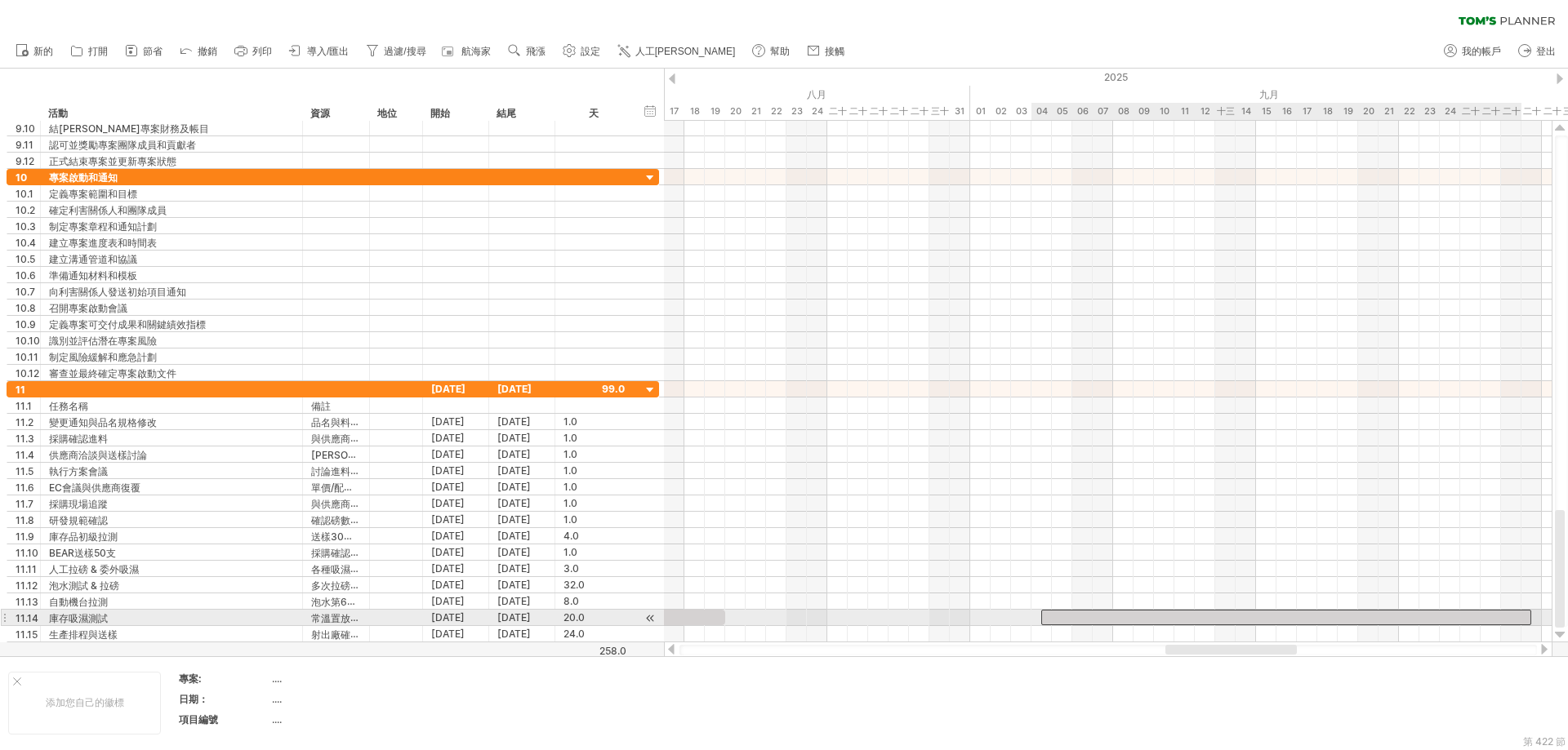
drag, startPoint x: 1078, startPoint y: 637, endPoint x: 1322, endPoint y: 619, distance: 244.7
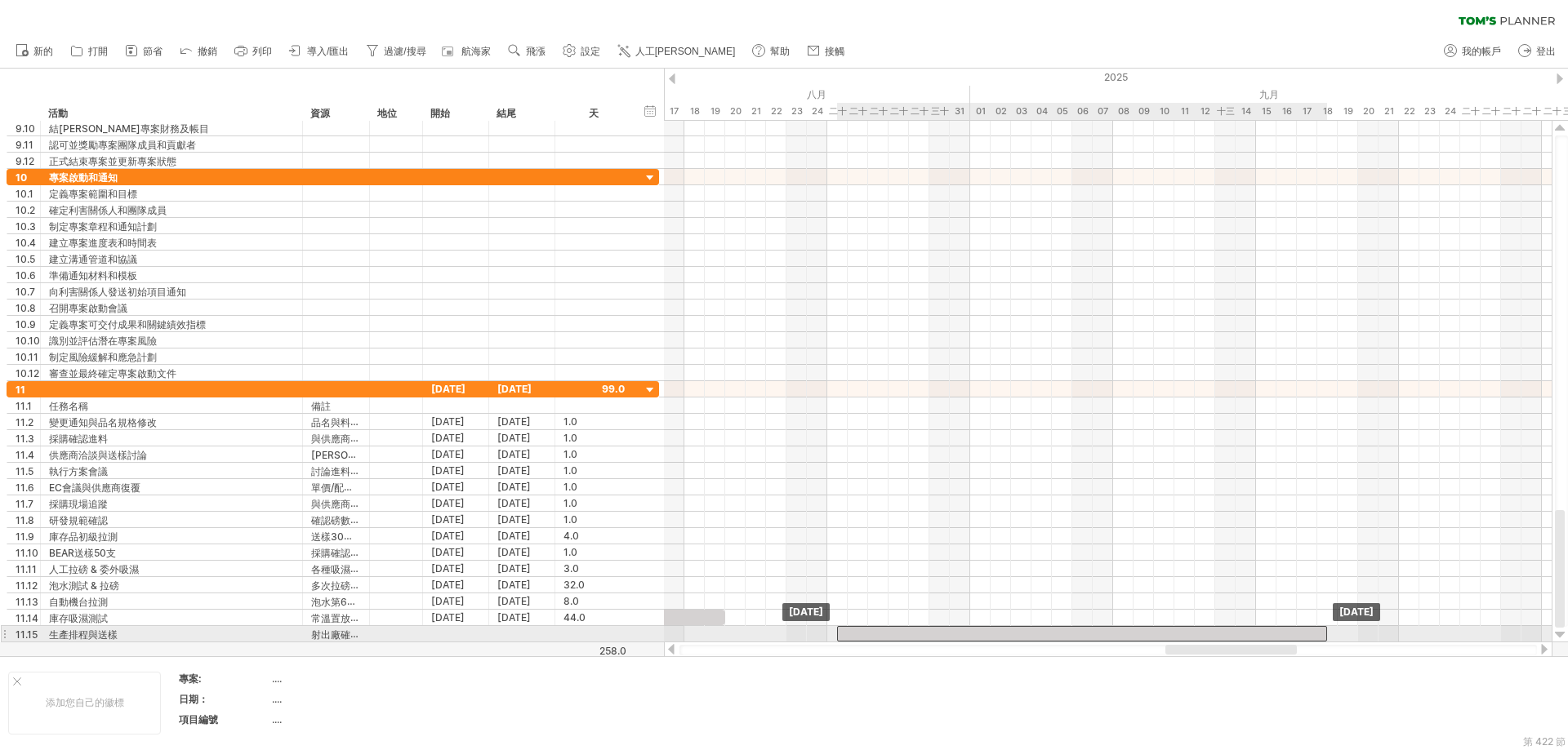
drag, startPoint x: 1141, startPoint y: 618, endPoint x: 858, endPoint y: 633, distance: 283.4
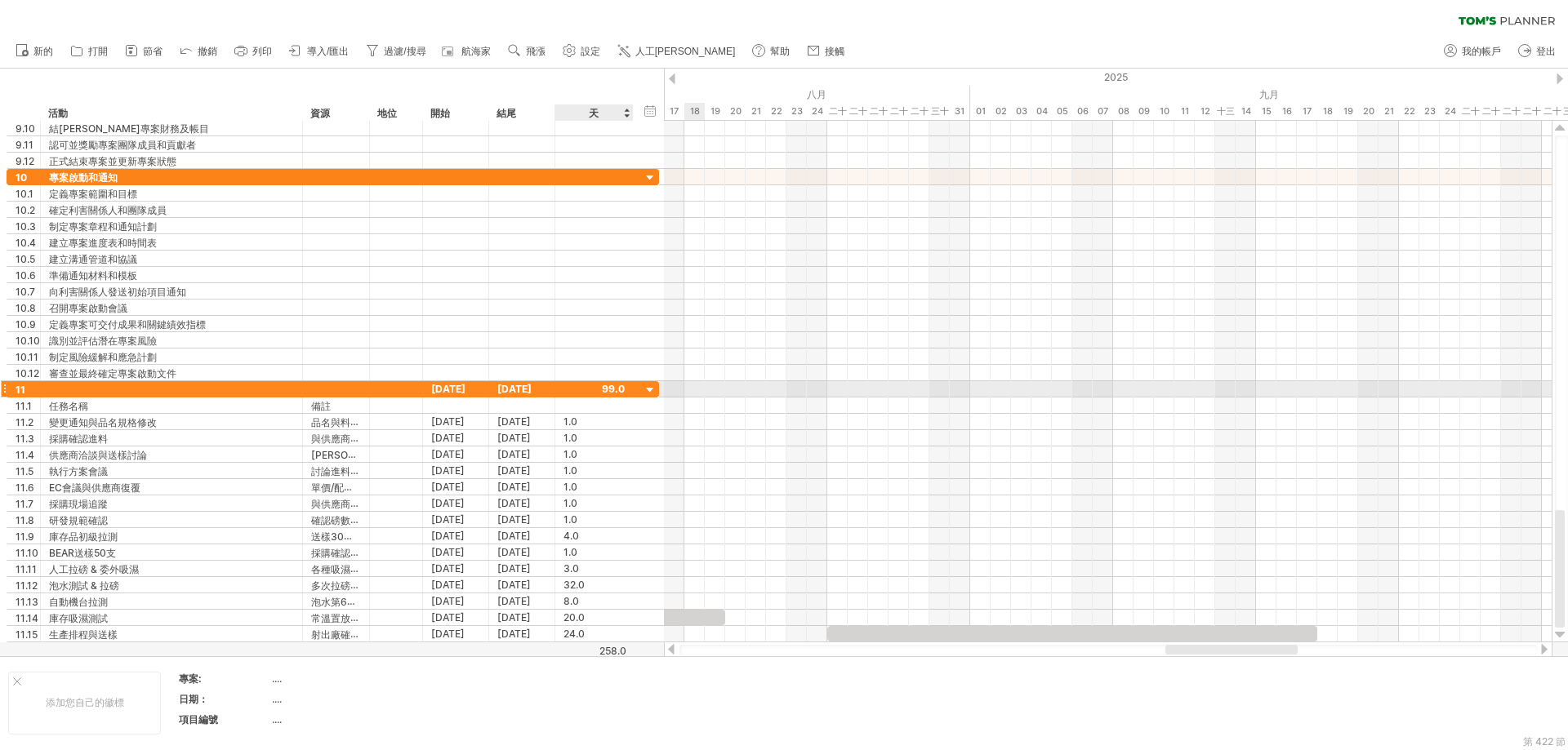
click at [646, 387] on div at bounding box center [650, 391] width 16 height 16
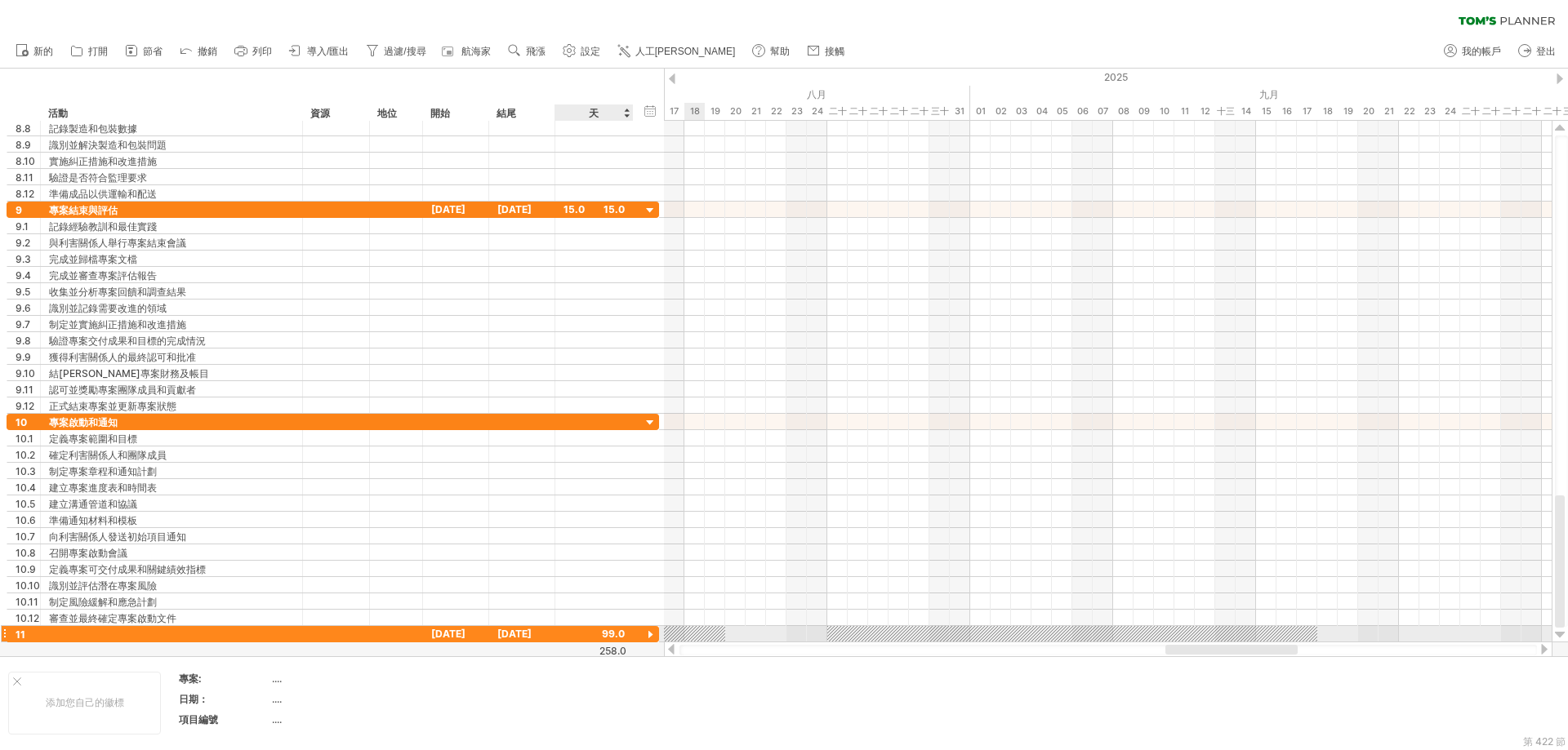
click at [651, 630] on div at bounding box center [650, 635] width 16 height 16
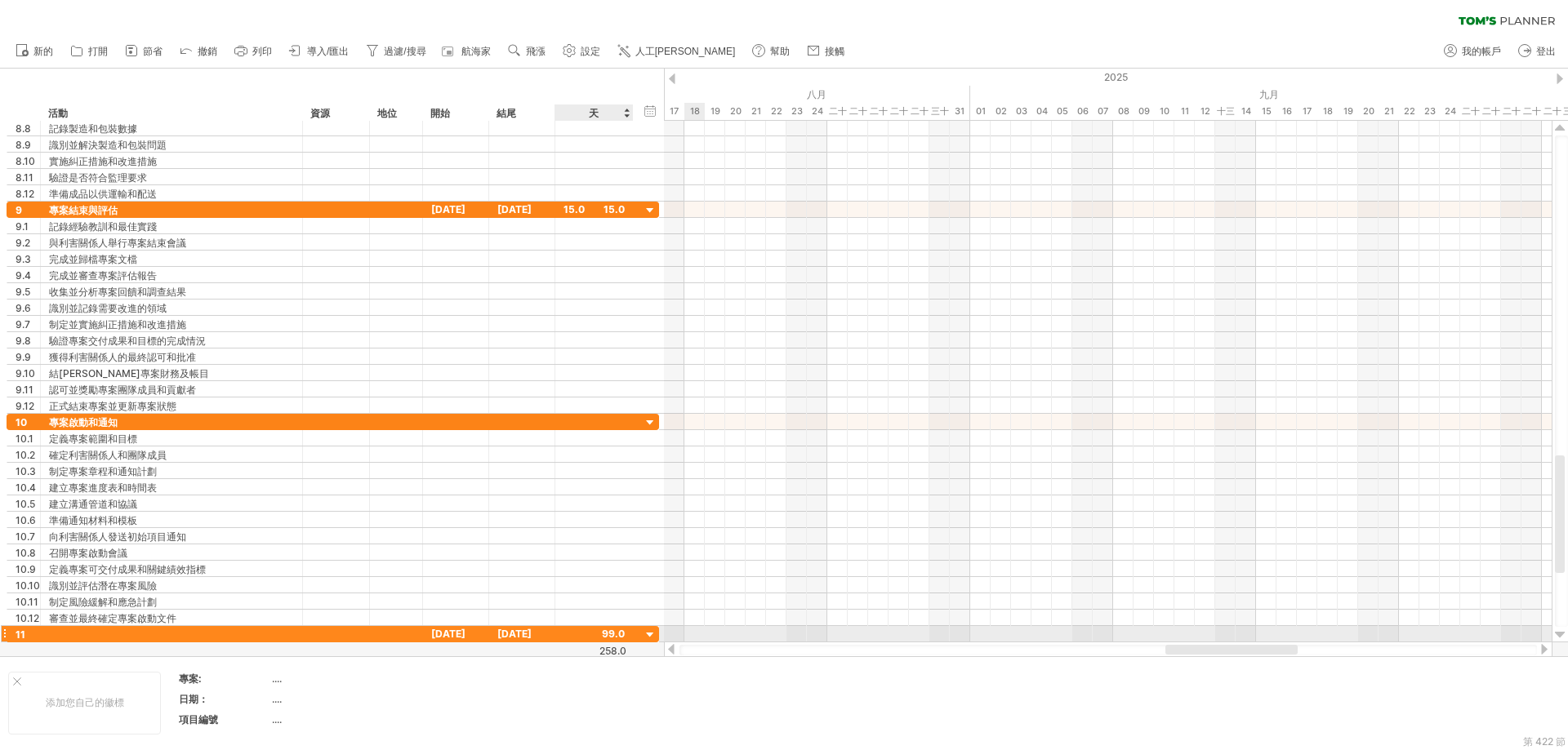
click at [652, 630] on div at bounding box center [650, 635] width 16 height 16
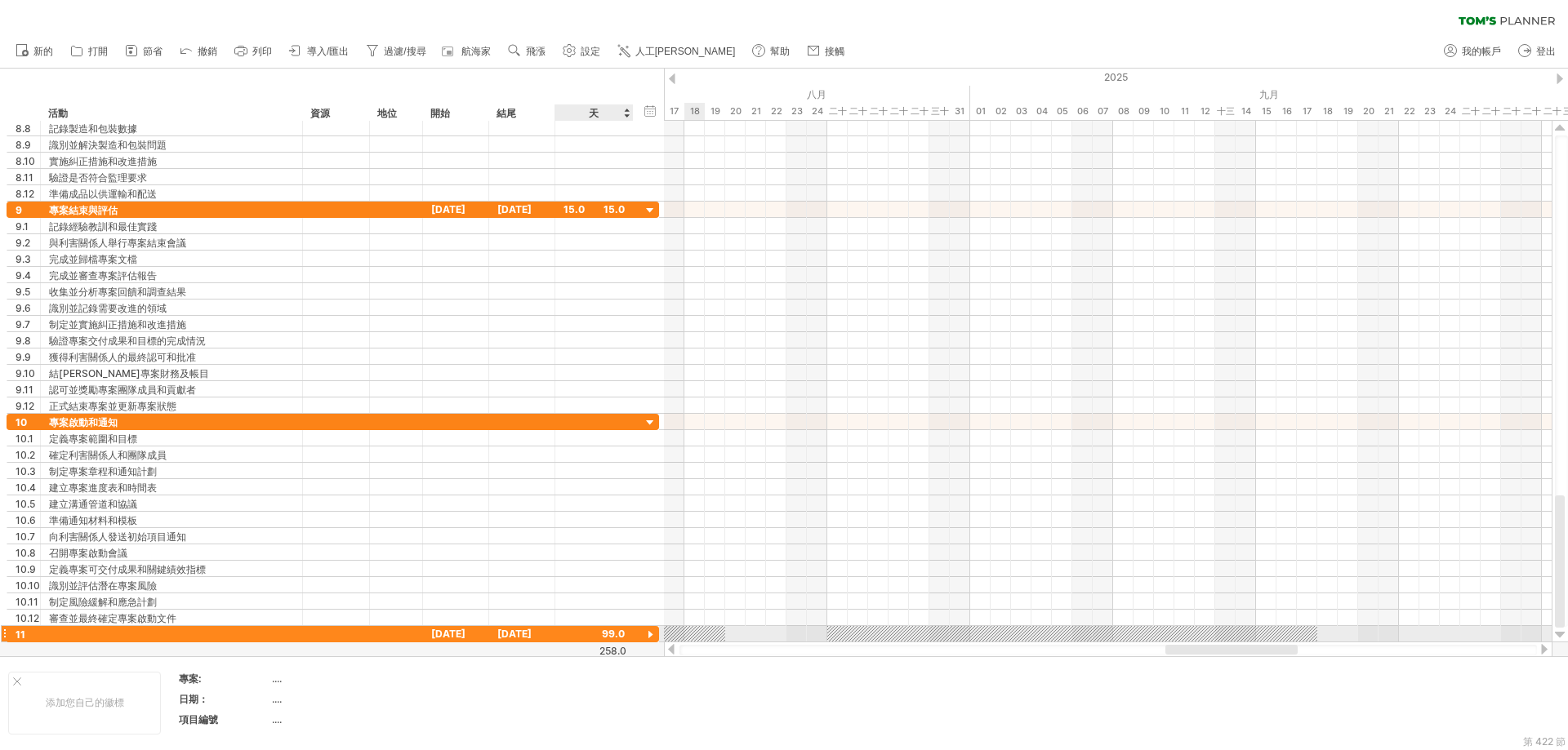
click at [652, 630] on div at bounding box center [650, 635] width 16 height 16
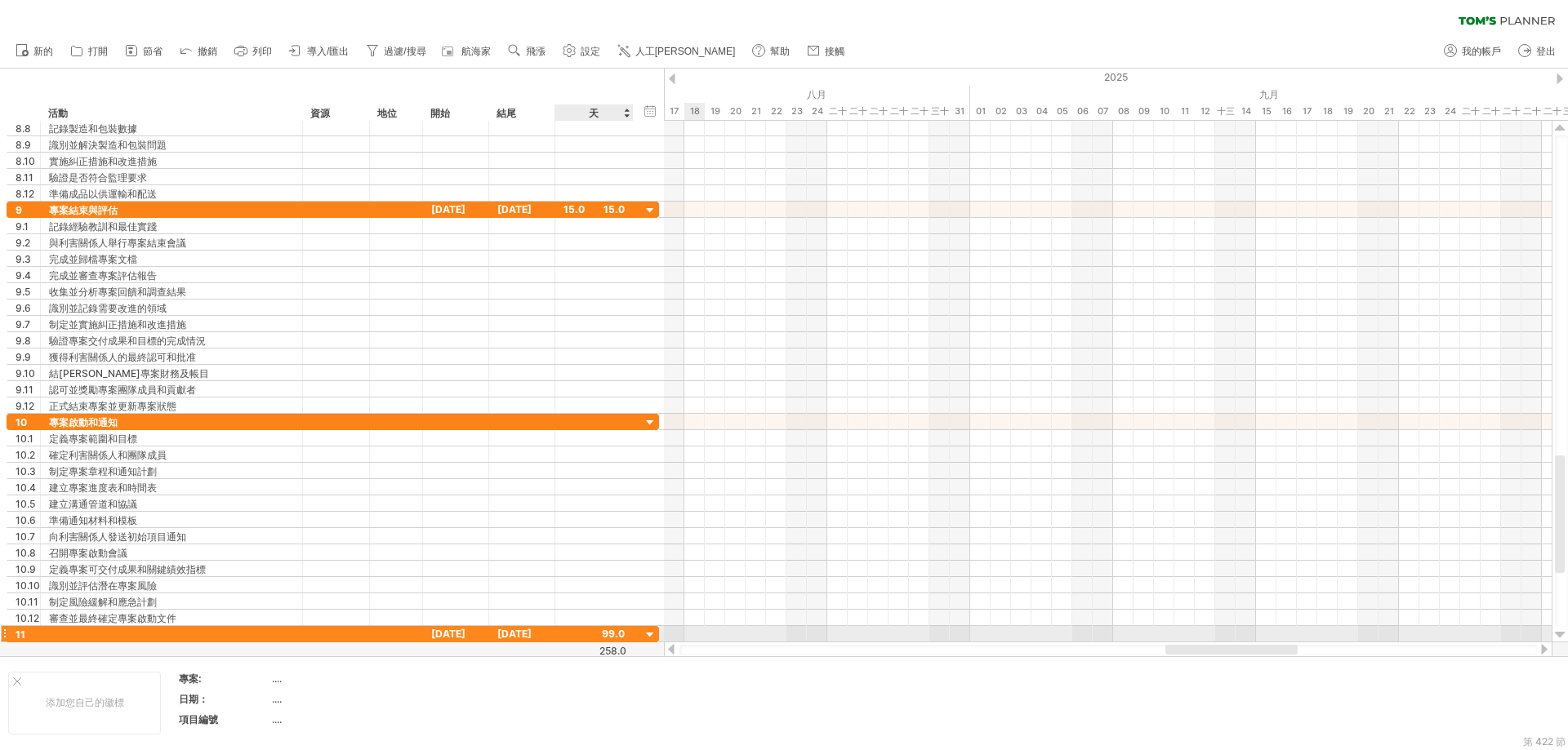
click at [649, 633] on div at bounding box center [650, 635] width 16 height 16
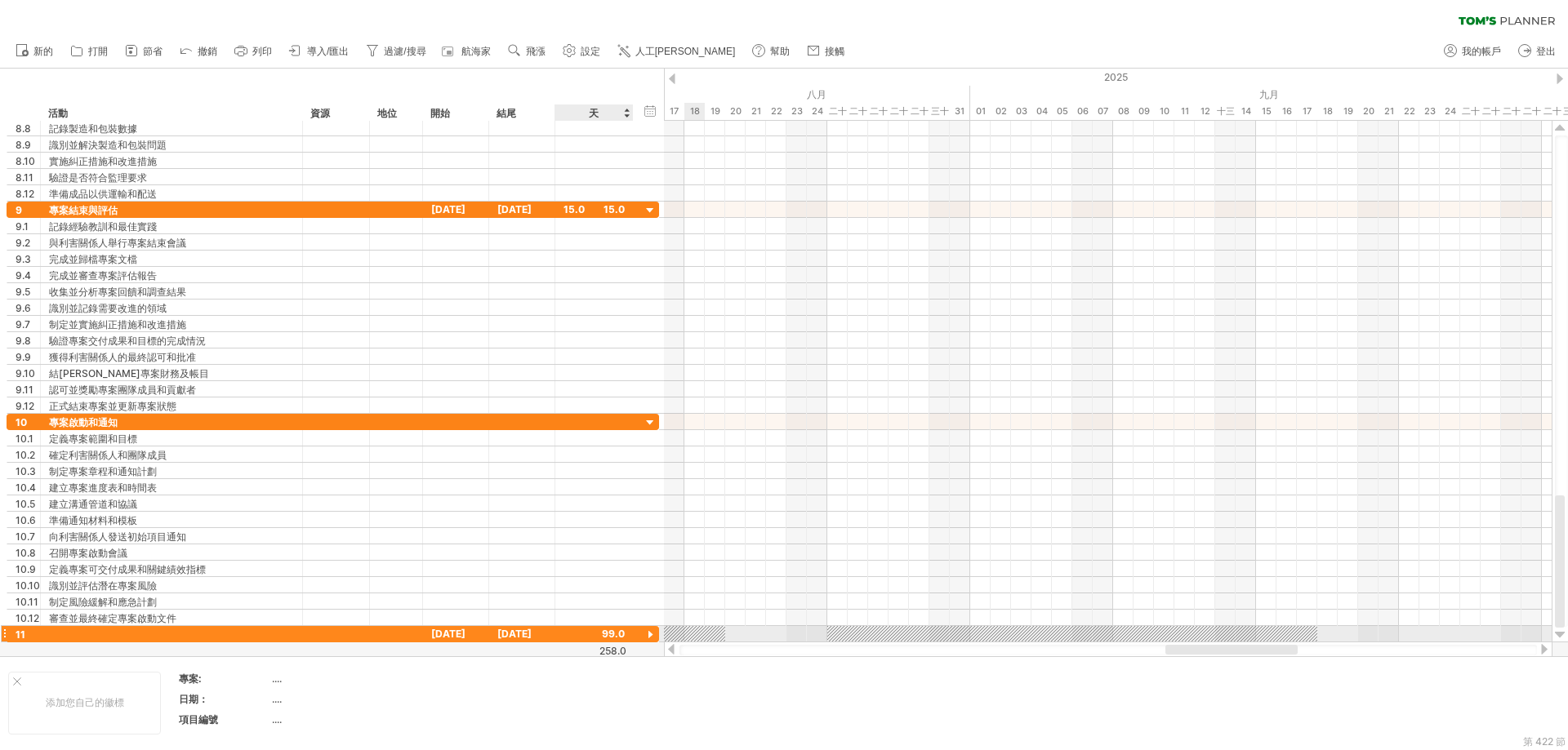
click at [649, 633] on div at bounding box center [650, 635] width 16 height 16
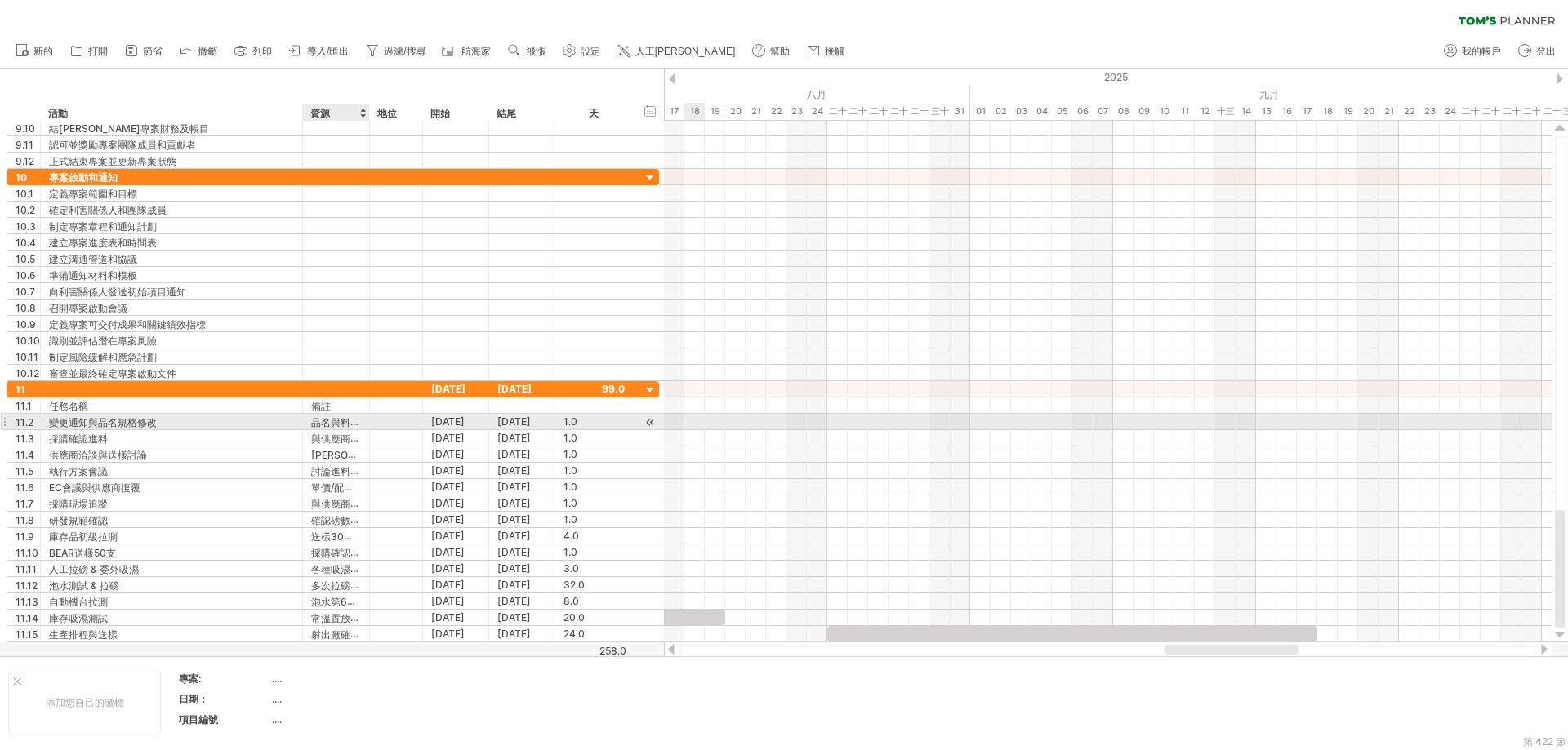
click at [345, 424] on font "品名與料號D0024A0修改" at bounding box center [368, 422] width 114 height 13
click at [674, 651] on div at bounding box center [672, 649] width 13 height 11
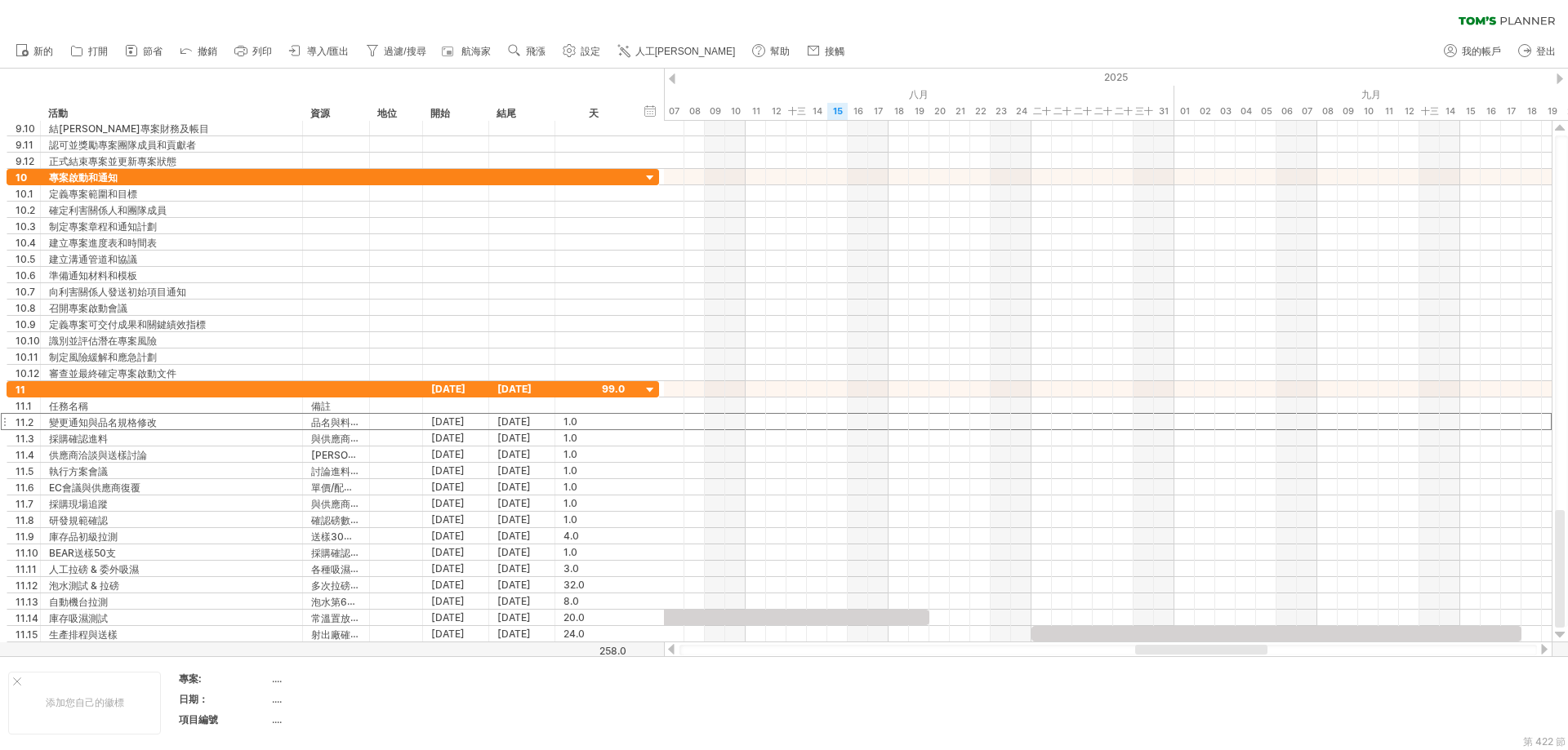
click at [674, 651] on div at bounding box center [672, 649] width 13 height 11
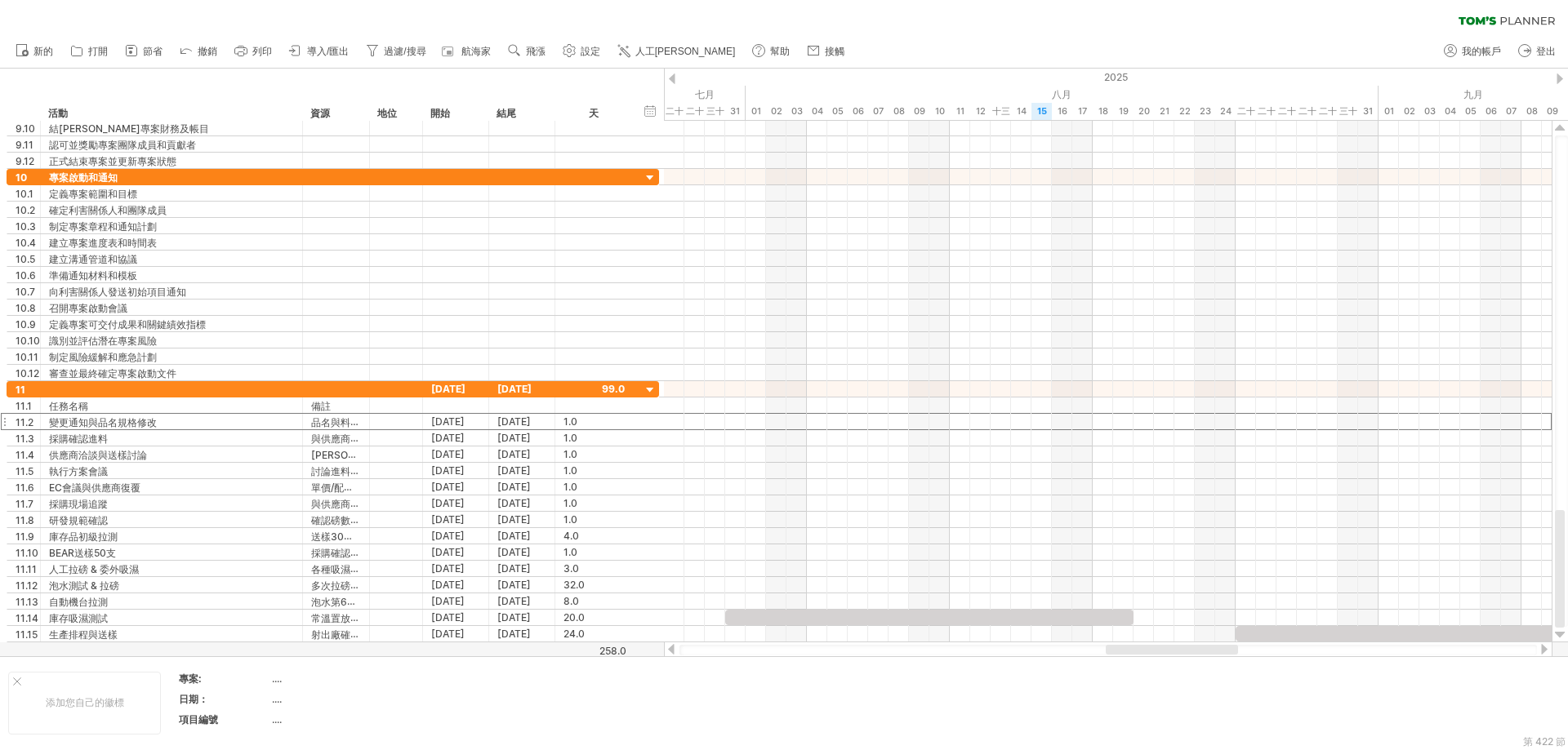
click at [674, 651] on div at bounding box center [672, 649] width 13 height 11
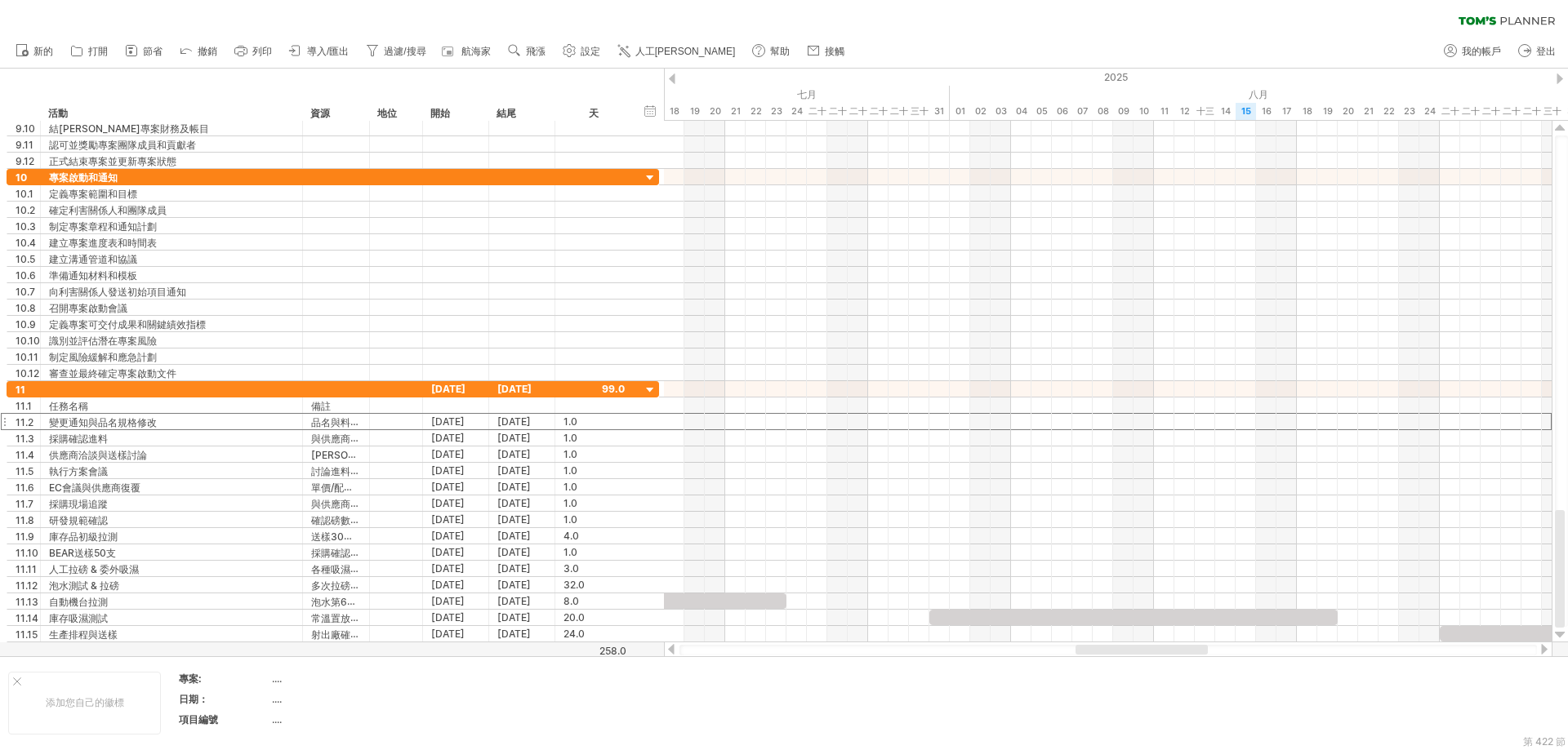
click at [674, 651] on div at bounding box center [672, 649] width 13 height 11
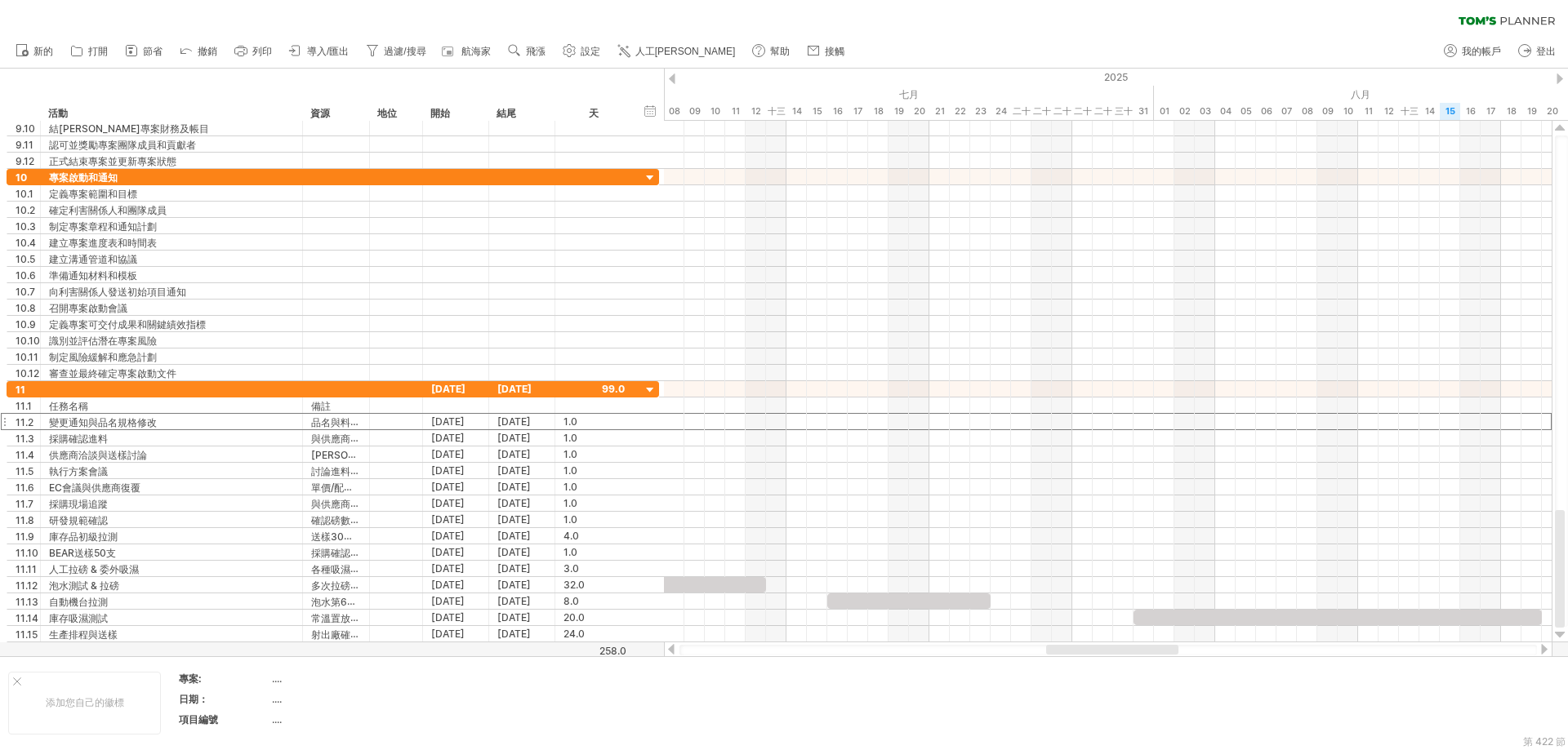
click at [674, 651] on div at bounding box center [672, 649] width 13 height 11
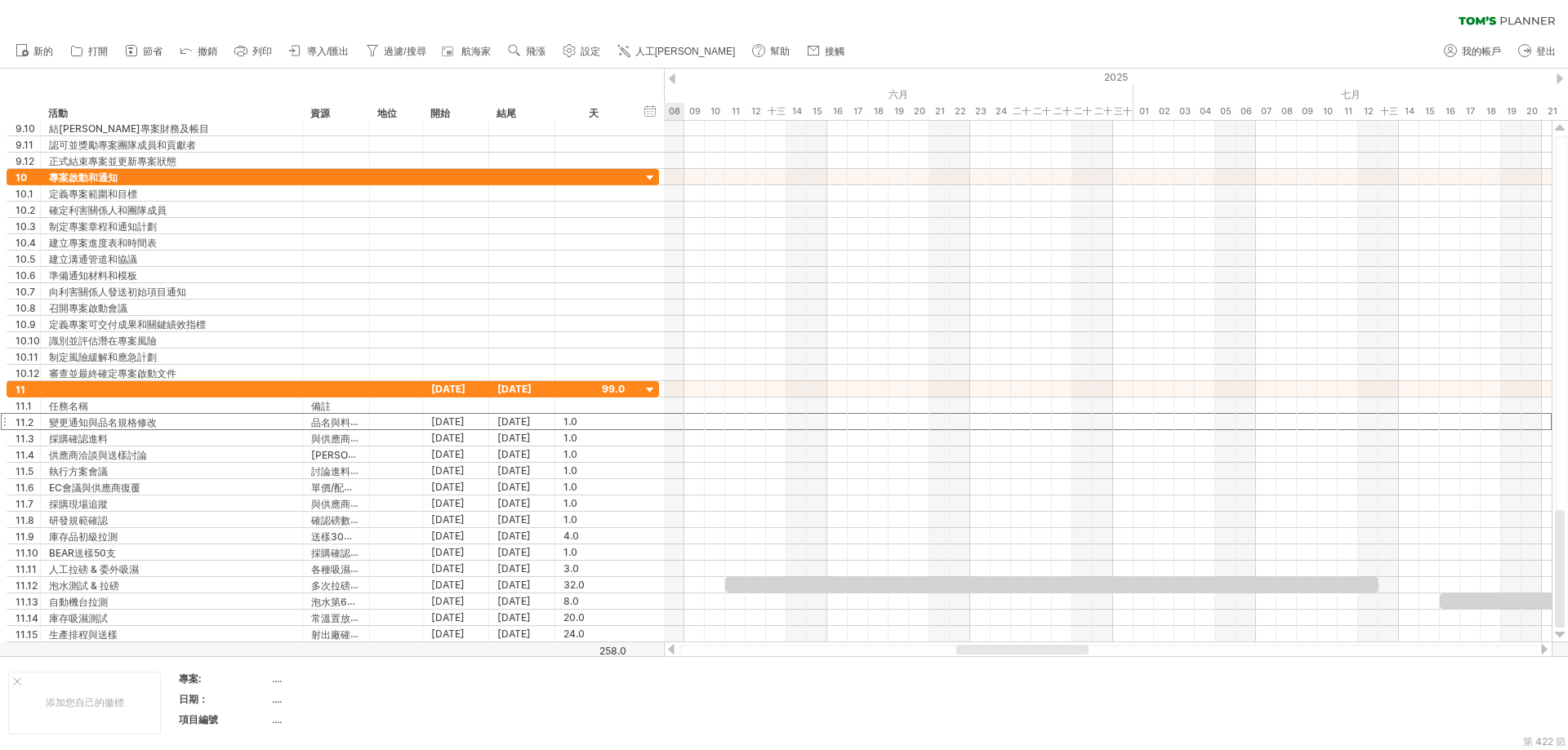
click at [674, 651] on div at bounding box center [672, 649] width 13 height 11
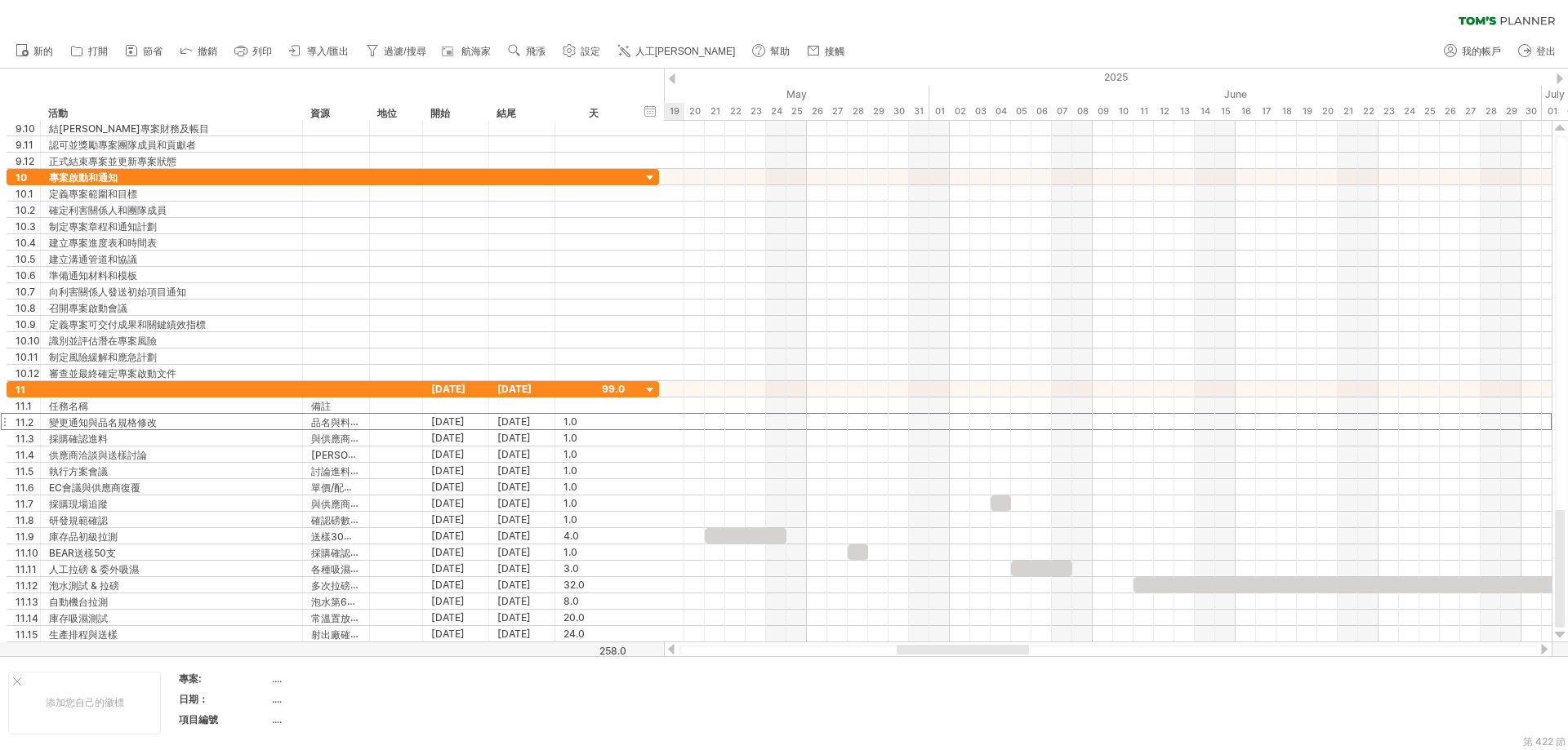
click at [674, 651] on div at bounding box center [672, 649] width 13 height 11
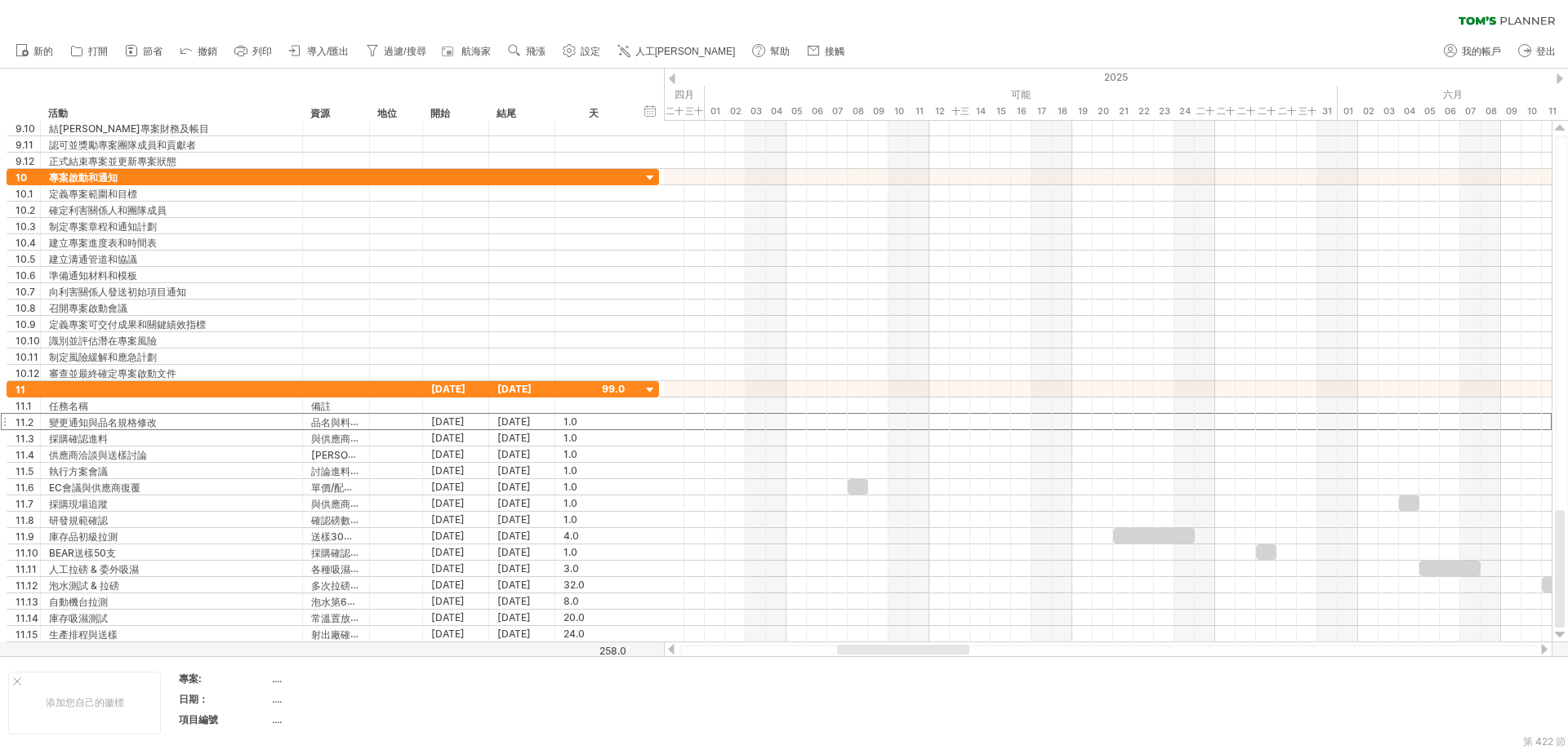
click at [672, 651] on div at bounding box center [672, 649] width 13 height 11
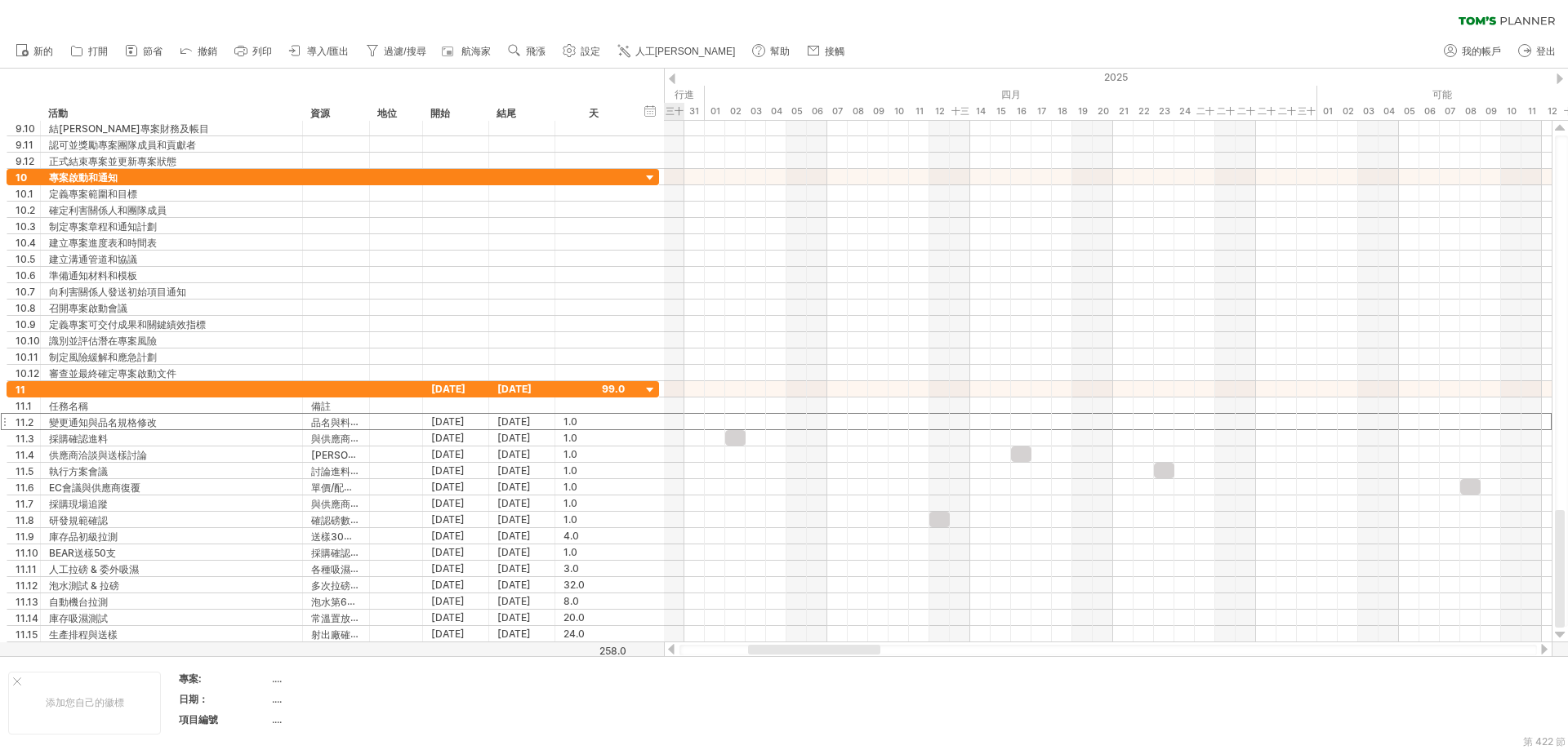
click at [672, 651] on div at bounding box center [672, 649] width 13 height 11
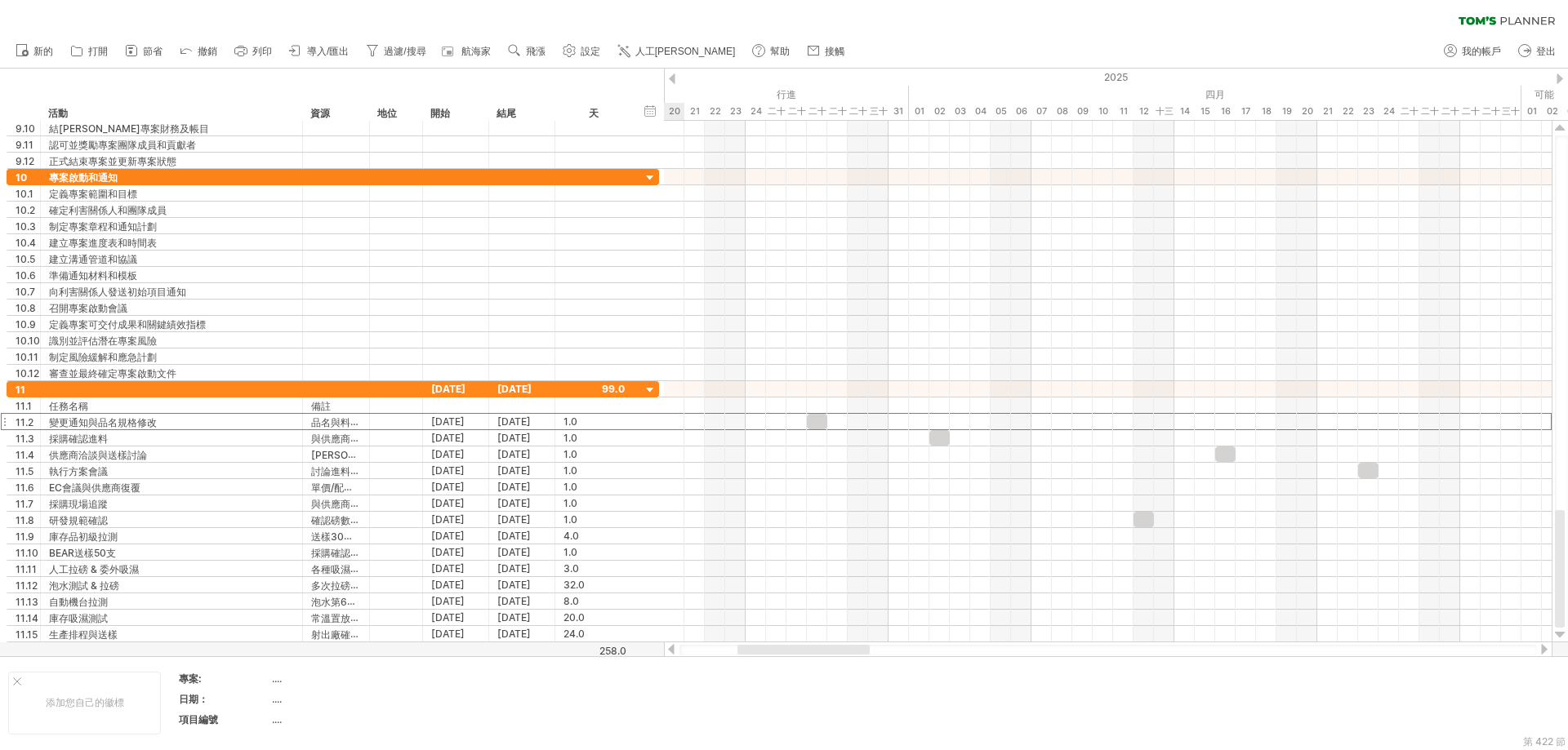
click at [672, 651] on div at bounding box center [672, 649] width 13 height 11
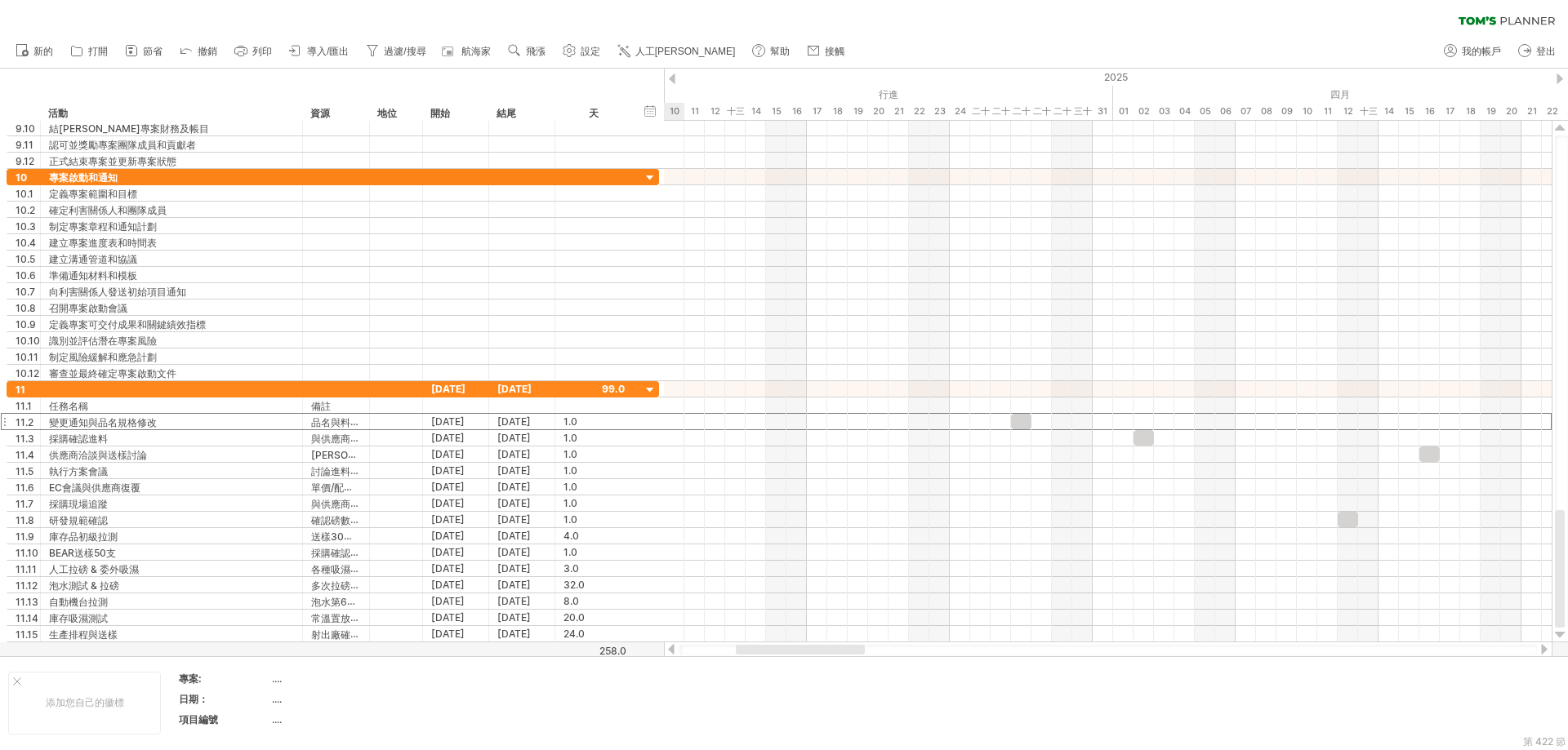
click at [672, 651] on div at bounding box center [672, 649] width 13 height 11
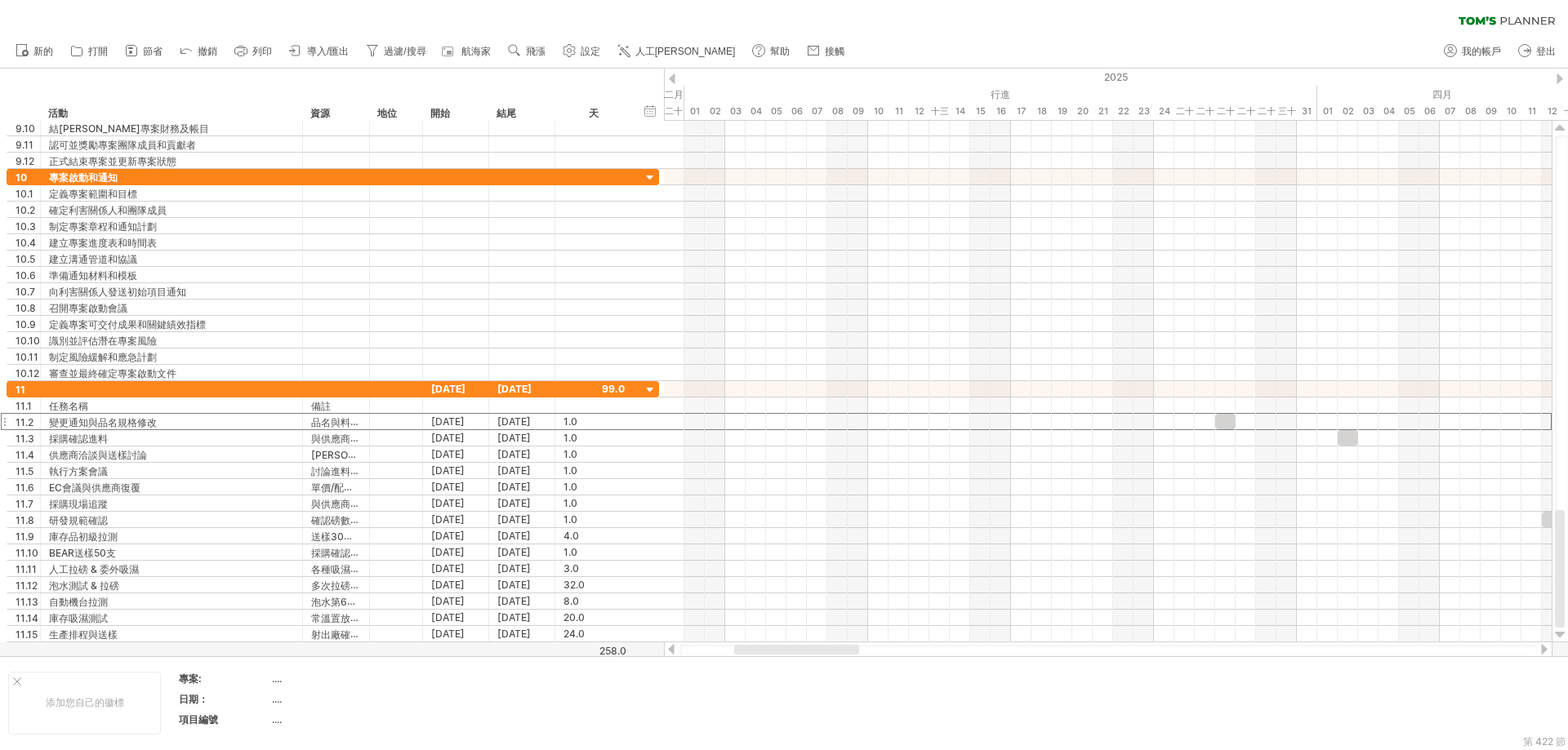
click at [943, 650] on div at bounding box center [1544, 649] width 13 height 11
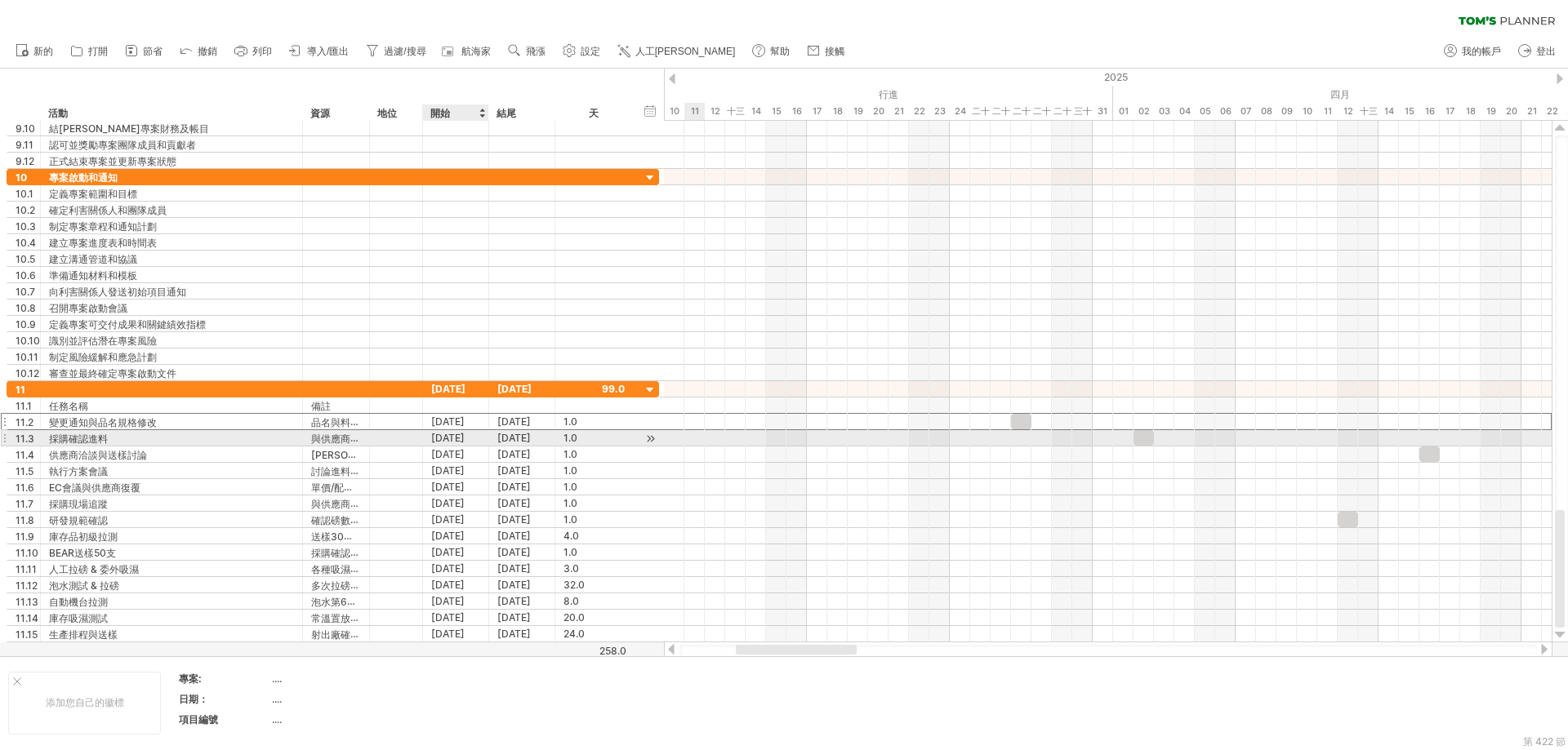
click at [464, 438] on font "[DATE]" at bounding box center [448, 438] width 34 height 12
click at [464, 440] on font "[DATE]" at bounding box center [448, 438] width 34 height 12
click at [649, 438] on div at bounding box center [650, 439] width 16 height 17
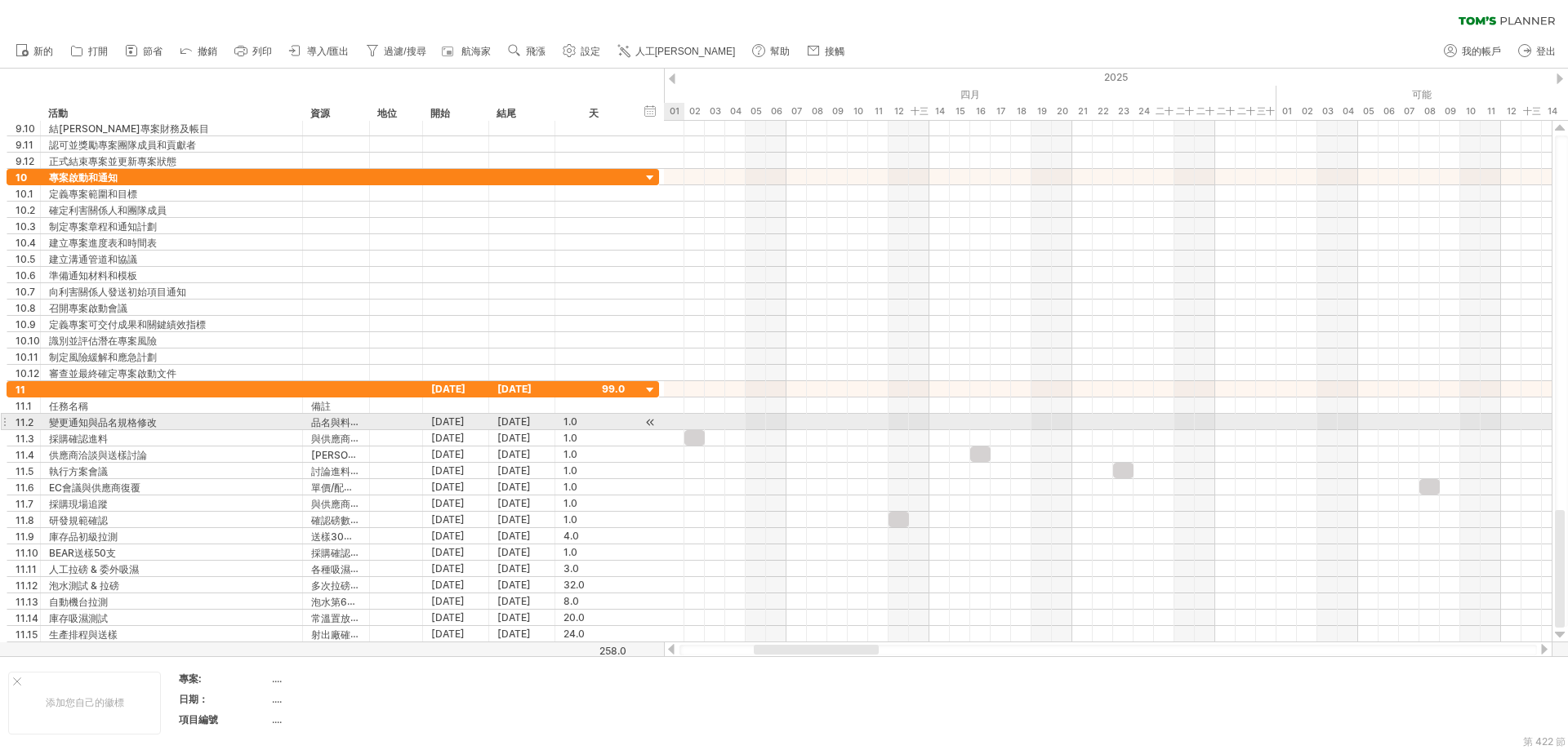
click at [649, 421] on div at bounding box center [650, 422] width 16 height 17
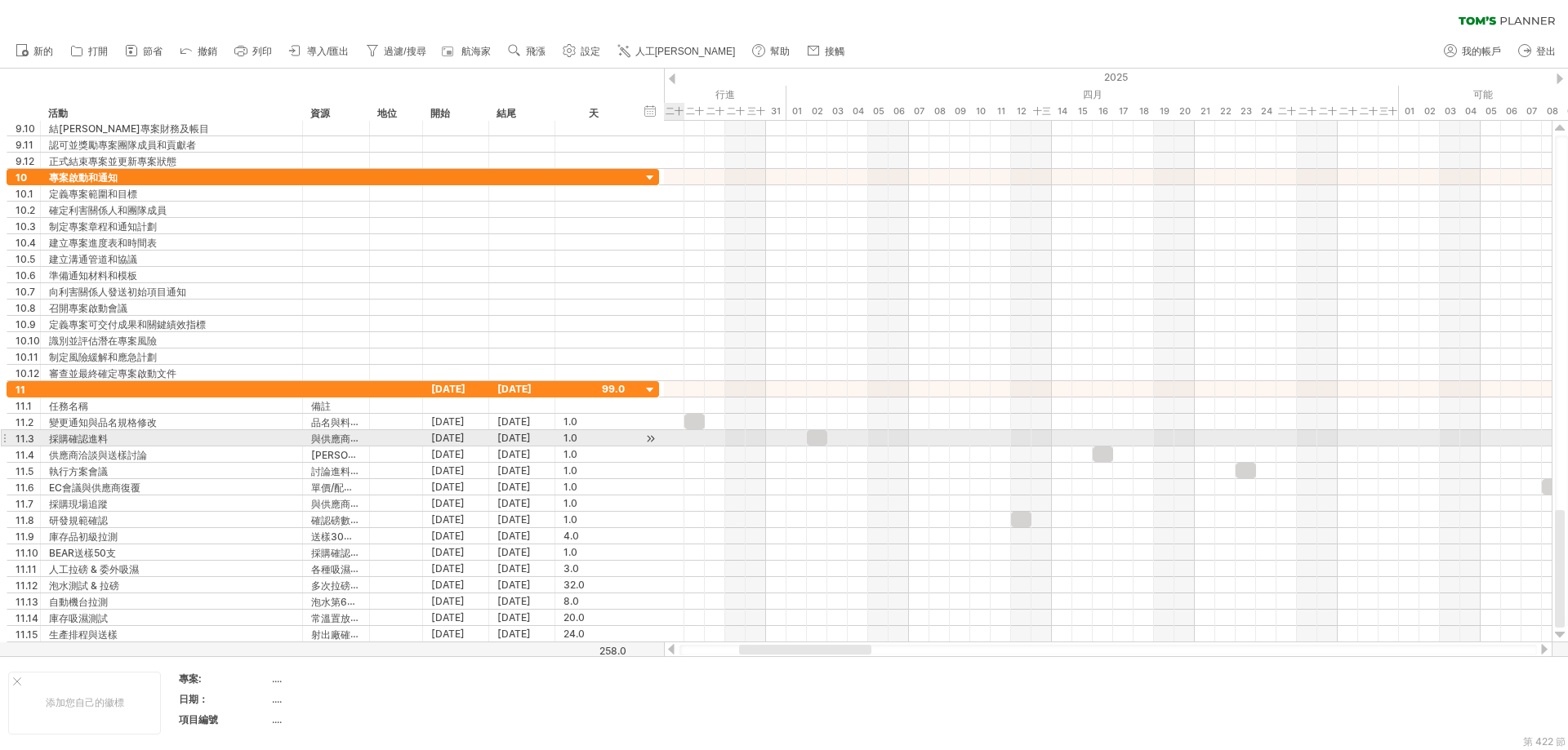
click at [649, 435] on div at bounding box center [650, 439] width 16 height 17
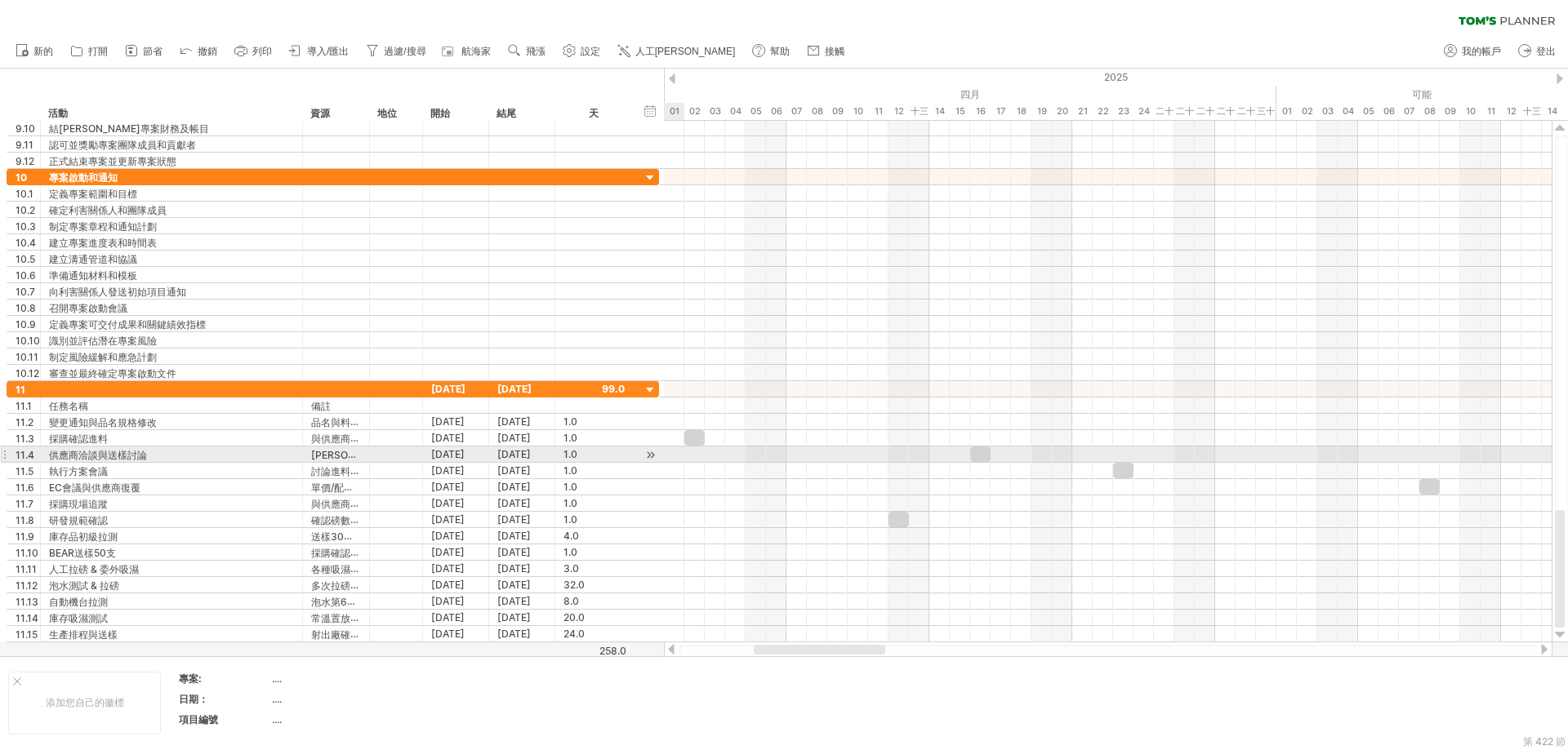
click at [649, 455] on div at bounding box center [650, 455] width 16 height 17
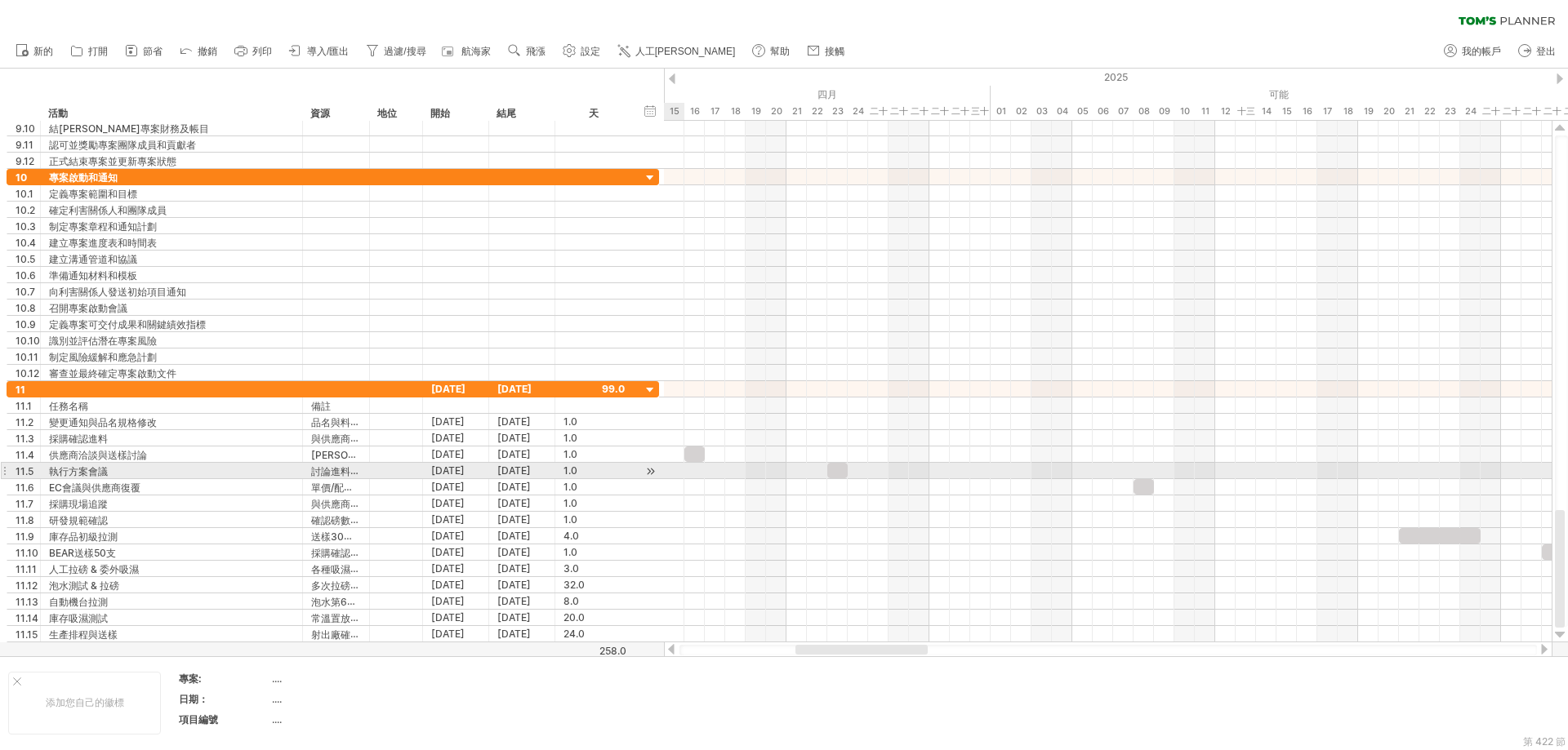
click at [646, 477] on div at bounding box center [650, 471] width 16 height 17
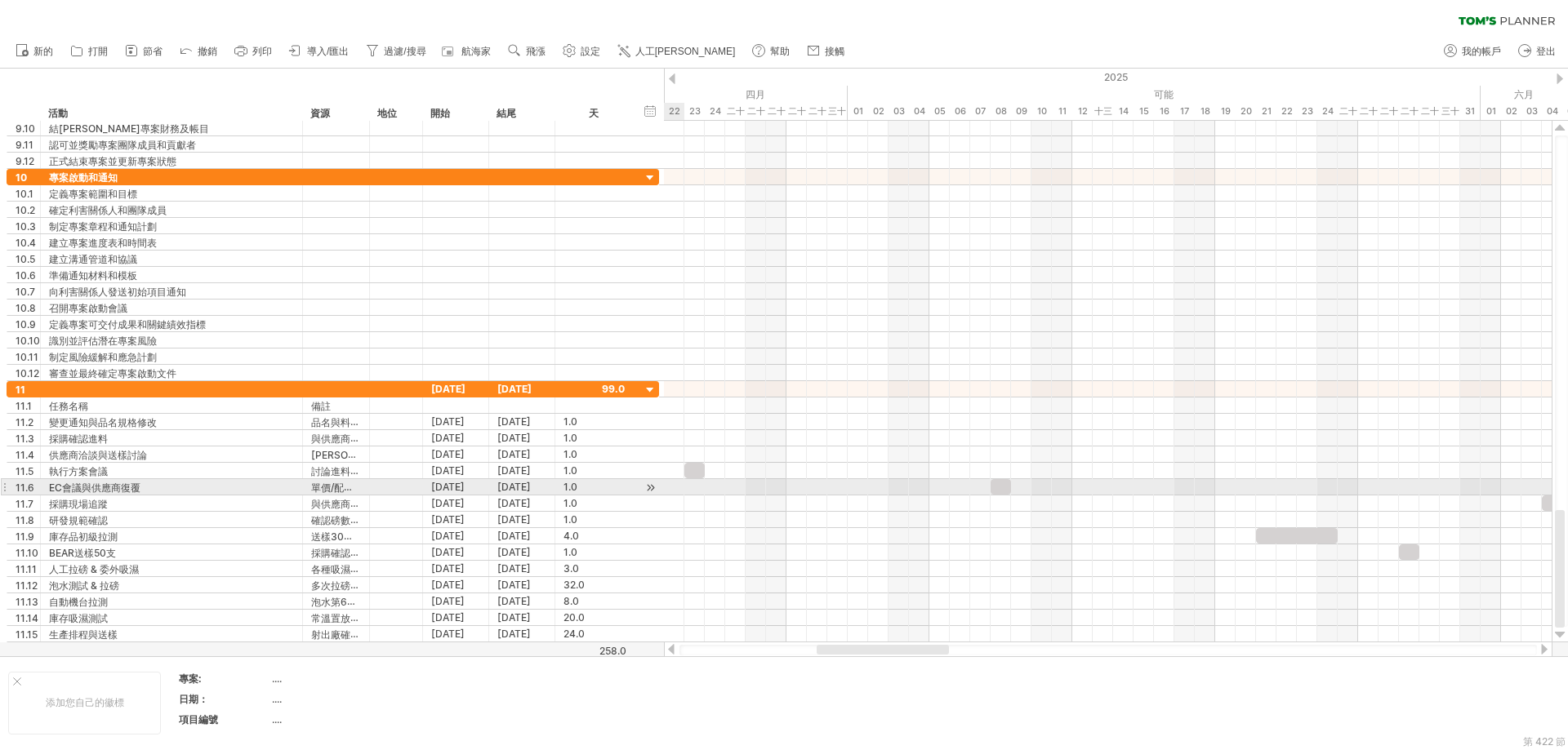
click at [647, 493] on div at bounding box center [650, 487] width 16 height 17
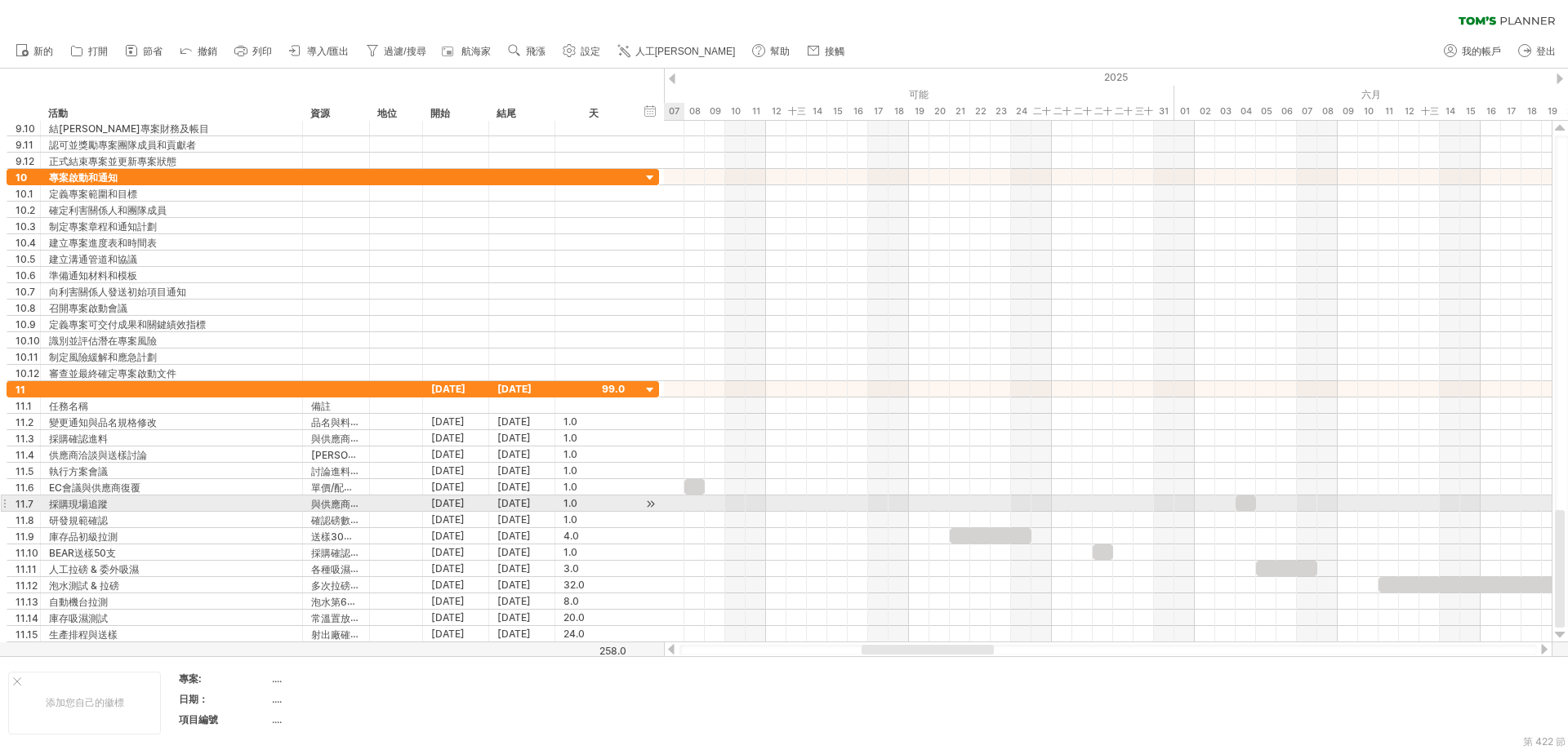
click at [647, 502] on div at bounding box center [650, 504] width 16 height 17
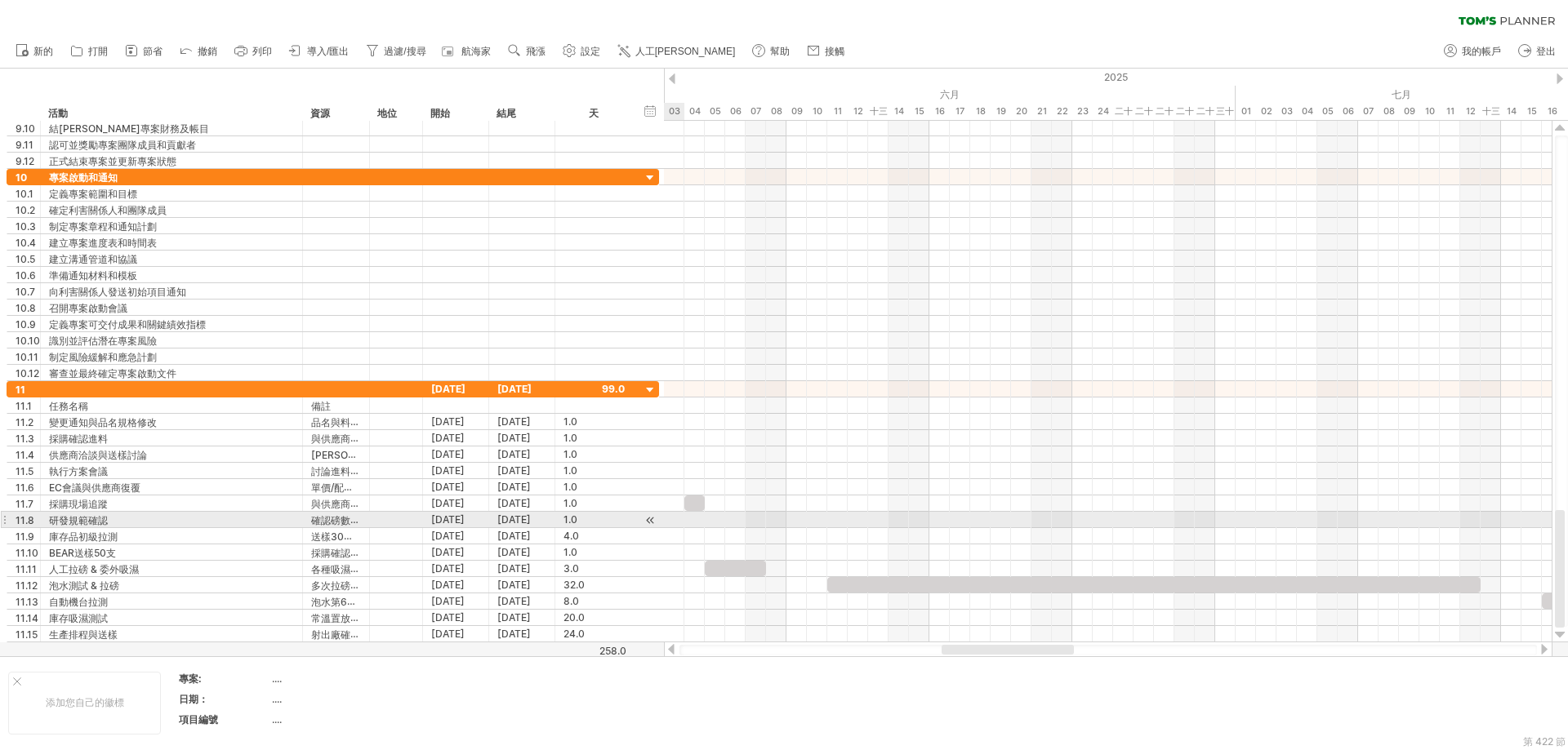
click at [649, 517] on div at bounding box center [650, 520] width 16 height 17
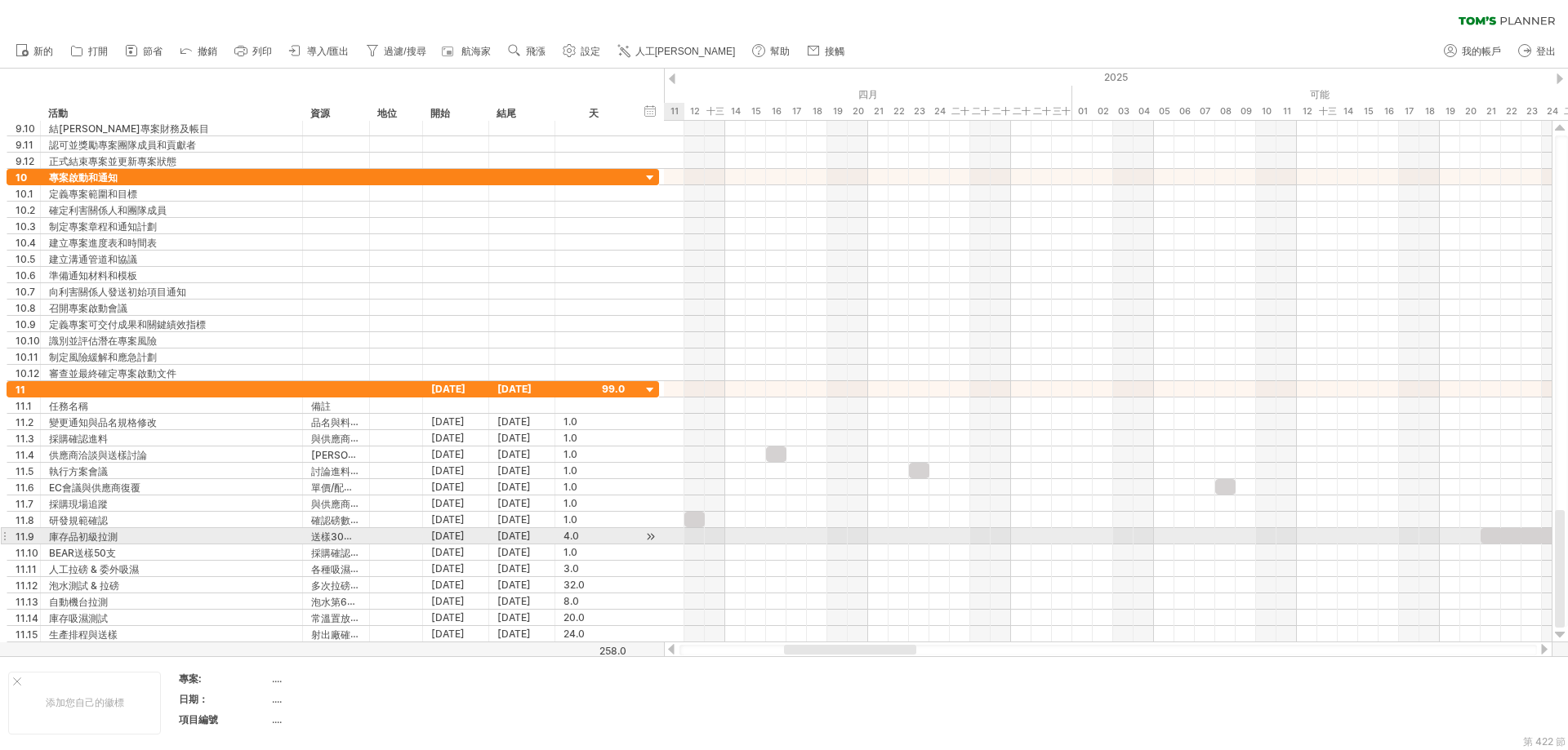
click at [648, 535] on div at bounding box center [650, 537] width 16 height 17
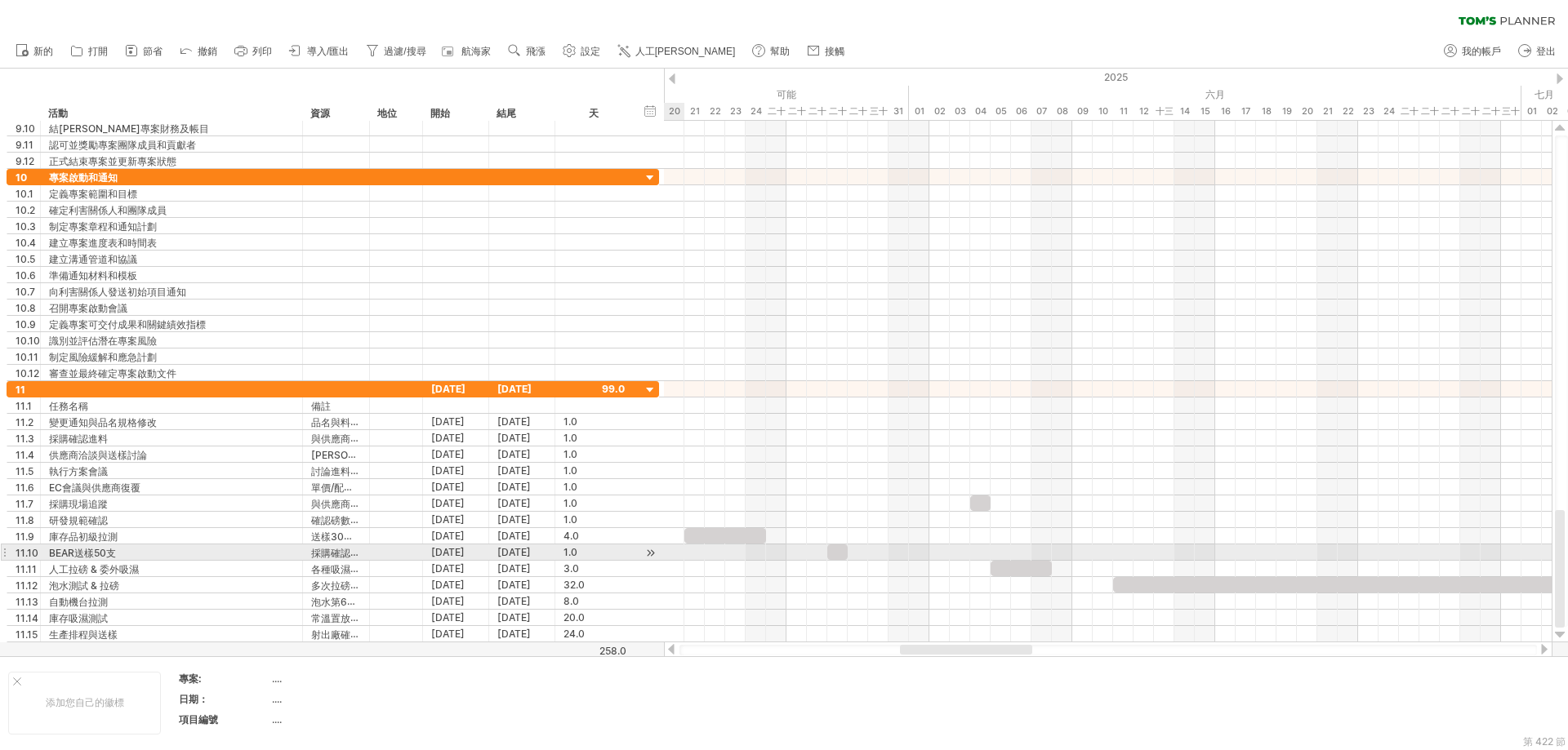
click at [649, 551] on div at bounding box center [650, 553] width 16 height 17
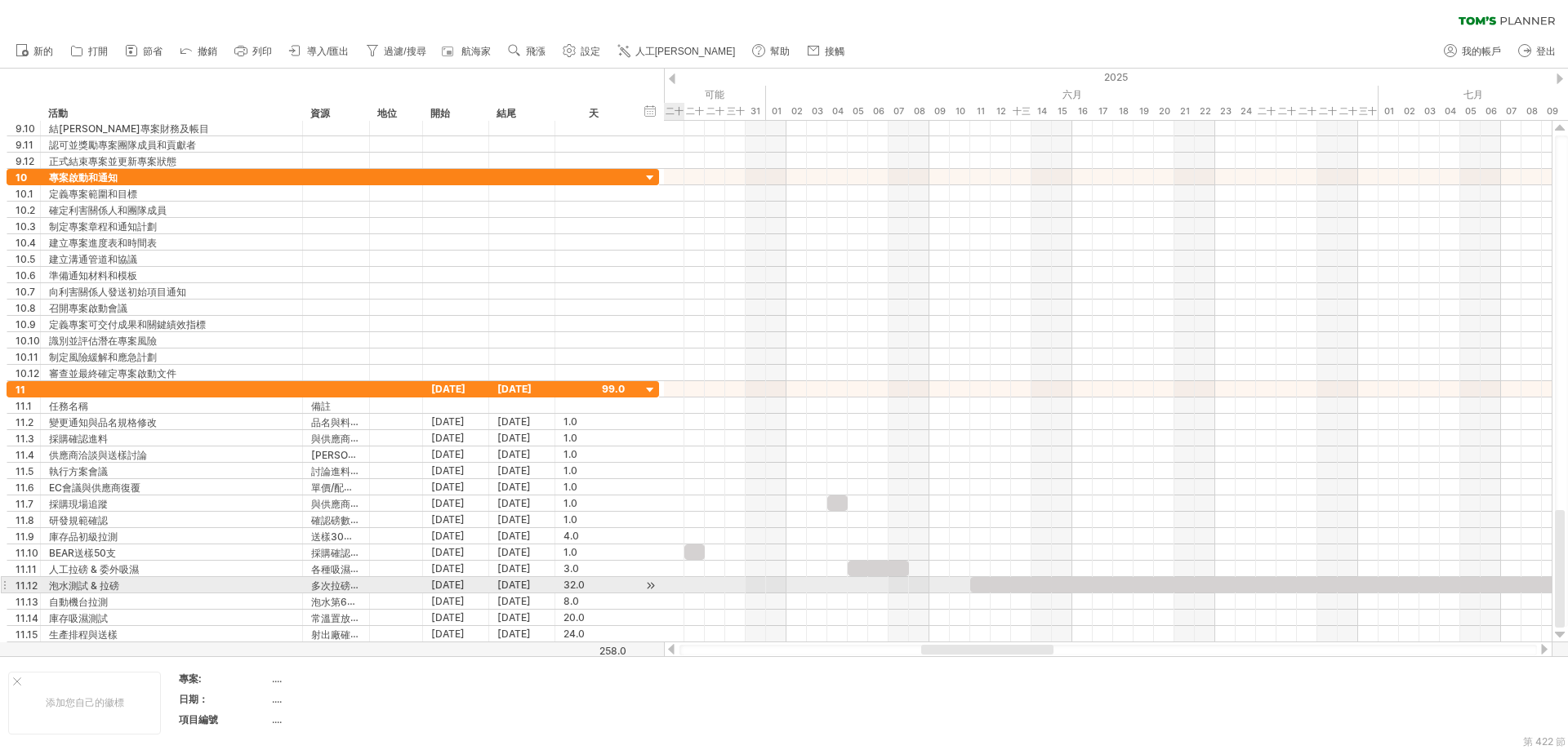
click at [649, 581] on div at bounding box center [650, 586] width 16 height 17
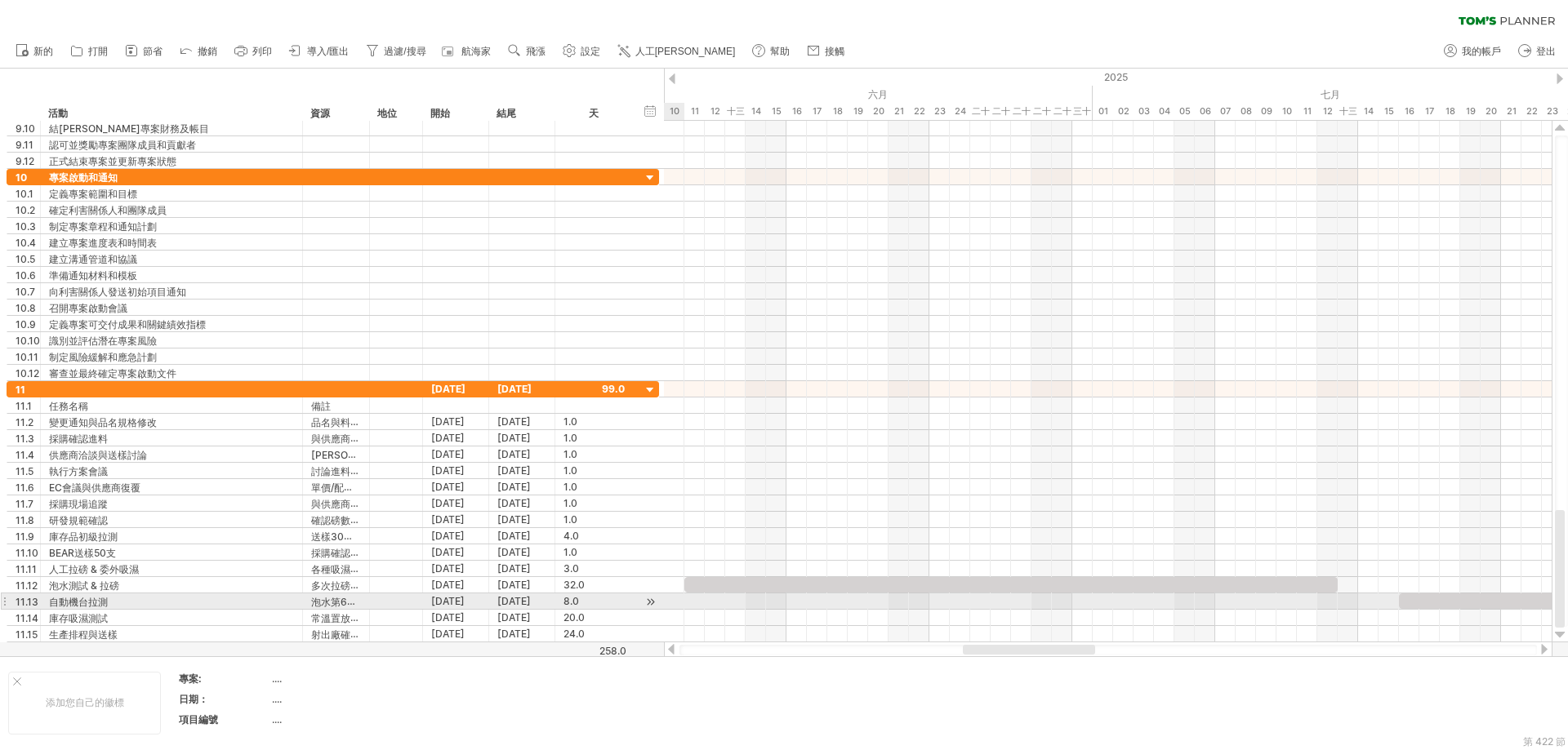
click at [649, 599] on div at bounding box center [650, 602] width 16 height 17
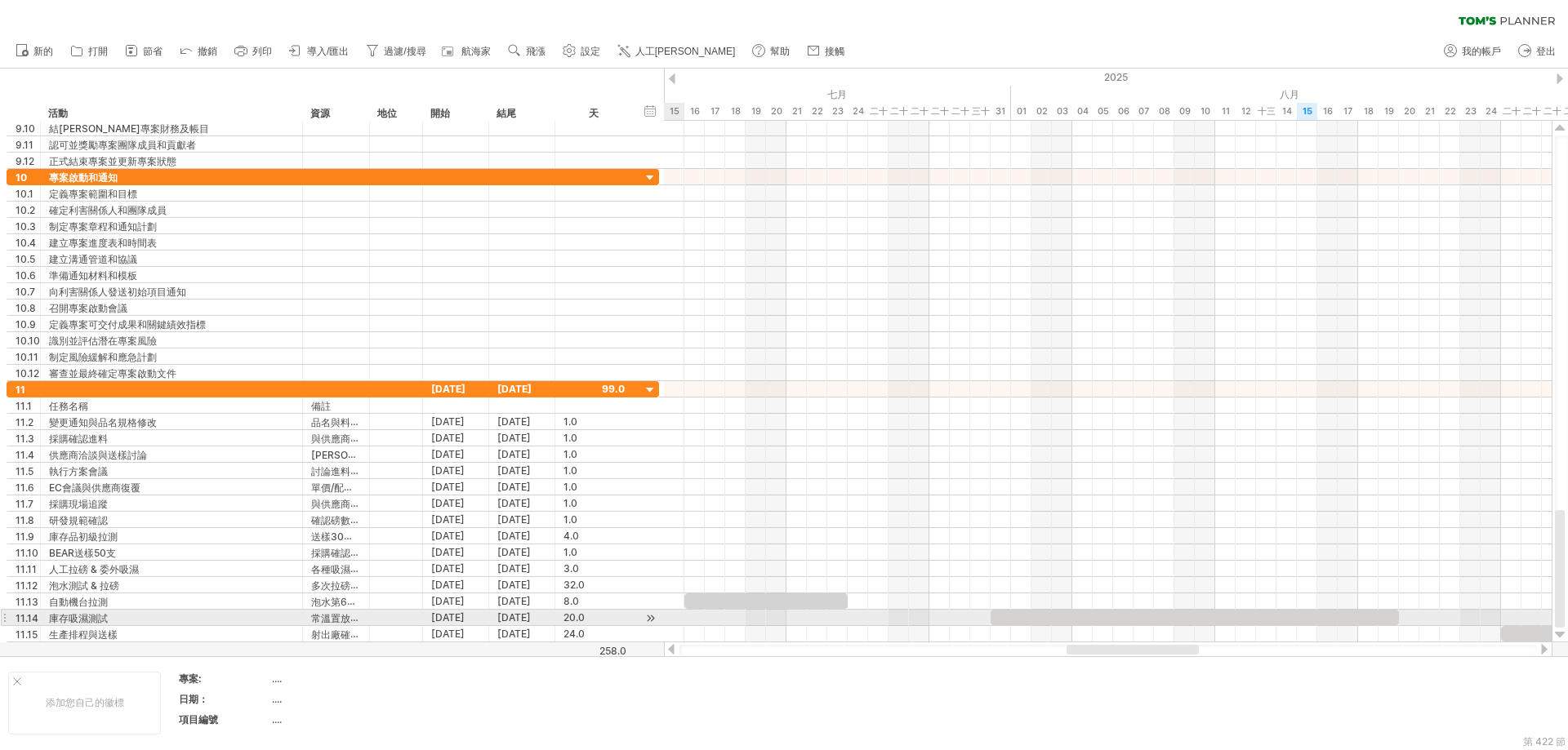
click at [647, 619] on div at bounding box center [650, 618] width 16 height 17
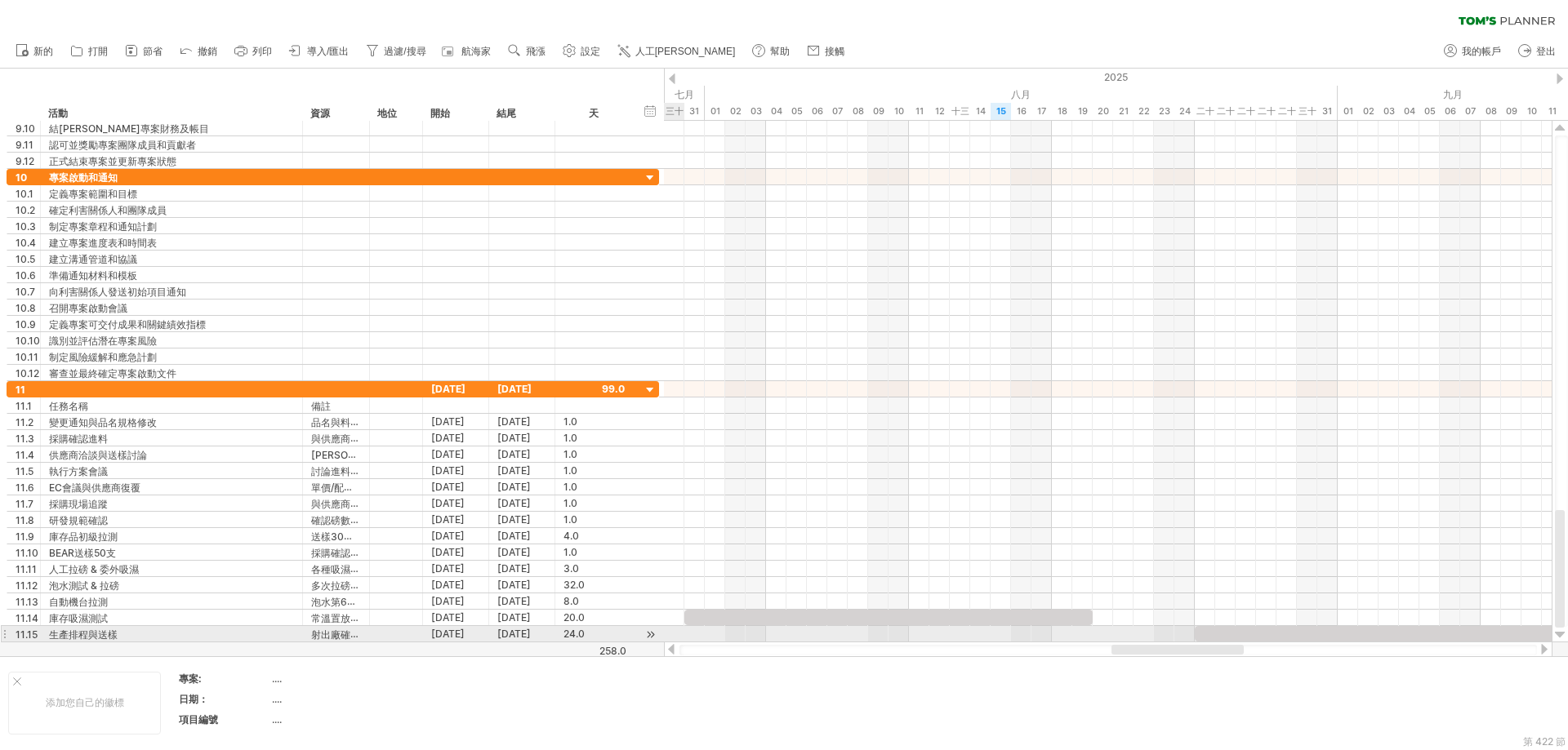
click at [648, 636] on div at bounding box center [650, 634] width 16 height 17
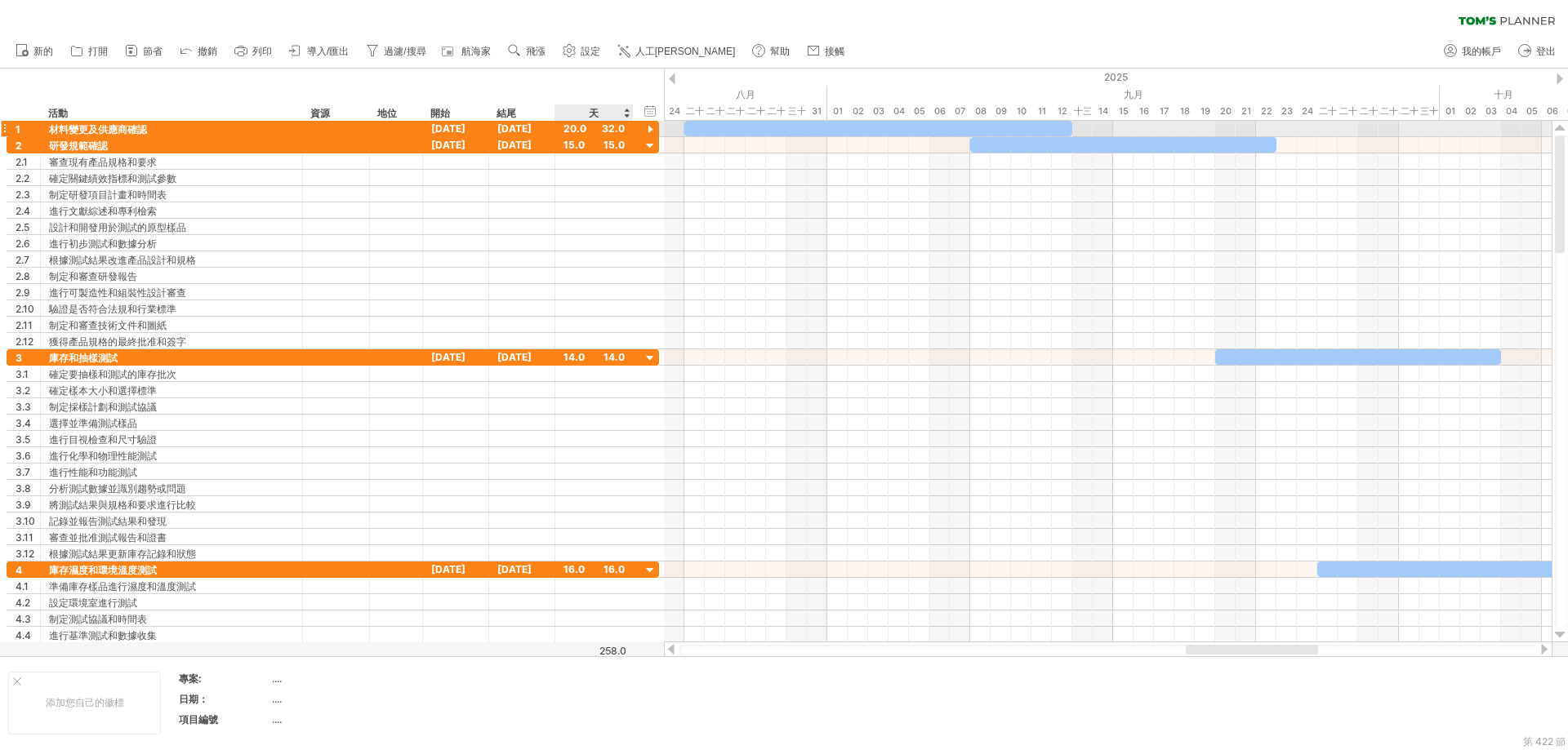
click at [650, 124] on div at bounding box center [650, 130] width 16 height 16
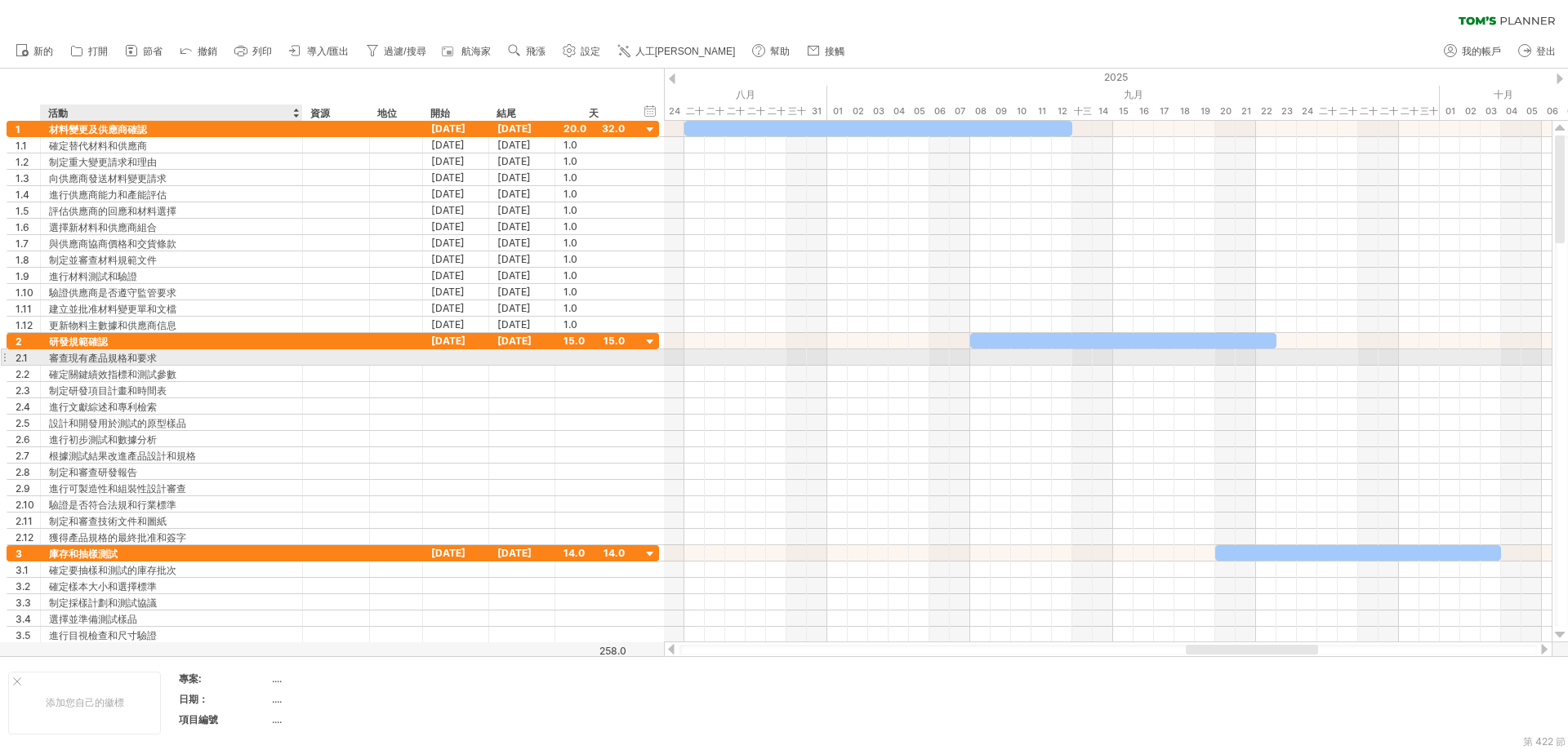
click at [157, 358] on div "審查現有產品規格和要求" at bounding box center [171, 357] width 245 height 16
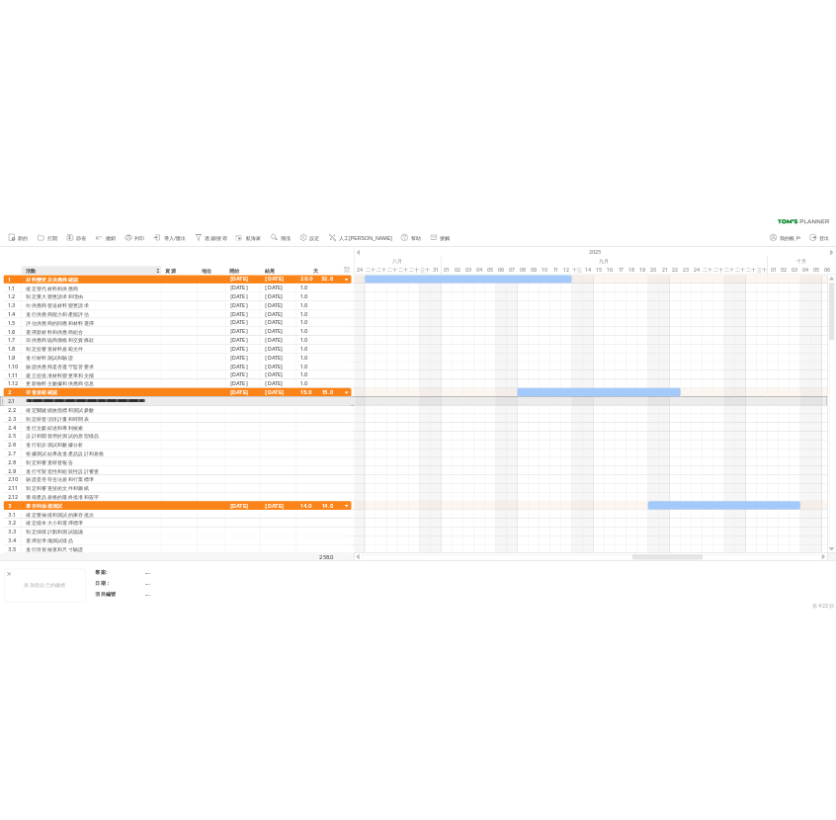
scroll to position [0, 0]
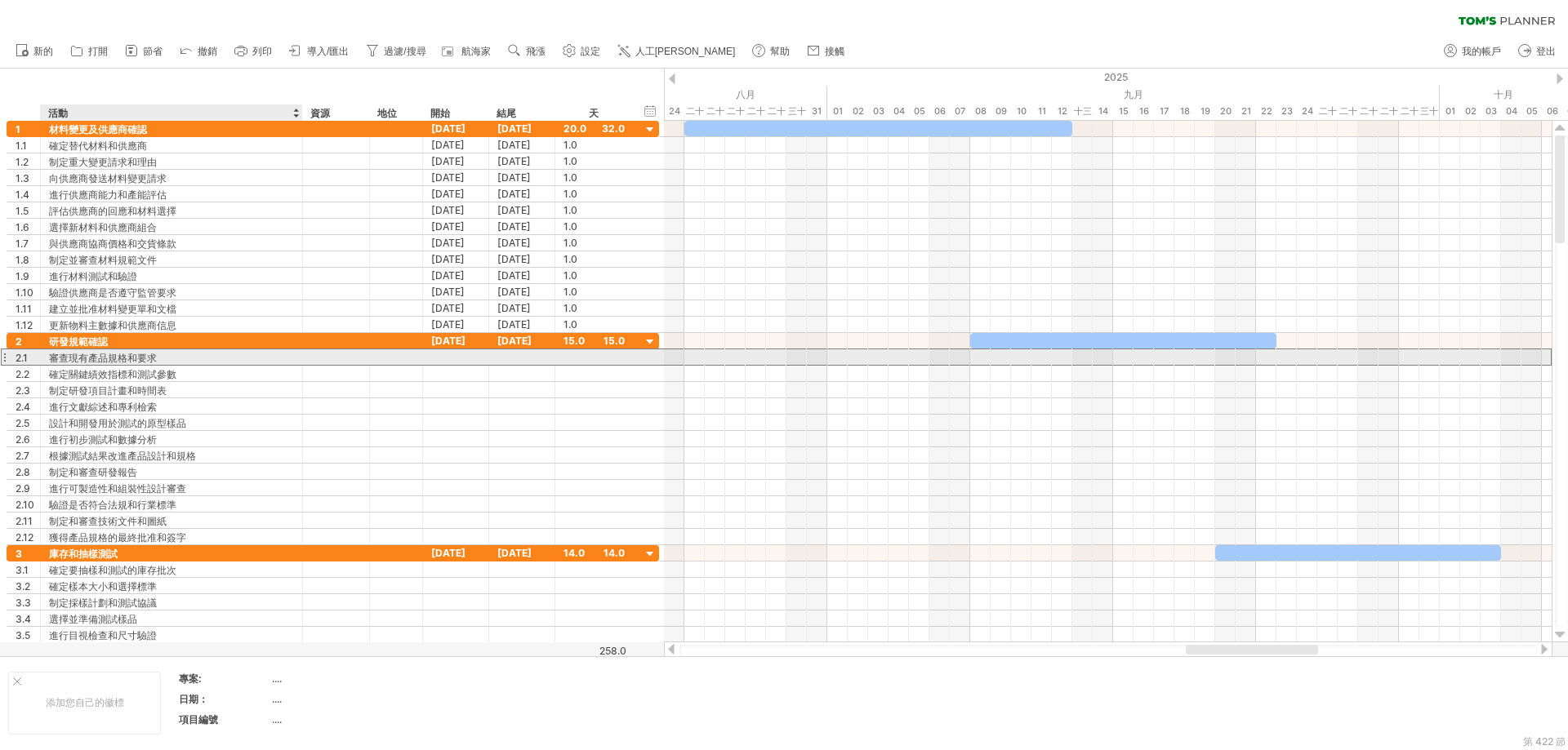
drag, startPoint x: 42, startPoint y: 357, endPoint x: 281, endPoint y: 357, distance: 239.0
click at [280, 357] on div "**********" at bounding box center [171, 357] width 262 height 16
click at [284, 356] on input "**********" at bounding box center [171, 357] width 245 height 16
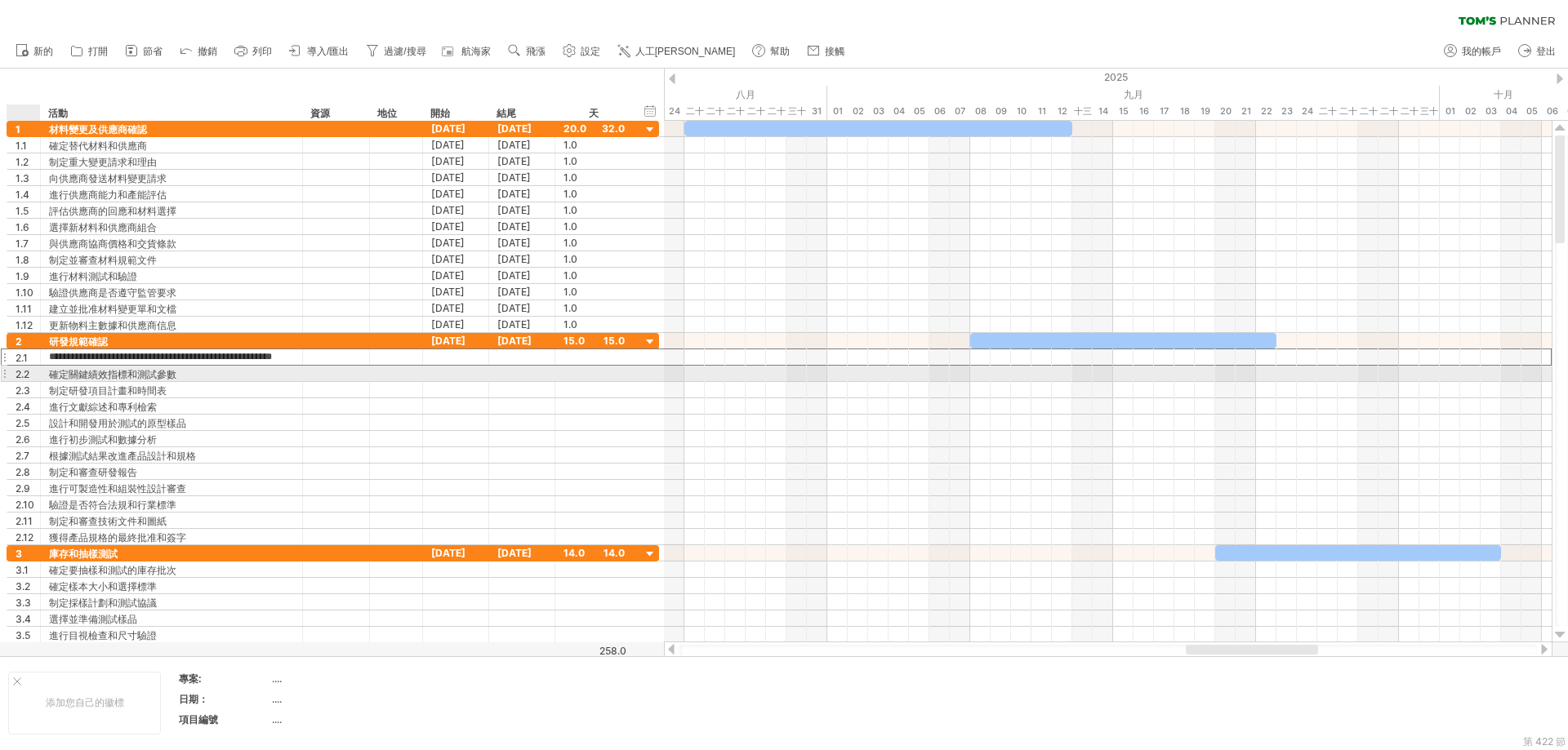
drag, startPoint x: 286, startPoint y: 355, endPoint x: 56, endPoint y: 366, distance: 230.3
click at [45, 366] on div "**********" at bounding box center [333, 439] width 653 height 212
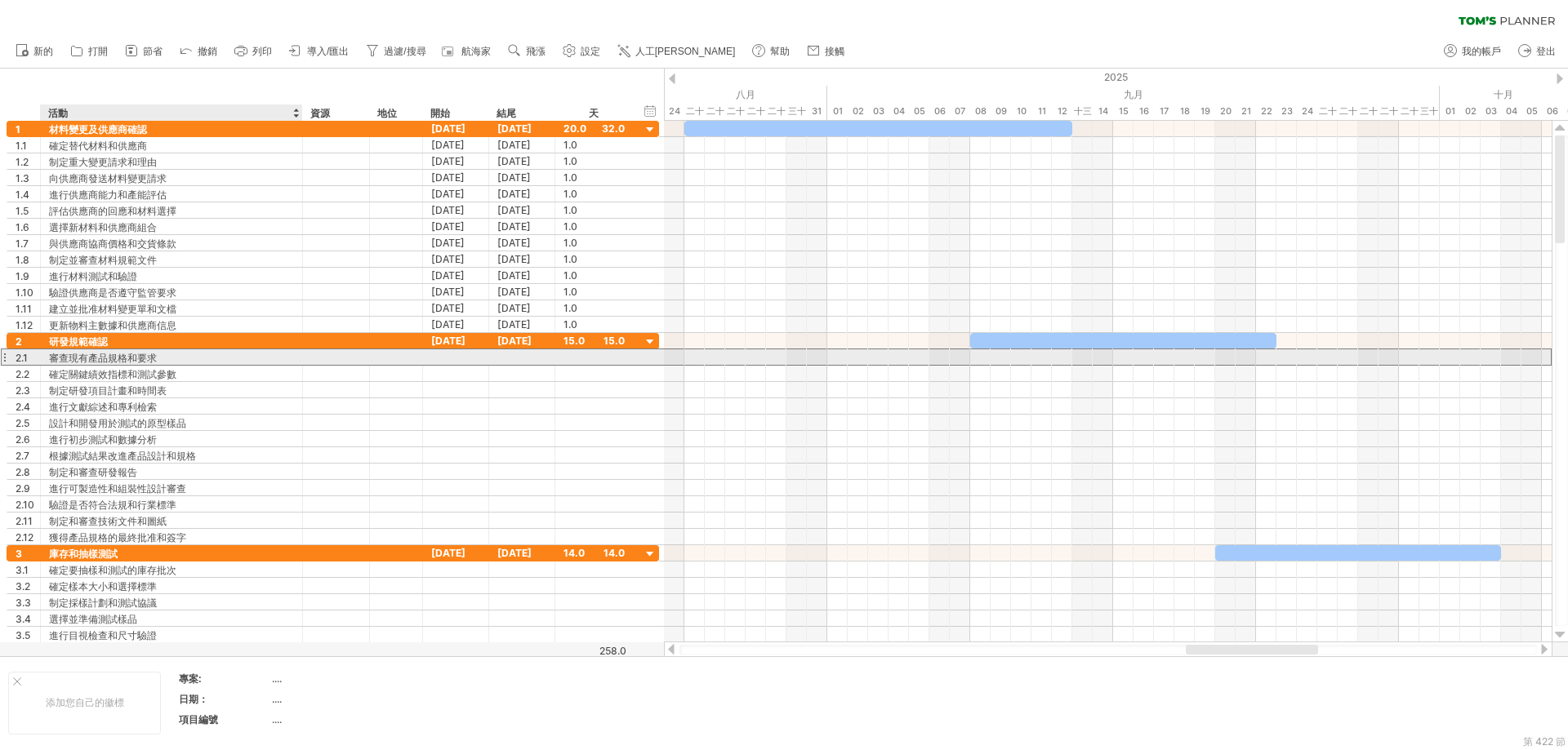
drag, startPoint x: 288, startPoint y: 359, endPoint x: 161, endPoint y: 360, distance: 127.0
click at [145, 362] on div "**********" at bounding box center [171, 357] width 262 height 16
drag, startPoint x: 169, startPoint y: 358, endPoint x: 49, endPoint y: 361, distance: 120.0
click at [26, 361] on div "**********" at bounding box center [333, 357] width 653 height 17
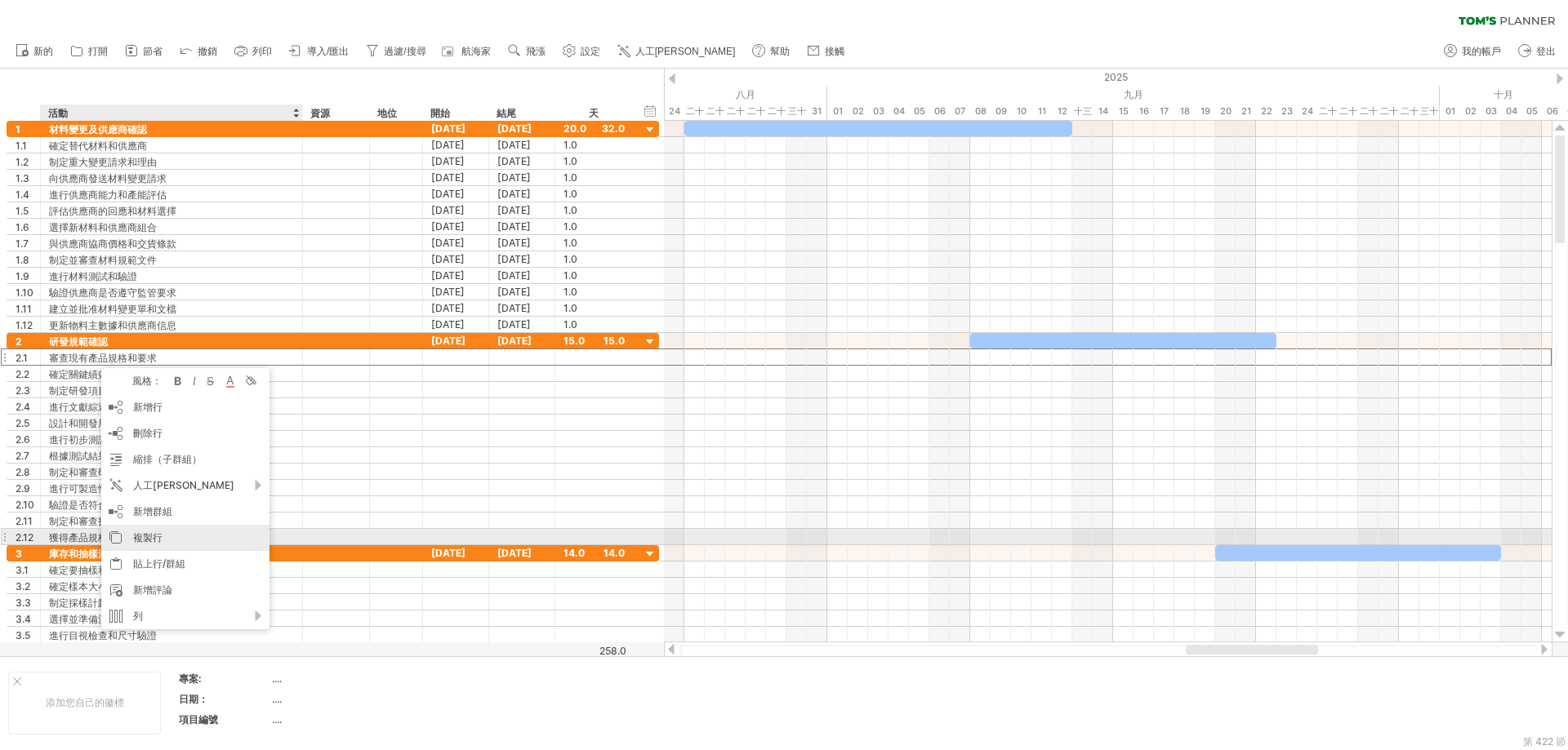
click at [155, 534] on font "複製行" at bounding box center [148, 537] width 30 height 12
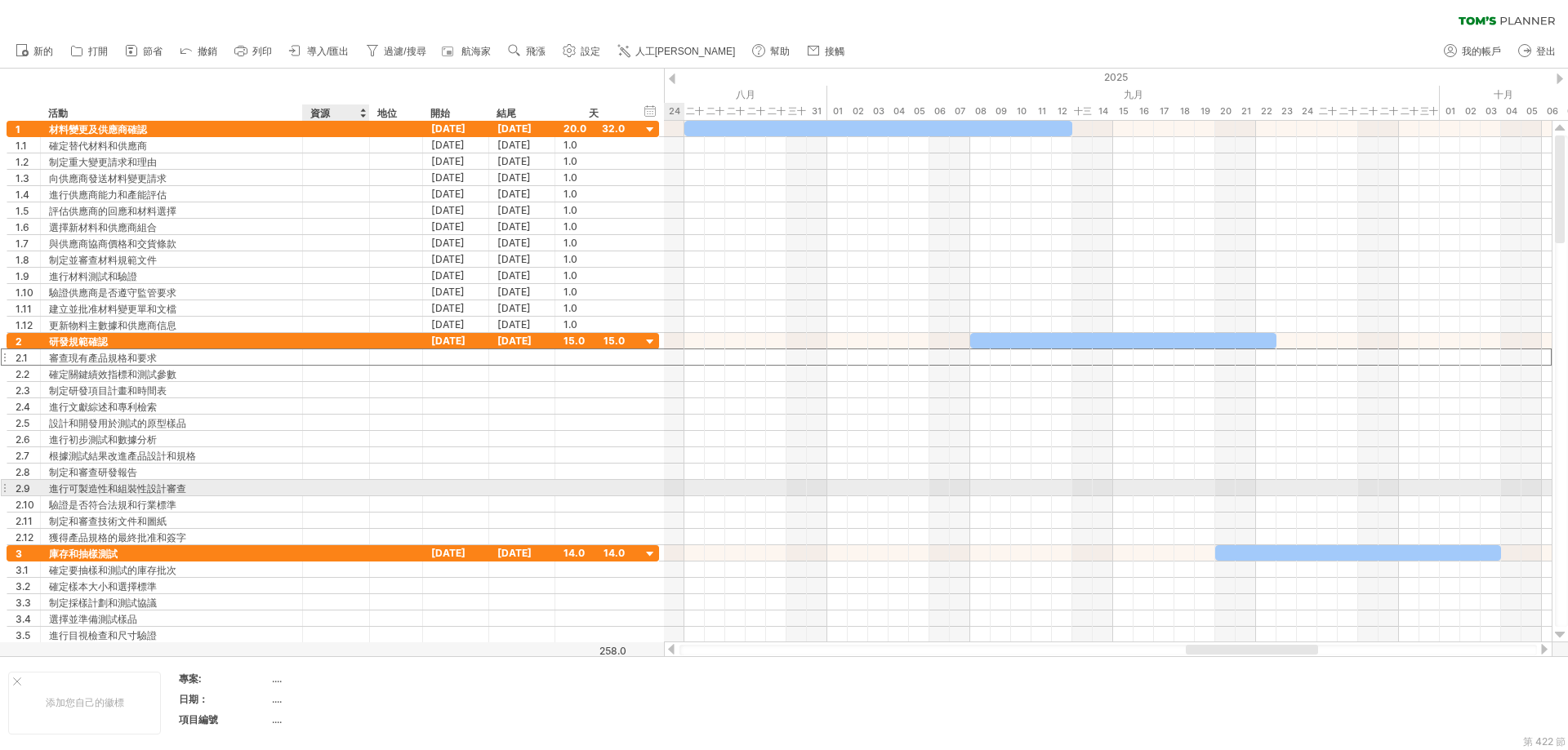
click at [335, 496] on div "**********" at bounding box center [333, 488] width 653 height 17
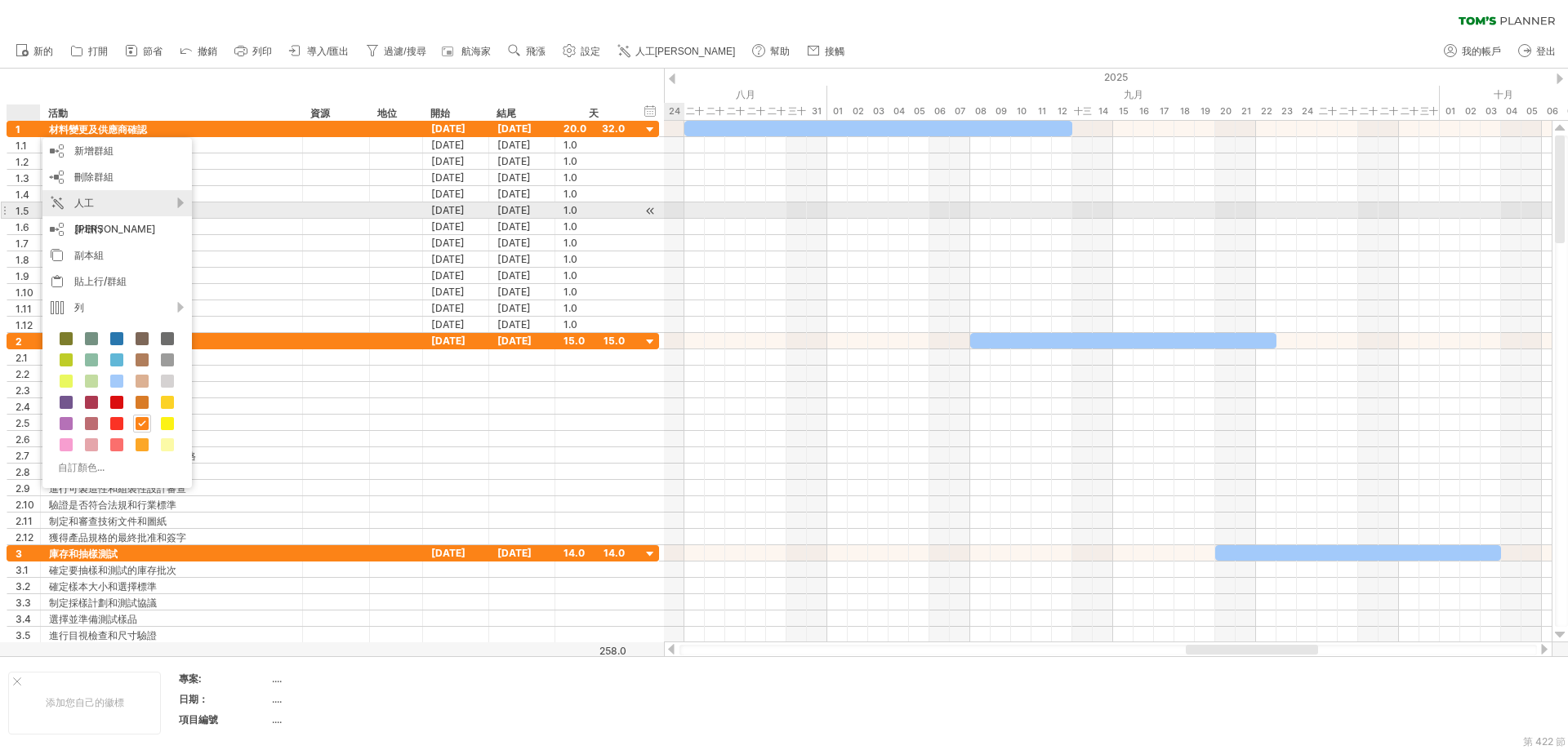
click at [122, 202] on font "人工[PERSON_NAME]" at bounding box center [115, 216] width 82 height 38
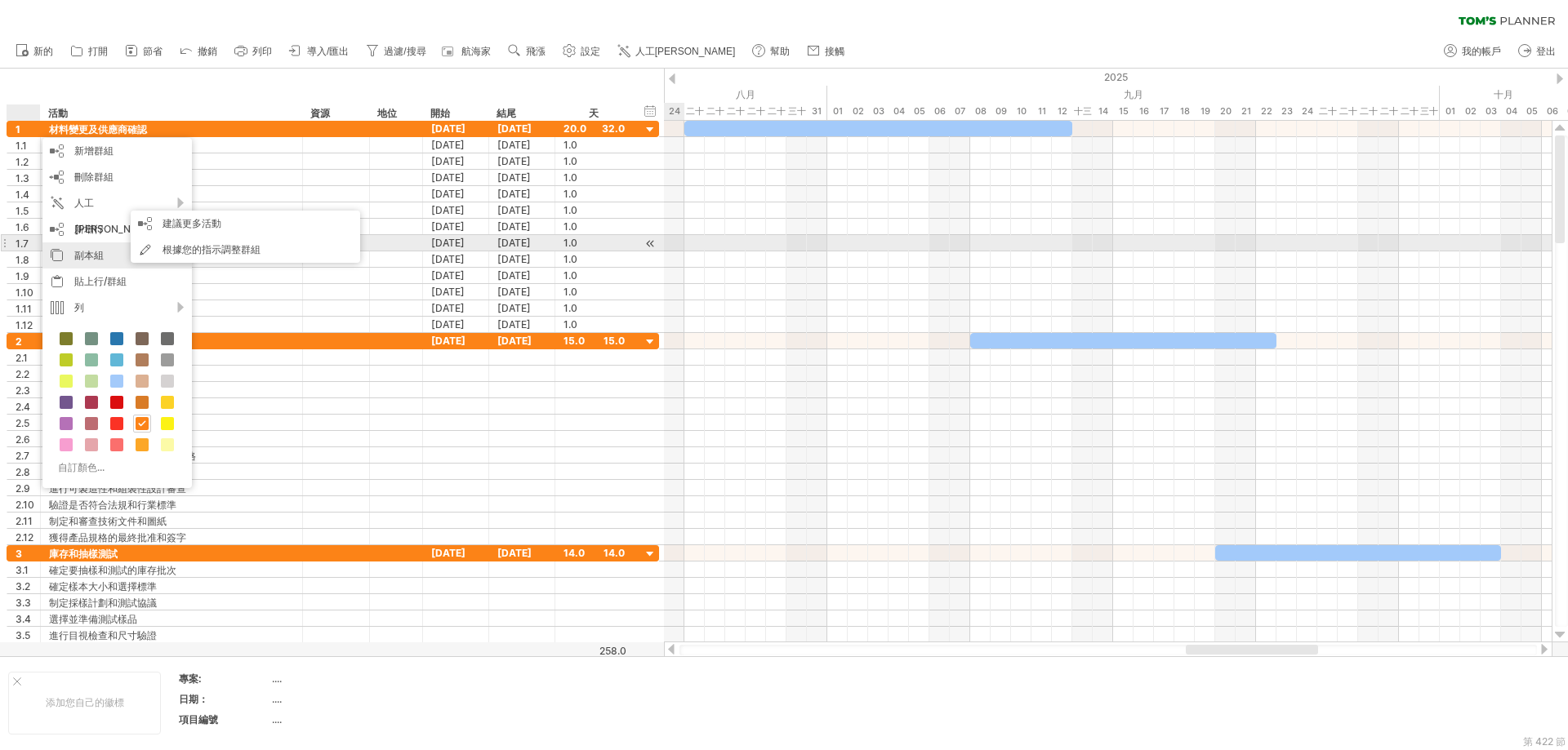
click at [92, 250] on font "副本組" at bounding box center [89, 254] width 30 height 12
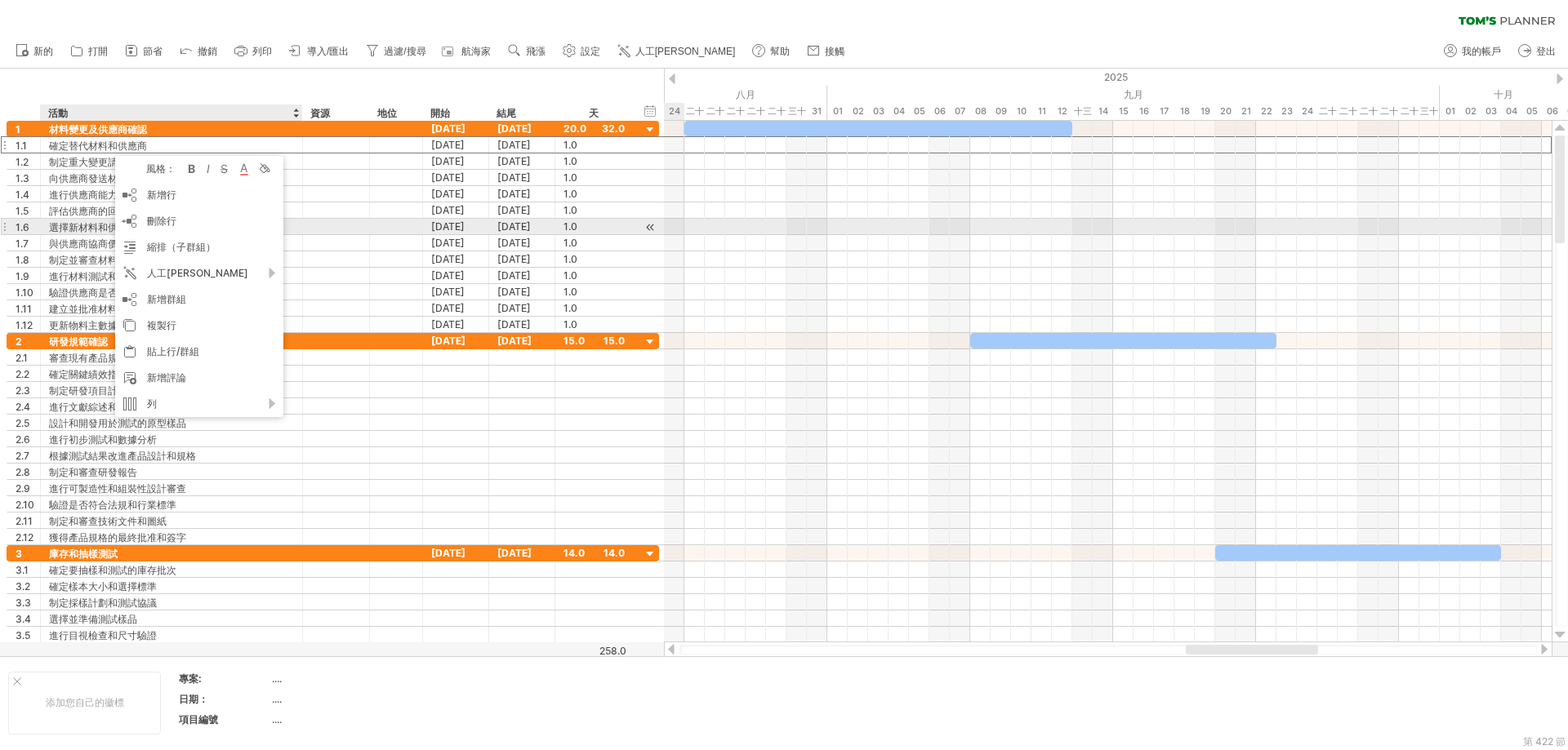
click at [46, 224] on div "**********" at bounding box center [171, 226] width 262 height 16
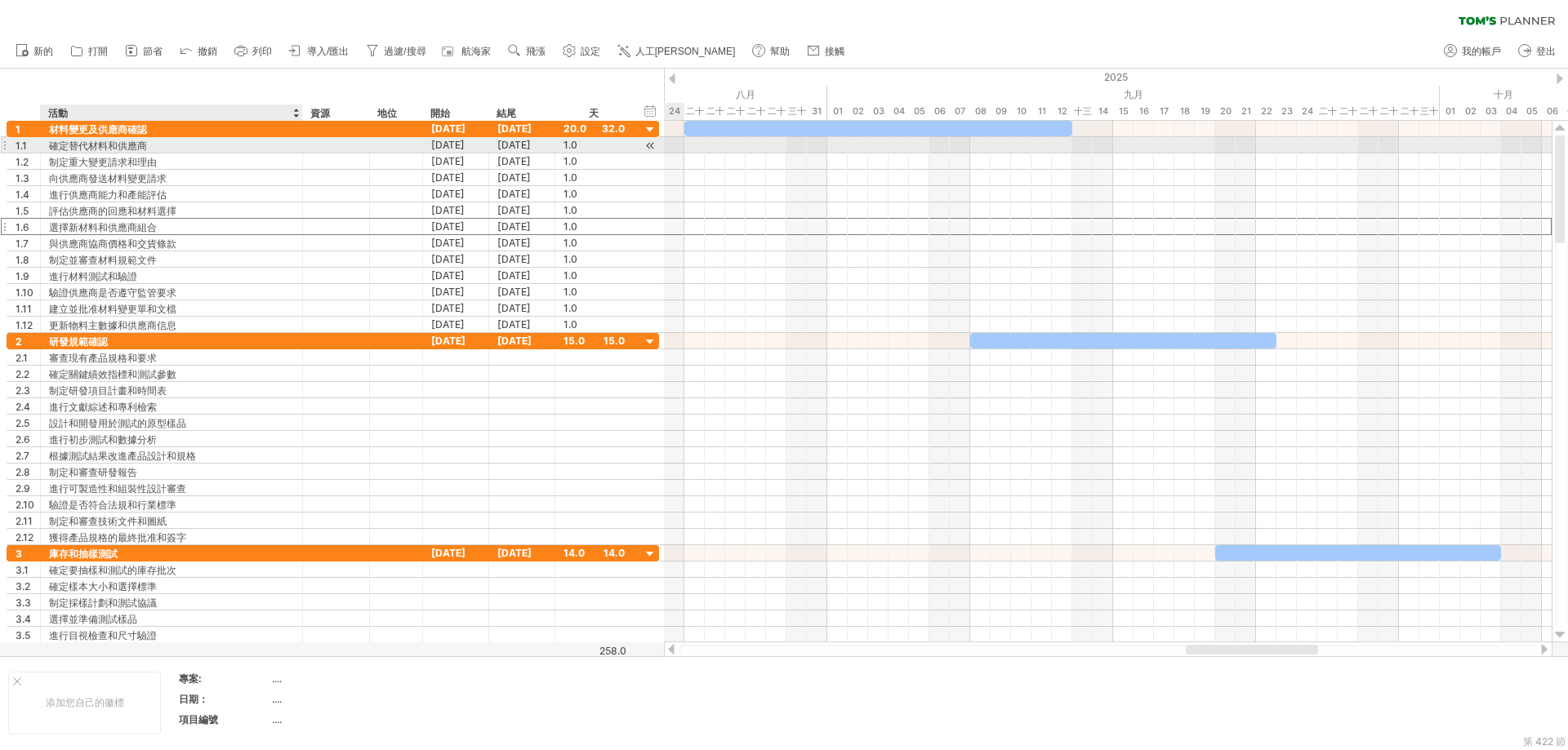
click at [97, 148] on font "確定替代材料和供應商" at bounding box center [97, 145] width 98 height 12
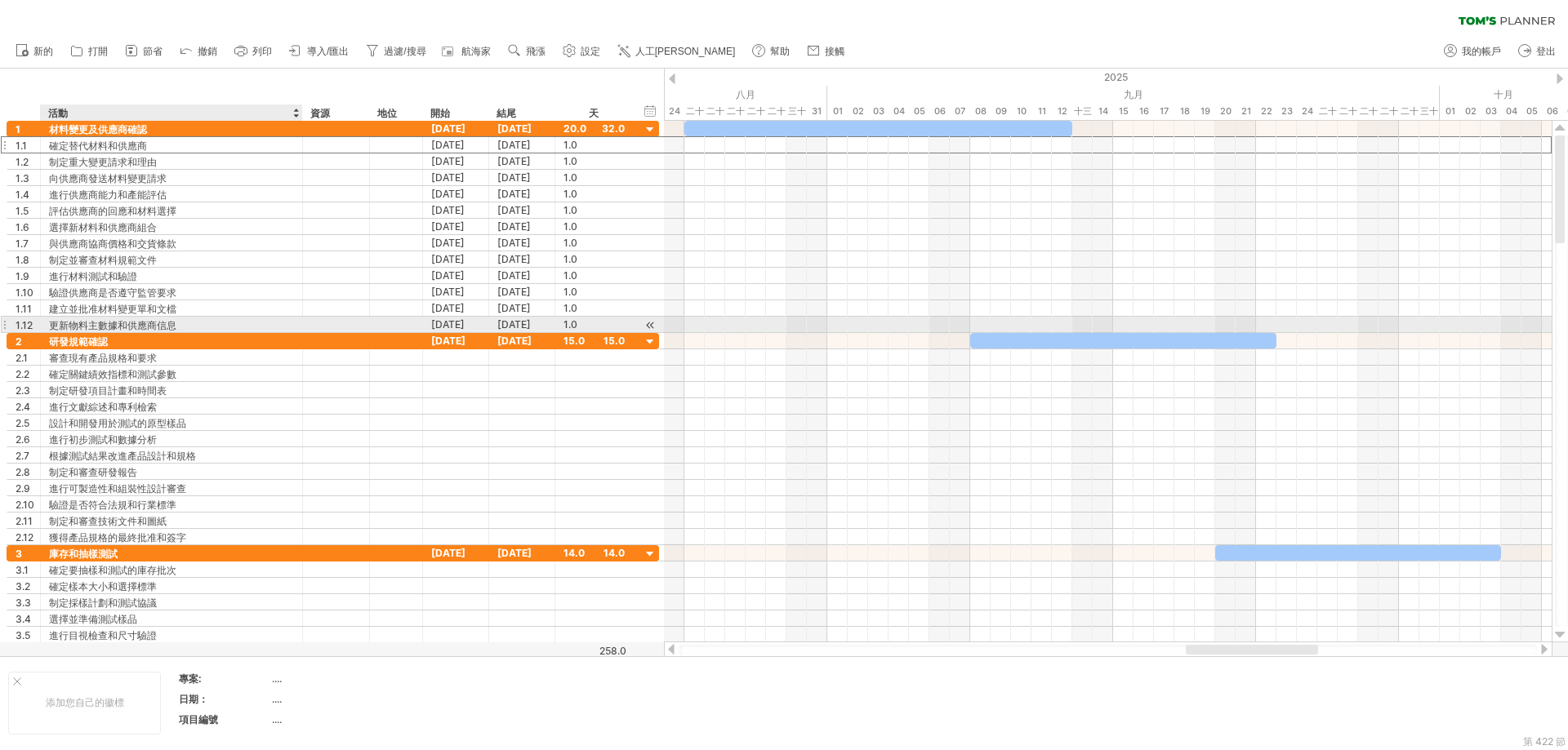
click at [130, 321] on font "更新物料主數據和供應商信息" at bounding box center [112, 325] width 127 height 12
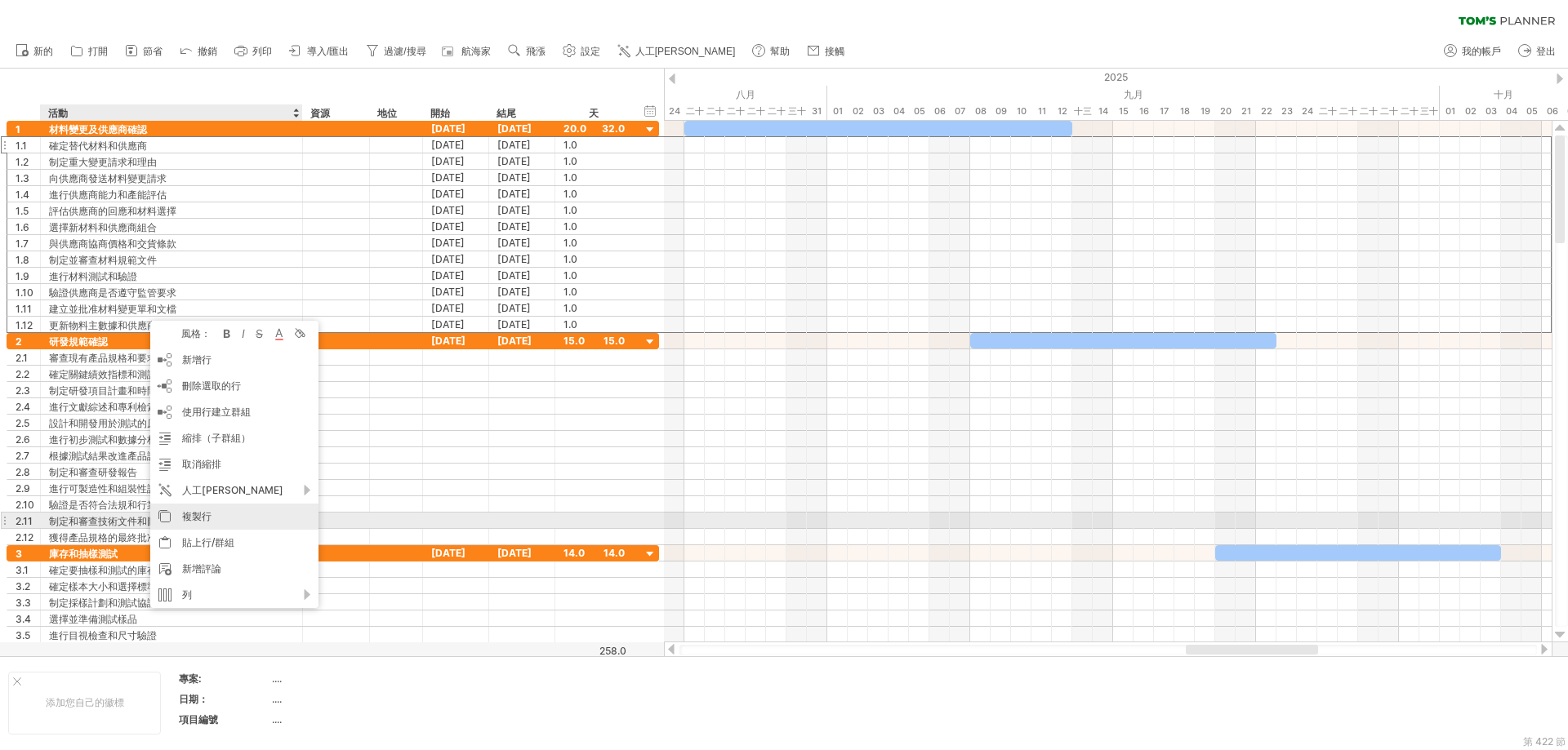
click at [207, 516] on font "複製行" at bounding box center [197, 516] width 30 height 12
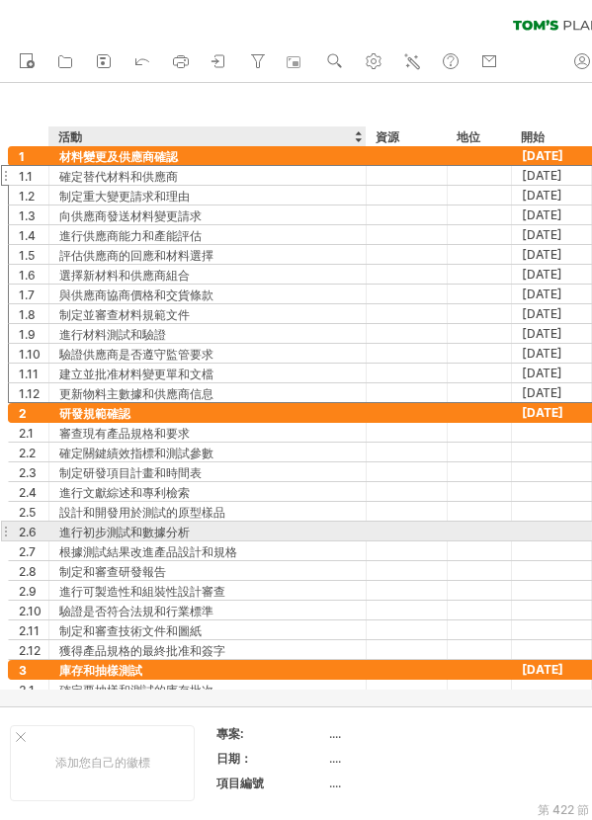
click at [311, 534] on div "進行初步測試和數據分析" at bounding box center [207, 531] width 297 height 19
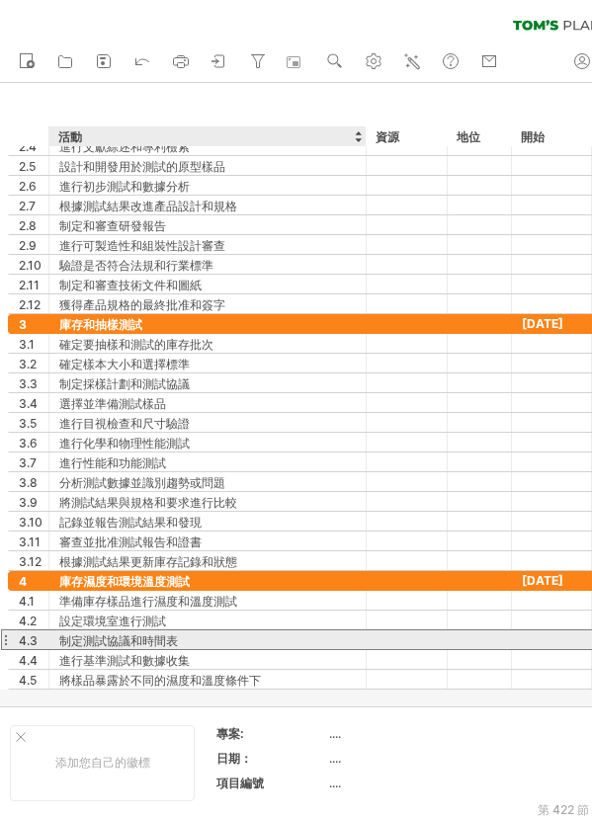
click at [252, 631] on div "制定測試協議和時間表" at bounding box center [207, 640] width 297 height 19
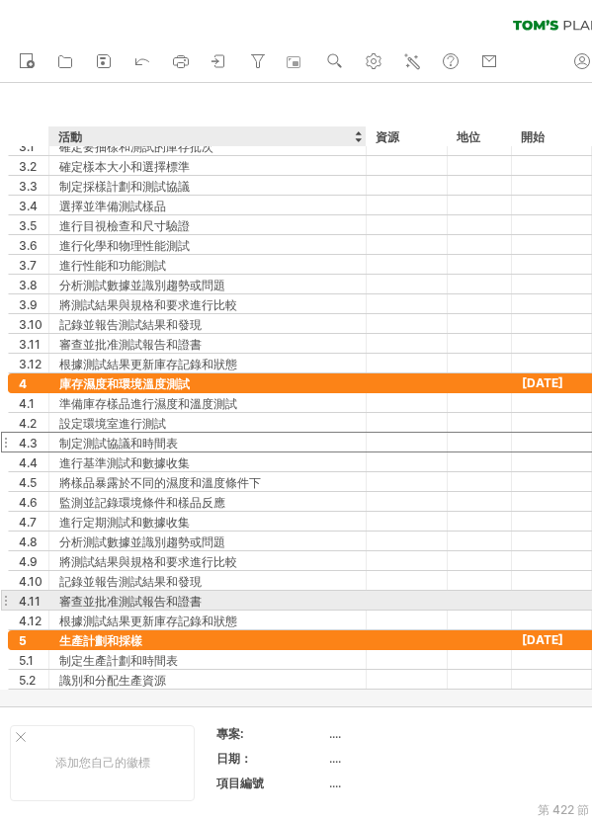
click at [359, 595] on div at bounding box center [364, 601] width 10 height 20
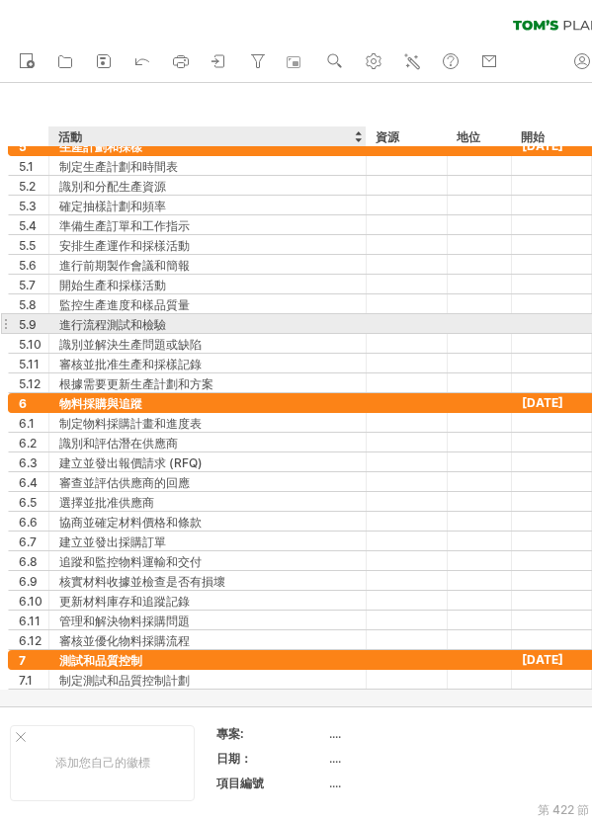
click at [128, 324] on font "進行流程測試和檢驗" at bounding box center [112, 324] width 107 height 15
click at [170, 318] on div "進行流程測試和檢驗" at bounding box center [207, 323] width 297 height 19
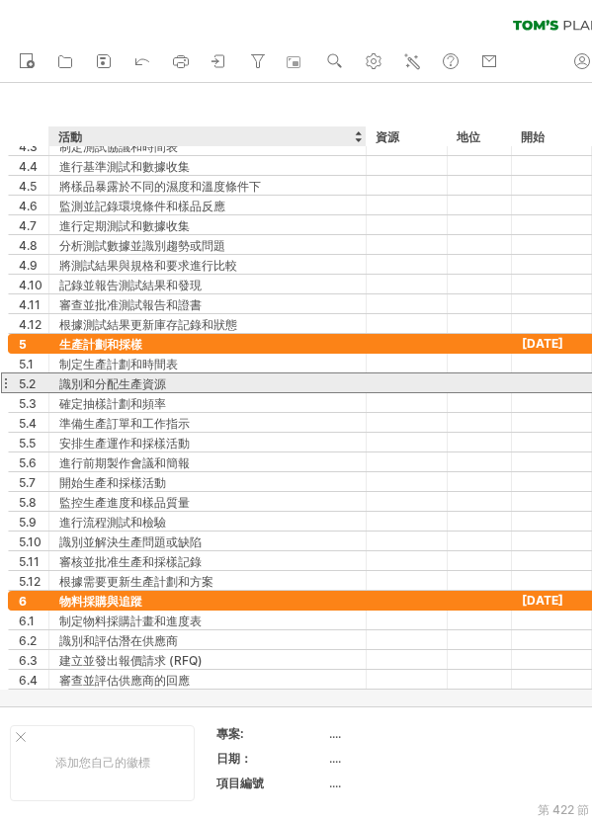
click at [221, 392] on div "**********" at bounding box center [403, 383] width 790 height 21
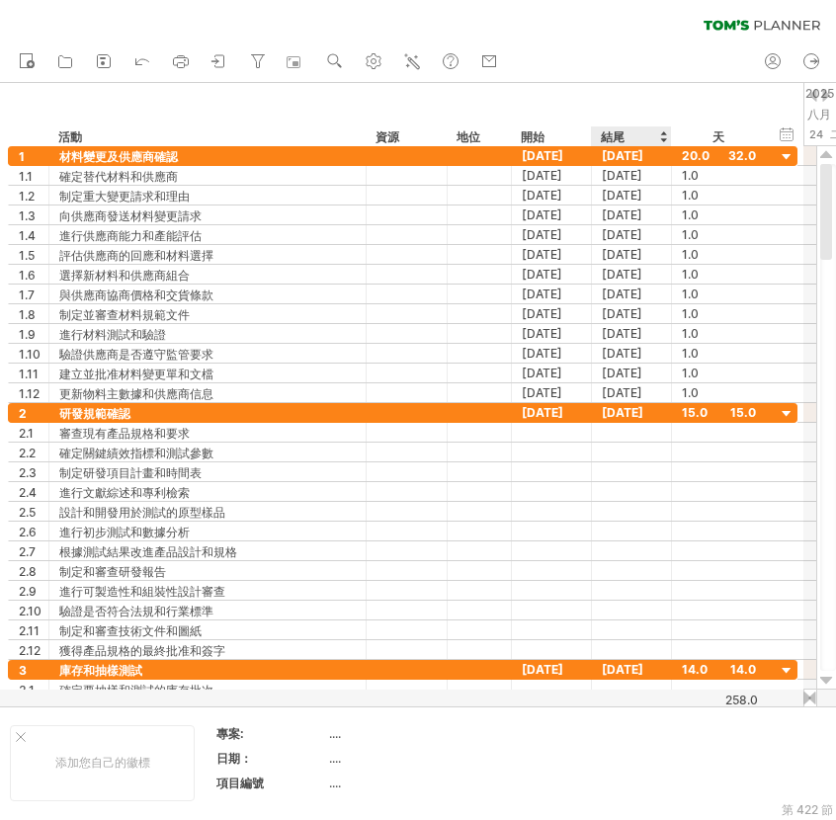
click at [663, 136] on div at bounding box center [663, 137] width 8 height 20
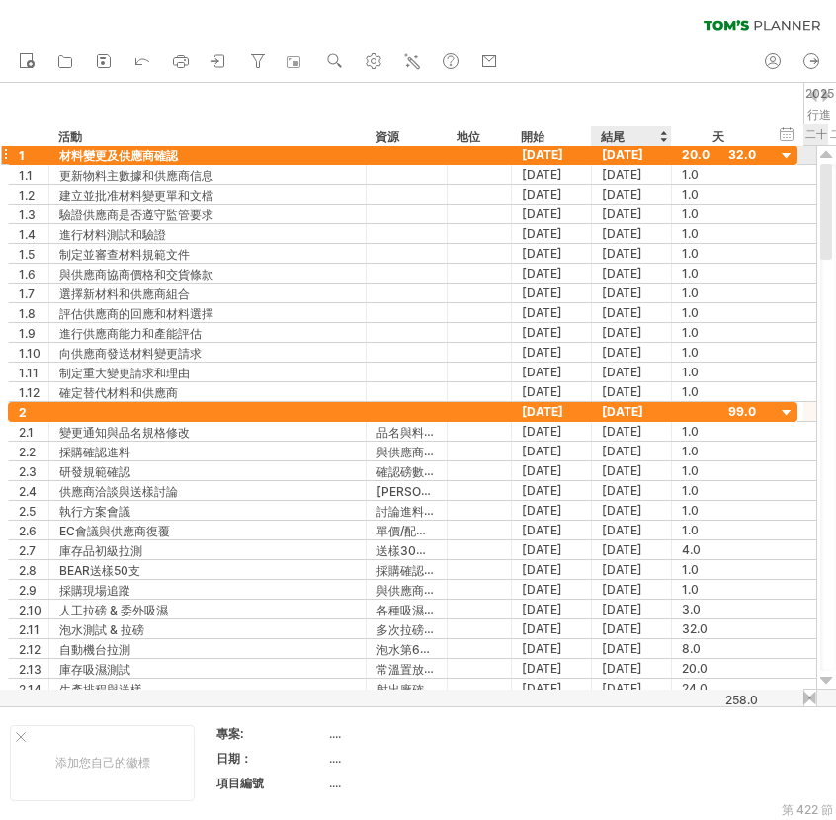
click at [643, 154] on font "[DATE]" at bounding box center [623, 154] width 42 height 15
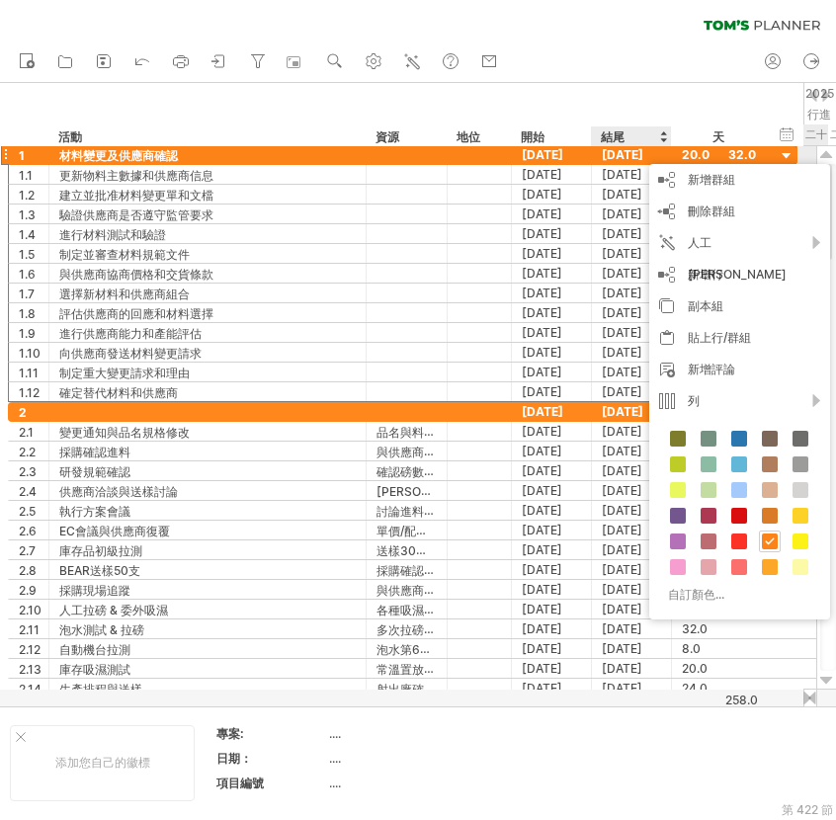
click at [643, 154] on font "[DATE]" at bounding box center [623, 154] width 42 height 15
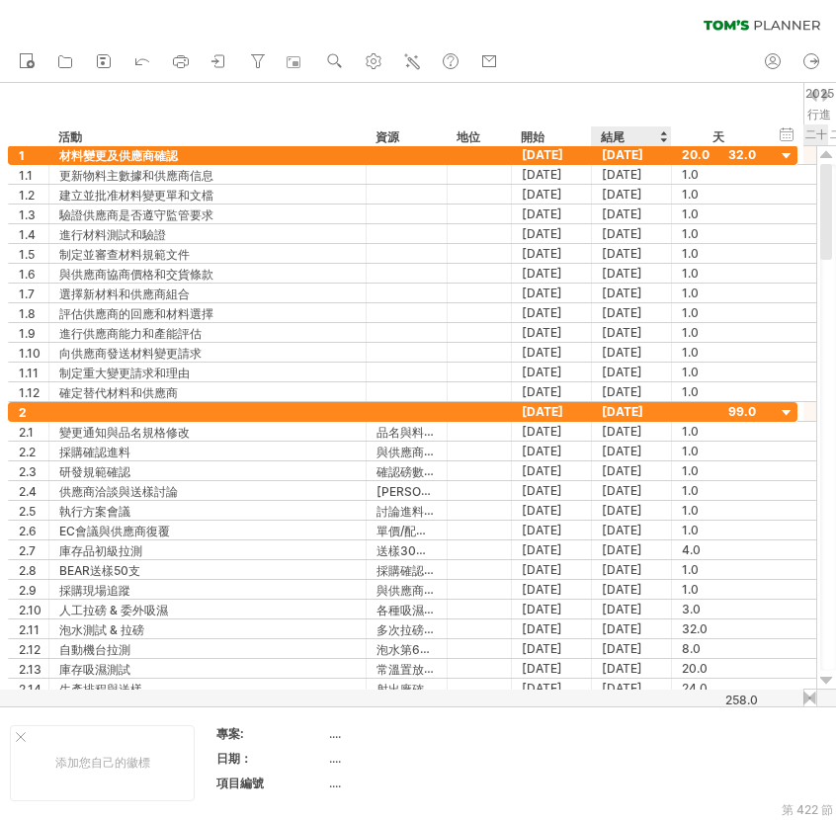
click at [671, 133] on div "天" at bounding box center [718, 137] width 94 height 20
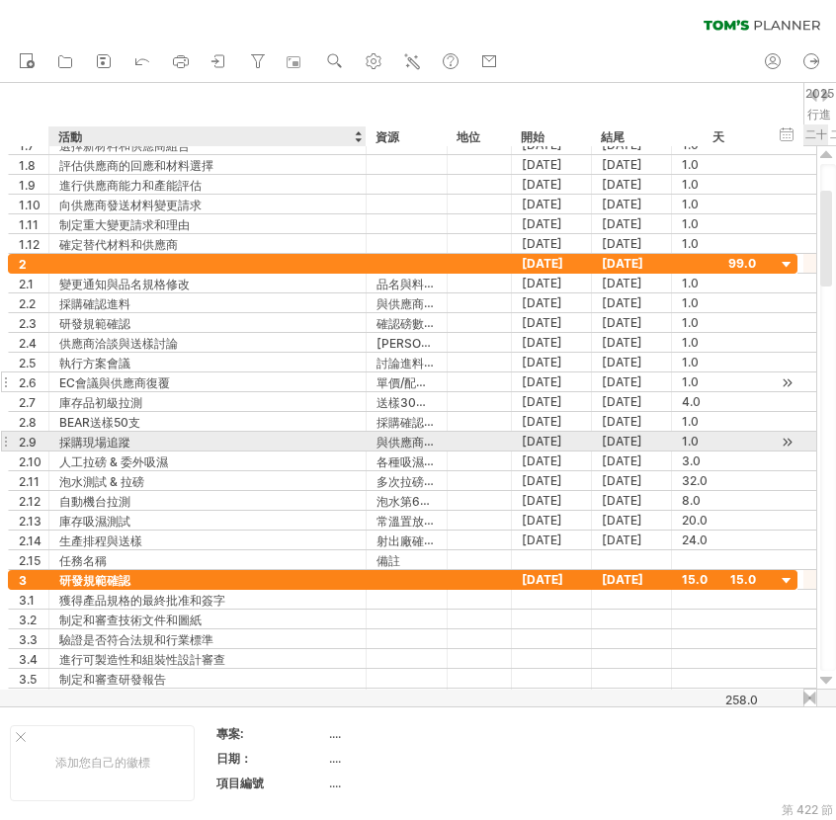
click at [320, 403] on div "庫存品初級拉測" at bounding box center [207, 401] width 297 height 19
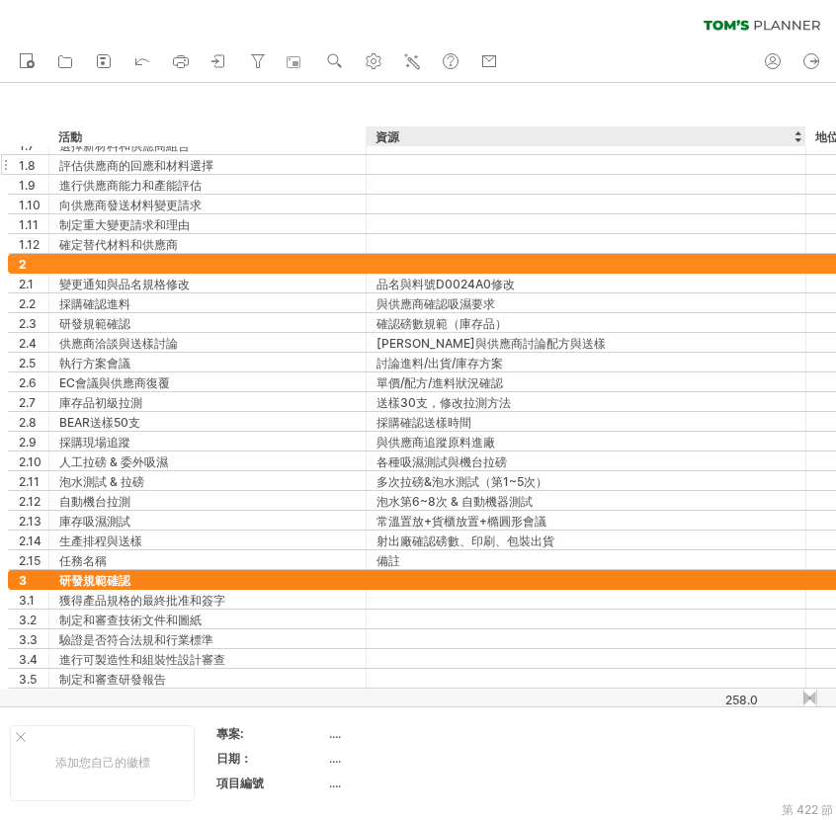
drag, startPoint x: 445, startPoint y: 130, endPoint x: 804, endPoint y: 172, distance: 361.2
click at [804, 172] on div "嘗試造訪 [DOMAIN_NAME] 再次連接... 0% 清除過濾器 新的" at bounding box center [418, 410] width 836 height 820
